Goal: Task Accomplishment & Management: Complete application form

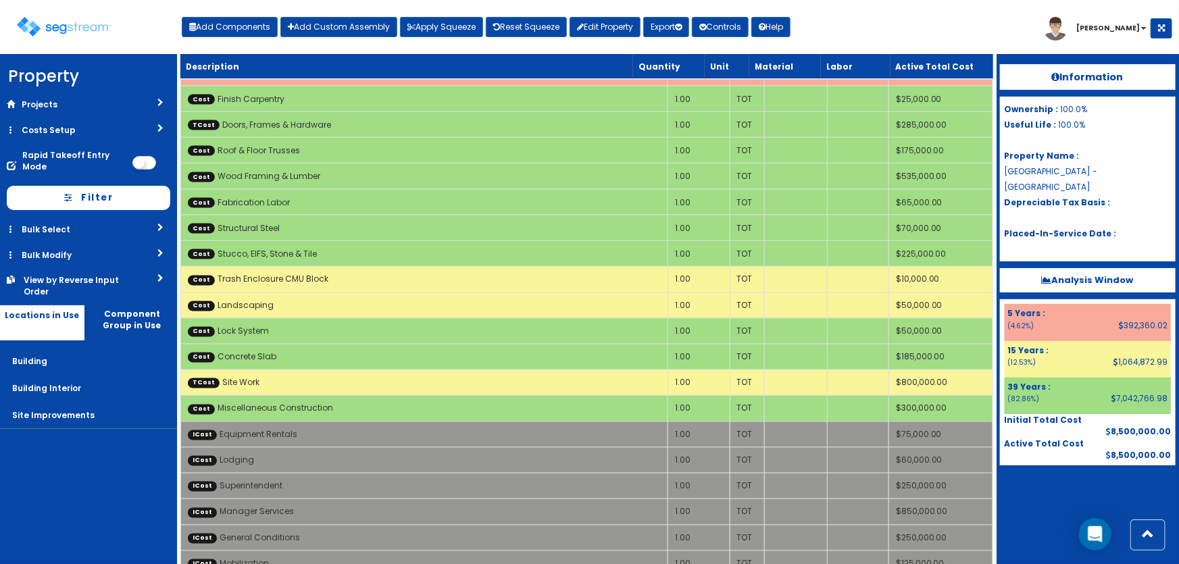
scroll to position [3625, 0]
drag, startPoint x: 237, startPoint y: 23, endPoint x: 287, endPoint y: 45, distance: 53.9
click at [237, 23] on button "Add Components" at bounding box center [230, 27] width 96 height 20
select select "5281463"
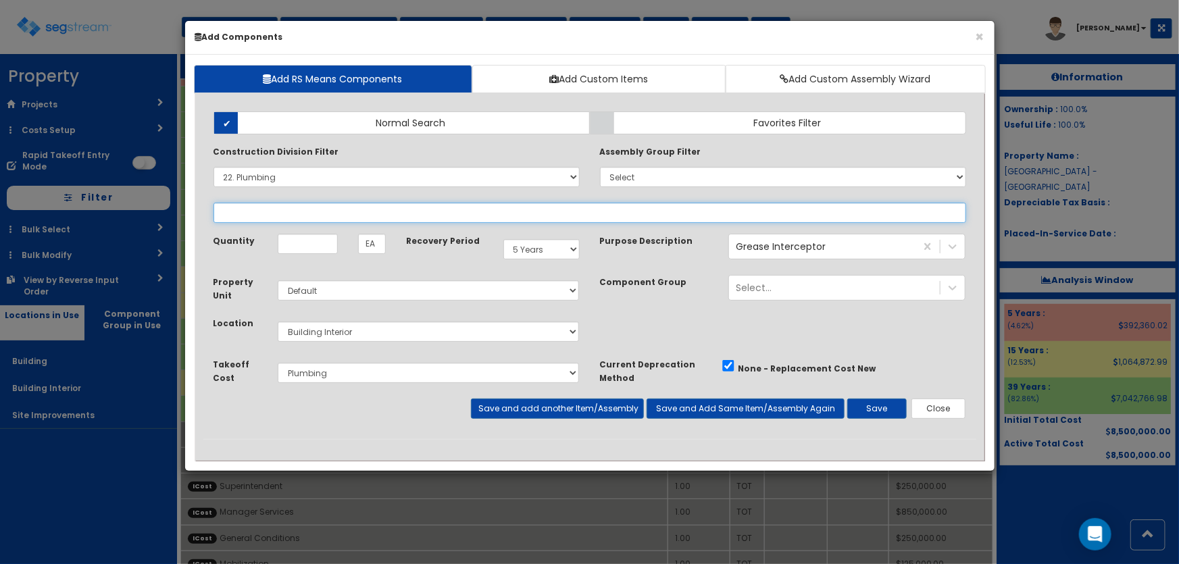
select select "22132310"
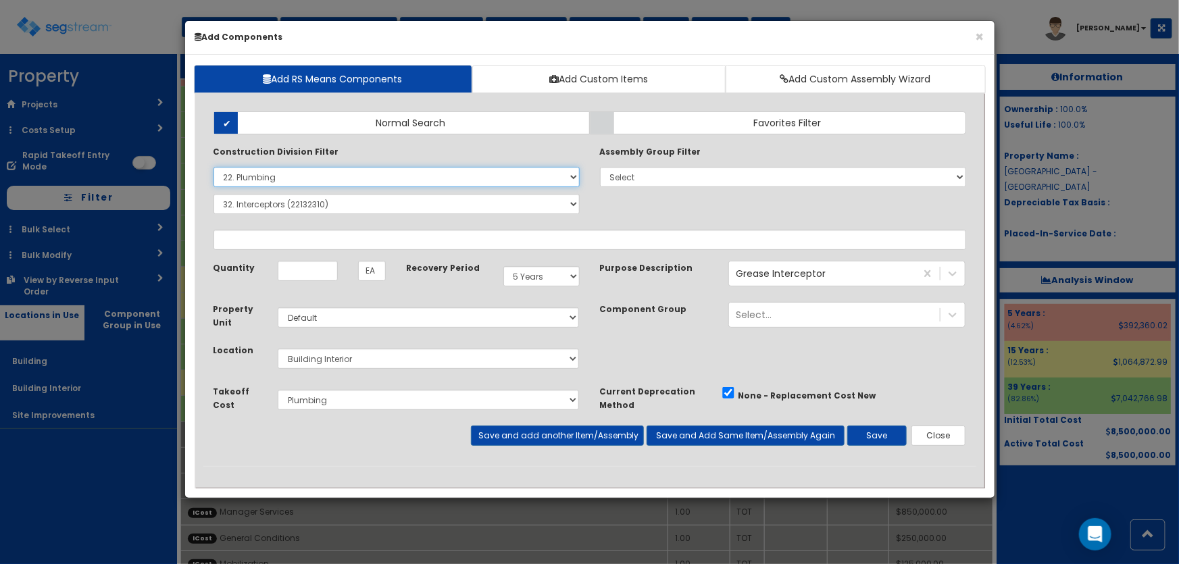
click at [287, 176] on select "Select 0. Custom Item 1. General Requirements 2. Existing Conditions 3. Concret…" at bounding box center [397, 177] width 366 height 20
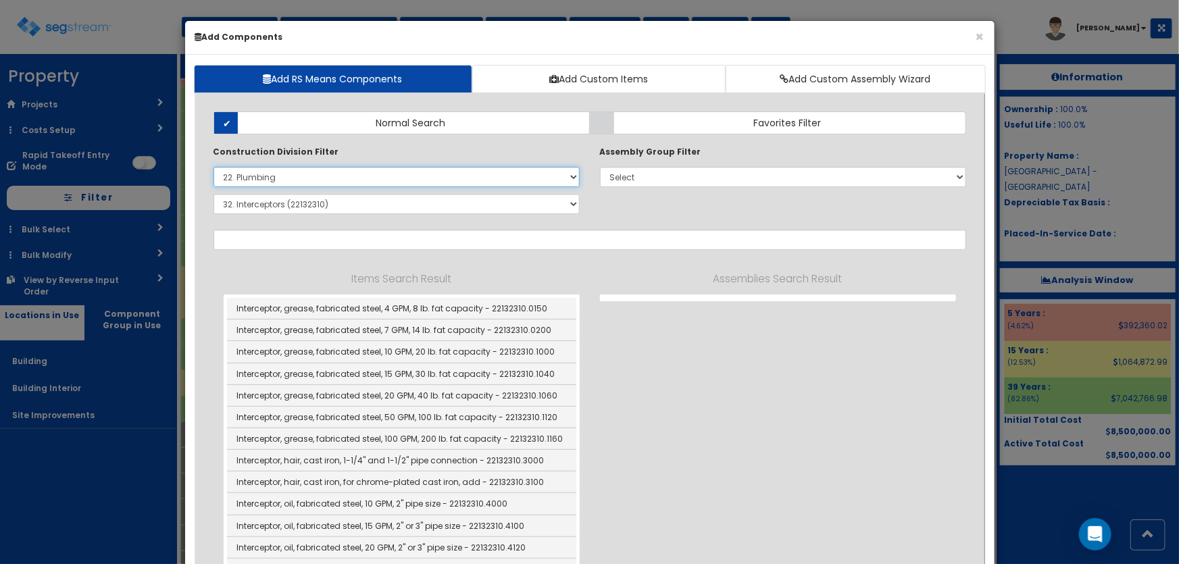
select select
select select "22132310"
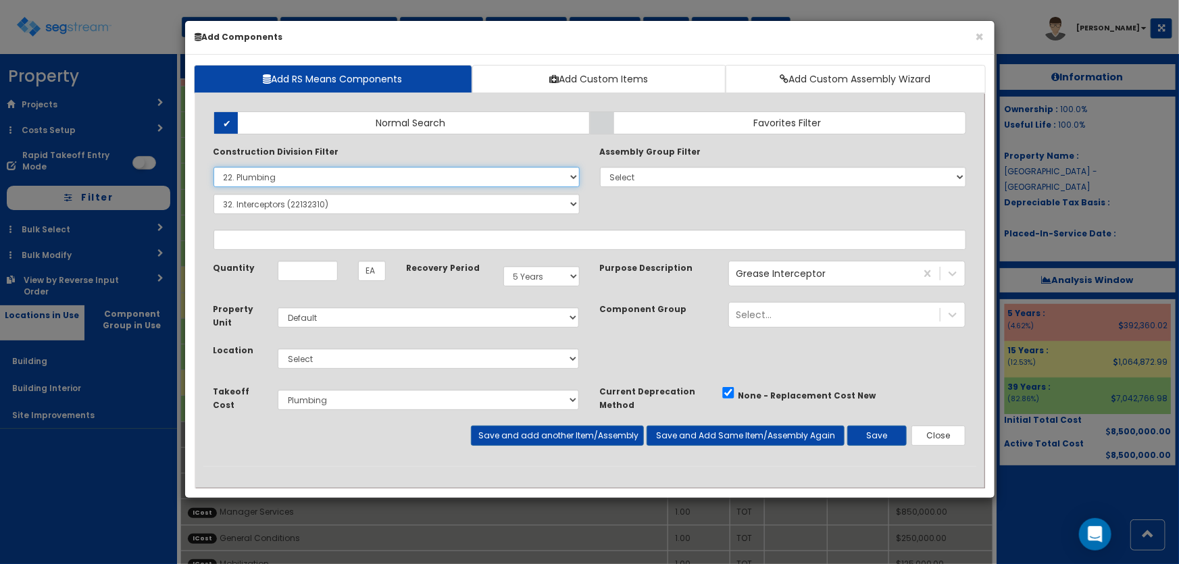
select select
click at [214, 167] on select "Select 0. Custom Item 1. General Requirements 2. Existing Conditions 3. Concret…" at bounding box center [397, 177] width 366 height 20
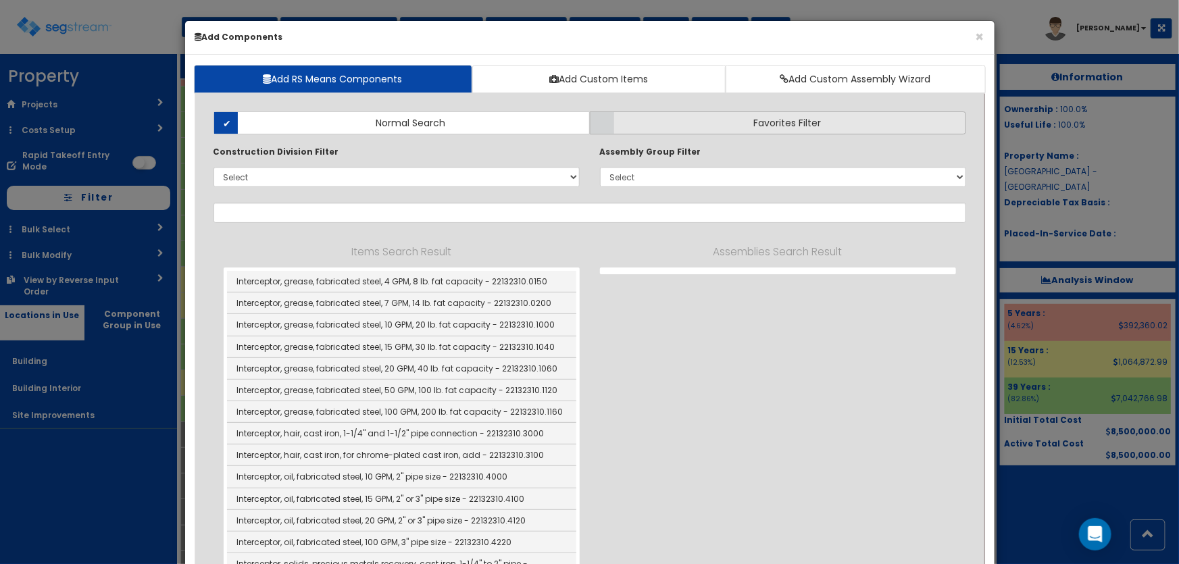
click at [658, 121] on label "Favorites Filter" at bounding box center [778, 123] width 376 height 23
click at [0, 0] on input "Favorites Filter" at bounding box center [0, 0] width 0 height 0
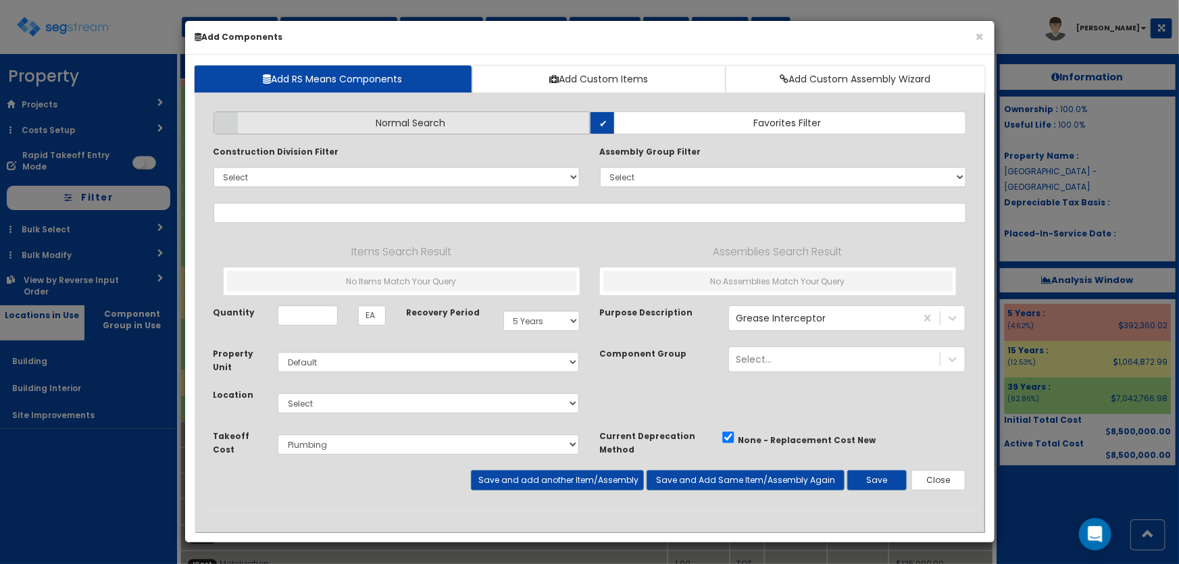
click at [395, 117] on span "Normal Search" at bounding box center [411, 123] width 70 height 14
click at [0, 0] on input "Normal Search" at bounding box center [0, 0] width 0 height 0
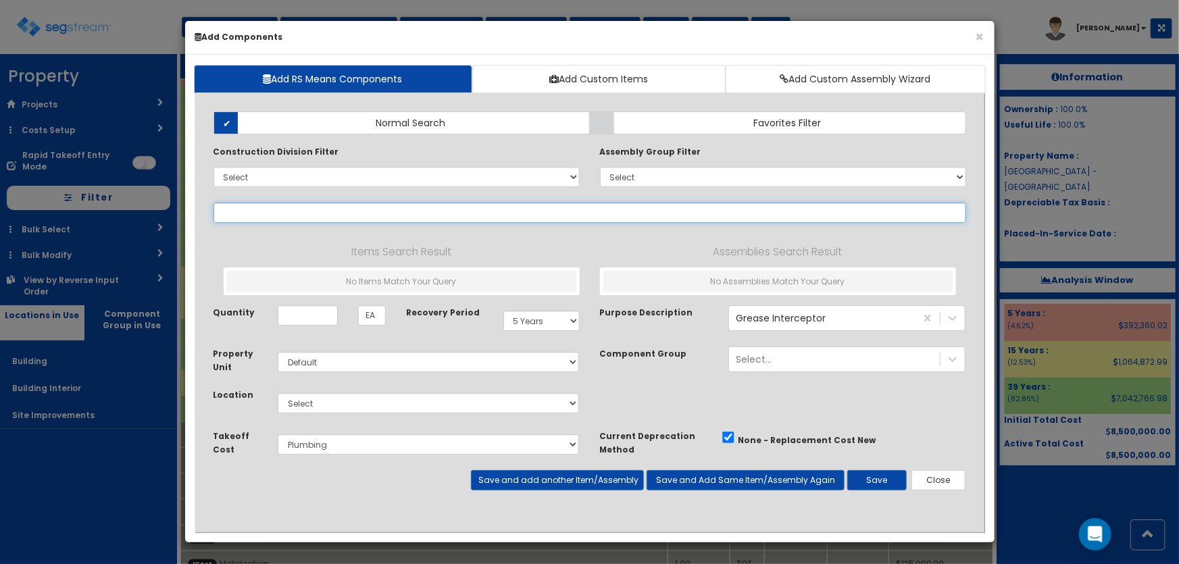
click at [292, 214] on input "text" at bounding box center [590, 213] width 753 height 20
paste input "*Computer Outlet"
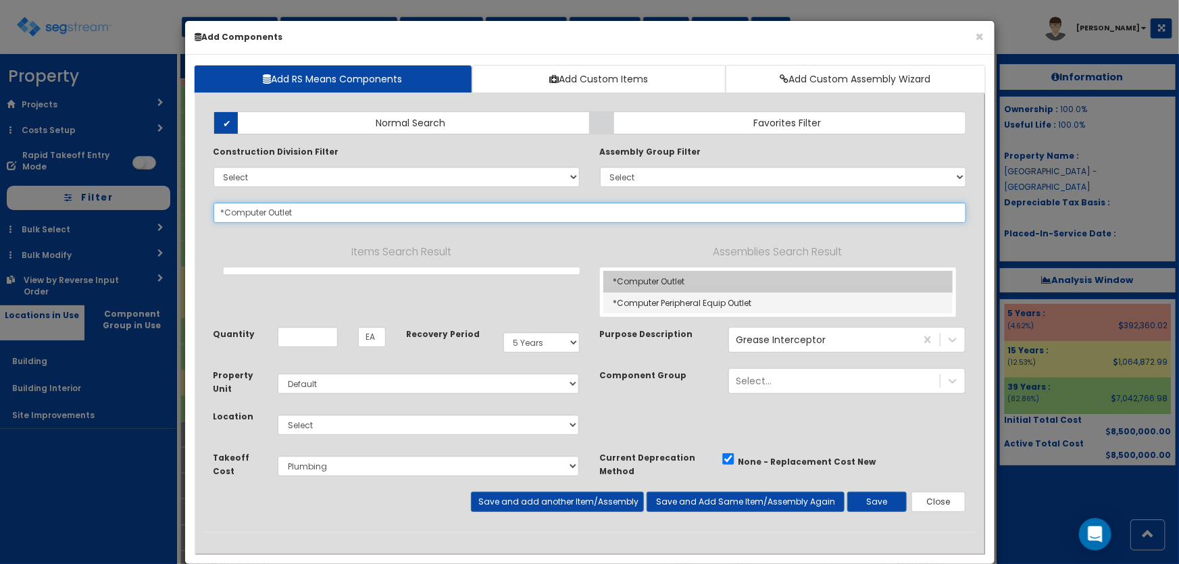
type input "*Computer Outlet"
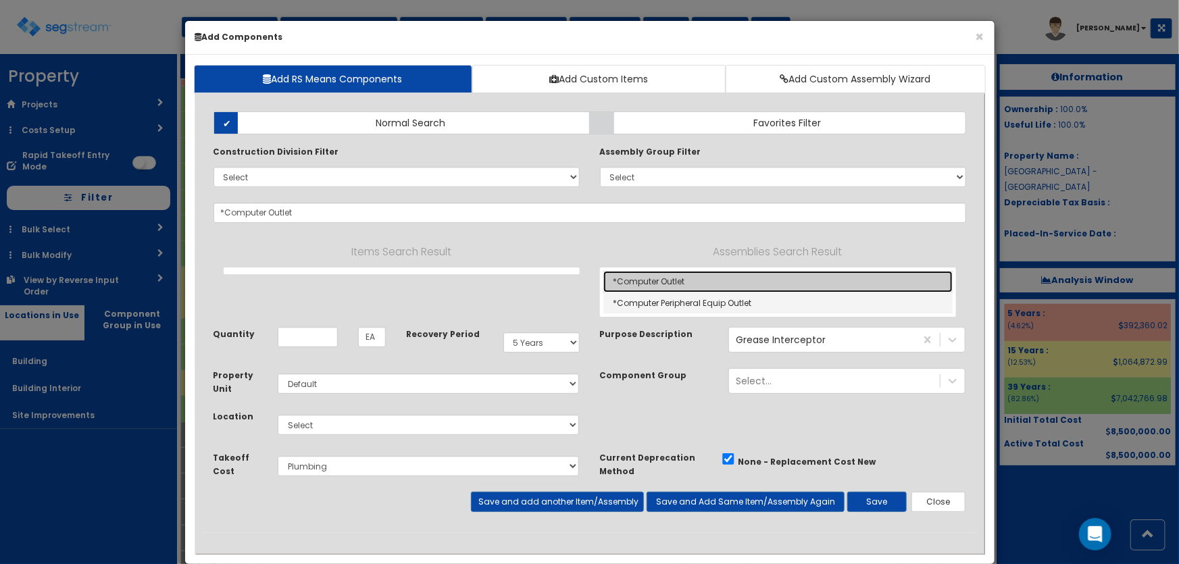
click at [665, 277] on link "*Computer Outlet" at bounding box center [778, 282] width 349 height 22
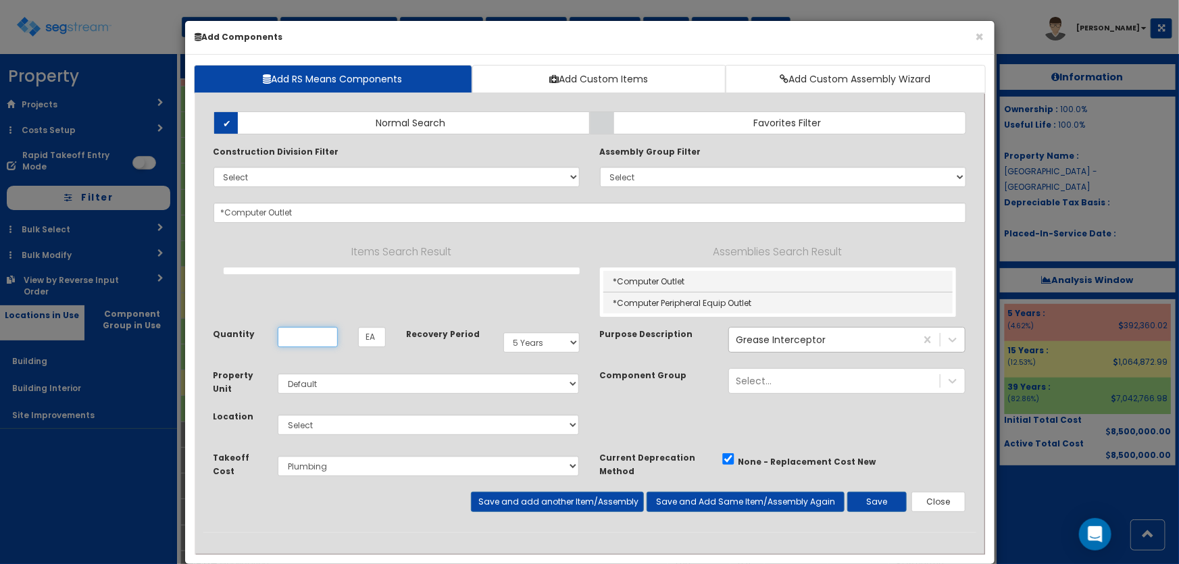
checkbox input "true"
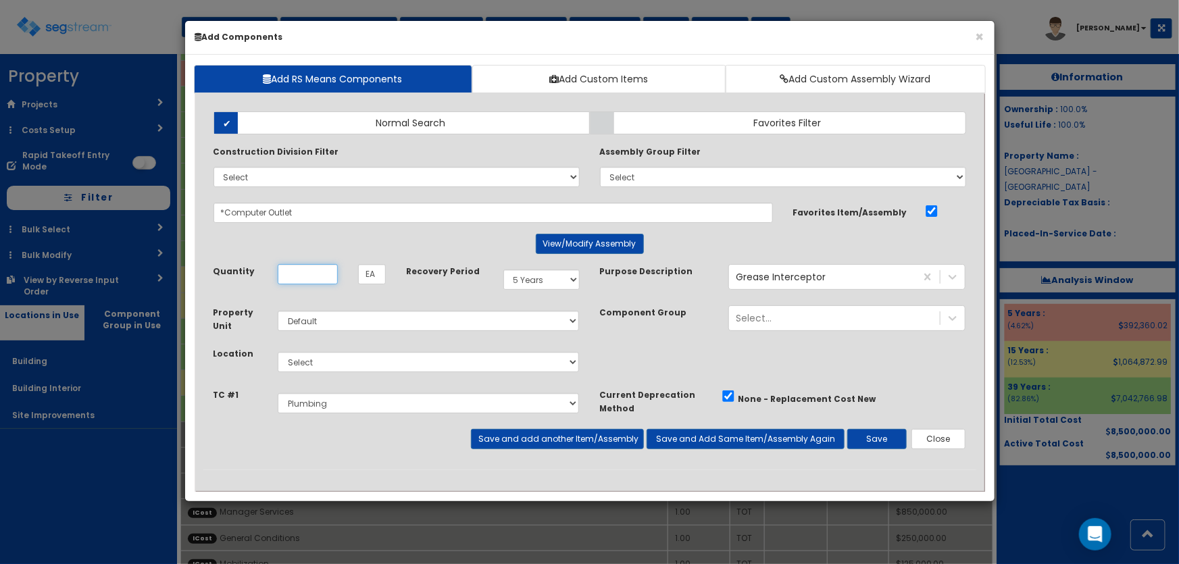
scroll to position [0, 0]
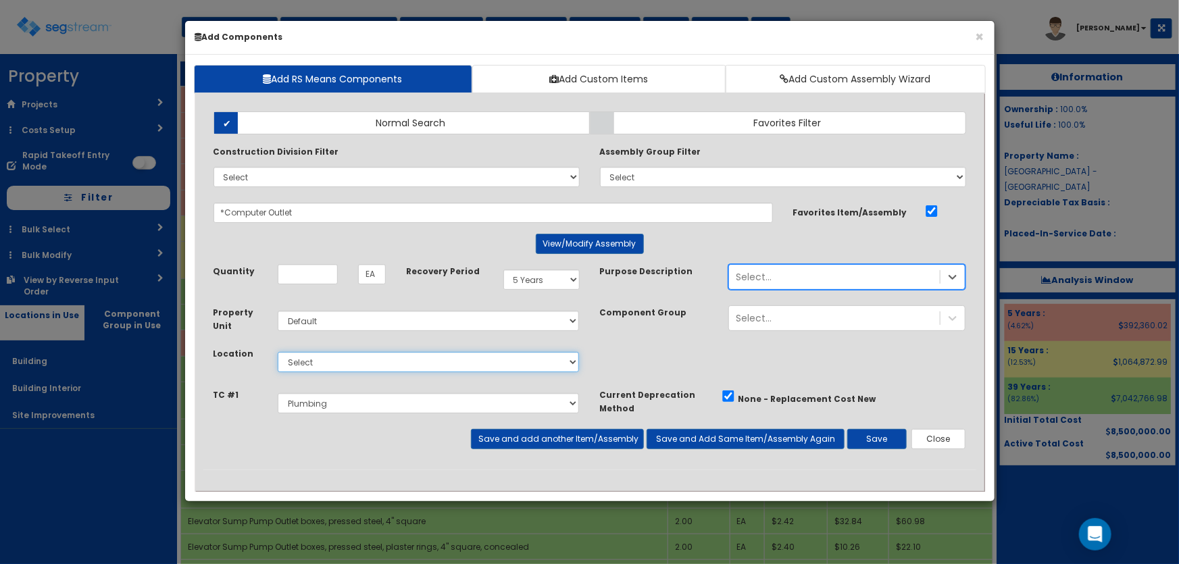
click at [324, 362] on select "Select Building Building Interior Site Improvements Add Additional Location" at bounding box center [429, 362] width 302 height 20
select select "7"
click at [278, 352] on select "Select Building Building Interior Site Improvements Add Additional Location" at bounding box center [429, 362] width 302 height 20
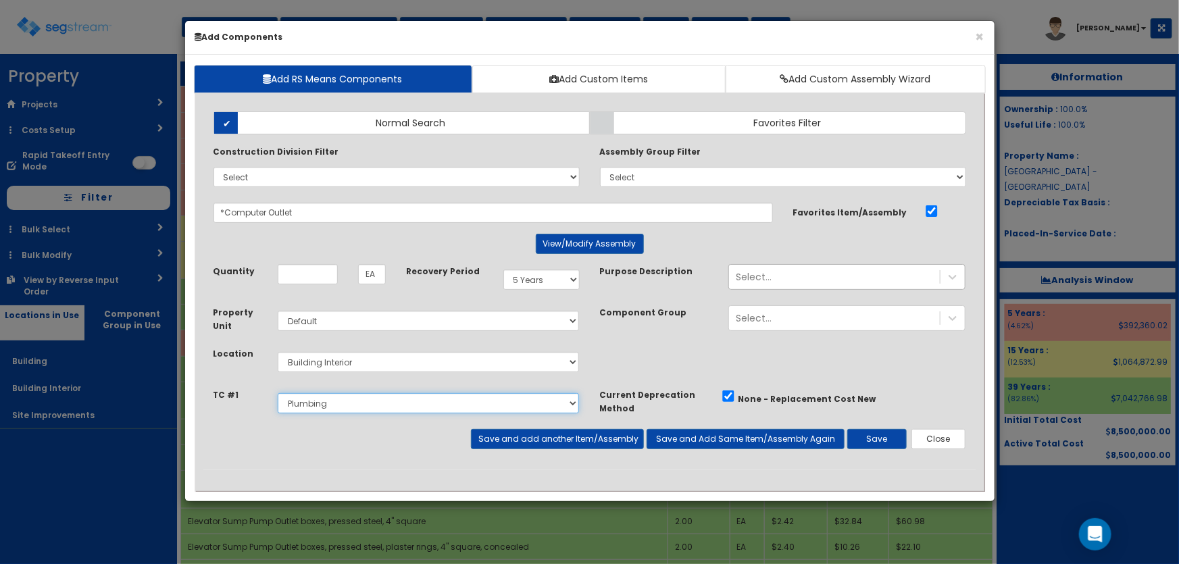
click at [315, 406] on select "Select Site Work Doors, Frames & Hardware Public Area Millwork Wall Finishes Pl…" at bounding box center [429, 403] width 302 height 20
select select "5281465"
click at [278, 393] on select "Select Site Work Doors, Frames & Hardware Public Area Millwork Wall Finishes Pl…" at bounding box center [429, 403] width 302 height 20
click at [302, 277] on input "Unit Quantity" at bounding box center [308, 274] width 60 height 20
type input "101"
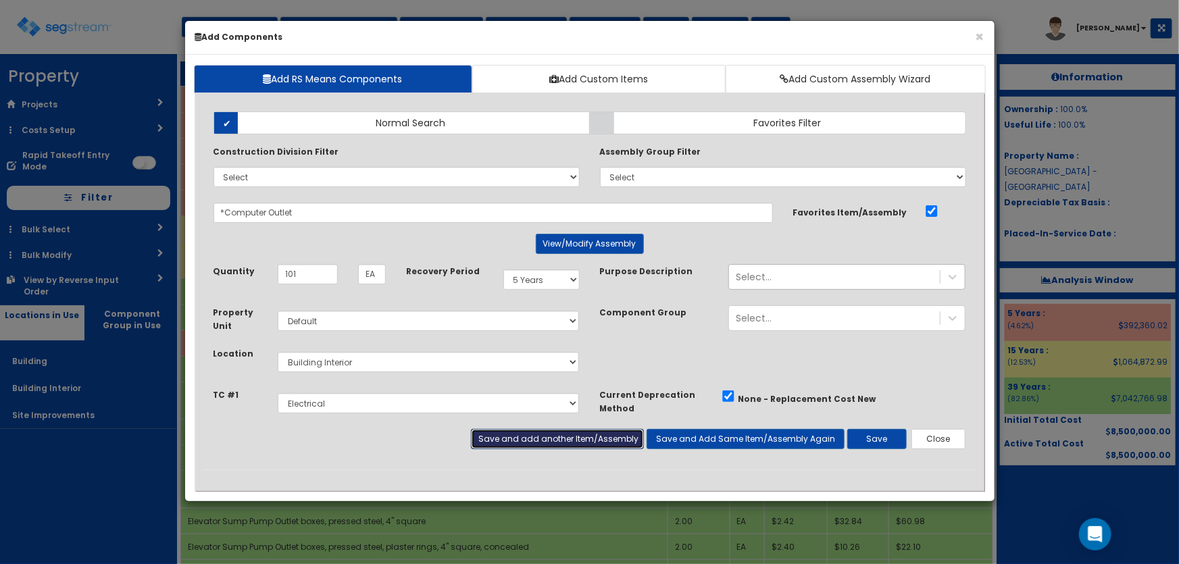
click at [500, 433] on button "Save and add another Item/Assembly" at bounding box center [557, 439] width 173 height 20
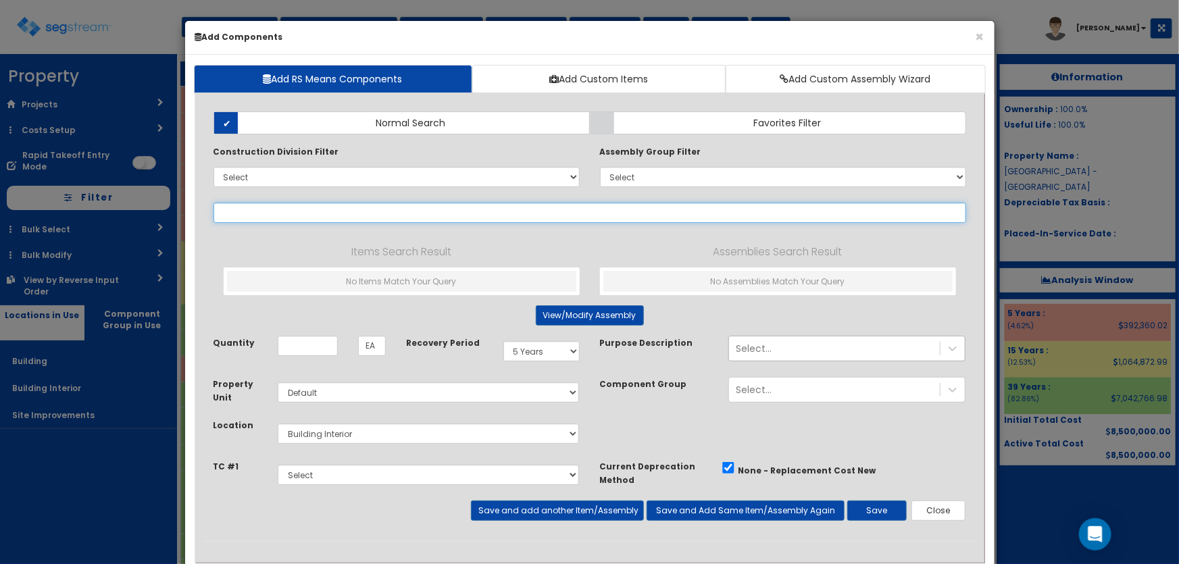
click at [250, 212] on input "text" at bounding box center [590, 213] width 753 height 20
paste input "*Computer Peripheral Equip Outlet"
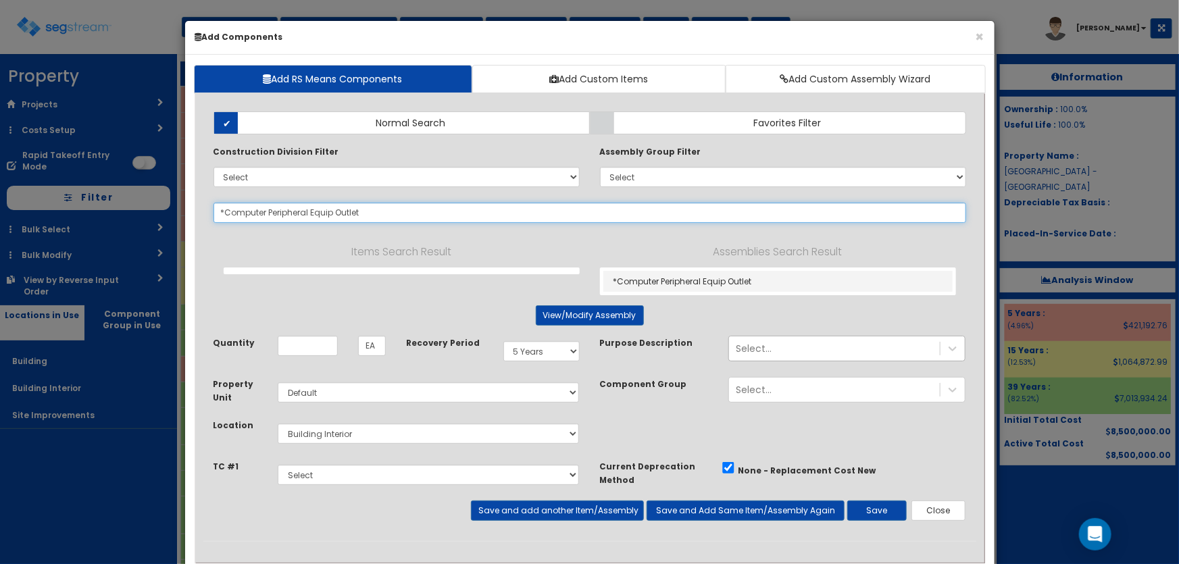
type input "*Computer Peripheral Equip Outlet"
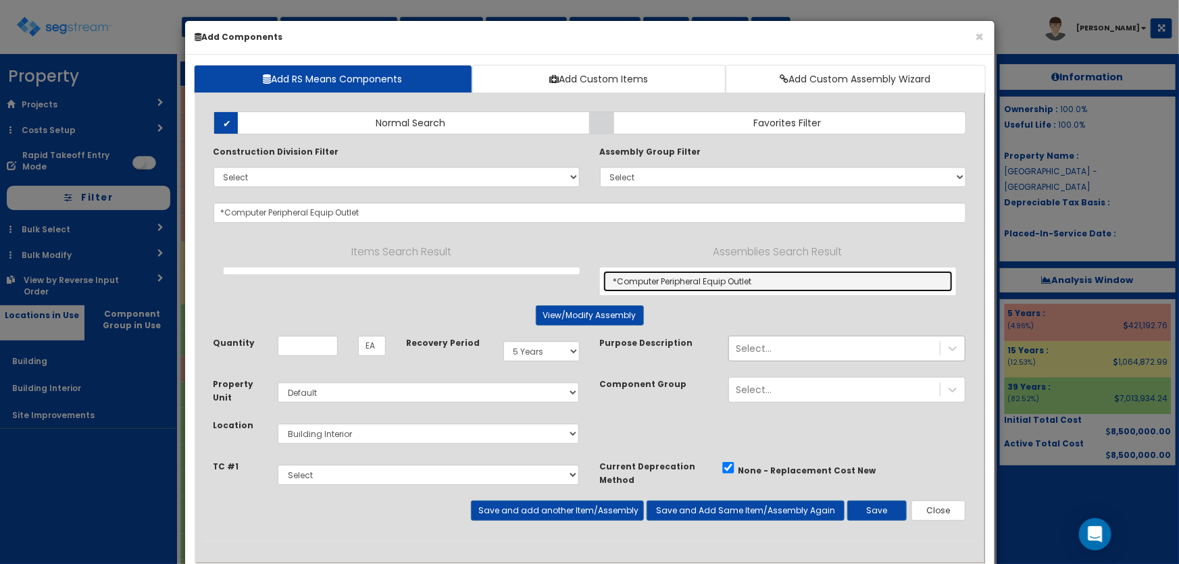
click at [713, 278] on link "*Computer Peripheral Equip Outlet" at bounding box center [778, 281] width 349 height 21
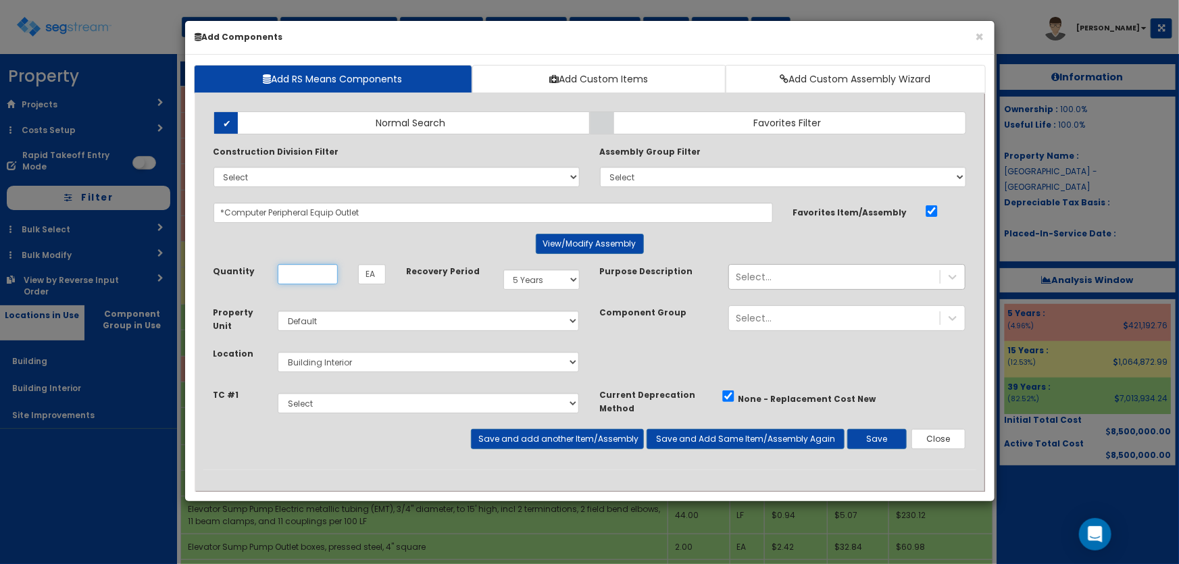
click at [296, 273] on input "Unit Quantity" at bounding box center [308, 274] width 60 height 20
type input "4"
click at [532, 440] on button "Save and add another Item/Assembly" at bounding box center [557, 439] width 173 height 20
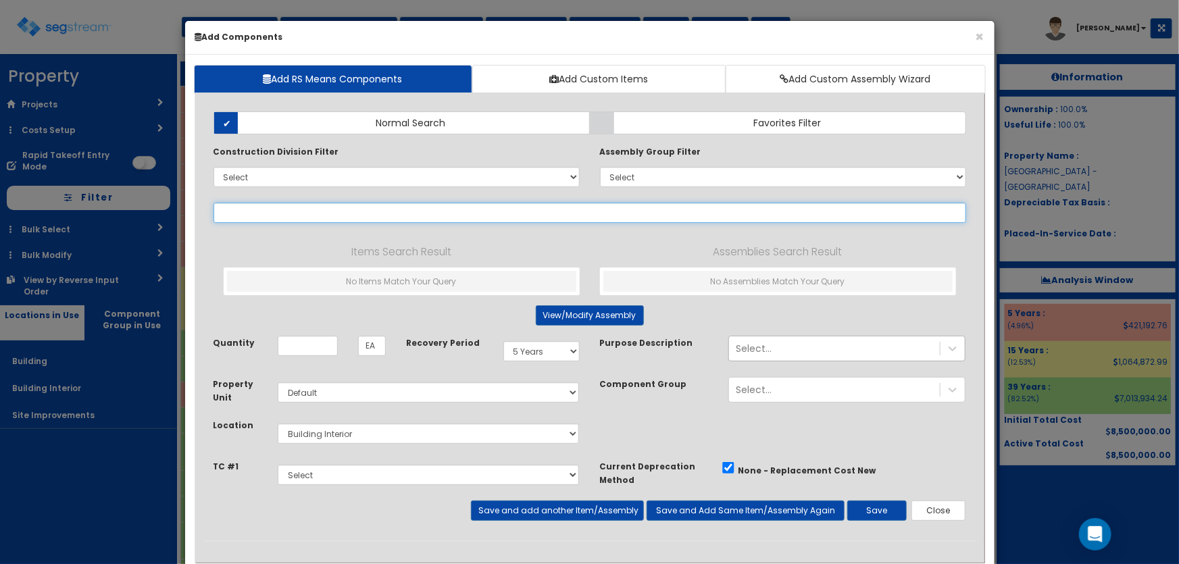
click at [292, 208] on input "text" at bounding box center [590, 213] width 753 height 20
paste input "*Office Equip Outlet"
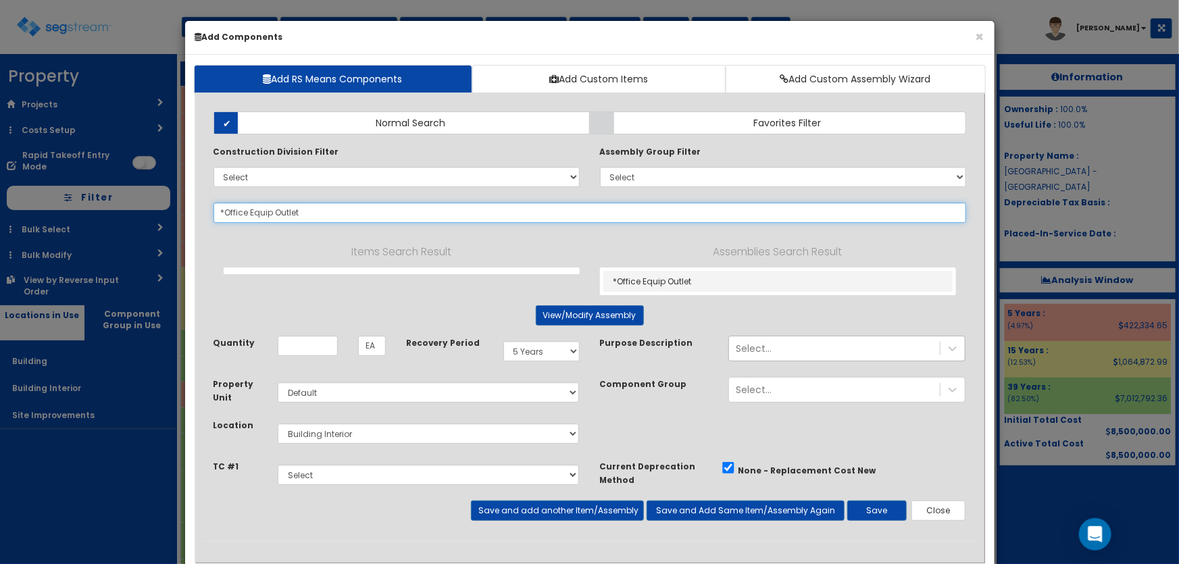
type input "*Office Equip Outlet"
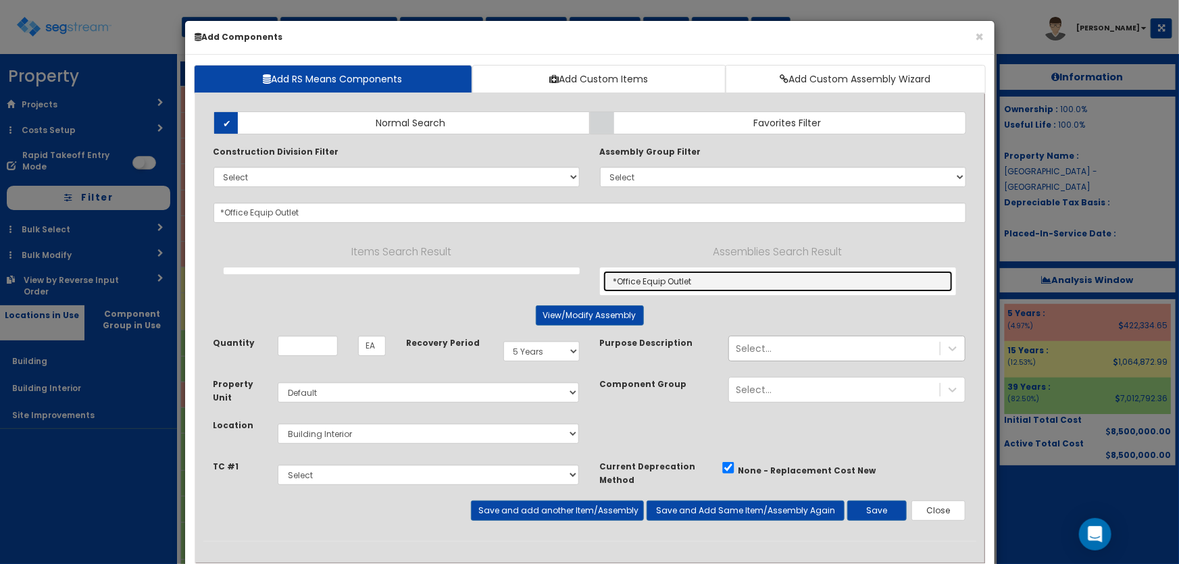
click at [637, 276] on link "*Office Equip Outlet" at bounding box center [778, 281] width 349 height 21
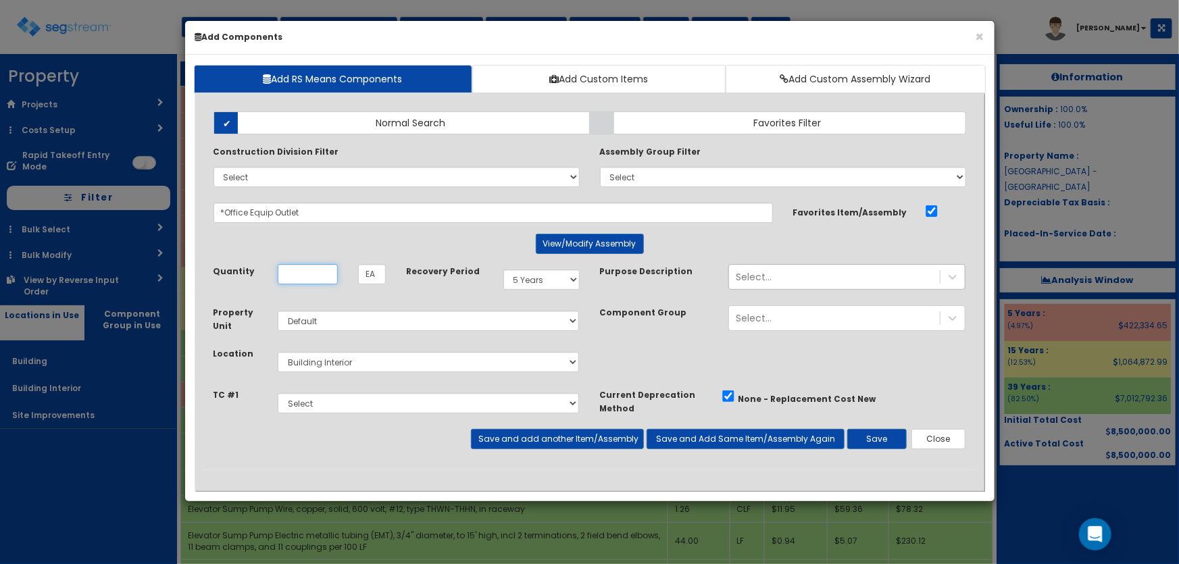
click at [301, 272] on input "Unit Quantity" at bounding box center [308, 274] width 60 height 20
type input "8"
drag, startPoint x: 506, startPoint y: 440, endPoint x: 482, endPoint y: 438, distance: 23.7
click at [506, 440] on button "Save and add another Item/Assembly" at bounding box center [557, 439] width 173 height 20
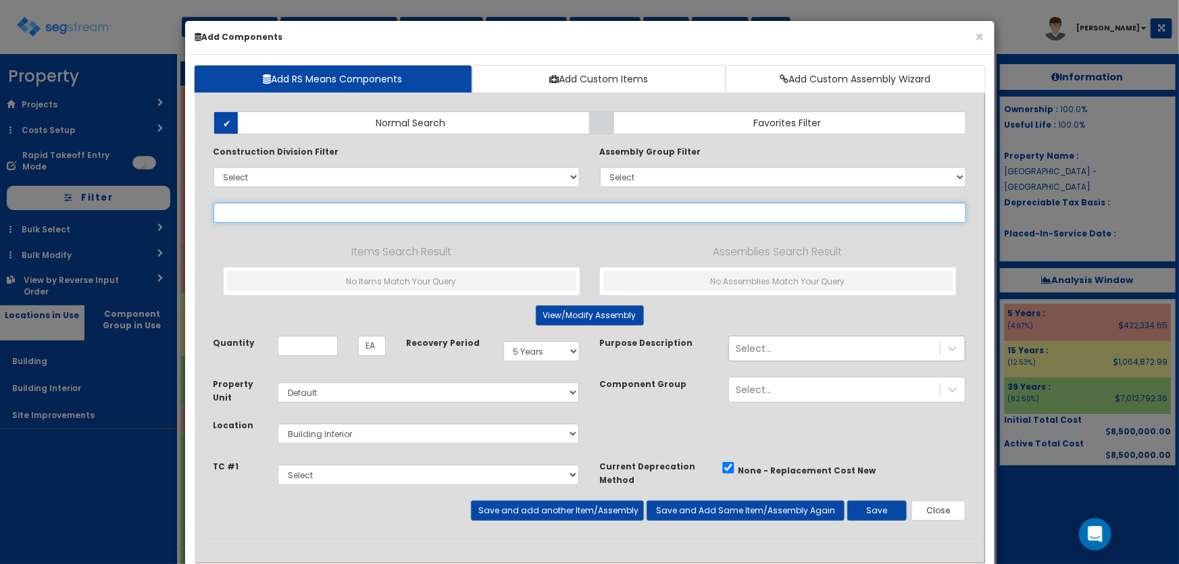
drag, startPoint x: 286, startPoint y: 208, endPoint x: 345, endPoint y: 222, distance: 61.0
click at [286, 208] on input "text" at bounding box center [590, 213] width 753 height 20
paste input "*Point of Sale Equip Outlet"
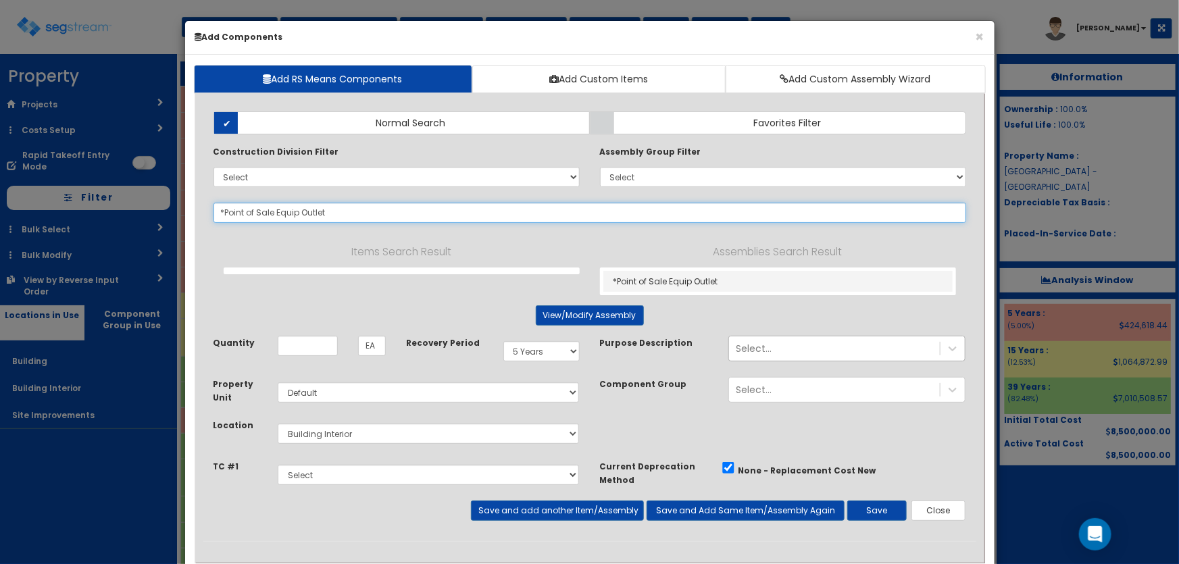
type input "*Point of Sale Equip Outlet"
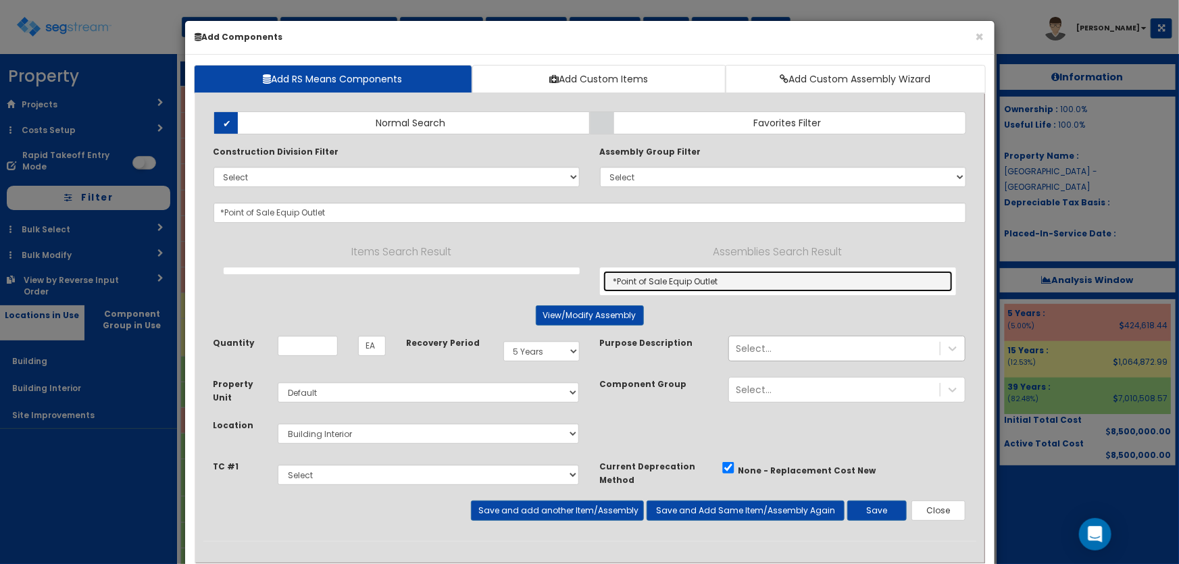
click at [664, 278] on link "*Point of Sale Equip Outlet" at bounding box center [778, 281] width 349 height 21
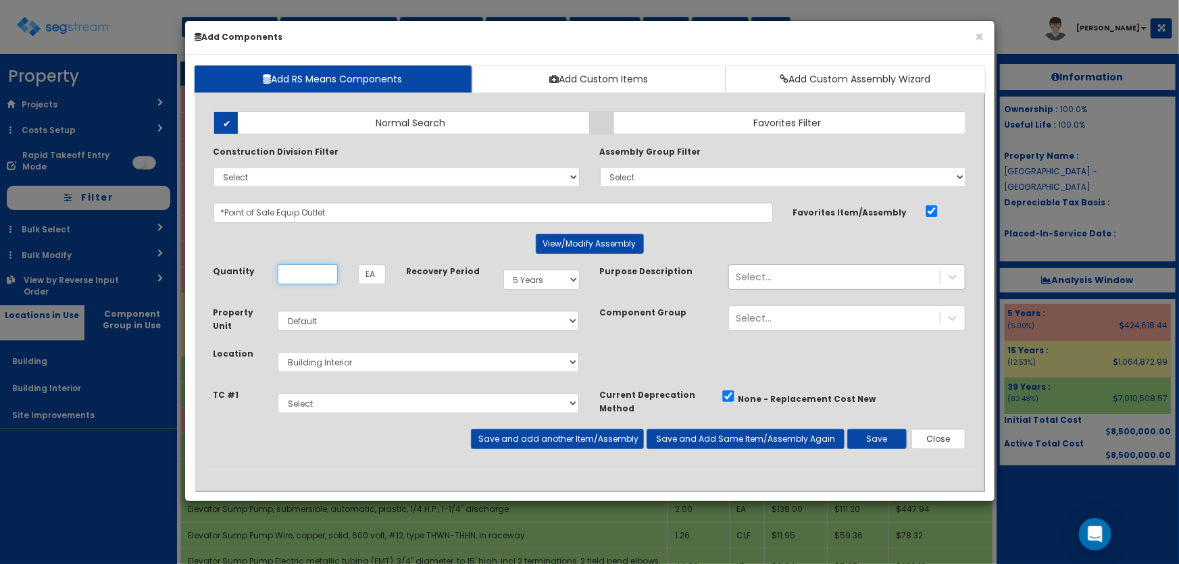
click at [311, 274] on input "Unit Quantity" at bounding box center [308, 274] width 60 height 20
type input "2"
click at [547, 433] on button "Save and add another Item/Assembly" at bounding box center [557, 439] width 173 height 20
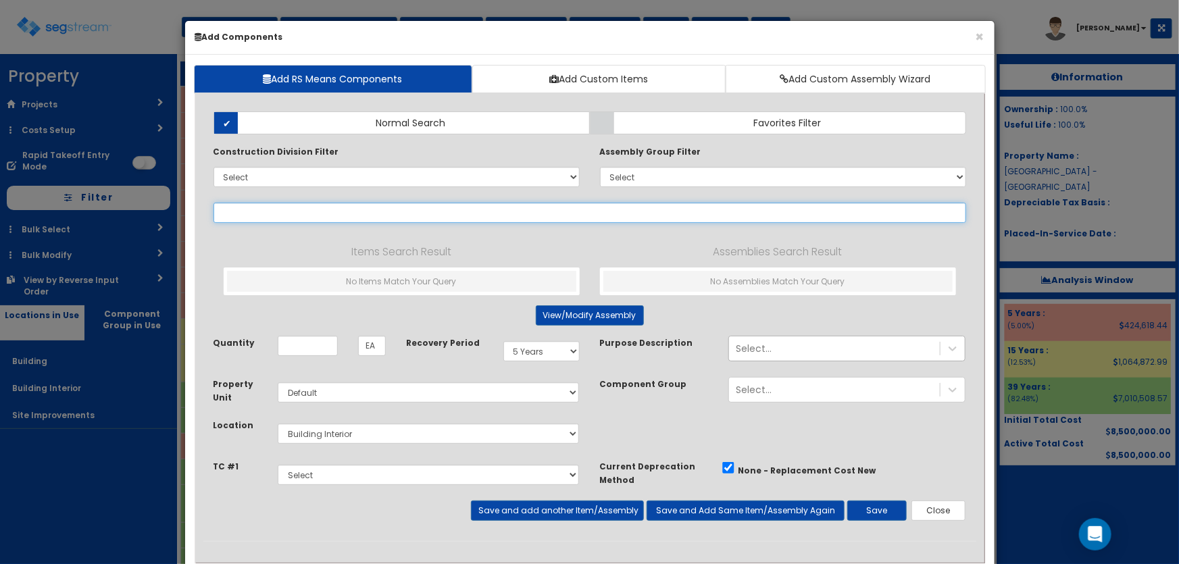
click at [274, 210] on input "text" at bounding box center [590, 213] width 753 height 20
paste input "*Data / Comm"
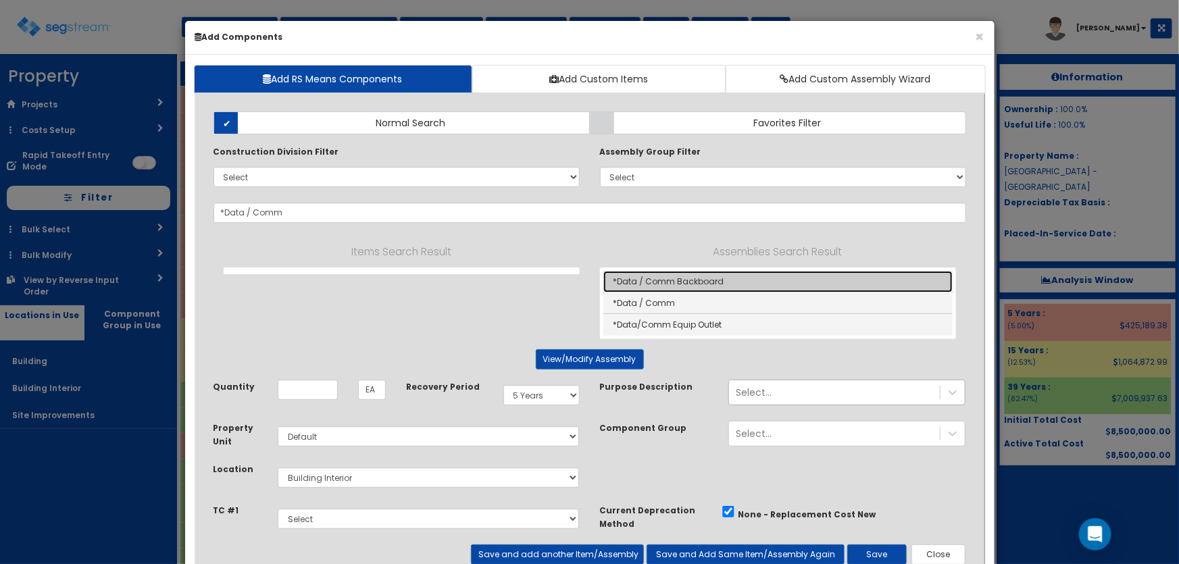
click at [643, 280] on link "*Data / Comm Backboard" at bounding box center [778, 282] width 349 height 22
type input "*Data / Comm Backboard"
type input "SF"
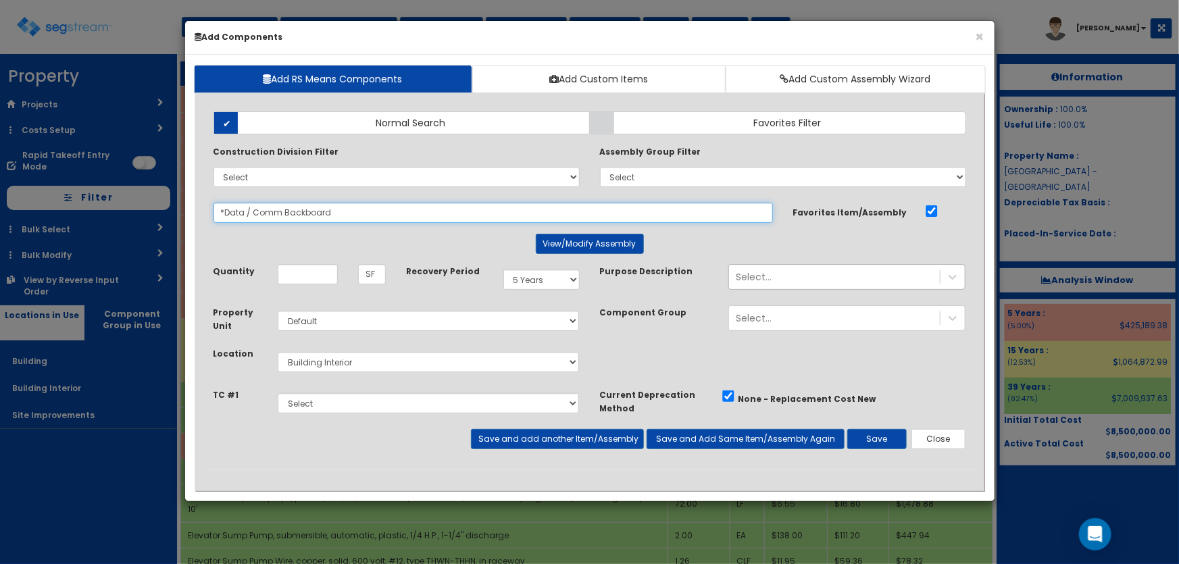
drag, startPoint x: 535, startPoint y: 212, endPoint x: 283, endPoint y: 210, distance: 252.1
click at [283, 210] on input "*Data / Comm Backboard" at bounding box center [494, 213] width 560 height 20
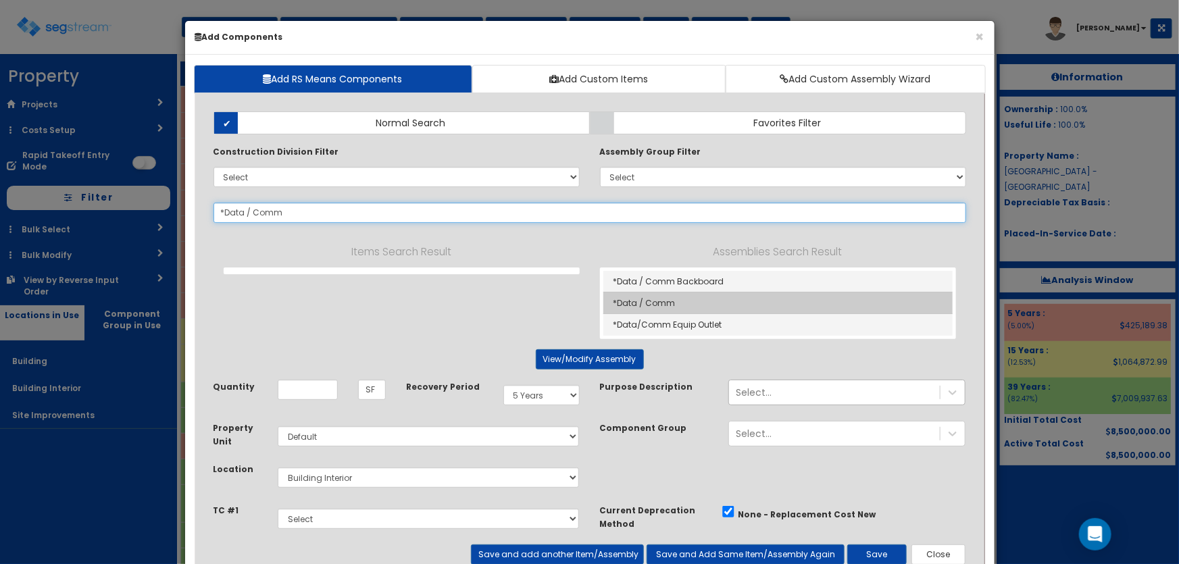
type input "*Data / Comm"
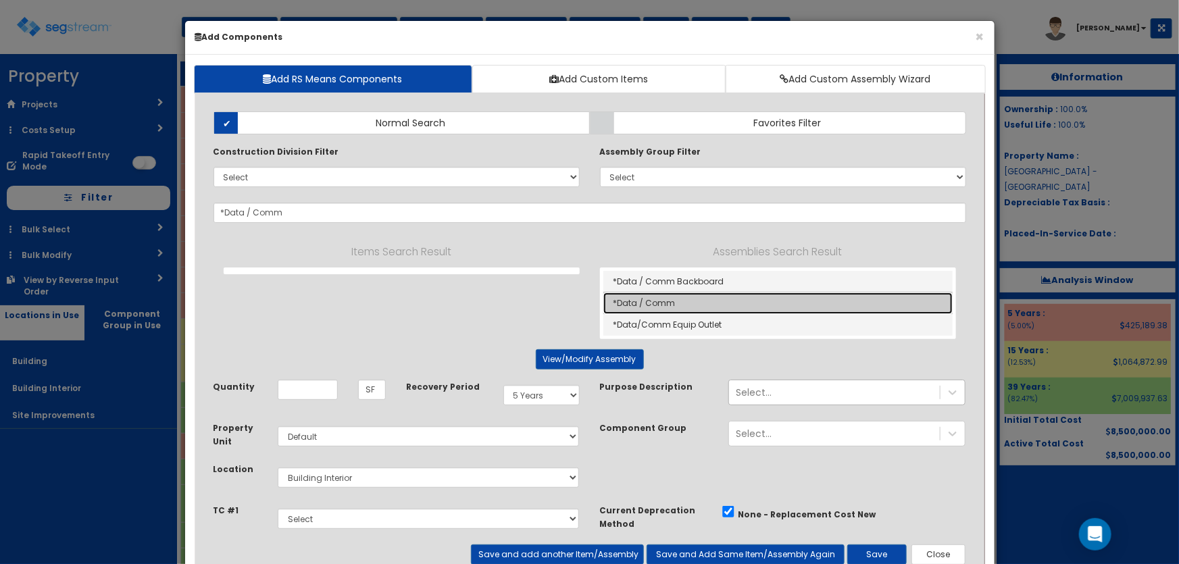
click at [648, 297] on link "*Data / Comm" at bounding box center [778, 304] width 349 height 22
type input "EA"
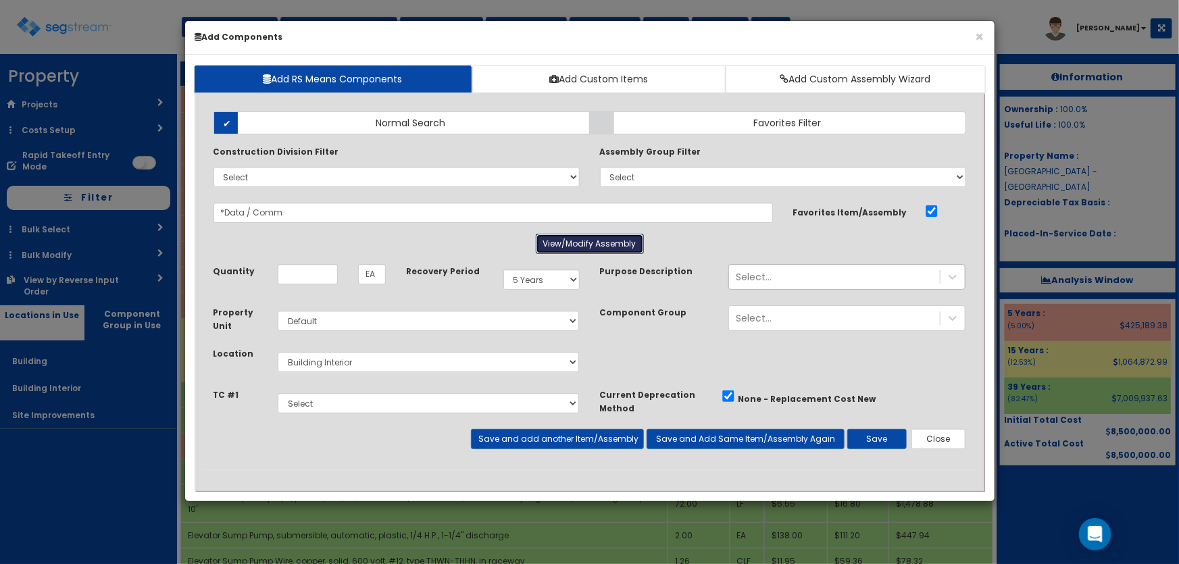
click at [587, 239] on button "View/Modify Assembly" at bounding box center [590, 244] width 108 height 20
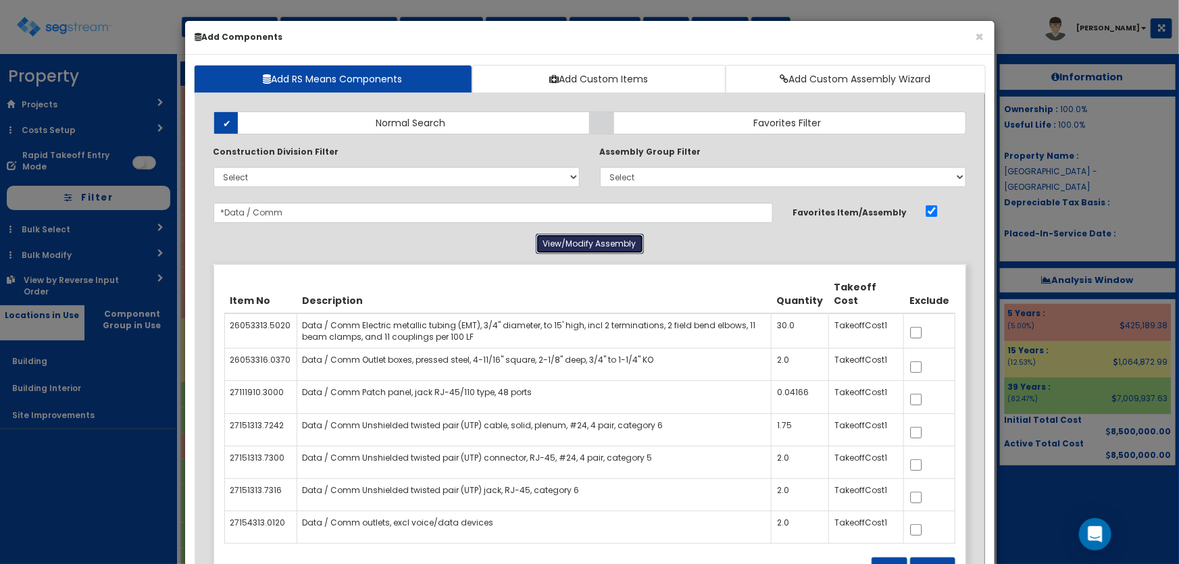
click at [588, 239] on button "View/Modify Assembly" at bounding box center [590, 244] width 108 height 20
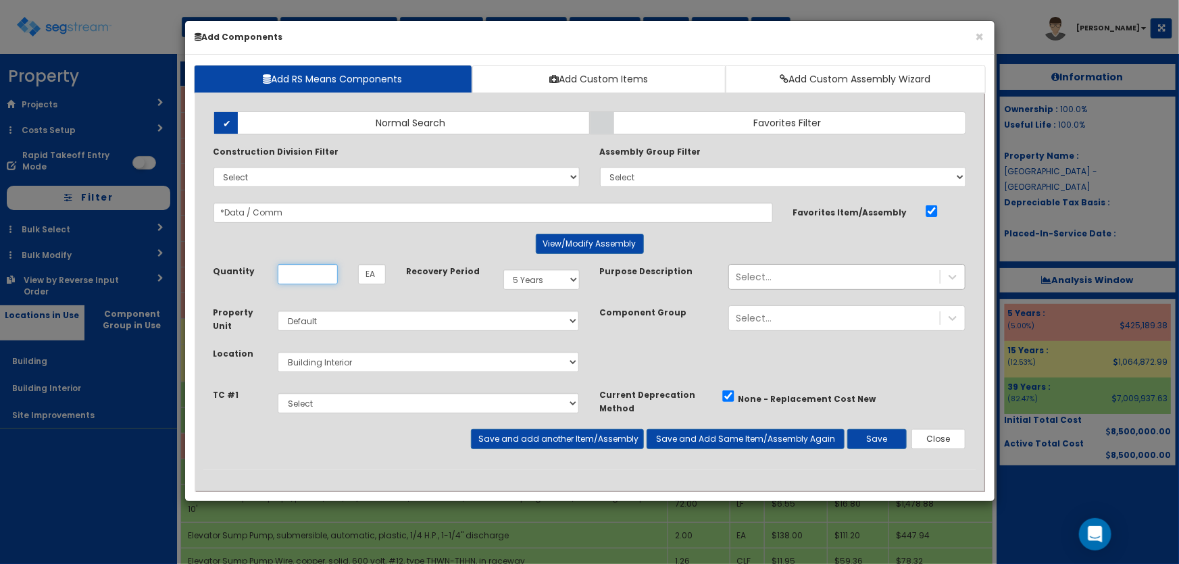
click at [307, 273] on input "Unit Quantity" at bounding box center [308, 274] width 60 height 20
type input "63"
click at [557, 439] on button "Save and add another Item/Assembly" at bounding box center [557, 439] width 173 height 20
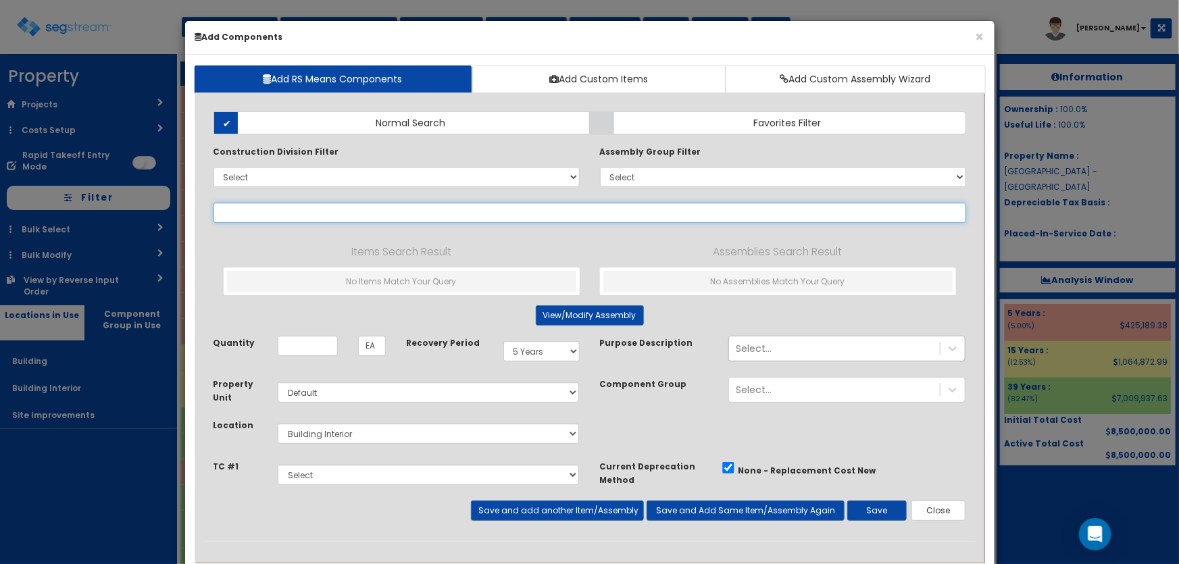
click at [285, 214] on input "text" at bounding box center [590, 213] width 753 height 20
paste input "*Server Room Equip Outlet"
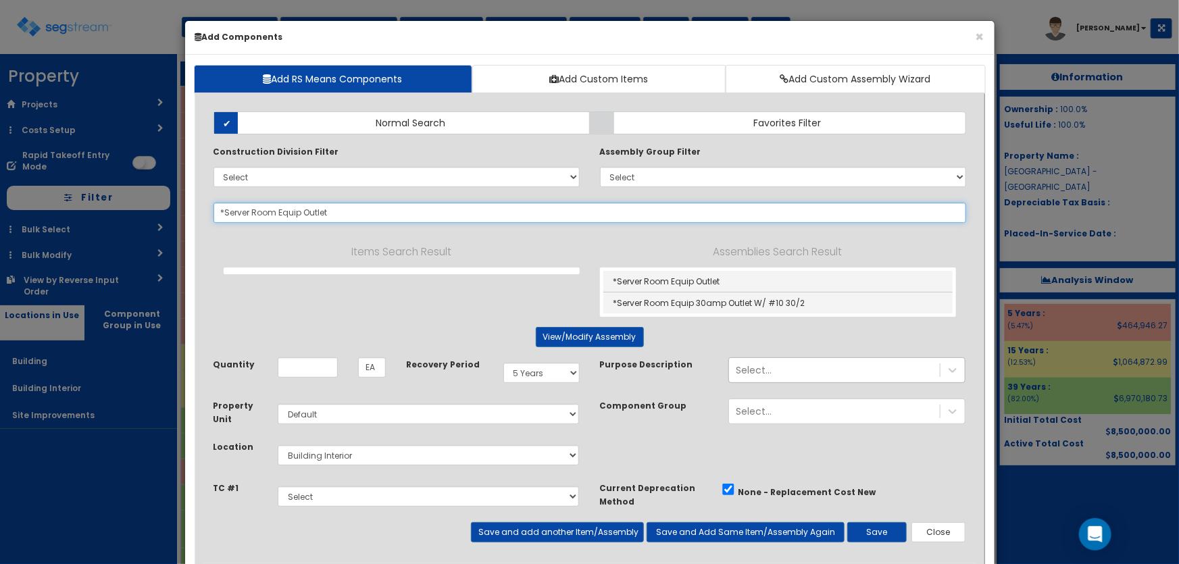
type input "*Server Room Equip Outlet"
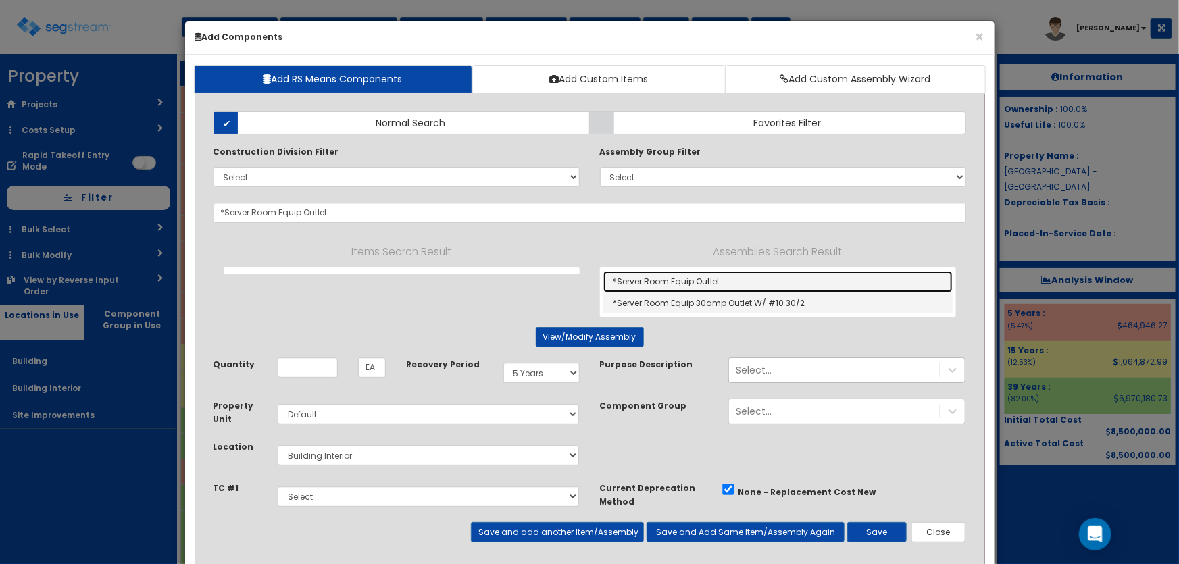
click at [642, 275] on link "*Server Room Equip Outlet" at bounding box center [778, 282] width 349 height 22
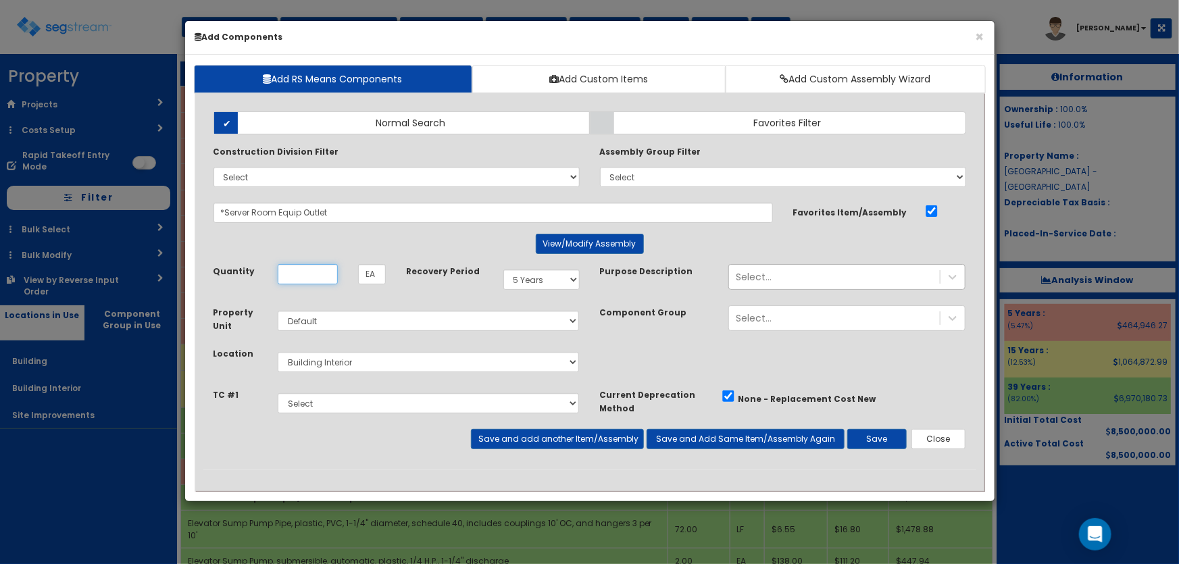
click at [329, 272] on input "Unit Quantity" at bounding box center [308, 274] width 60 height 20
type input "8"
click at [551, 439] on button "Save and add another Item/Assembly" at bounding box center [557, 439] width 173 height 20
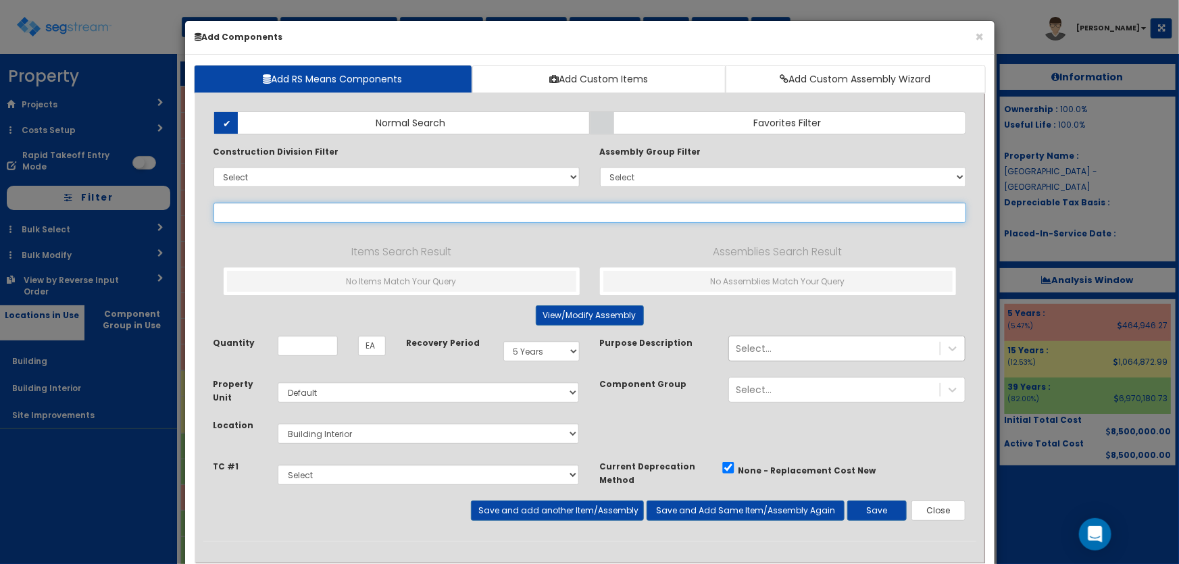
drag, startPoint x: 253, startPoint y: 203, endPoint x: 270, endPoint y: 205, distance: 16.4
click at [253, 203] on input "text" at bounding box center [590, 213] width 753 height 20
paste input "*Break Room Equip Outlet"
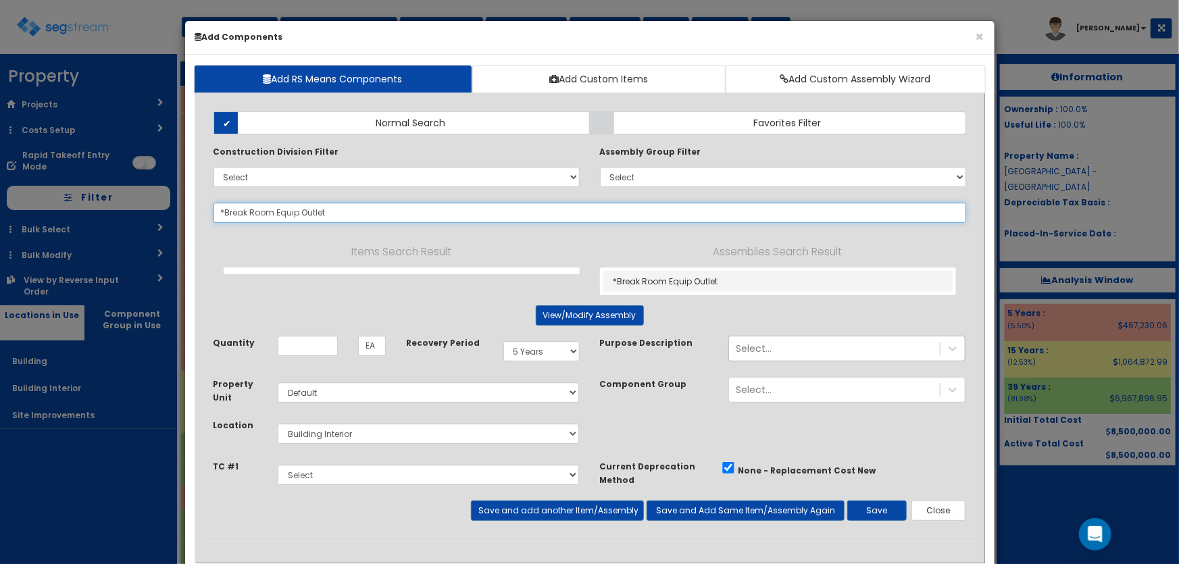
type input "*Break Room Equip Outlet"
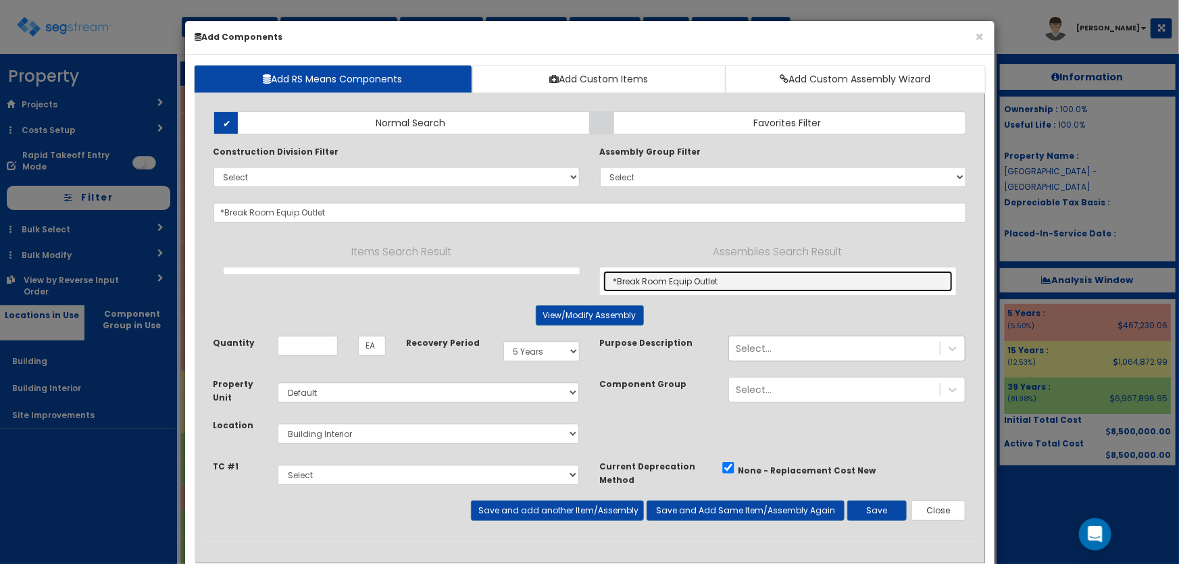
click at [660, 276] on link "*Break Room Equip Outlet" at bounding box center [778, 281] width 349 height 21
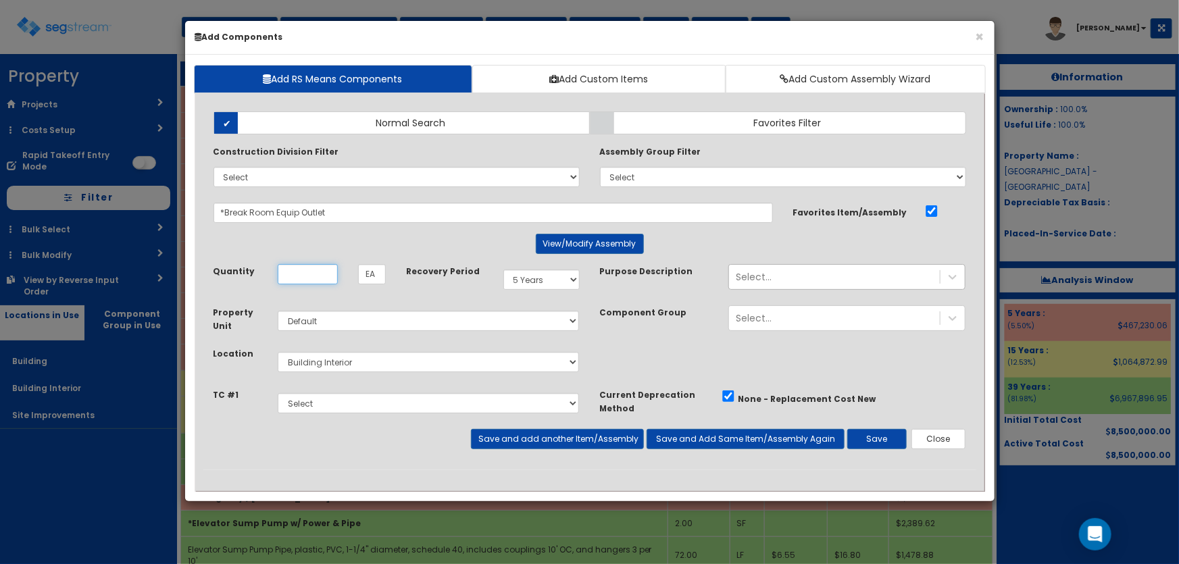
click at [310, 270] on input "Unit Quantity" at bounding box center [308, 274] width 60 height 20
type input "3"
click at [517, 444] on button "Save and add another Item/Assembly" at bounding box center [557, 439] width 173 height 20
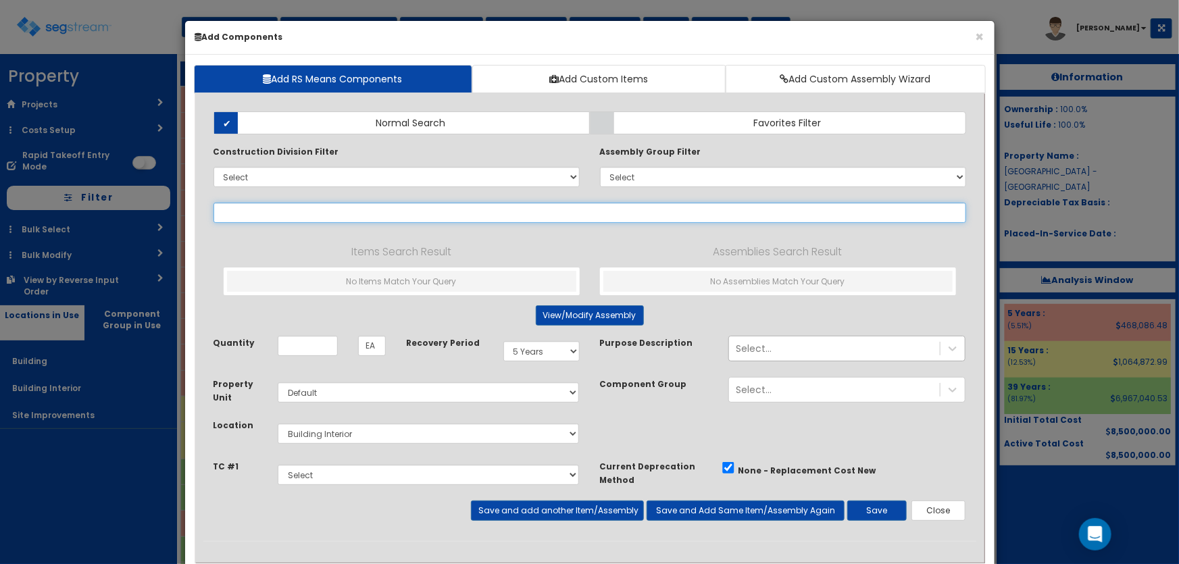
click at [284, 207] on input "text" at bounding box center [590, 213] width 753 height 20
paste input "*Television Outlet"
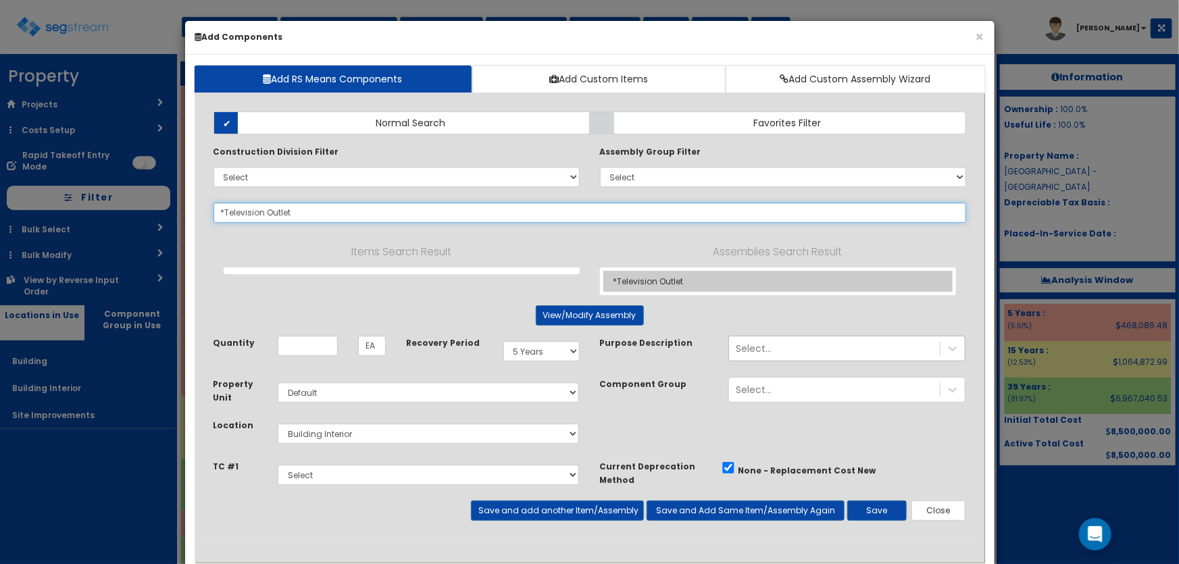
type input "*Television Outlet"
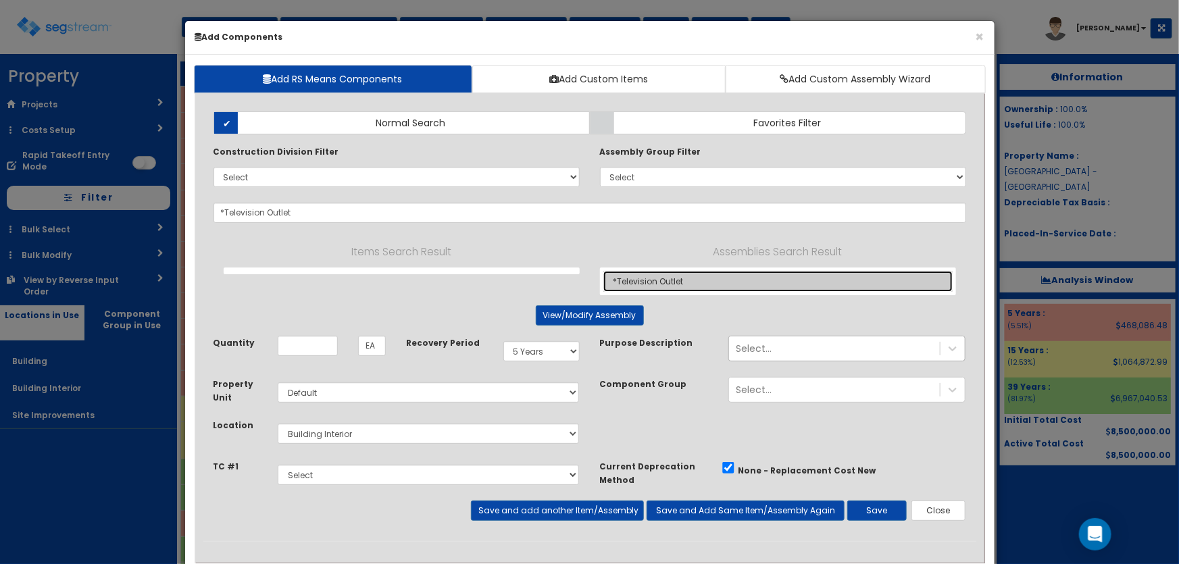
click at [647, 277] on link "*Television Outlet" at bounding box center [778, 281] width 349 height 21
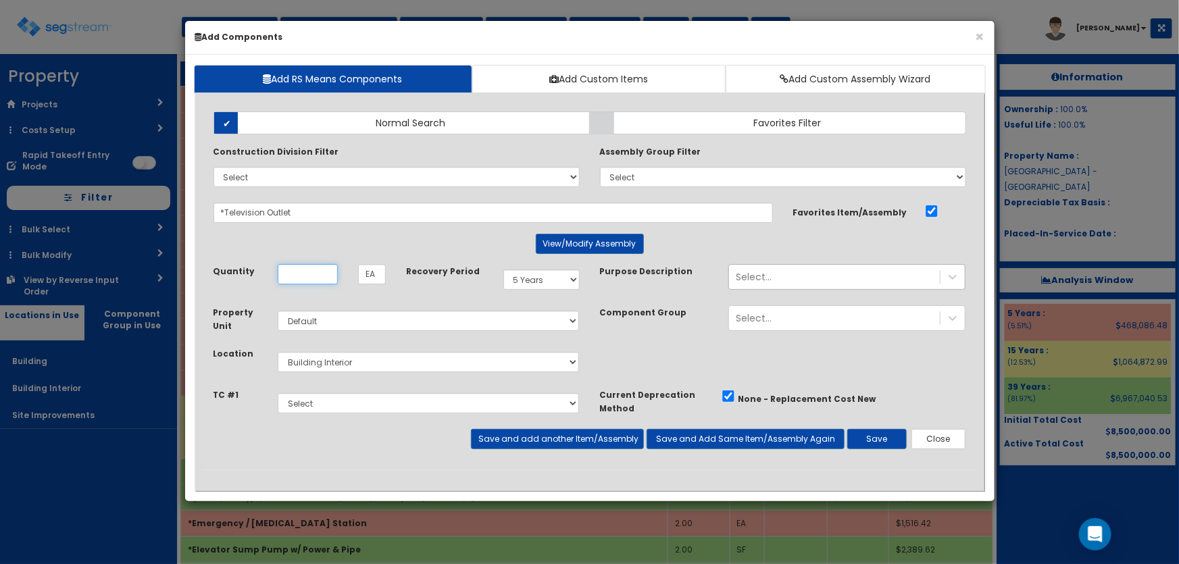
click at [310, 274] on input "Unit Quantity" at bounding box center [308, 274] width 60 height 20
type input "89"
click at [525, 440] on button "Save and add another Item/Assembly" at bounding box center [557, 439] width 173 height 20
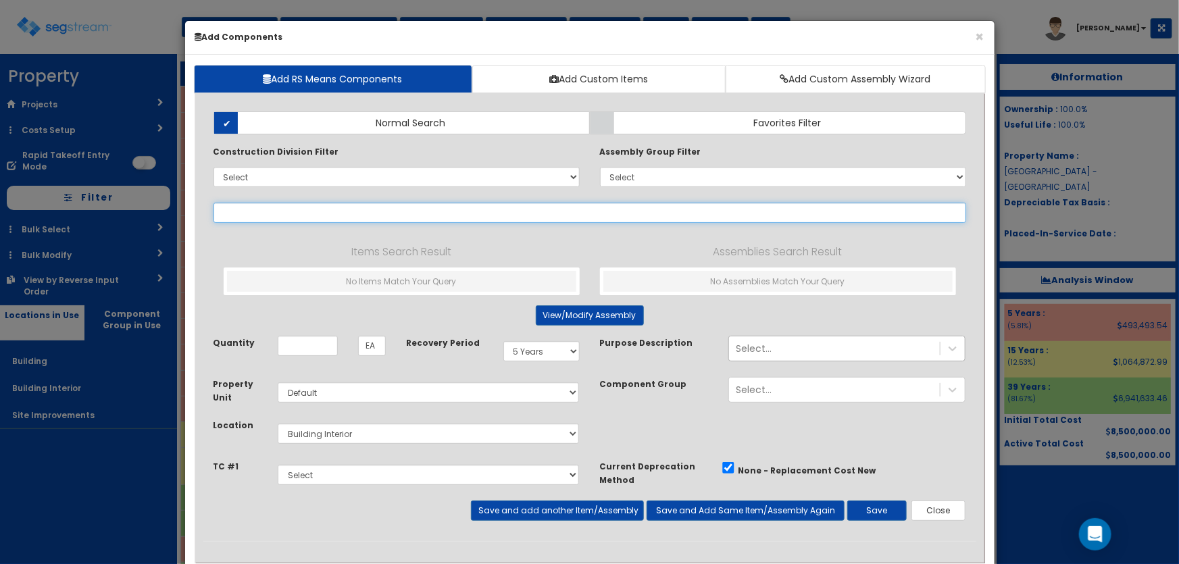
click at [273, 210] on input "text" at bounding box center [590, 213] width 753 height 20
click at [224, 210] on input "*maintenance" at bounding box center [590, 213] width 753 height 20
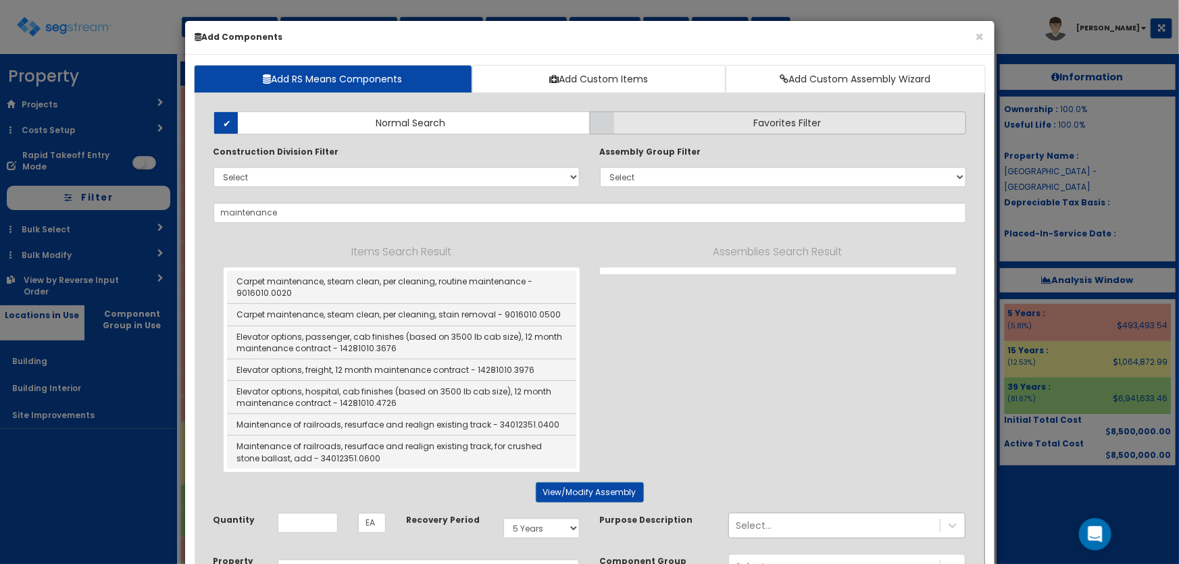
click at [619, 121] on label "Favorites Filter" at bounding box center [778, 123] width 376 height 23
click at [0, 0] on input "Favorites Filter" at bounding box center [0, 0] width 0 height 0
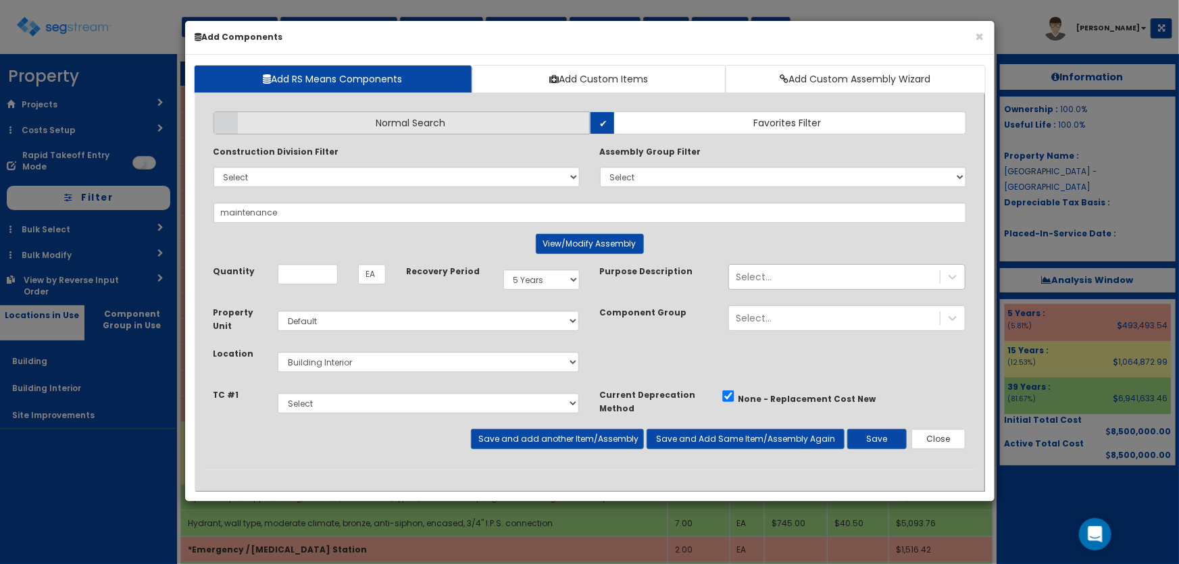
click at [442, 122] on span "Normal Search" at bounding box center [411, 123] width 70 height 14
click at [0, 0] on input "Normal Search" at bounding box center [0, 0] width 0 height 0
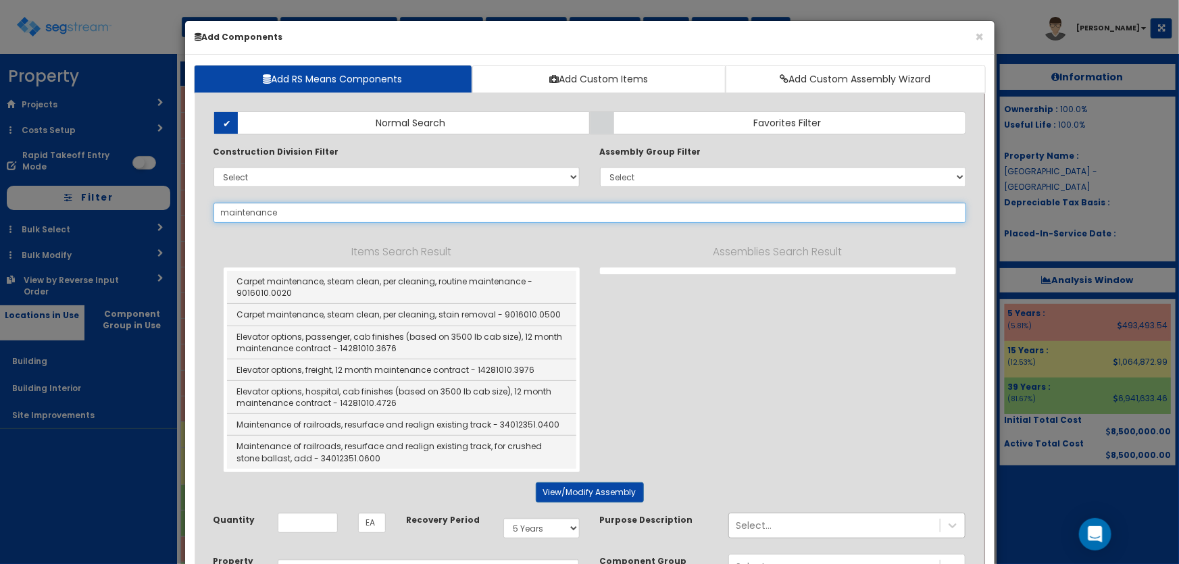
drag, startPoint x: 297, startPoint y: 205, endPoint x: 218, endPoint y: 211, distance: 79.3
click at [218, 211] on input "maintenance" at bounding box center [590, 213] width 753 height 20
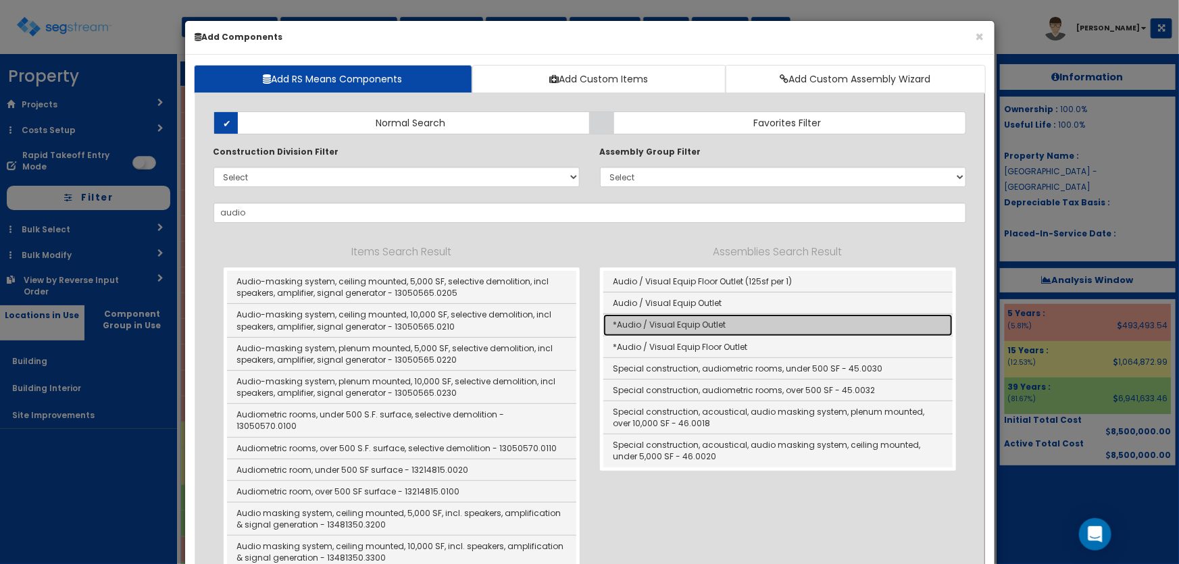
click at [712, 323] on link "*Audio / Visual Equip Outlet" at bounding box center [778, 325] width 349 height 22
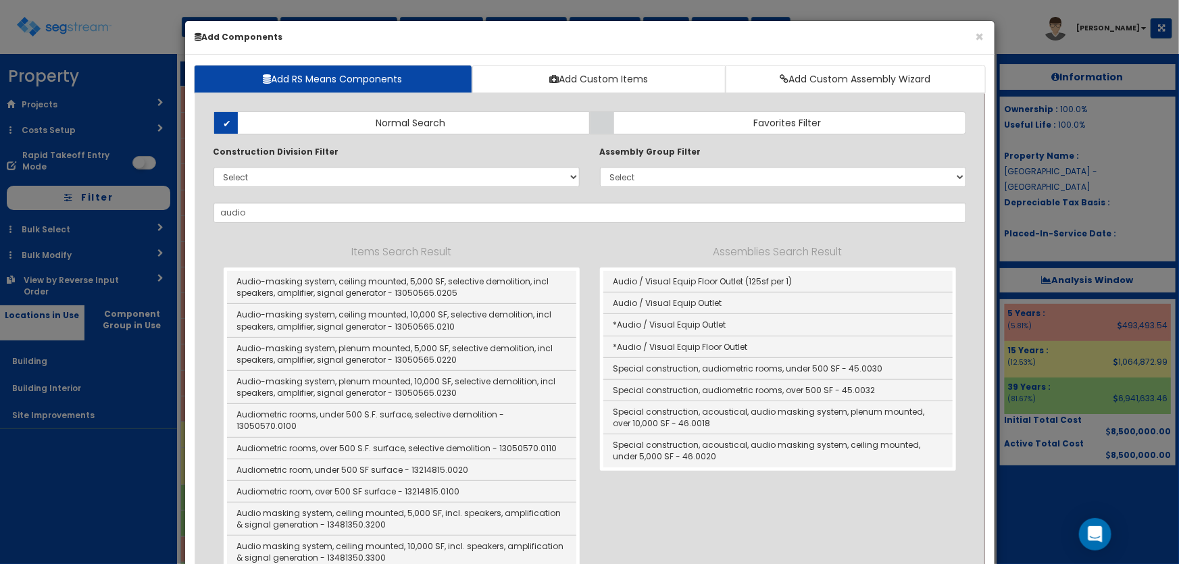
type input "*Audio / Visual Equip Outlet"
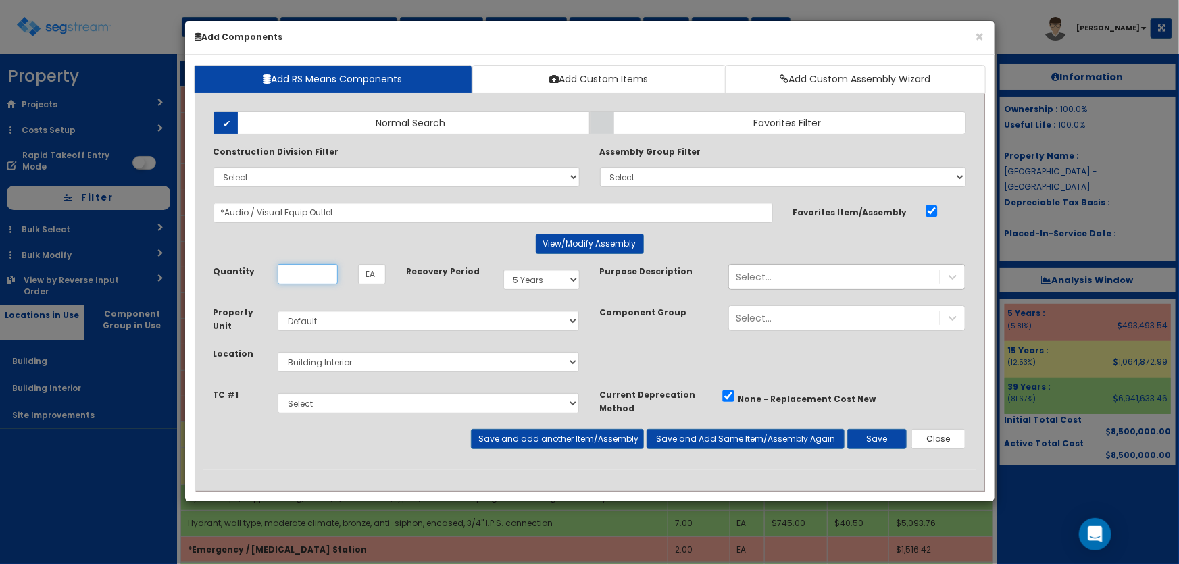
click at [310, 273] on input "Unit Quantity" at bounding box center [308, 274] width 60 height 20
type input "7"
click at [494, 439] on button "Save and add another Item/Assembly" at bounding box center [557, 439] width 173 height 20
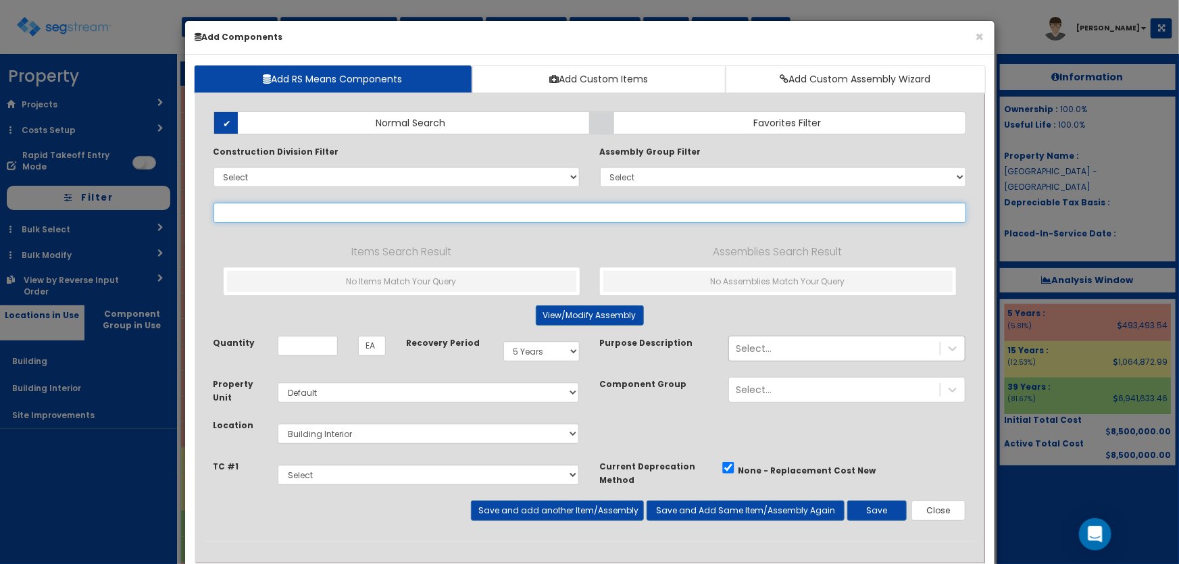
drag, startPoint x: 318, startPoint y: 210, endPoint x: 395, endPoint y: 203, distance: 76.6
click at [318, 210] on input "text" at bounding box center [590, 213] width 753 height 20
paste input "*Kitchen Equip Outlet"
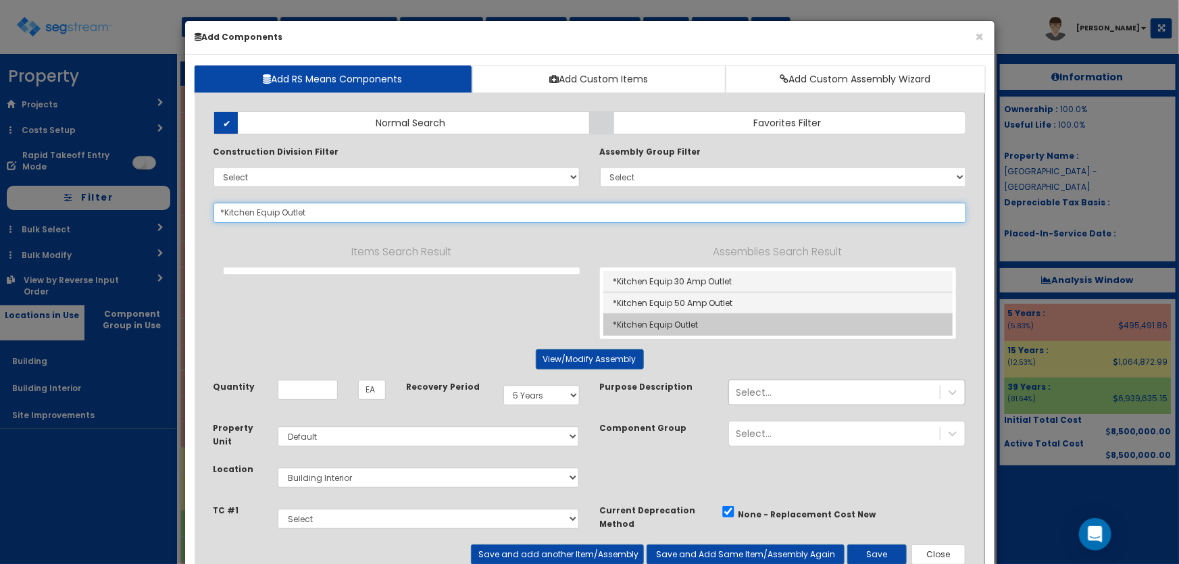
type input "*Kitchen Equip Outlet"
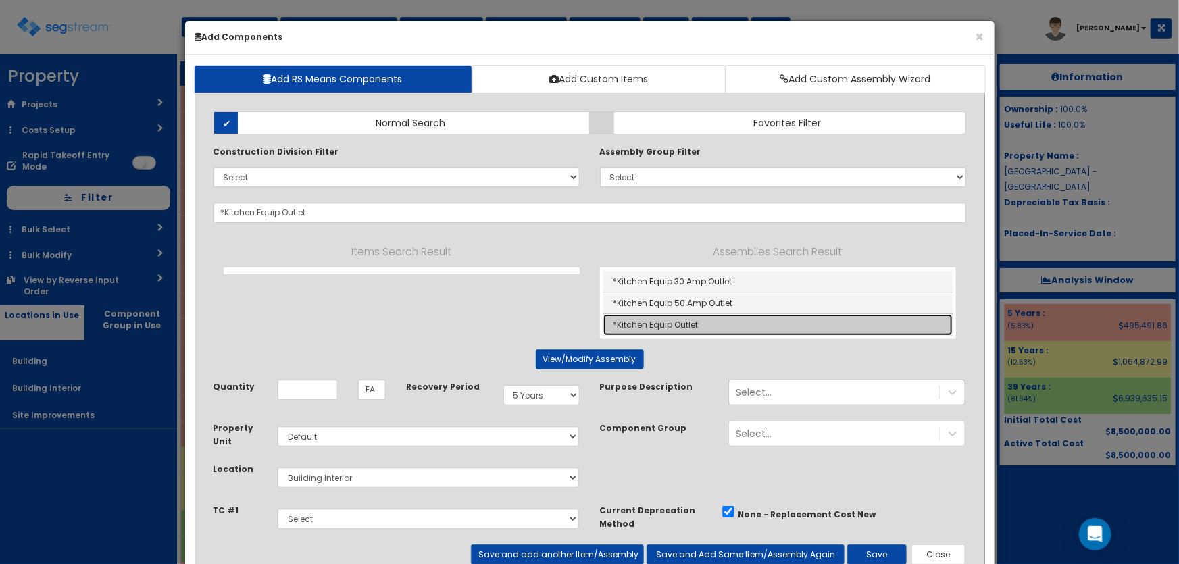
click at [673, 317] on link "*Kitchen Equip Outlet" at bounding box center [778, 324] width 349 height 21
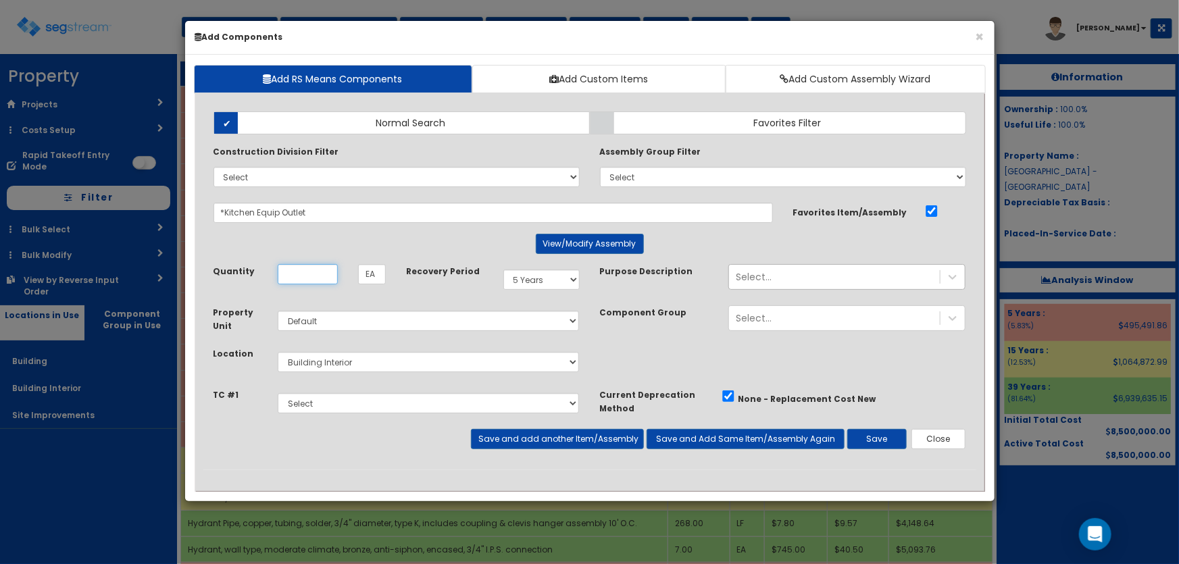
click at [324, 276] on input "Unit Quantity" at bounding box center [308, 274] width 60 height 20
type input "18"
click at [494, 441] on button "Save and add another Item/Assembly" at bounding box center [557, 439] width 173 height 20
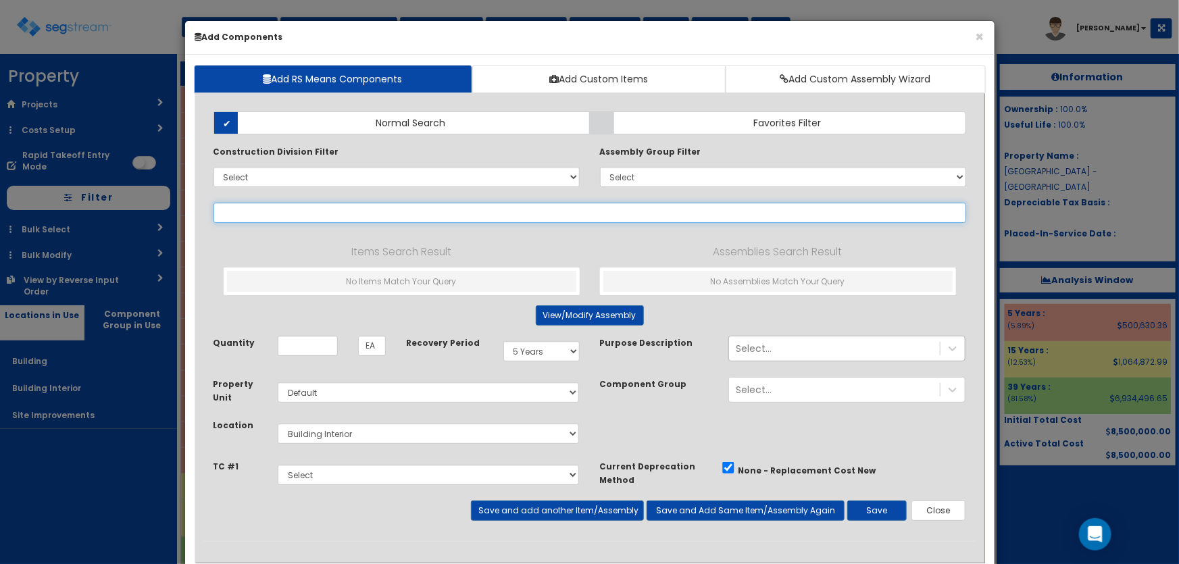
drag, startPoint x: 276, startPoint y: 210, endPoint x: 335, endPoint y: 210, distance: 59.5
click at [276, 210] on input "text" at bounding box center [590, 213] width 753 height 20
paste input "*Kitchen Equip 30/3 w/ Safety Switch & Wire"
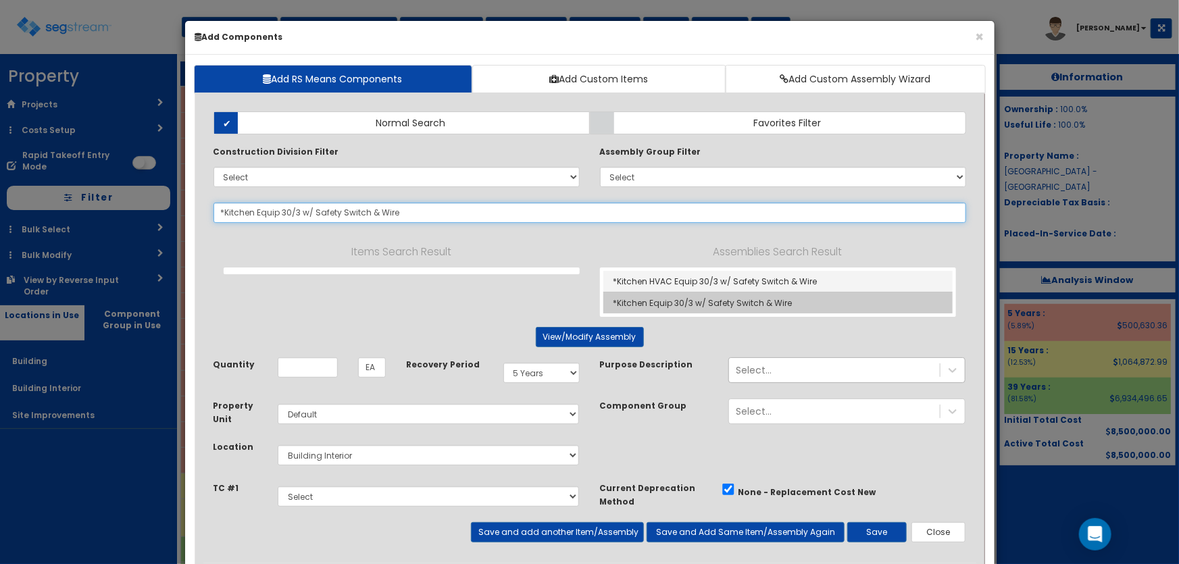
type input "*Kitchen Equip 30/3 w/ Safety Switch & Wire"
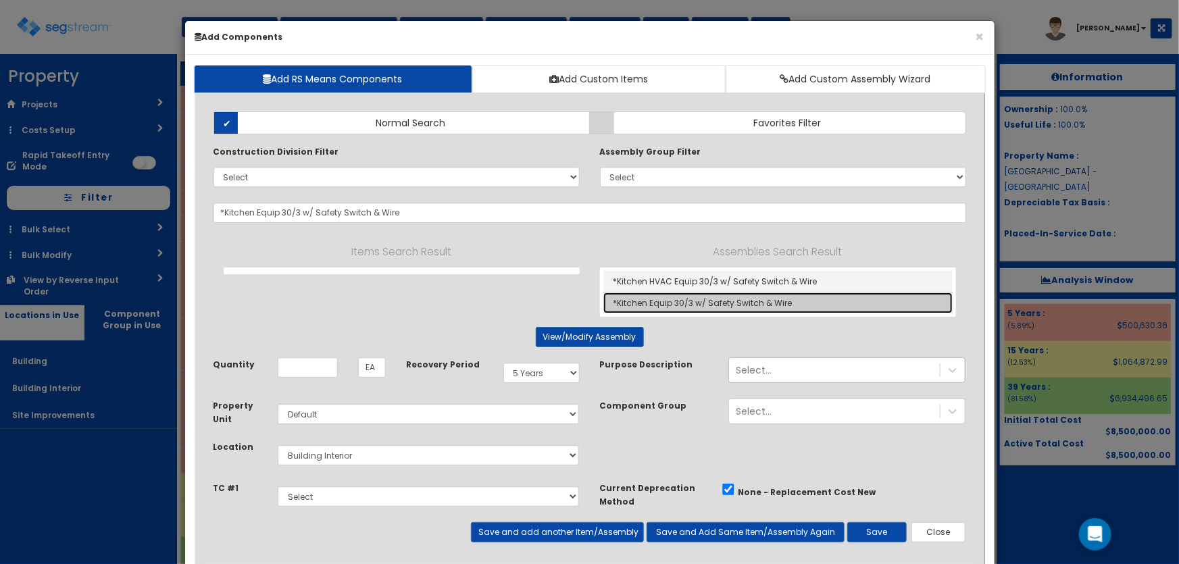
click at [668, 304] on link "*Kitchen Equip 30/3 w/ Safety Switch & Wire" at bounding box center [778, 303] width 349 height 21
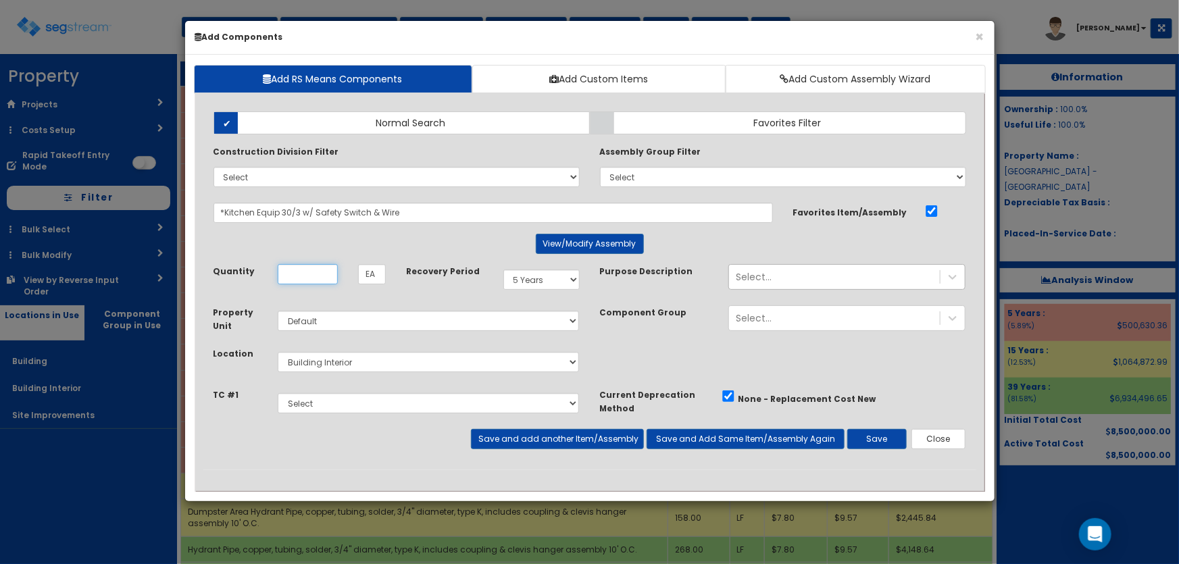
click at [310, 274] on input "Unit Quantity" at bounding box center [308, 274] width 60 height 20
type input "3"
click at [541, 443] on button "Save and add another Item/Assembly" at bounding box center [557, 439] width 173 height 20
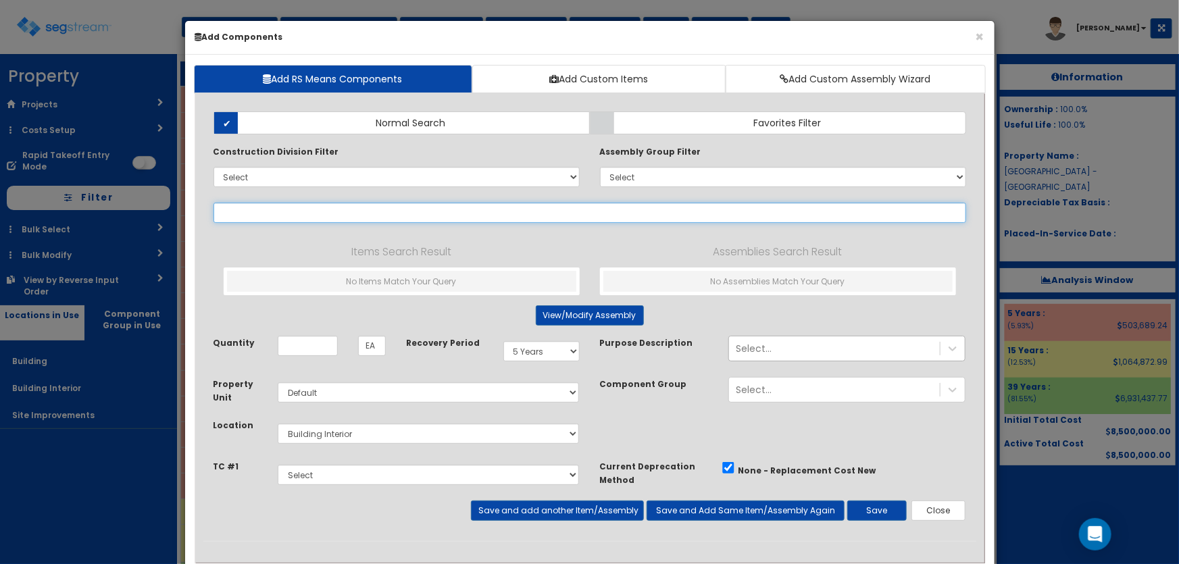
drag, startPoint x: 235, startPoint y: 213, endPoint x: 266, endPoint y: 213, distance: 30.4
click at [237, 212] on input "text" at bounding box center [590, 213] width 753 height 20
paste input "*Convenience Outlet"
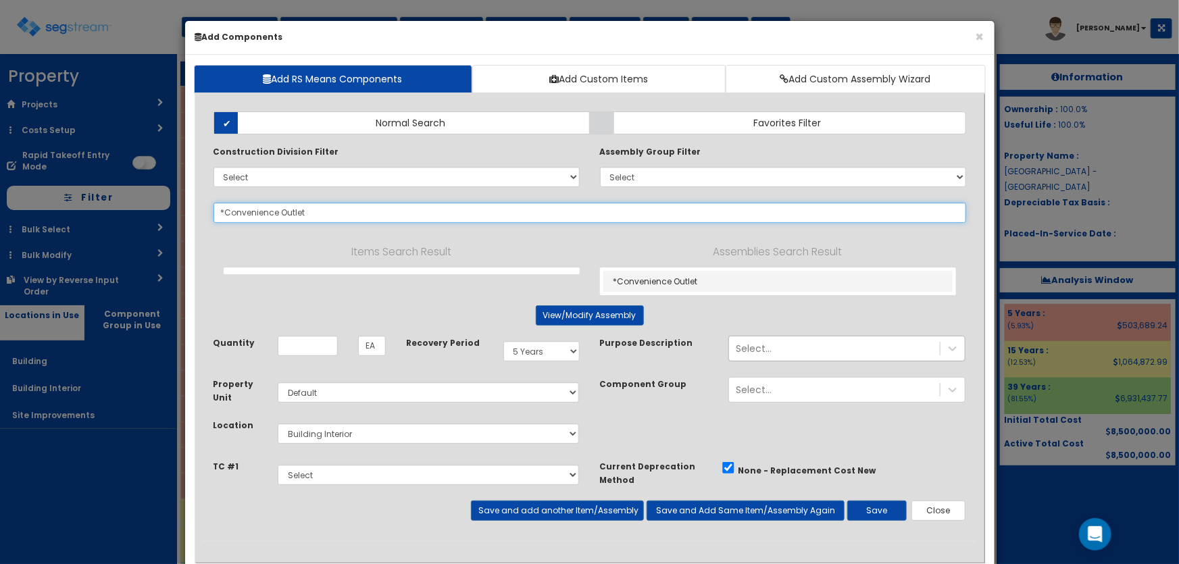
type input "*Convenience Outlet"
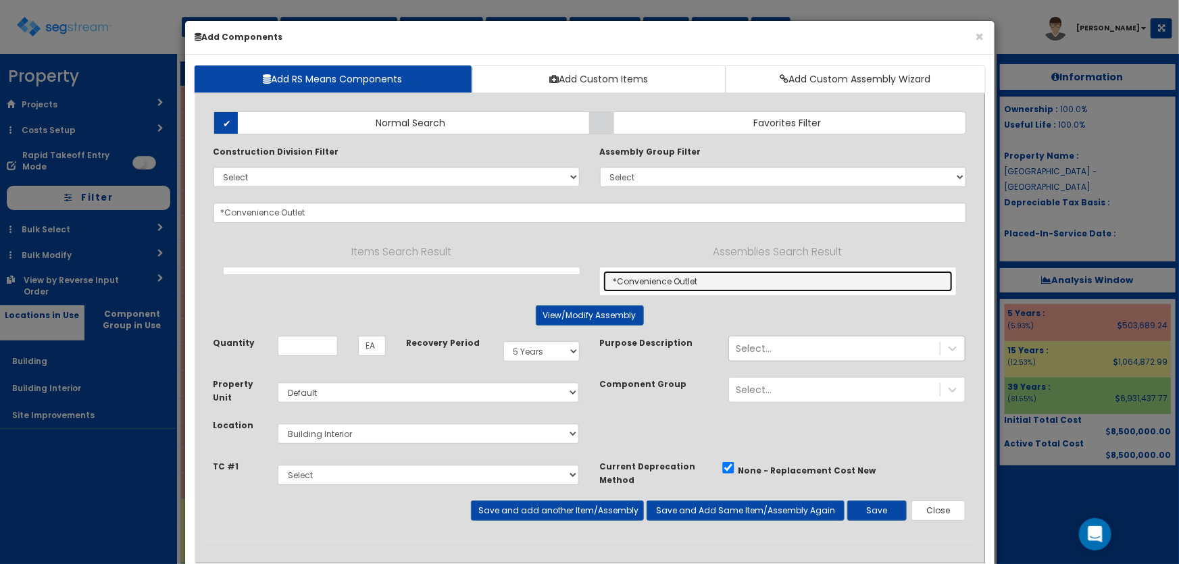
click at [668, 276] on link "*Convenience Outlet" at bounding box center [778, 281] width 349 height 21
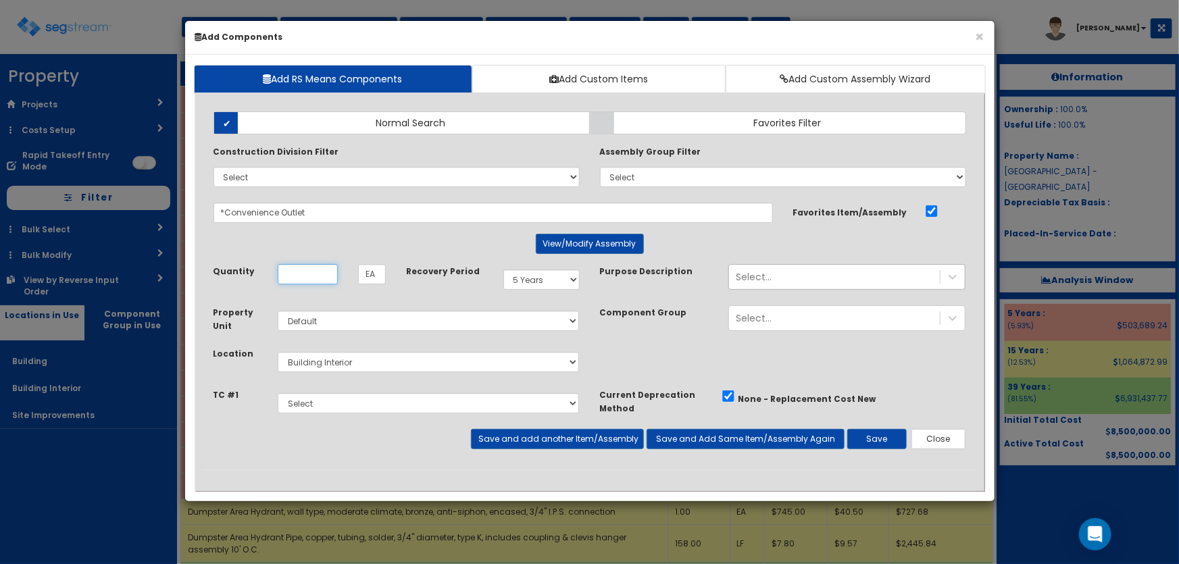
click at [318, 273] on input "Unit Quantity" at bounding box center [308, 274] width 60 height 20
type input "686"
drag, startPoint x: 528, startPoint y: 277, endPoint x: 526, endPoint y: 285, distance: 7.6
click at [528, 277] on select "Select 5 Years 7 Years 9 Years 10 Years 15 Years 15 Year QLI 15 Year QRP 15 Yea…" at bounding box center [542, 280] width 76 height 20
select select "39Y"
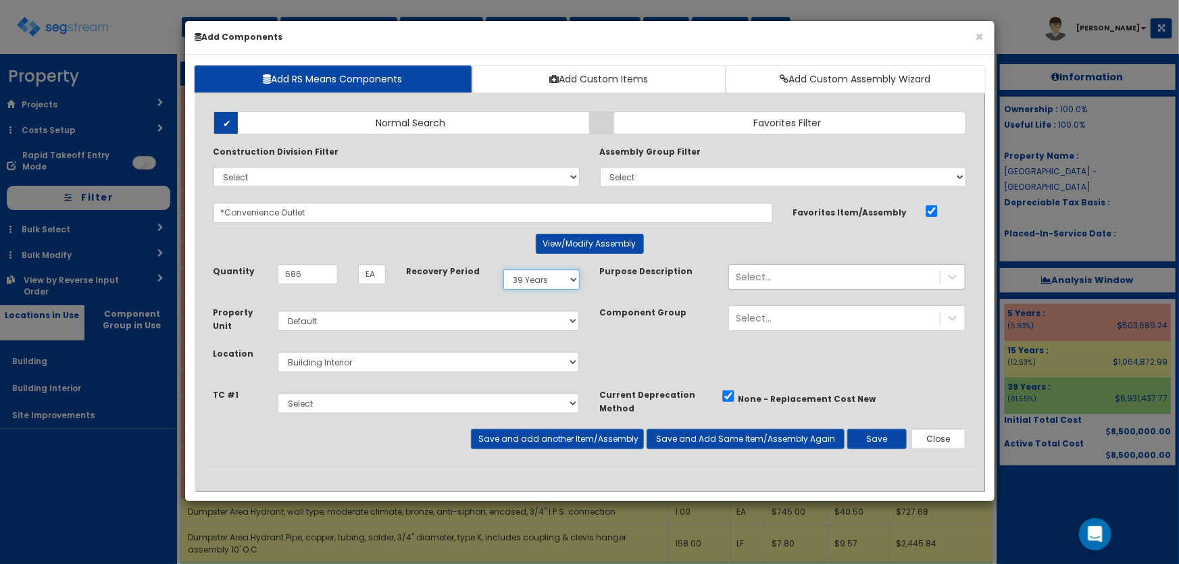
click at [504, 270] on select "Select 5 Years 7 Years 9 Years 10 Years 15 Years 15 Year QLI 15 Year QRP 15 Yea…" at bounding box center [542, 280] width 76 height 20
click at [491, 438] on button "Save and add another Item/Assembly" at bounding box center [557, 439] width 173 height 20
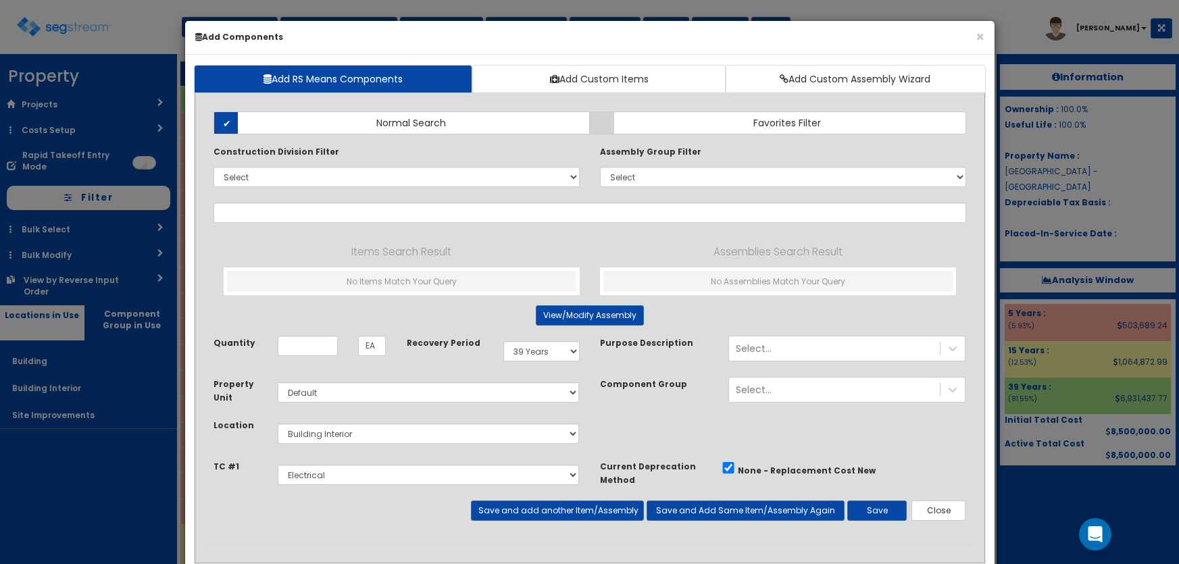
select select "39Y"
select select "default"
select select "7"
select select "5281465"
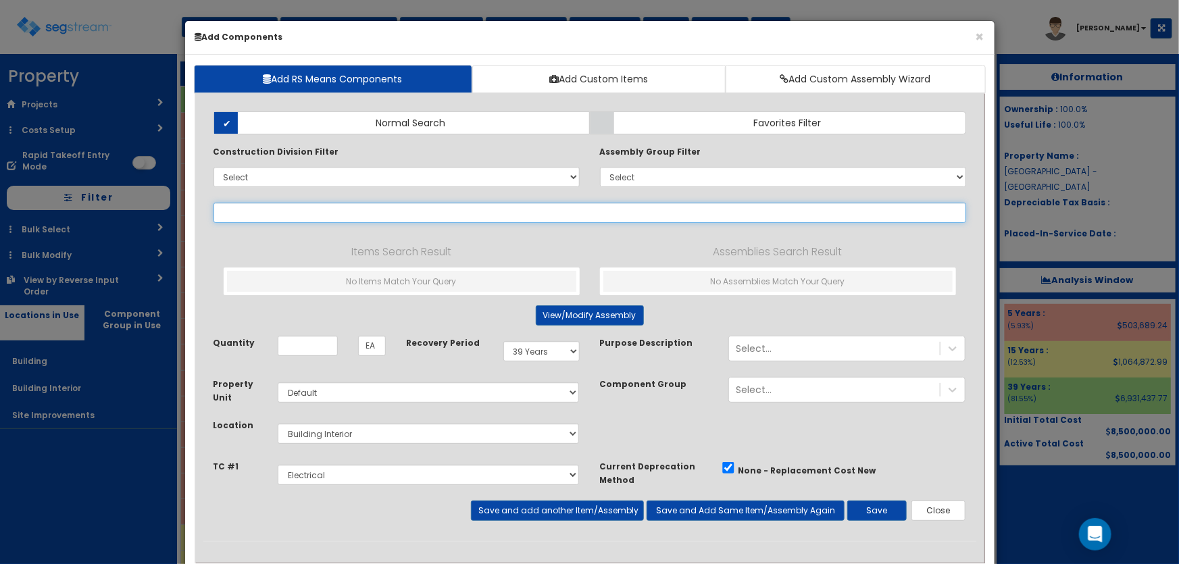
drag, startPoint x: 284, startPoint y: 204, endPoint x: 312, endPoint y: 209, distance: 28.1
click at [284, 204] on input "text" at bounding box center [590, 213] width 753 height 20
paste input "*HVAC Equip Jbox"
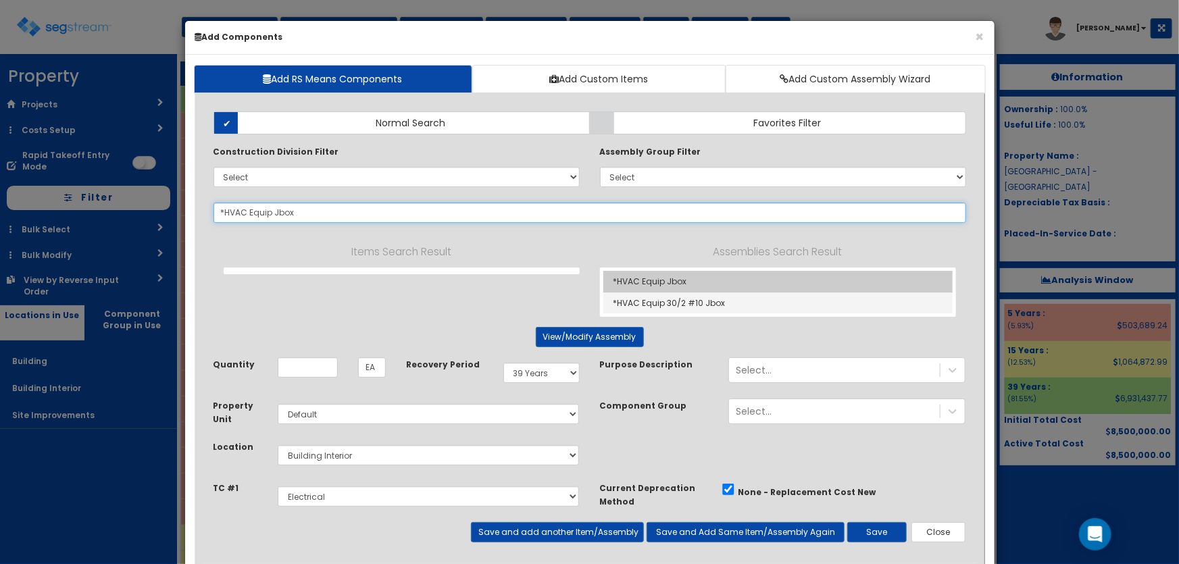
type input "*HVAC Equip Jbox"
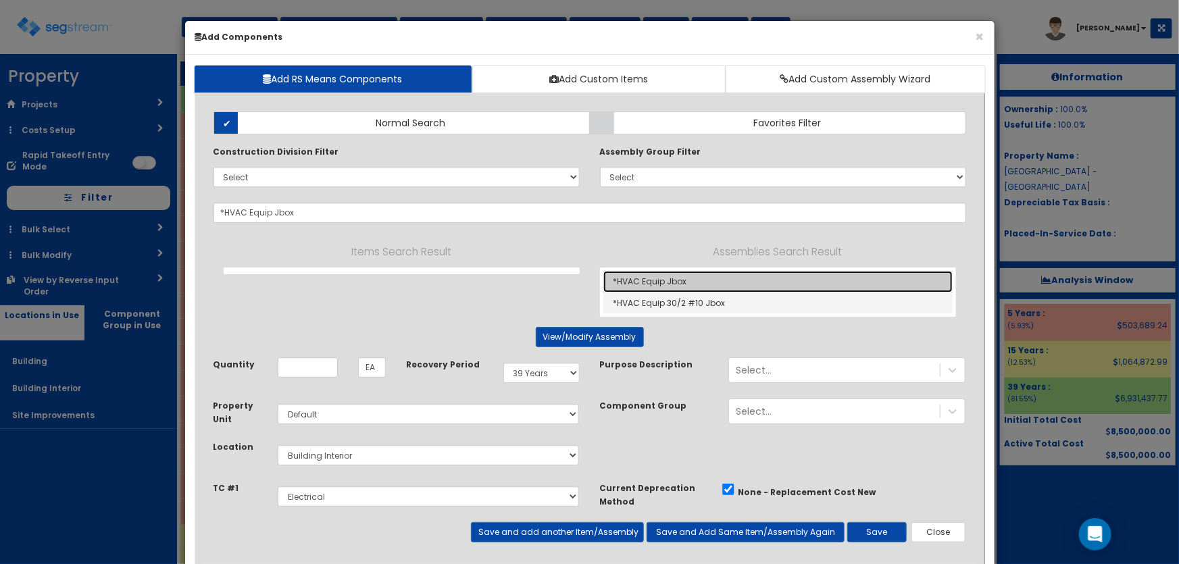
click at [667, 276] on link "*HVAC Equip Jbox" at bounding box center [778, 282] width 349 height 22
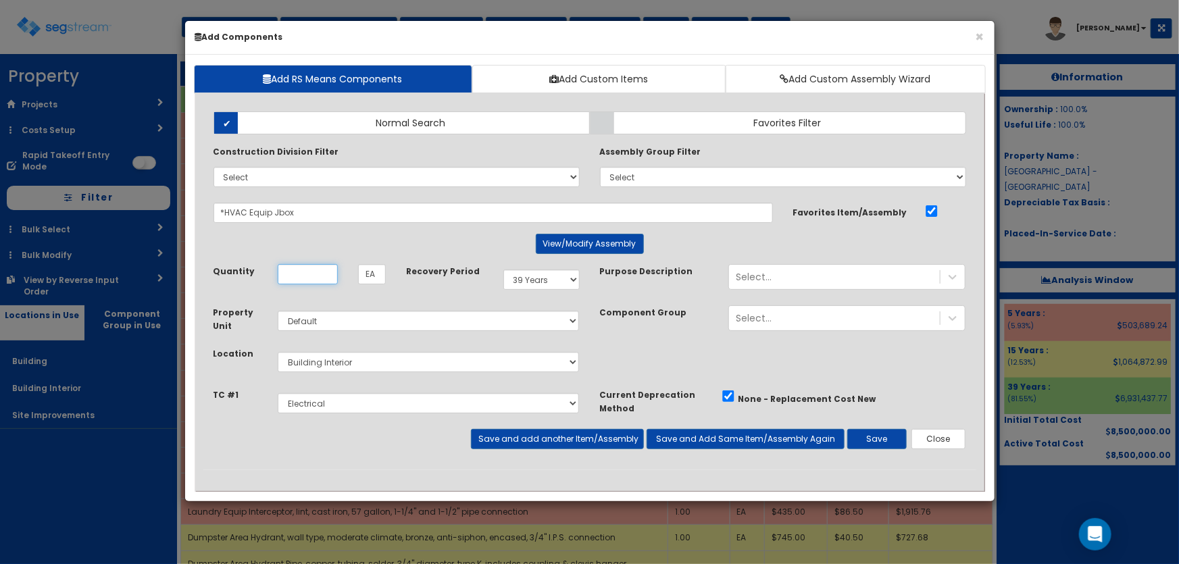
click at [320, 277] on input "Unit Quantity" at bounding box center [308, 274] width 60 height 20
type input "38"
click at [507, 443] on button "Save and add another Item/Assembly" at bounding box center [557, 439] width 173 height 20
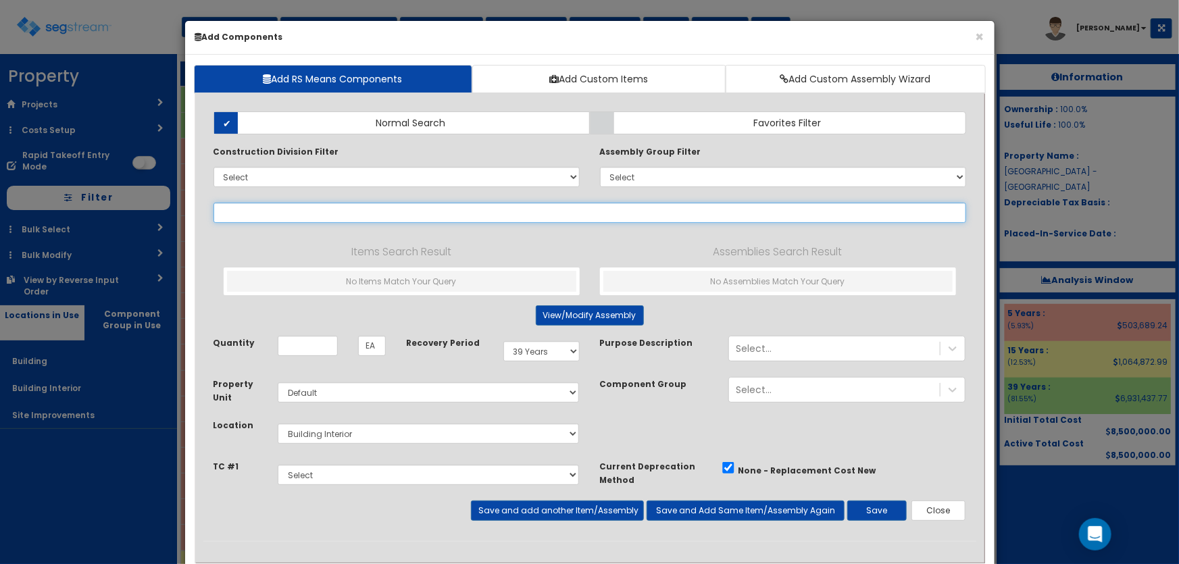
click at [289, 213] on input "text" at bounding box center [590, 213] width 753 height 20
paste input "*HVAC Equip 30/3 W/ Safety Switch & Wire"
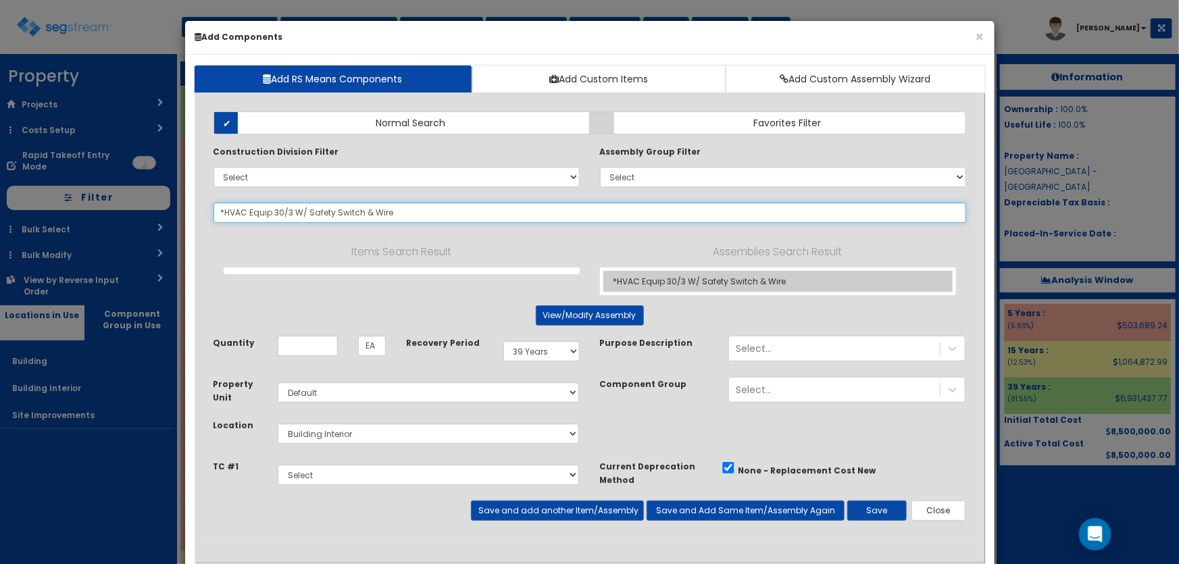
type input "*HVAC Equip 30/3 W/ Safety Switch & Wire"
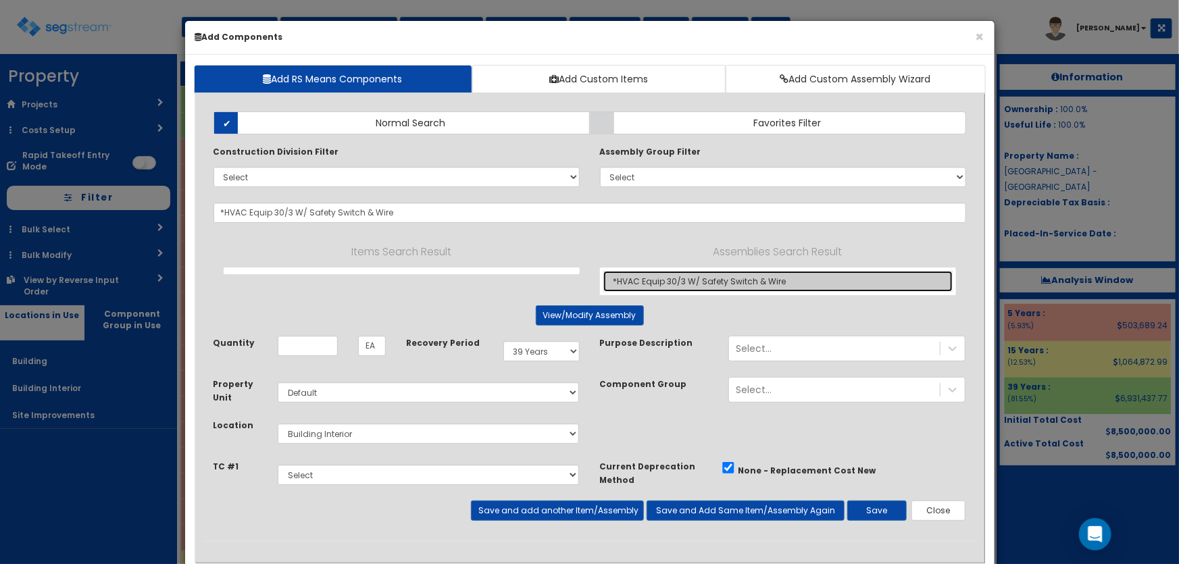
click at [642, 273] on link "*HVAC Equip 30/3 W/ Safety Switch & Wire" at bounding box center [778, 281] width 349 height 21
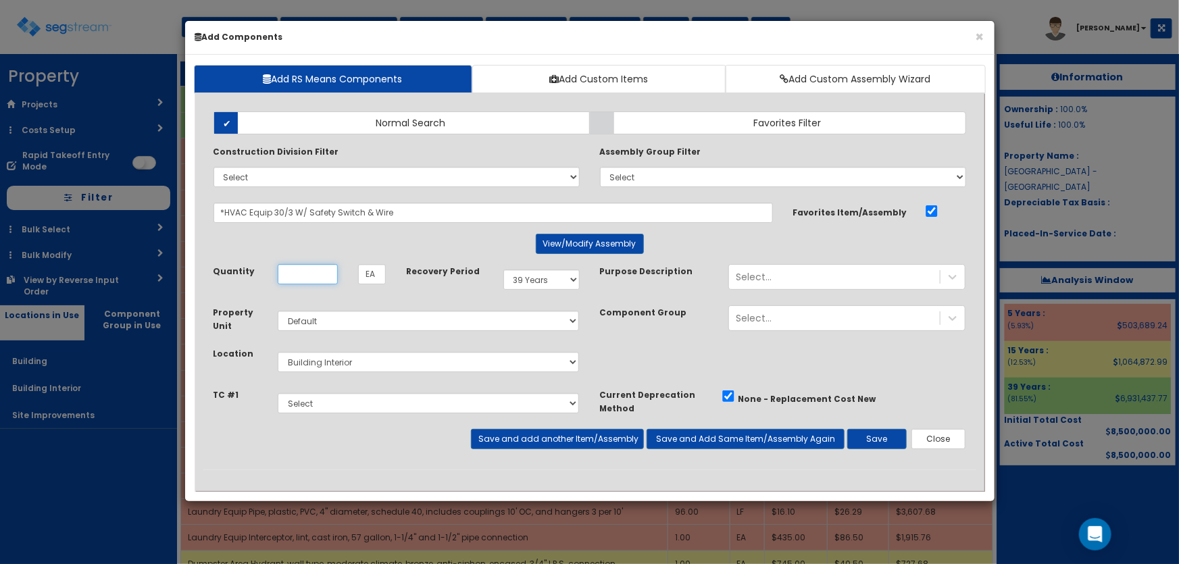
click at [310, 268] on input "Unit Quantity" at bounding box center [308, 274] width 60 height 20
type input "7"
click at [572, 443] on button "Save and add another Item/Assembly" at bounding box center [557, 439] width 173 height 20
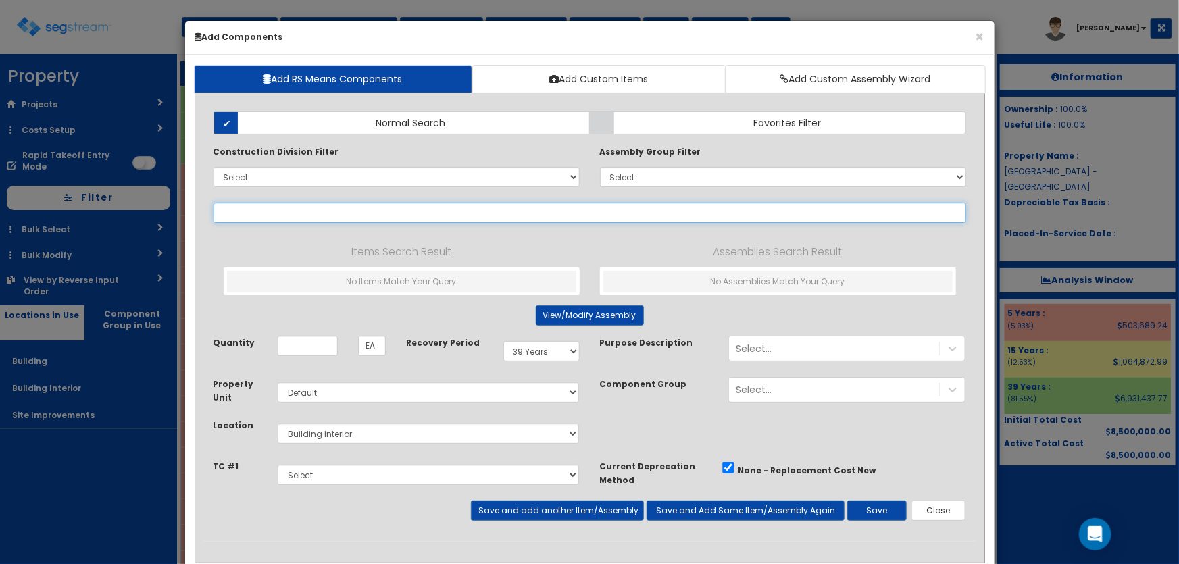
click at [247, 212] on input "text" at bounding box center [590, 213] width 753 height 20
paste input "*HVAC Equip 60/3 W/ Safety Switch & Wire"
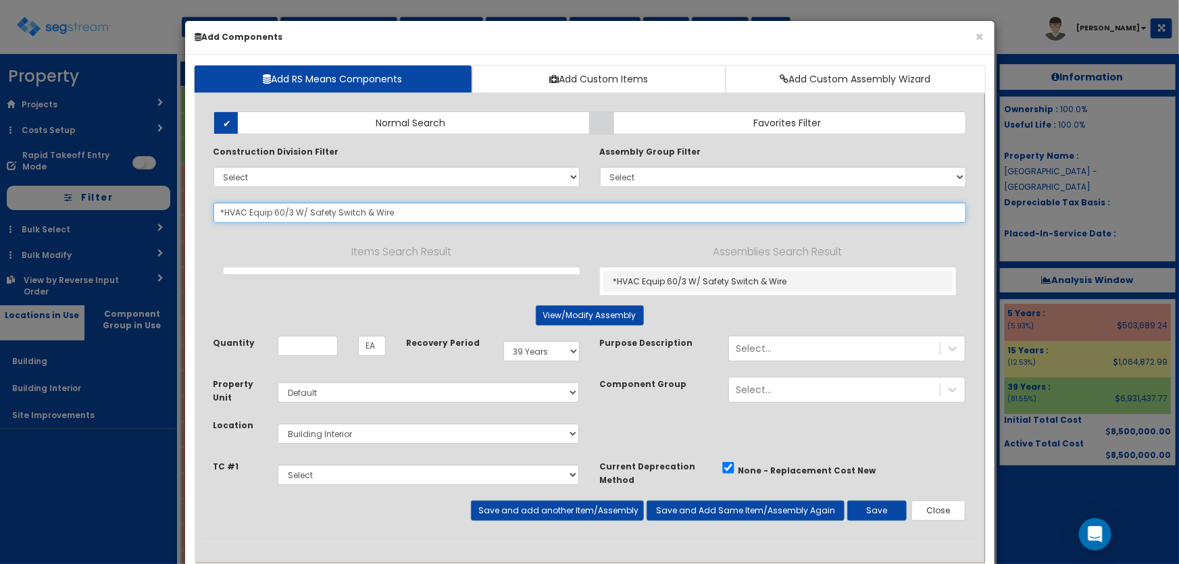
type input "*HVAC Equip 60/3 W/ Safety Switch & Wire"
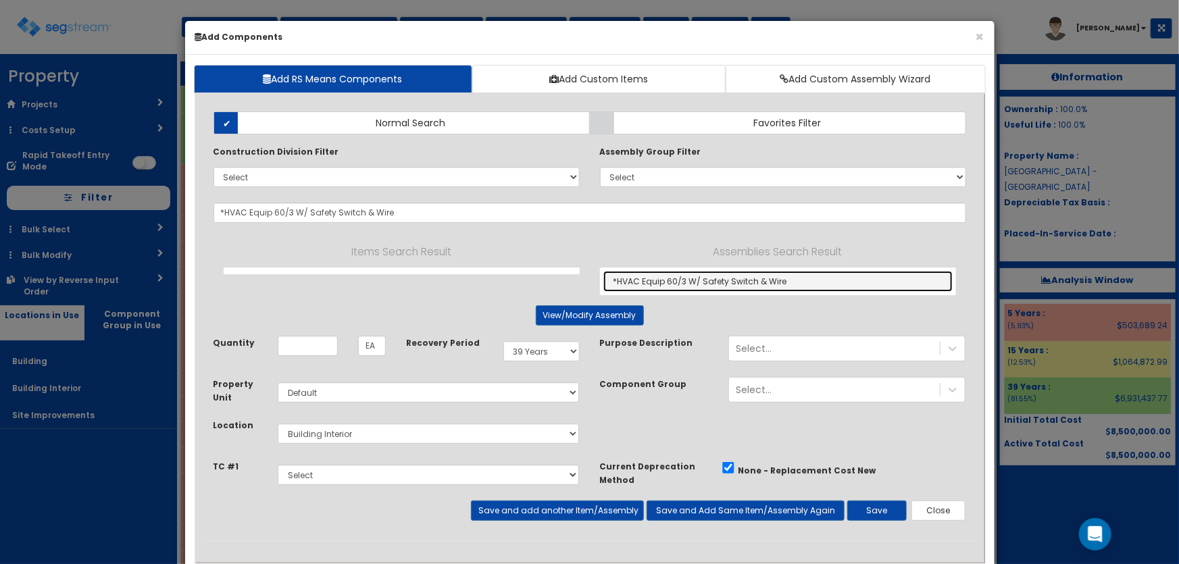
click at [675, 278] on link "*HVAC Equip 60/3 W/ Safety Switch & Wire" at bounding box center [778, 281] width 349 height 21
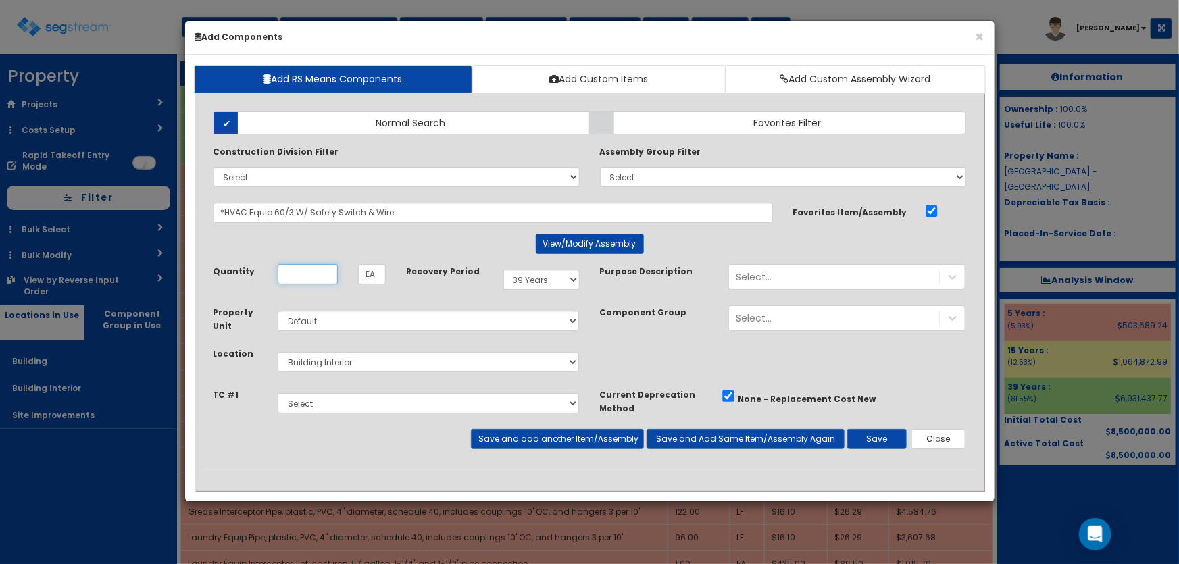
click at [301, 273] on input "Unit Quantity" at bounding box center [308, 274] width 60 height 20
type input "12"
click at [491, 431] on button "Save and add another Item/Assembly" at bounding box center [557, 439] width 173 height 20
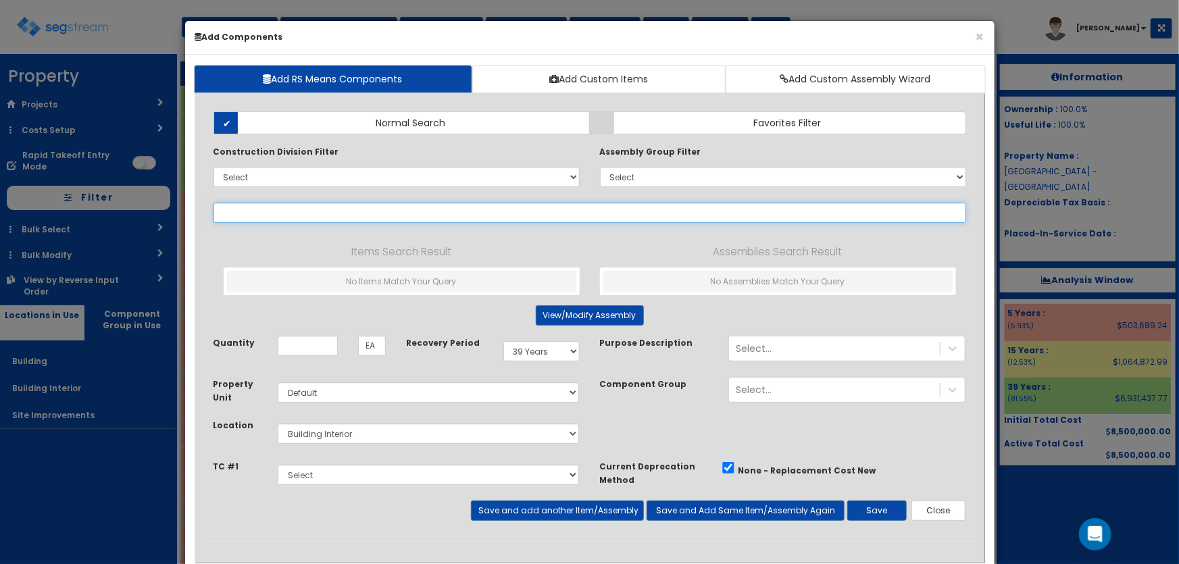
click at [245, 210] on input "text" at bounding box center [590, 213] width 753 height 20
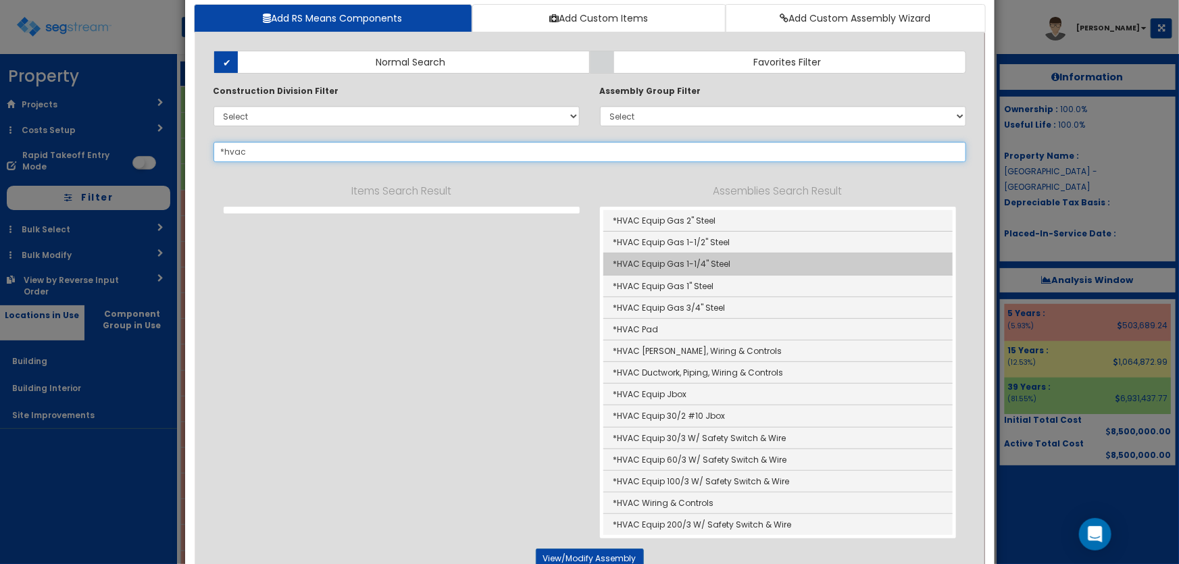
scroll to position [122, 0]
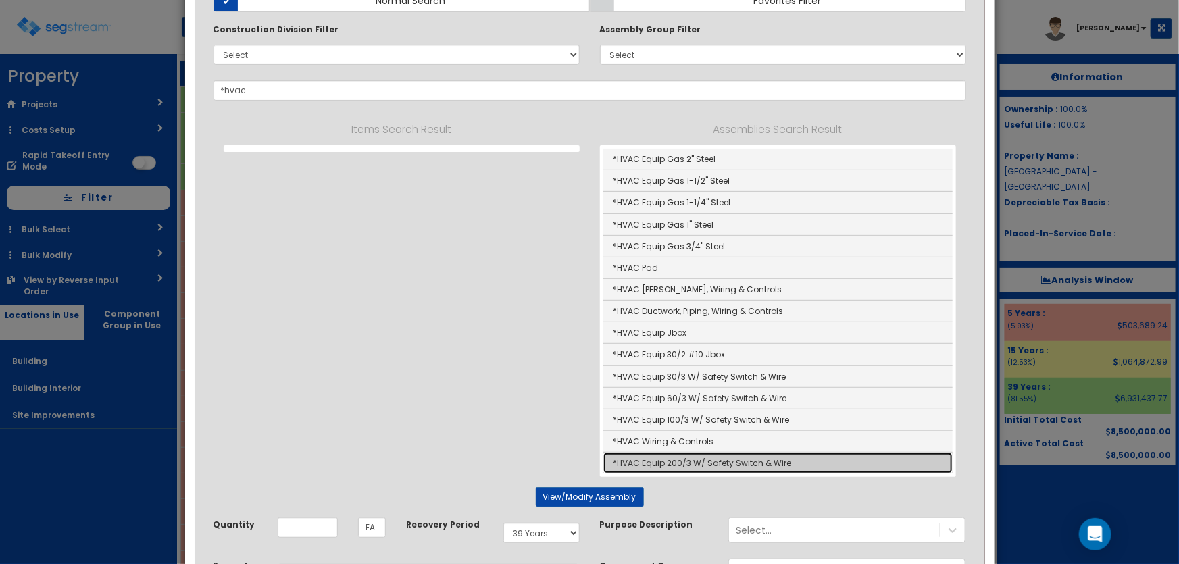
click at [717, 459] on link "*HVAC Equip 200/3 W/ Safety Switch & Wire" at bounding box center [778, 463] width 349 height 21
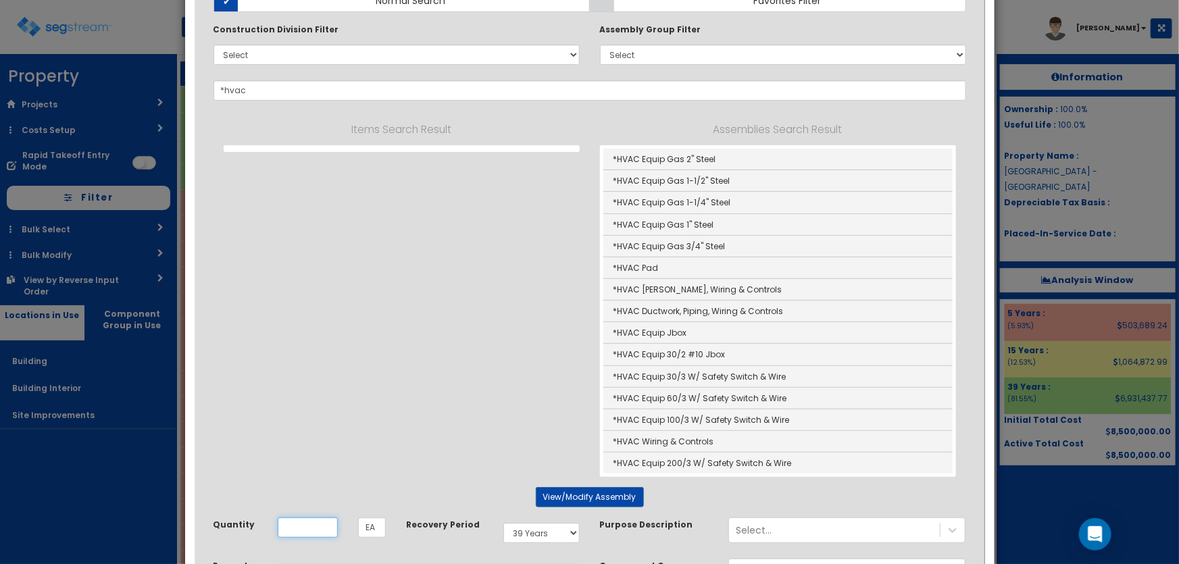
type input "*HVAC Equip 200/3 W/ Safety Switch & Wire"
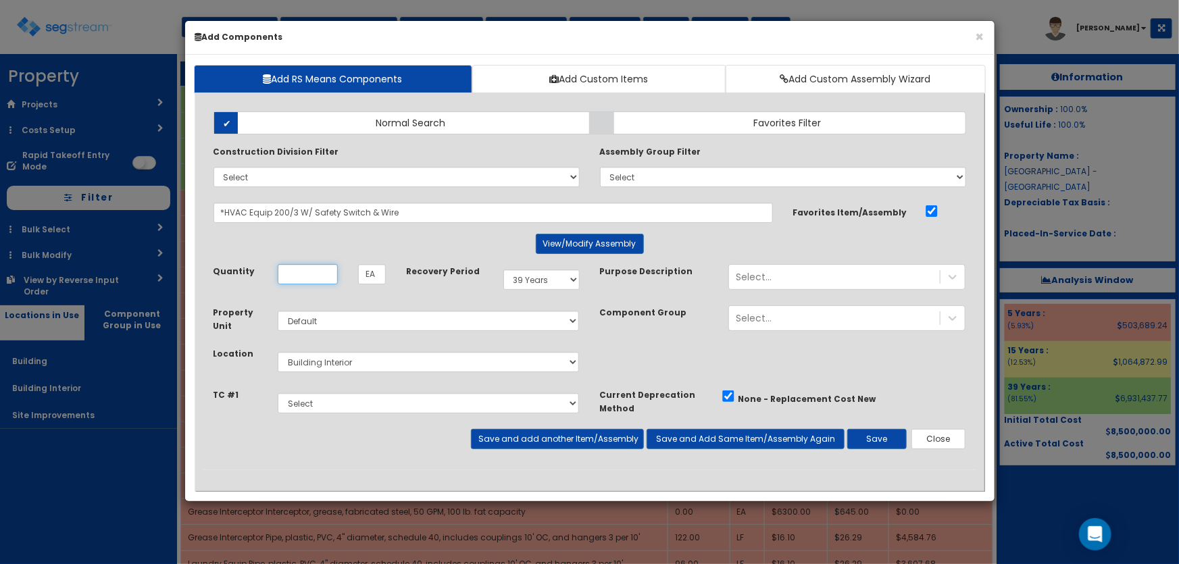
scroll to position [0, 0]
click at [305, 277] on input "Unit Quantity" at bounding box center [308, 274] width 60 height 20
type input "2"
click at [544, 441] on button "Save and add another Item/Assembly" at bounding box center [557, 439] width 173 height 20
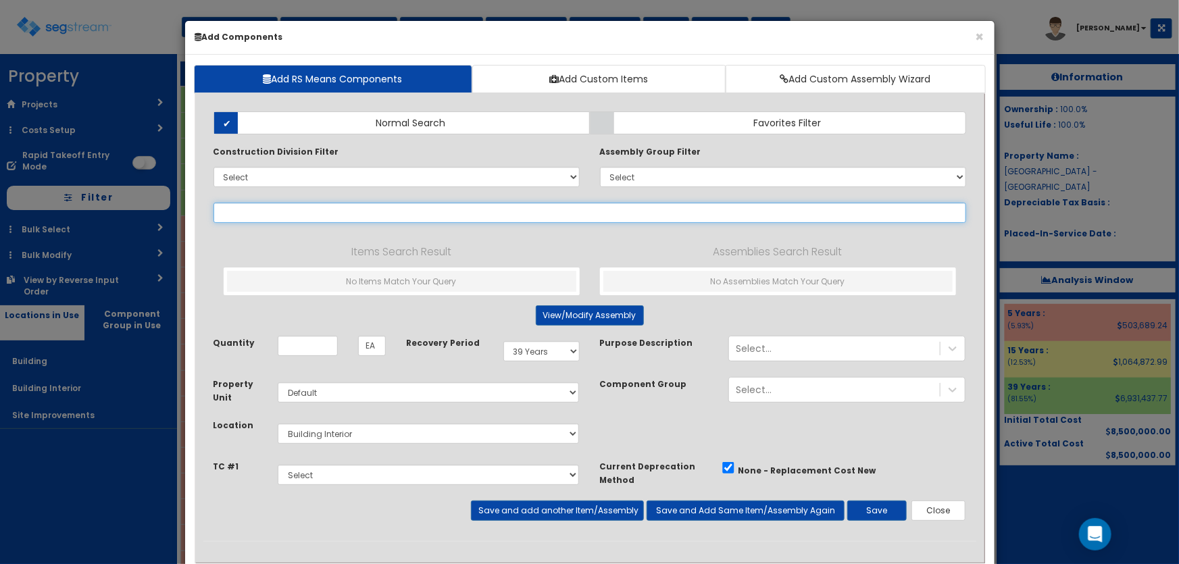
drag, startPoint x: 282, startPoint y: 214, endPoint x: 324, endPoint y: 227, distance: 43.8
click at [282, 214] on input "text" at bounding box center [590, 213] width 753 height 20
paste input "*HVAC Equip Jbox"
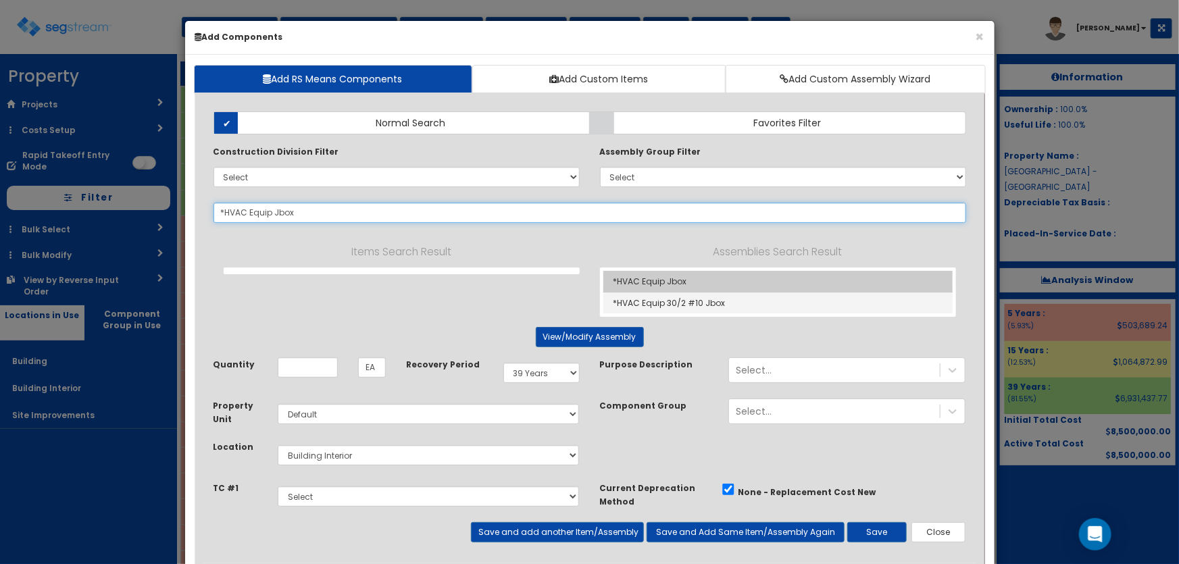
type input "*HVAC Equip Jbox"
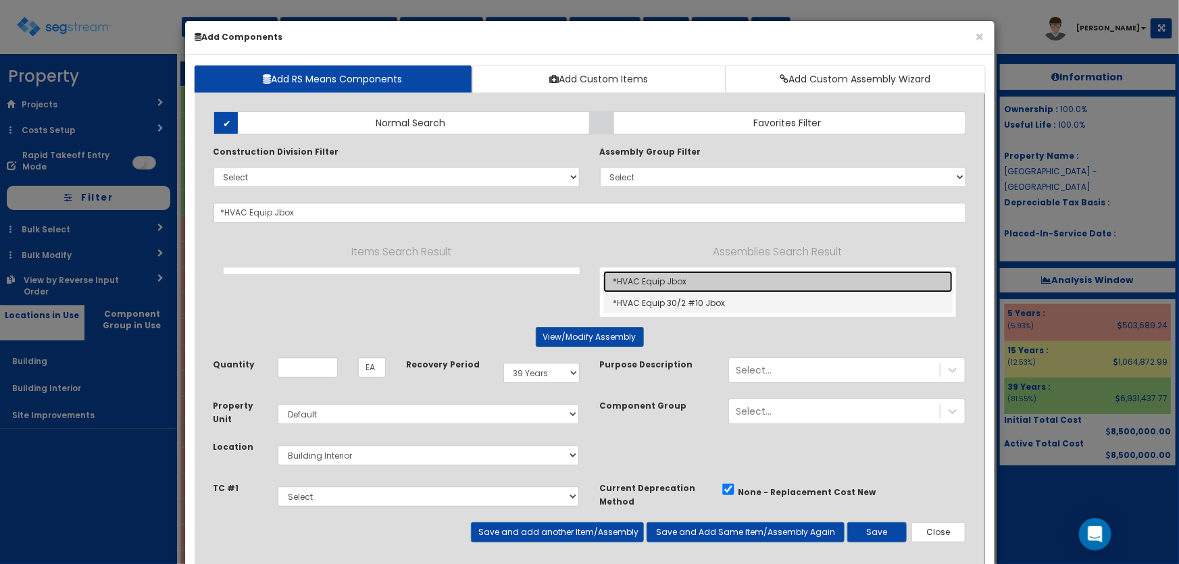
click at [645, 281] on link "*HVAC Equip Jbox" at bounding box center [778, 282] width 349 height 22
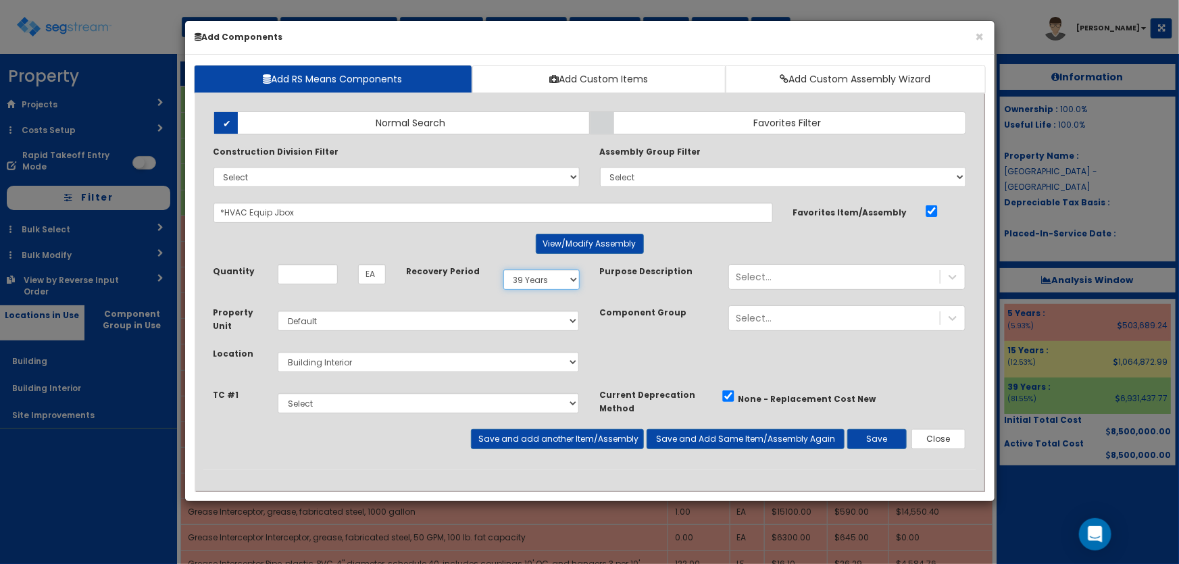
click at [547, 278] on select "Select 5 Years 7 Years 9 Years 10 Years 15 Years 15 Year QLI 15 Year QRP 15 Yea…" at bounding box center [542, 280] width 76 height 20
select select "5Y"
click at [504, 270] on select "Select 5 Years 7 Years 9 Years 10 Years 15 Years 15 Year QLI 15 Year QRP 15 Yea…" at bounding box center [542, 280] width 76 height 20
click at [295, 272] on input "Unit Quantity" at bounding box center [308, 274] width 60 height 20
type input "3"
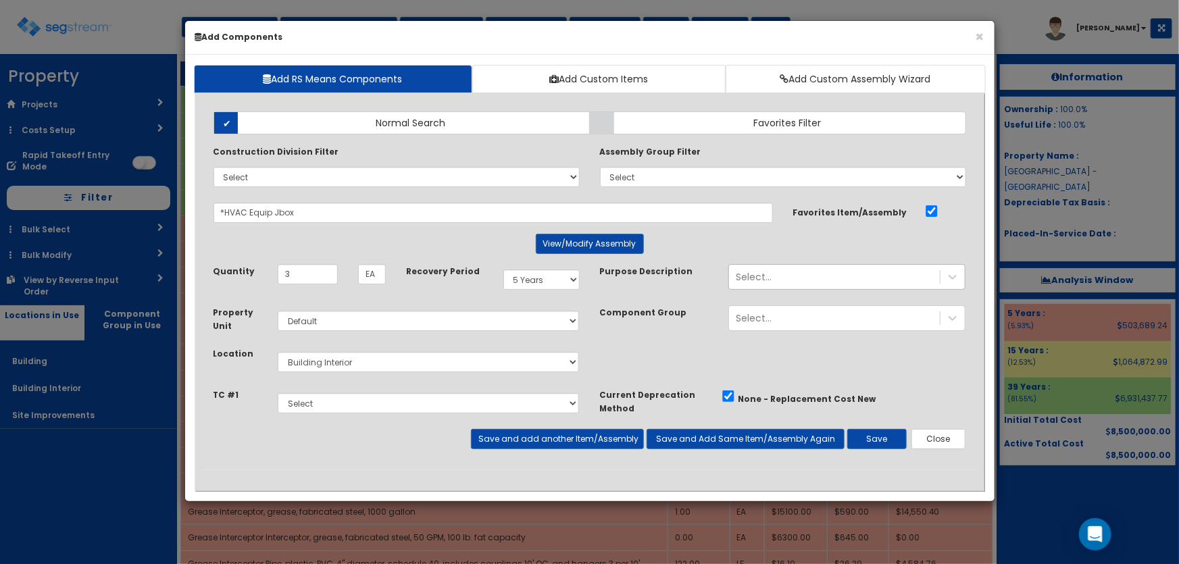
click at [769, 269] on div "Select..." at bounding box center [834, 277] width 211 height 22
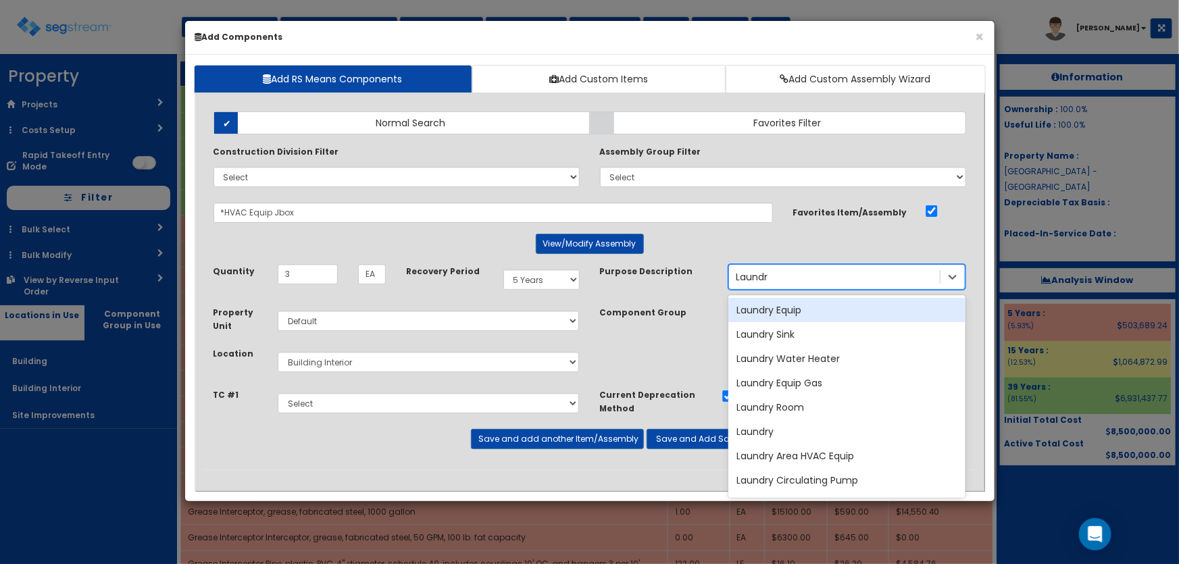
type input "Laundry"
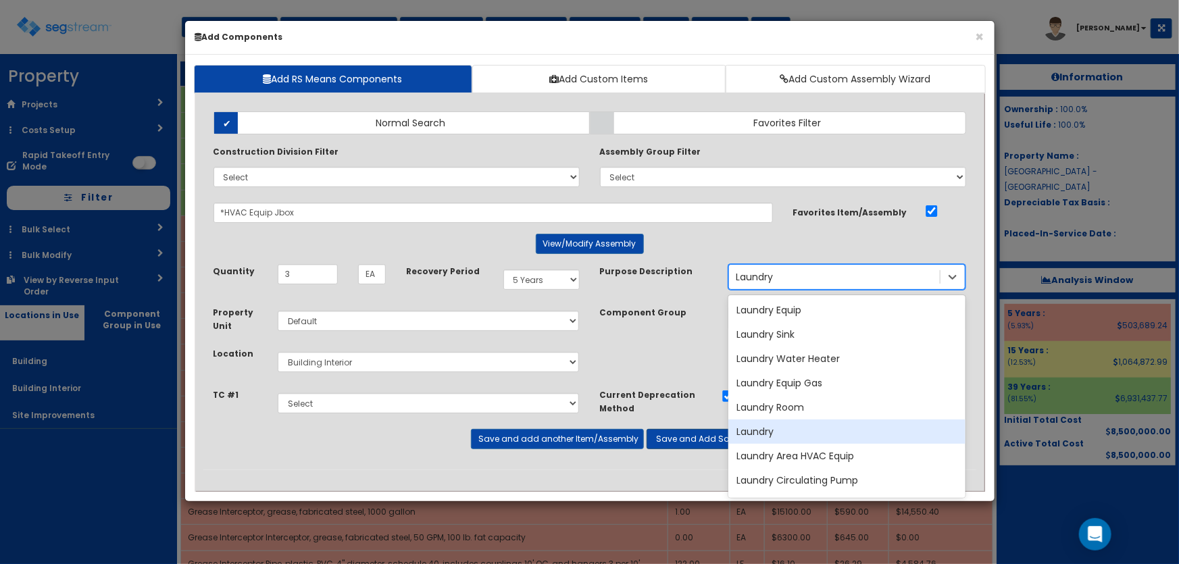
click at [760, 435] on div "Laundry" at bounding box center [847, 432] width 237 height 24
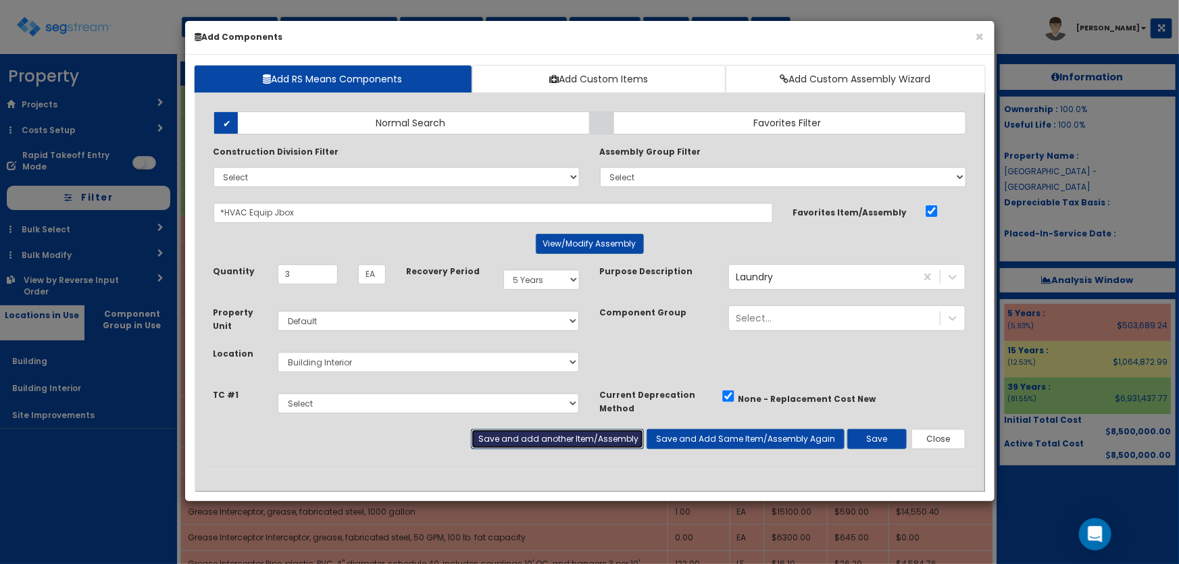
click at [541, 439] on button "Save and add another Item/Assembly" at bounding box center [557, 439] width 173 height 20
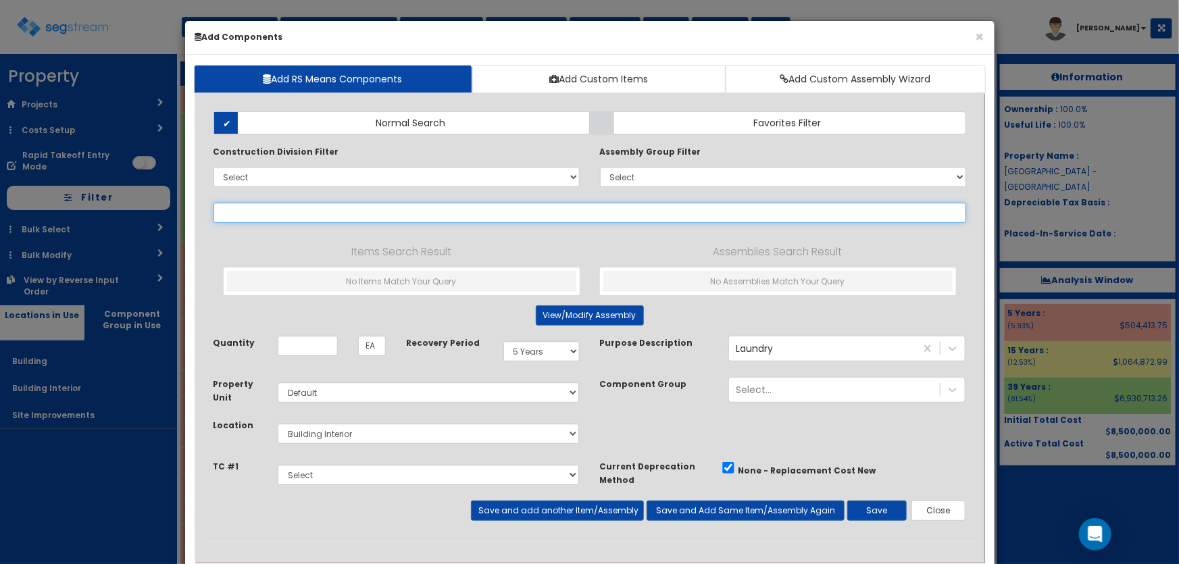
click at [310, 212] on input "text" at bounding box center [590, 213] width 753 height 20
paste input "*HVAC Equip Jbox"
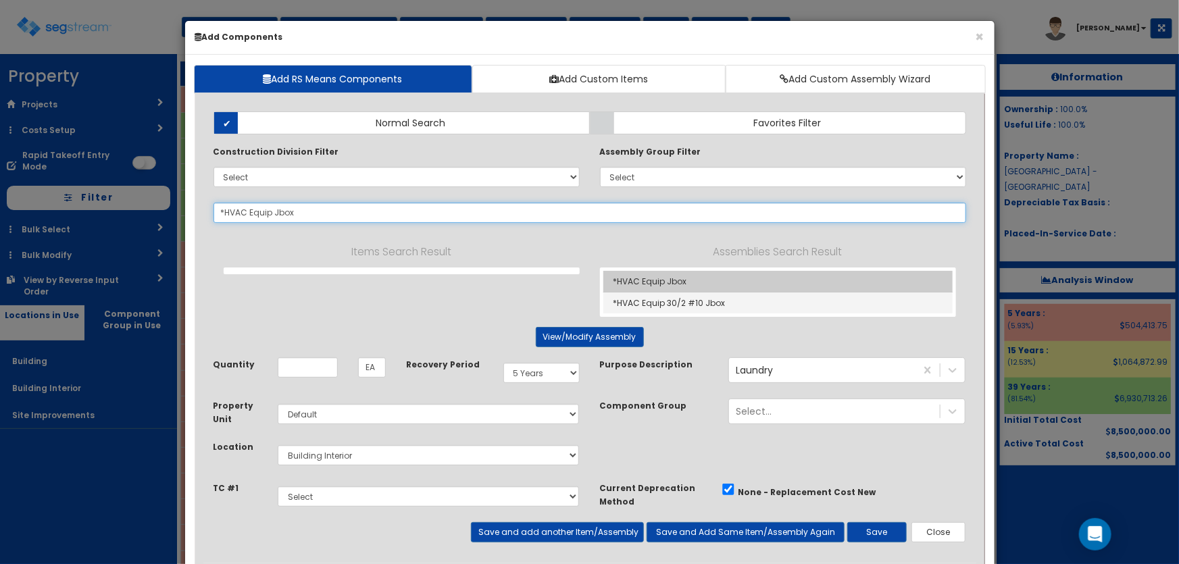
type input "*HVAC Equip Jbox"
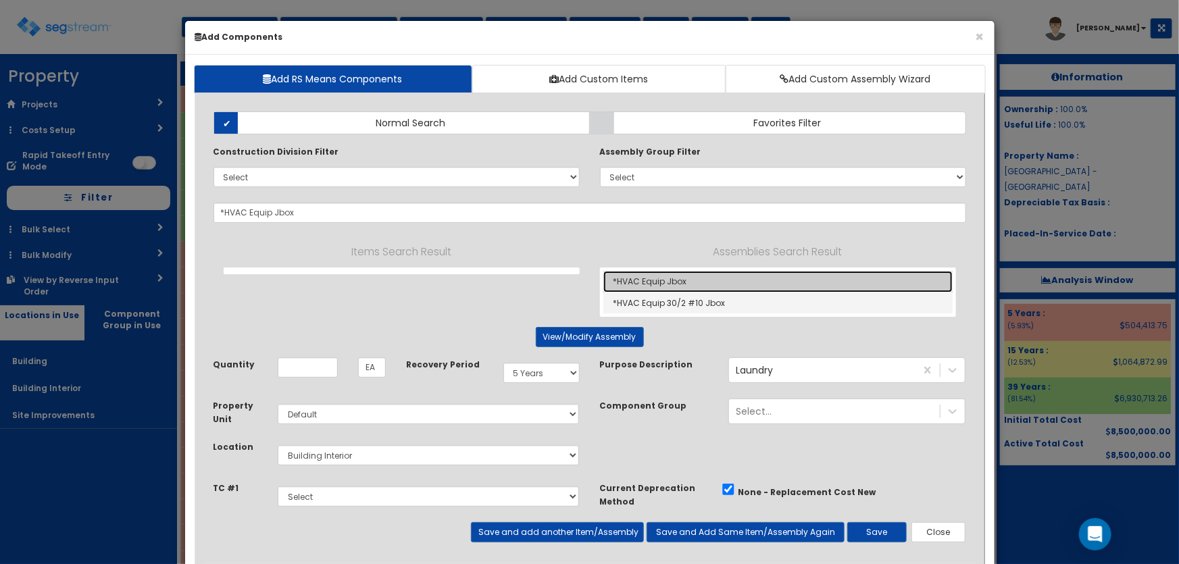
click at [635, 280] on link "*HVAC Equip Jbox" at bounding box center [778, 282] width 349 height 22
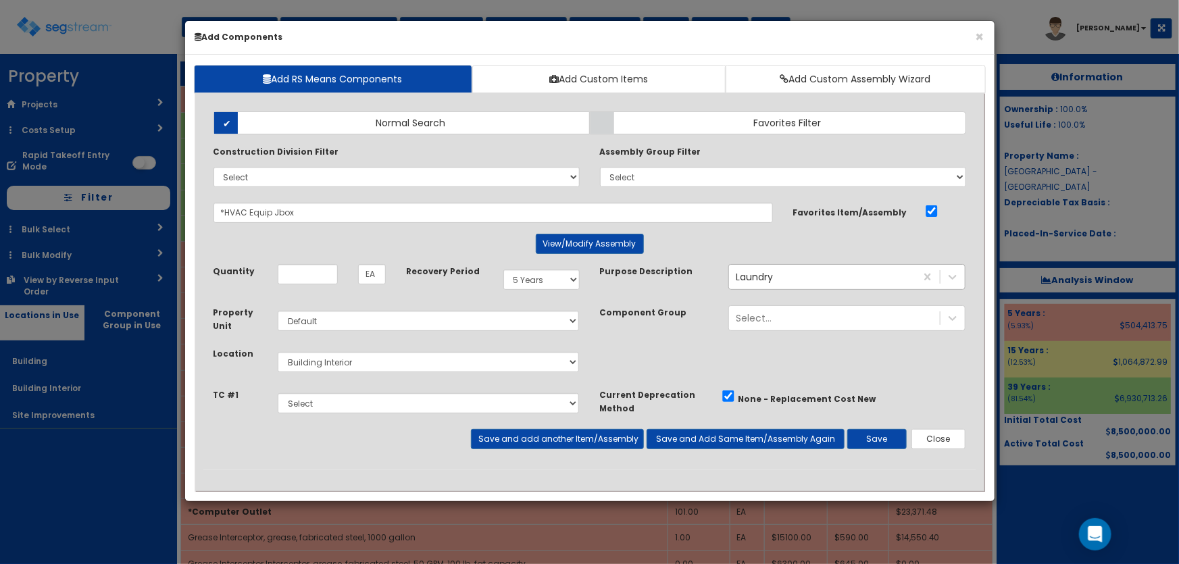
click at [760, 276] on div "Laundry" at bounding box center [754, 277] width 37 height 14
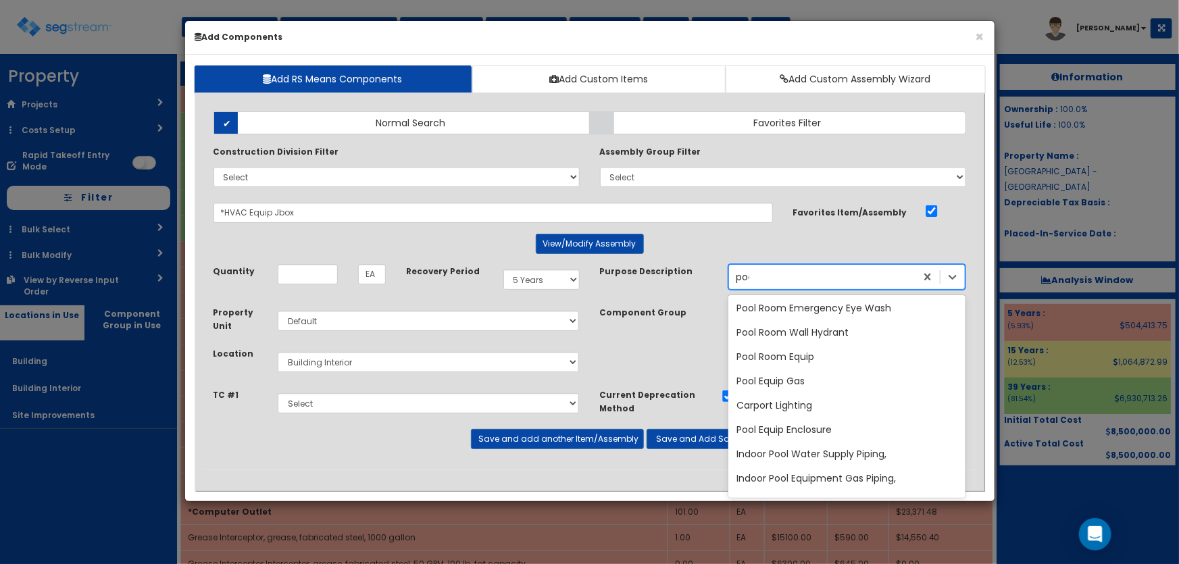
scroll to position [659, 0]
type input "p"
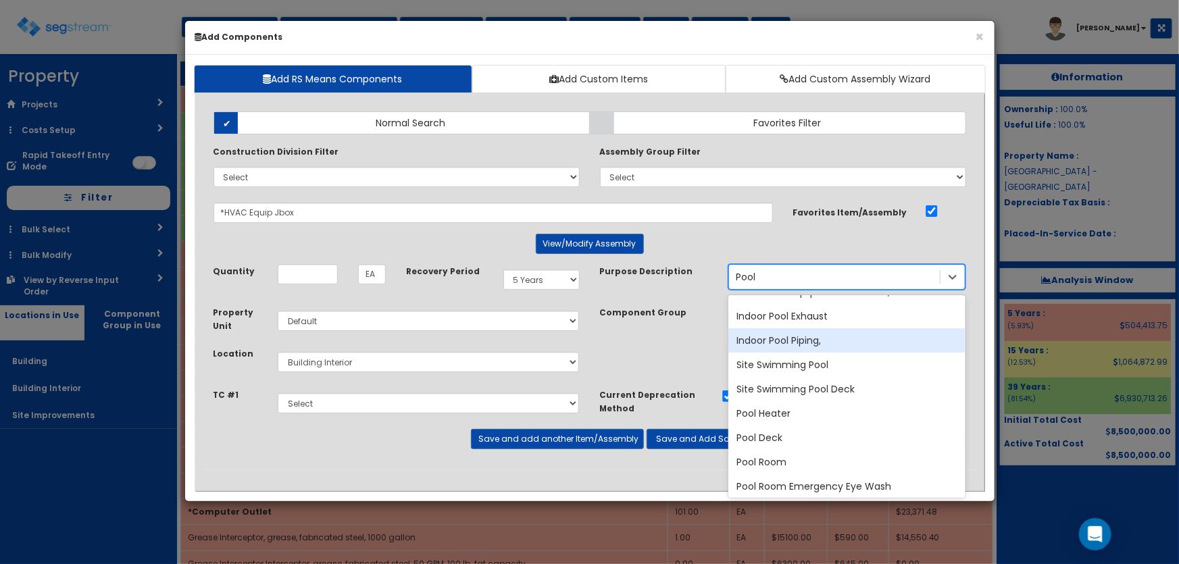
scroll to position [542, 0]
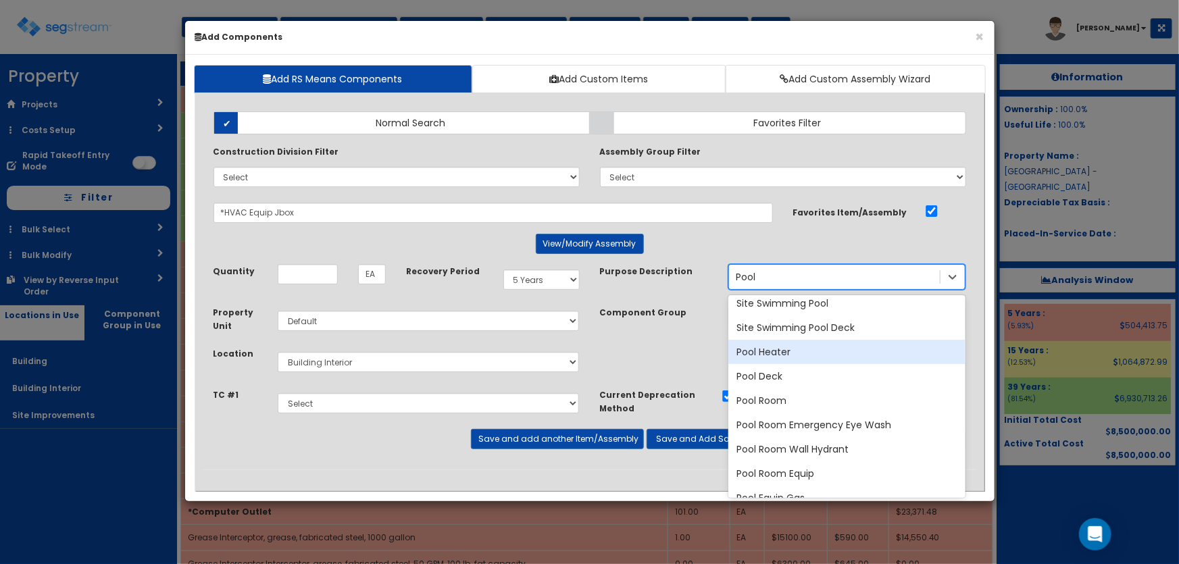
type input "Pool"
click at [690, 335] on div "Component Group Select..." at bounding box center [783, 323] width 387 height 36
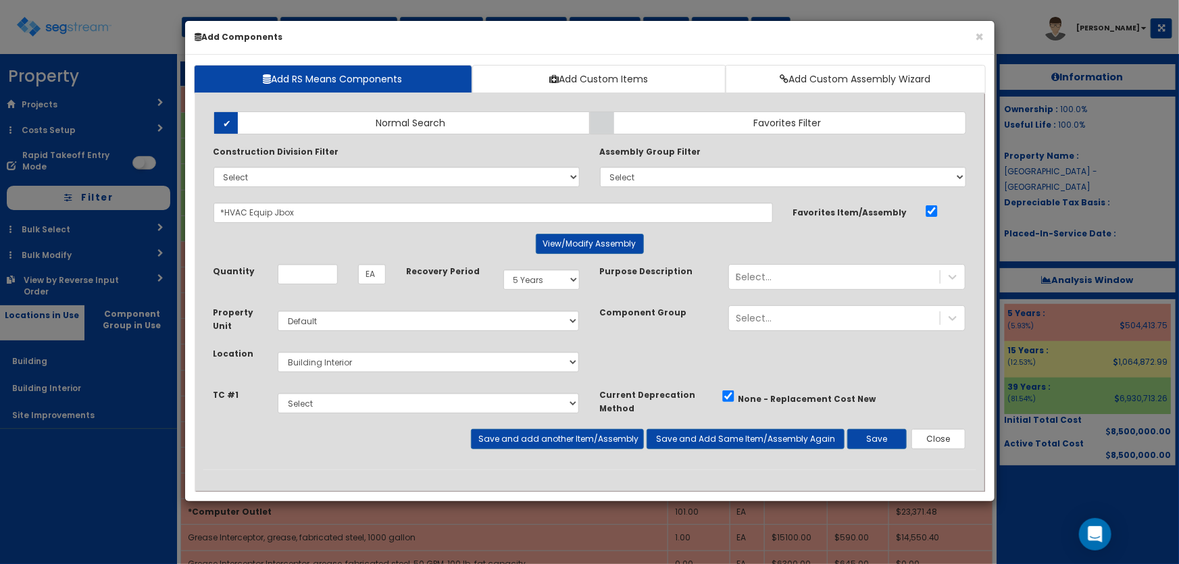
click at [784, 277] on div "Select... Pool" at bounding box center [834, 277] width 211 height 22
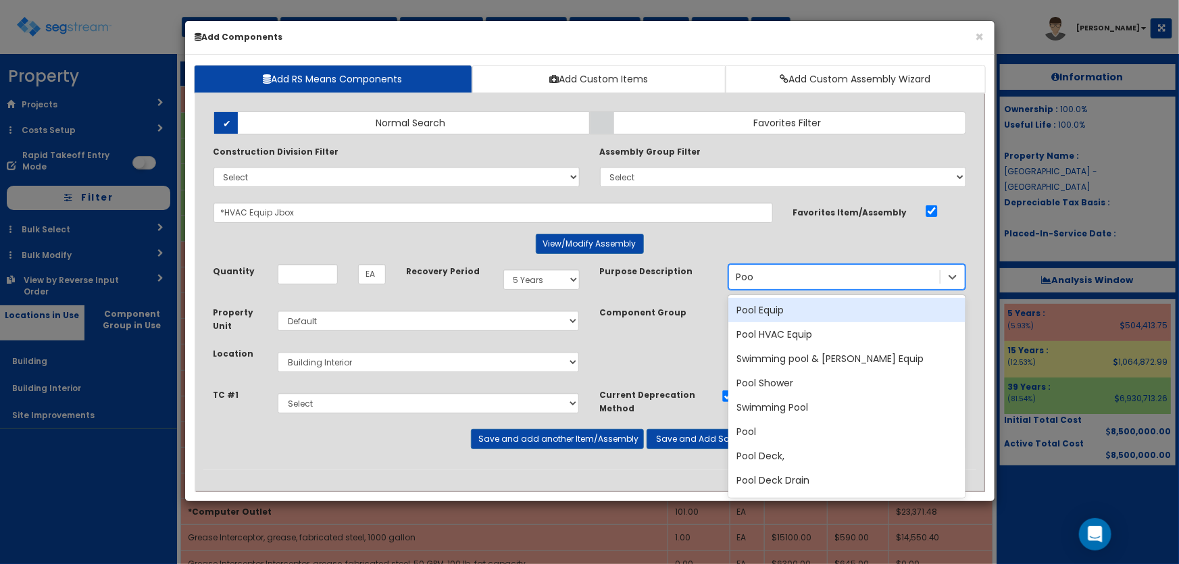
type input "Pool"
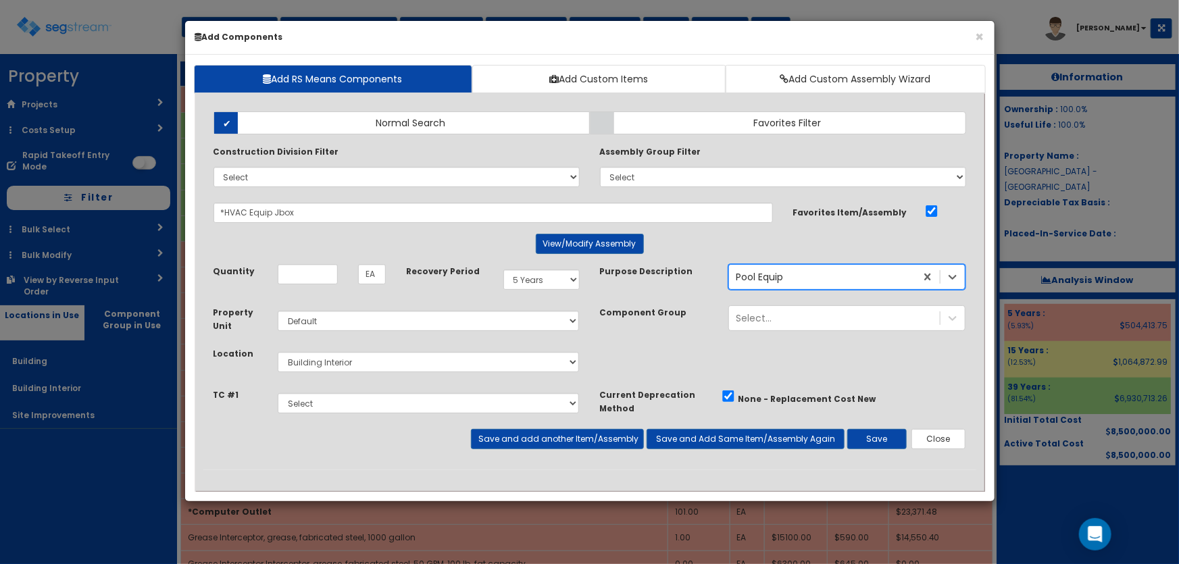
click at [783, 277] on div "Pool Equip" at bounding box center [759, 277] width 47 height 14
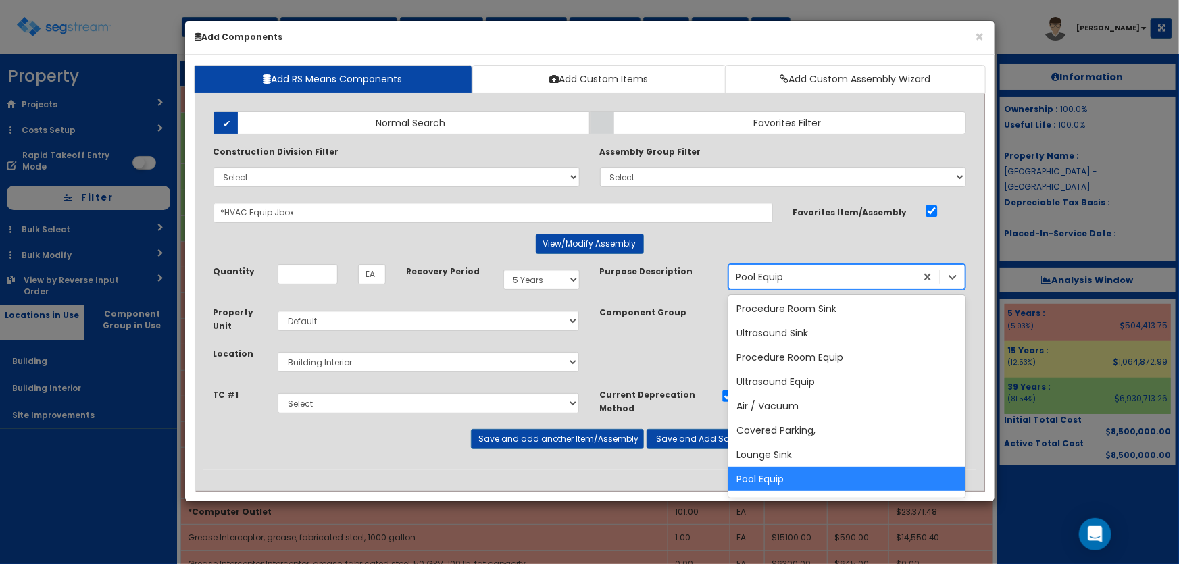
scroll to position [50440, 0]
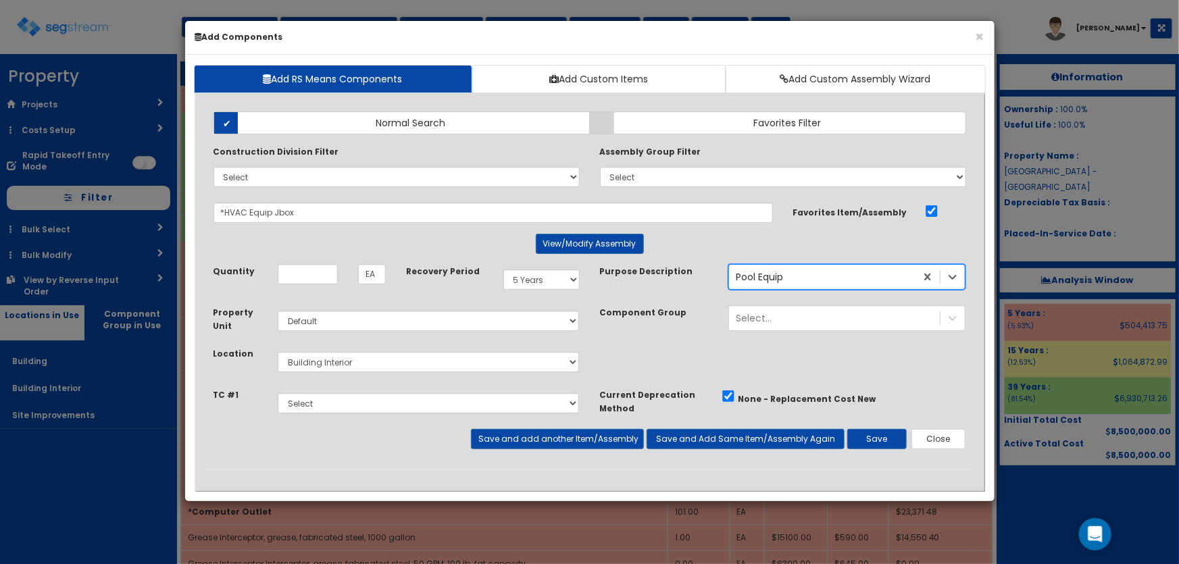
drag, startPoint x: 790, startPoint y: 277, endPoint x: 758, endPoint y: 277, distance: 32.4
click at [758, 277] on div "Pool Equip" at bounding box center [822, 277] width 187 height 22
click at [798, 276] on div "Pool Equip" at bounding box center [822, 277] width 187 height 22
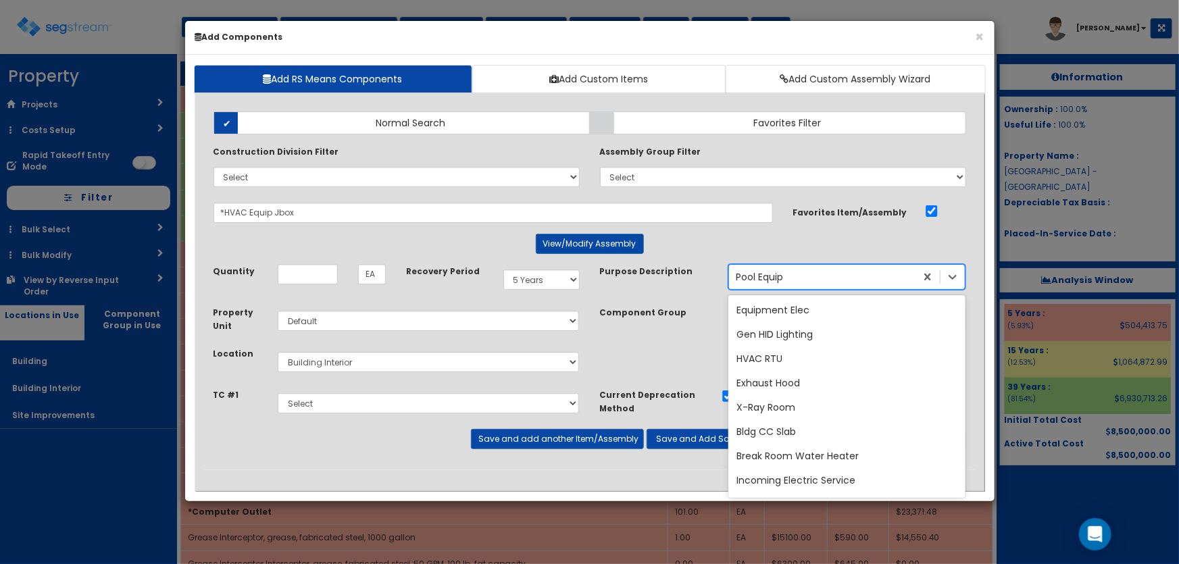
scroll to position [8614, 0]
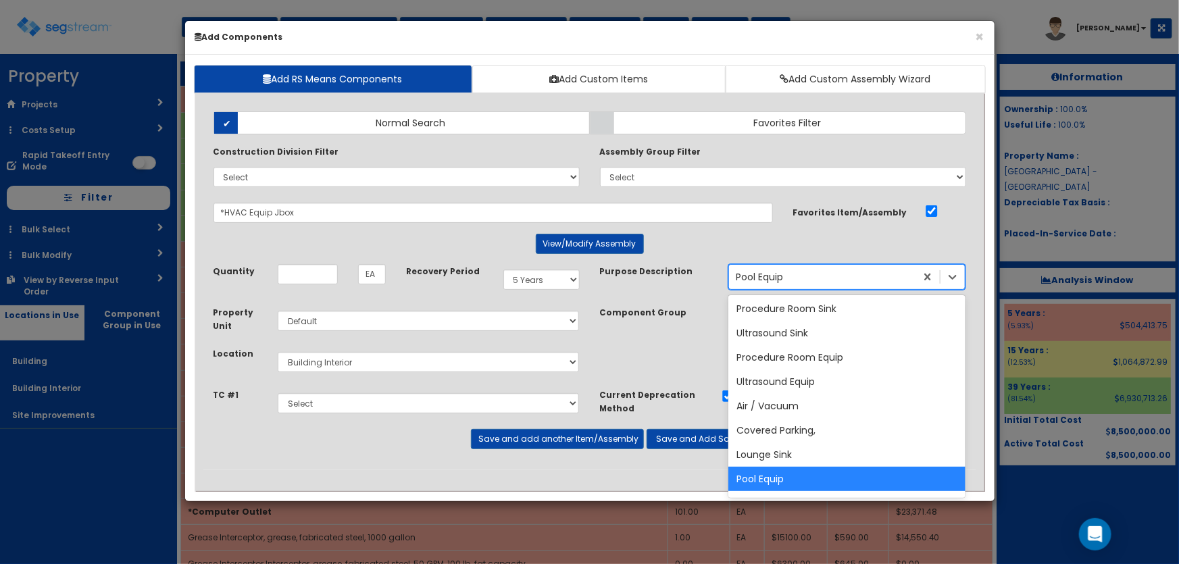
click at [798, 276] on div "Pool Equip" at bounding box center [822, 277] width 187 height 22
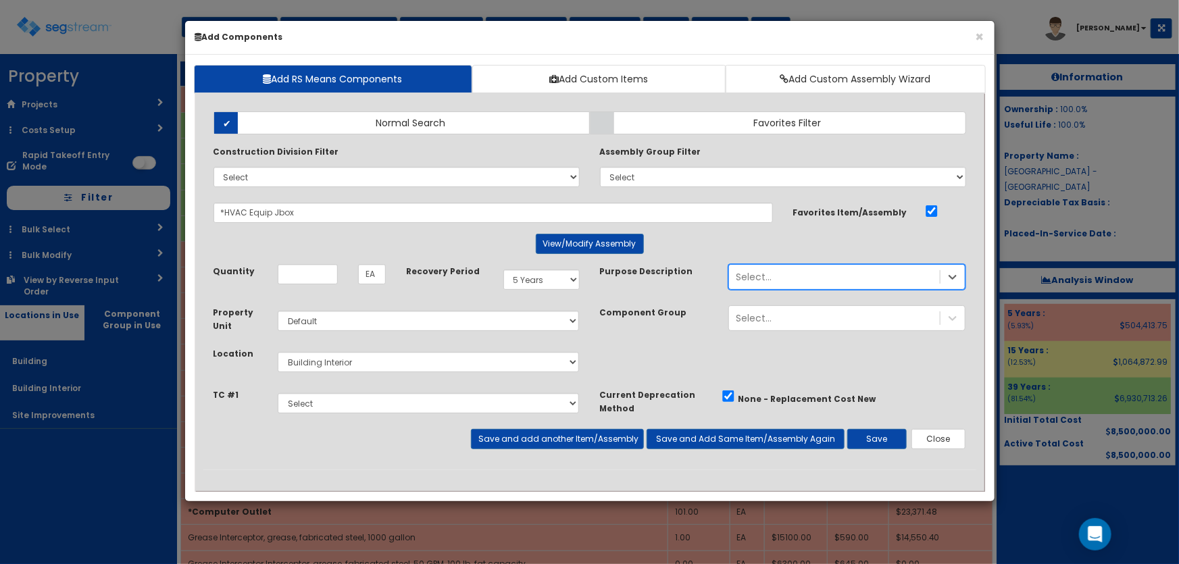
click at [793, 275] on div "Select..." at bounding box center [834, 277] width 211 height 22
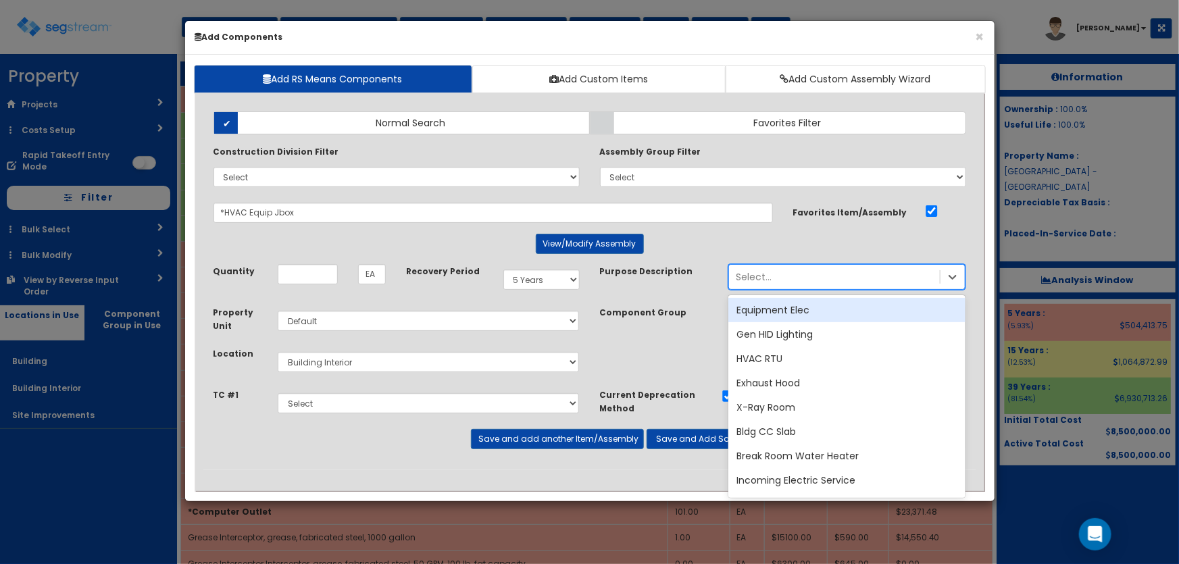
scroll to position [50440, 0]
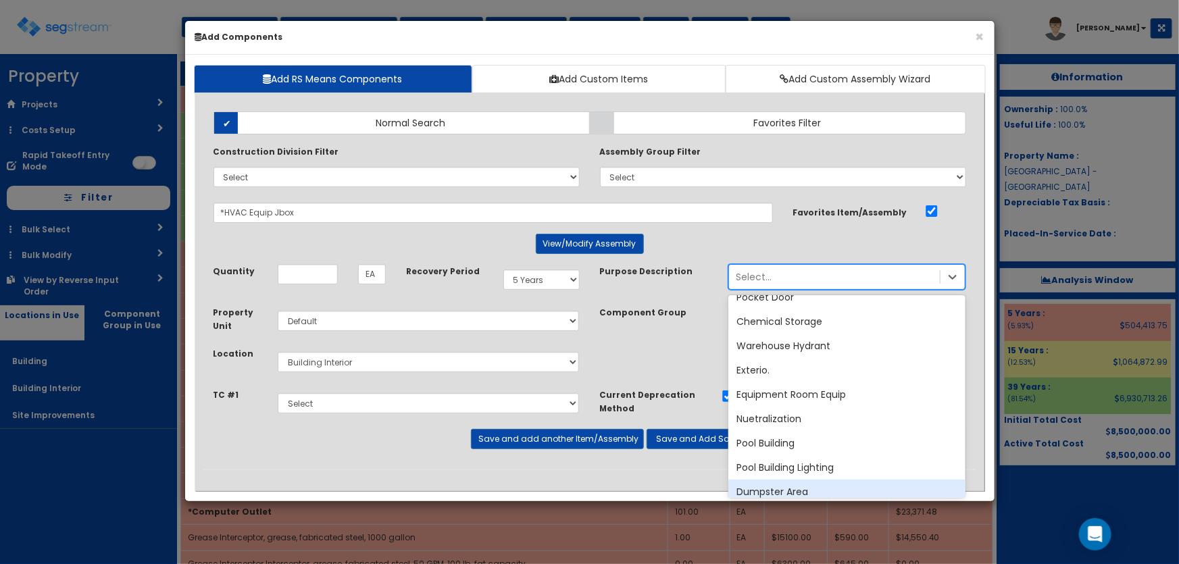
click at [793, 275] on div "Select..." at bounding box center [834, 277] width 211 height 22
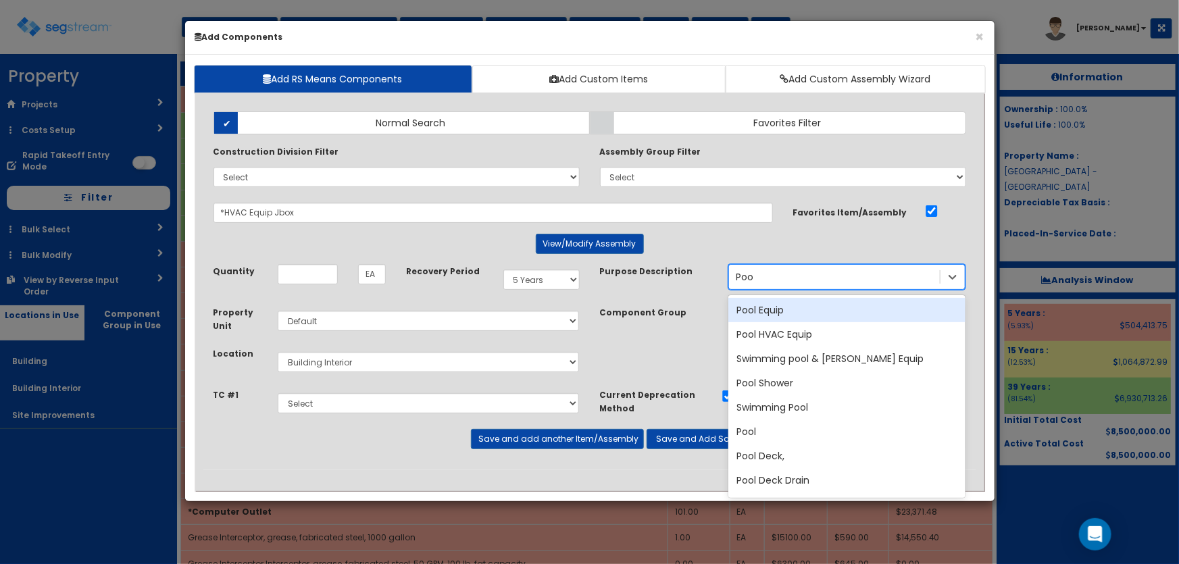
type input "Pool"
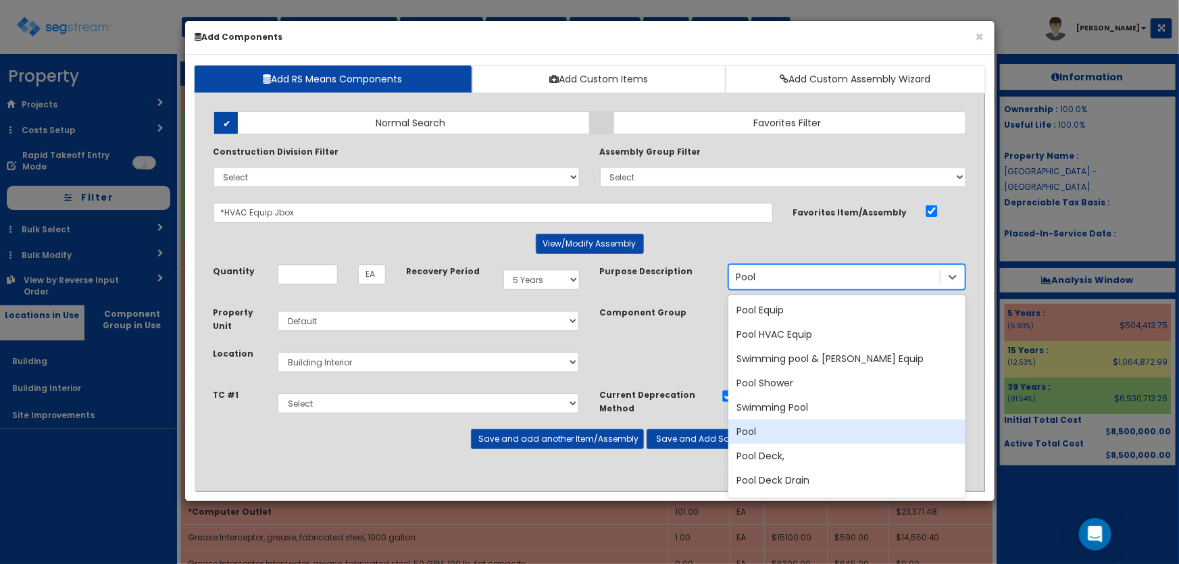
click at [754, 426] on div "Pool" at bounding box center [847, 432] width 237 height 24
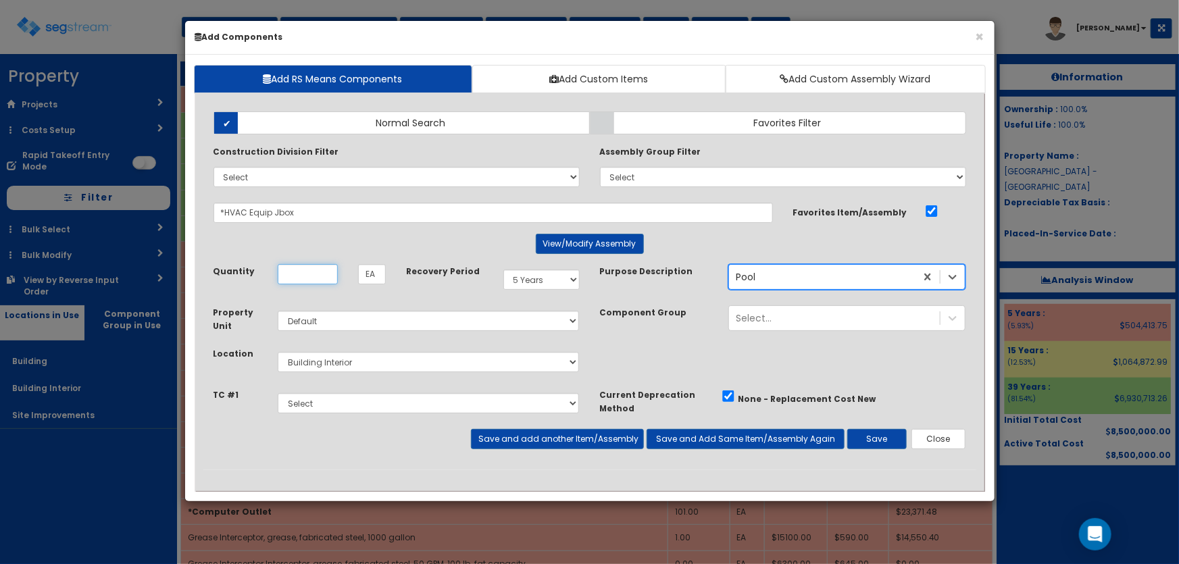
click at [303, 277] on input "Unit Quantity" at bounding box center [308, 274] width 60 height 20
type input "2"
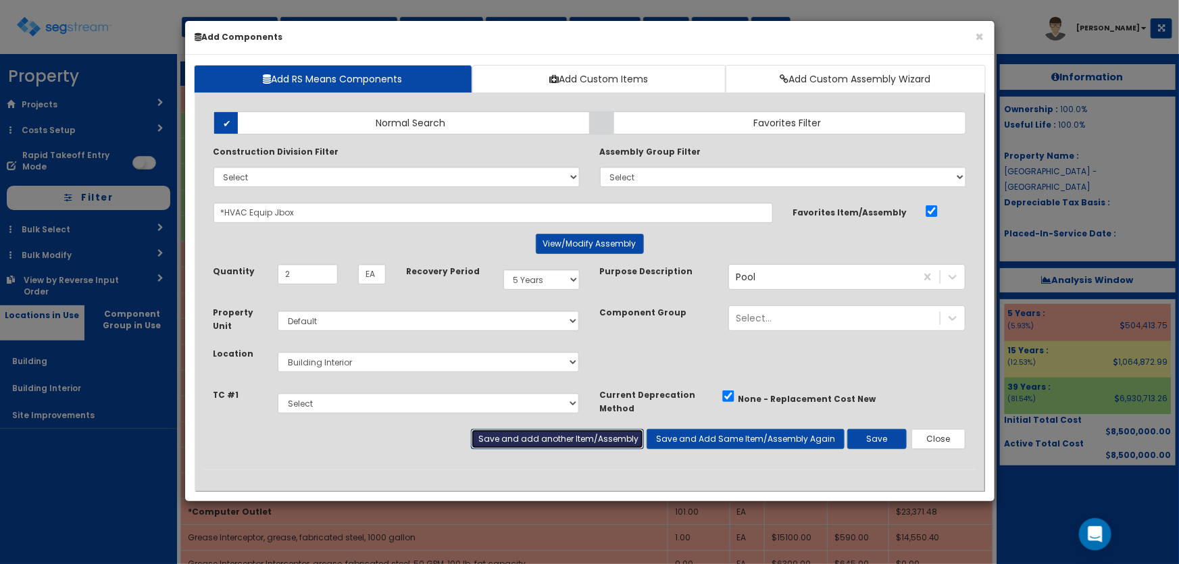
click at [490, 435] on button "Save and add another Item/Assembly" at bounding box center [557, 439] width 173 height 20
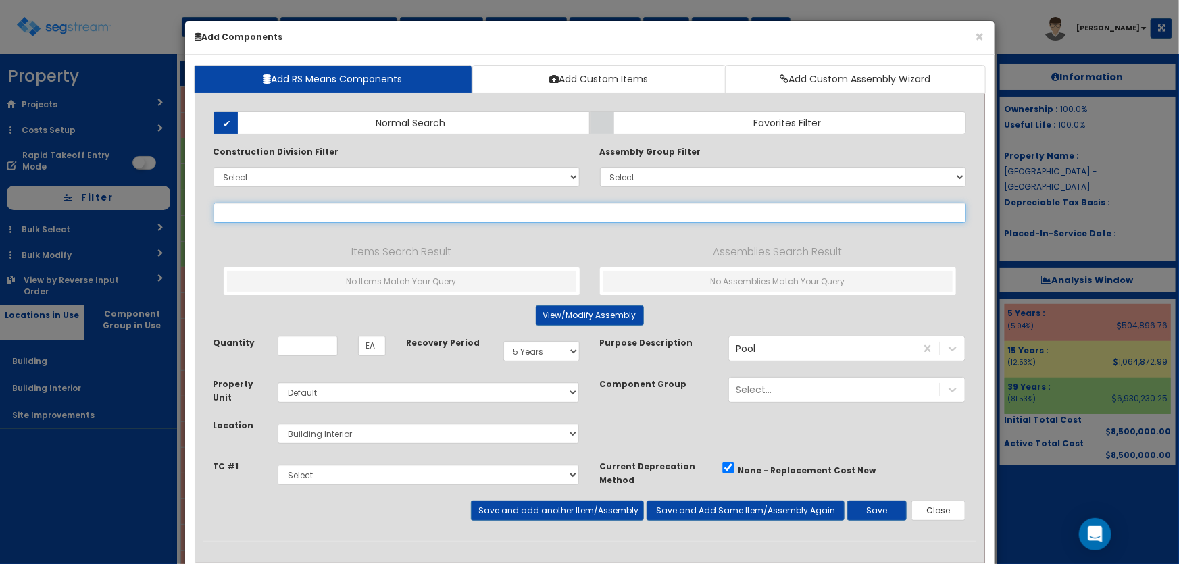
click at [287, 214] on input "text" at bounding box center [590, 213] width 753 height 20
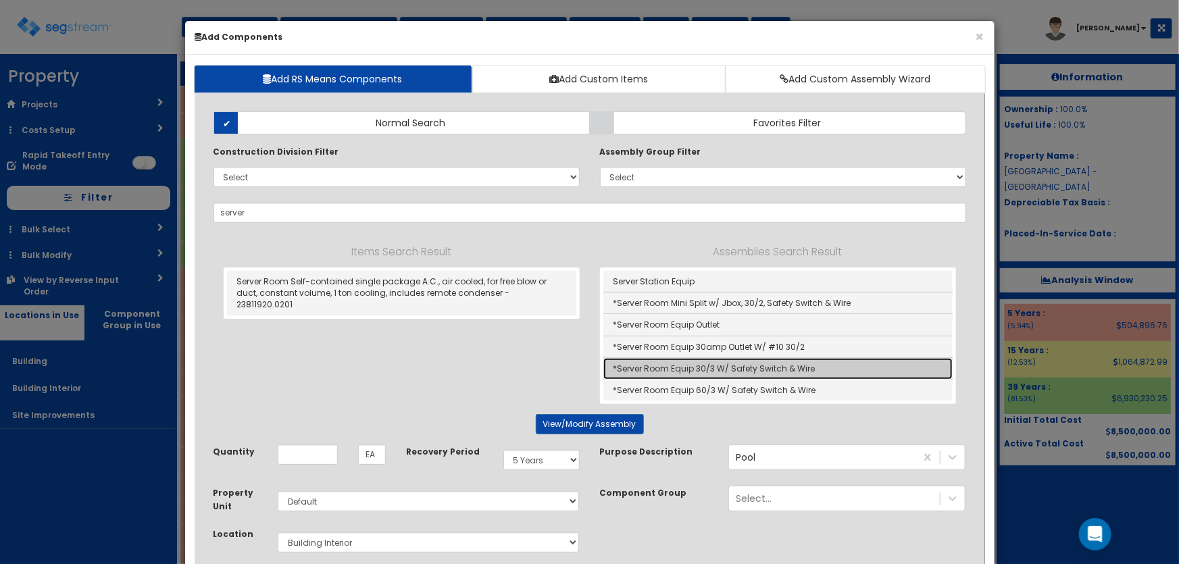
click at [716, 364] on link "*Server Room Equip 30/3 W/ Safety Switch & Wire" at bounding box center [778, 369] width 349 height 22
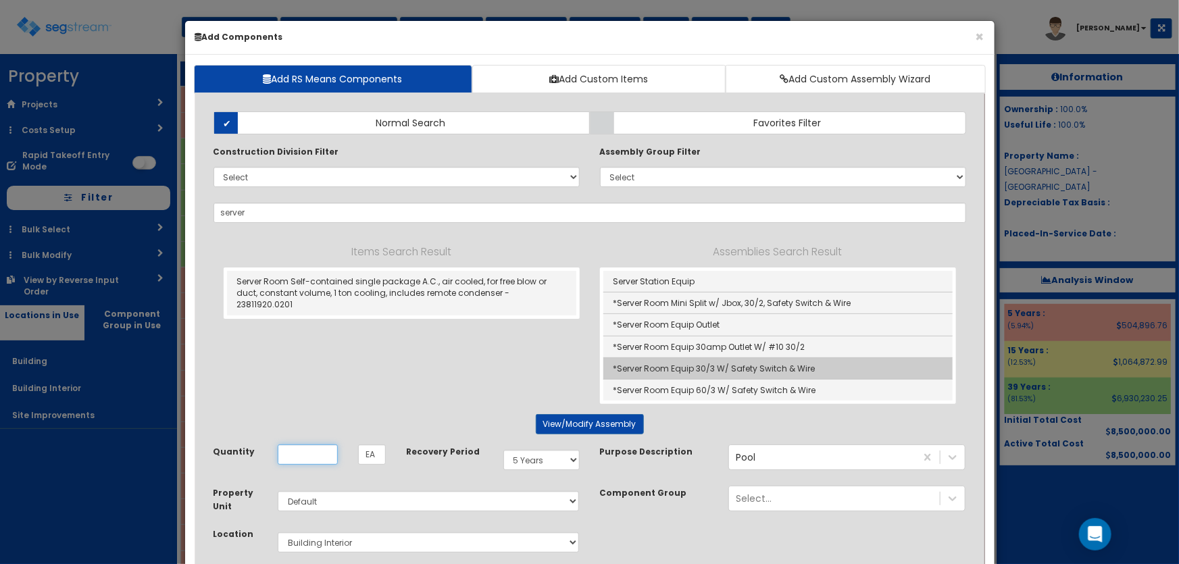
type input "*Server Room Equip 30/3 W/ Safety Switch & Wire"
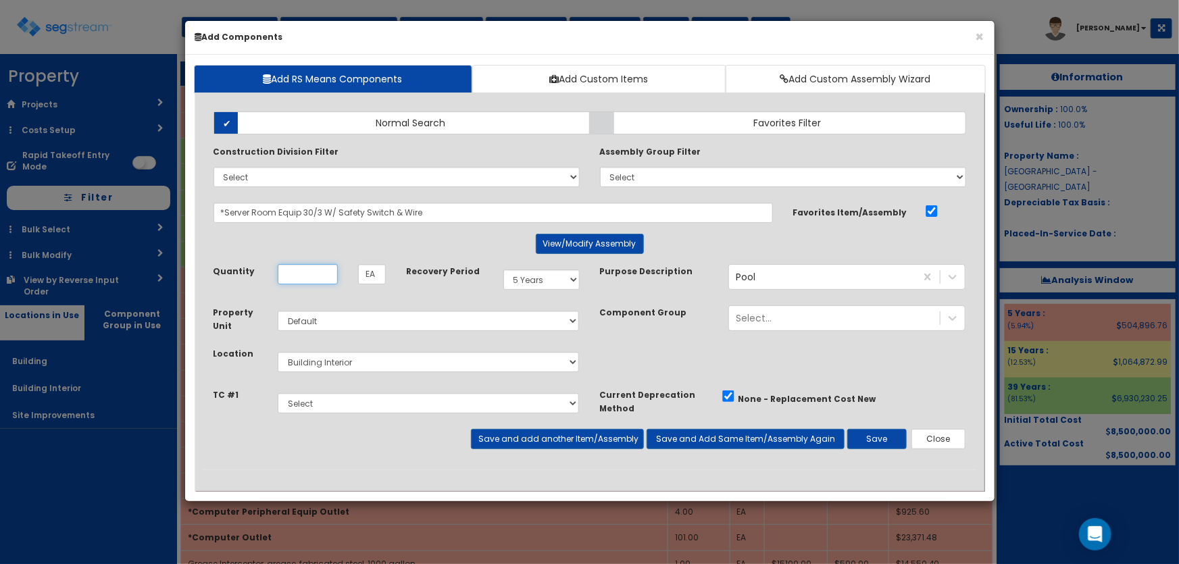
click at [314, 276] on input "Unit Quantity" at bounding box center [308, 274] width 60 height 20
type input "2"
click at [518, 433] on button "Save and add another Item/Assembly" at bounding box center [557, 439] width 173 height 20
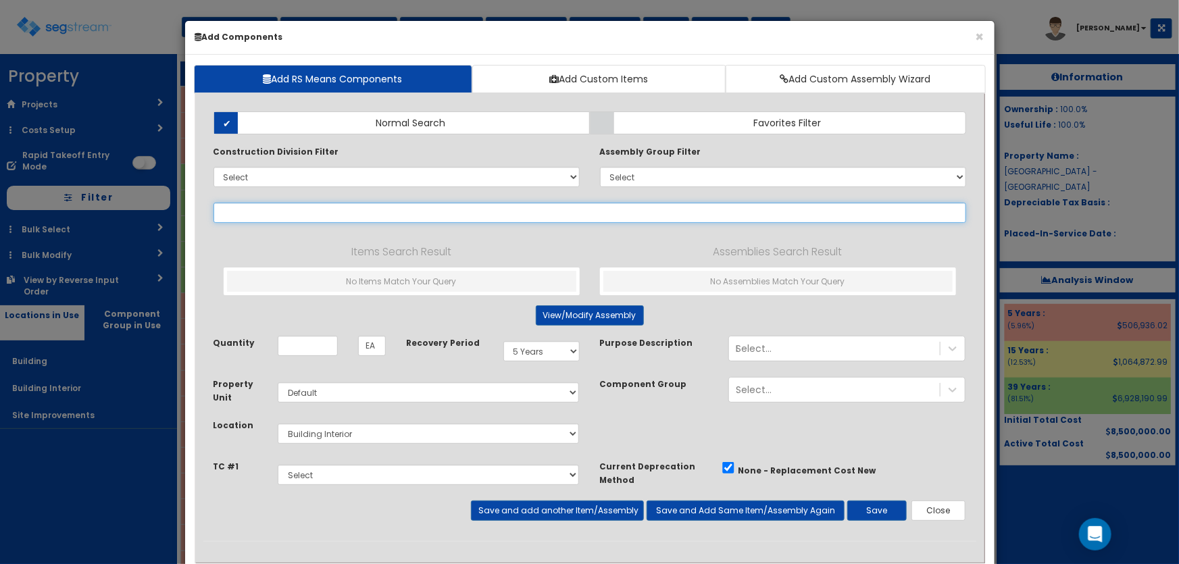
click at [243, 208] on input "text" at bounding box center [590, 213] width 753 height 20
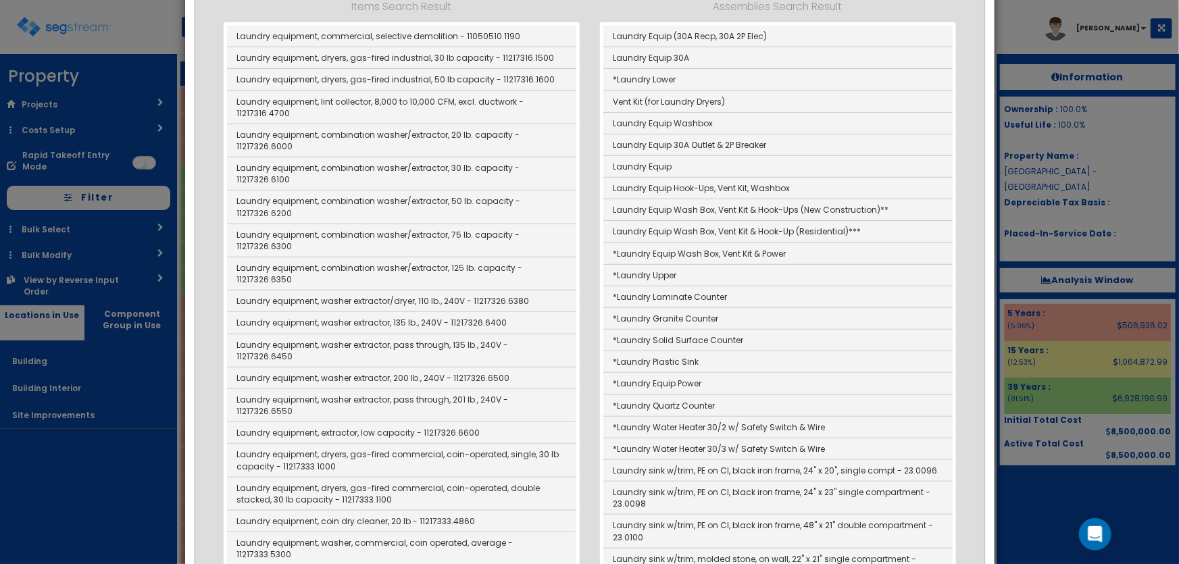
scroll to position [122, 0]
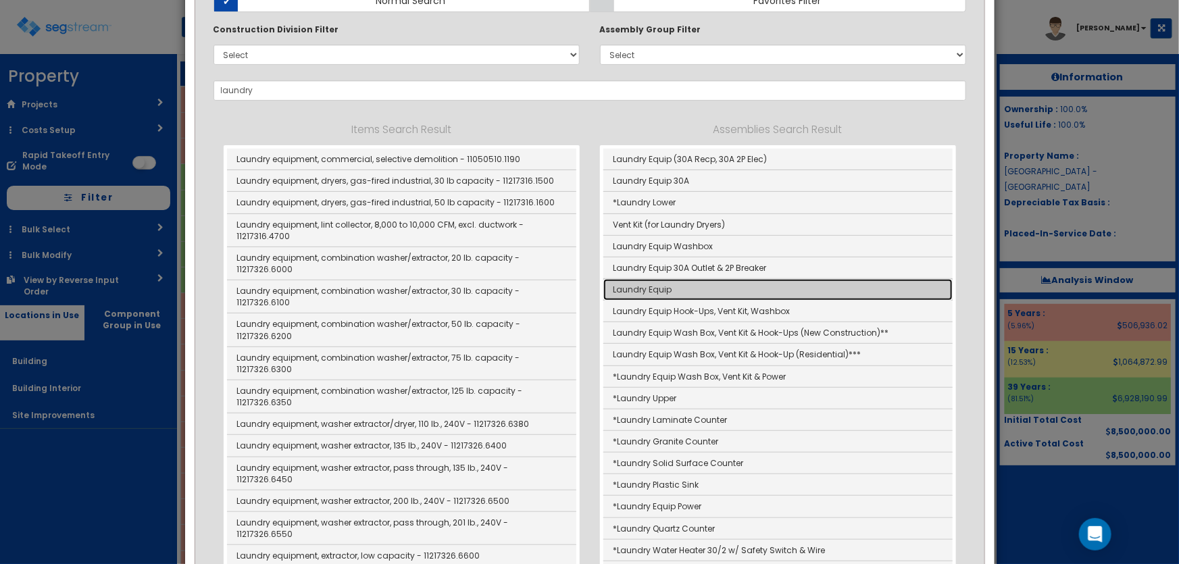
click at [666, 283] on link "Laundry Equip" at bounding box center [778, 290] width 349 height 22
type input "Laundry Equip"
checkbox input "false"
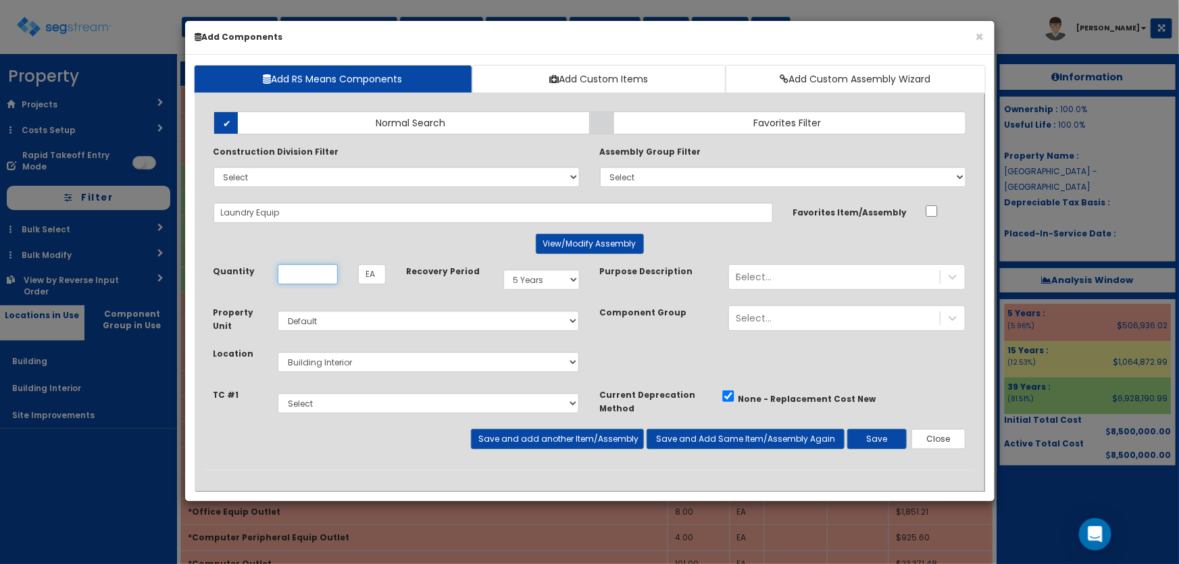
scroll to position [0, 0]
click at [562, 237] on button "View/Modify Assembly" at bounding box center [590, 244] width 108 height 20
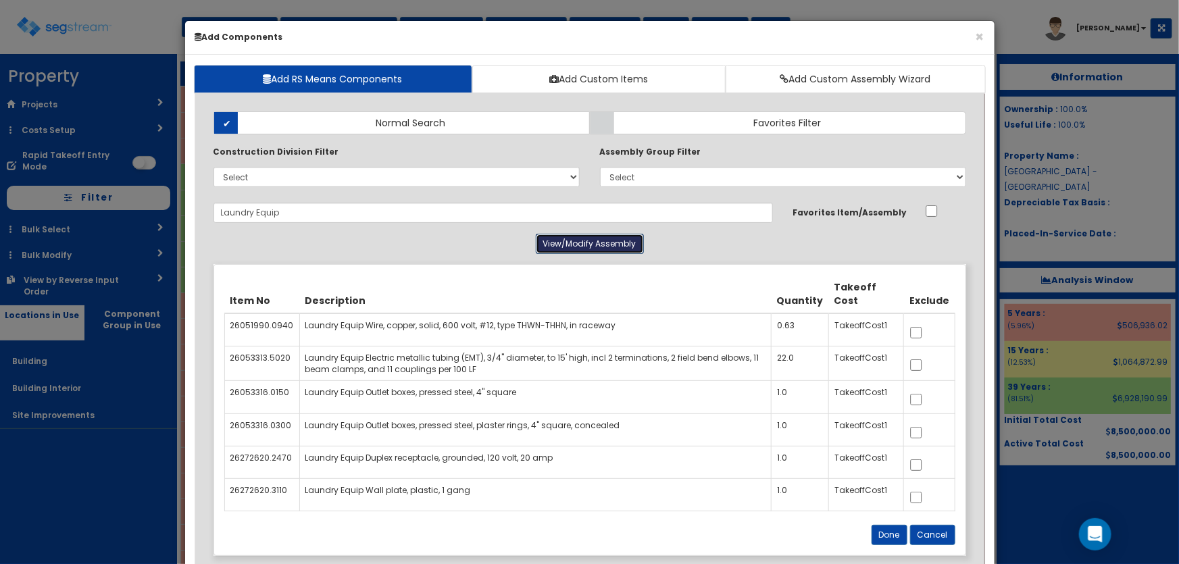
click at [562, 237] on button "View/Modify Assembly" at bounding box center [590, 244] width 108 height 20
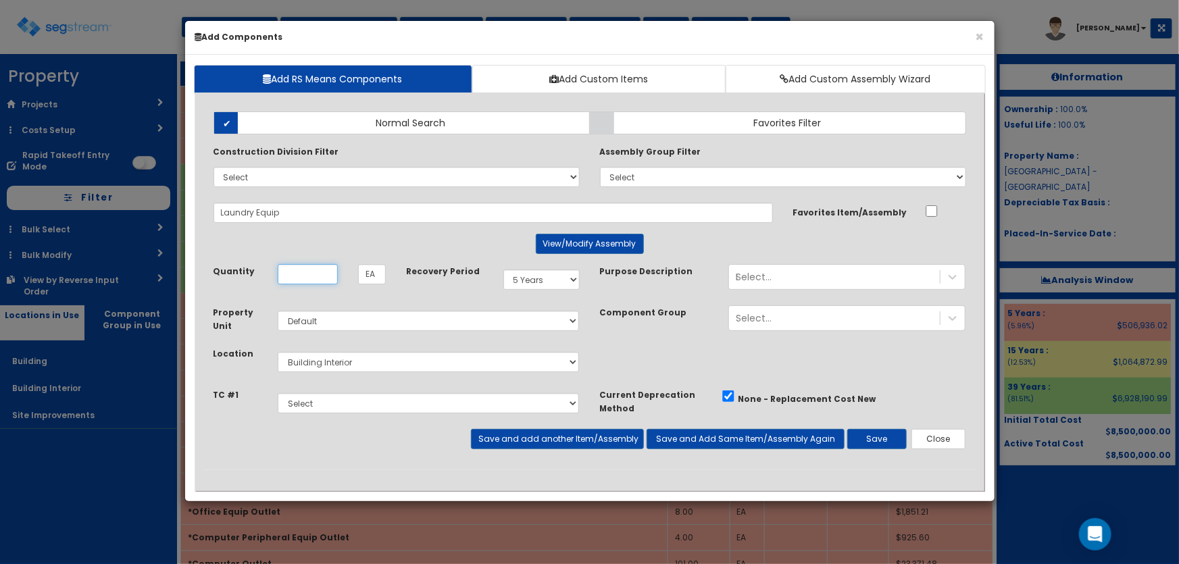
click at [308, 273] on input "Unit Quantity" at bounding box center [308, 274] width 60 height 20
type input "1"
click at [516, 441] on button "Save and add another Item/Assembly" at bounding box center [557, 439] width 173 height 20
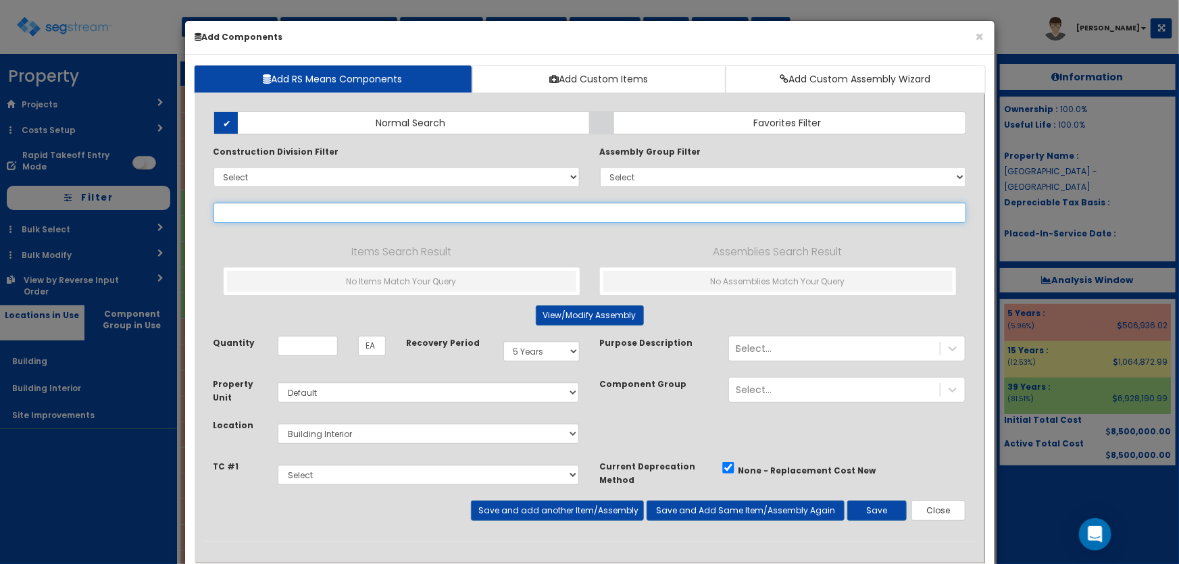
click at [256, 211] on input "text" at bounding box center [590, 213] width 753 height 20
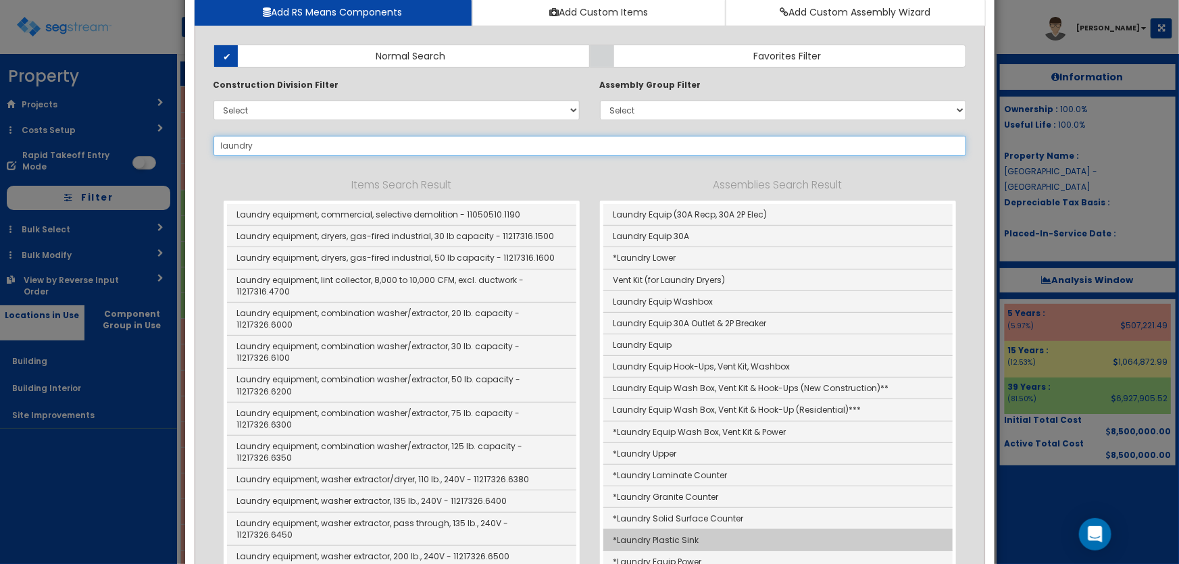
scroll to position [61, 0]
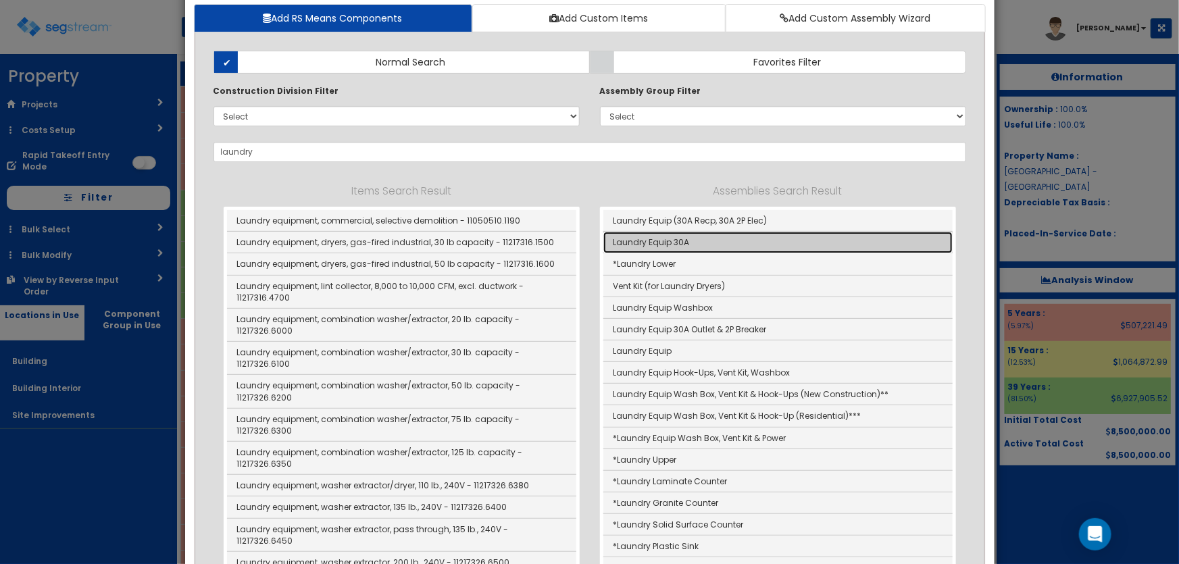
click at [689, 238] on link "Laundry Equip 30A" at bounding box center [778, 243] width 349 height 22
type input "Laundry Equip 30A"
type input "TOT"
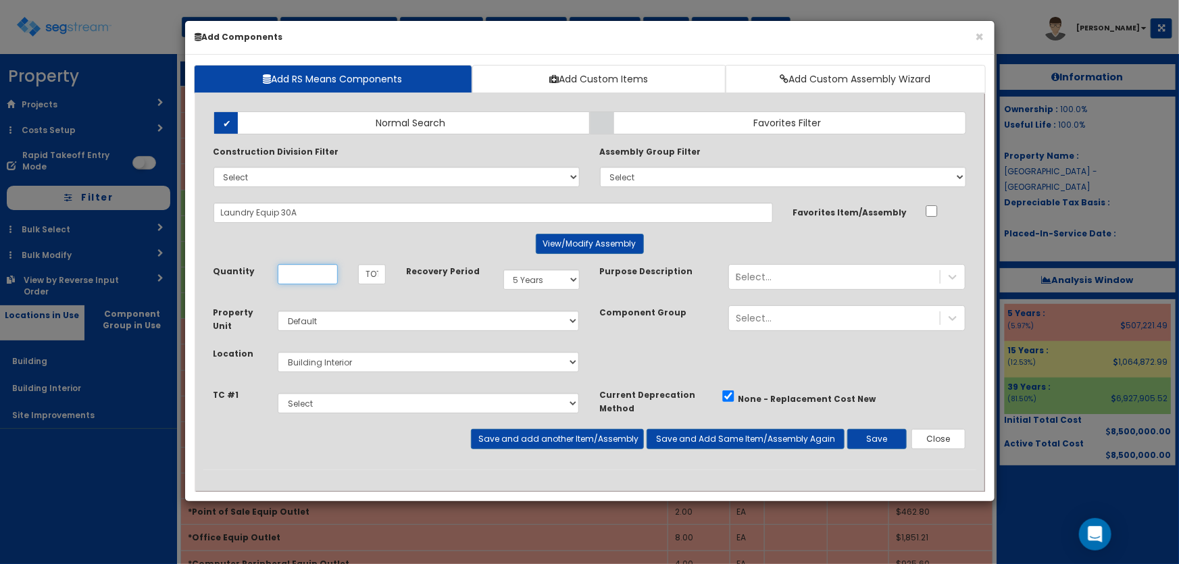
scroll to position [0, 0]
click at [579, 238] on button "View/Modify Assembly" at bounding box center [590, 244] width 108 height 20
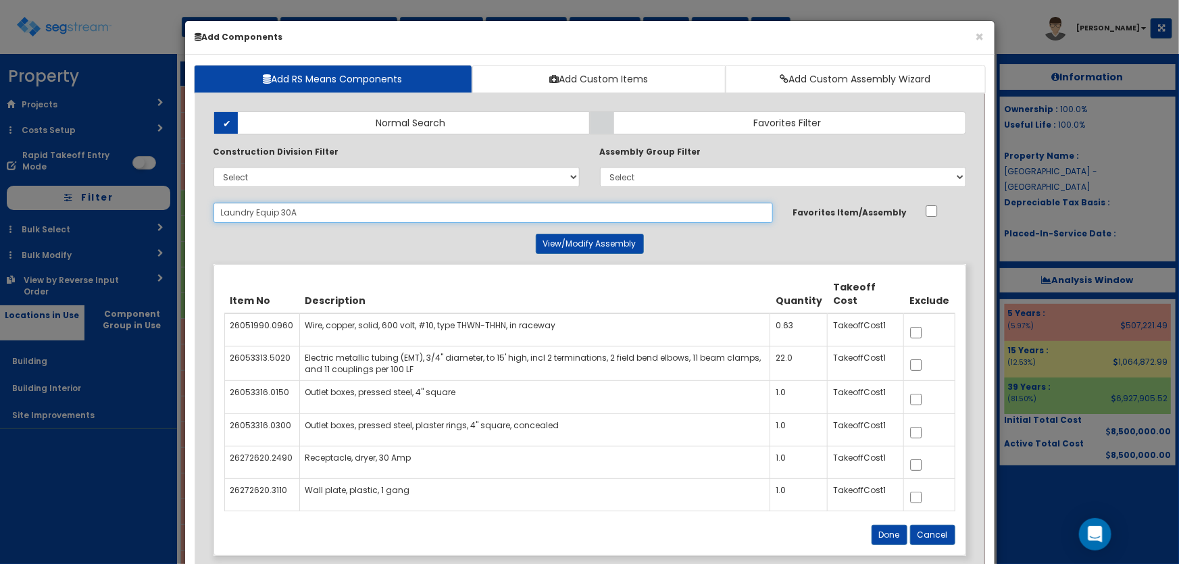
click at [340, 204] on input "Laundry Equip 30A" at bounding box center [494, 213] width 560 height 20
drag, startPoint x: 324, startPoint y: 207, endPoint x: 249, endPoint y: 211, distance: 74.4
click at [249, 211] on input "Laundry Equip 30A" at bounding box center [494, 213] width 560 height 20
click at [251, 211] on input "Laundry Equip 30A" at bounding box center [494, 213] width 560 height 20
drag, startPoint x: 293, startPoint y: 212, endPoint x: 252, endPoint y: 213, distance: 41.2
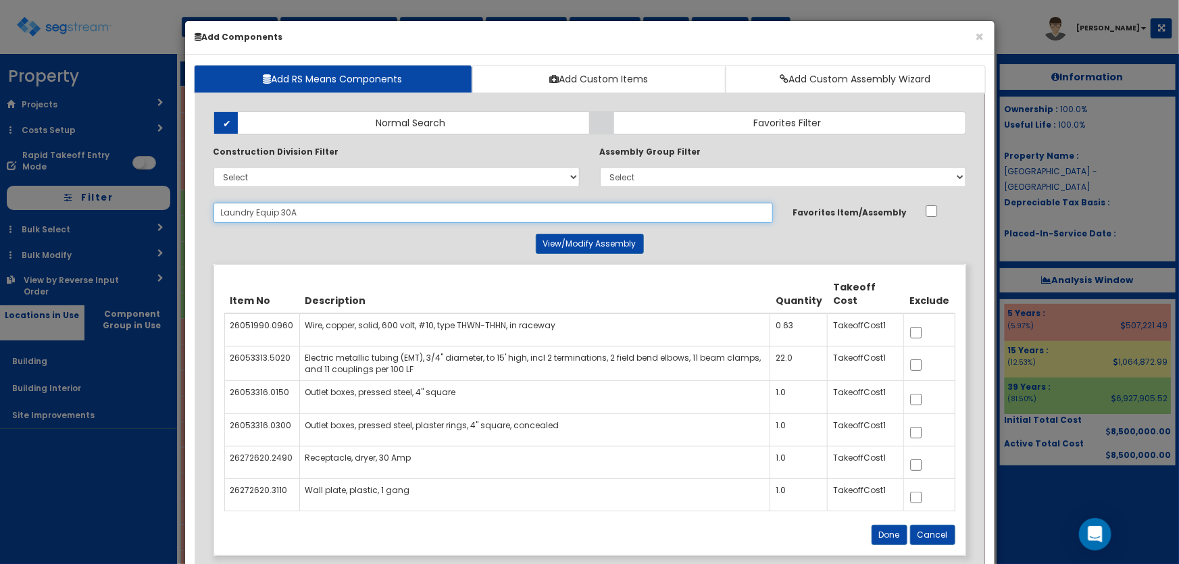
click at [252, 213] on input "Laundry Equip 30A" at bounding box center [494, 213] width 560 height 20
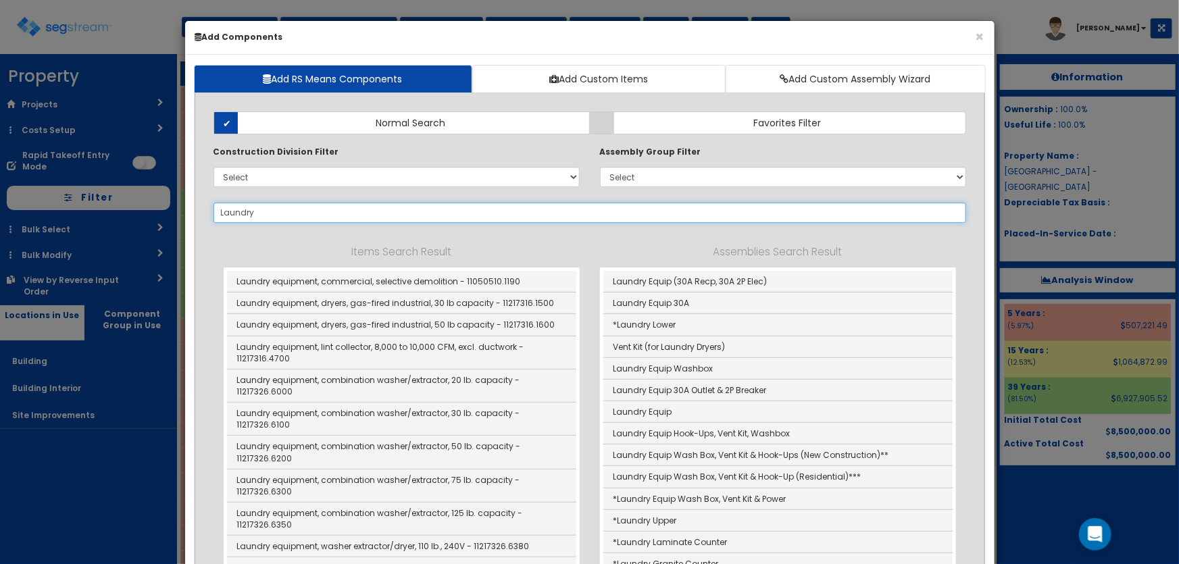
drag, startPoint x: 252, startPoint y: 214, endPoint x: 160, endPoint y: 216, distance: 91.9
click at [160, 216] on div "× Add Components Add RS Means Components Add Custom Items Add Custom Assembly W…" at bounding box center [589, 282] width 1179 height 564
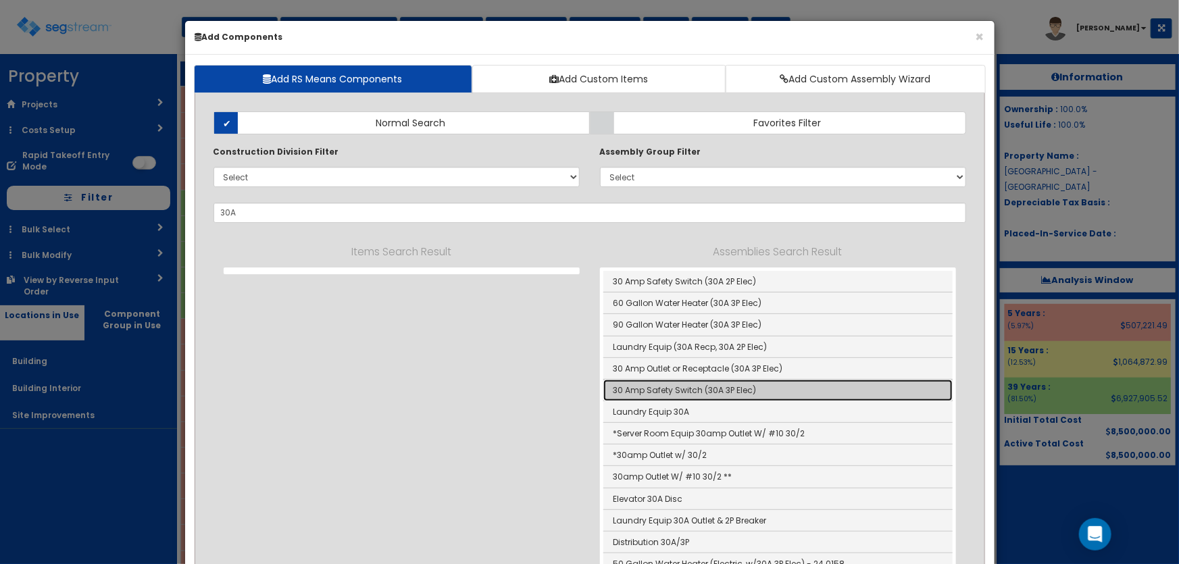
click at [688, 383] on link "30 Amp Safety Switch (30A 3P Elec)" at bounding box center [778, 391] width 349 height 22
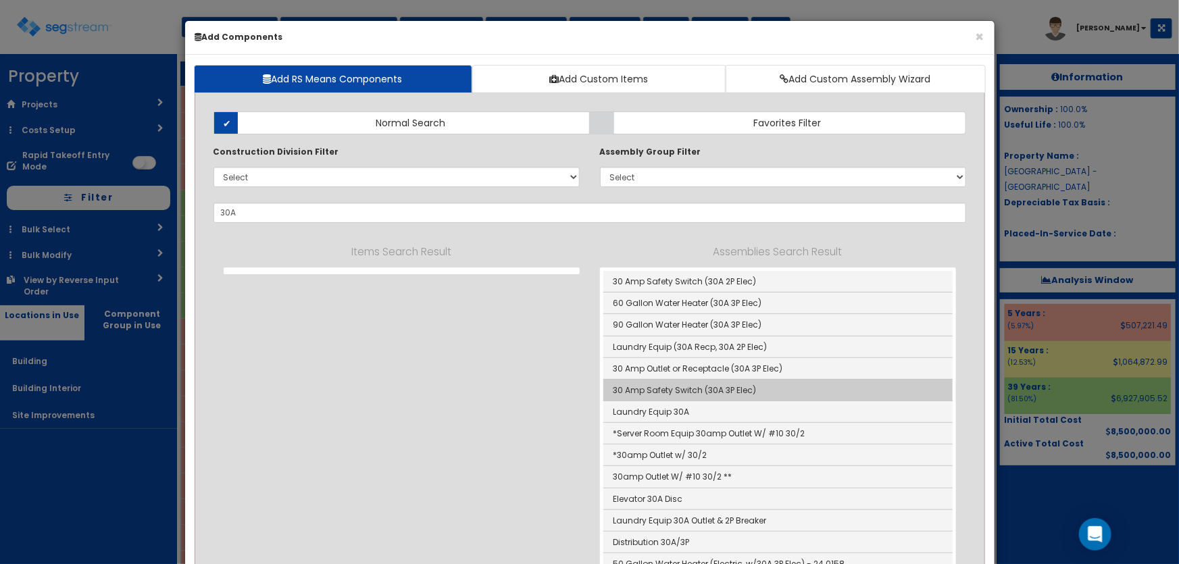
type input "30 Amp Safety Switch (30A 3P Elec)"
checkbox input "true"
type input "Ea"
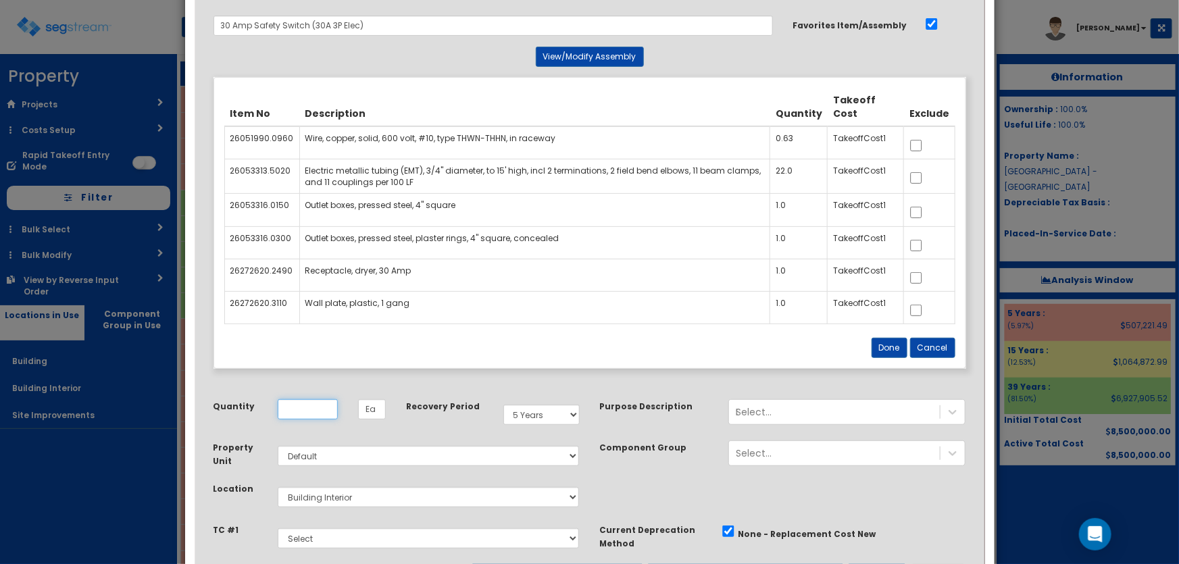
scroll to position [97, 0]
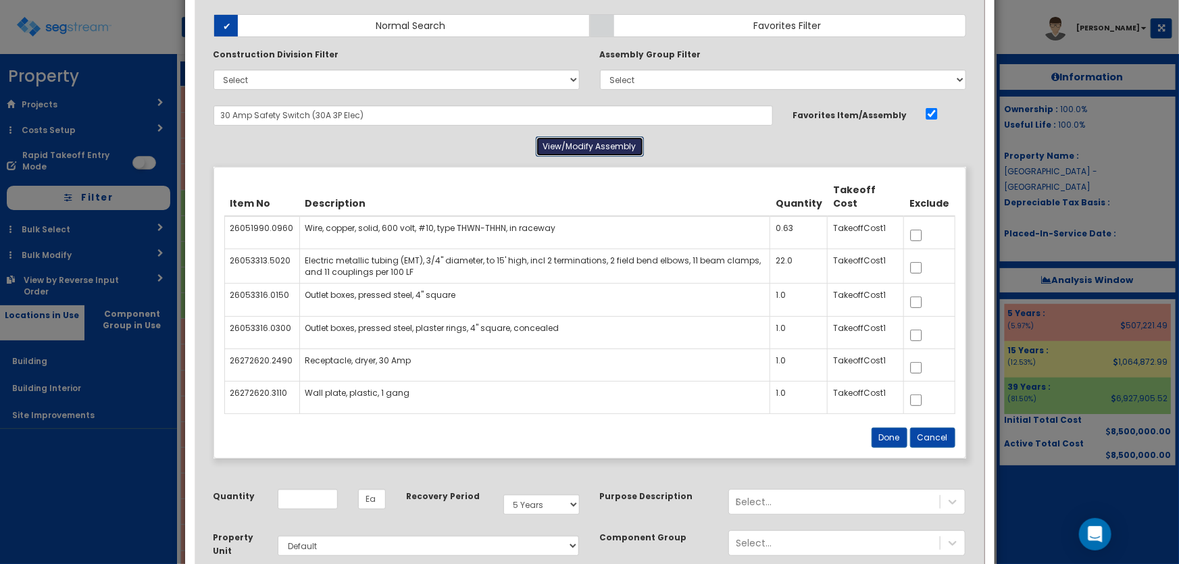
click at [562, 143] on button "View/Modify Assembly" at bounding box center [590, 147] width 108 height 20
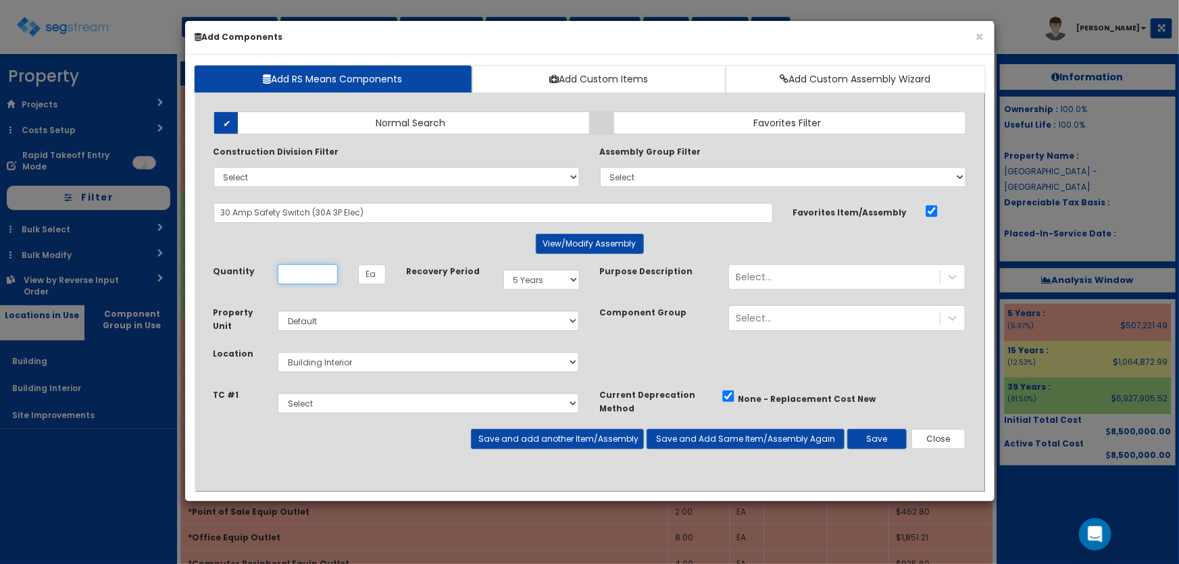
click at [310, 276] on input "Unit Quantity" at bounding box center [308, 274] width 60 height 20
type input "7"
click at [782, 280] on div "Select... Pool" at bounding box center [834, 277] width 211 height 22
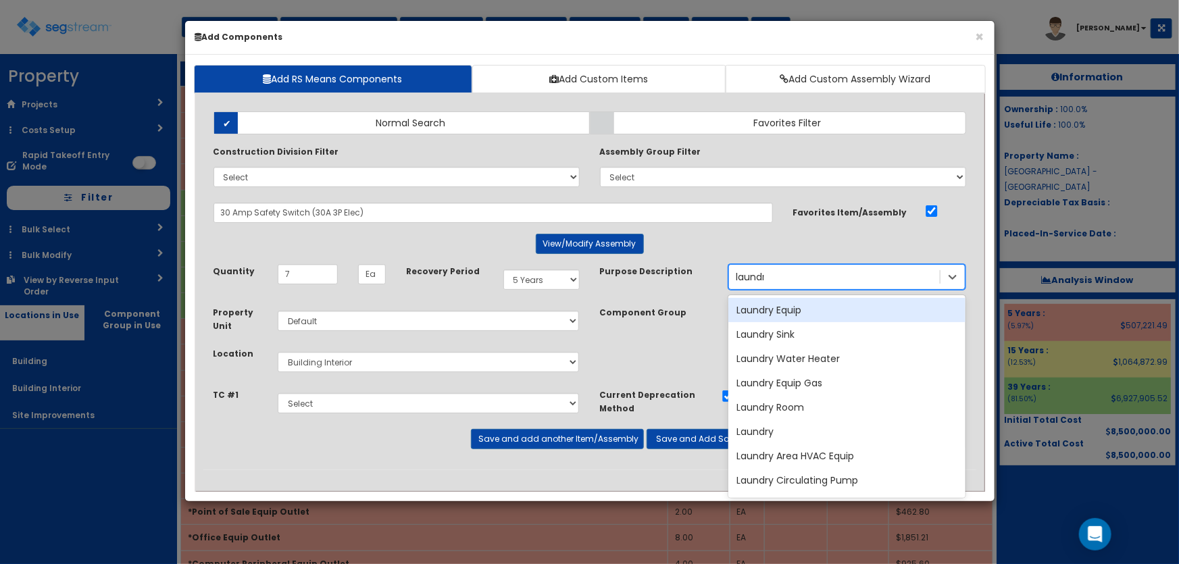
type input "laundry"
click at [782, 306] on div "Laundry Equip" at bounding box center [847, 310] width 237 height 24
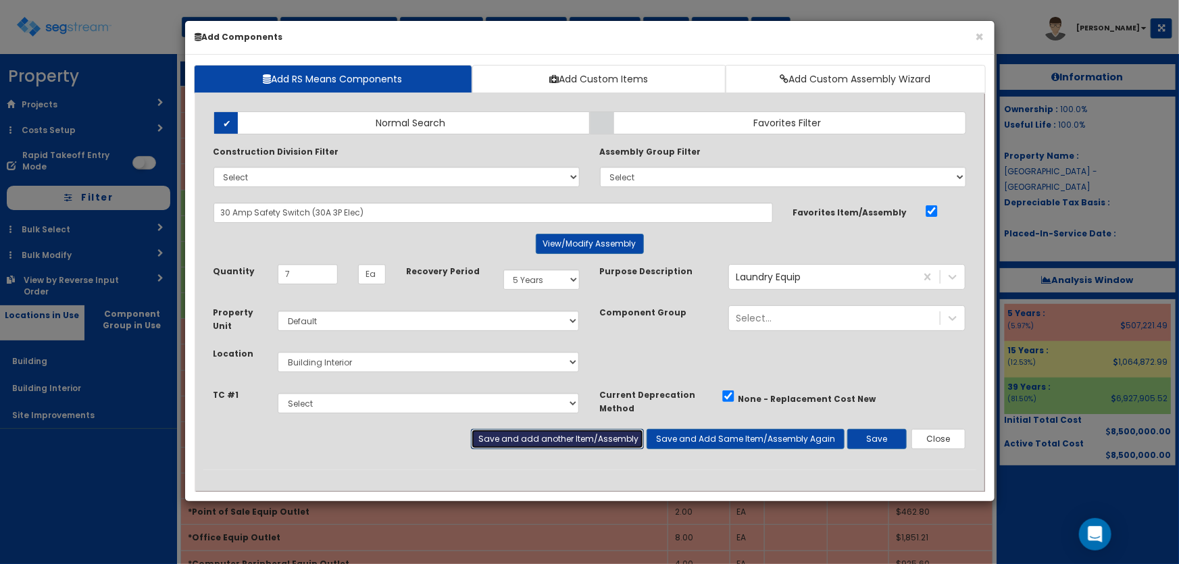
click at [583, 436] on button "Save and add another Item/Assembly" at bounding box center [557, 439] width 173 height 20
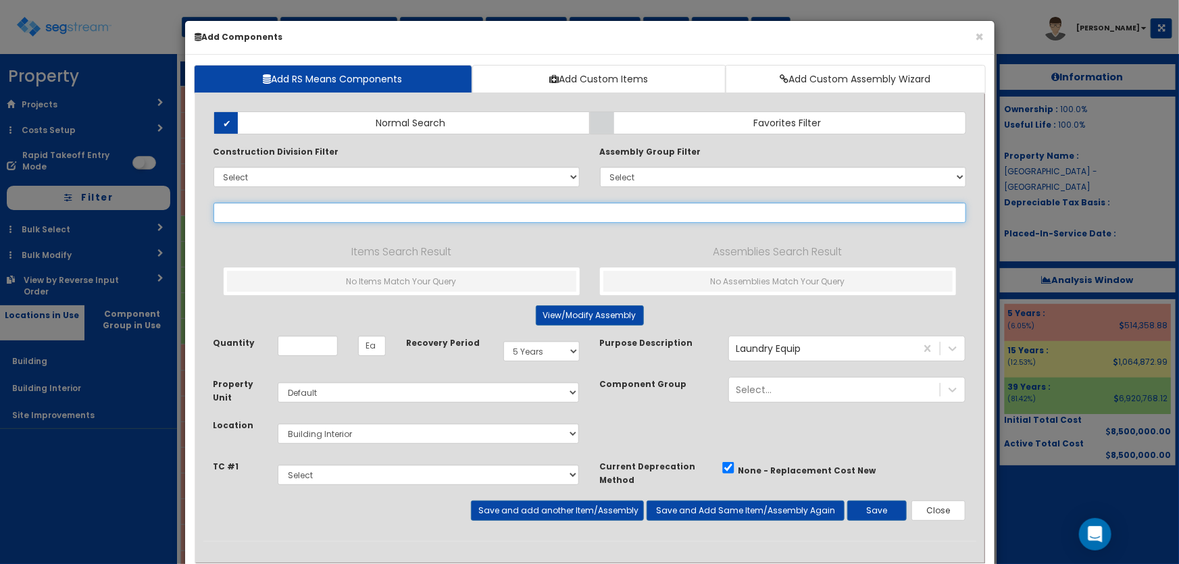
click at [263, 210] on input "text" at bounding box center [590, 213] width 753 height 20
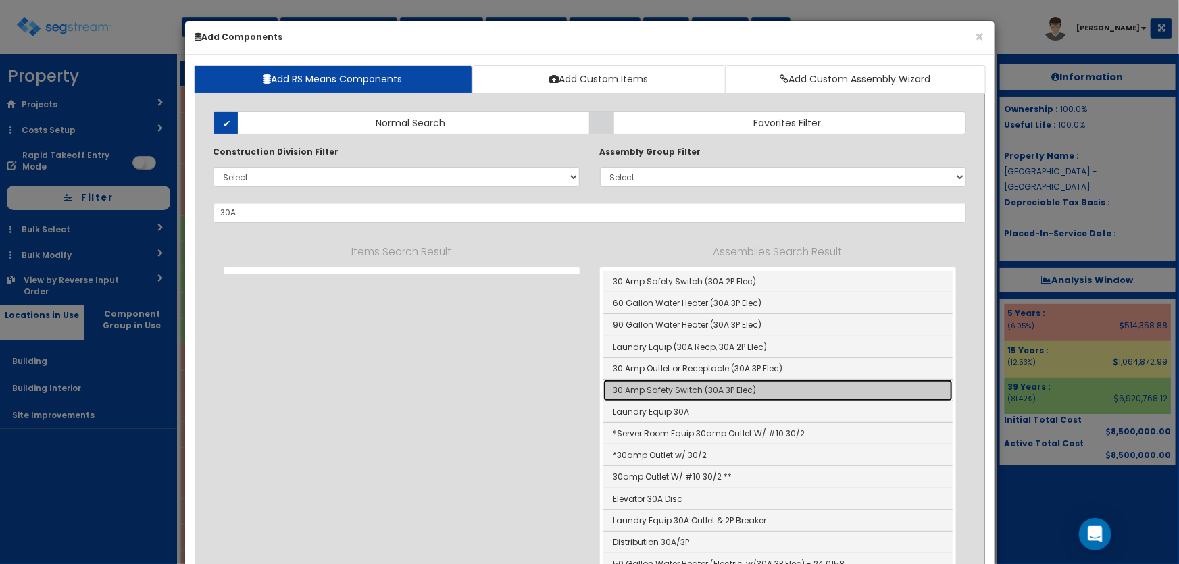
click at [693, 392] on link "30 Amp Safety Switch (30A 3P Elec)" at bounding box center [778, 391] width 349 height 22
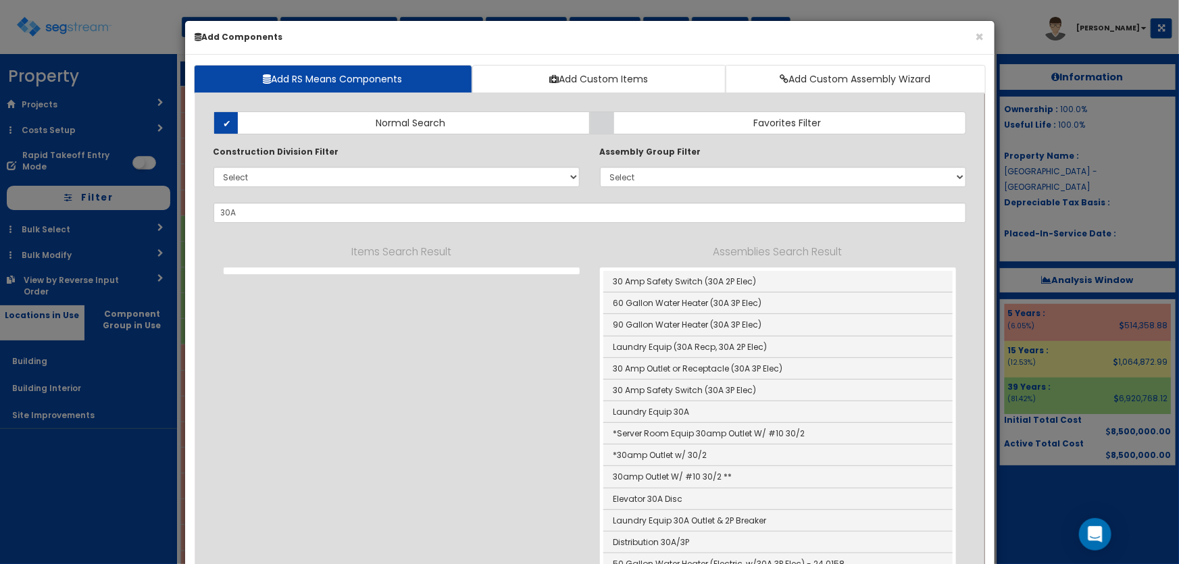
type input "30 Amp Safety Switch (30A 3P Elec)"
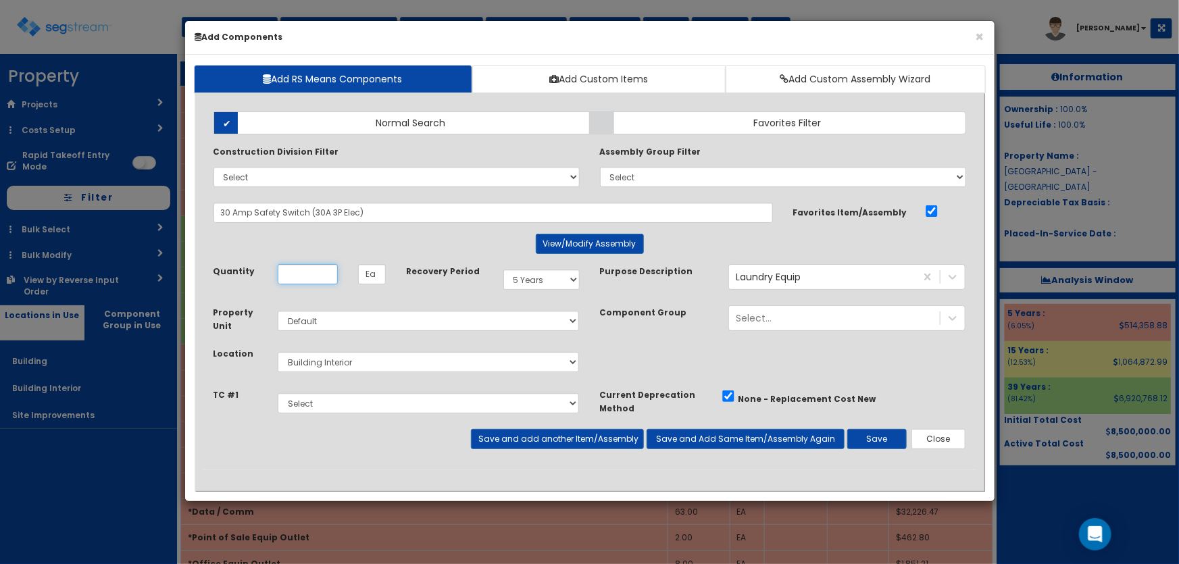
click at [317, 278] on input "Unit Quantity" at bounding box center [308, 274] width 60 height 20
type input "2"
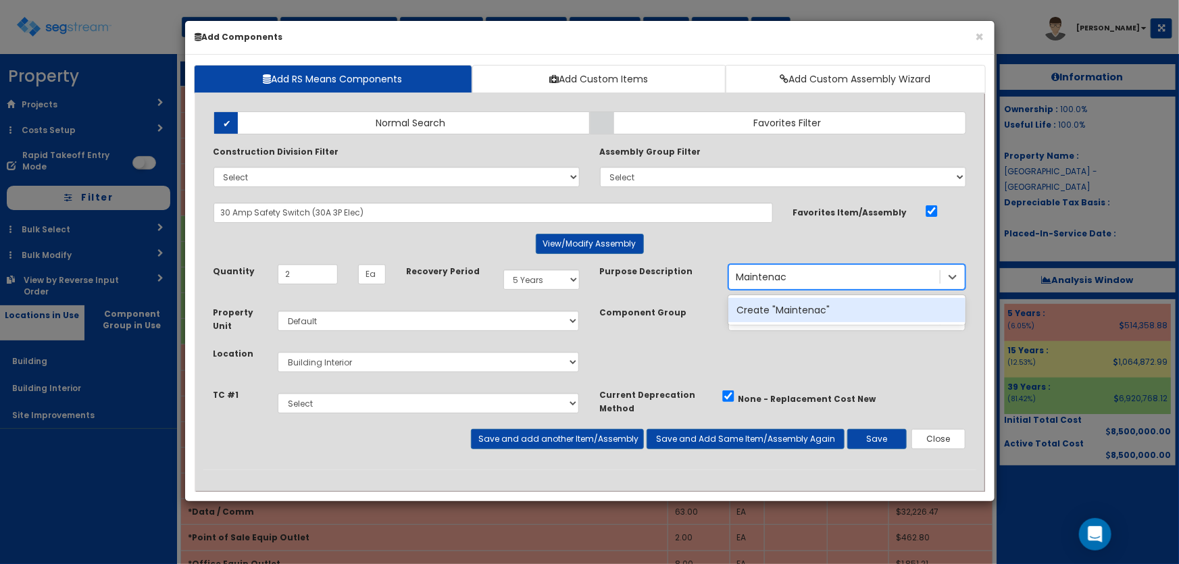
type input "Maintena"
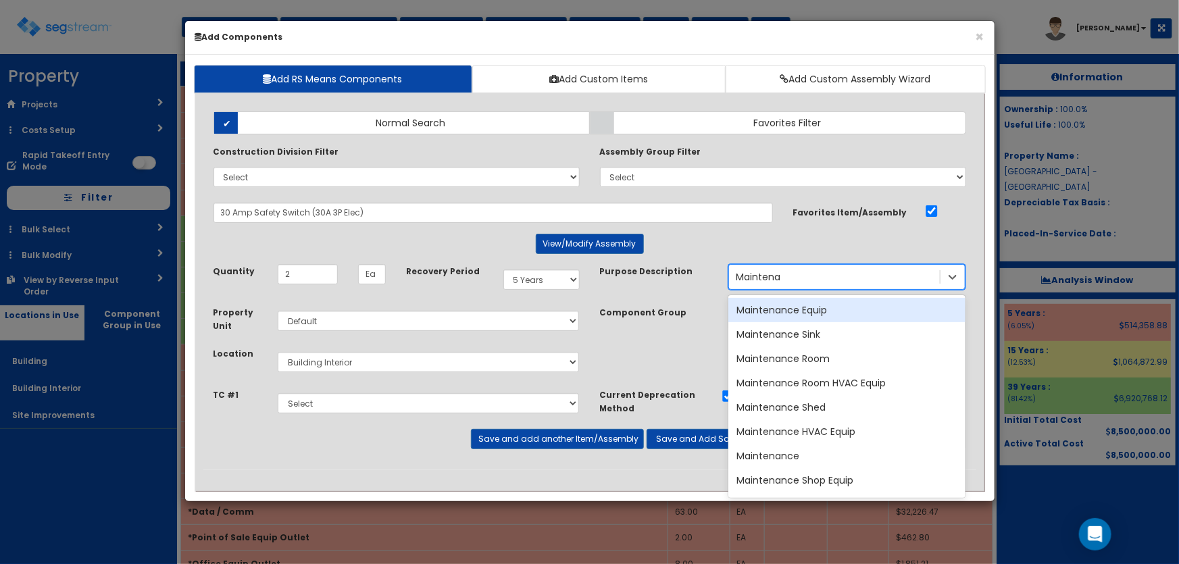
click at [795, 308] on div "Maintenance Equip" at bounding box center [847, 310] width 237 height 24
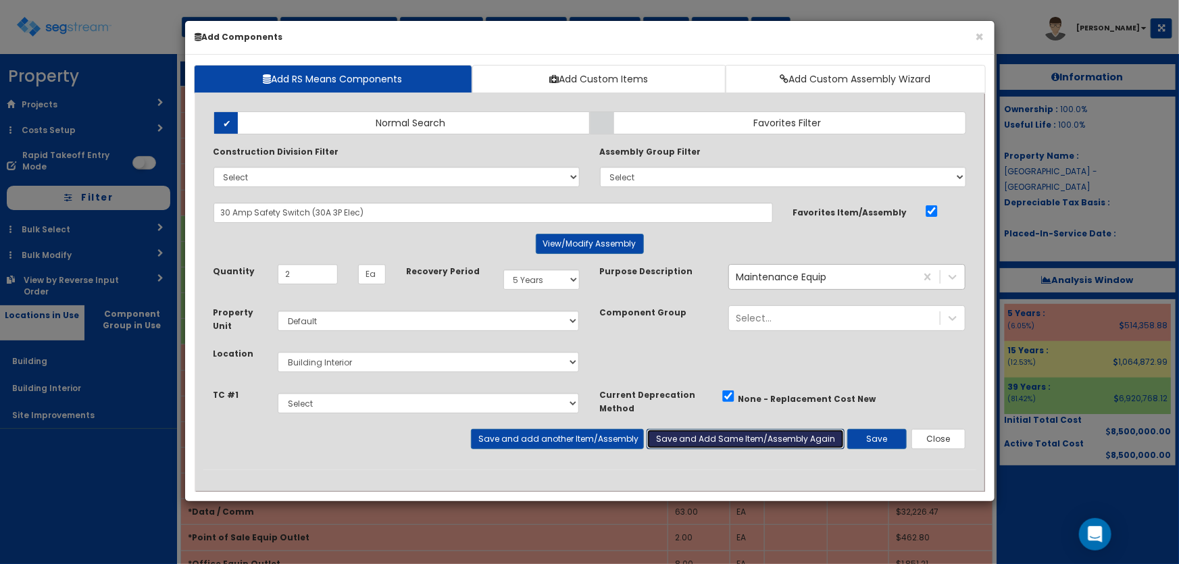
click at [695, 444] on button "Save and Add Same Item/Assembly Again" at bounding box center [746, 439] width 198 height 20
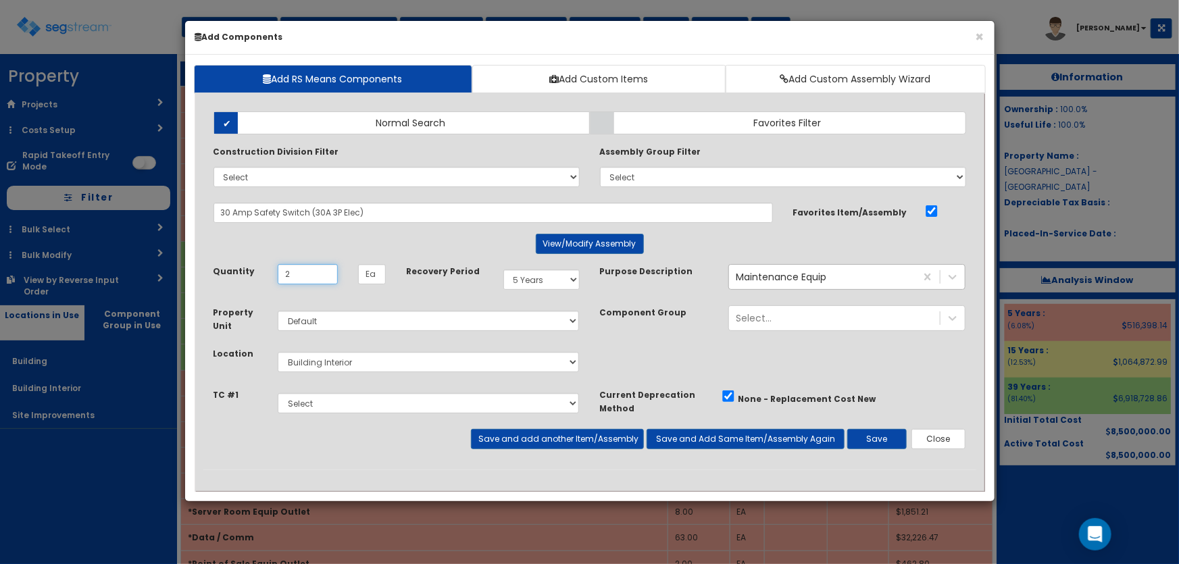
type input "2"
click at [320, 358] on select "Select Building Building Interior Site Improvements Add Additional Location" at bounding box center [429, 362] width 302 height 20
select select "27"
click at [278, 352] on select "Select Building Building Interior Site Improvements Add Additional Location" at bounding box center [429, 362] width 302 height 20
click at [512, 274] on select "Select 5 Years 7 Years 9 Years 10 Years 15 Years 15 Year QLI 15 Year QRP 15 Yea…" at bounding box center [542, 280] width 76 height 20
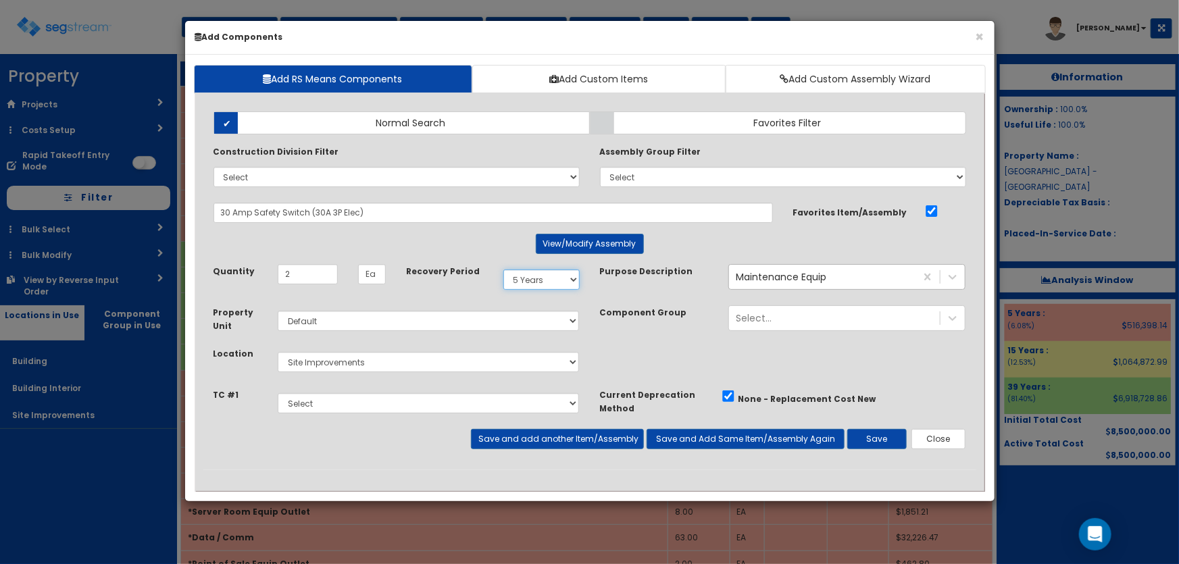
select select "15Y"
click at [504, 270] on select "Select 5 Years 7 Years 9 Years 10 Years 15 Years 15 Year QLI 15 Year QRP 15 Yea…" at bounding box center [542, 280] width 76 height 20
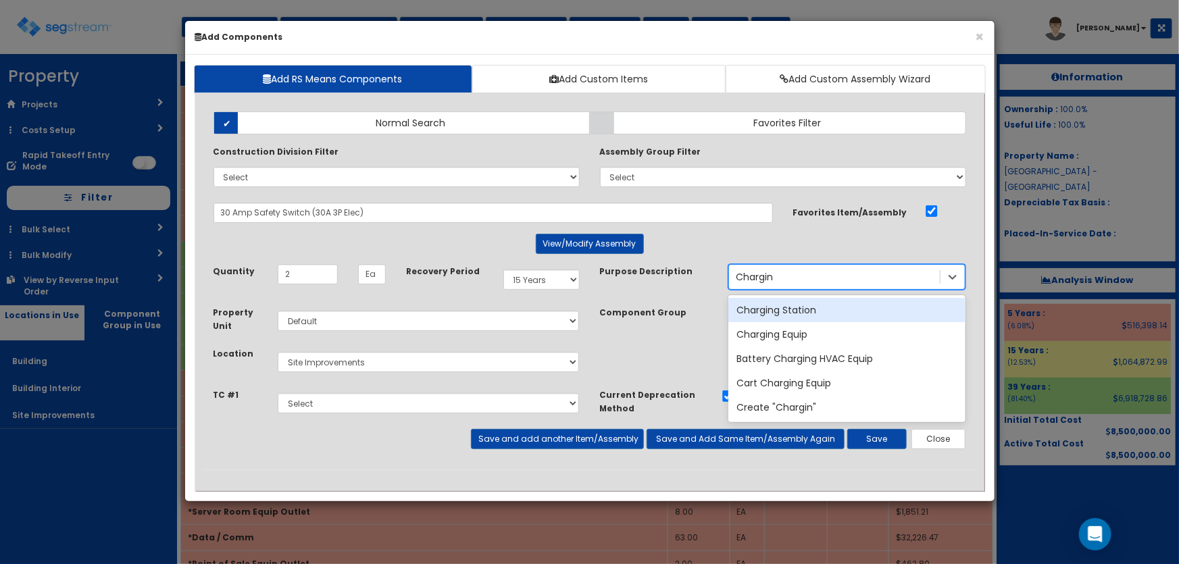
type input "Charging"
click at [810, 305] on div "Charging Station" at bounding box center [847, 310] width 237 height 24
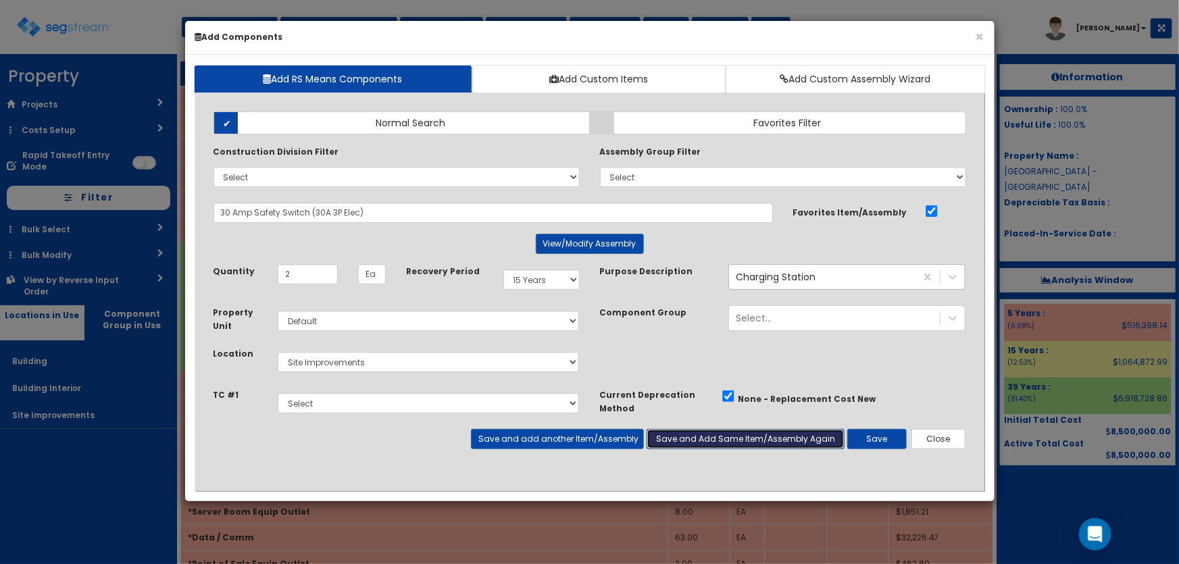
click at [718, 440] on button "Save and Add Same Item/Assembly Again" at bounding box center [746, 439] width 198 height 20
select select "15Y"
select select "default"
select select "27"
select select "5281465"
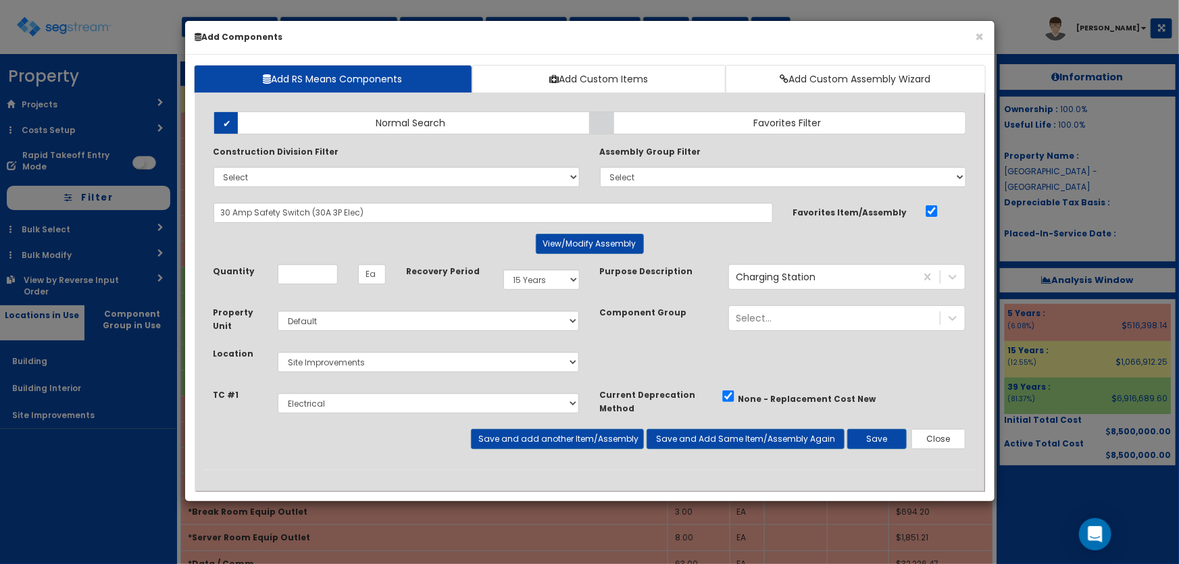
click at [311, 269] on input "Unit Quantity" at bounding box center [308, 274] width 60 height 20
type input "1"
click at [324, 358] on select "Select Building Building Interior Site Improvements Add Additional Location" at bounding box center [429, 362] width 302 height 20
select select "6"
click at [278, 352] on select "Select Building Building Interior Site Improvements Add Additional Location" at bounding box center [429, 362] width 302 height 20
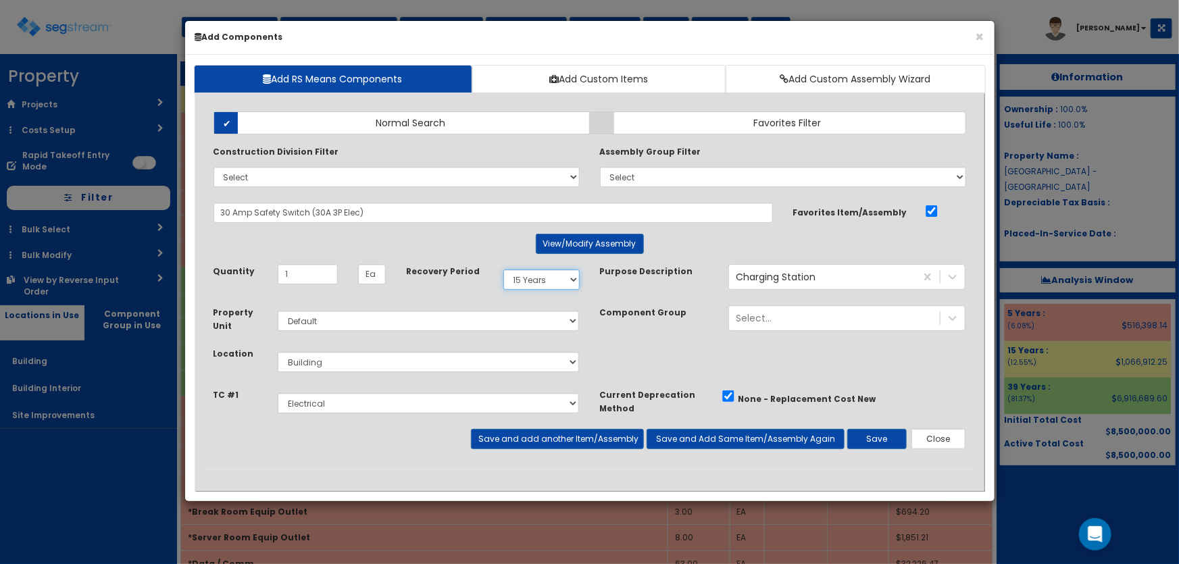
click at [535, 287] on select "Select 5 Years 7 Years 9 Years 10 Years 15 Years 15 Year QLI 15 Year QRP 15 Yea…" at bounding box center [542, 280] width 76 height 20
select select "39Y"
click at [504, 270] on select "Select 5 Years 7 Years 9 Years 10 Years 15 Years 15 Year QLI 15 Year QRP 15 Yea…" at bounding box center [542, 280] width 76 height 20
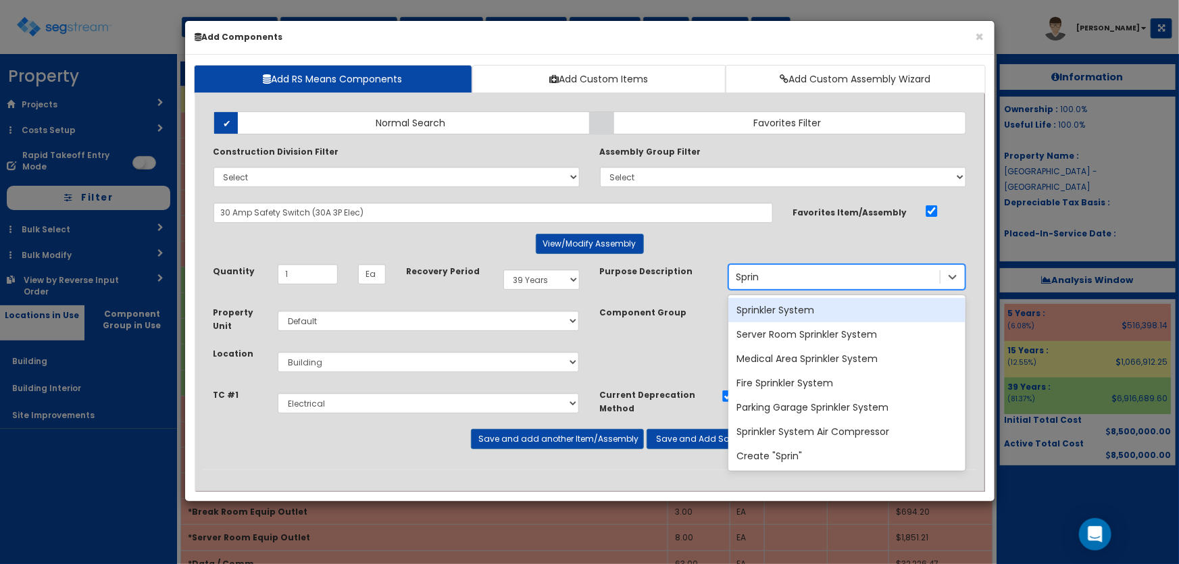
type input "Sprink"
click at [800, 303] on div "Sprinkler System" at bounding box center [847, 310] width 237 height 24
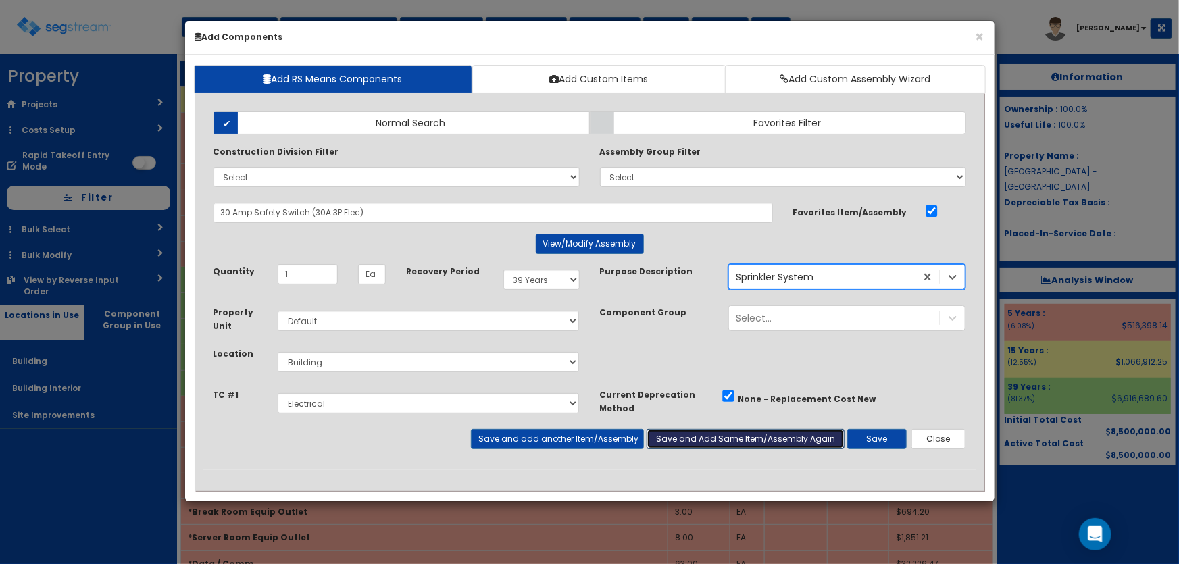
click at [668, 437] on button "Save and Add Same Item/Assembly Again" at bounding box center [746, 439] width 198 height 20
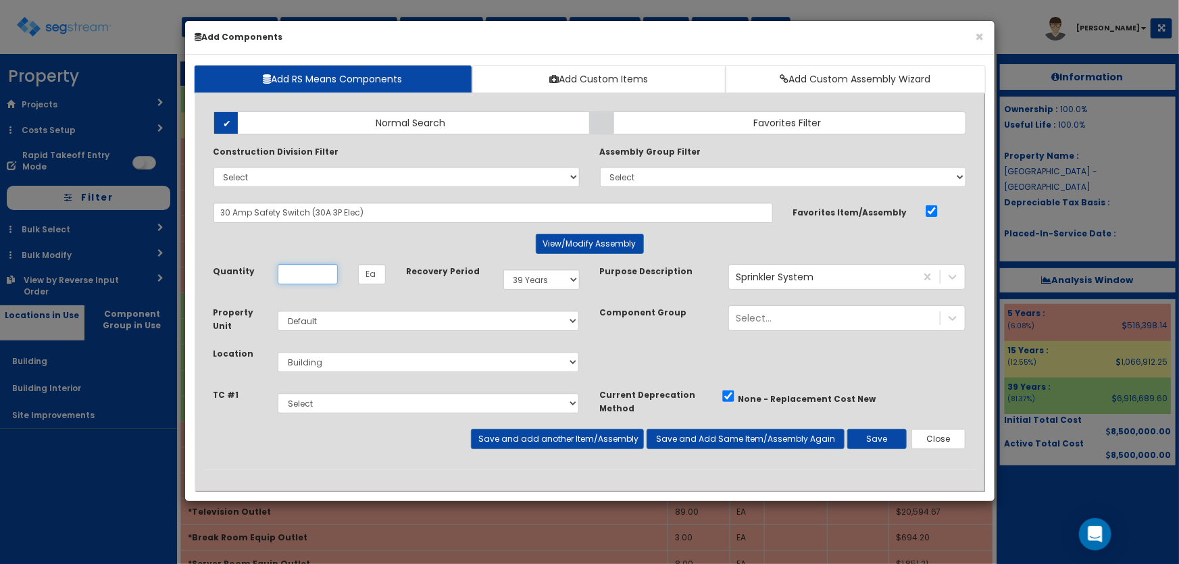
click at [304, 275] on input "Unit Quantity" at bounding box center [308, 274] width 60 height 20
type input "1"
click at [543, 277] on select "Select 5 Years 7 Years 9 Years 10 Years 15 Years 15 Year QLI 15 Year QRP 15 Yea…" at bounding box center [542, 280] width 76 height 20
select select "5Y"
click at [504, 270] on select "Select 5 Years 7 Years 9 Years 10 Years 15 Years 15 Year QLI 15 Year QRP 15 Yea…" at bounding box center [542, 280] width 76 height 20
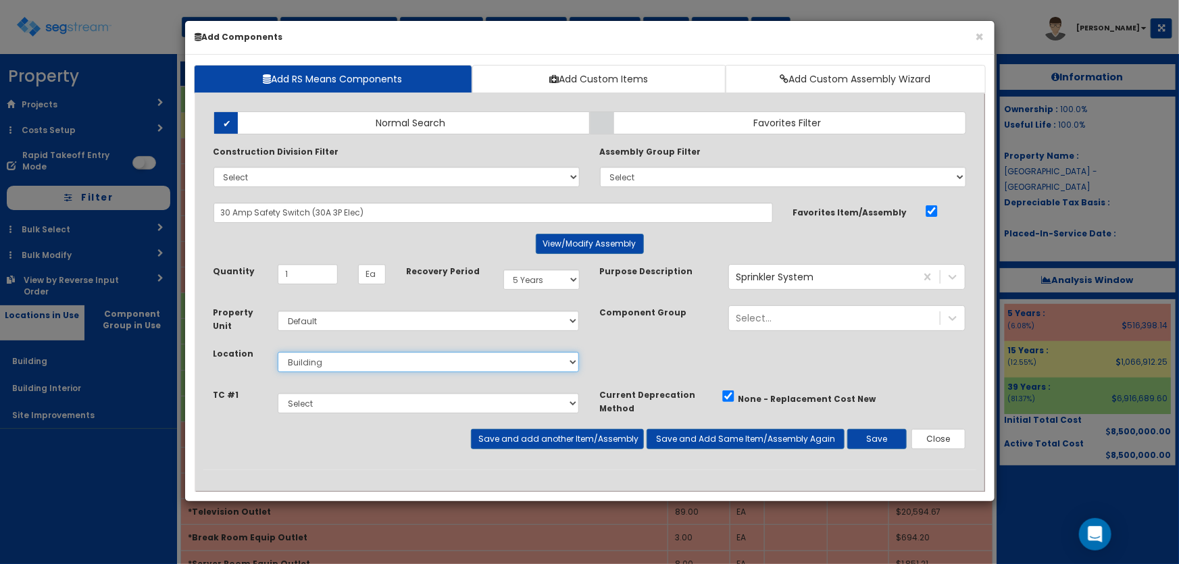
click at [359, 362] on select "Select Building Building Interior Site Improvements Add Additional Location" at bounding box center [429, 362] width 302 height 20
select select "7"
click at [278, 352] on select "Select Building Building Interior Site Improvements Add Additional Location" at bounding box center [429, 362] width 302 height 20
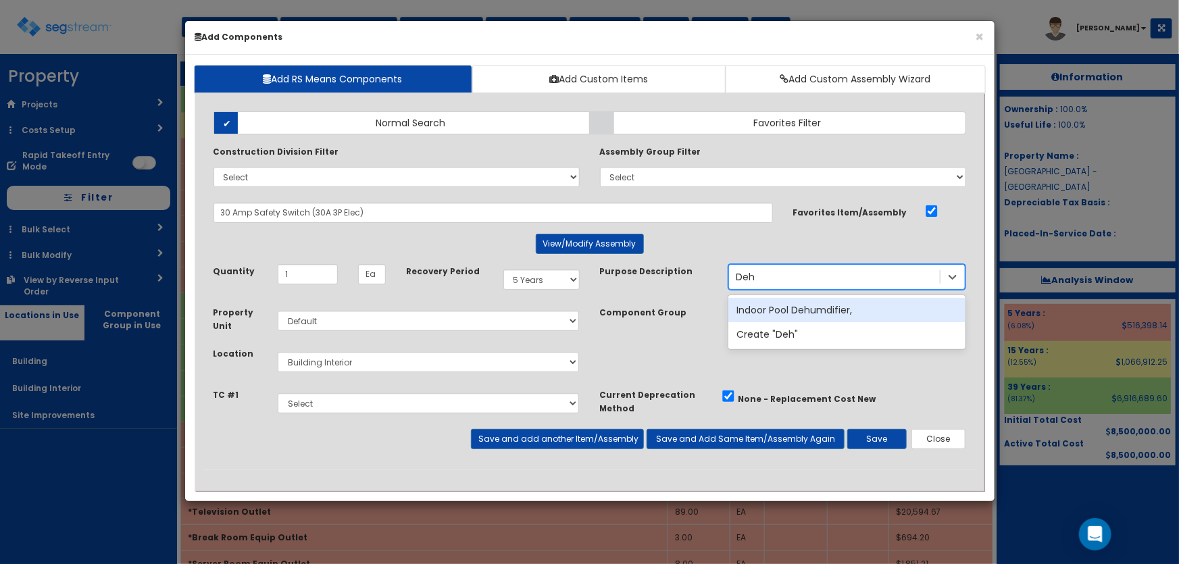
type input "Dehu"
click at [828, 310] on div "Indoor Pool Dehumdifier," at bounding box center [847, 310] width 237 height 24
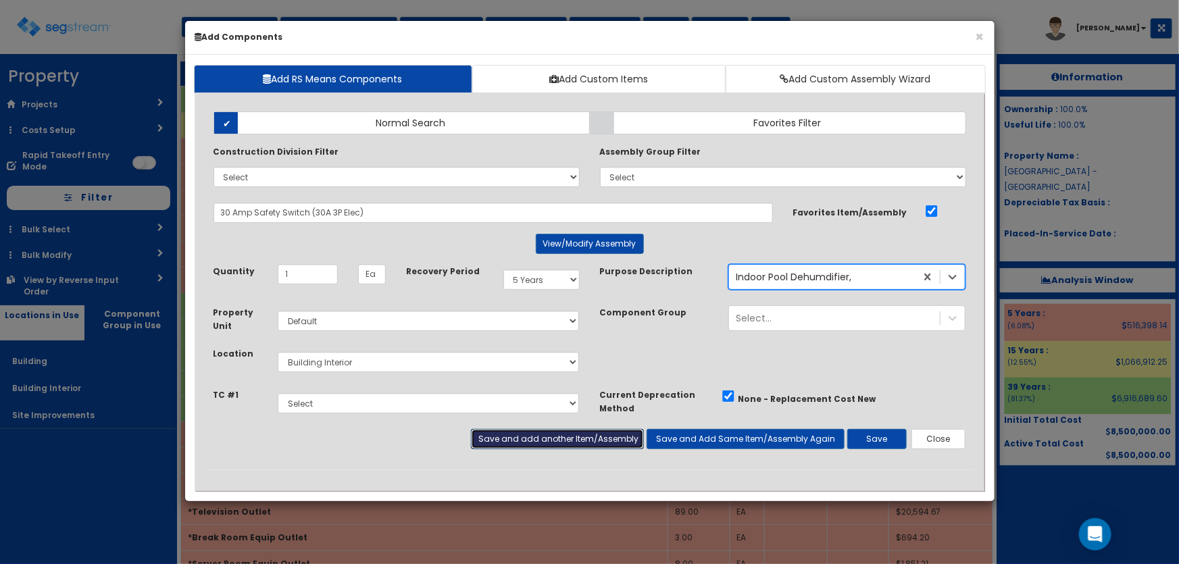
click at [618, 435] on button "Save and add another Item/Assembly" at bounding box center [557, 439] width 173 height 20
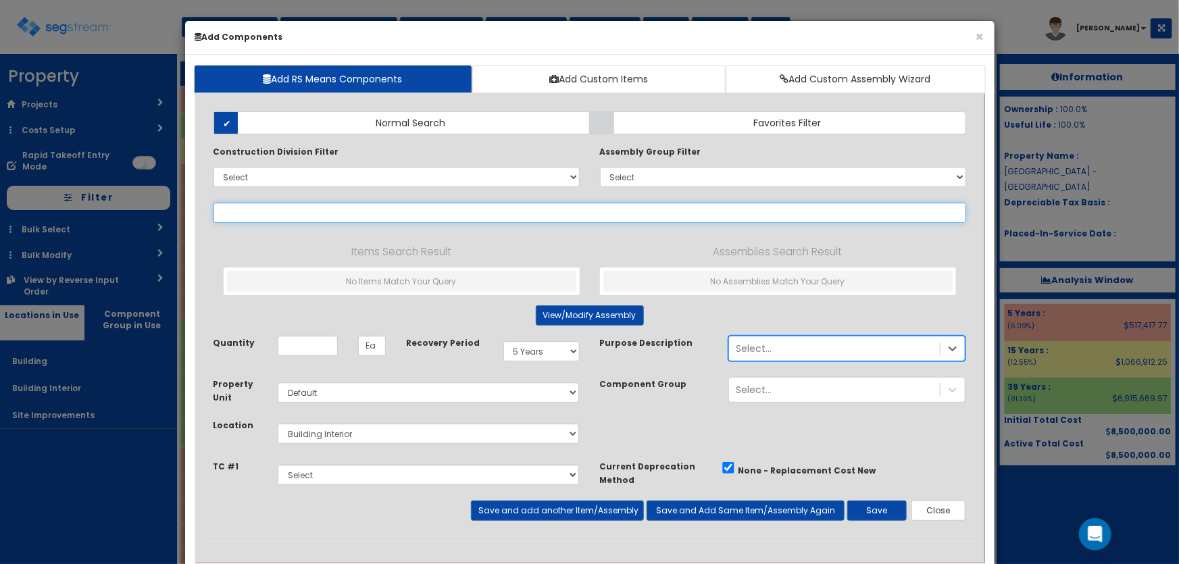
click at [298, 205] on input "text" at bounding box center [590, 213] width 753 height 20
type input "2"
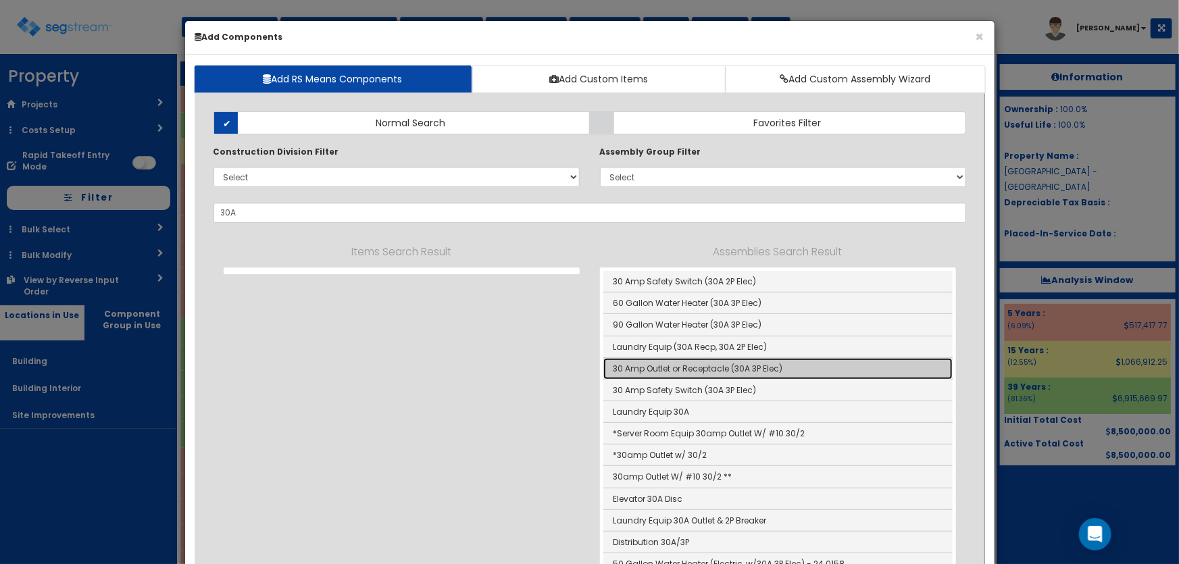
click at [716, 364] on link "30 Amp Outlet or Receptacle (30A 3P Elec)" at bounding box center [778, 369] width 349 height 22
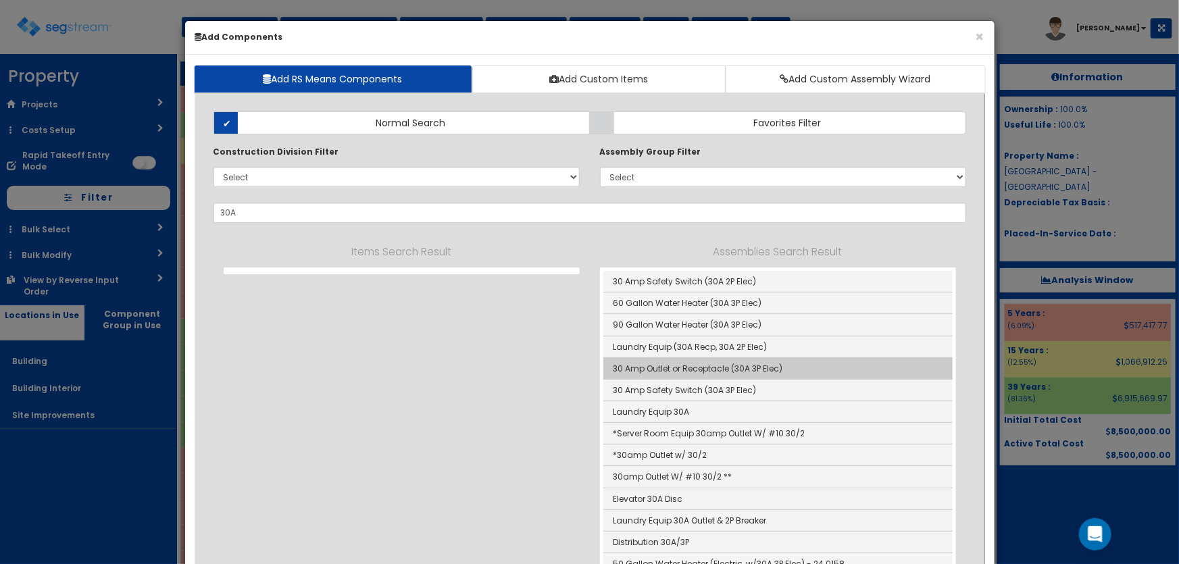
type input "30 Amp Outlet or Receptacle (30A 3P Elec)"
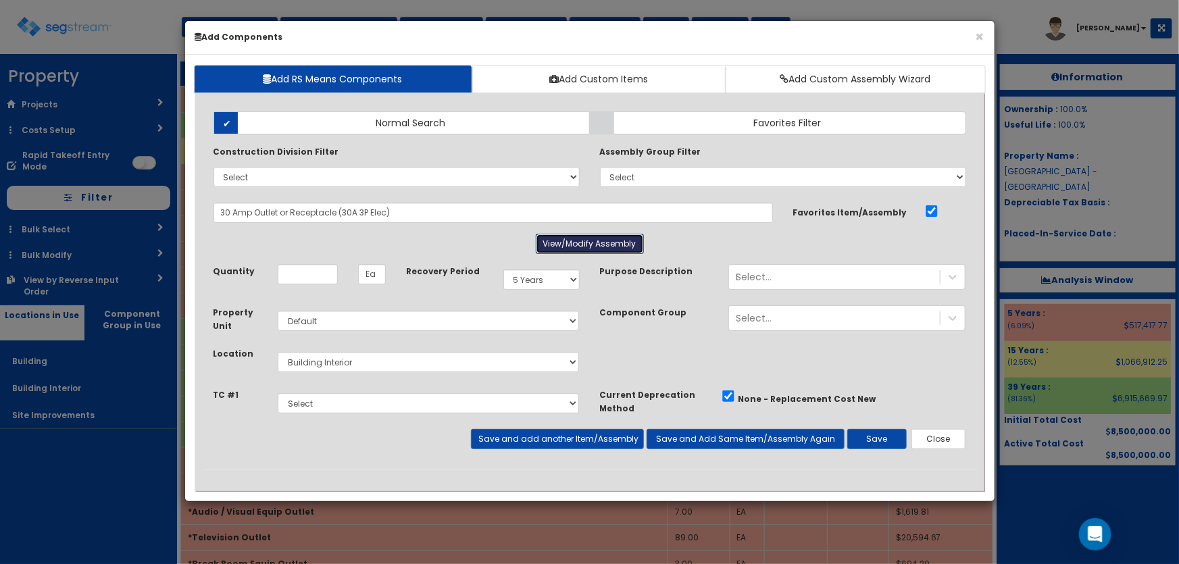
click at [602, 250] on button "View/Modify Assembly" at bounding box center [590, 244] width 108 height 20
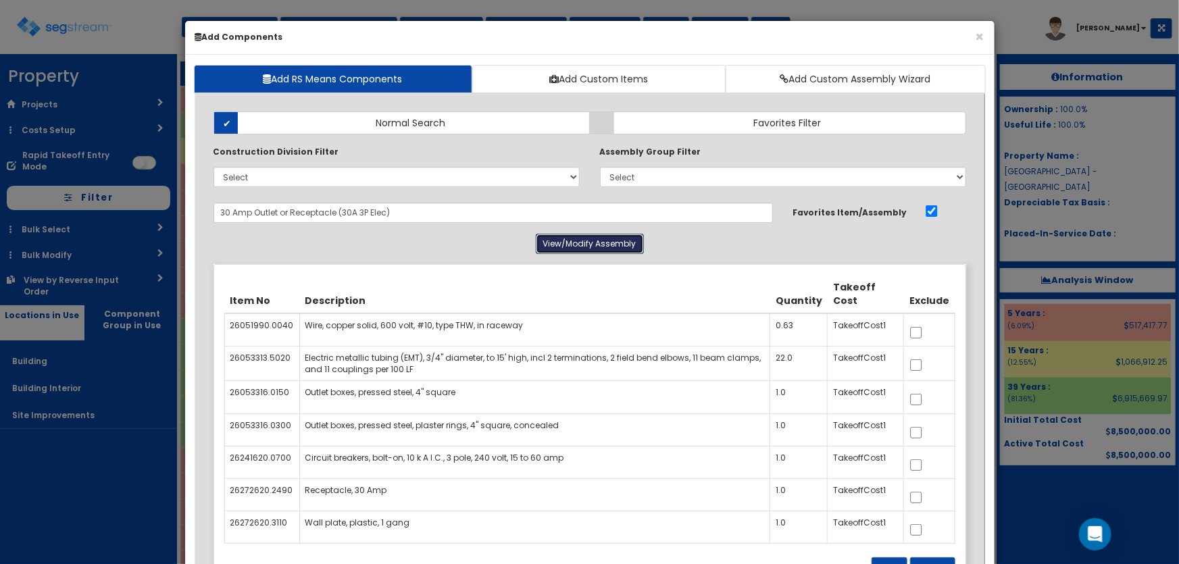
click at [576, 245] on button "View/Modify Assembly" at bounding box center [590, 244] width 108 height 20
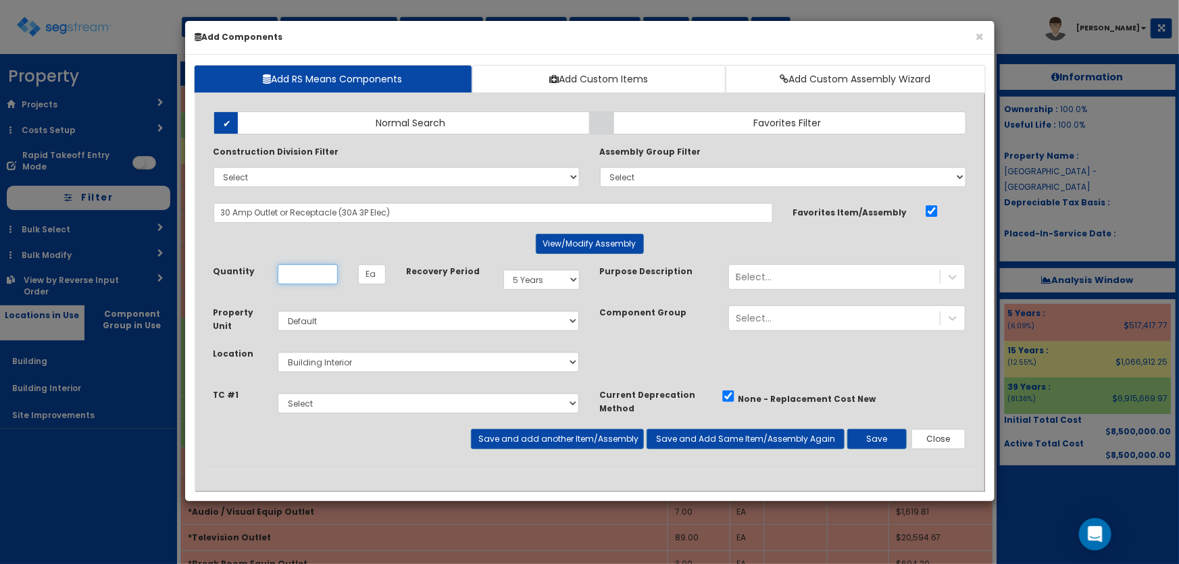
click at [309, 270] on input "Unit Quantity" at bounding box center [308, 274] width 60 height 20
type input "87"
click at [796, 278] on div "Select... Dehu" at bounding box center [834, 277] width 211 height 22
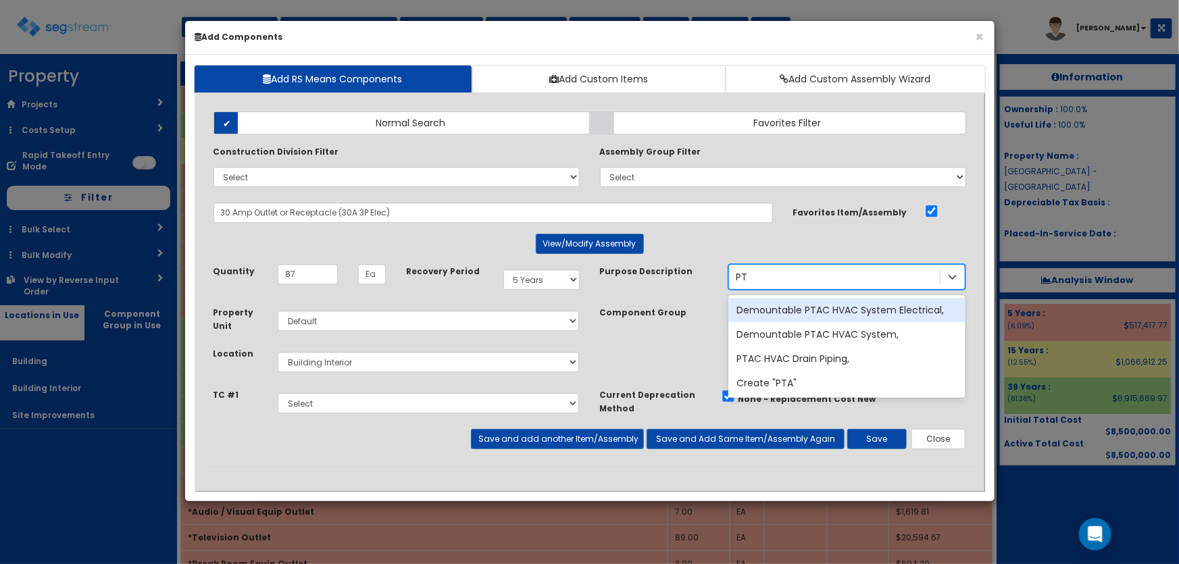
type input "P"
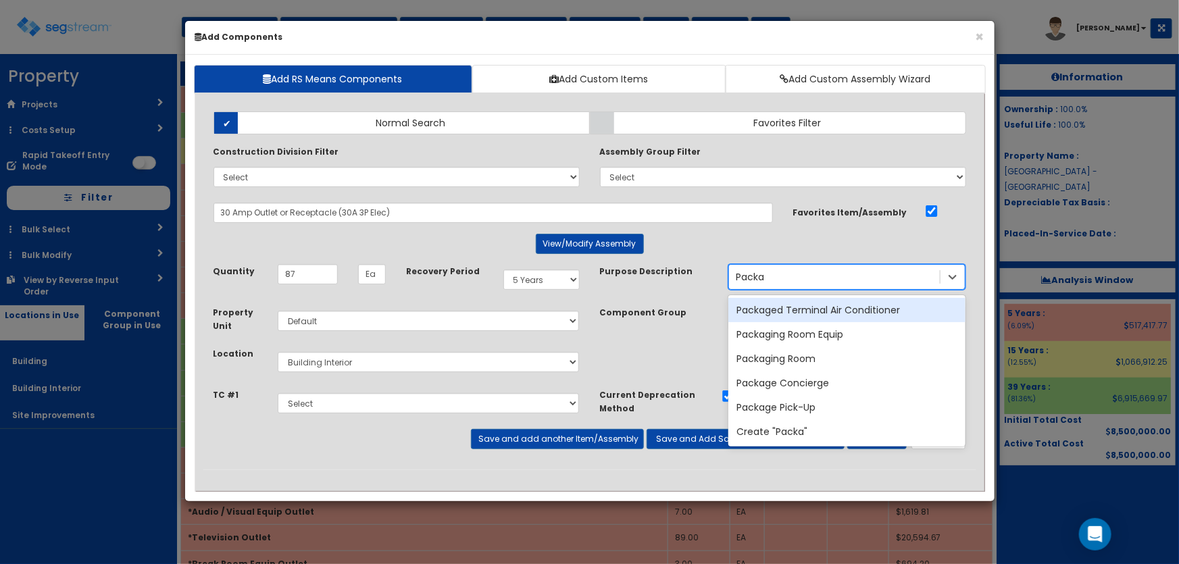
type input "Packag"
click at [804, 303] on div "Packaged Terminal Air Conditioner" at bounding box center [847, 310] width 237 height 24
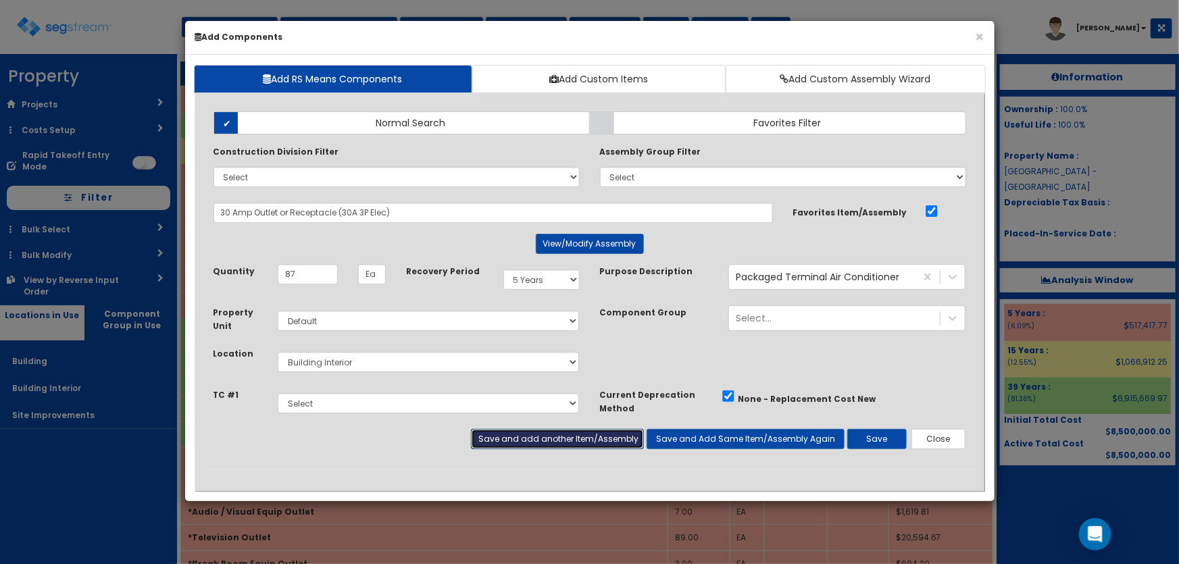
click at [554, 434] on button "Save and add another Item/Assembly" at bounding box center [557, 439] width 173 height 20
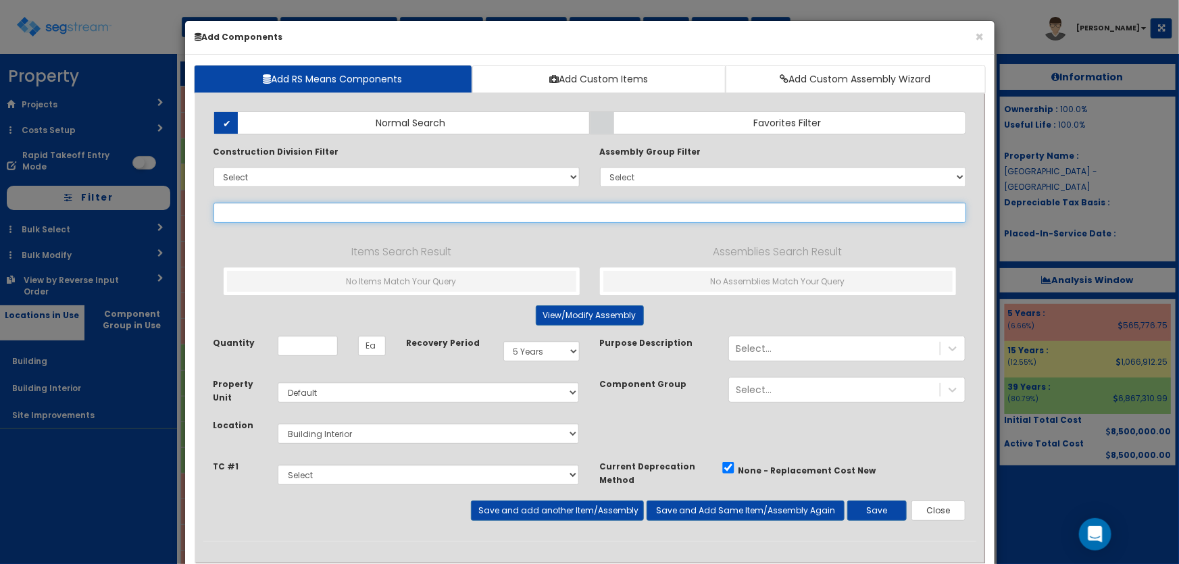
click at [287, 213] on input "text" at bounding box center [590, 213] width 753 height 20
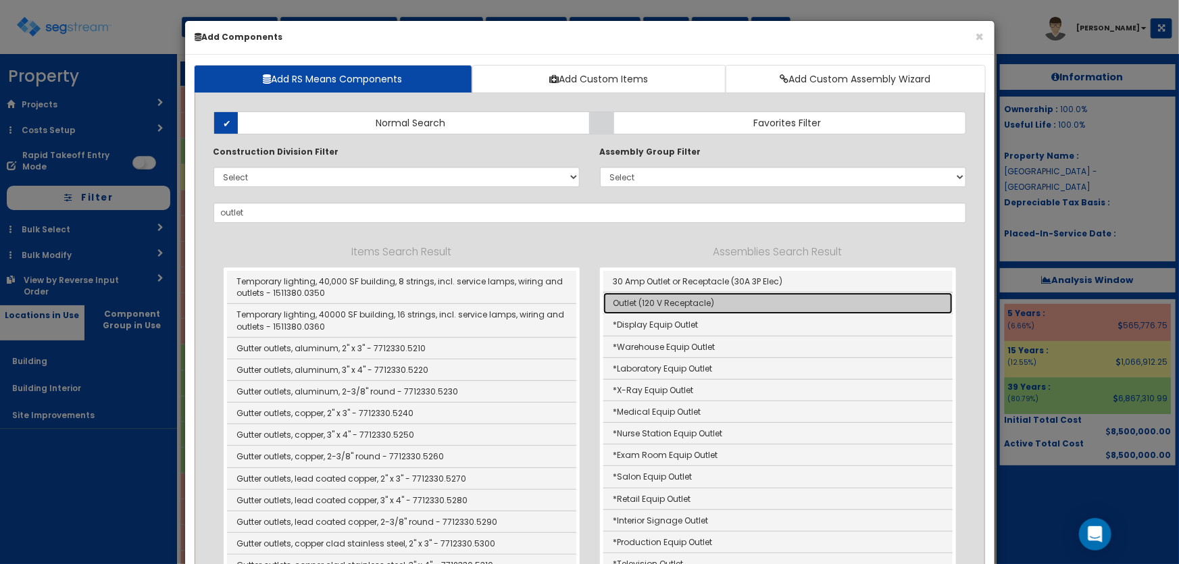
click at [639, 301] on link "Outlet (120 V Receptacle)" at bounding box center [778, 304] width 349 height 22
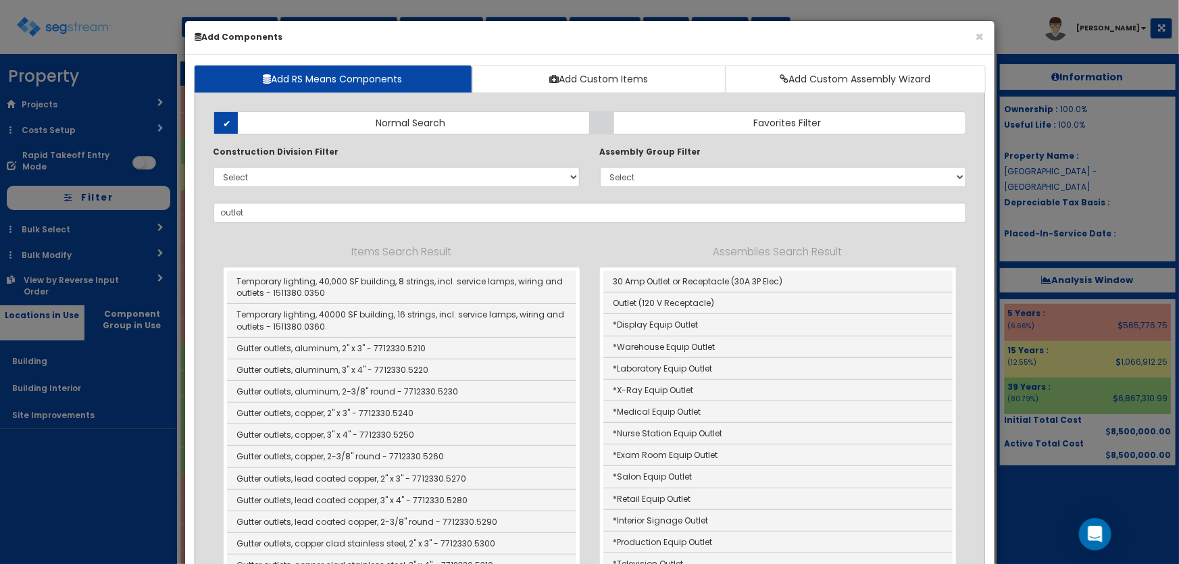
type input "Outlet (120 V Receptacle)"
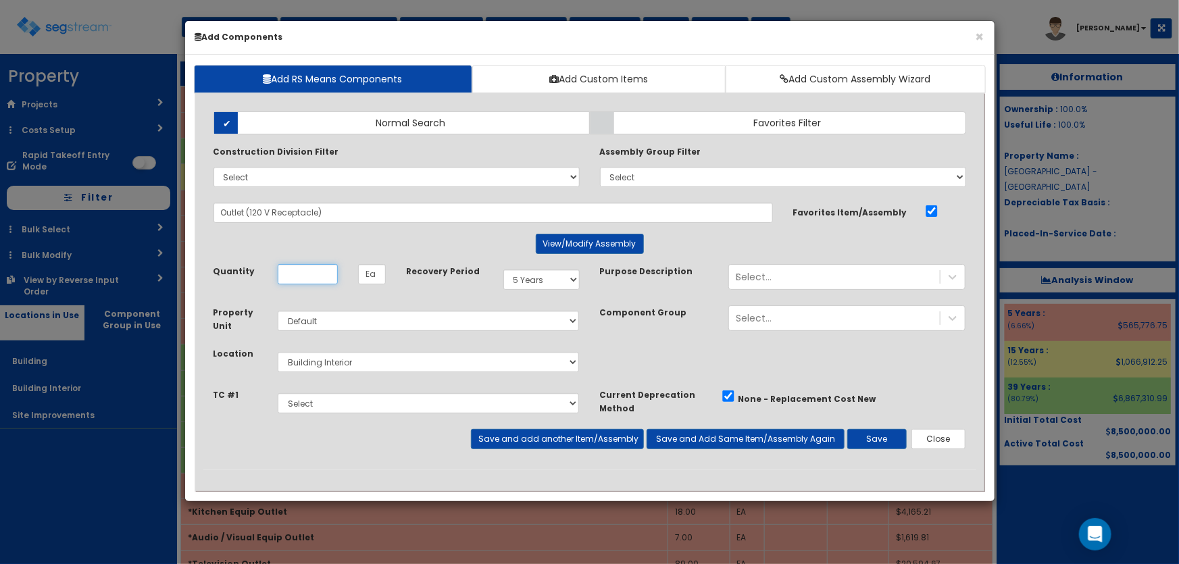
click at [311, 274] on input "Unit Quantity" at bounding box center [308, 274] width 60 height 20
type input "5"
click at [774, 278] on div "Select... Packag" at bounding box center [834, 277] width 211 height 22
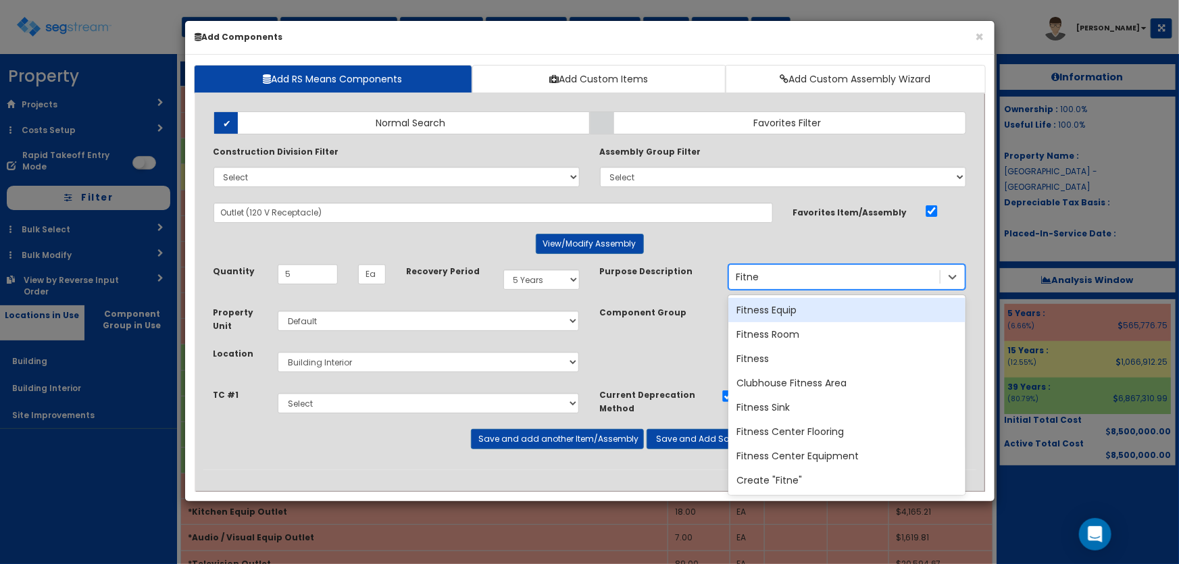
type input "Fitness"
click at [786, 314] on div "Fitness Equip" at bounding box center [847, 310] width 237 height 24
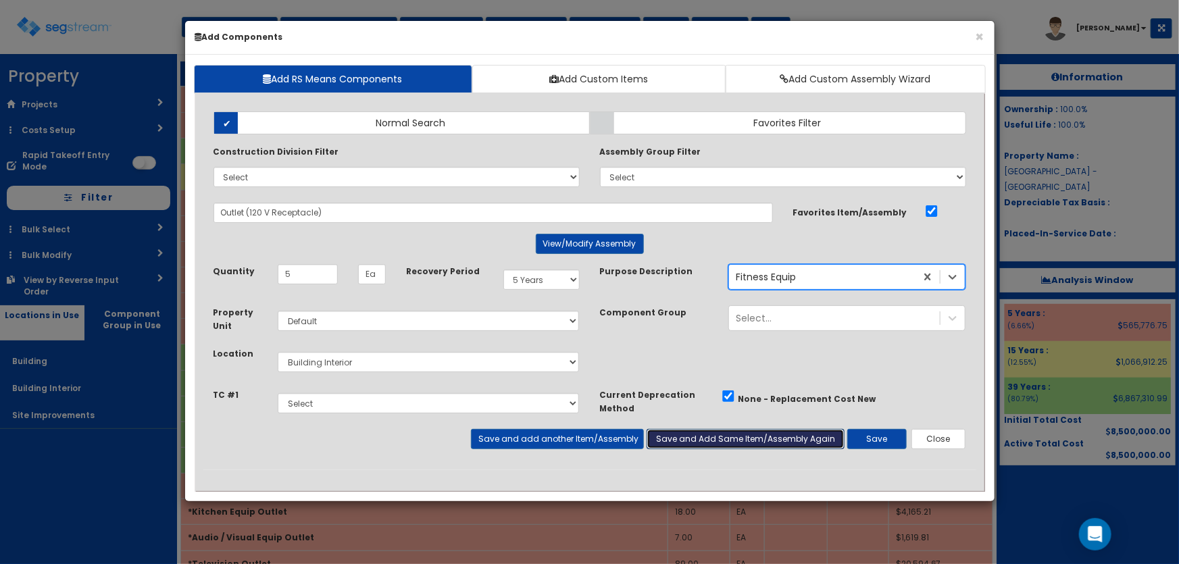
click at [671, 436] on button "Save and Add Same Item/Assembly Again" at bounding box center [746, 439] width 198 height 20
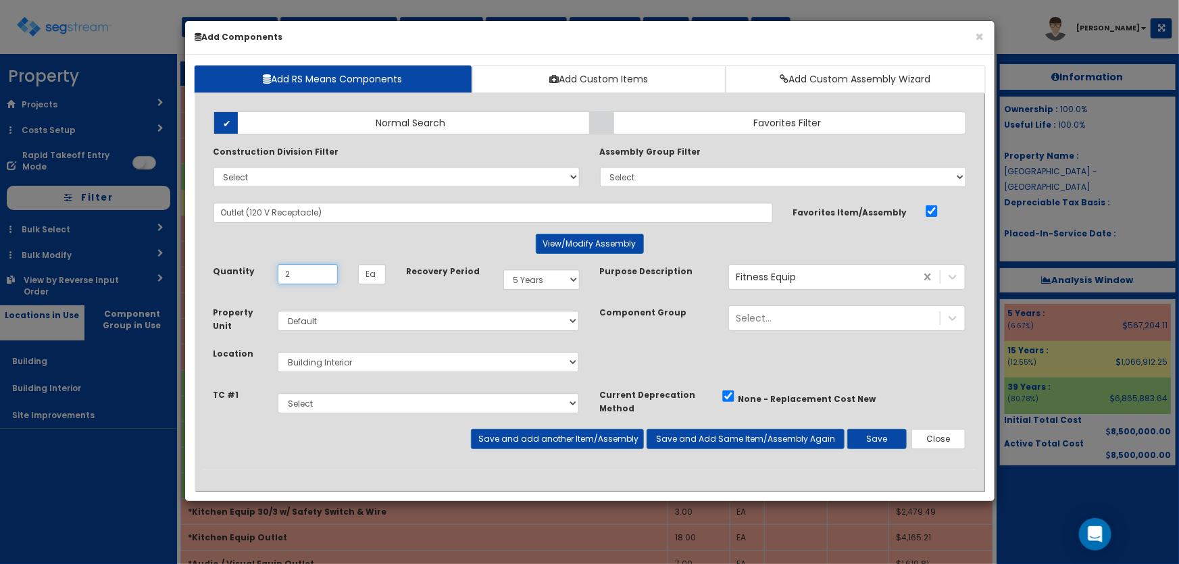
type input "2"
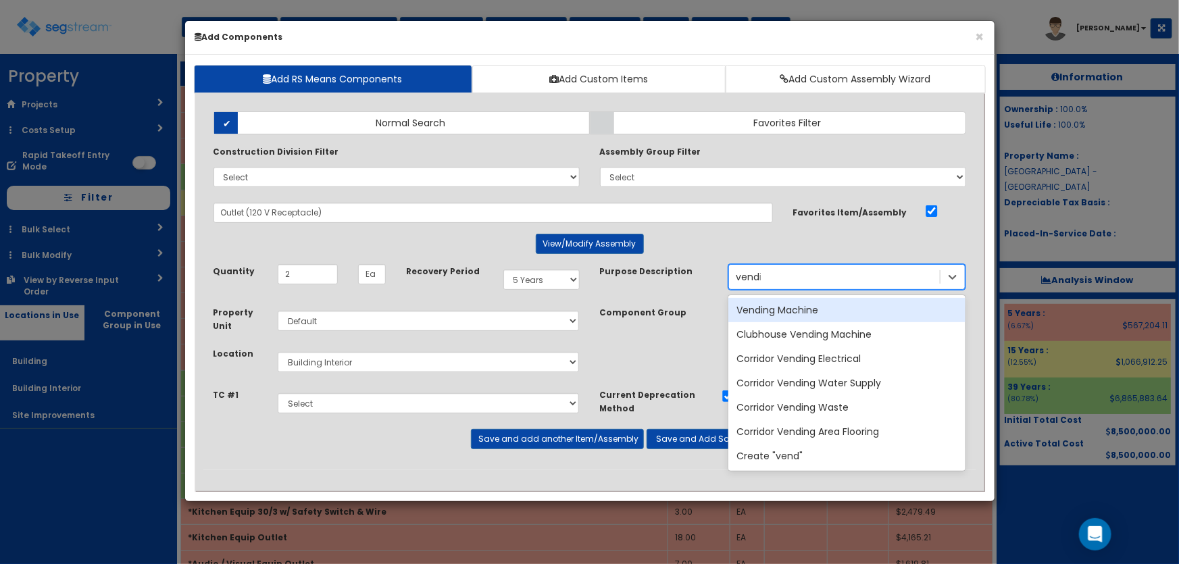
type input "vending"
click at [781, 310] on div "Vending Machine" at bounding box center [847, 310] width 237 height 24
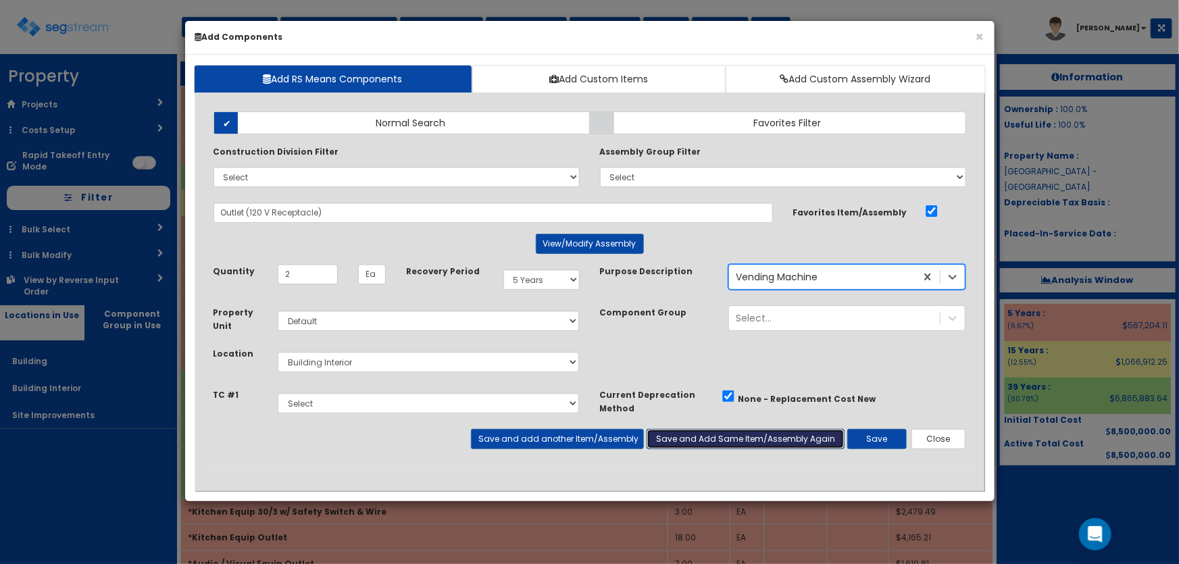
click at [724, 434] on button "Save and Add Same Item/Assembly Again" at bounding box center [746, 439] width 198 height 20
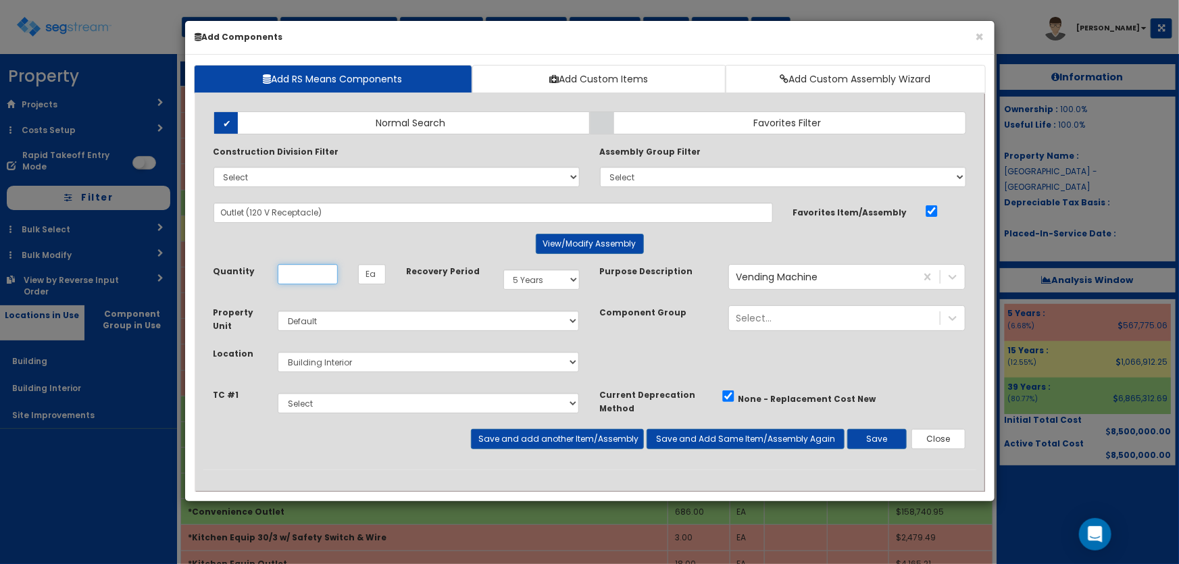
click at [297, 277] on input "Unit Quantity" at bounding box center [308, 274] width 60 height 20
type input "87"
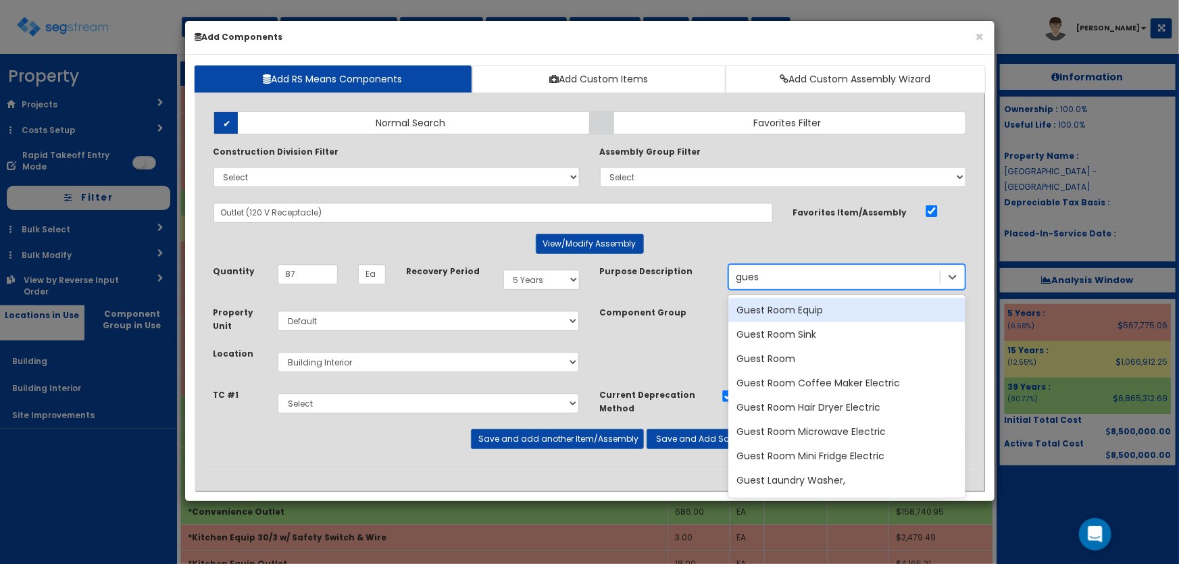
type input "guest"
click at [770, 309] on div "Guest Room Equip" at bounding box center [847, 310] width 237 height 24
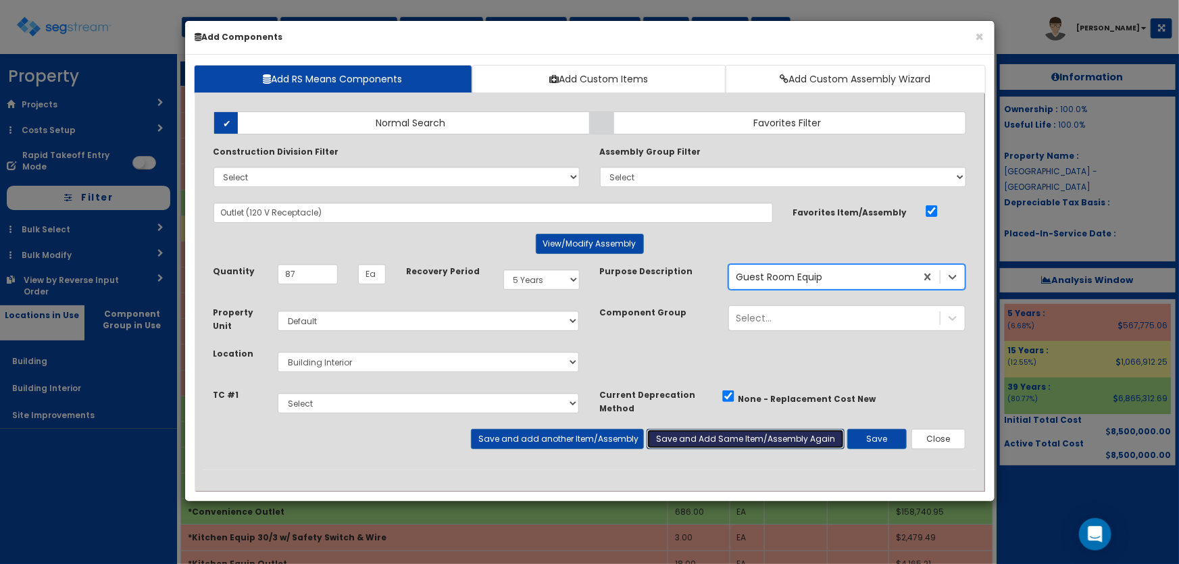
click at [693, 443] on button "Save and Add Same Item/Assembly Again" at bounding box center [746, 439] width 198 height 20
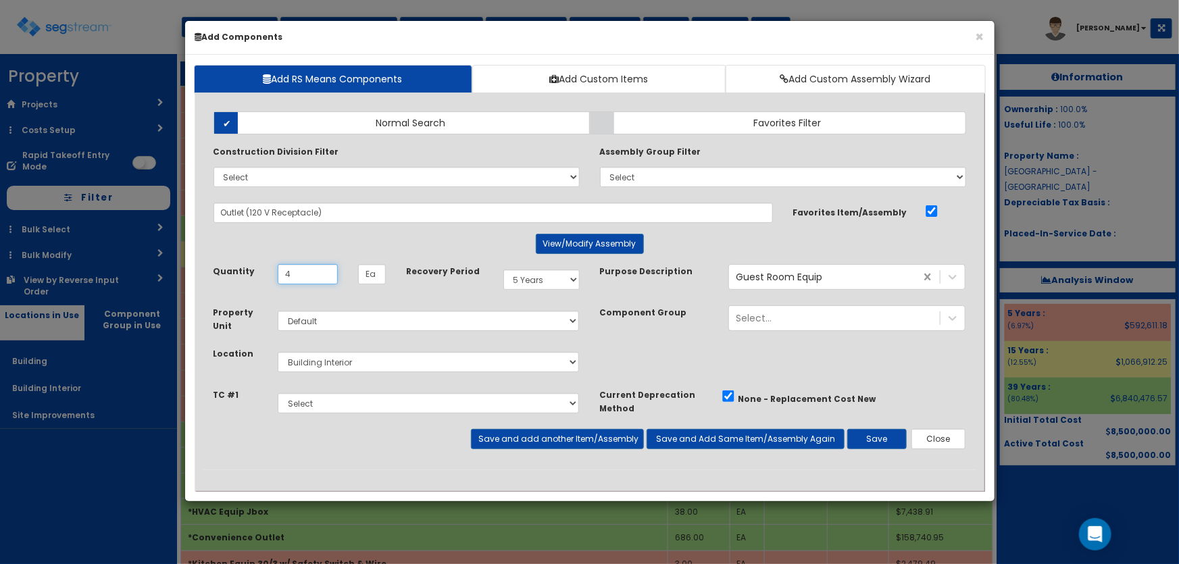
type input "4"
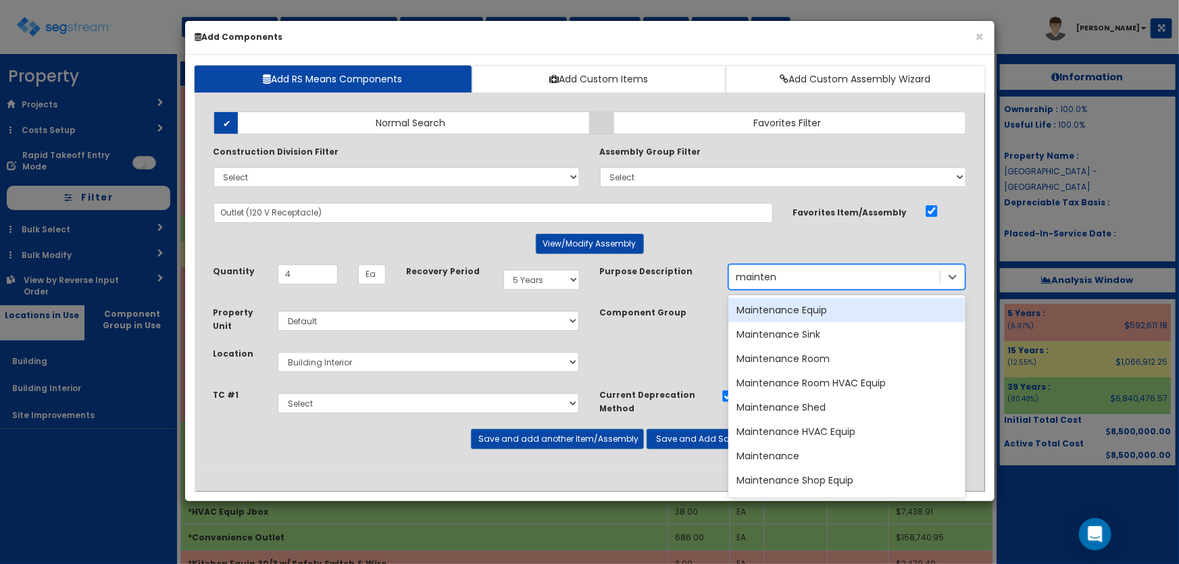
type input "maintena"
click at [818, 310] on div "Maintenance Equip" at bounding box center [847, 310] width 237 height 24
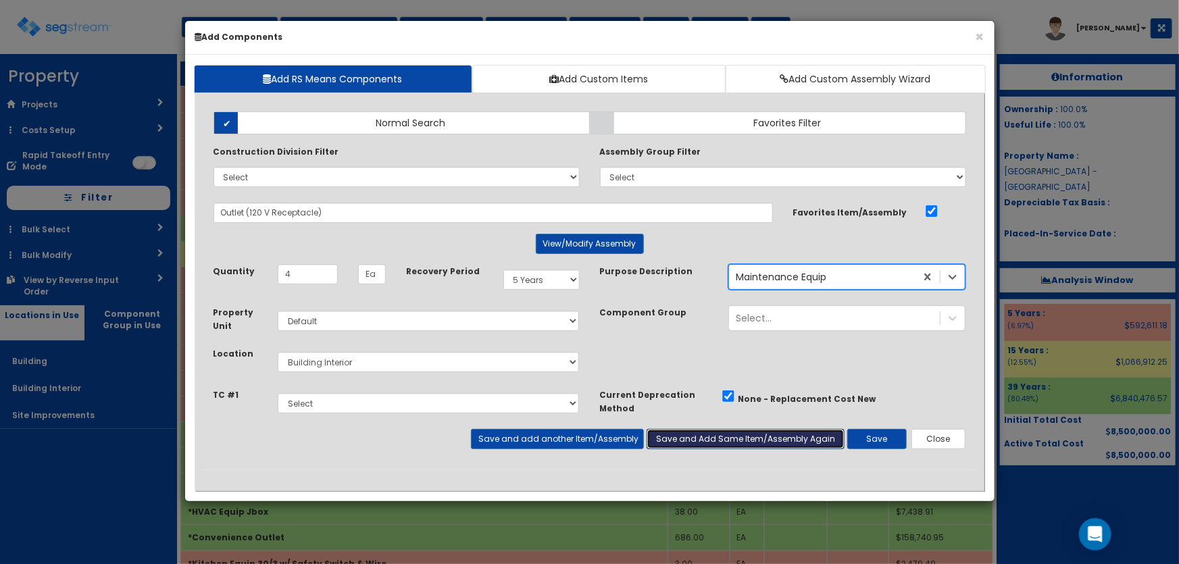
click at [768, 443] on button "Save and Add Same Item/Assembly Again" at bounding box center [746, 439] width 198 height 20
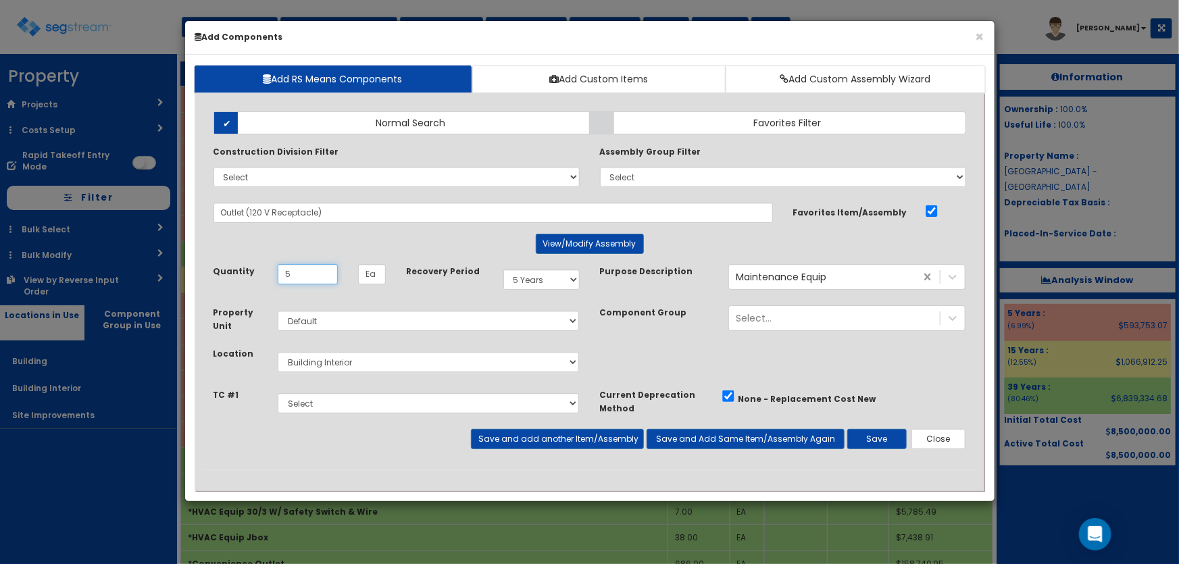
type input "5"
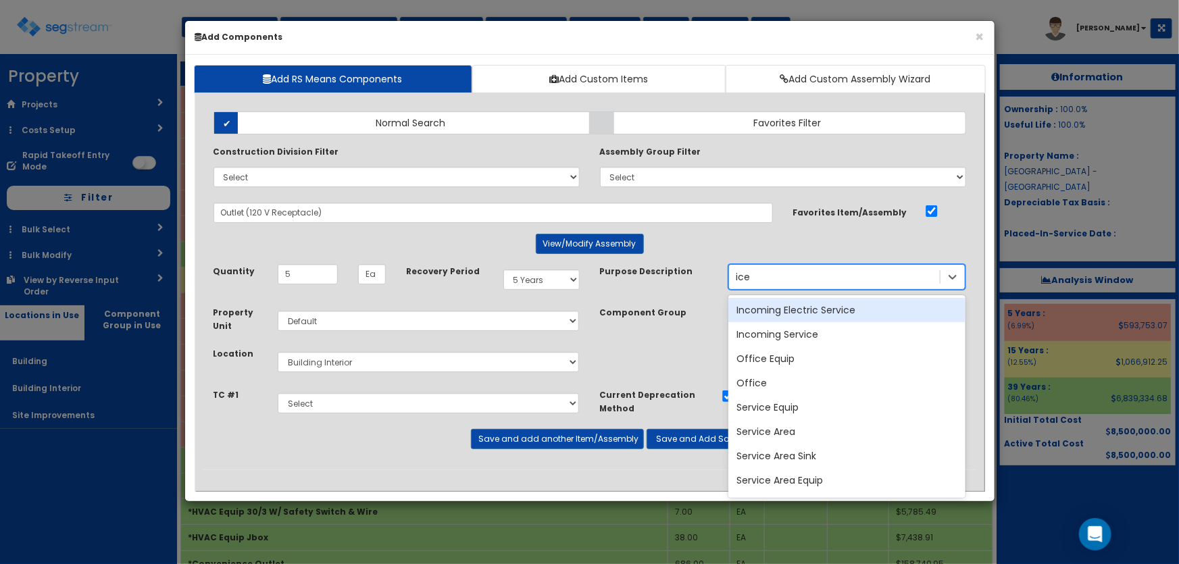
type input "ice m"
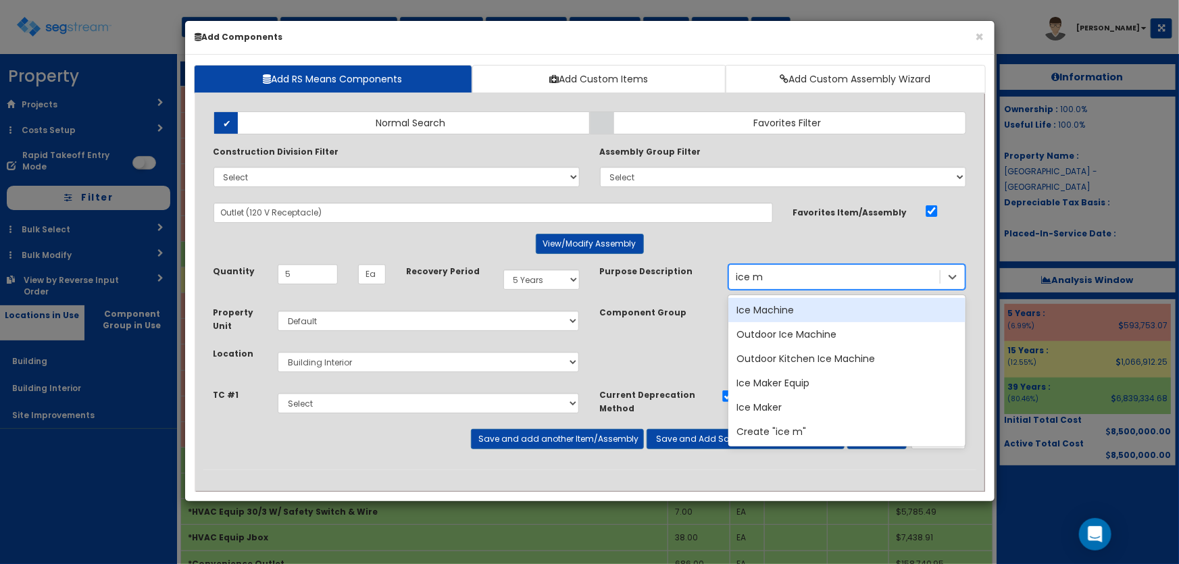
click at [768, 301] on div "Ice Machine" at bounding box center [847, 310] width 237 height 24
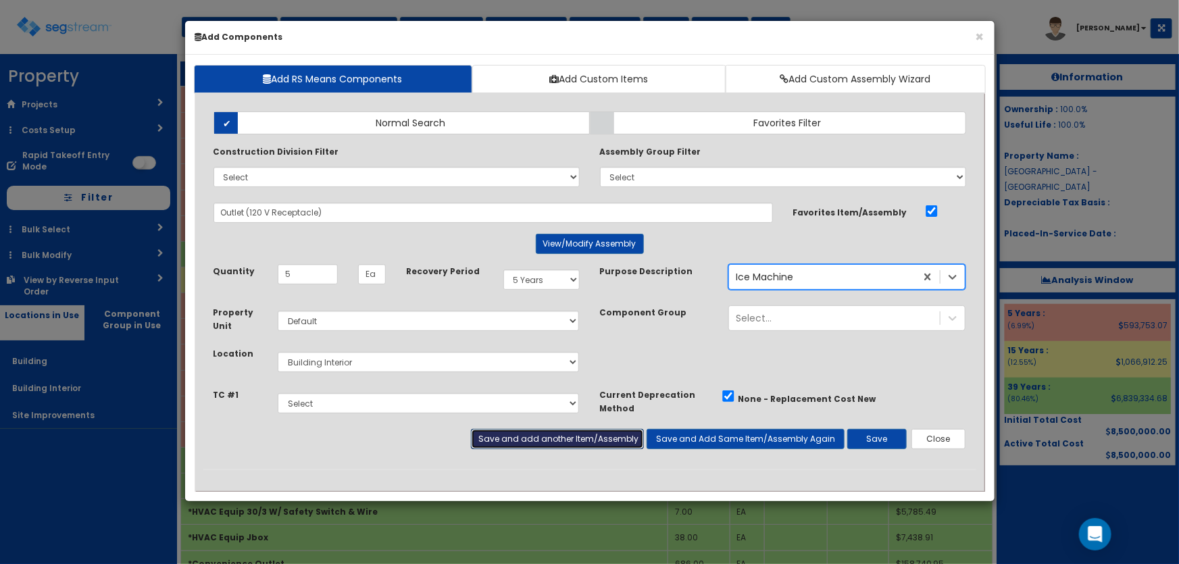
click at [597, 433] on button "Save and add another Item/Assembly" at bounding box center [557, 439] width 173 height 20
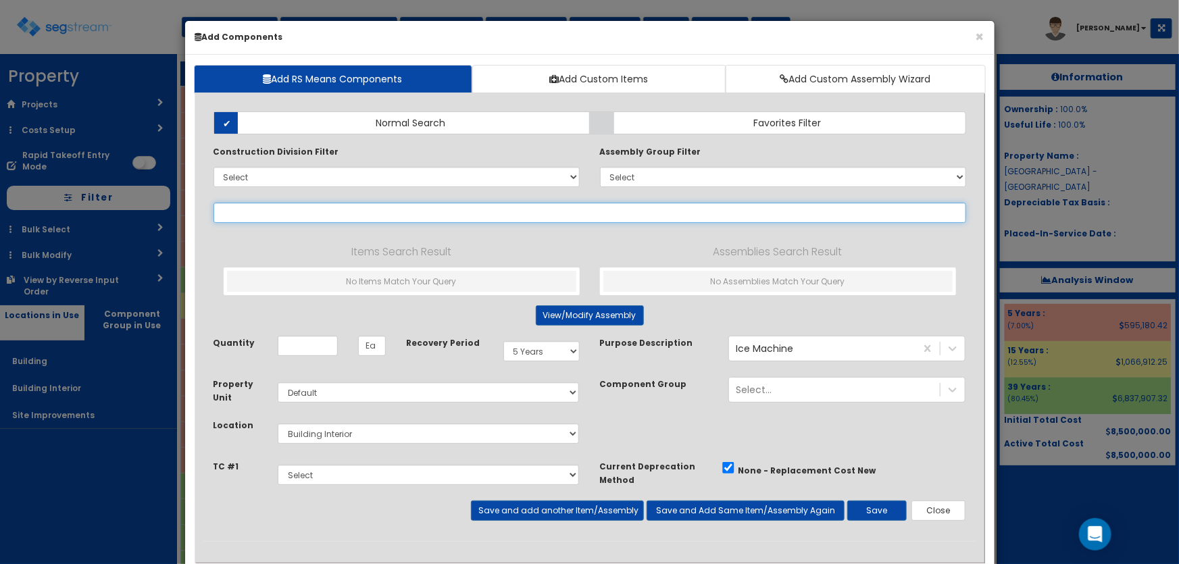
click at [340, 207] on input "text" at bounding box center [590, 213] width 753 height 20
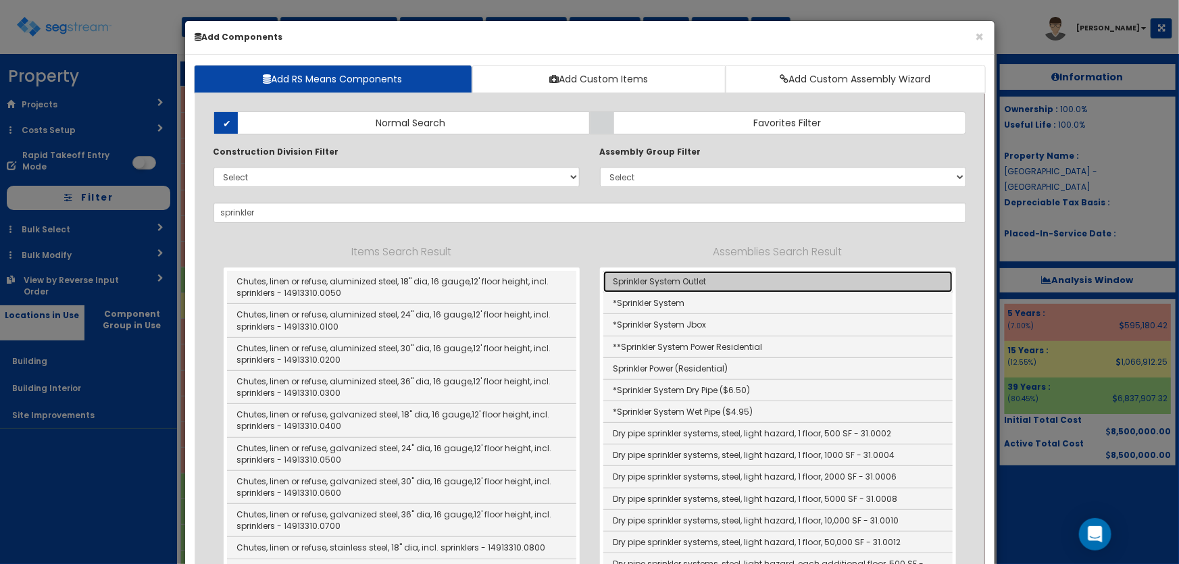
click at [693, 284] on link "Sprinkler System Outlet" at bounding box center [778, 282] width 349 height 22
type input "Sprinkler System Outlet"
type input "EA"
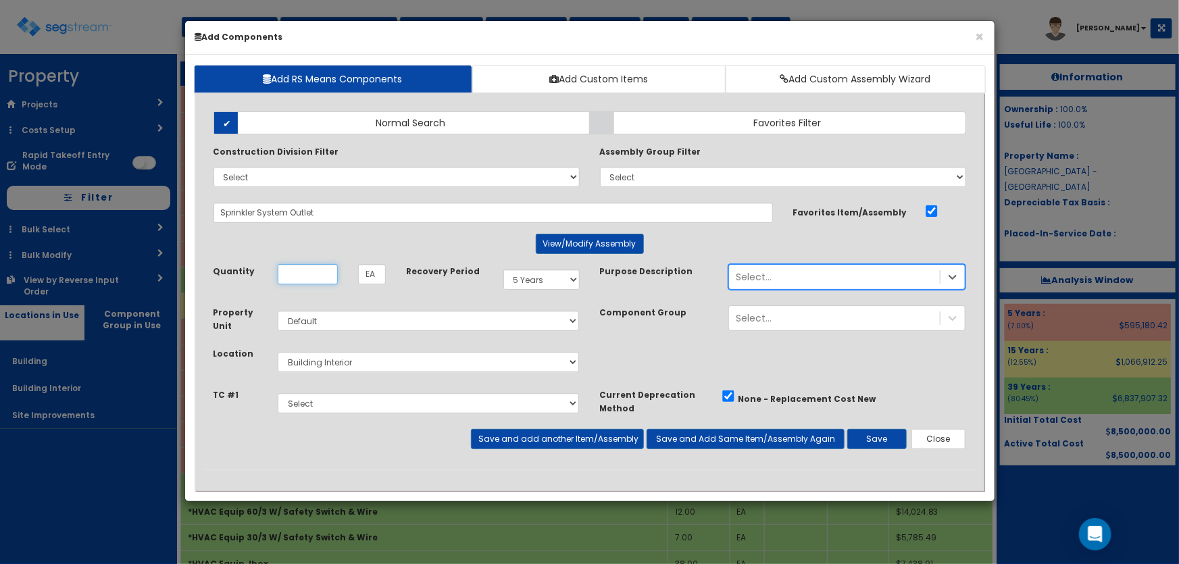
click at [313, 275] on input "Unit Quantity" at bounding box center [308, 274] width 60 height 20
type input "1"
click at [522, 280] on select "Select 5 Years 7 Years 9 Years 10 Years 15 Years 15 Year QLI 15 Year QRP 15 Yea…" at bounding box center [542, 280] width 76 height 20
select select "39Y"
click at [504, 270] on select "Select 5 Years 7 Years 9 Years 10 Years 15 Years 15 Year QLI 15 Year QRP 15 Yea…" at bounding box center [542, 280] width 76 height 20
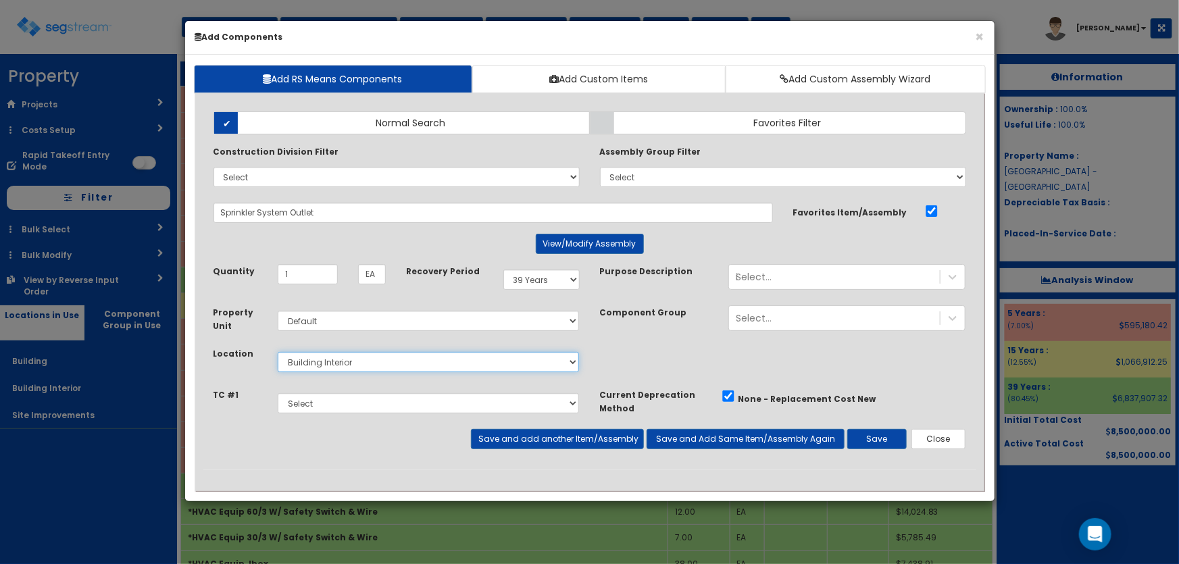
click at [312, 362] on select "Select Building Building Interior Site Improvements Add Additional Location" at bounding box center [429, 362] width 302 height 20
select select "6"
click at [278, 352] on select "Select Building Building Interior Site Improvements Add Additional Location" at bounding box center [429, 362] width 302 height 20
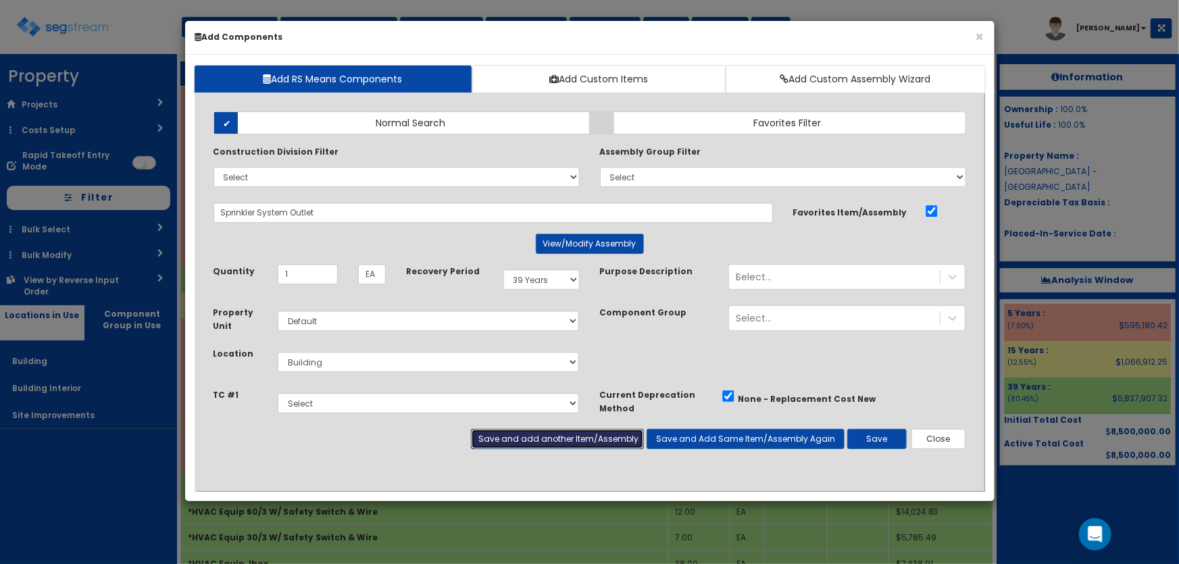
click at [506, 442] on button "Save and add another Item/Assembly" at bounding box center [557, 439] width 173 height 20
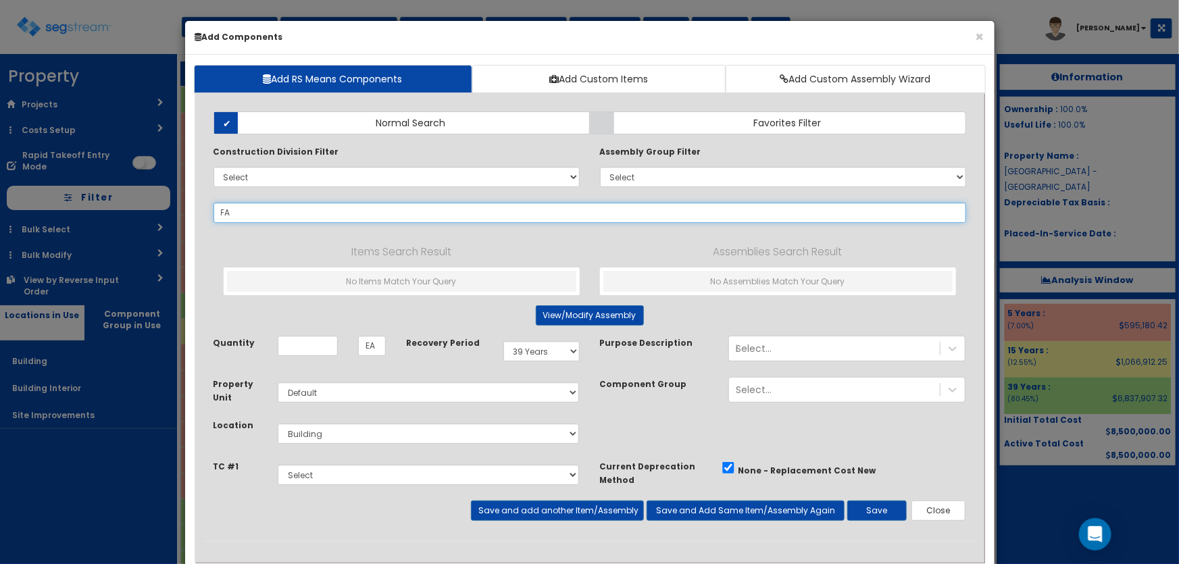
type input "F"
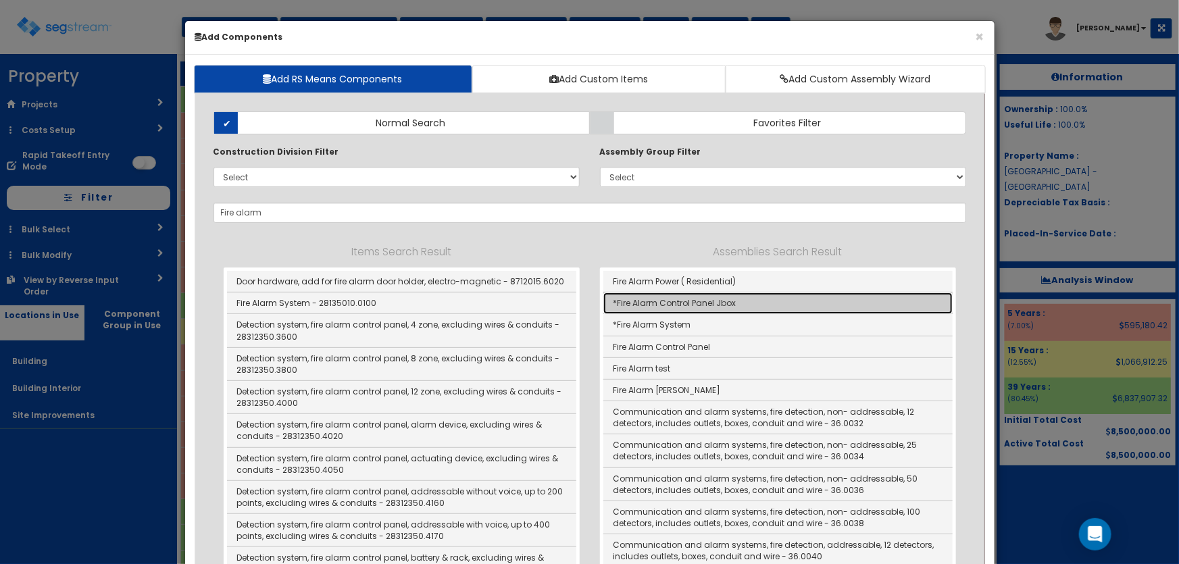
click at [683, 303] on link "*Fire Alarm Control Panel Jbox" at bounding box center [778, 304] width 349 height 22
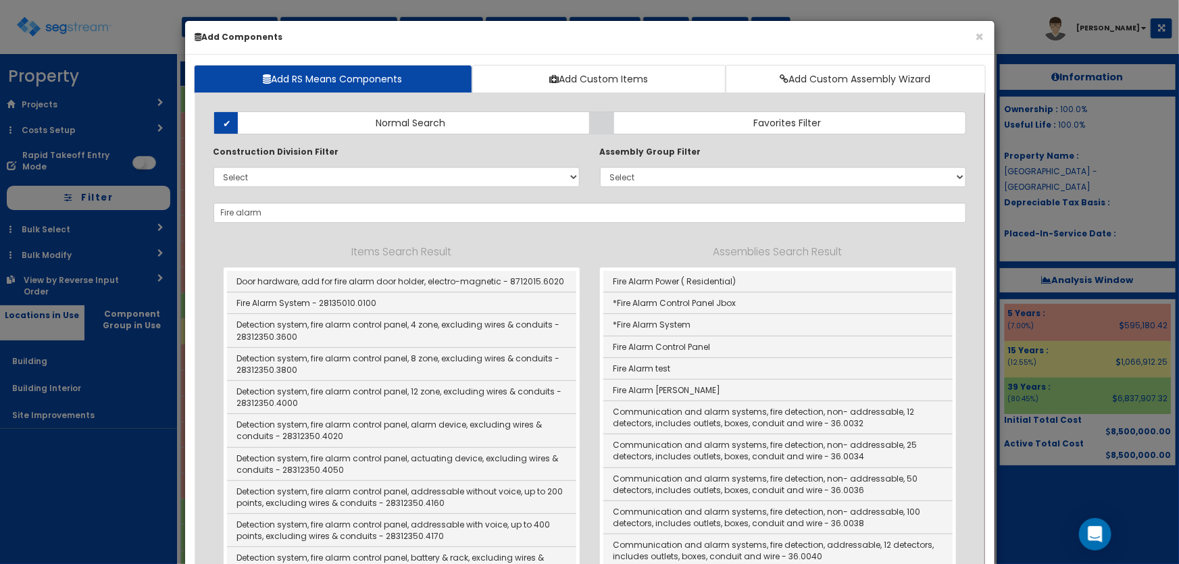
type input "*Fire Alarm Control Panel Jbox"
type input "SF"
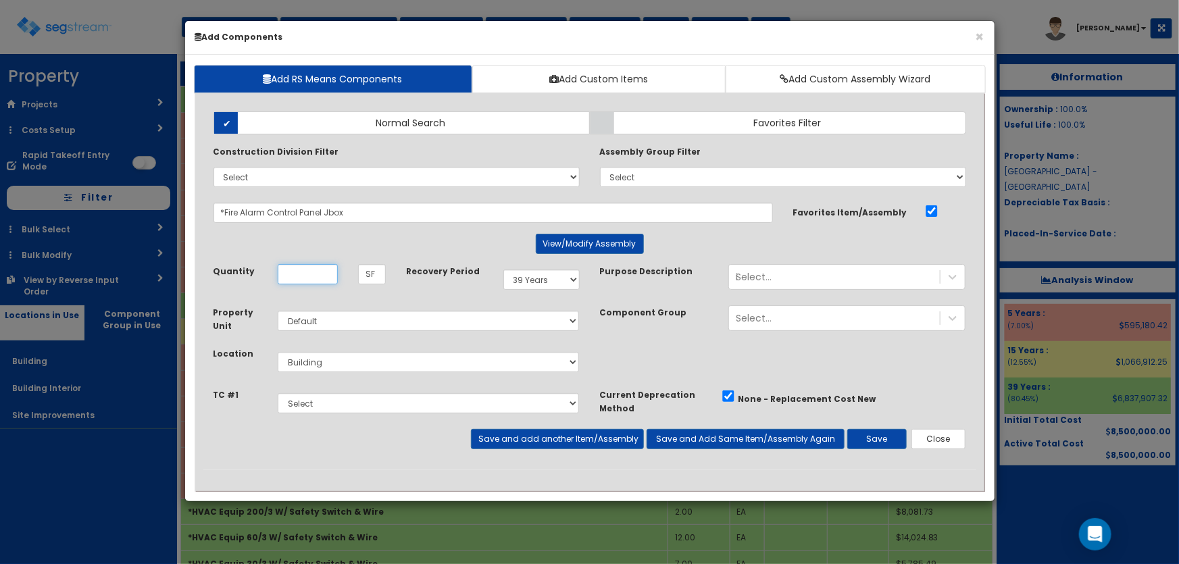
click at [291, 276] on input "Unit Quantity" at bounding box center [308, 274] width 60 height 20
type input "1"
click at [567, 445] on button "Save and add another Item/Assembly" at bounding box center [557, 439] width 173 height 20
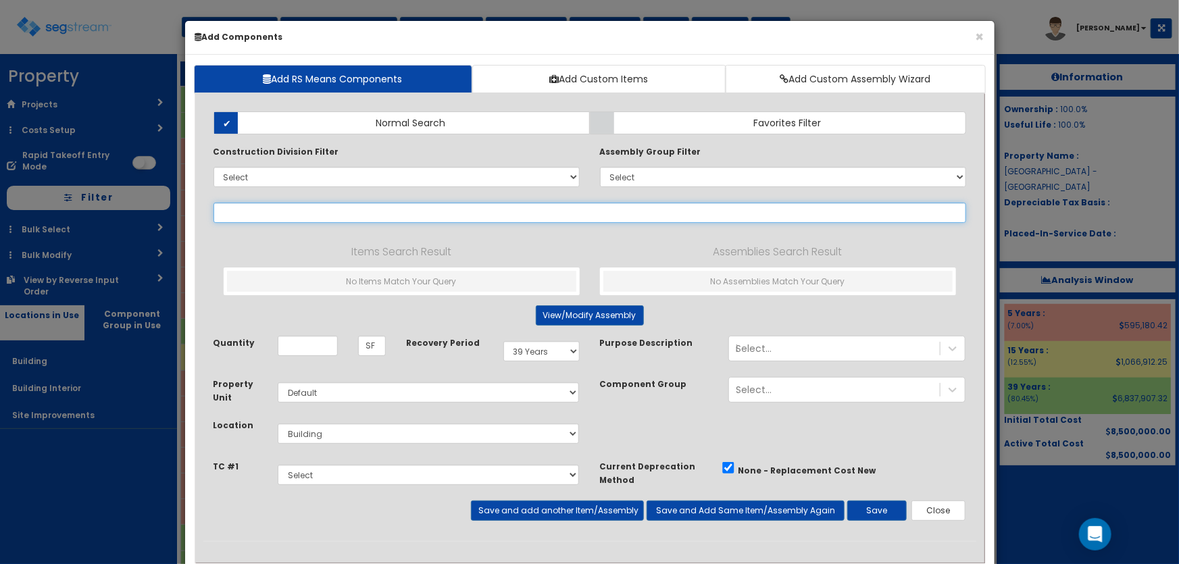
click at [284, 210] on input "text" at bounding box center [590, 213] width 753 height 20
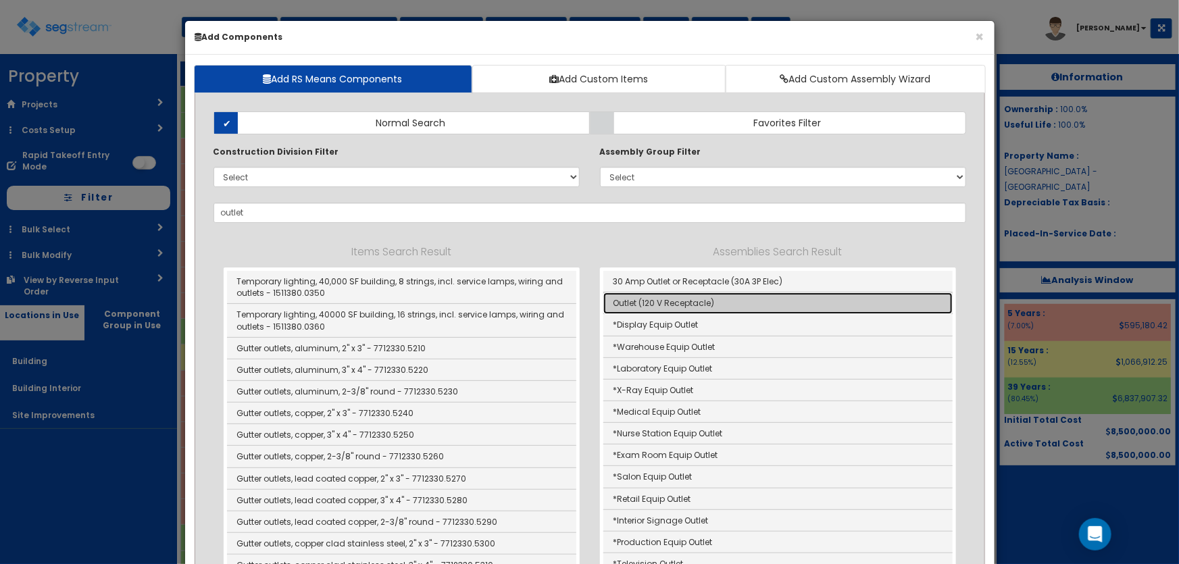
click at [672, 299] on link "Outlet (120 V Receptacle)" at bounding box center [778, 304] width 349 height 22
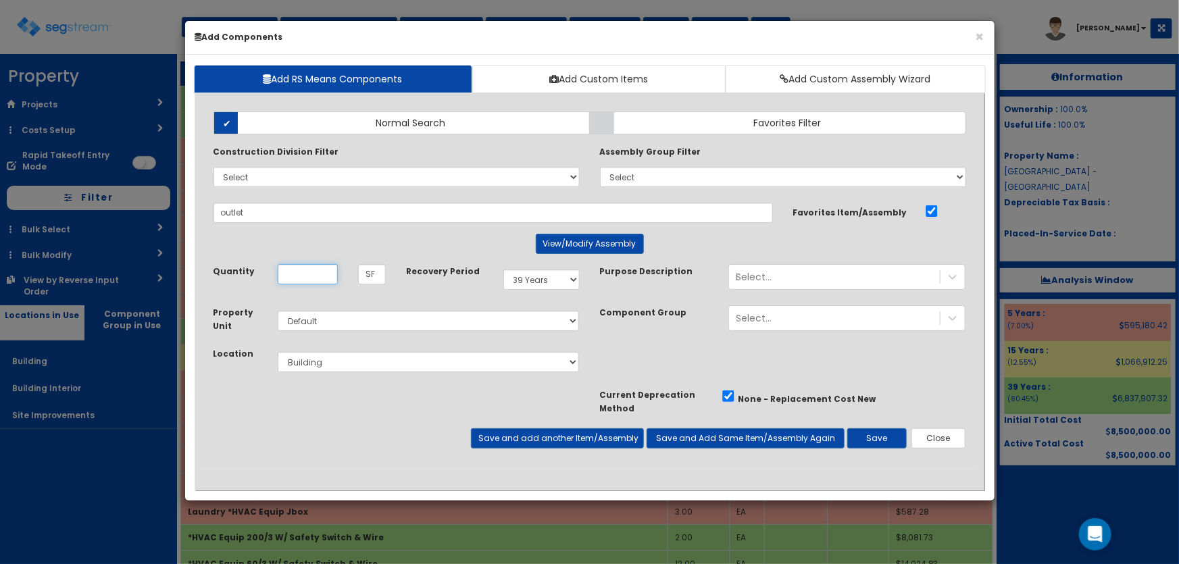
type input "Outlet (120 V Receptacle)"
type input "Ea"
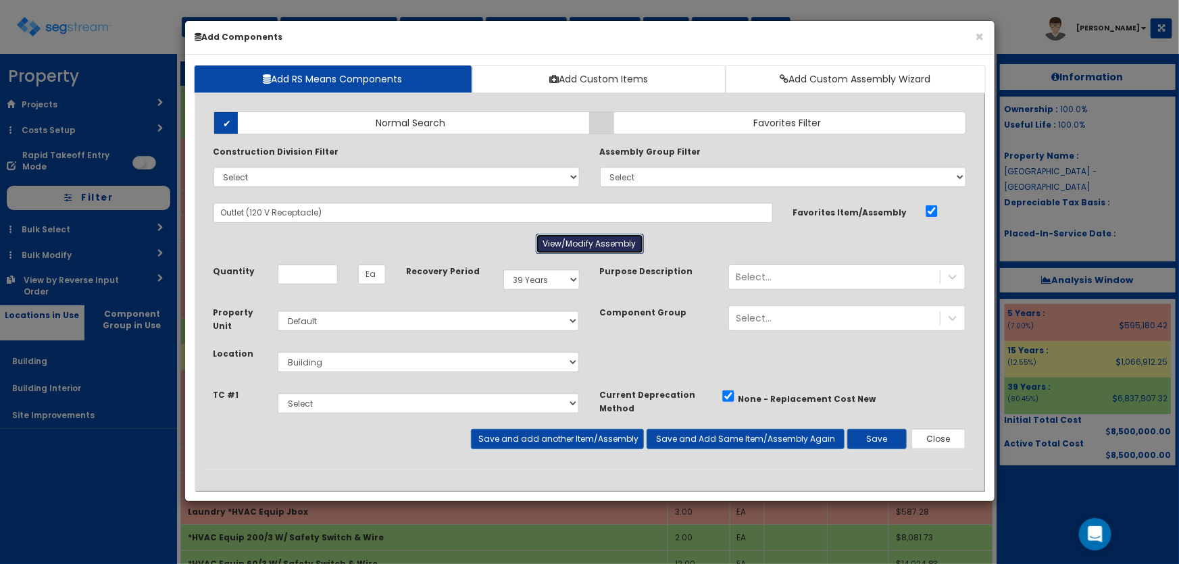
click at [581, 246] on button "View/Modify Assembly" at bounding box center [590, 244] width 108 height 20
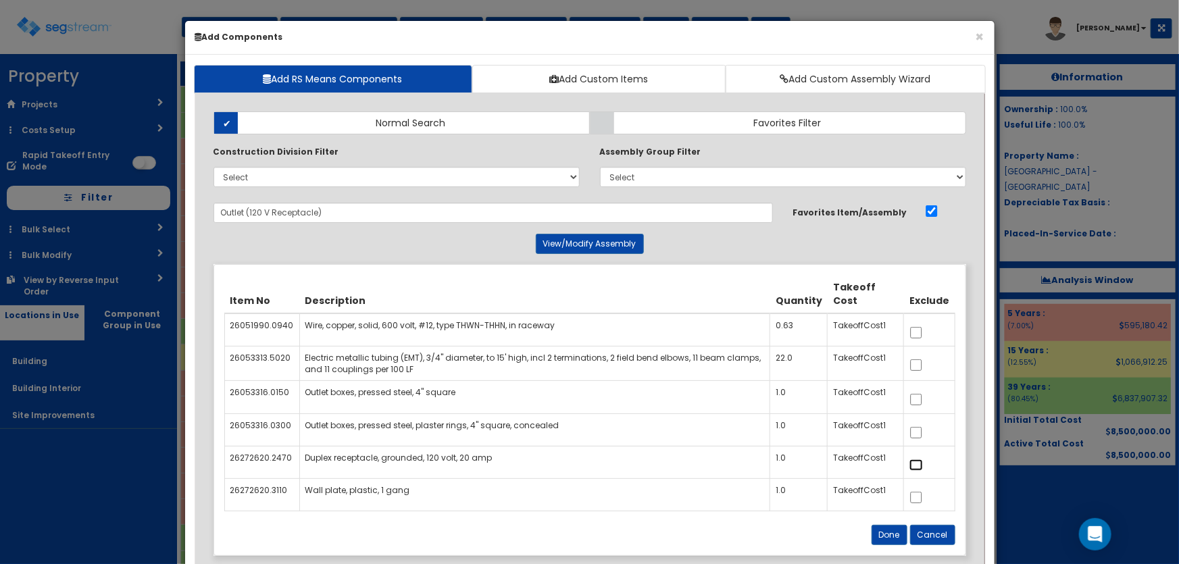
click at [920, 464] on input "checkbox" at bounding box center [917, 465] width 14 height 11
checkbox input "true"
select select "39Y"
select select "default"
select select "6"
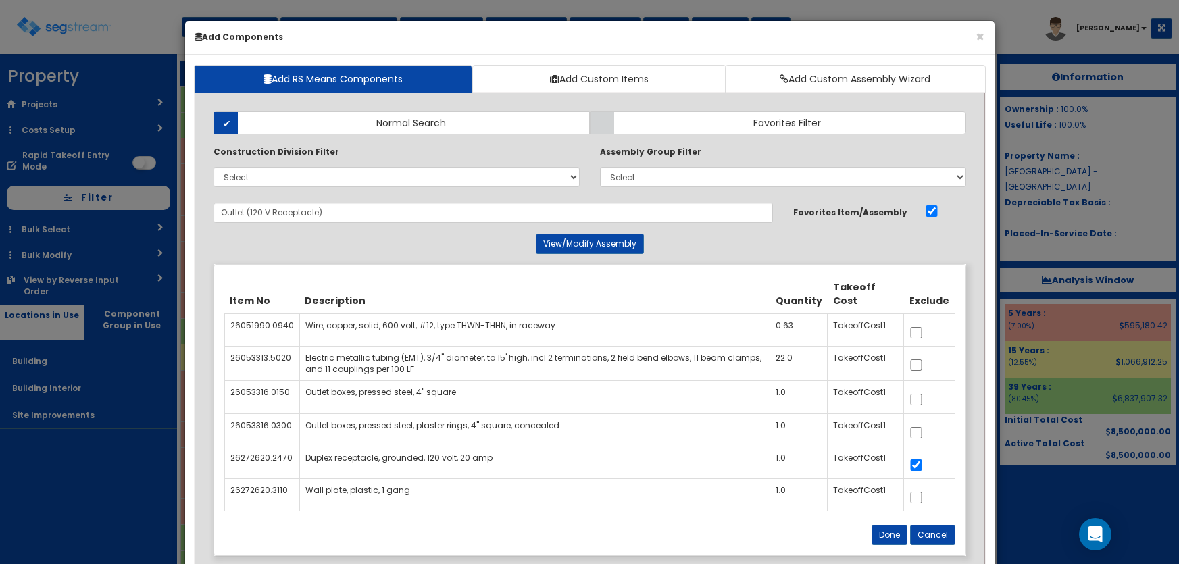
select select "5281465"
click at [915, 498] on input "checkbox" at bounding box center [917, 497] width 14 height 11
checkbox input "true"
click at [898, 541] on button "Done" at bounding box center [890, 535] width 36 height 20
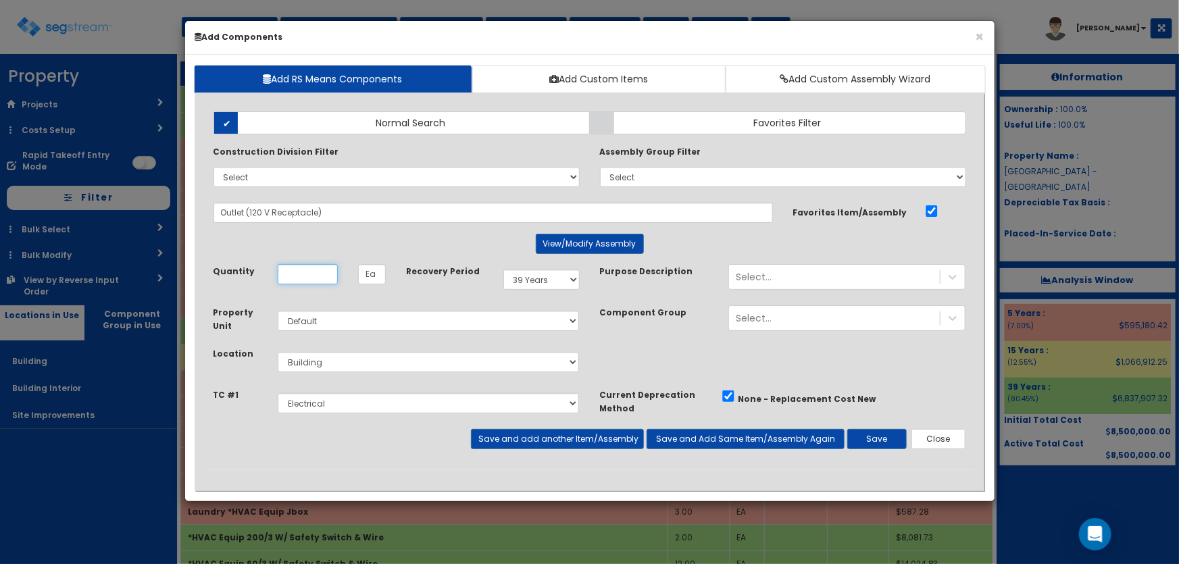
click at [310, 278] on input "Unit Quantity" at bounding box center [308, 274] width 60 height 20
type input "87"
click at [325, 355] on select "Select Building Building Interior Site Improvements Add Additional Location" at bounding box center [429, 362] width 302 height 20
select select "7"
click at [278, 352] on select "Select Building Building Interior Site Improvements Add Additional Location" at bounding box center [429, 362] width 302 height 20
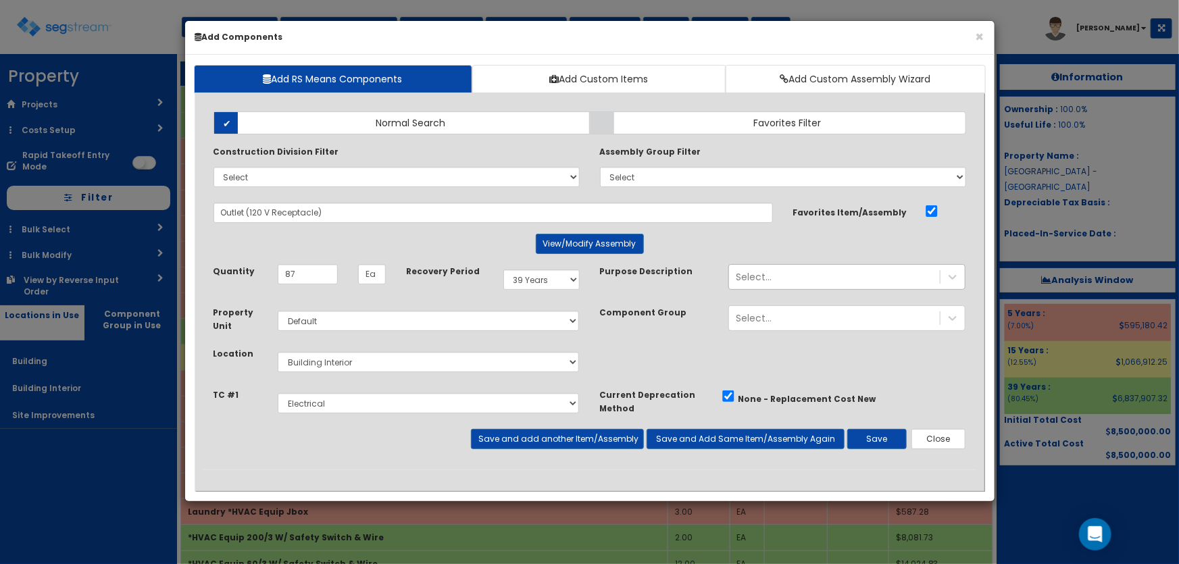
click at [768, 278] on div "Select..." at bounding box center [754, 277] width 36 height 14
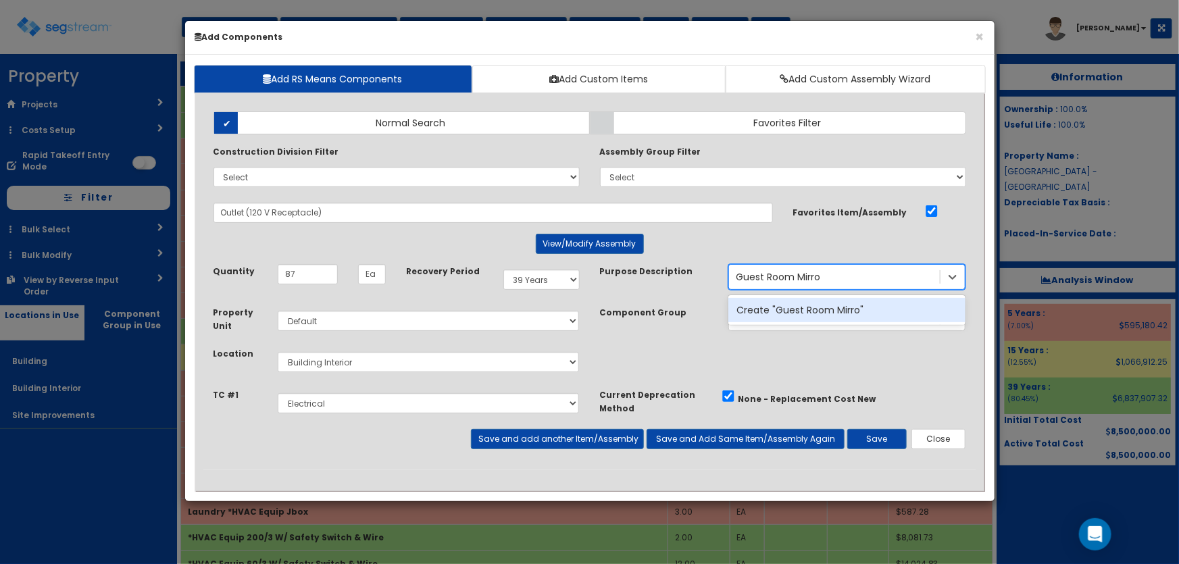
type input "Guest Room Mirror"
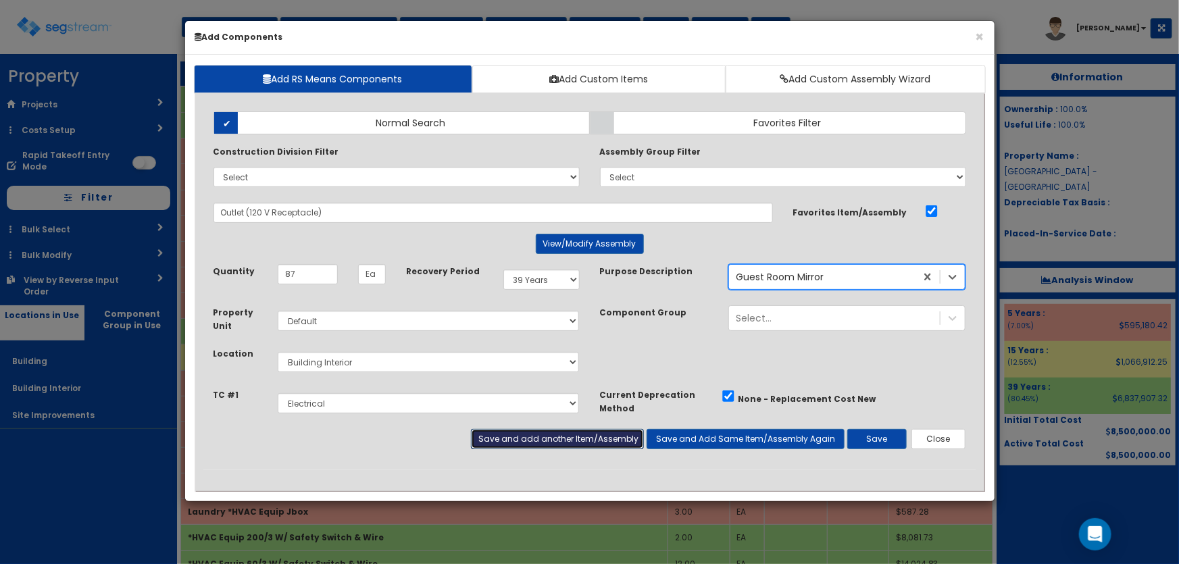
click at [514, 440] on button "Save and add another Item/Assembly" at bounding box center [557, 439] width 173 height 20
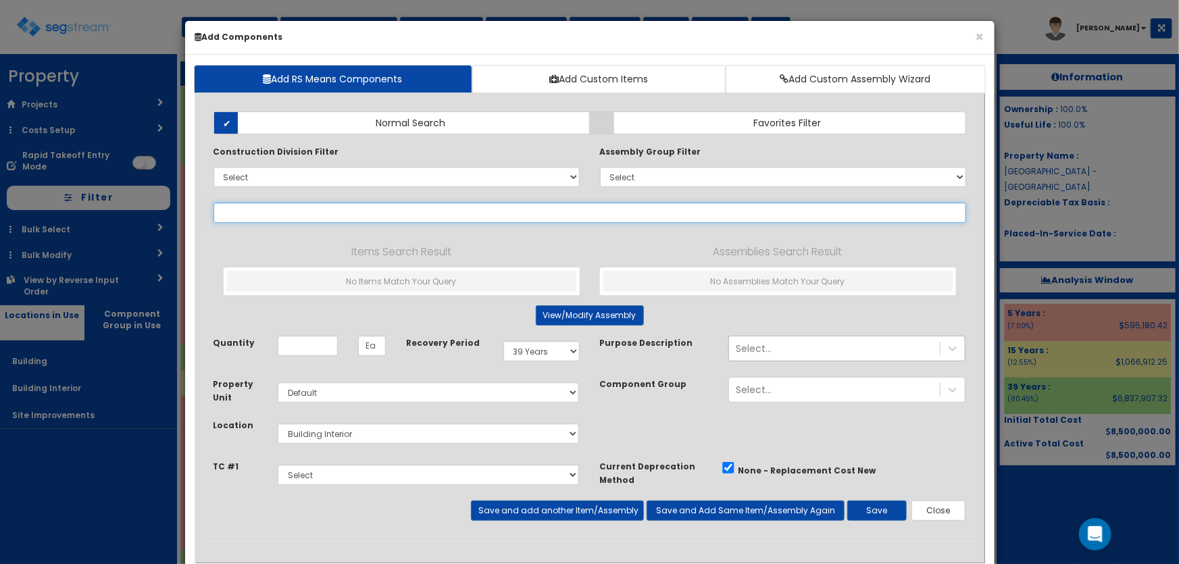
click at [235, 210] on input "text" at bounding box center [590, 213] width 753 height 20
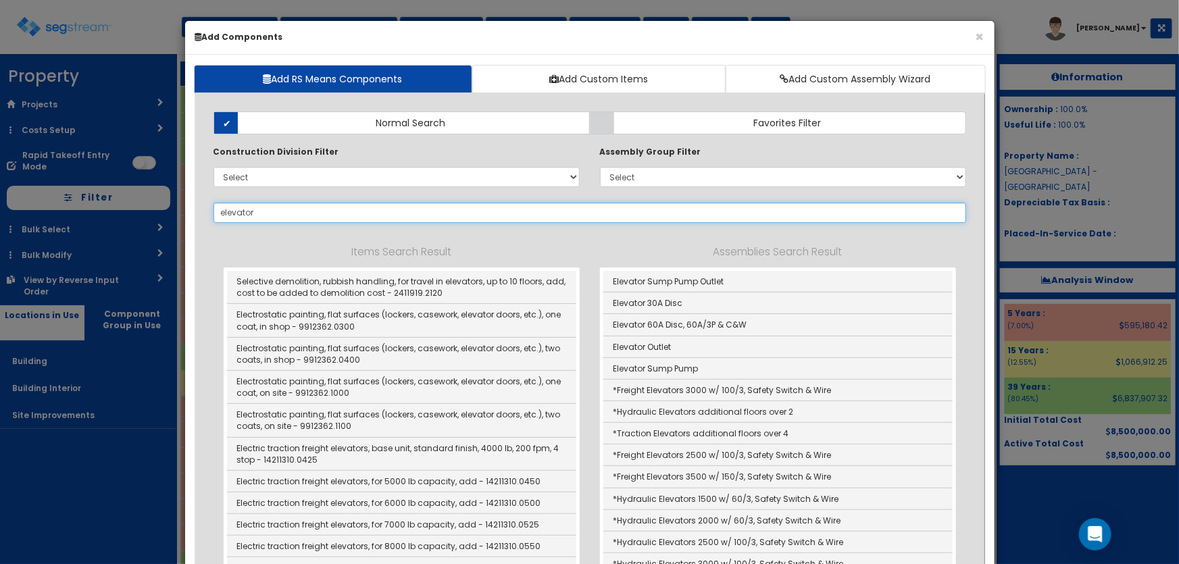
drag, startPoint x: 237, startPoint y: 222, endPoint x: 179, endPoint y: 221, distance: 57.5
click at [180, 222] on div "× Add Components Add RS Means Components Add Custom Items Add Custom Assembly W…" at bounding box center [589, 282] width 1179 height 564
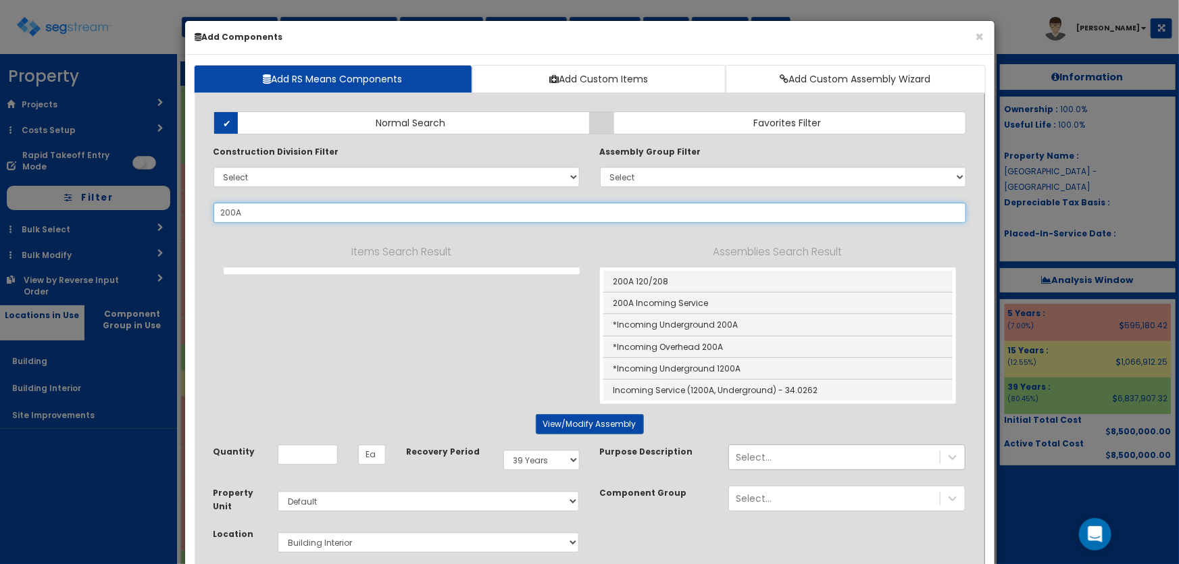
drag, startPoint x: 226, startPoint y: 208, endPoint x: 178, endPoint y: 206, distance: 48.0
click at [178, 206] on div "× Add Components Add RS Means Components Add Custom Items Add Custom Assembly W…" at bounding box center [589, 282] width 1179 height 564
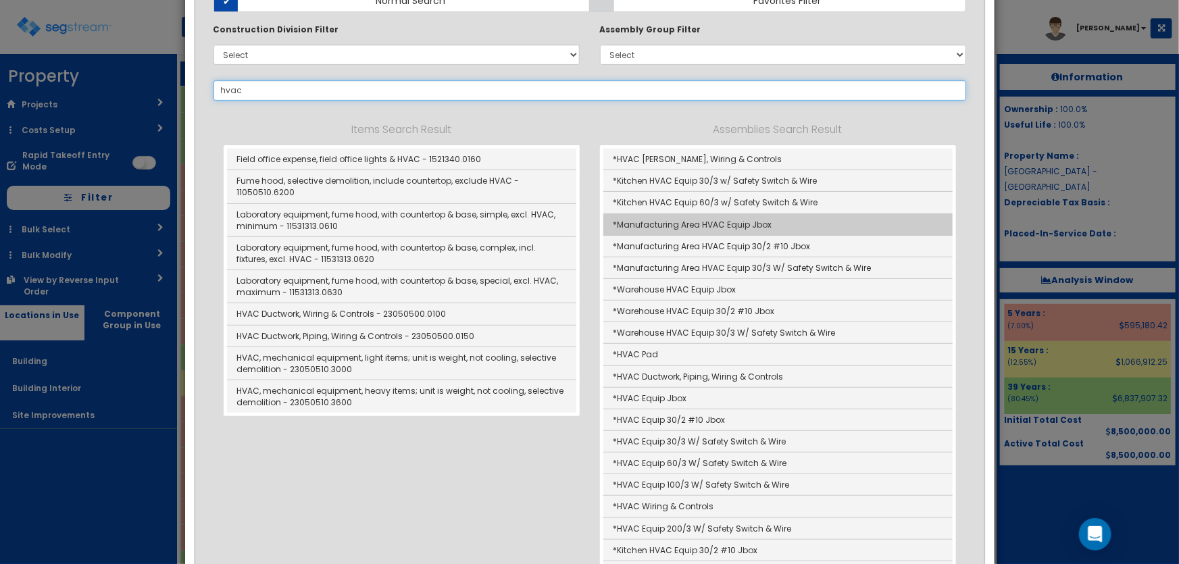
scroll to position [184, 0]
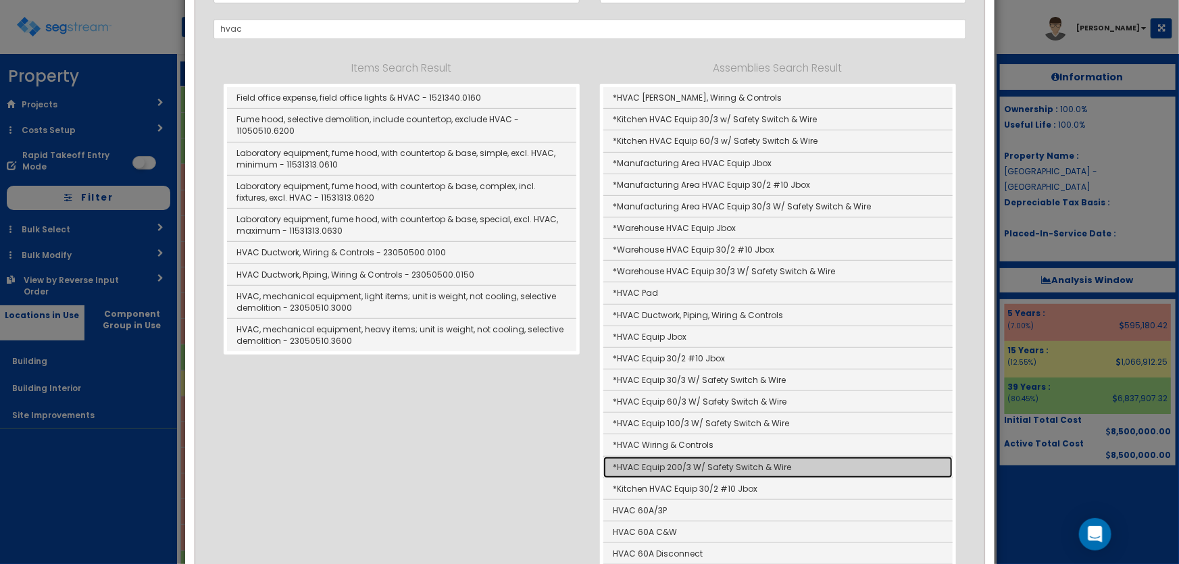
click at [729, 460] on link "*HVAC Equip 200/3 W/ Safety Switch & Wire" at bounding box center [778, 468] width 349 height 22
type input "*HVAC Equip 200/3 W/ Safety Switch & Wire"
type input "EA"
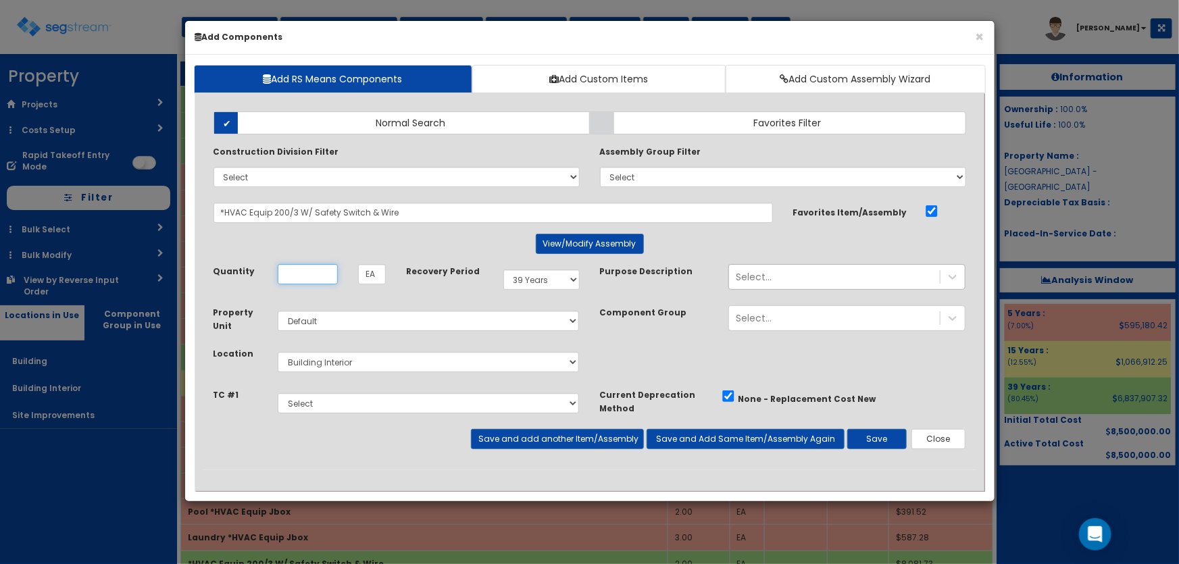
scroll to position [0, 0]
click at [310, 268] on input "Unit Quantity" at bounding box center [308, 274] width 60 height 20
type input "2"
click at [327, 362] on select "Select Building Building Interior Site Improvements Add Additional Location" at bounding box center [429, 362] width 302 height 20
select select "6"
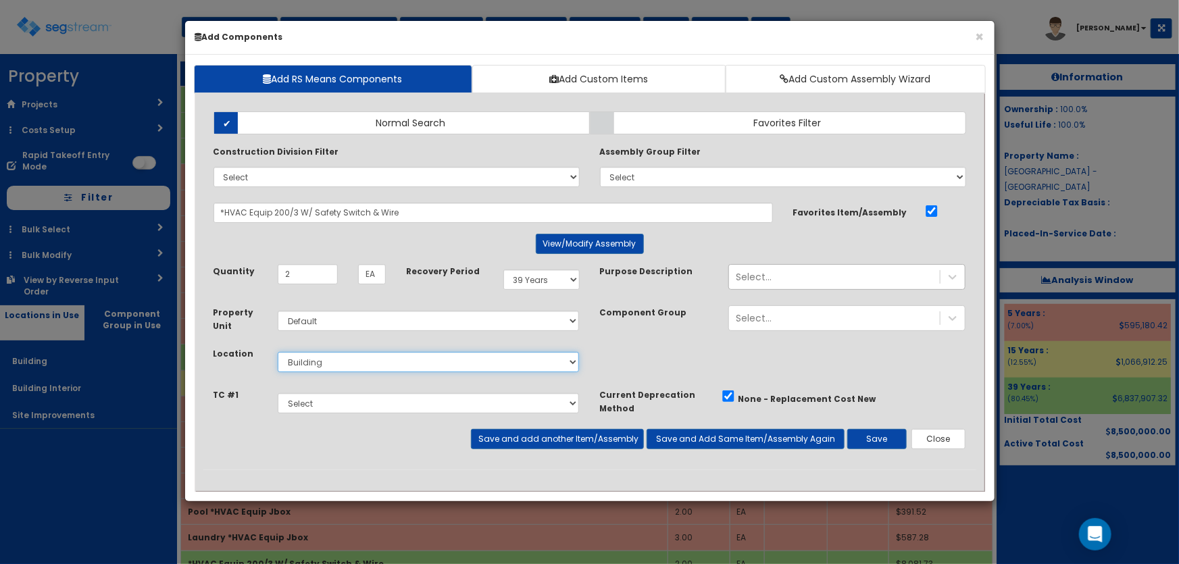
click at [278, 352] on select "Select Building Building Interior Site Improvements Add Additional Location" at bounding box center [429, 362] width 302 height 20
click at [765, 281] on div "Select..." at bounding box center [754, 277] width 36 height 14
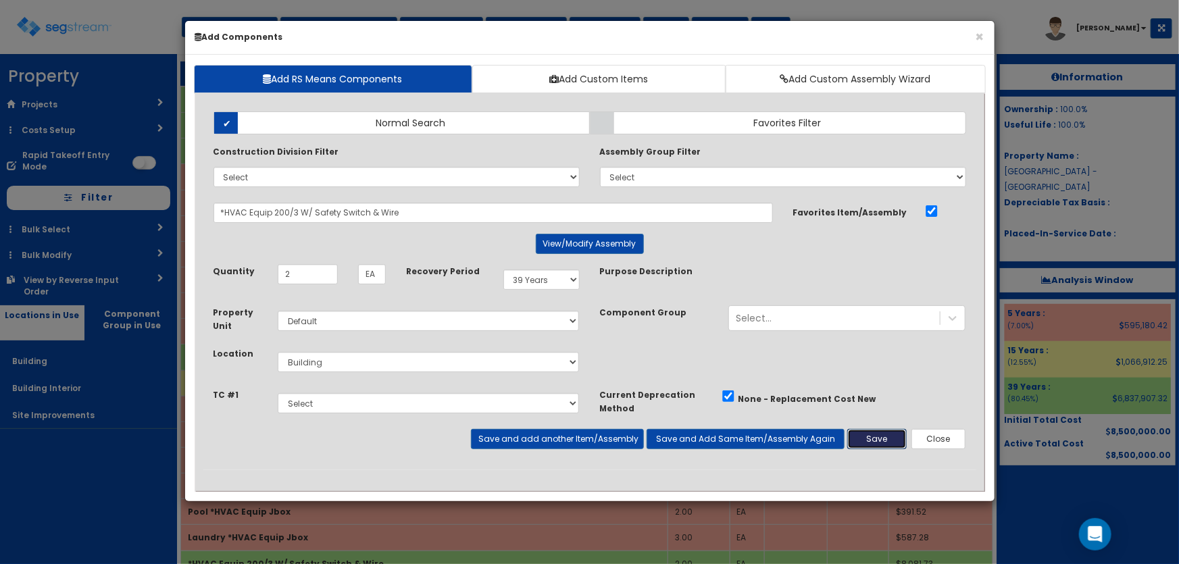
click at [888, 436] on button "Save" at bounding box center [877, 439] width 59 height 20
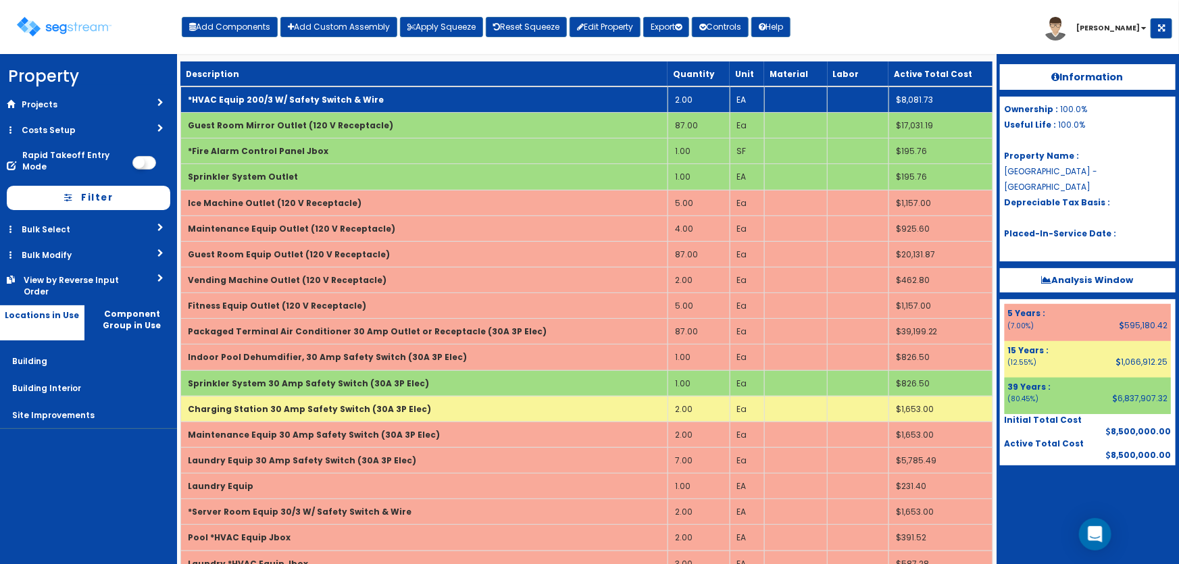
click at [236, 105] on td "*HVAC Equip 200/3 W/ Safety Switch & Wire" at bounding box center [423, 100] width 487 height 26
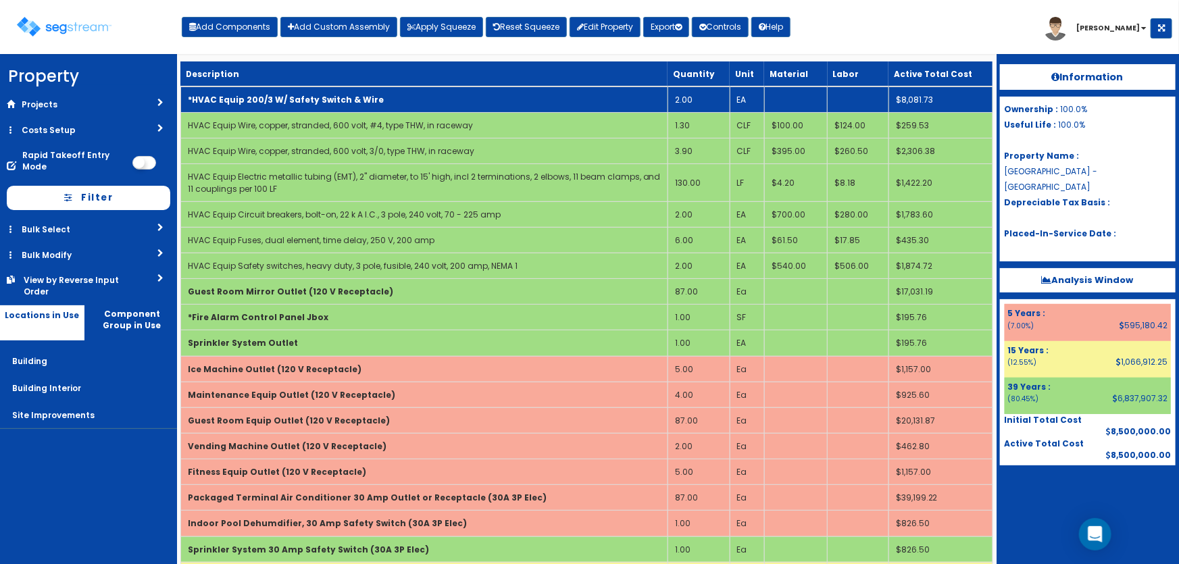
click at [244, 101] on b "*HVAC Equip 200/3 W/ Safety Switch & Wire" at bounding box center [286, 99] width 196 height 11
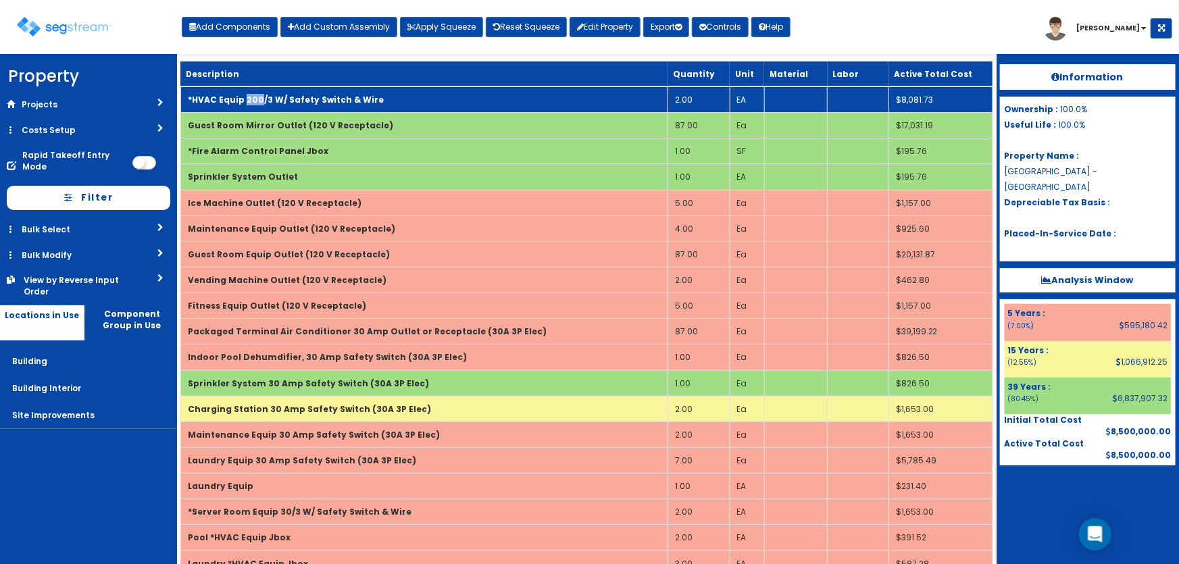
click at [244, 101] on b "*HVAC Equip 200/3 W/ Safety Switch & Wire" at bounding box center [286, 99] width 196 height 11
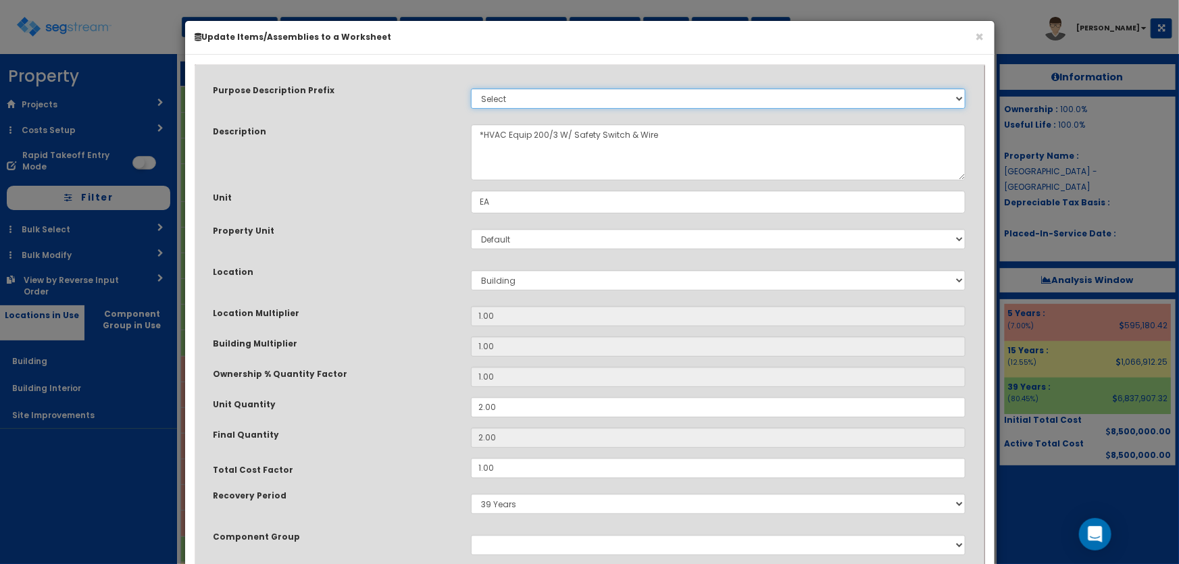
click at [495, 100] on select "Select Stair Construction, A/V System A/V System Equipment A/V System Equipment…" at bounding box center [718, 99] width 495 height 20
select select "210"
click at [471, 89] on select "Select Stair Construction, A/V System A/V System Equipment A/V System Equipment…" at bounding box center [718, 99] width 495 height 20
click at [402, 397] on div "Unit Quantity" at bounding box center [331, 405] width 257 height 17
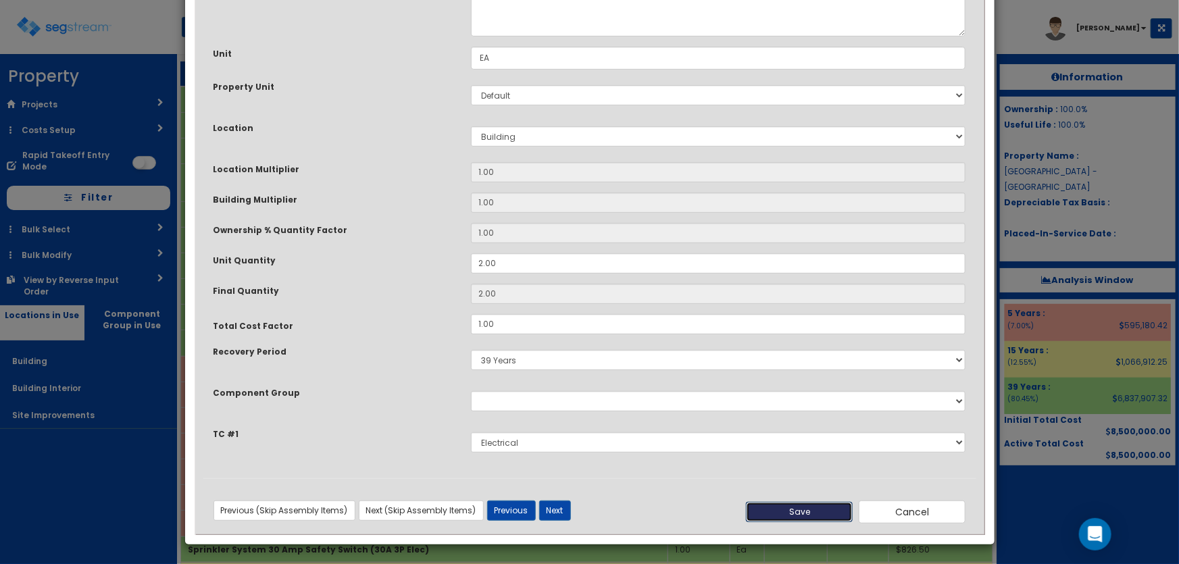
click at [800, 504] on button "Save" at bounding box center [799, 512] width 107 height 20
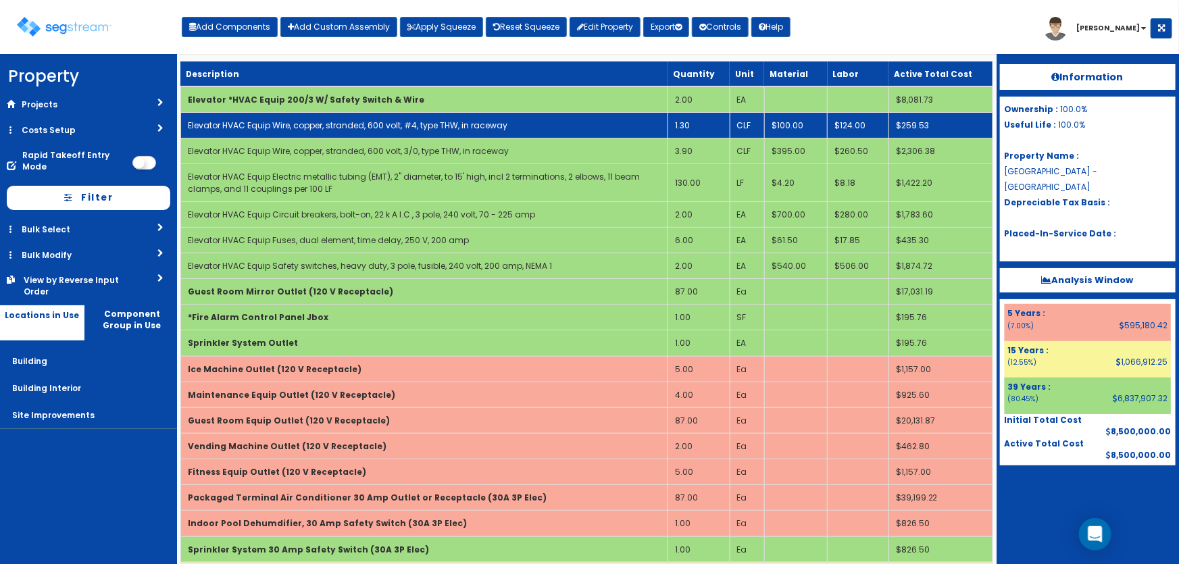
click at [299, 127] on link "Elevator HVAC Equip Wire, copper, stranded, 600 volt, #4, type THW, in raceway" at bounding box center [348, 125] width 320 height 11
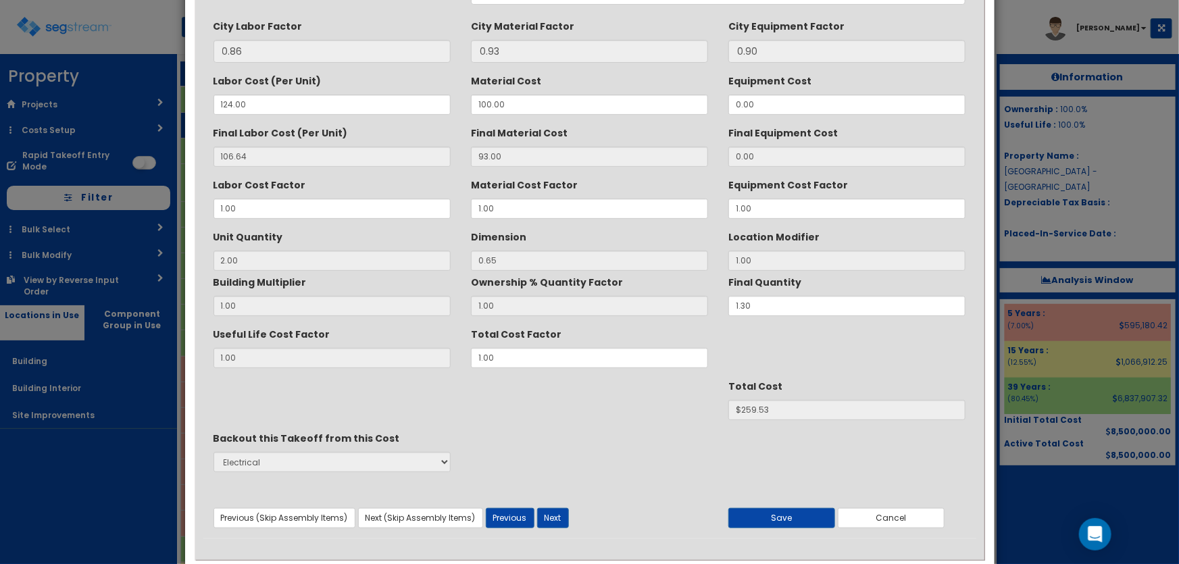
scroll to position [0, 0]
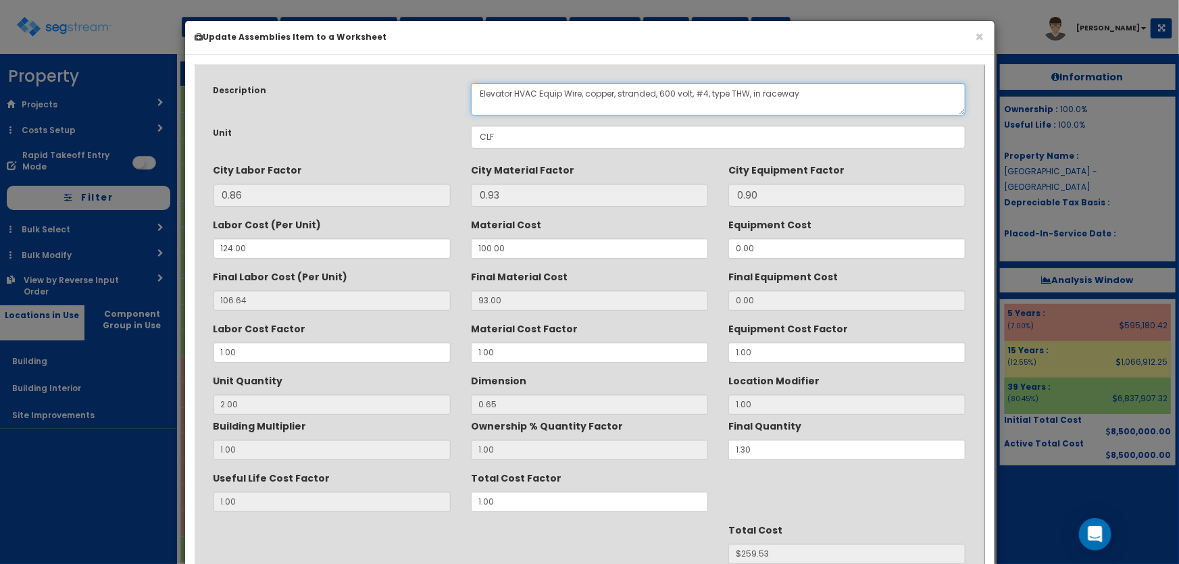
drag, startPoint x: 565, startPoint y: 93, endPoint x: 516, endPoint y: 93, distance: 48.7
click at [516, 93] on textarea "Elevator HVAC Equip Wire, copper, stranded, 600 volt, #4, type THW, in raceway" at bounding box center [718, 99] width 495 height 32
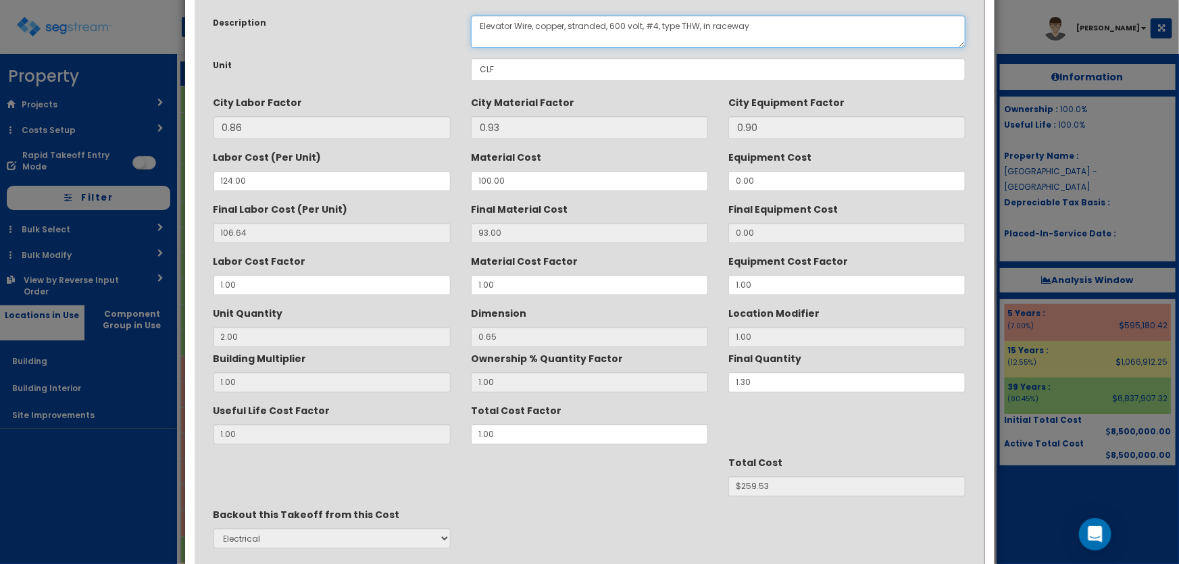
scroll to position [170, 0]
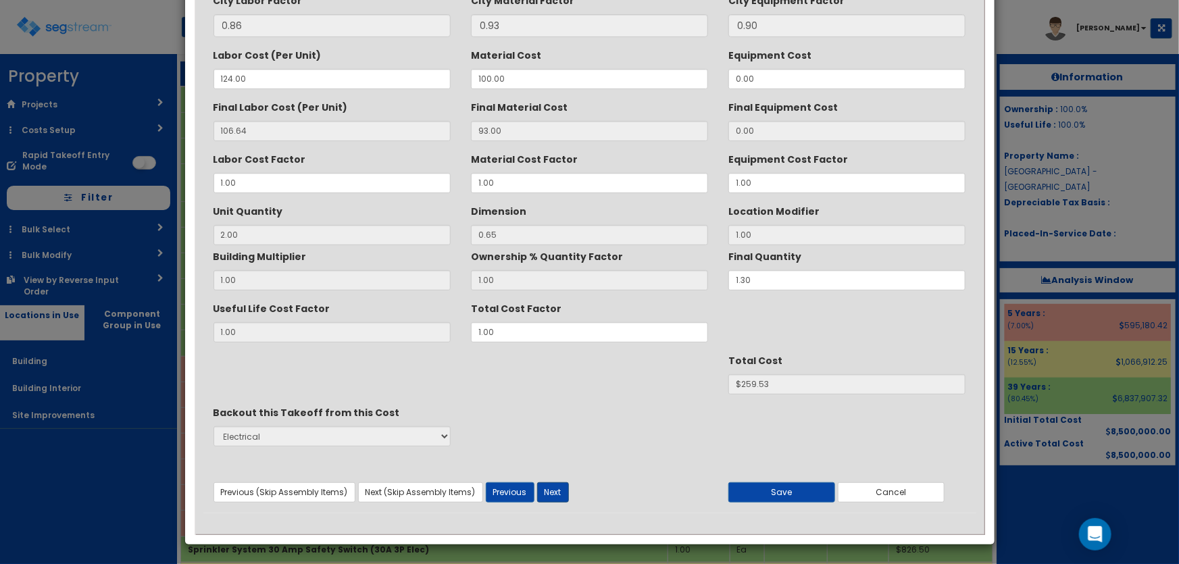
type textarea "Elevator Wire, copper, stranded, 600 volt, #4, type THW, in raceway"
click at [549, 483] on button "Next" at bounding box center [553, 493] width 32 height 20
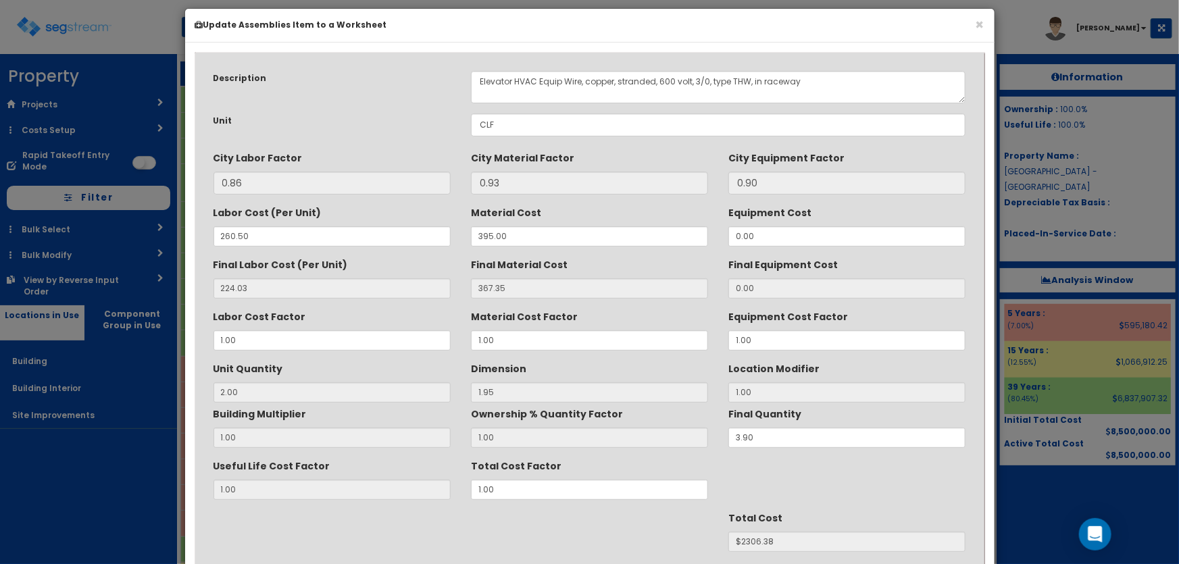
scroll to position [0, 0]
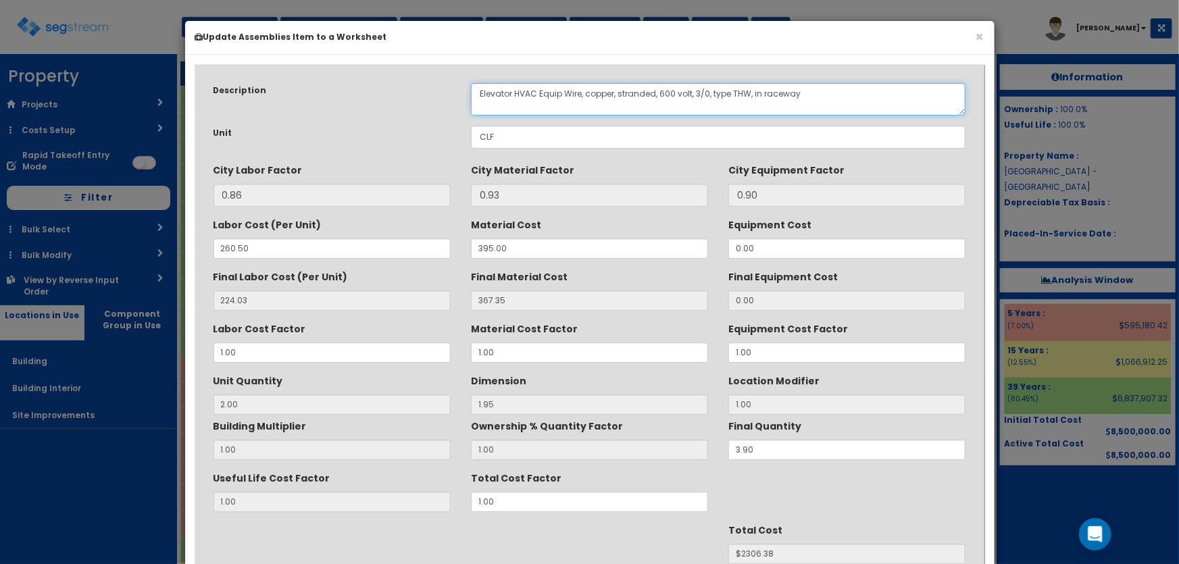
drag, startPoint x: 564, startPoint y: 91, endPoint x: 516, endPoint y: 93, distance: 48.0
click at [516, 93] on textarea "Elevator HVAC Equip Wire, copper, stranded, 600 volt, 3/0, type THW, in raceway" at bounding box center [718, 99] width 495 height 32
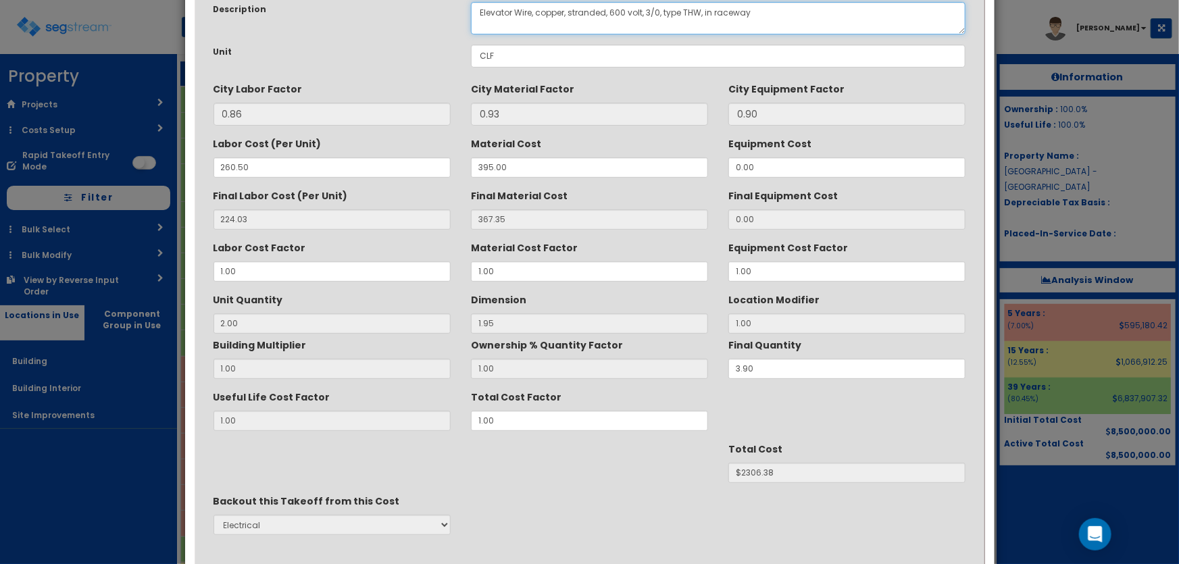
scroll to position [170, 0]
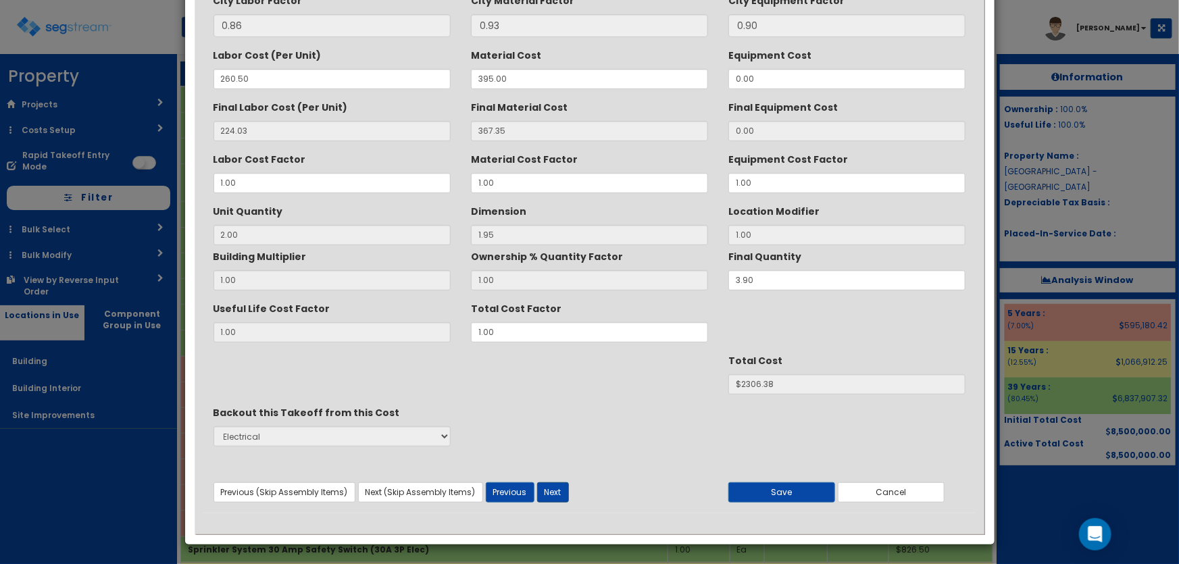
type textarea "Elevator Wire, copper, stranded, 600 volt, 3/0, type THW, in raceway"
click at [562, 491] on button "Next" at bounding box center [553, 493] width 32 height 20
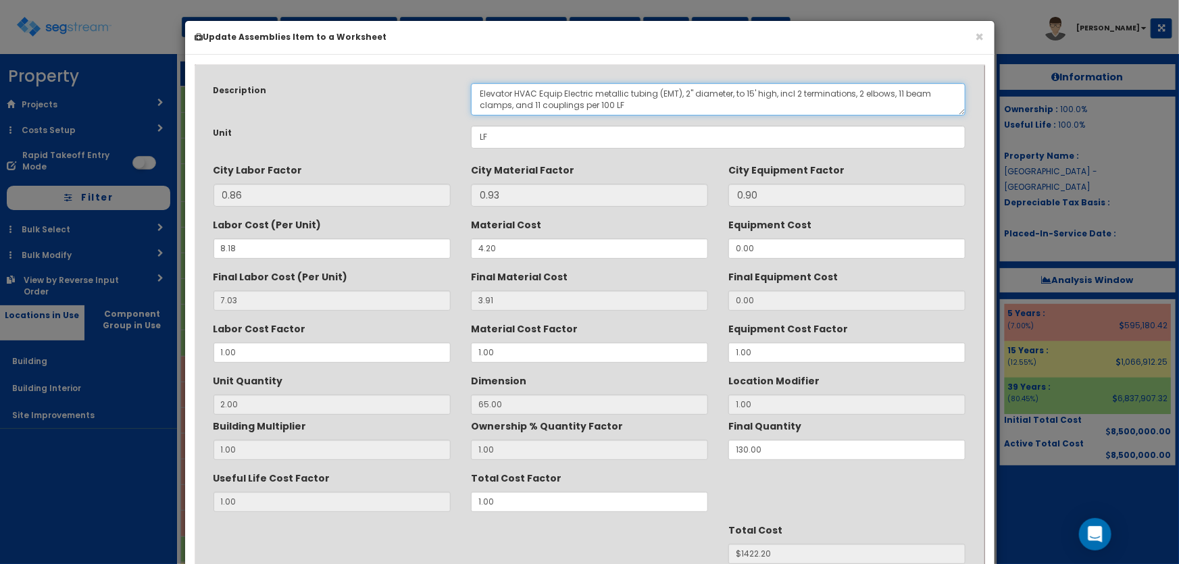
drag, startPoint x: 564, startPoint y: 89, endPoint x: 516, endPoint y: 93, distance: 48.9
click at [516, 93] on textarea "Elevator HVAC Equip Electric metallic tubing (EMT), 2" diameter, to 15' high, i…" at bounding box center [718, 99] width 495 height 32
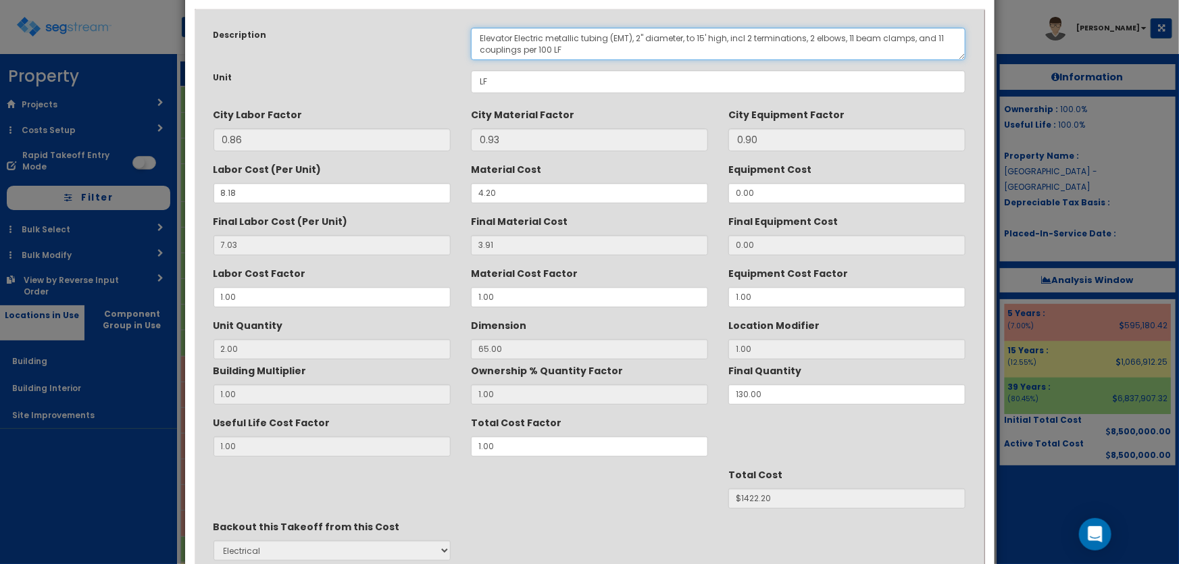
scroll to position [170, 0]
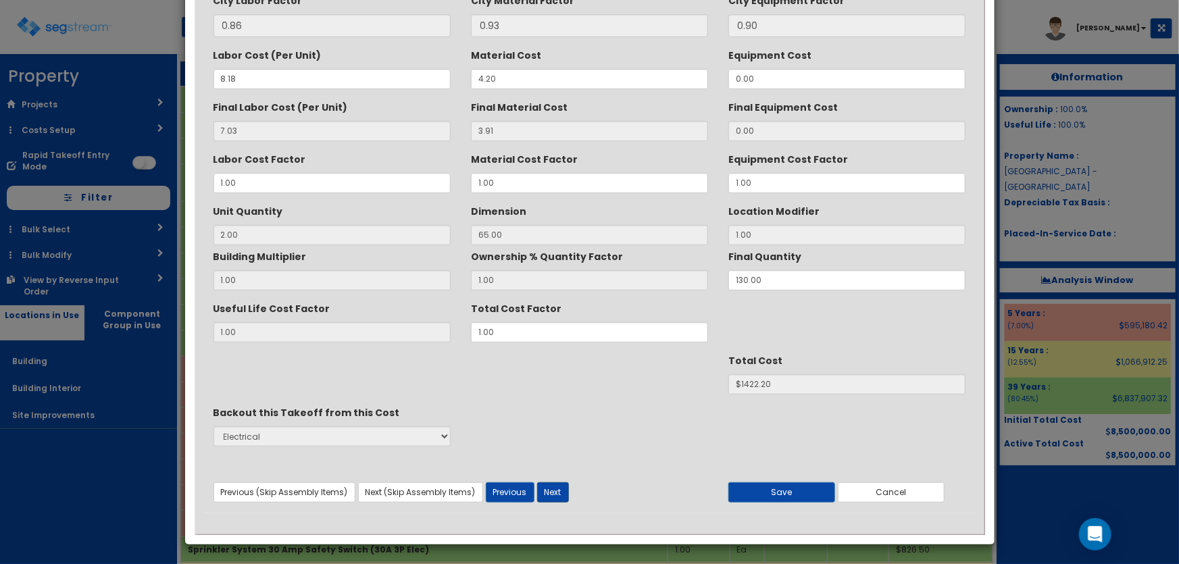
type textarea "Elevator Electric metallic tubing (EMT), 2" diameter, to 15' high, incl 2 termi…"
click at [558, 487] on button "Next" at bounding box center [553, 493] width 32 height 20
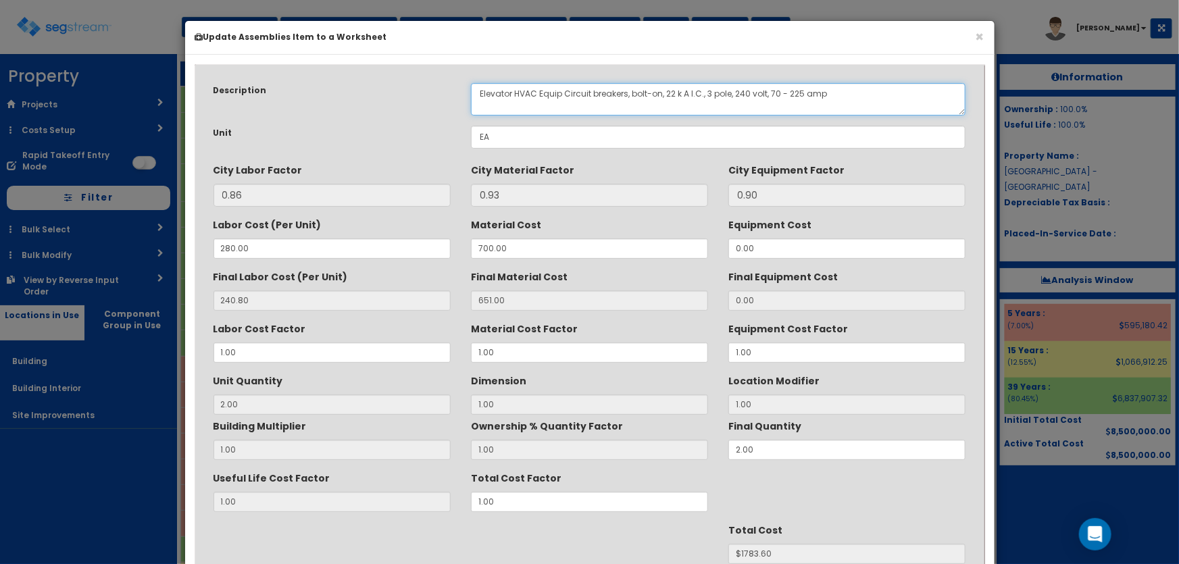
drag, startPoint x: 564, startPoint y: 90, endPoint x: 516, endPoint y: 90, distance: 48.0
click at [516, 90] on textarea "Elevator HVAC Equip Circuit breakers, bolt-on, 22 k A I.C., 3 pole, 240 volt, 7…" at bounding box center [718, 99] width 495 height 32
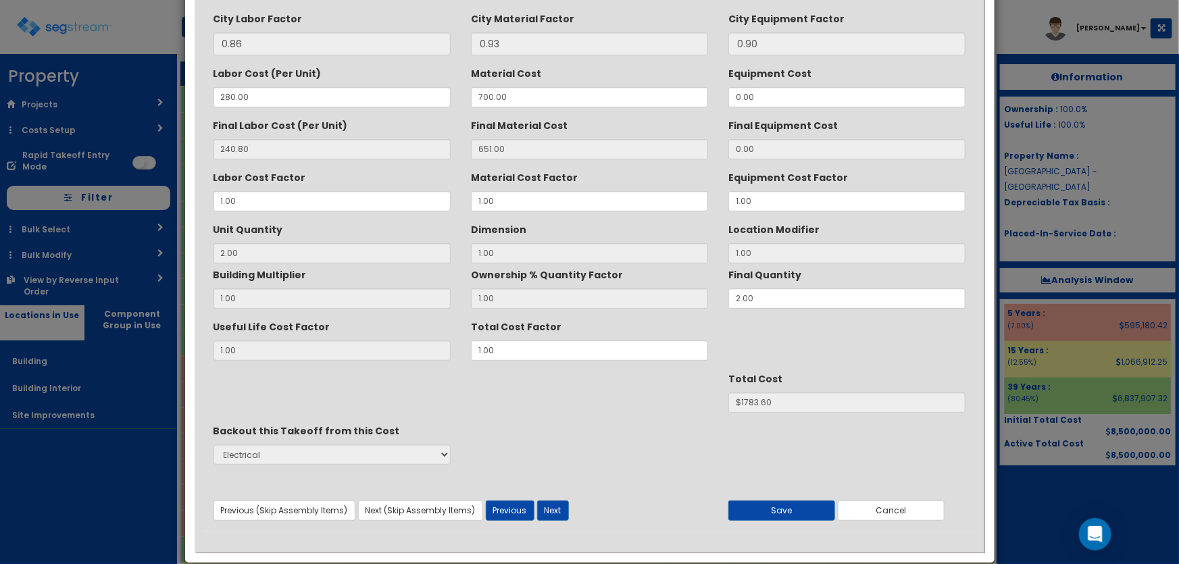
scroll to position [170, 0]
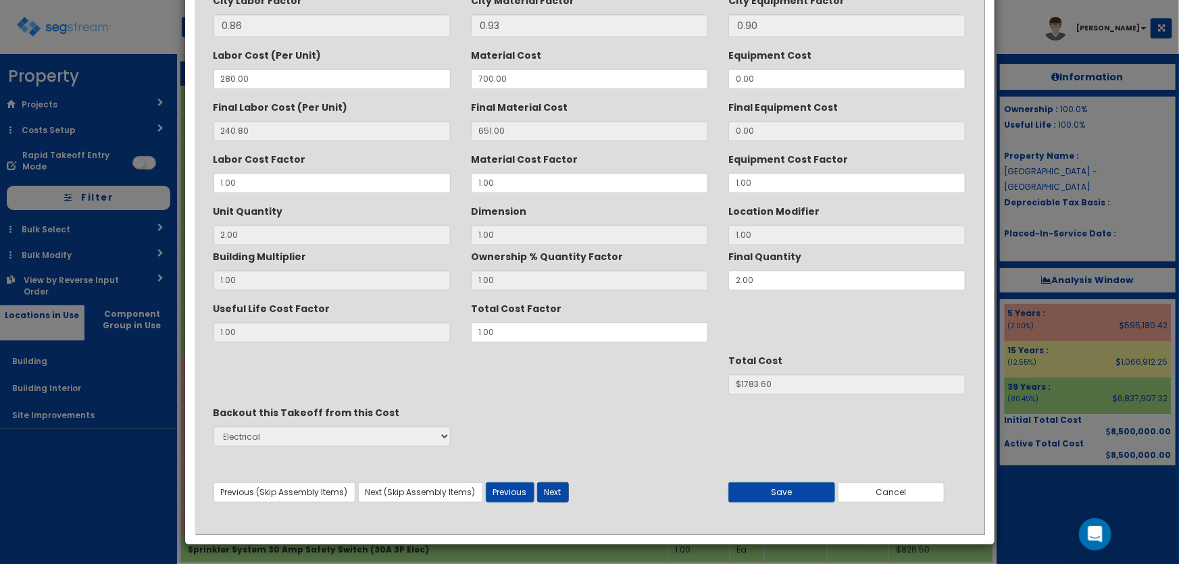
type textarea "Elevator Circuit breakers, bolt-on, 22 k A I.C., 3 pole, 240 volt, 70 - 225 amp"
click at [559, 491] on button "Next" at bounding box center [553, 493] width 32 height 20
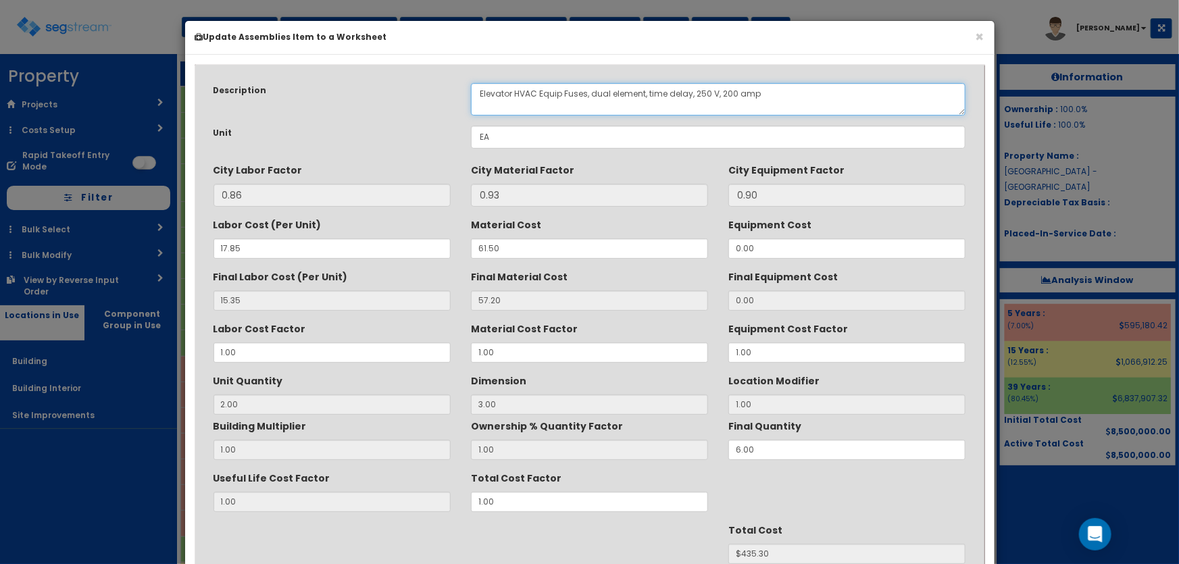
drag, startPoint x: 563, startPoint y: 91, endPoint x: 516, endPoint y: 89, distance: 47.3
click at [516, 89] on textarea "Elevator HVAC Equip Fuses, dual element, time delay, 250 V, 200 amp" at bounding box center [718, 99] width 495 height 32
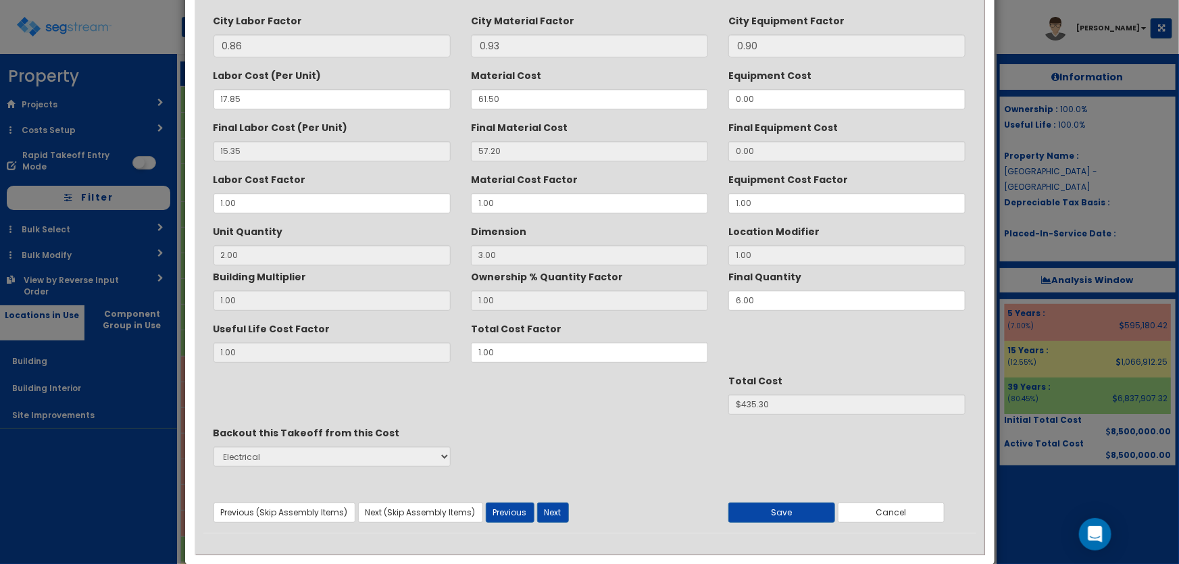
scroll to position [170, 0]
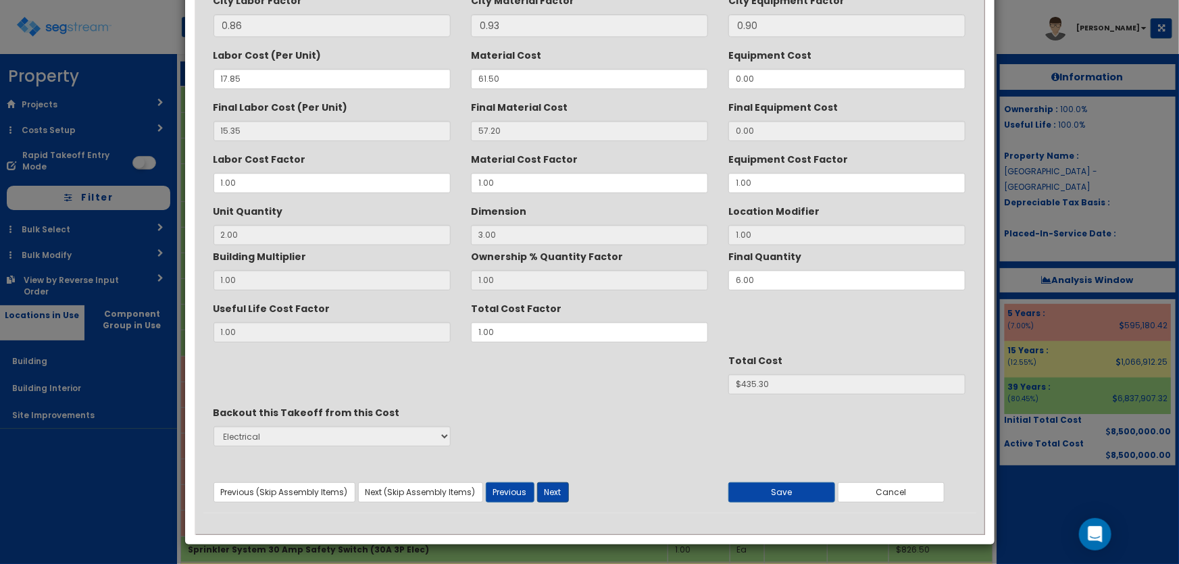
type textarea "Elevator Fuses, dual element, time delay, 250 V, 200 amp"
click at [558, 492] on button "Next" at bounding box center [553, 493] width 32 height 20
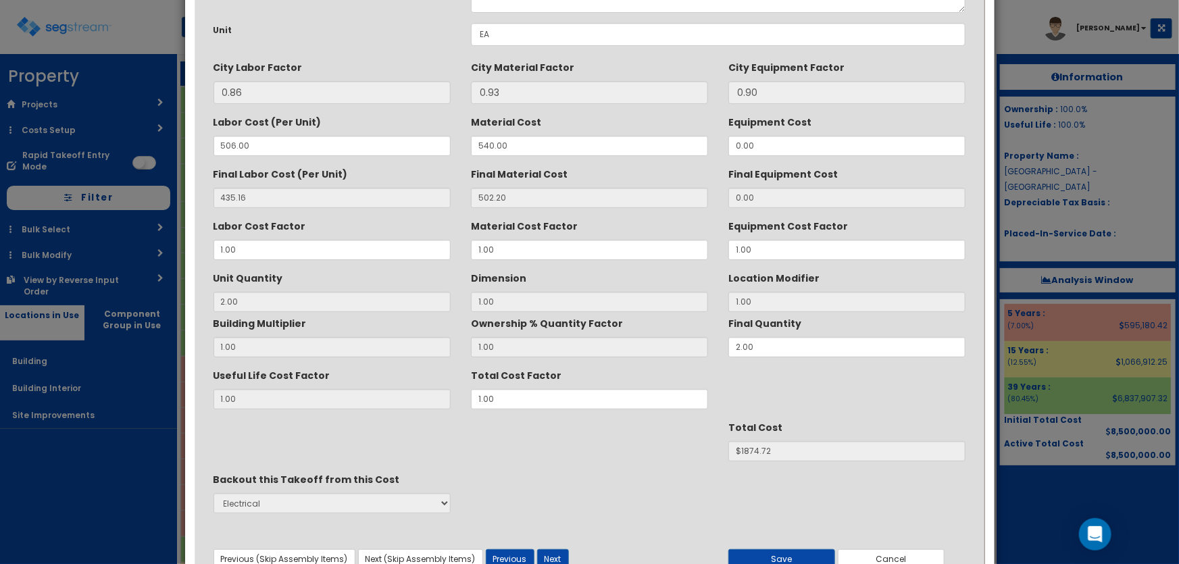
scroll to position [0, 0]
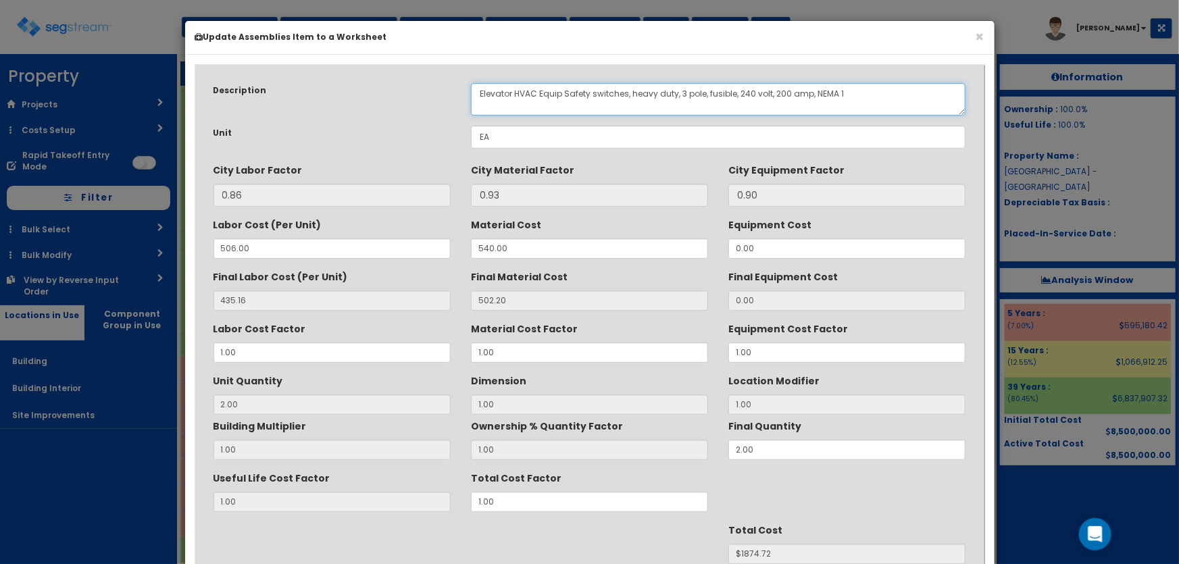
drag, startPoint x: 564, startPoint y: 91, endPoint x: 516, endPoint y: 86, distance: 48.2
click at [516, 86] on textarea "Elevator HVAC Equip Safety switches, heavy duty, 3 pole, fusible, 240 volt, 200…" at bounding box center [718, 99] width 495 height 32
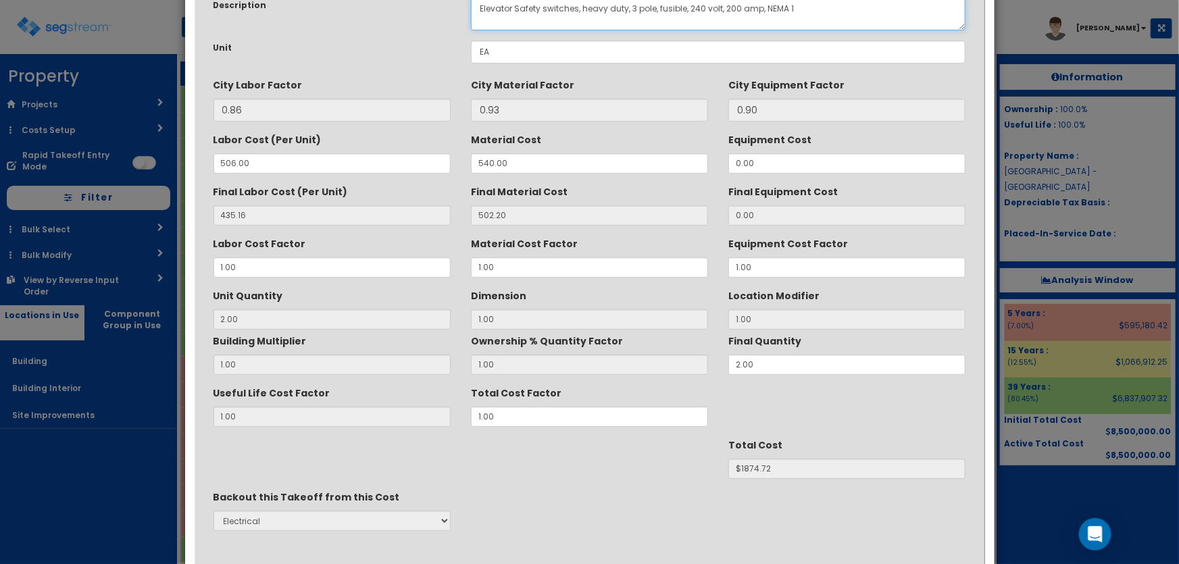
scroll to position [170, 0]
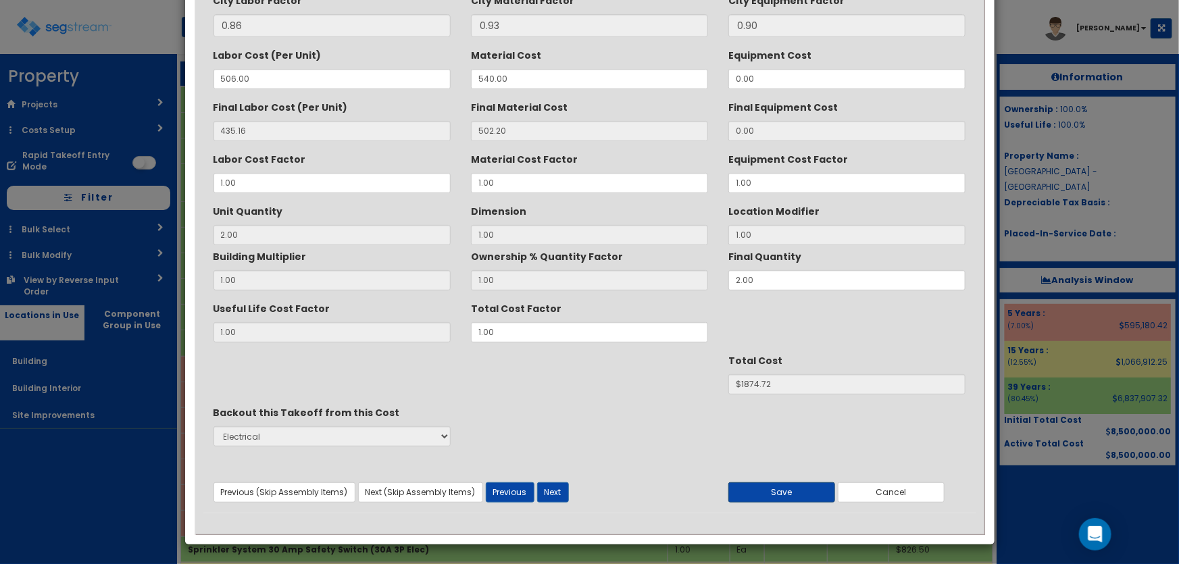
type textarea "Elevator Safety switches, heavy duty, 3 pole, fusible, 240 volt, 200 amp, NEMA 1"
click at [781, 493] on button "Save" at bounding box center [782, 493] width 107 height 20
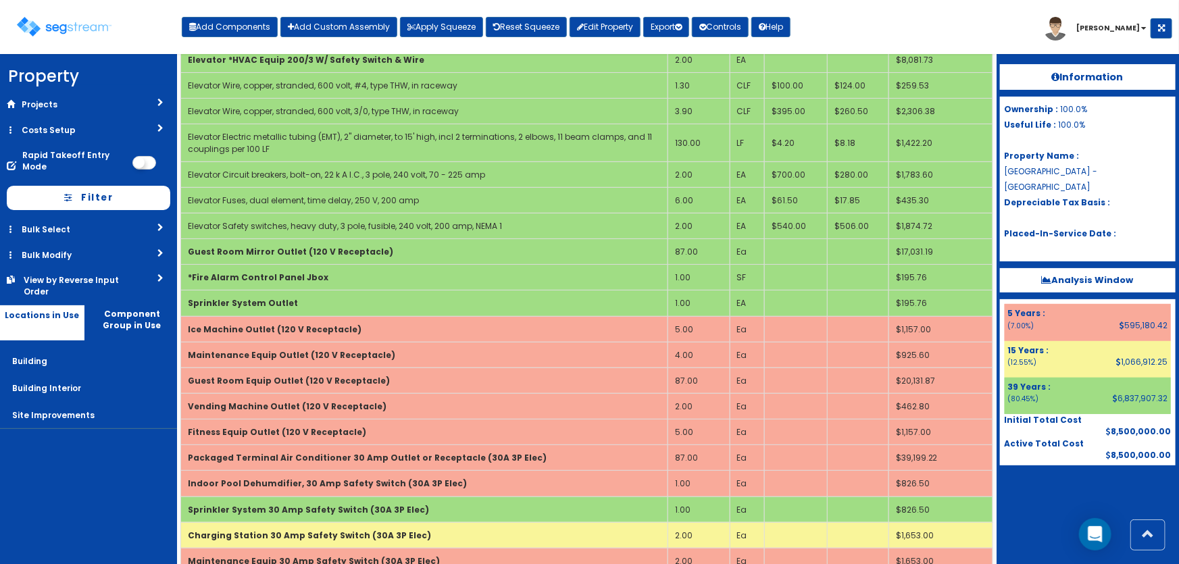
scroll to position [0, 0]
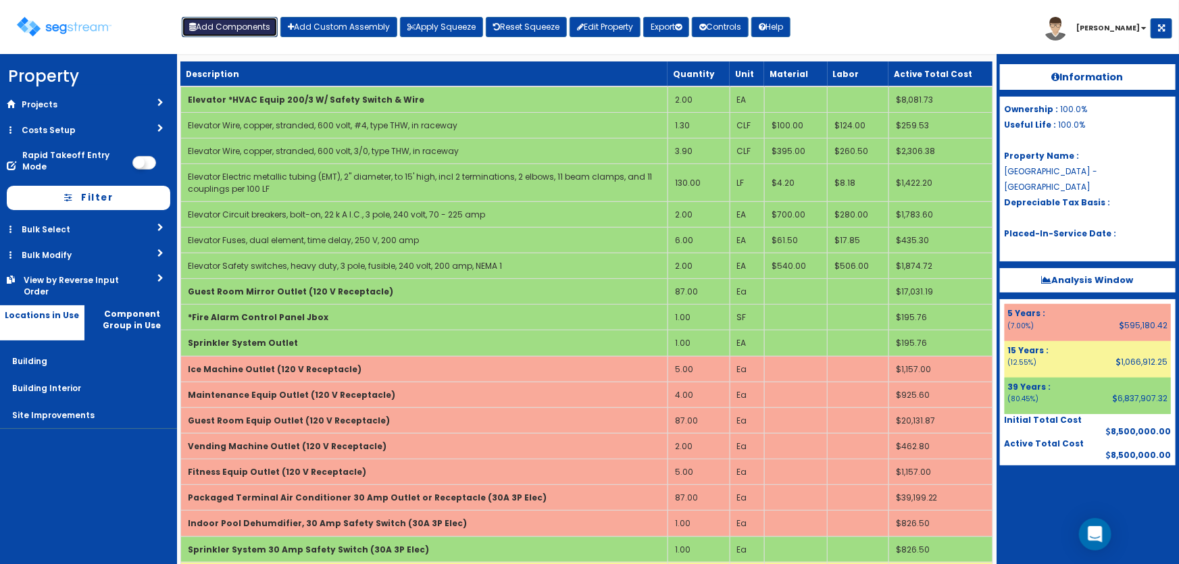
drag, startPoint x: 207, startPoint y: 30, endPoint x: 237, endPoint y: 49, distance: 35.8
click at [207, 30] on button "Add Components" at bounding box center [230, 27] width 96 height 20
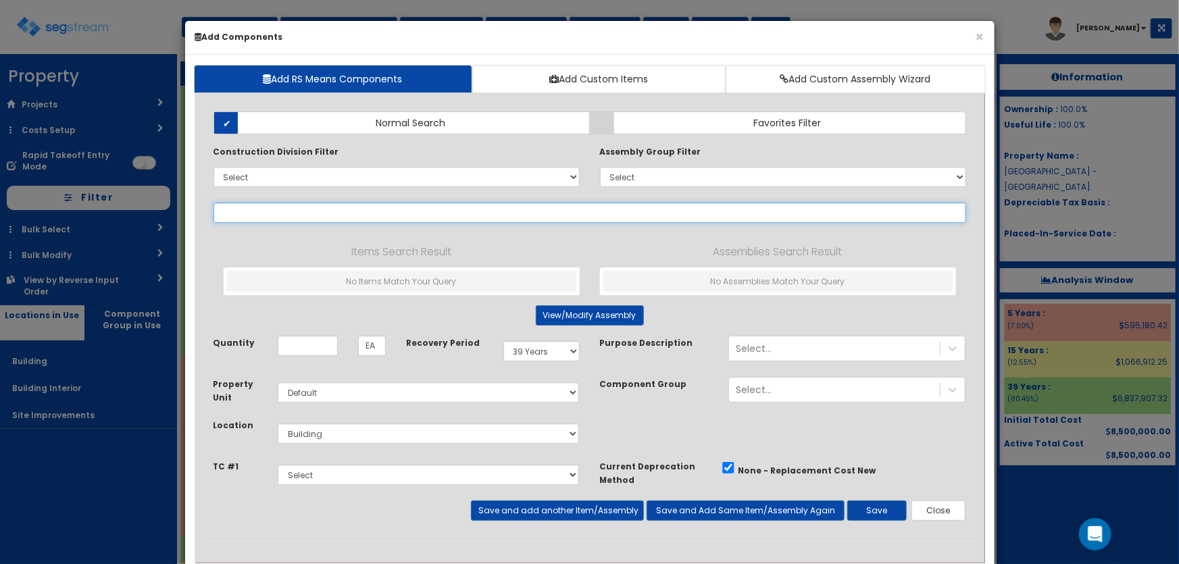
select select
click at [263, 214] on input "text" at bounding box center [590, 213] width 753 height 20
paste input "*Emergency / Exit Lighting LED Exit Sign"
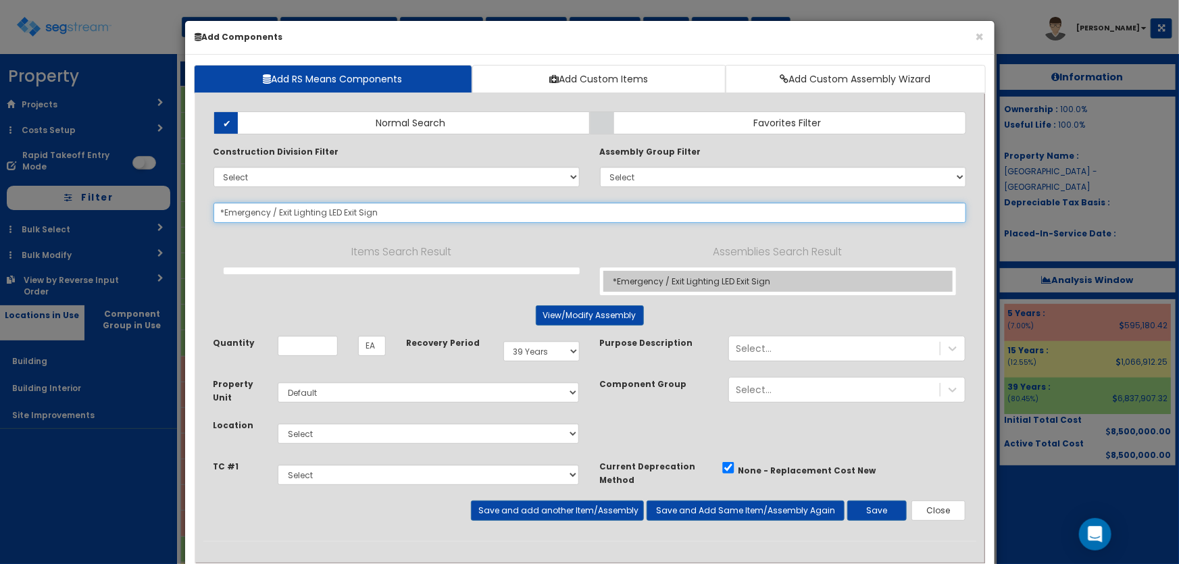
type input "*Emergency / Exit Lighting LED Exit Sign"
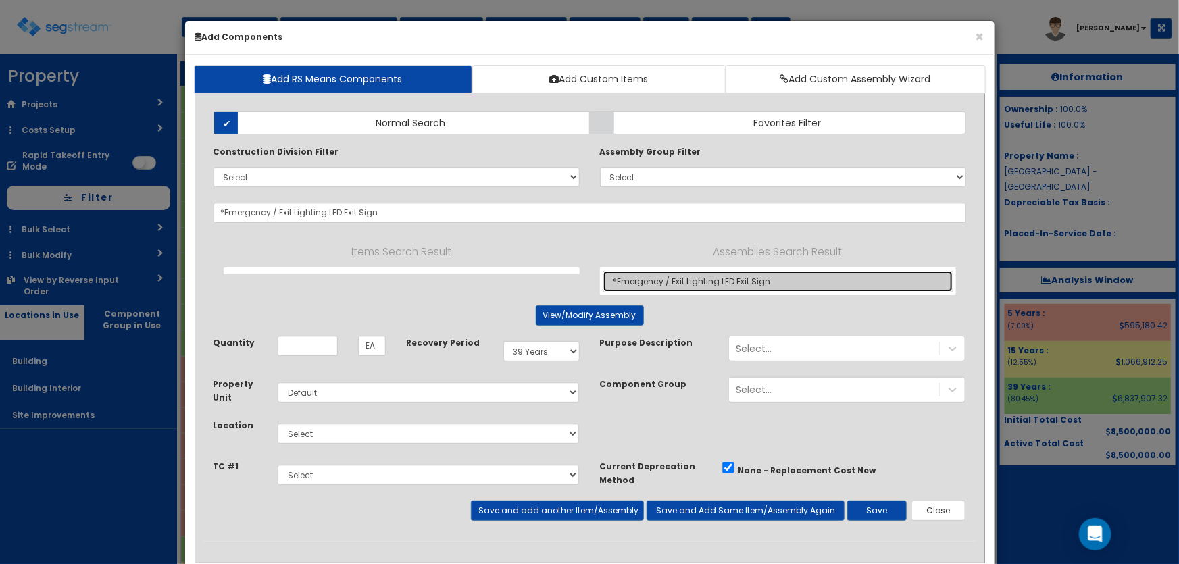
click at [679, 276] on link "*Emergency / Exit Lighting LED Exit Sign" at bounding box center [778, 281] width 349 height 21
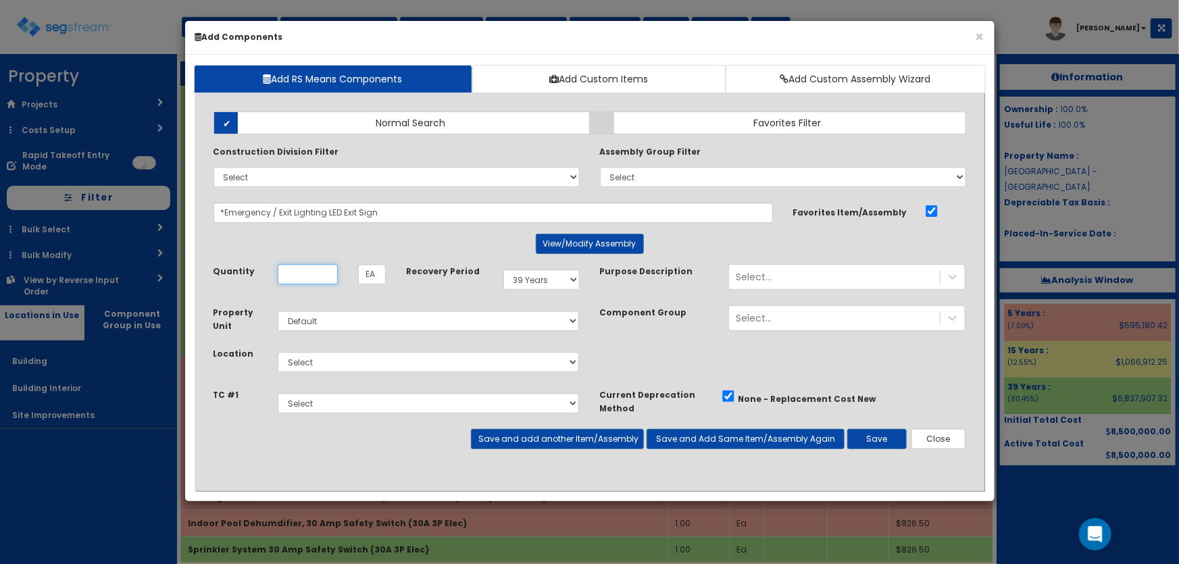
click at [318, 276] on input "Quantity" at bounding box center [308, 274] width 60 height 20
type input "46"
click at [319, 358] on select "Select Building Building Interior Site Improvements Add Additional Location" at bounding box center [429, 362] width 302 height 20
select select "7"
click at [278, 352] on select "Select Building Building Interior Site Improvements Add Additional Location" at bounding box center [429, 362] width 302 height 20
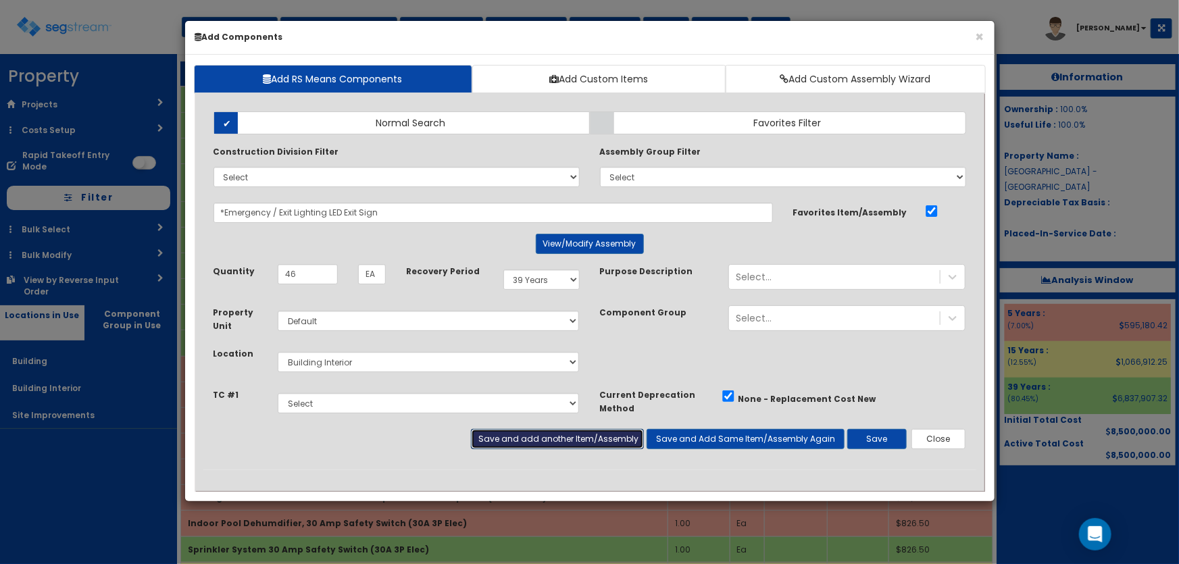
click at [502, 436] on button "Save and add another Item/Assembly" at bounding box center [557, 439] width 173 height 20
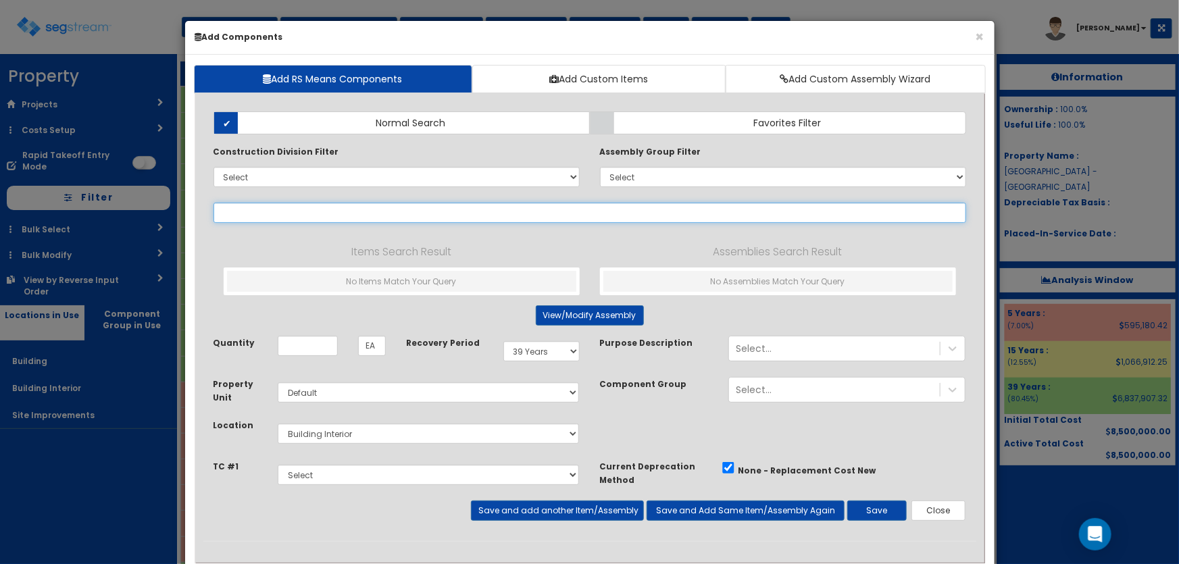
drag, startPoint x: 268, startPoint y: 210, endPoint x: 324, endPoint y: 211, distance: 56.1
click at [268, 210] on input "text" at bounding box center [590, 213] width 753 height 20
paste input "*Emergency / Exit Lighting 2 Head"
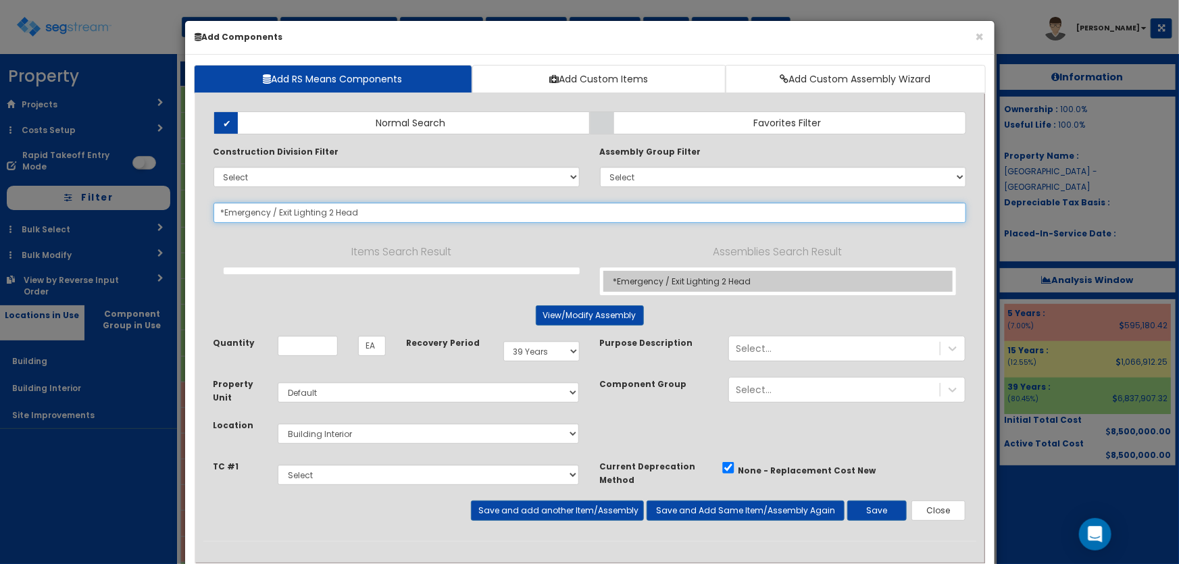
type input "*Emergency / Exit Lighting 2 Head"
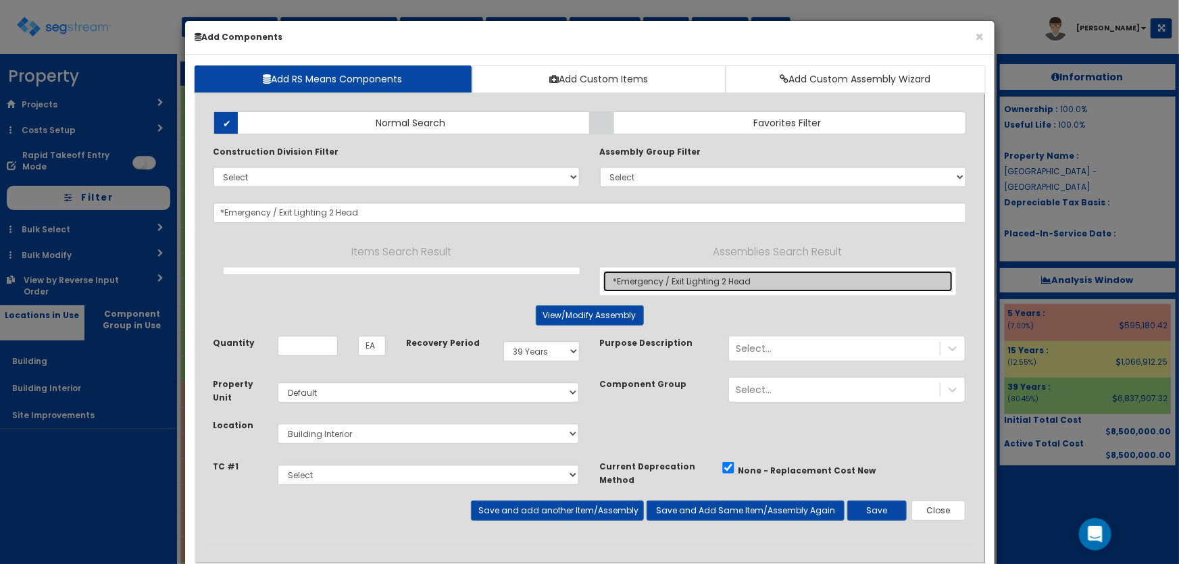
click at [669, 278] on link "*Emergency / Exit Lighting 2 Head" at bounding box center [778, 281] width 349 height 21
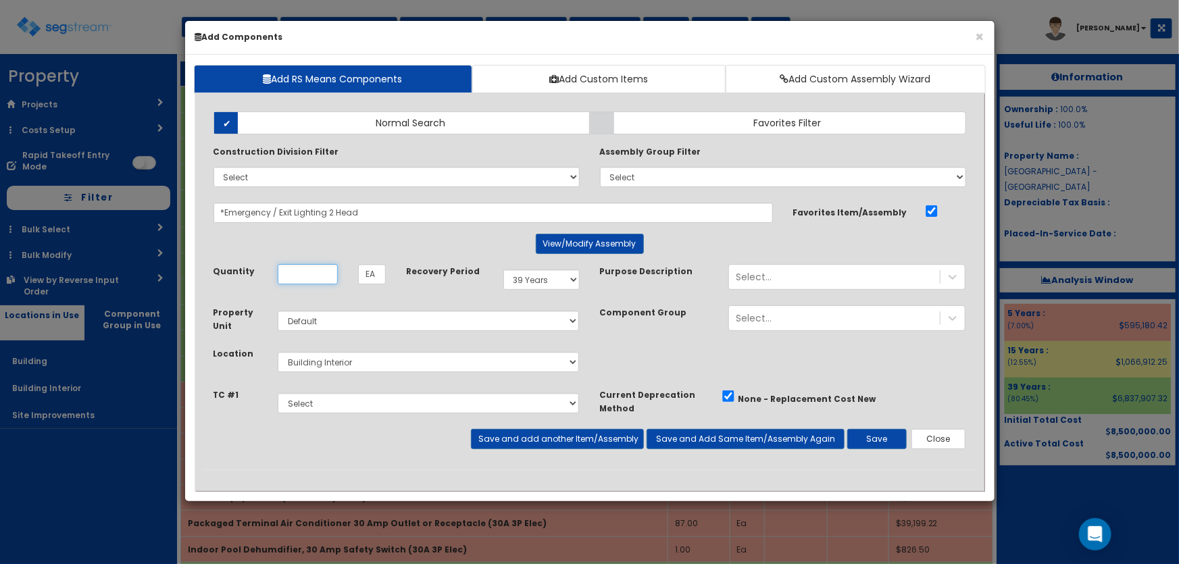
click at [318, 277] on input "Quantity" at bounding box center [308, 274] width 60 height 20
type input "126"
click at [548, 433] on button "Save and add another Item/Assembly" at bounding box center [557, 439] width 173 height 20
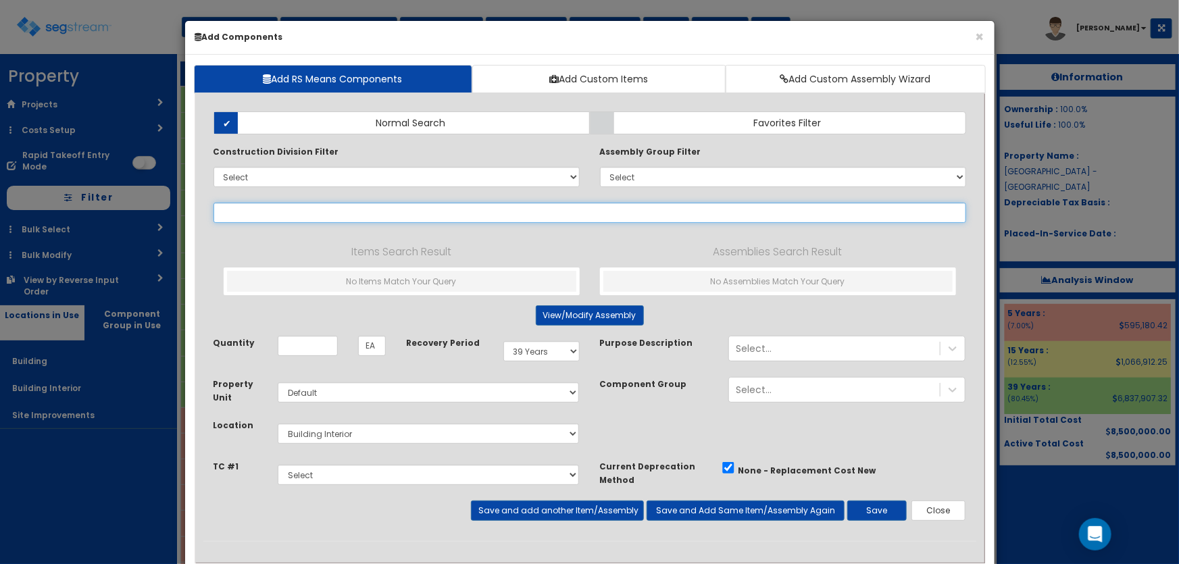
click at [241, 213] on input "text" at bounding box center [590, 213] width 753 height 20
paste input "*Emergency / Exit Lighting Power"
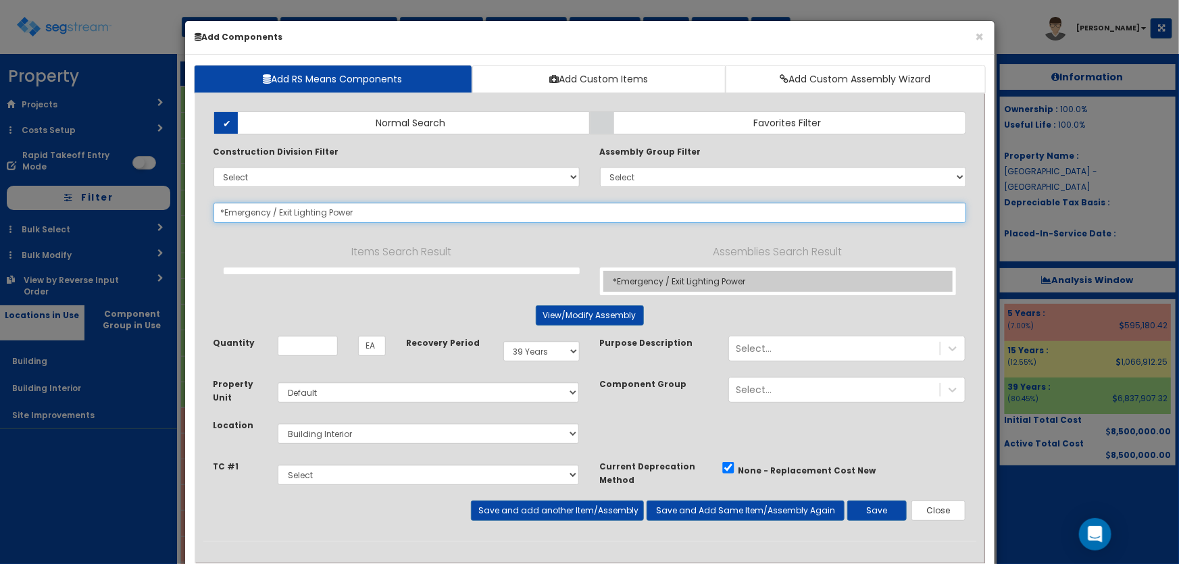
type input "*Emergency / Exit Lighting Power"
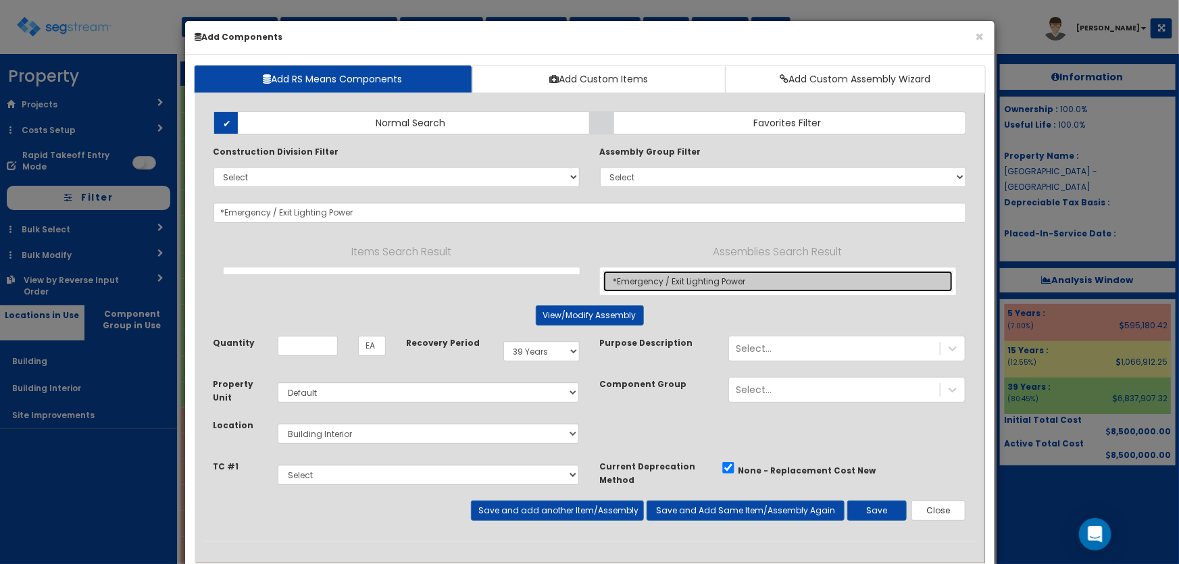
click at [675, 281] on link "*Emergency / Exit Lighting Power" at bounding box center [778, 281] width 349 height 21
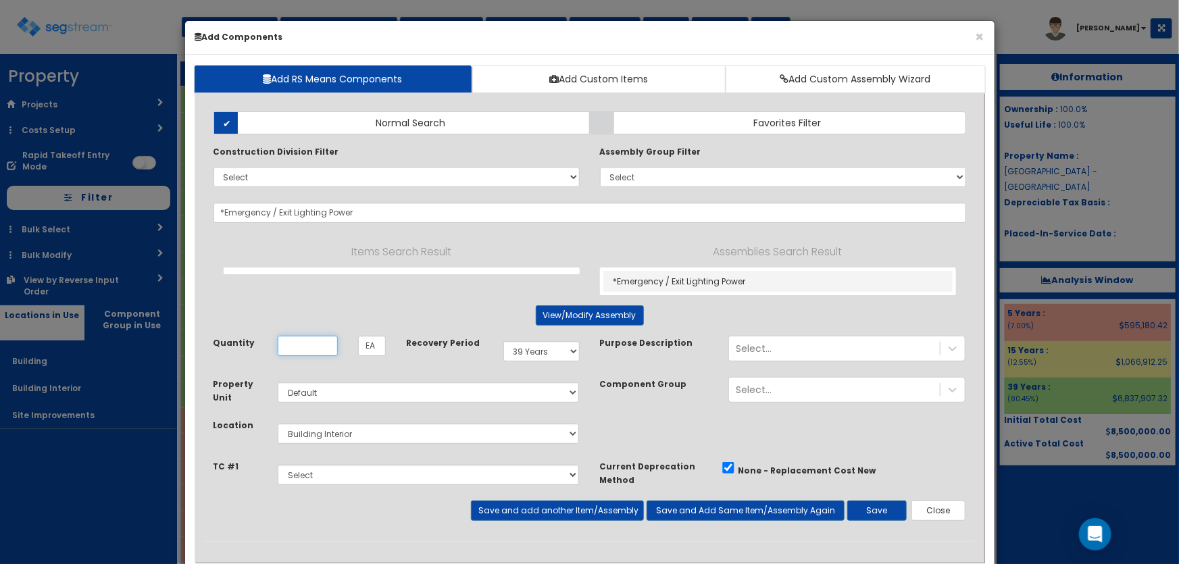
type input "SF"
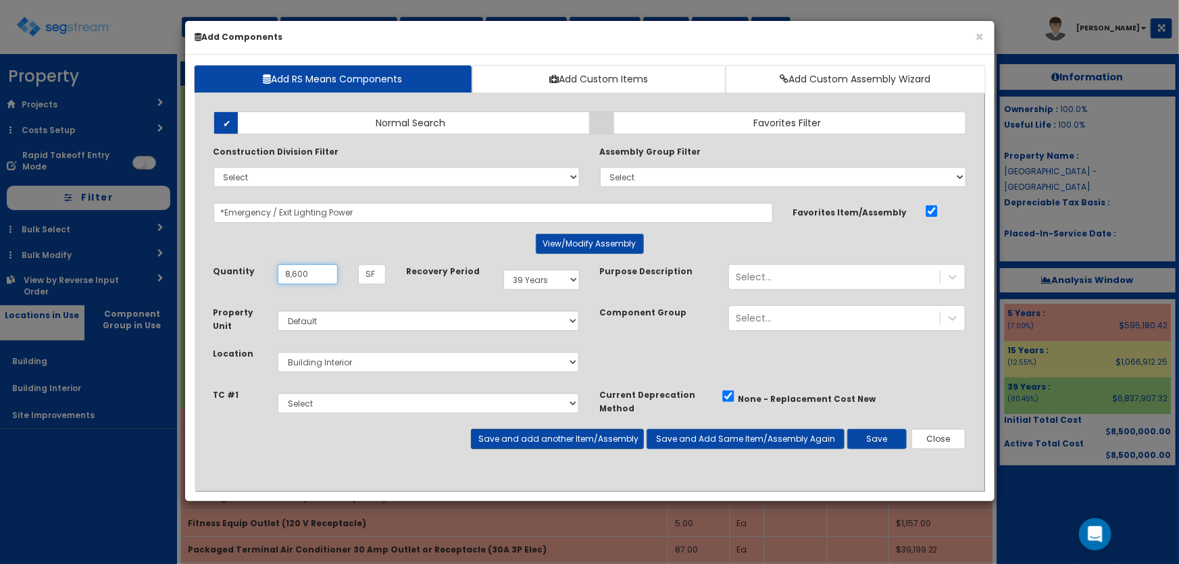
type input "8,600"
click at [520, 433] on button "Save and add another Item/Assembly" at bounding box center [557, 439] width 173 height 20
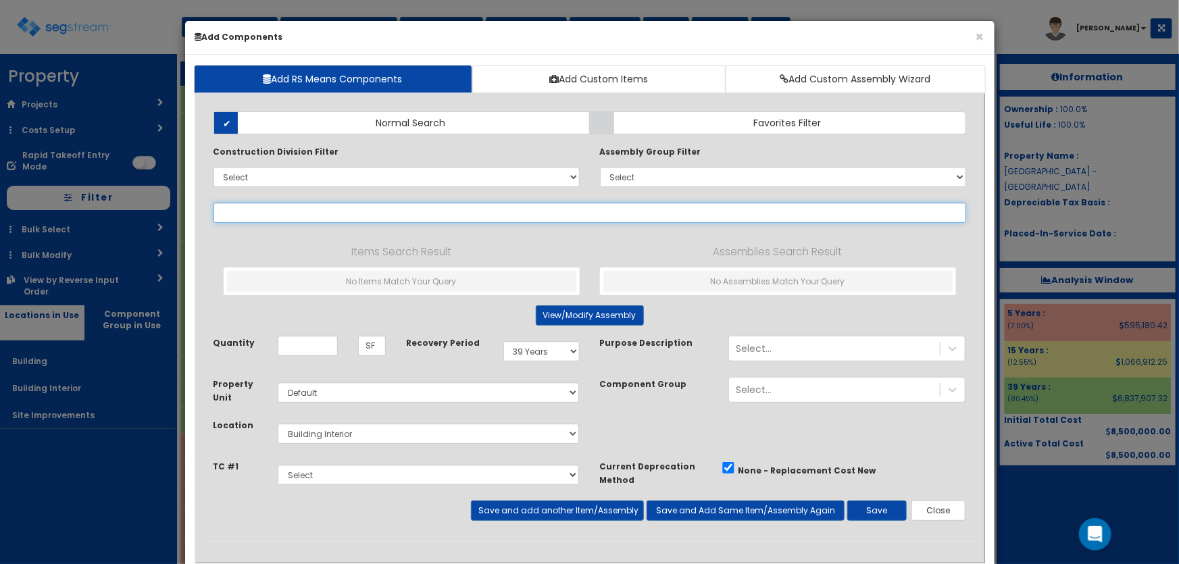
click at [243, 208] on input "text" at bounding box center [590, 213] width 753 height 20
paste input "*Decorative Lighting LED Can"
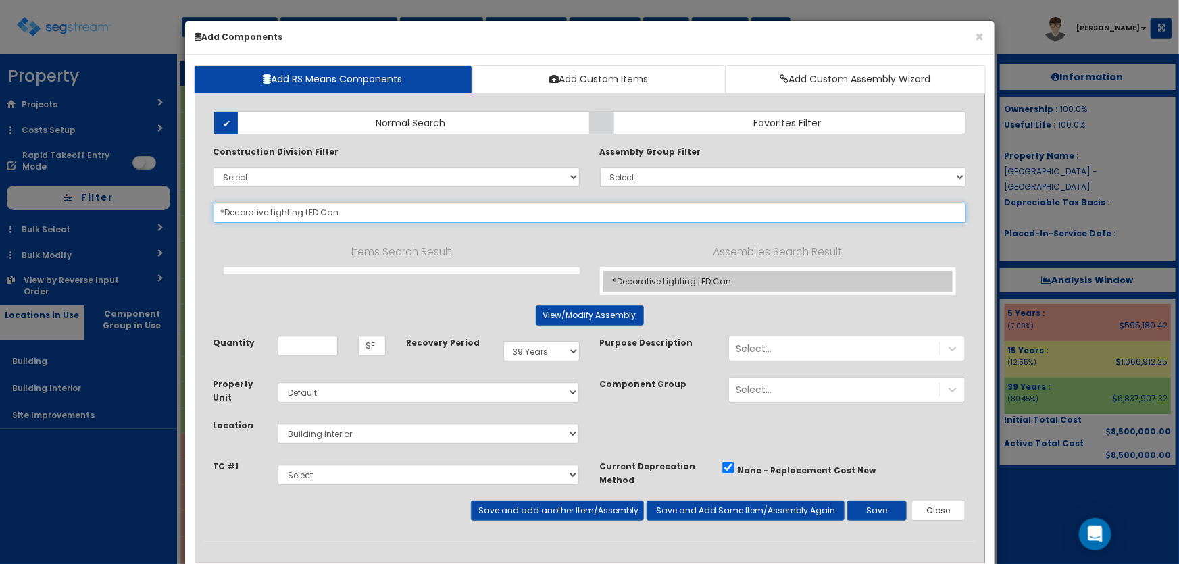
type input "*Decorative Lighting LED Can"
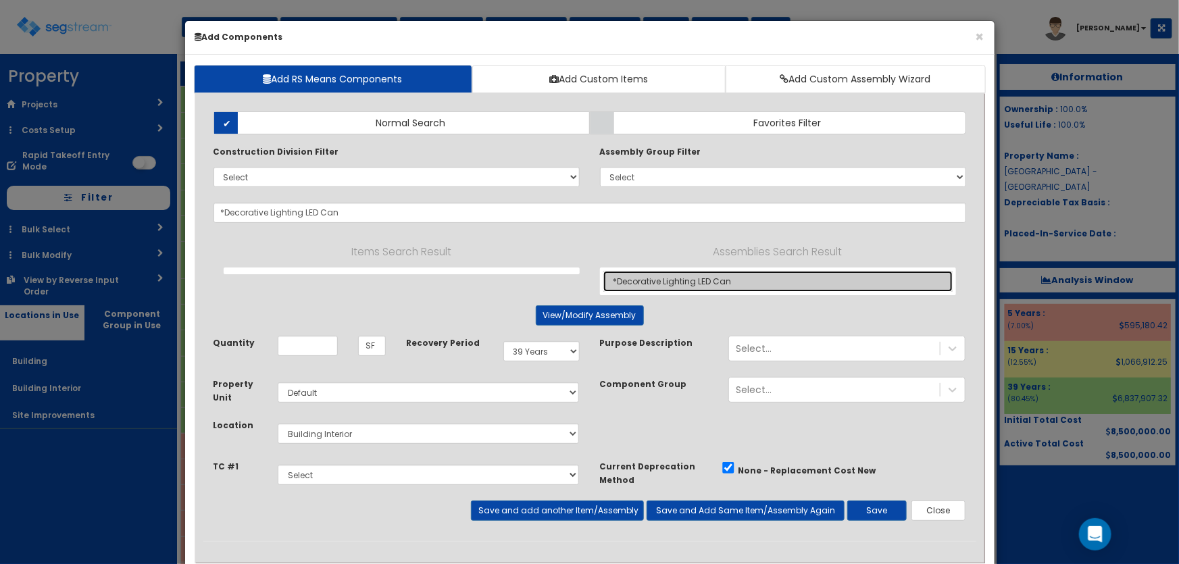
click at [669, 277] on link "*Decorative Lighting LED Can" at bounding box center [778, 281] width 349 height 21
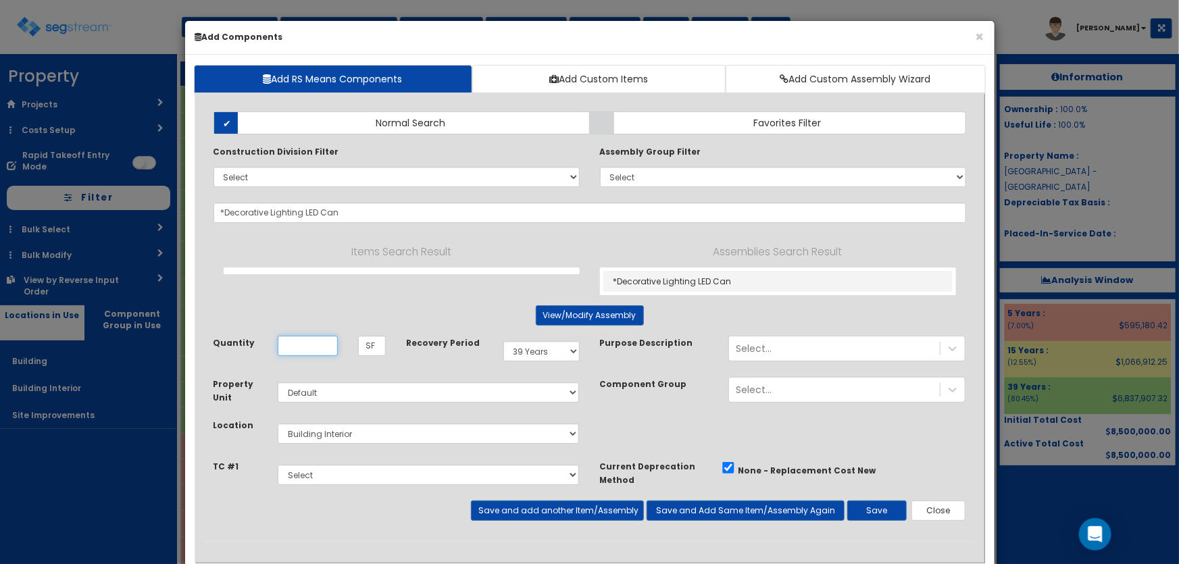
type input "EA"
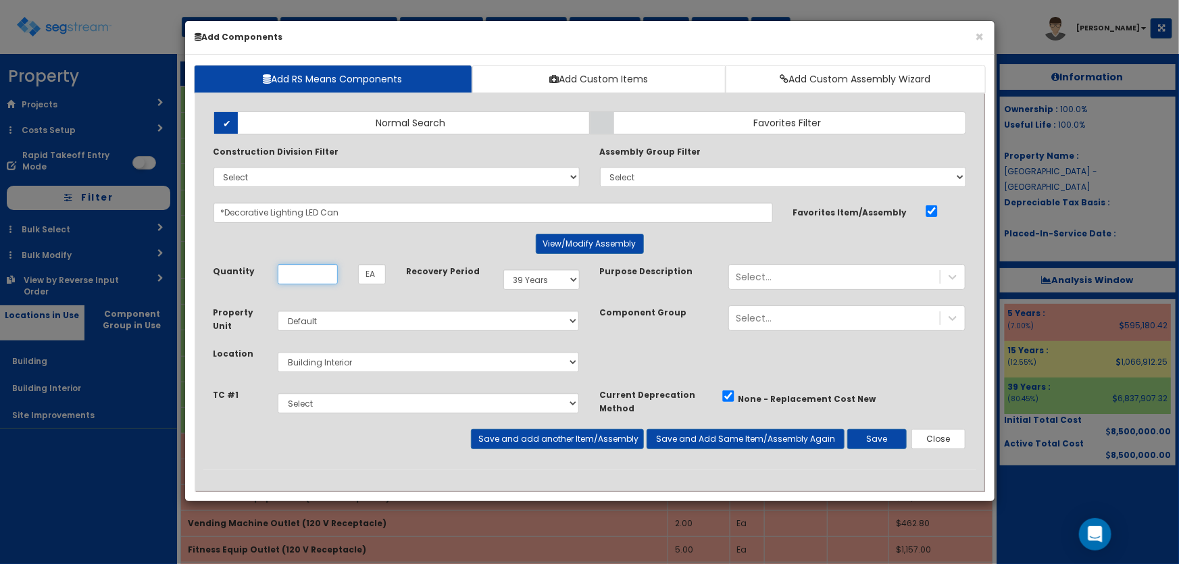
click at [324, 278] on input "Quantity" at bounding box center [308, 274] width 60 height 20
type input "10"
click at [542, 276] on select "Select 5 Years 7 Years 9 Years 10 Years 15 Years 15 Year QLI 15 Year QRP 15 Yea…" at bounding box center [542, 280] width 76 height 20
select select "5Y"
click at [504, 270] on select "Select 5 Years 7 Years 9 Years 10 Years 15 Years 15 Year QLI 15 Year QRP 15 Yea…" at bounding box center [542, 280] width 76 height 20
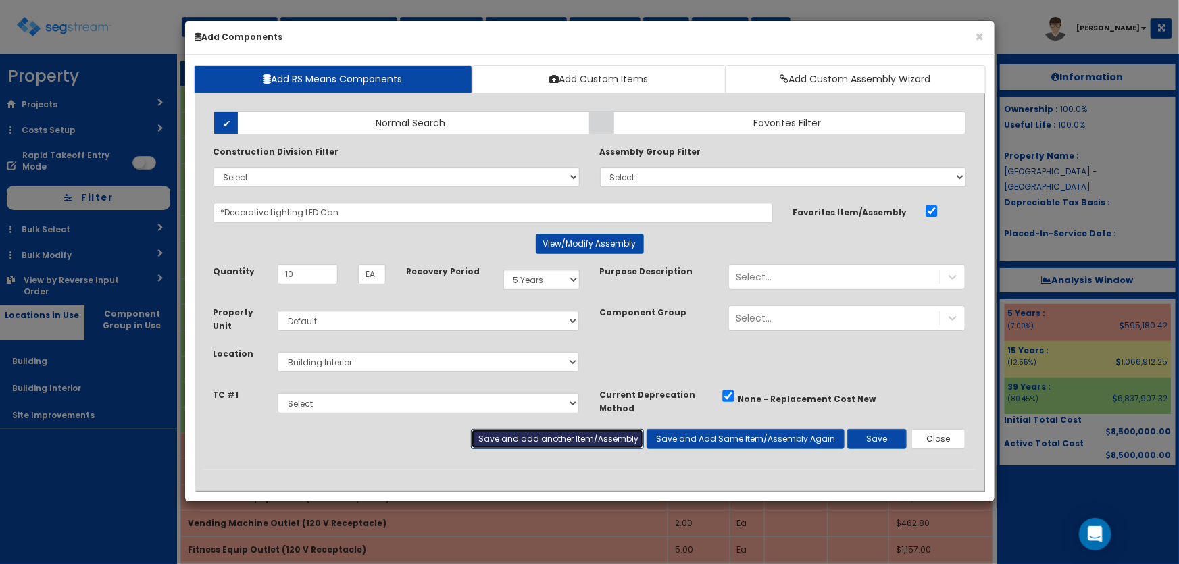
click at [552, 433] on button "Save and add another Item/Assembly" at bounding box center [557, 439] width 173 height 20
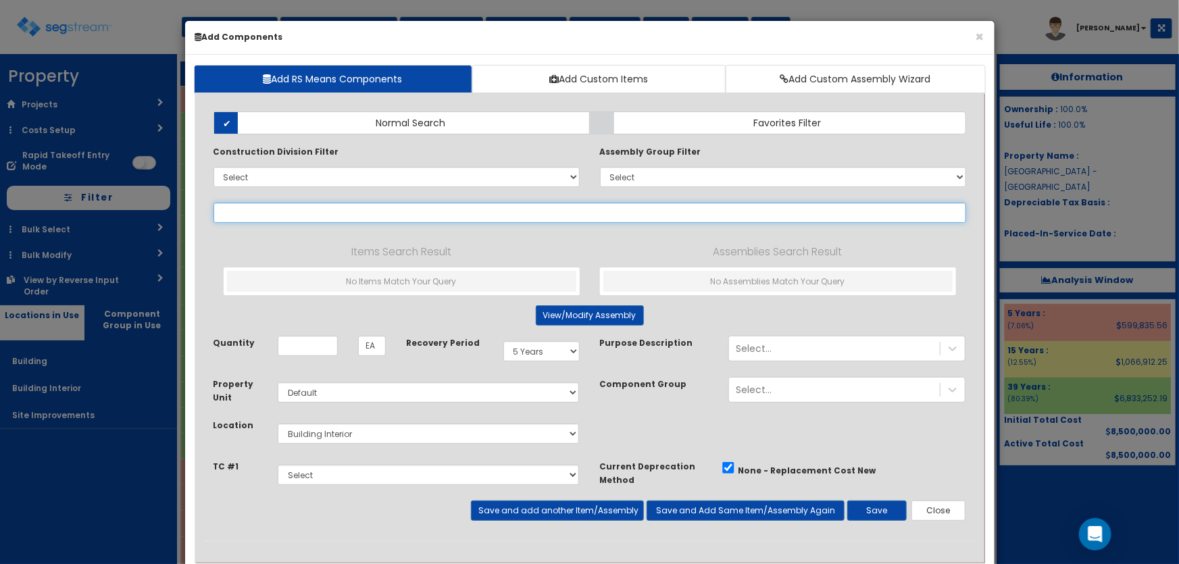
click at [262, 203] on input "text" at bounding box center [590, 213] width 753 height 20
paste input "*Decorative Lighting Pendant"
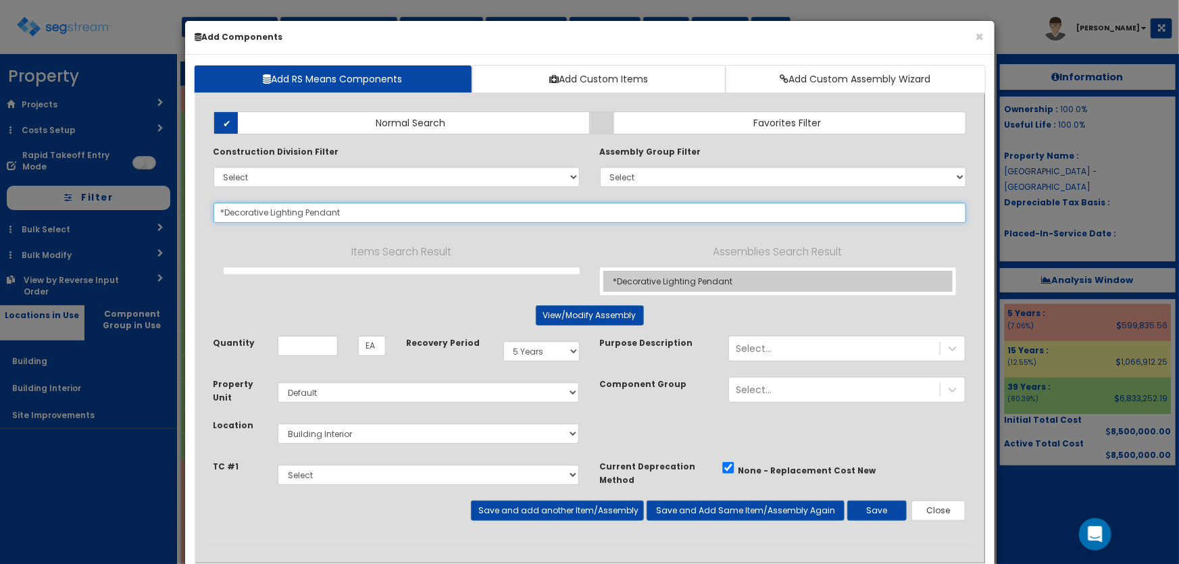
type input "*Decorative Lighting Pendant"
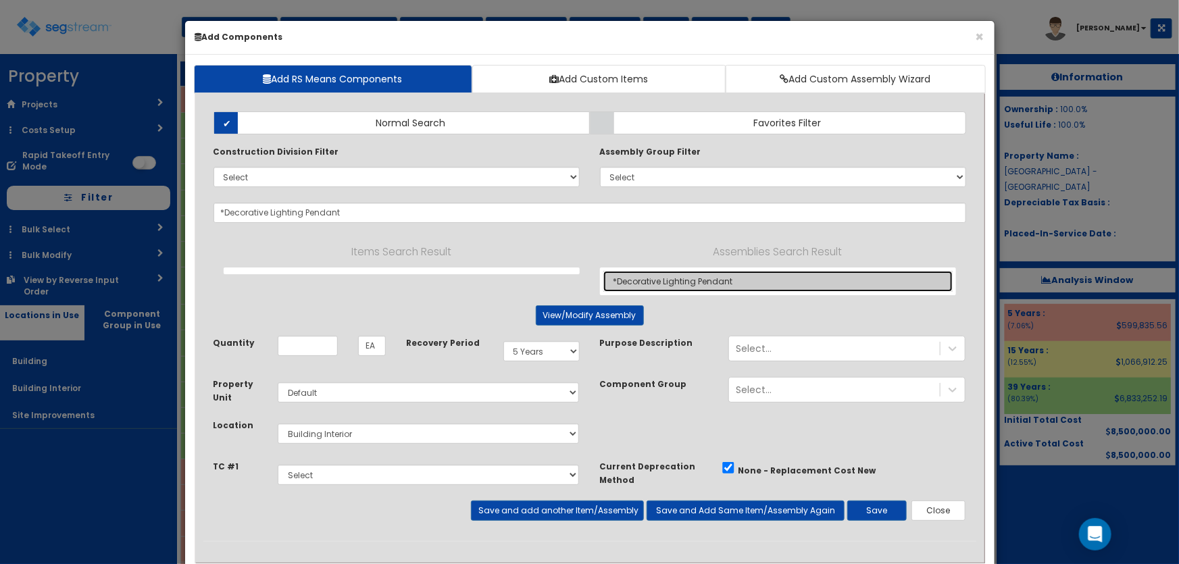
click at [694, 277] on link "*Decorative Lighting Pendant" at bounding box center [778, 281] width 349 height 21
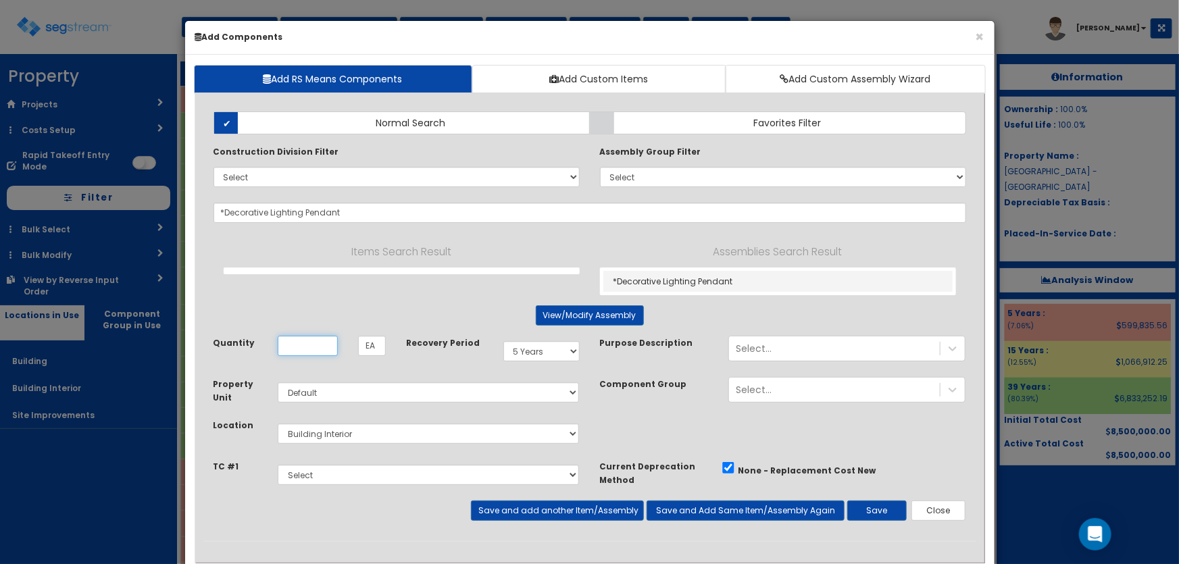
checkbox input "false"
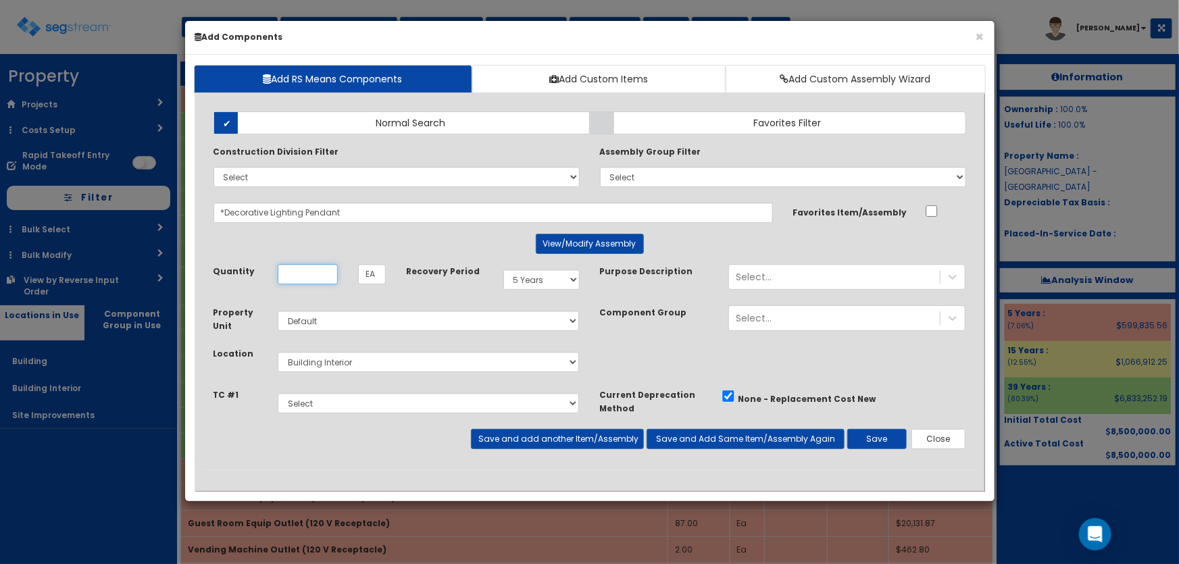
click at [286, 270] on input "Quantity" at bounding box center [308, 274] width 60 height 20
type input "3"
click at [527, 444] on button "Save and add another Item/Assembly" at bounding box center [557, 439] width 173 height 20
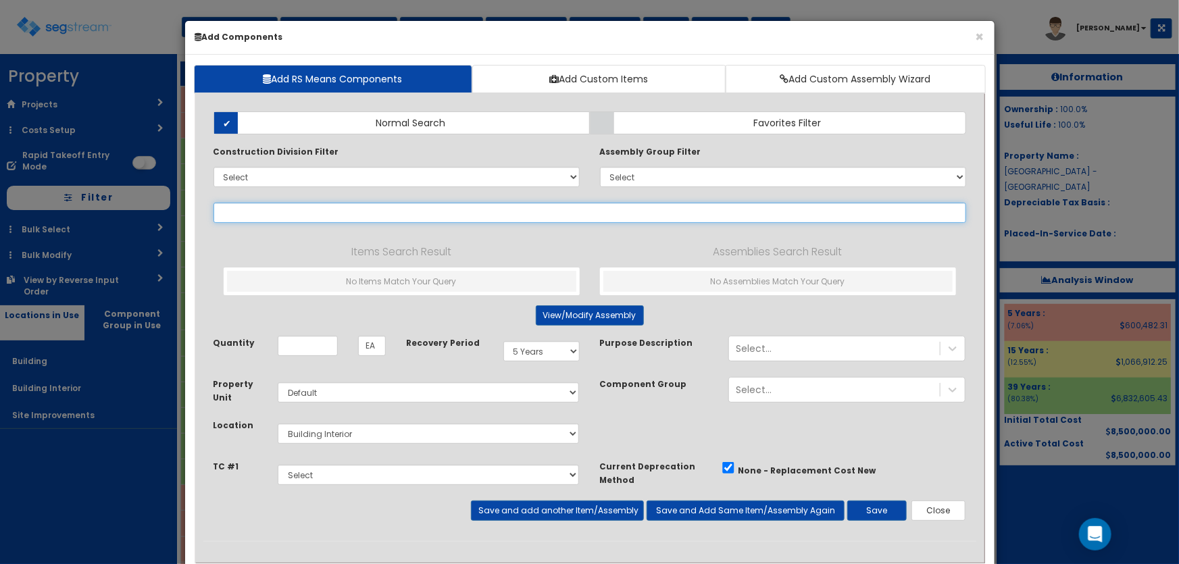
click at [254, 210] on input "text" at bounding box center [590, 213] width 753 height 20
paste input "*Decorative Lighting Sconce"
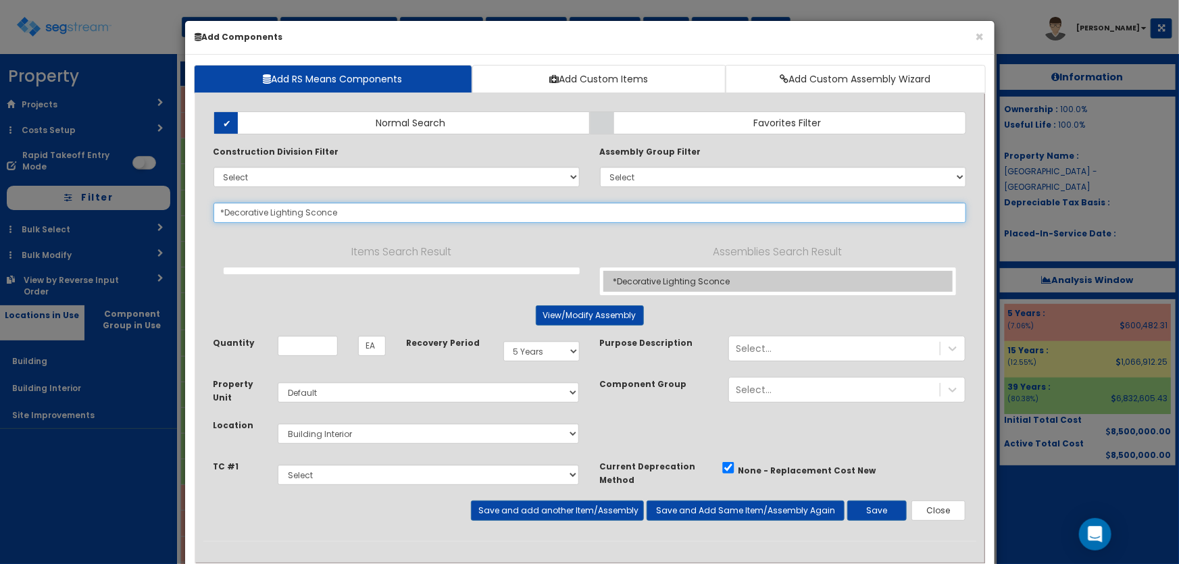
type input "*Decorative Lighting Sconce"
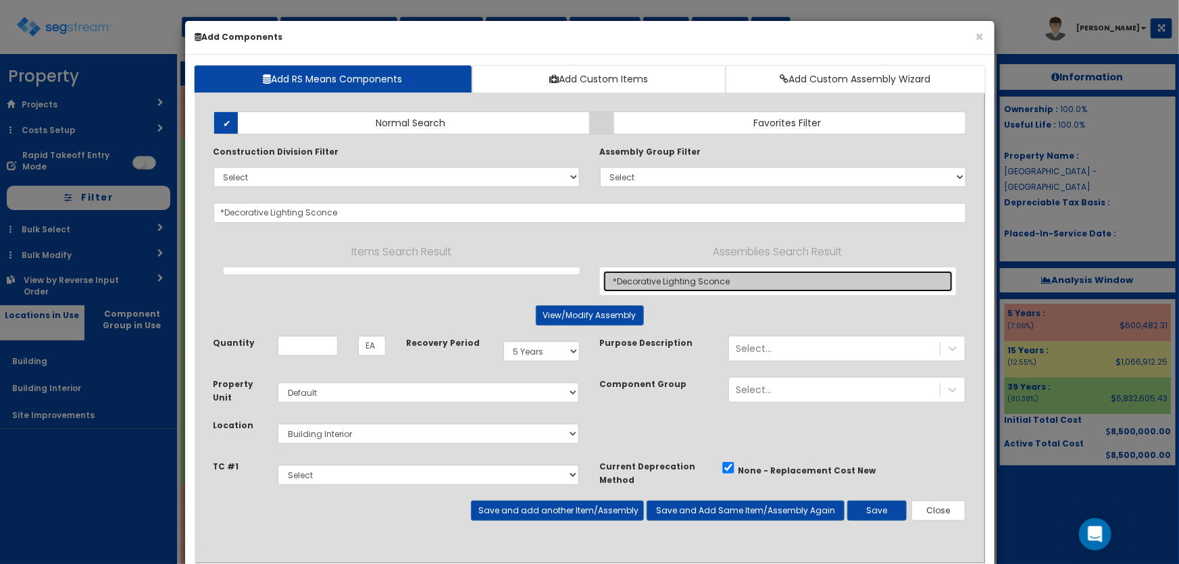
click at [661, 280] on link "*Decorative Lighting Sconce" at bounding box center [778, 281] width 349 height 21
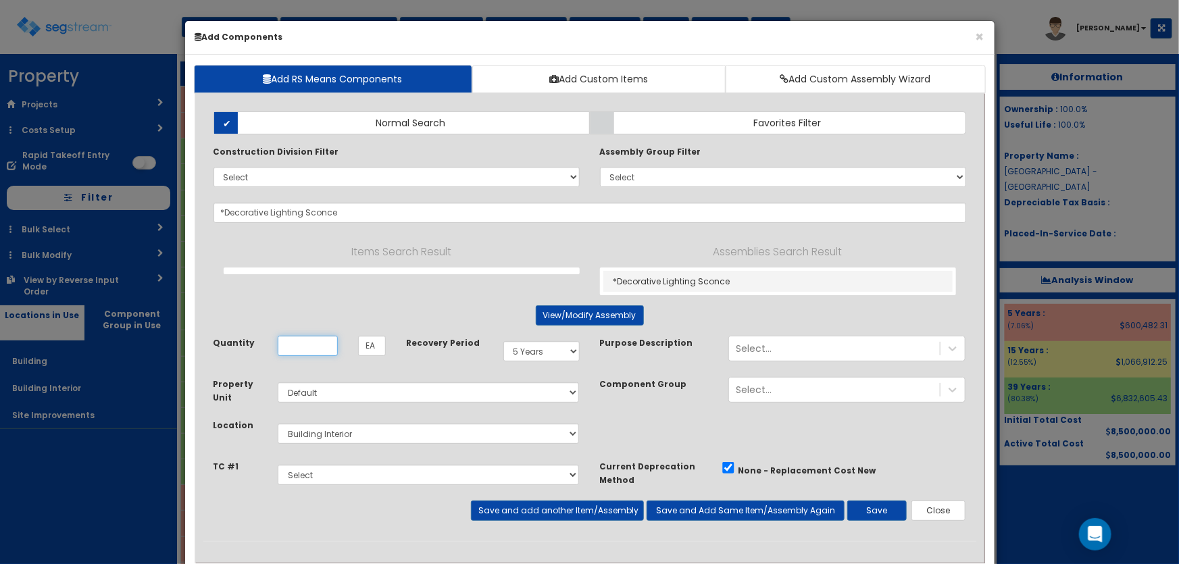
checkbox input "true"
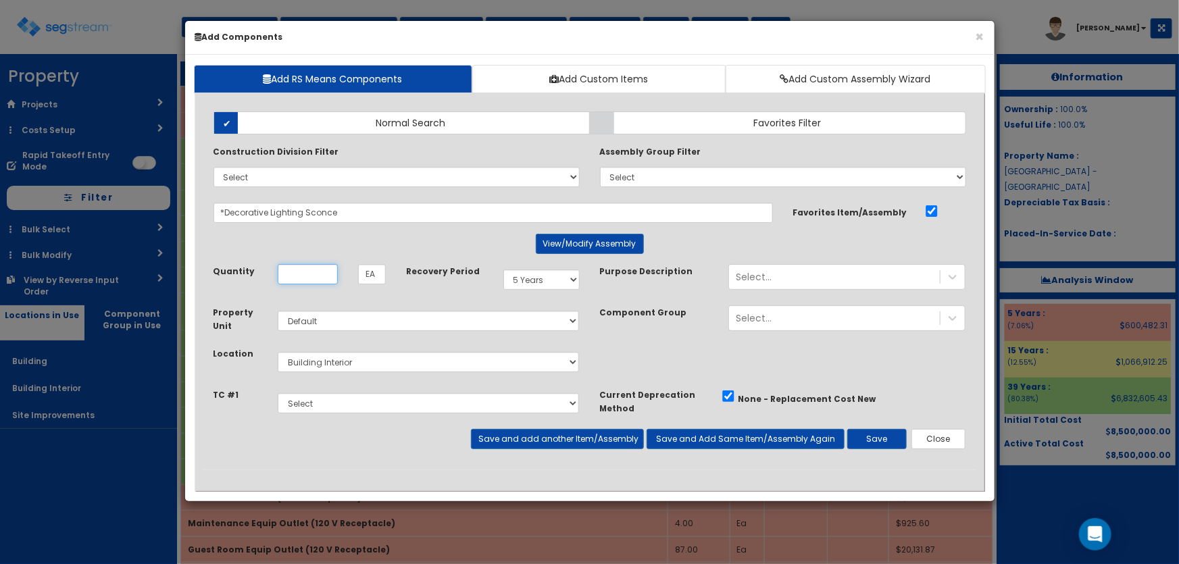
click at [311, 276] on input "Quantity" at bounding box center [308, 274] width 60 height 20
type input "49"
click at [509, 437] on button "Save and add another Item/Assembly" at bounding box center [557, 439] width 173 height 20
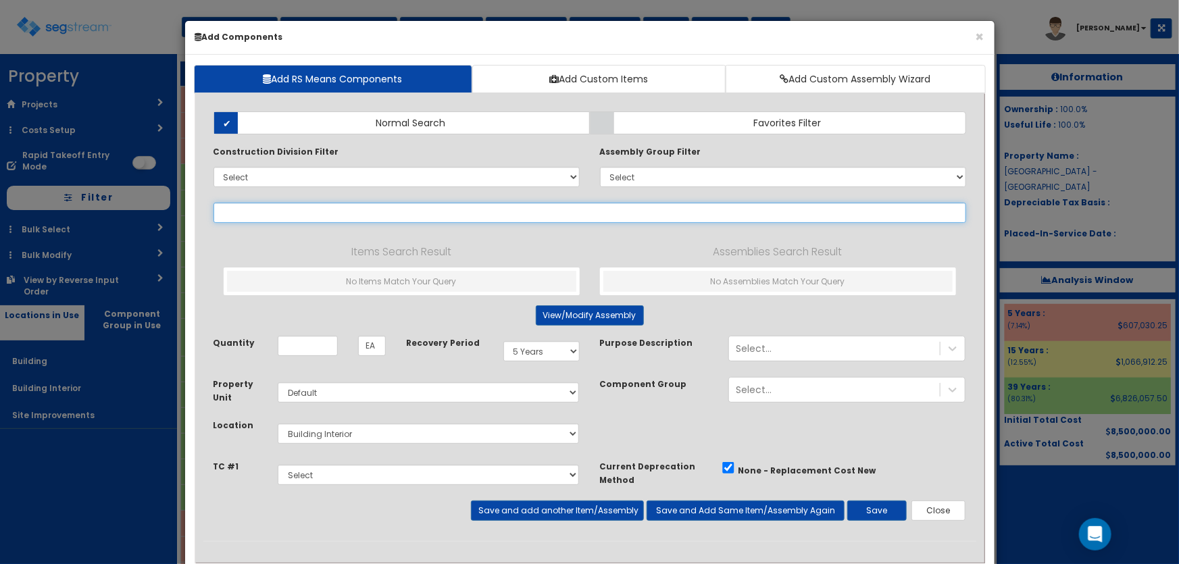
click at [355, 212] on input "text" at bounding box center [590, 213] width 753 height 20
paste input "*Decorative Lighting Track"
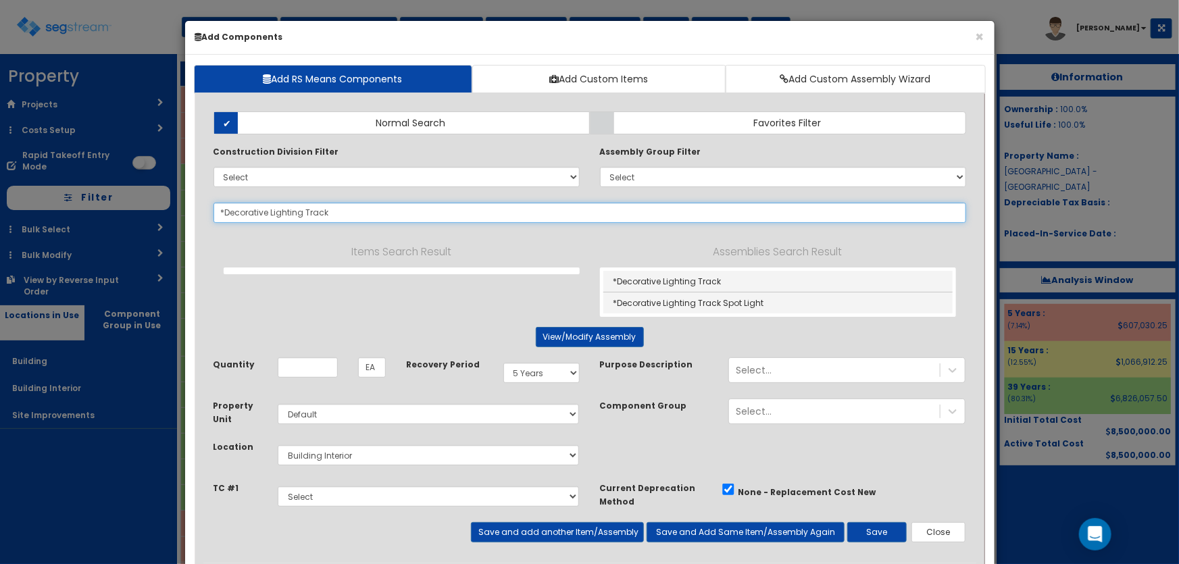
type input "*Decorative Lighting Track"
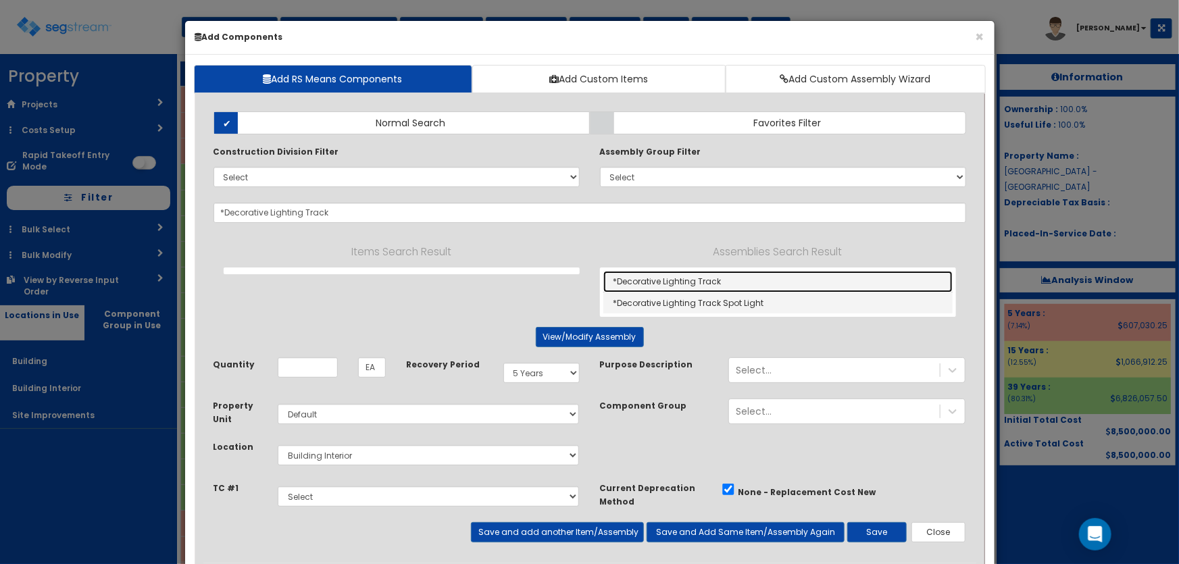
click at [664, 280] on link "*Decorative Lighting Track" at bounding box center [778, 282] width 349 height 22
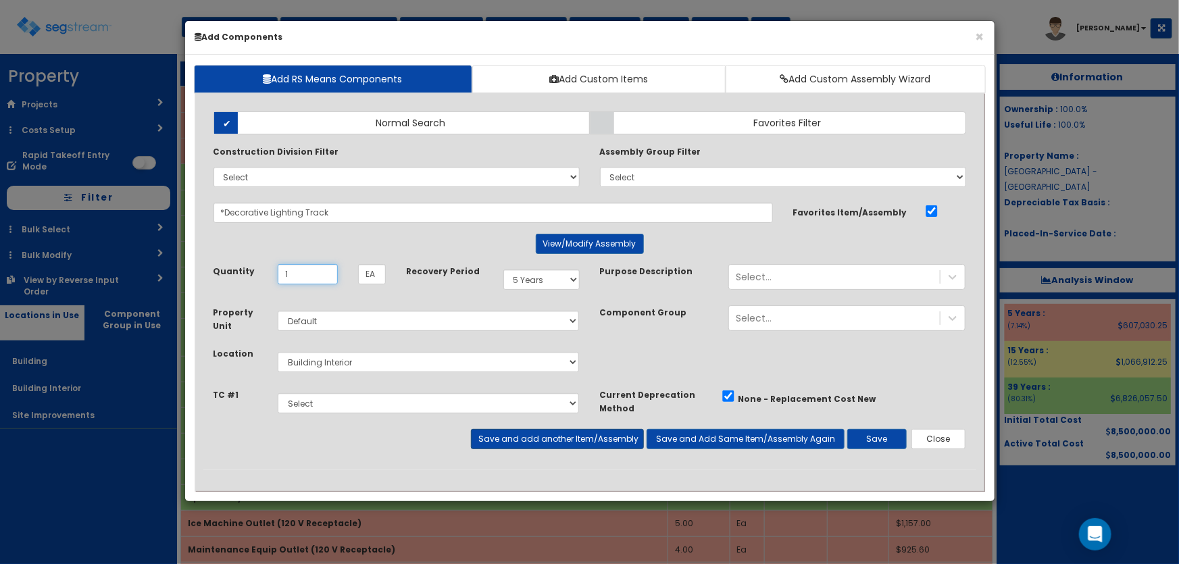
type input "1"
click at [530, 437] on button "Save and add another Item/Assembly" at bounding box center [557, 439] width 173 height 20
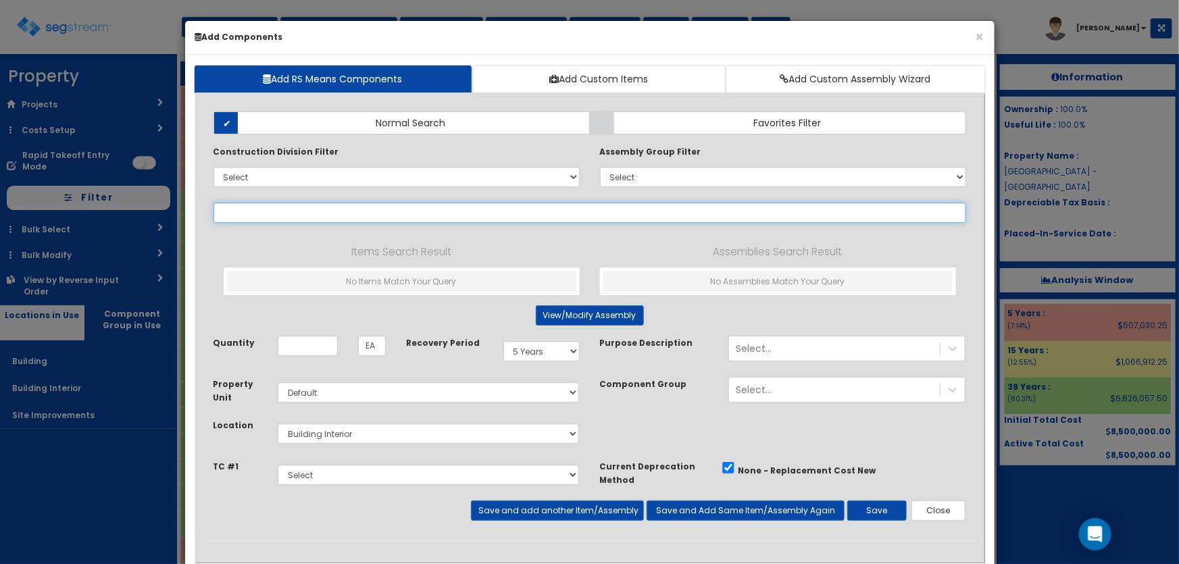
click at [241, 207] on input "text" at bounding box center [590, 213] width 753 height 20
paste input "*Decorative Lighting Track Spot Light"
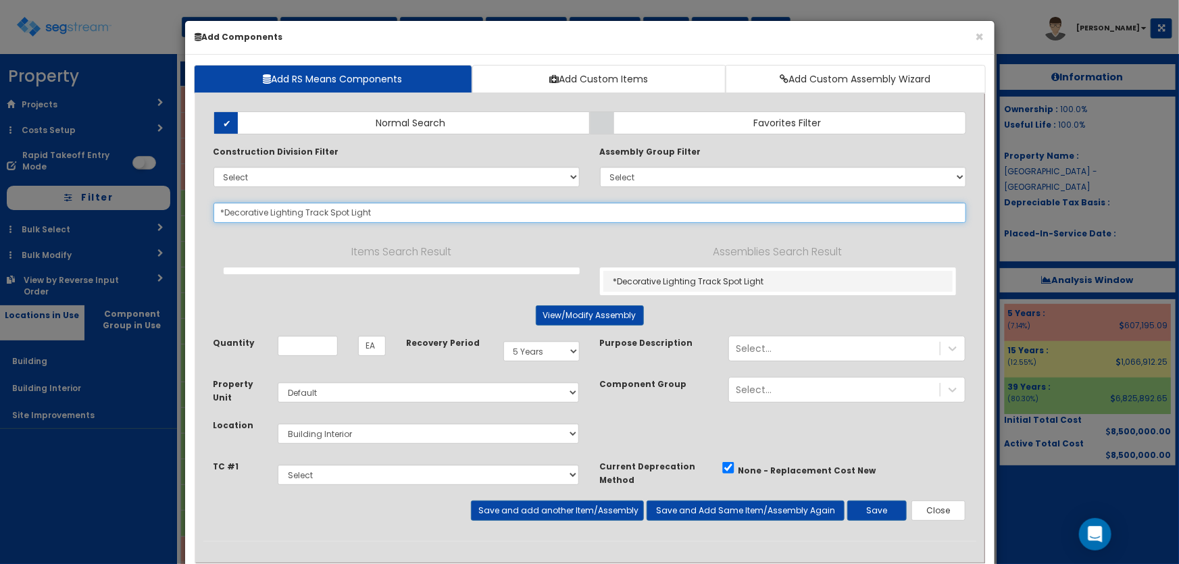
type input "*Decorative Lighting Track Spot Light"
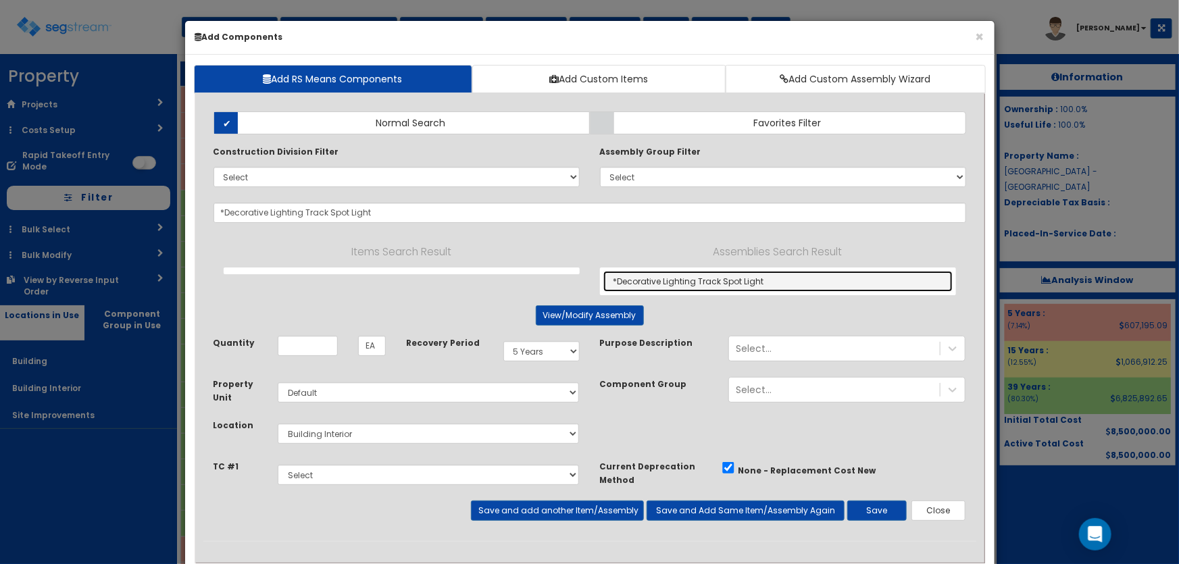
click at [675, 280] on link "*Decorative Lighting Track Spot Light" at bounding box center [778, 281] width 349 height 21
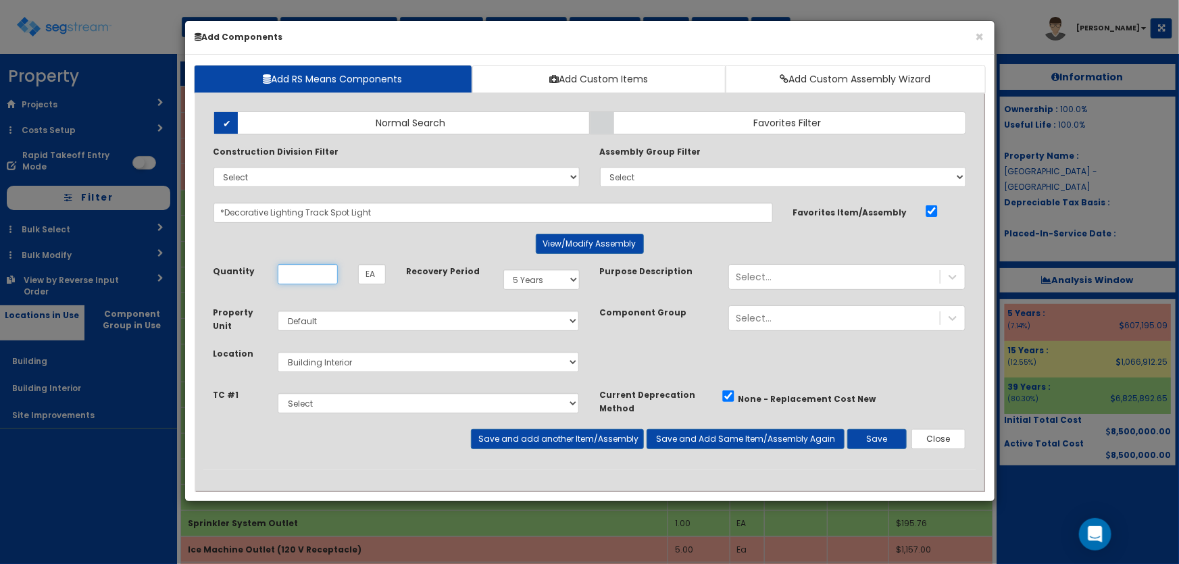
click at [313, 273] on input "Quantity" at bounding box center [308, 274] width 60 height 20
type input "4"
click at [522, 441] on button "Save and add another Item/Assembly" at bounding box center [557, 439] width 173 height 20
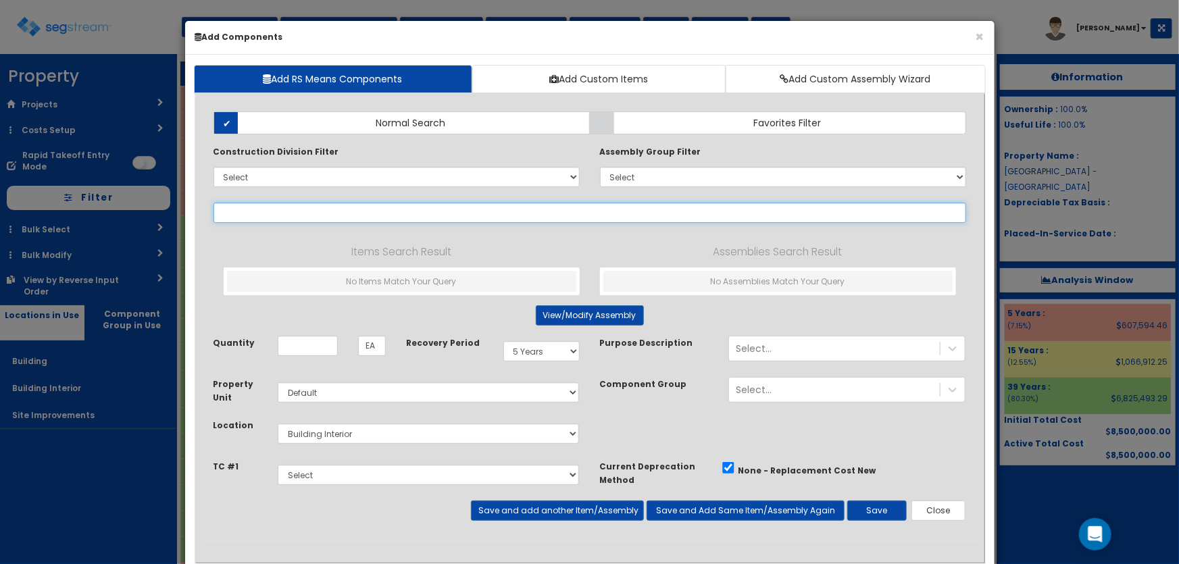
click at [260, 214] on input "text" at bounding box center [590, 213] width 753 height 20
paste input "*Decorative Lighting Power"
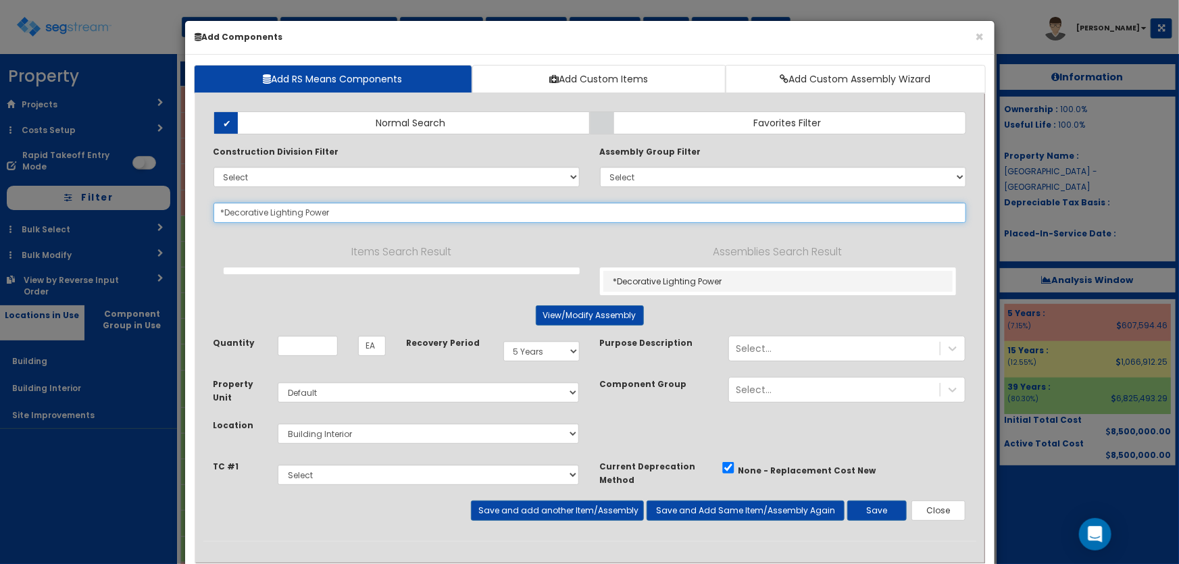
type input "*Decorative Lighting Power"
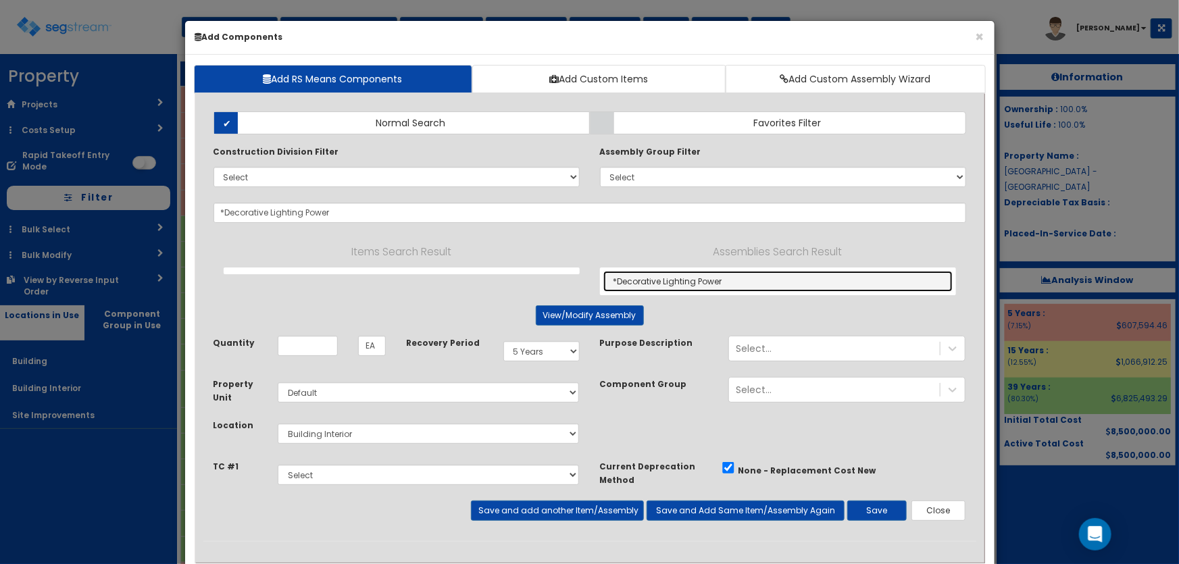
click at [696, 280] on link "*Decorative Lighting Power" at bounding box center [778, 281] width 349 height 21
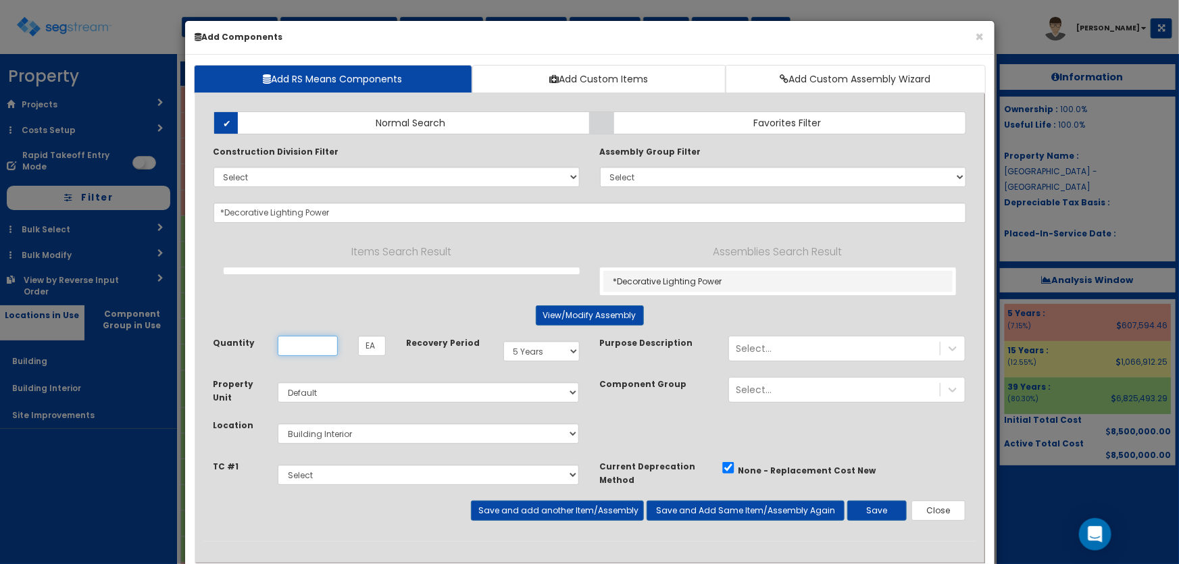
type input "SF"
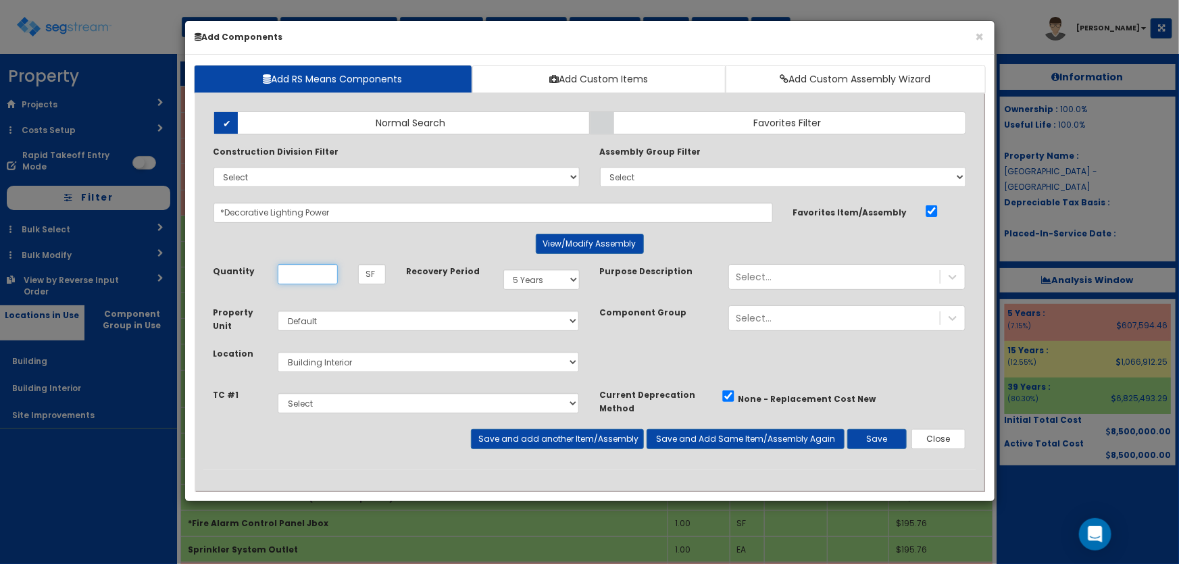
click at [292, 276] on input "Quantity" at bounding box center [308, 274] width 60 height 20
type input "3,350"
click at [539, 433] on button "Save and add another Item/Assembly" at bounding box center [557, 439] width 173 height 20
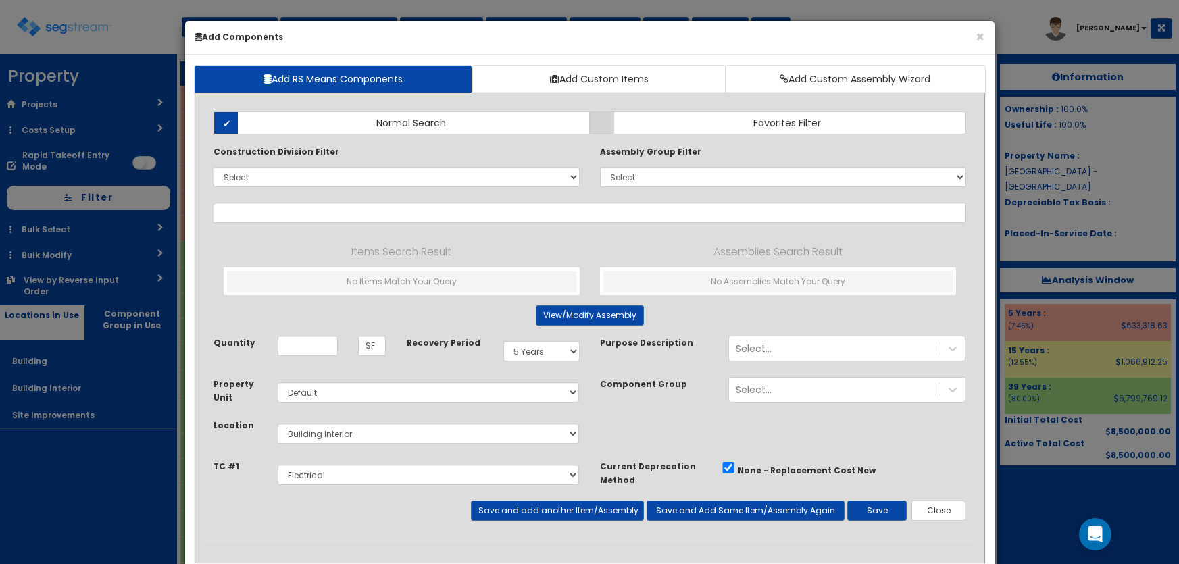
select select "5Y"
select select "default"
select select "7"
select select "5281465"
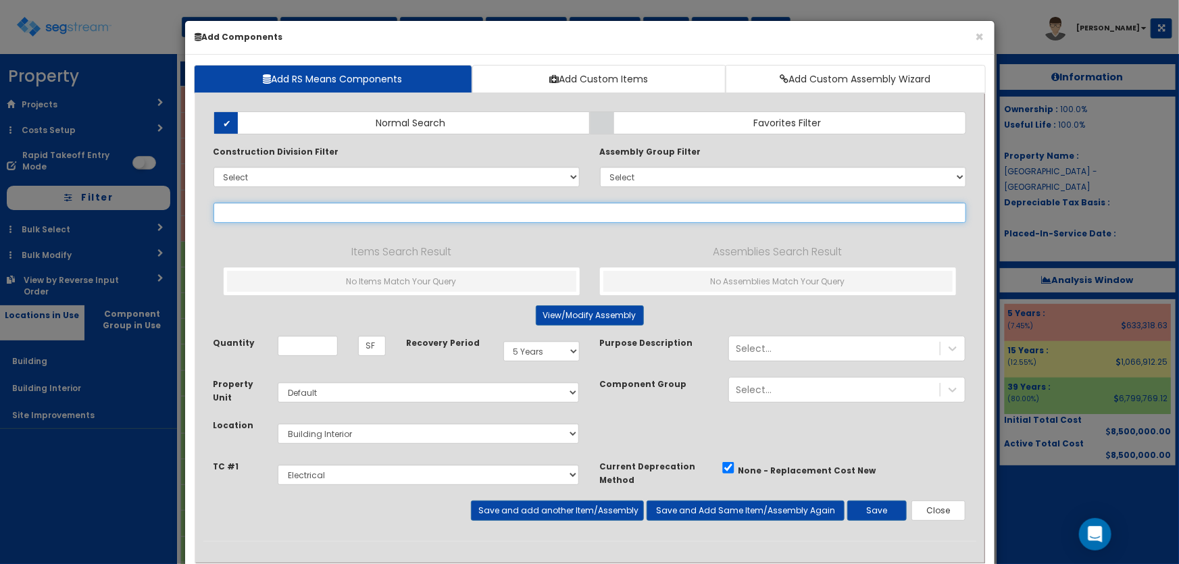
drag, startPoint x: 238, startPoint y: 205, endPoint x: 249, endPoint y: 211, distance: 12.1
click at [238, 205] on input "text" at bounding box center [590, 213] width 753 height 20
paste input "*General Lighting LED 2x2 Grid Recess"
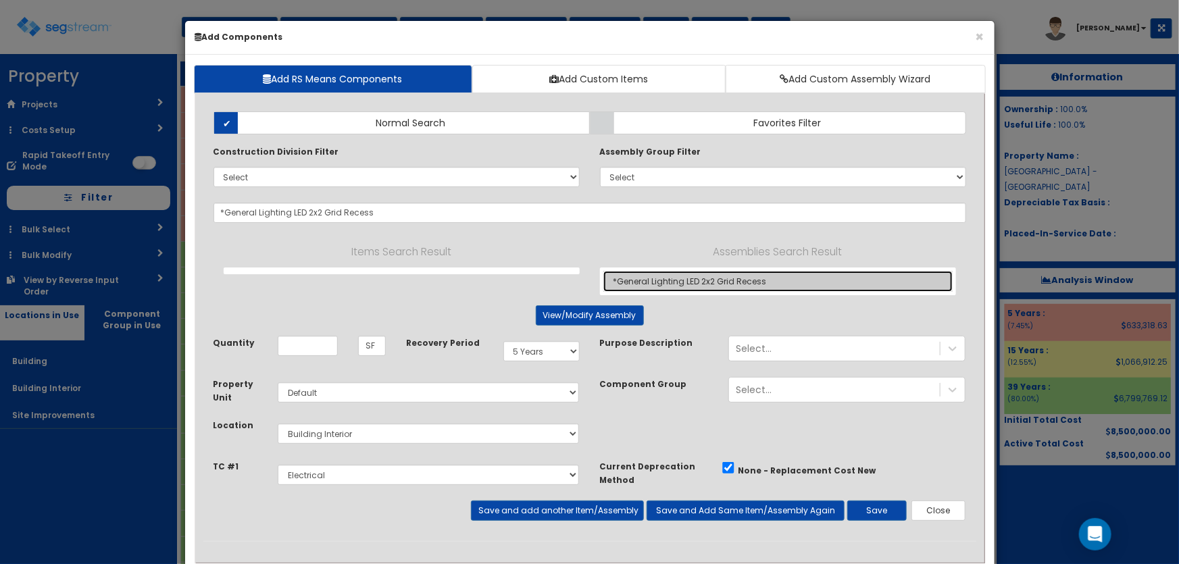
click at [670, 285] on link "*General Lighting LED 2x2 Grid Recess" at bounding box center [778, 281] width 349 height 21
type input "*General Lighting LED 2x2 Grid Recess"
type input "EA"
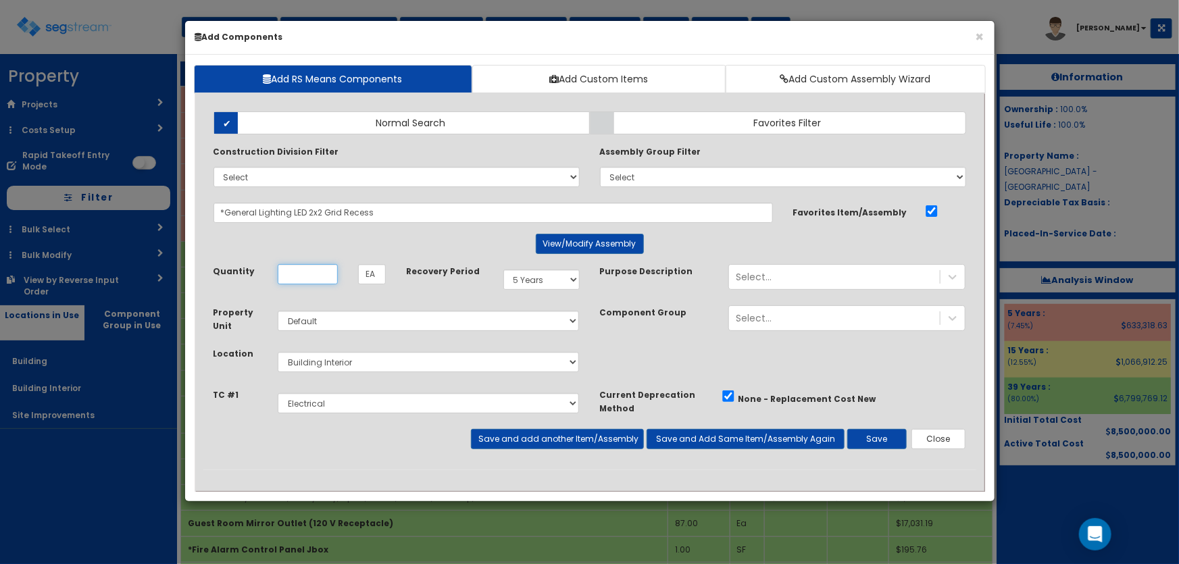
click at [297, 271] on input "Quantity" at bounding box center [308, 274] width 60 height 20
type input "7"
drag, startPoint x: 551, startPoint y: 271, endPoint x: 547, endPoint y: 285, distance: 14.1
click at [551, 271] on select "Select 5 Years 7 Years 9 Years 10 Years 15 Years 15 Year QLI 15 Year QRP 15 Yea…" at bounding box center [542, 280] width 76 height 20
select select "39Y"
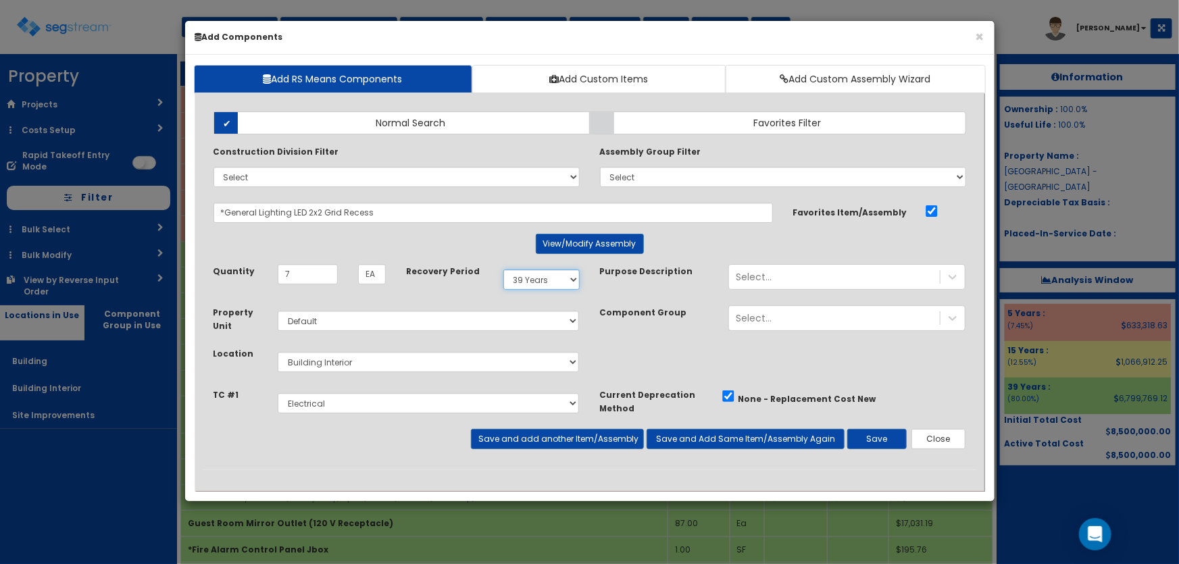
click at [504, 270] on select "Select 5 Years 7 Years 9 Years 10 Years 15 Years 15 Year QLI 15 Year QRP 15 Yea…" at bounding box center [542, 280] width 76 height 20
click at [530, 434] on button "Save and add another Item/Assembly" at bounding box center [557, 439] width 173 height 20
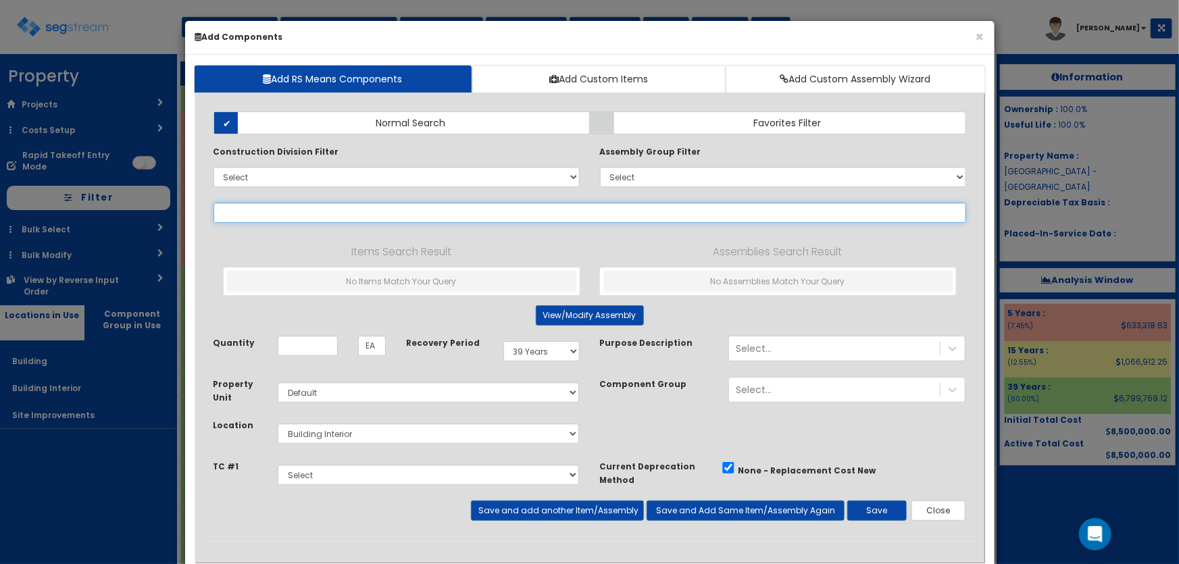
drag, startPoint x: 237, startPoint y: 213, endPoint x: 291, endPoint y: 214, distance: 54.1
click at [239, 213] on input "text" at bounding box center [590, 213] width 753 height 20
paste input "*General Lighting LED 4' Strip Surface Mounted"
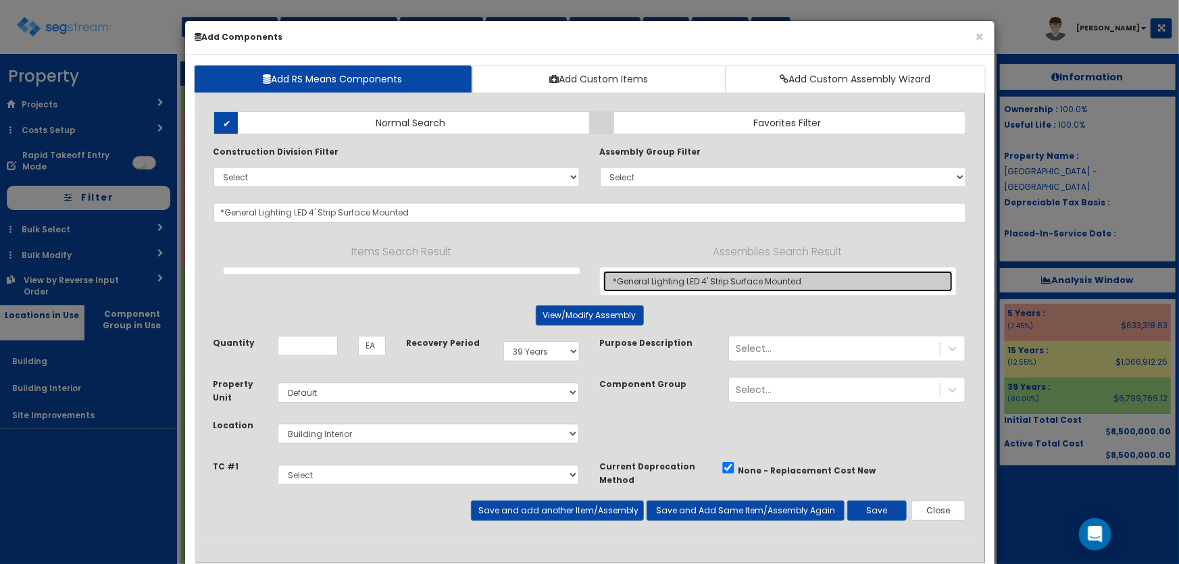
click at [680, 284] on link "*General Lighting LED 4' Strip Surface Mounted" at bounding box center [778, 281] width 349 height 21
type input "*General Lighting LED 4' Strip Surface Mounted"
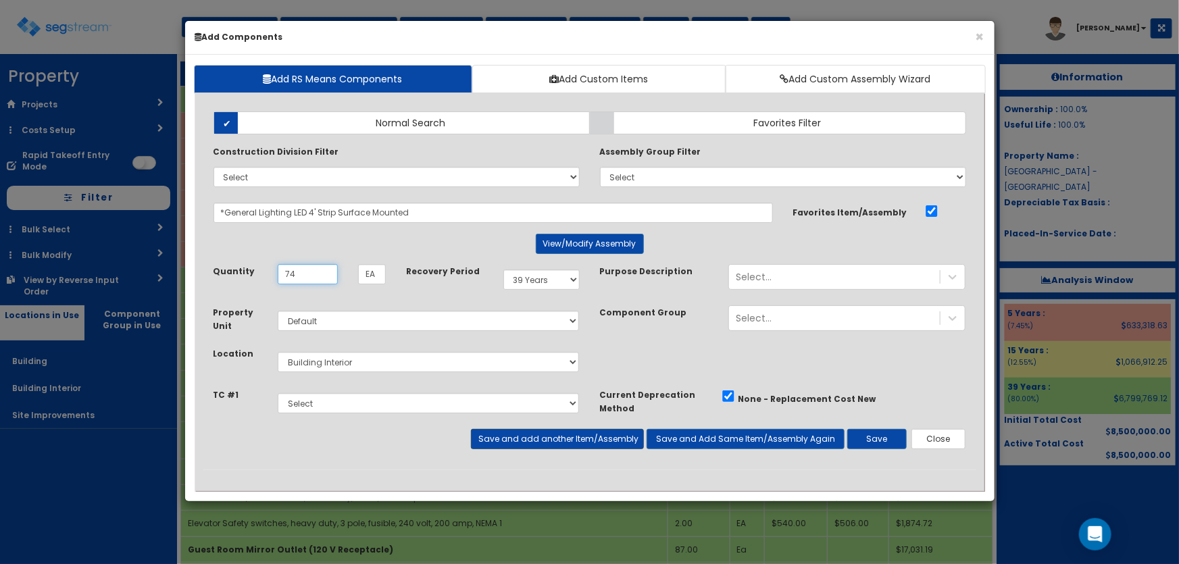
type input "74"
click at [495, 443] on button "Save and add another Item/Assembly" at bounding box center [557, 439] width 173 height 20
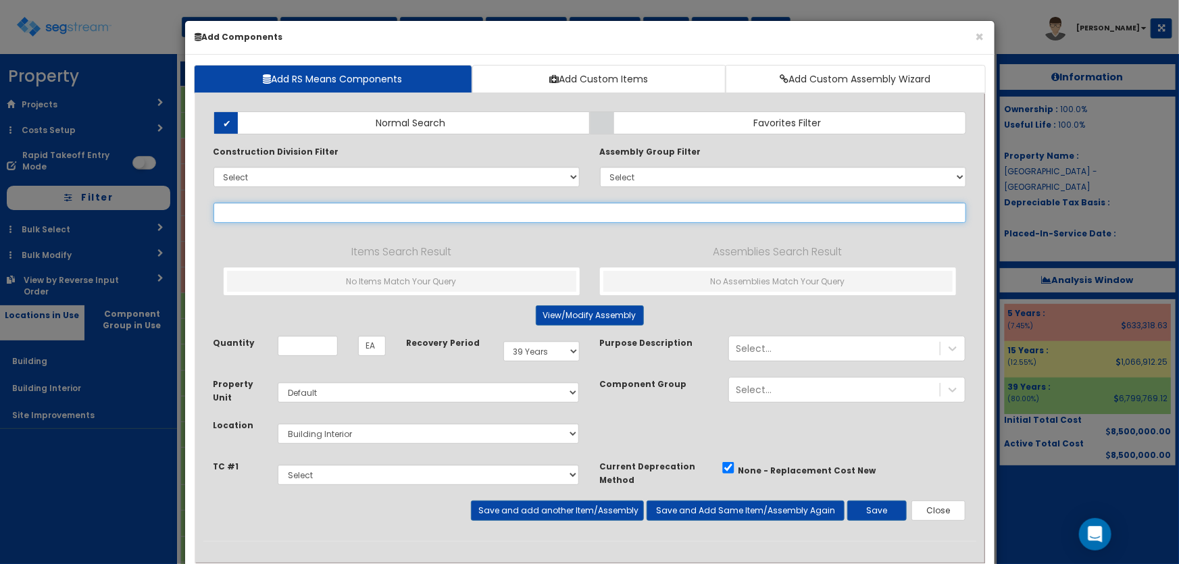
drag, startPoint x: 246, startPoint y: 212, endPoint x: 253, endPoint y: 212, distance: 7.5
click at [246, 212] on input "text" at bounding box center [590, 213] width 753 height 20
paste input "*General Lighting LED Can"
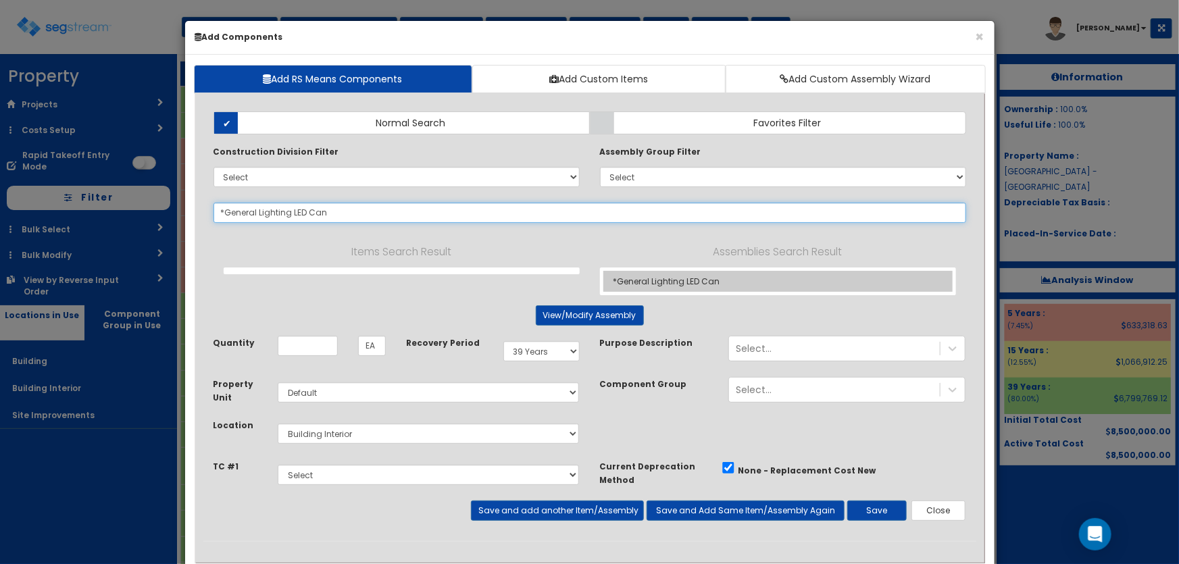
type input "*General Lighting LED Can"
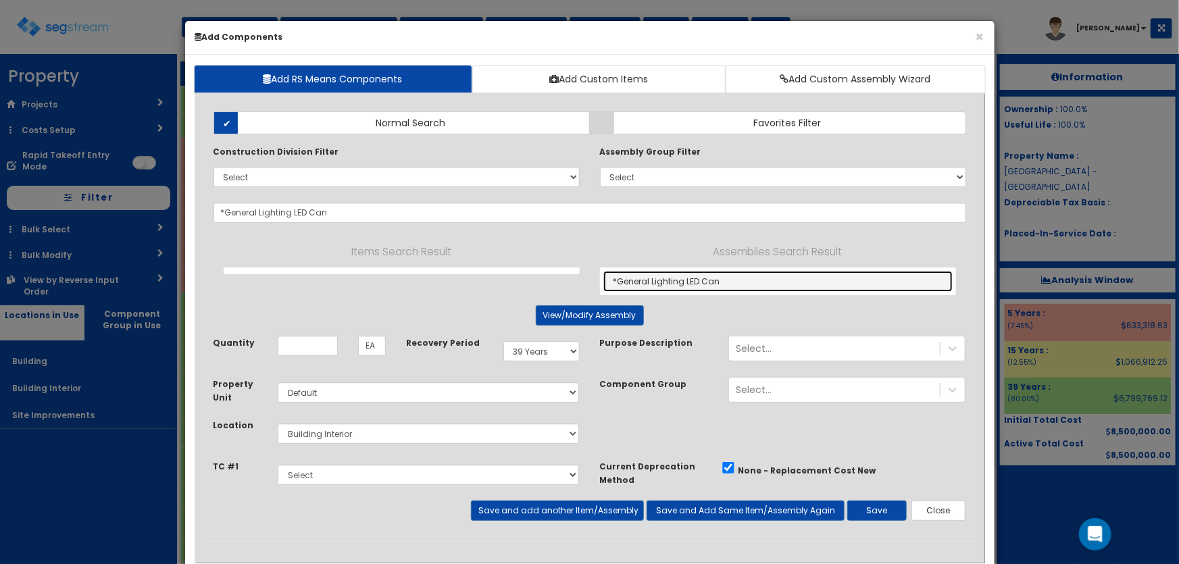
click at [691, 284] on link "*General Lighting LED Can" at bounding box center [778, 281] width 349 height 21
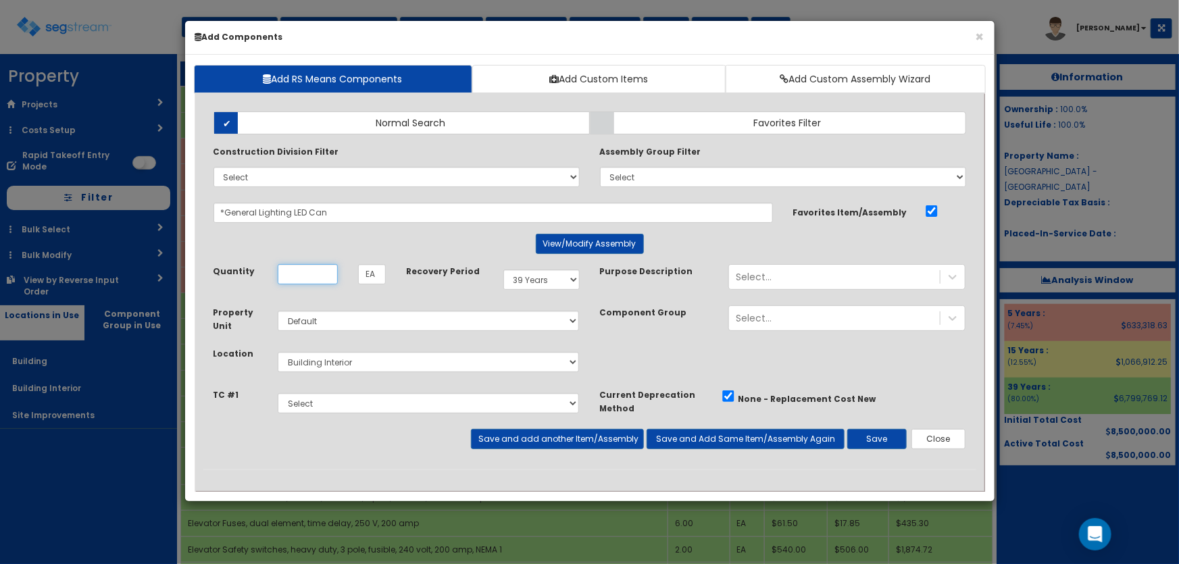
click at [294, 275] on input "Quantity" at bounding box center [308, 274] width 60 height 20
type input "553"
click at [514, 437] on button "Save and add another Item/Assembly" at bounding box center [557, 439] width 173 height 20
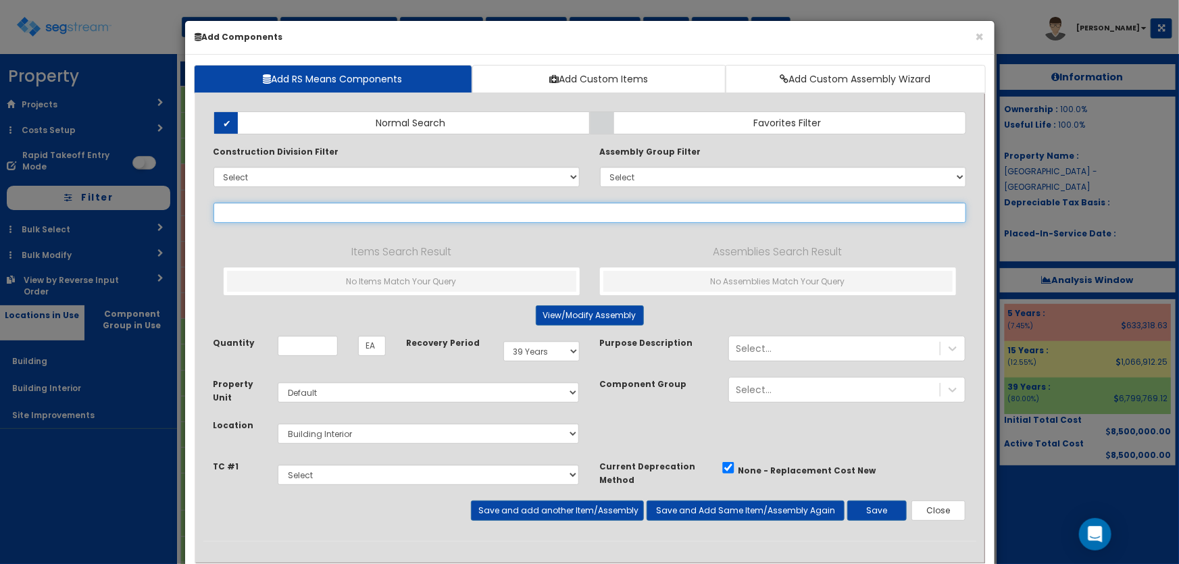
click at [253, 213] on input "text" at bounding box center [590, 213] width 753 height 20
paste input "*General Lighting Power"
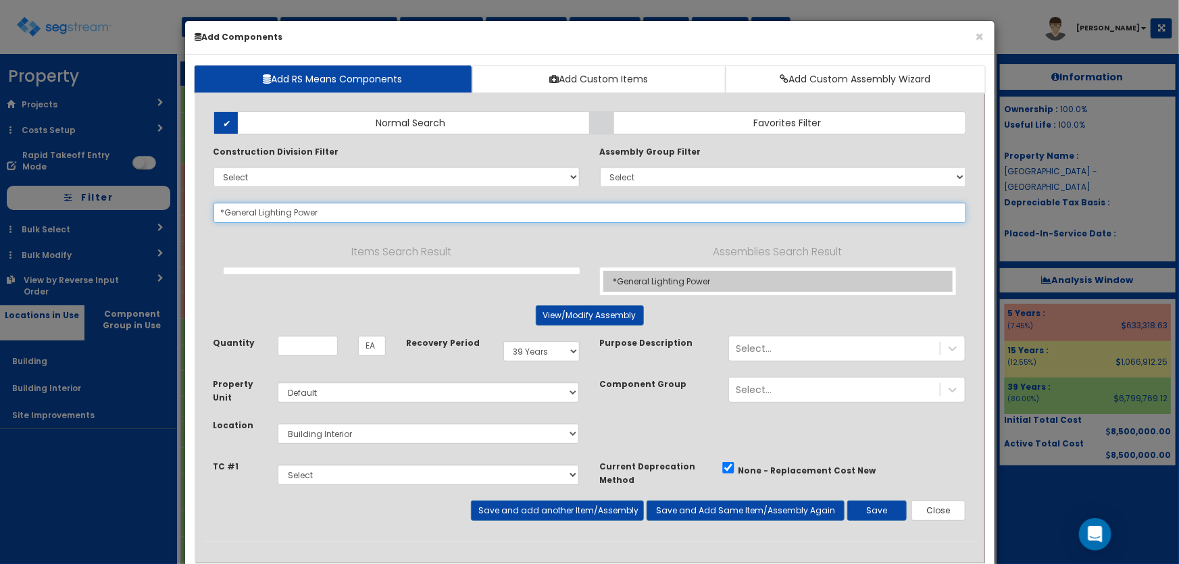
type input "*General Lighting Power"
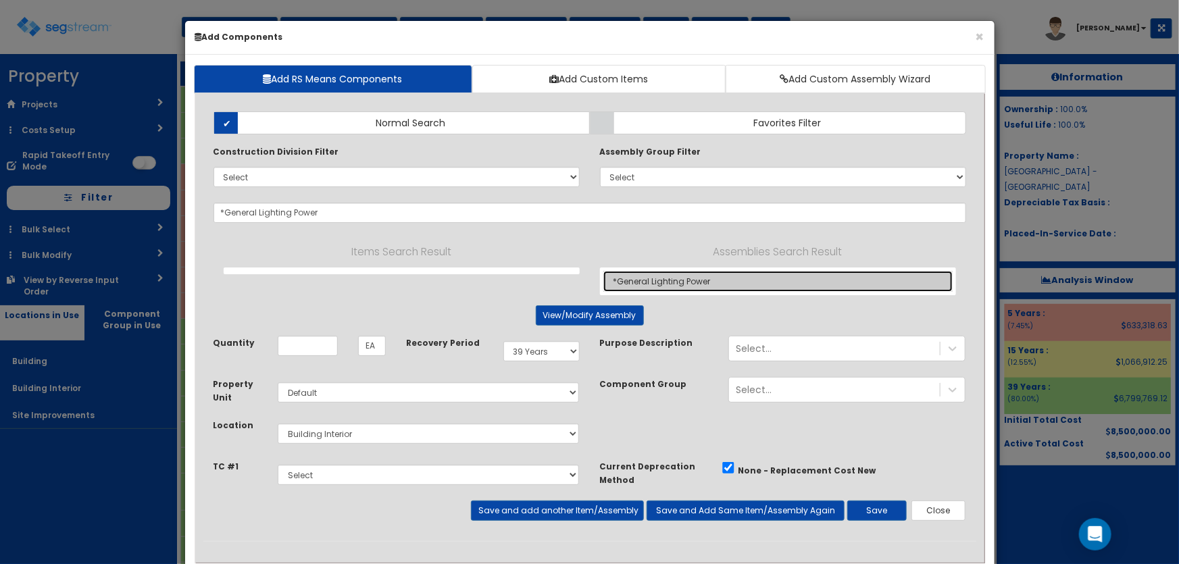
click at [666, 273] on link "*General Lighting Power" at bounding box center [778, 281] width 349 height 21
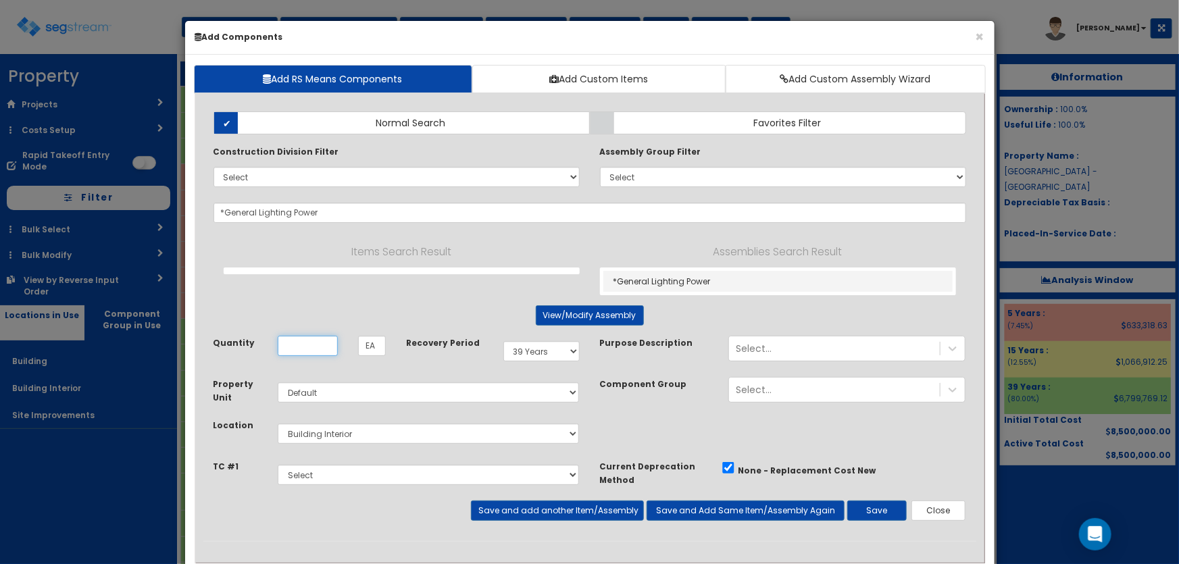
type input "SF"
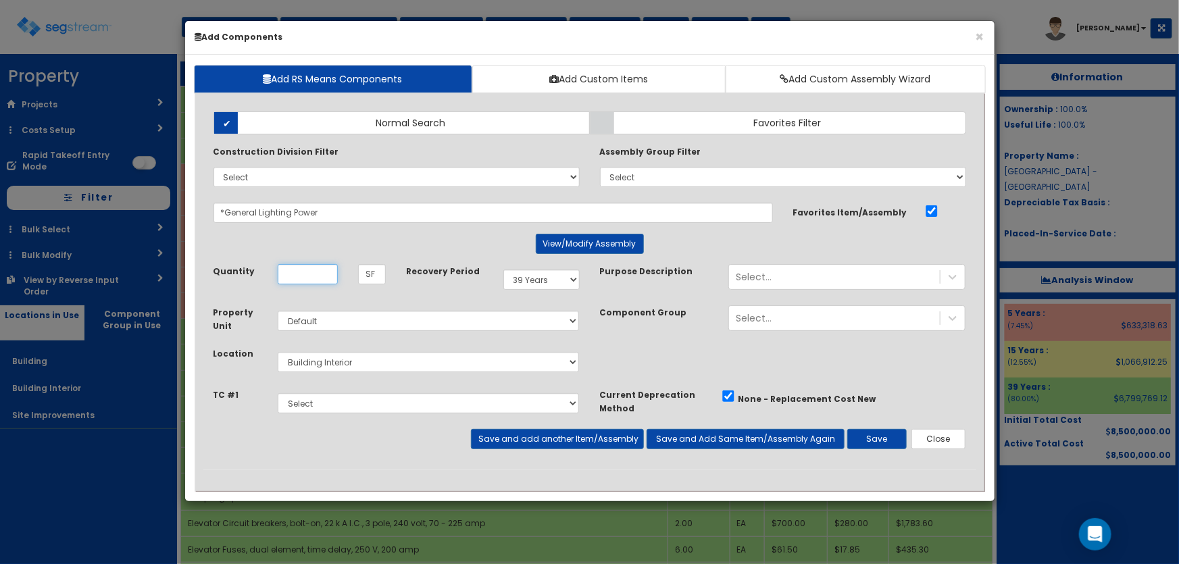
click at [312, 269] on input "Quantity" at bounding box center [308, 274] width 60 height 20
type input "31,700"
click at [887, 439] on button "Save" at bounding box center [877, 439] width 59 height 20
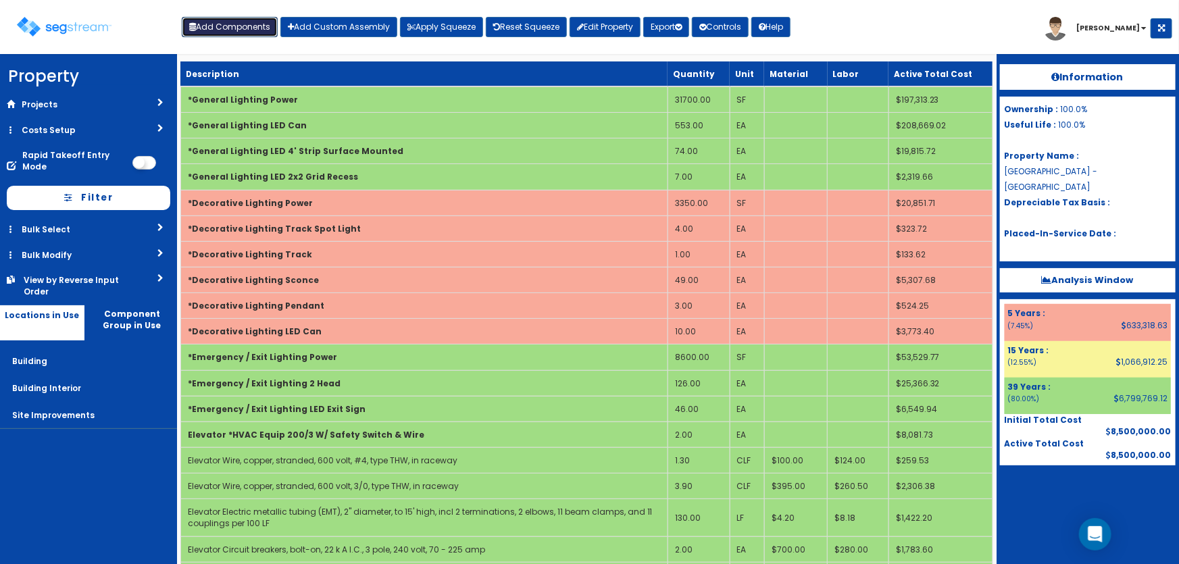
click at [238, 27] on button "Add Components" at bounding box center [230, 27] width 96 height 20
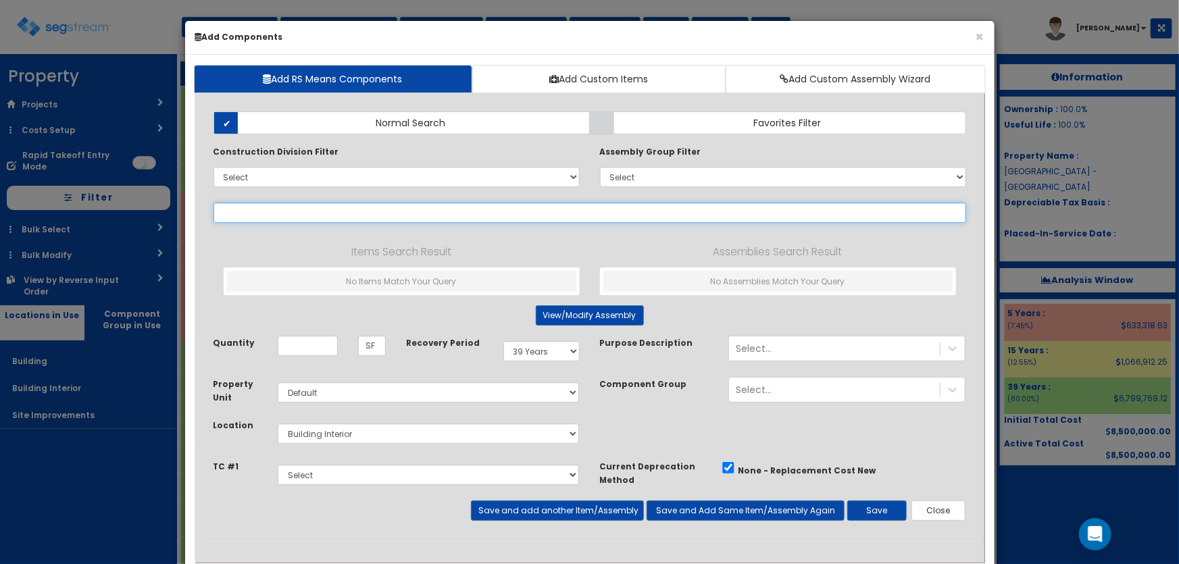
select select
click at [260, 212] on input "text" at bounding box center [590, 213] width 753 height 20
paste input "*Panel ML 100 120/208 Q"
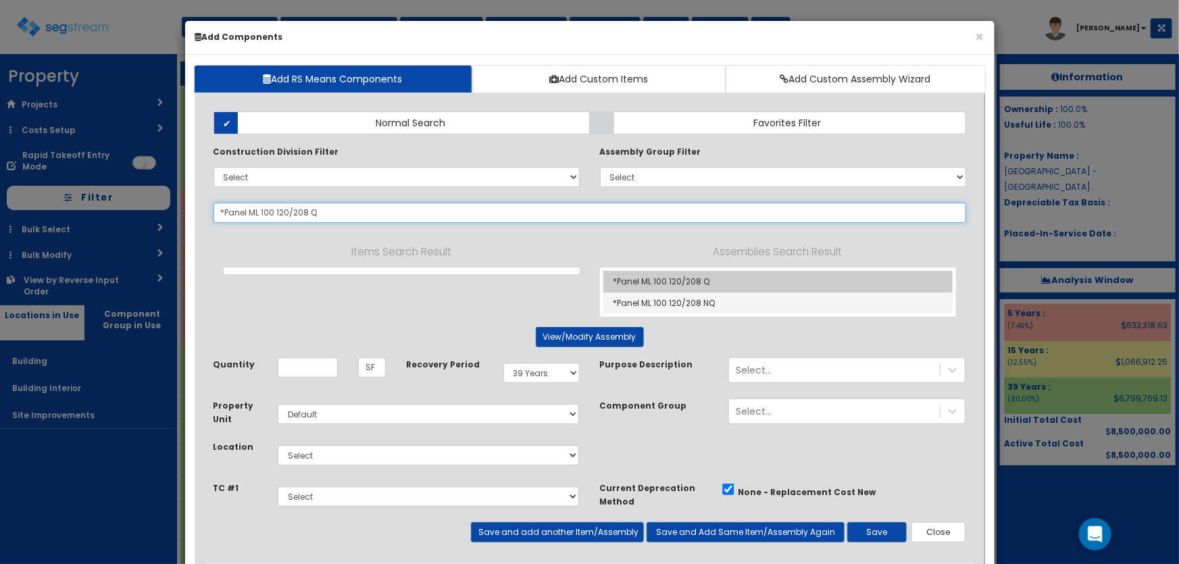
type input "*Panel ML 100 120/208 Q"
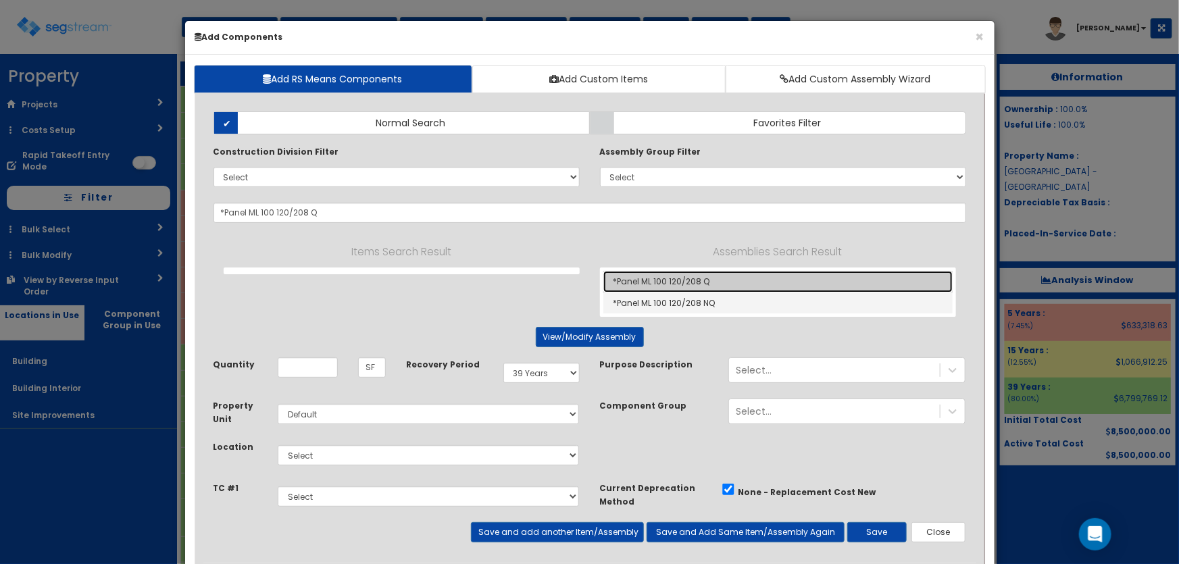
drag, startPoint x: 660, startPoint y: 274, endPoint x: 582, endPoint y: 274, distance: 77.7
click at [660, 274] on link "*Panel ML 100 120/208 Q" at bounding box center [778, 282] width 349 height 22
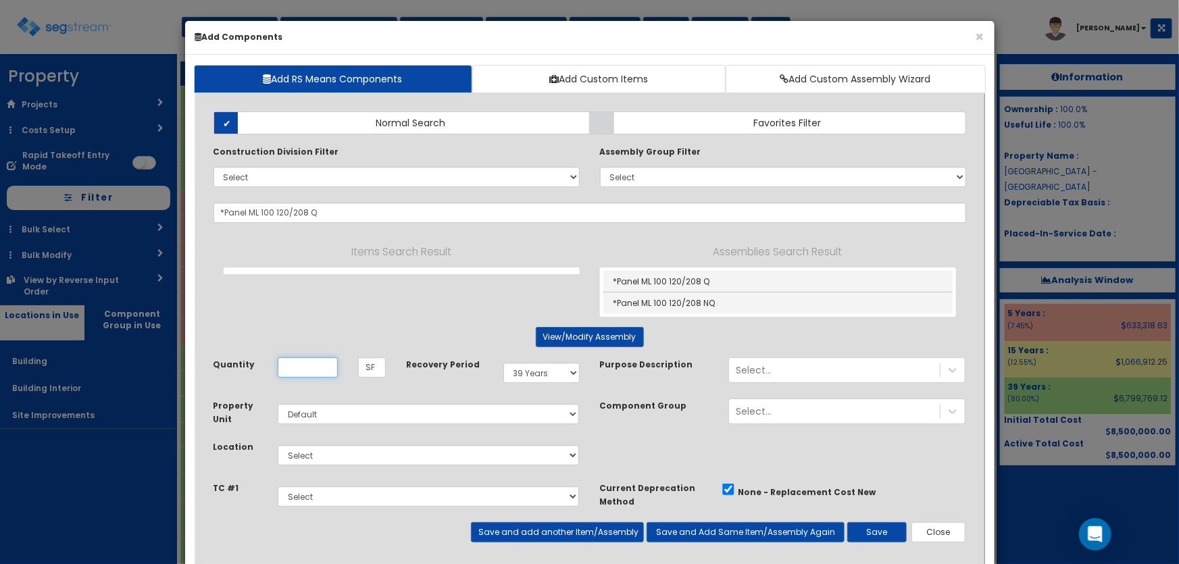
type input "EA"
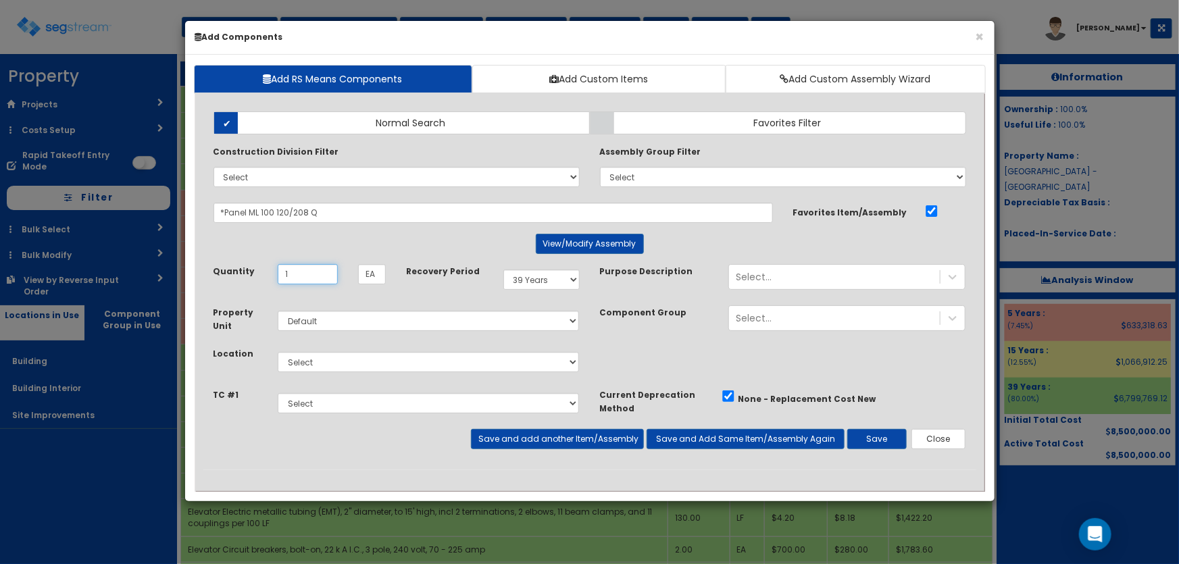
type input "1"
click at [533, 282] on select "Select 5 Years 7 Years 9 Years 10 Years 15 Years 15 Year QLI 15 Year QRP 15 Yea…" at bounding box center [542, 280] width 76 height 20
select select "5Y"
click at [504, 270] on select "Select 5 Years 7 Years 9 Years 10 Years 15 Years 15 Year QLI 15 Year QRP 15 Yea…" at bounding box center [542, 280] width 76 height 20
click at [343, 365] on select "Select Building Building Interior Site Improvements Add Additional Location" at bounding box center [429, 362] width 302 height 20
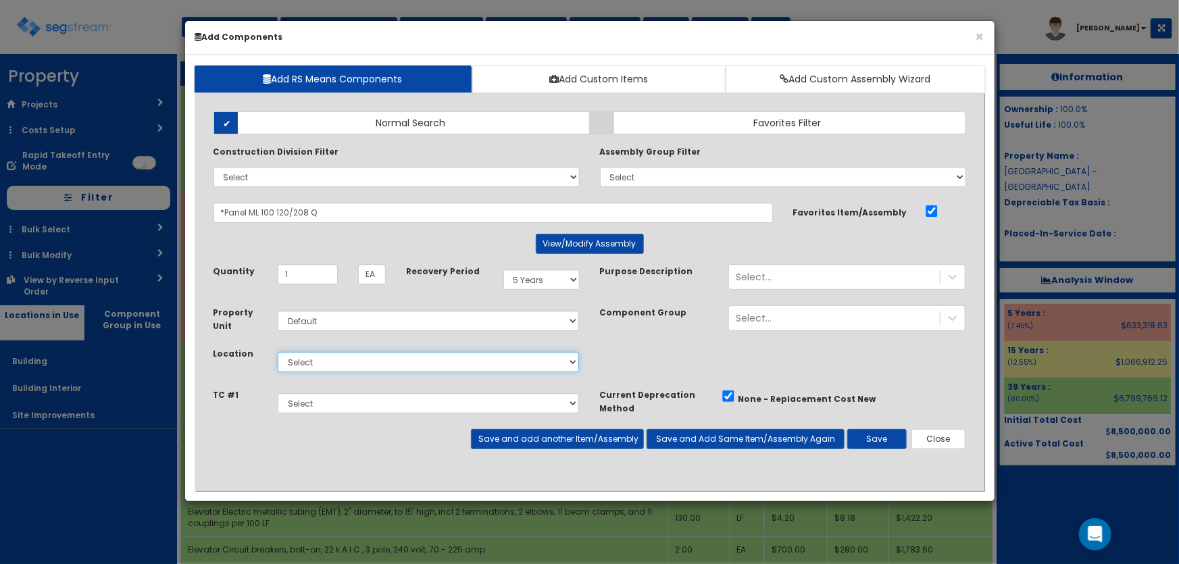
select select "7"
click at [278, 352] on select "Select Building Building Interior Site Improvements Add Additional Location" at bounding box center [429, 362] width 302 height 20
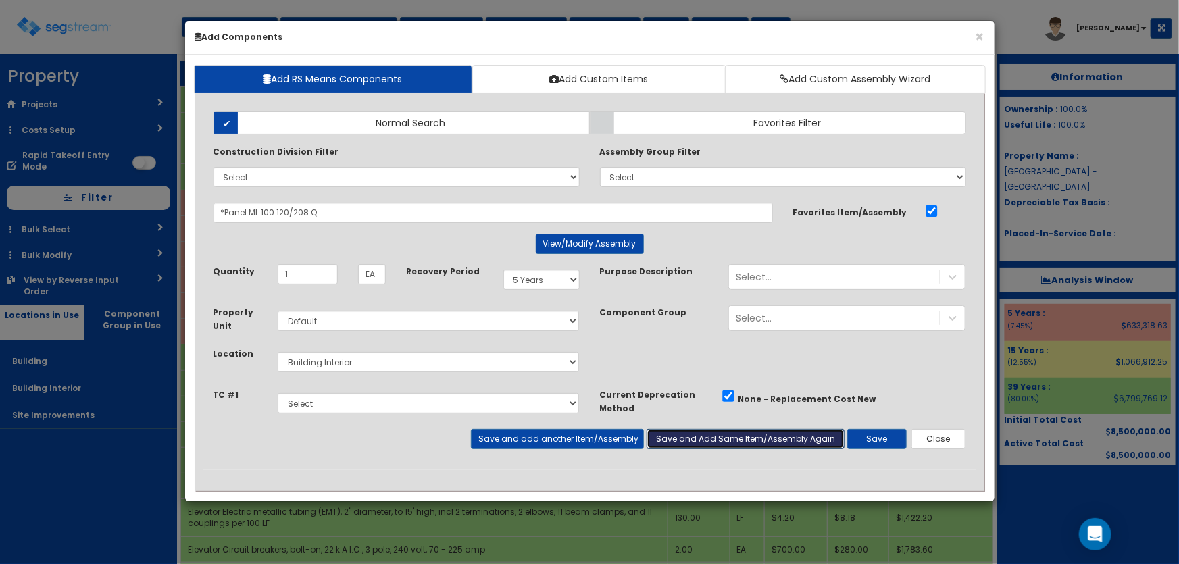
click at [683, 433] on button "Save and Add Same Item/Assembly Again" at bounding box center [746, 439] width 198 height 20
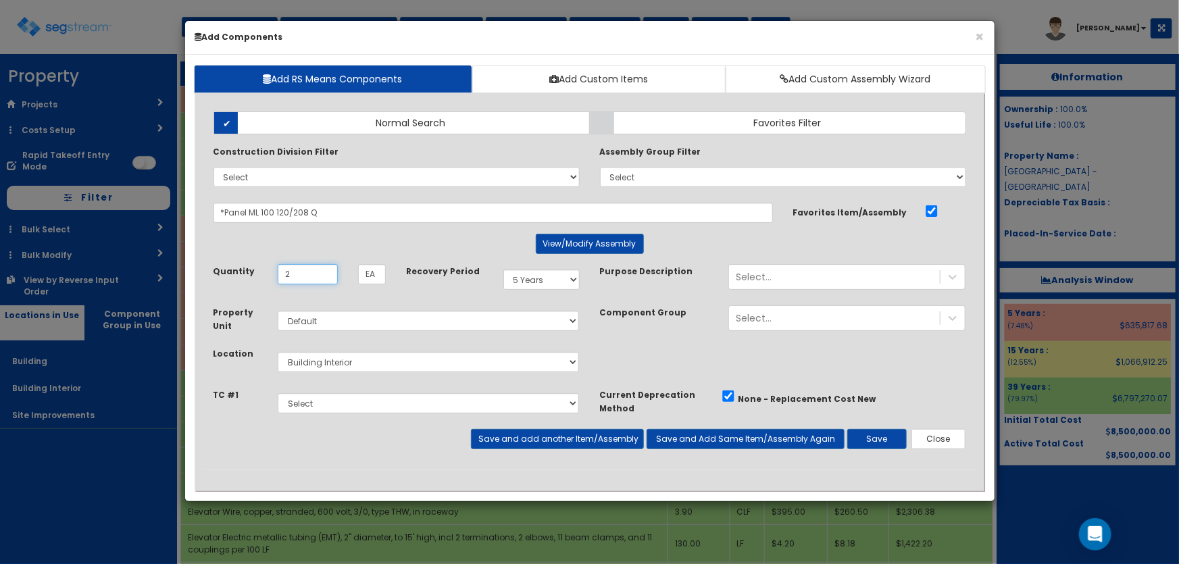
type input "2"
click at [520, 278] on select "Select 5 Years 7 Years 9 Years 10 Years 15 Years 15 Year QLI 15 Year QRP 15 Yea…" at bounding box center [542, 280] width 76 height 20
select select "39Y"
click at [504, 270] on select "Select 5 Years 7 Years 9 Years 10 Years 15 Years 15 Year QLI 15 Year QRP 15 Yea…" at bounding box center [542, 280] width 76 height 20
click at [549, 437] on button "Save and add another Item/Assembly" at bounding box center [557, 439] width 173 height 20
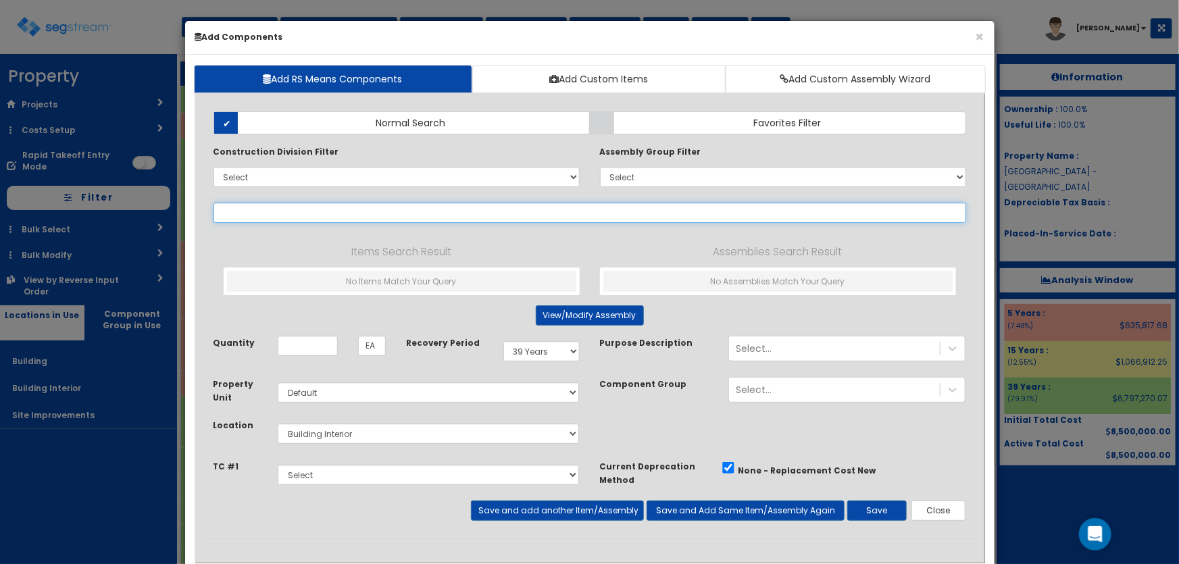
click at [341, 209] on input "text" at bounding box center [590, 213] width 753 height 20
paste input "*Panel ML 225 120/208 Q"
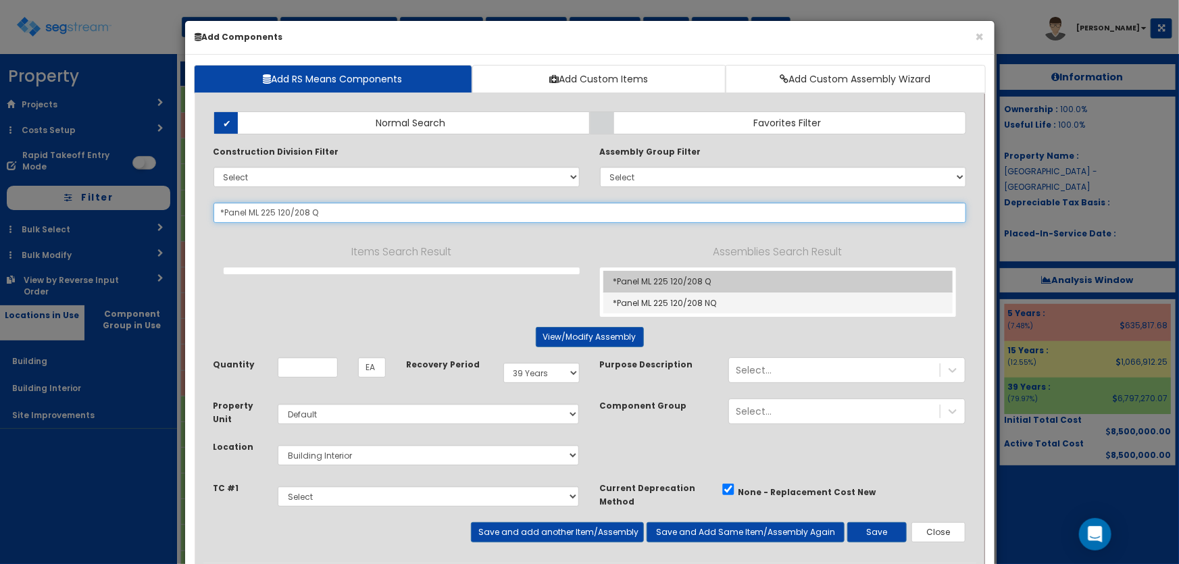
type input "*Panel ML 225 120/208 Q"
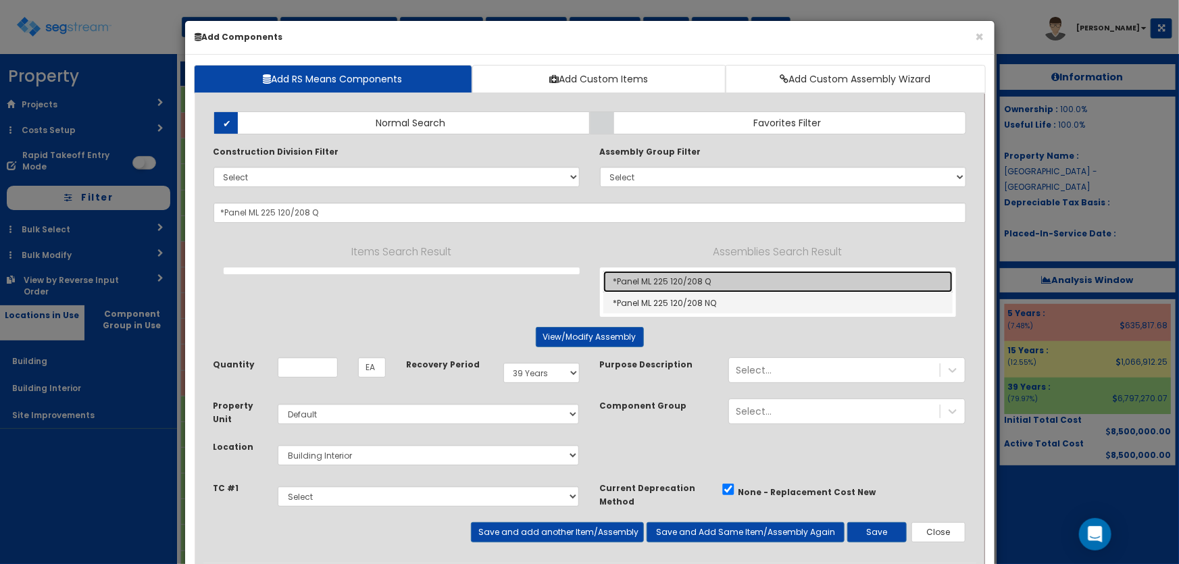
click at [660, 277] on link "*Panel ML 225 120/208 Q" at bounding box center [778, 282] width 349 height 22
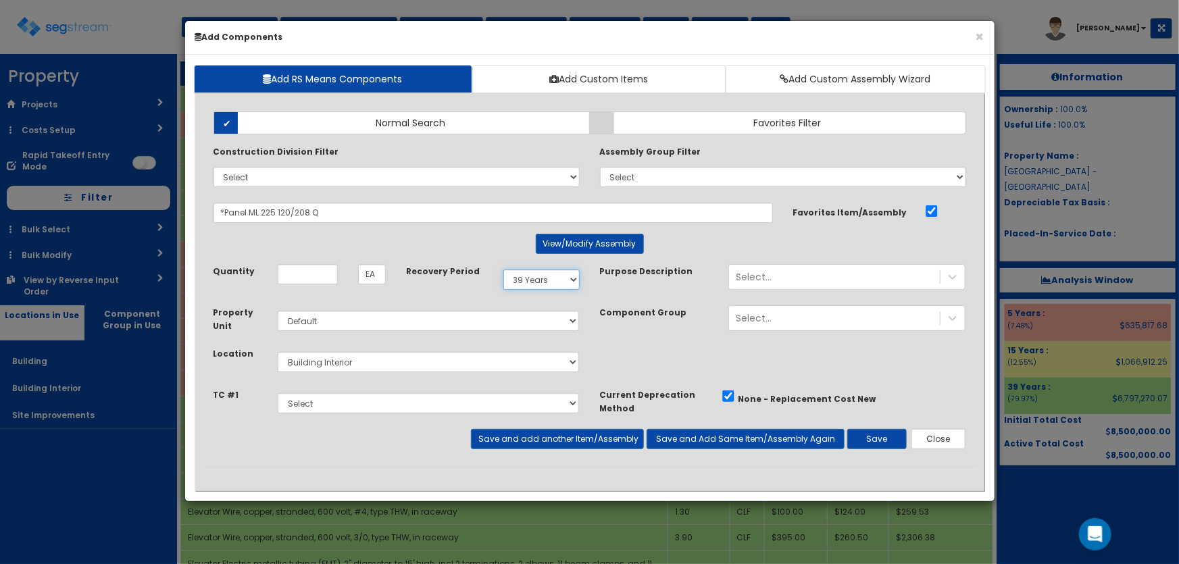
drag, startPoint x: 526, startPoint y: 276, endPoint x: 527, endPoint y: 288, distance: 11.6
click at [526, 276] on select "Select 5 Years 7 Years 9 Years 10 Years 15 Years 15 Year QLI 15 Year QRP 15 Yea…" at bounding box center [542, 280] width 76 height 20
select select "5Y"
click at [504, 270] on select "Select 5 Years 7 Years 9 Years 10 Years 15 Years 15 Year QLI 15 Year QRP 15 Yea…" at bounding box center [542, 280] width 76 height 20
click at [299, 275] on input "Quantity" at bounding box center [308, 274] width 60 height 20
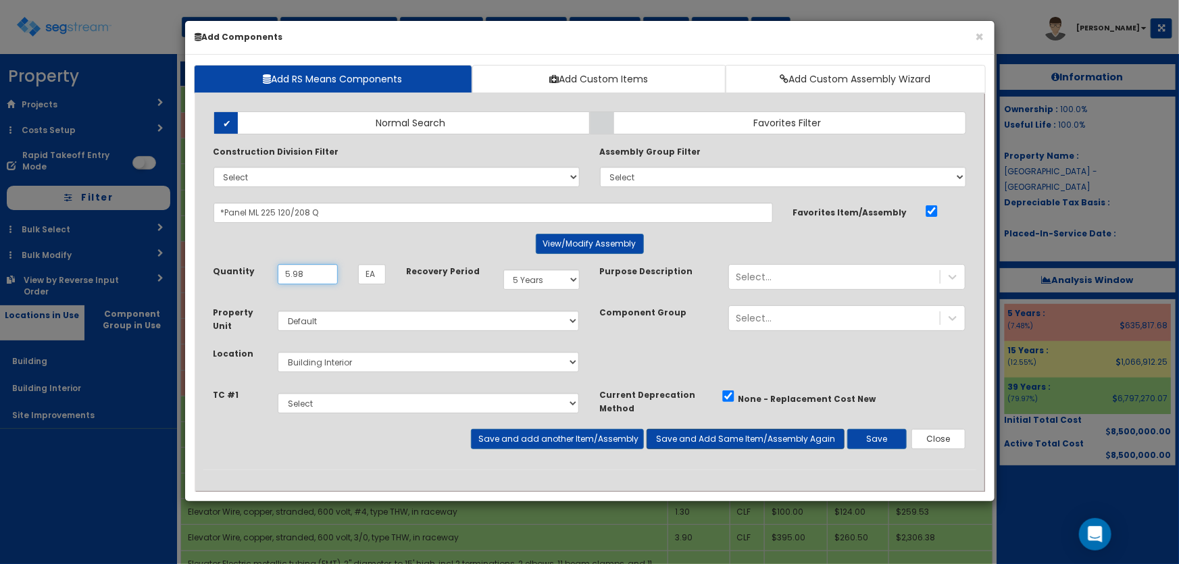
type input "5.98"
click at [741, 437] on button "Save and Add Same Item/Assembly Again" at bounding box center [746, 439] width 198 height 20
click at [537, 281] on select "Select 5 Years 7 Years 9 Years 10 Years 15 Years 15 Year QLI 15 Year QRP 15 Yea…" at bounding box center [542, 280] width 76 height 20
select select "39Y"
click at [504, 270] on select "Select 5 Years 7 Years 9 Years 10 Years 15 Years 15 Year QLI 15 Year QRP 15 Yea…" at bounding box center [542, 280] width 76 height 20
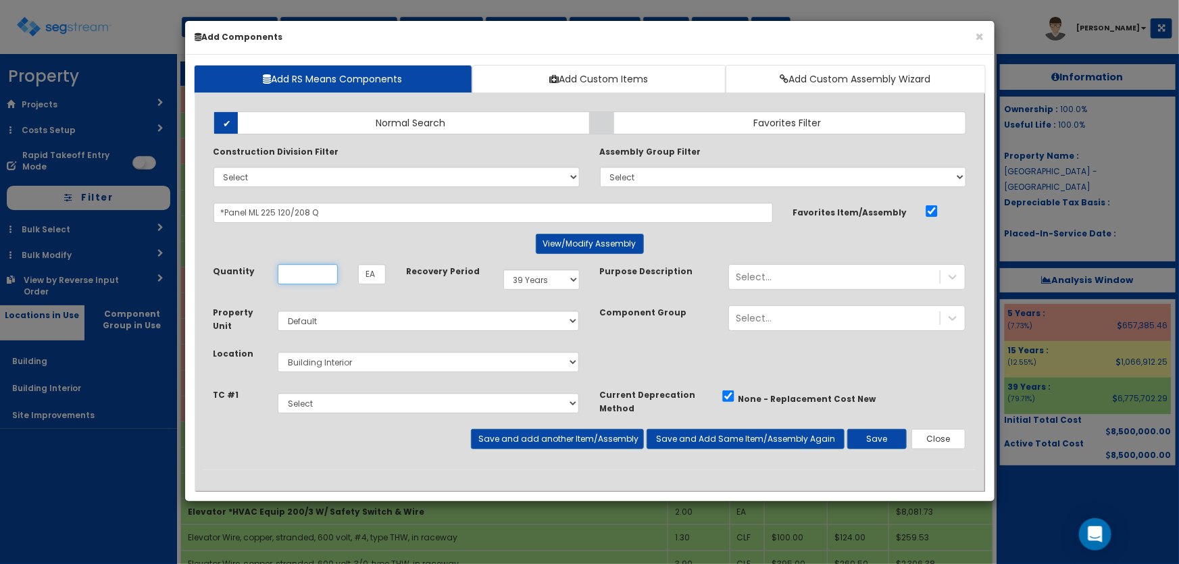
click at [310, 278] on input "Quantity" at bounding box center [308, 274] width 60 height 20
type input "4.02"
click at [483, 439] on button "Save and add another Item/Assembly" at bounding box center [557, 439] width 173 height 20
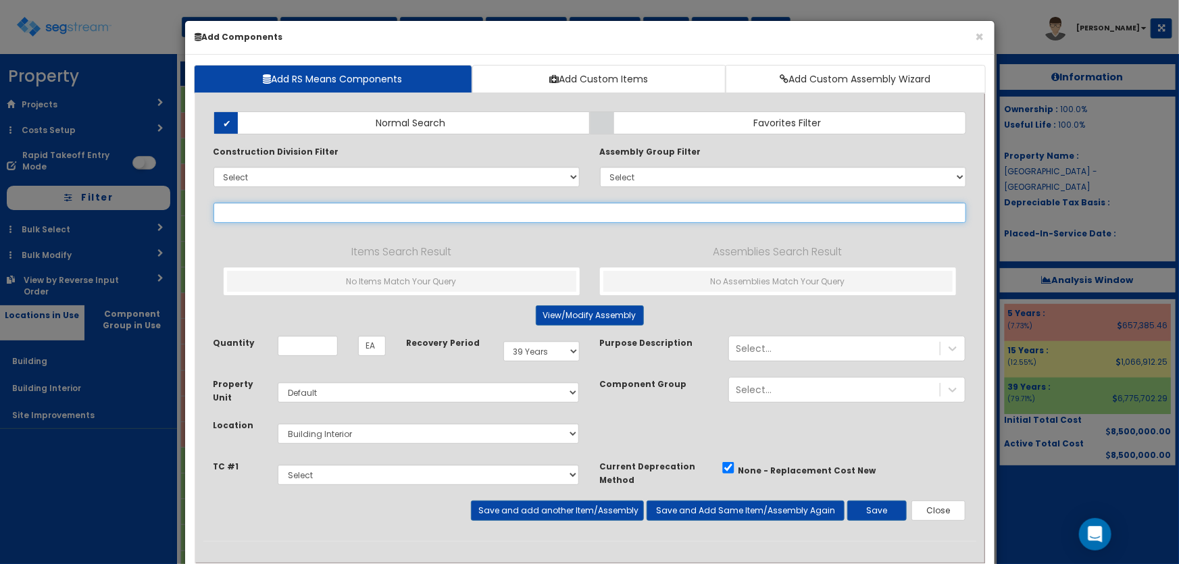
click at [266, 216] on input "text" at bounding box center [590, 213] width 753 height 20
paste input "*Panel ML 400 120/208 Q"
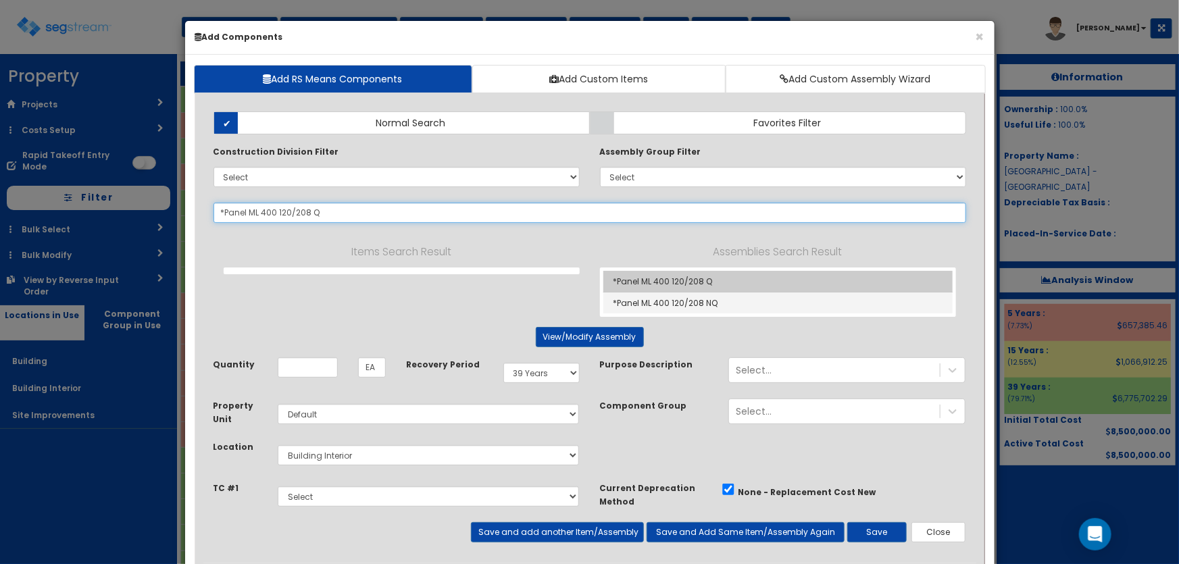
type input "*Panel ML 400 120/208 Q"
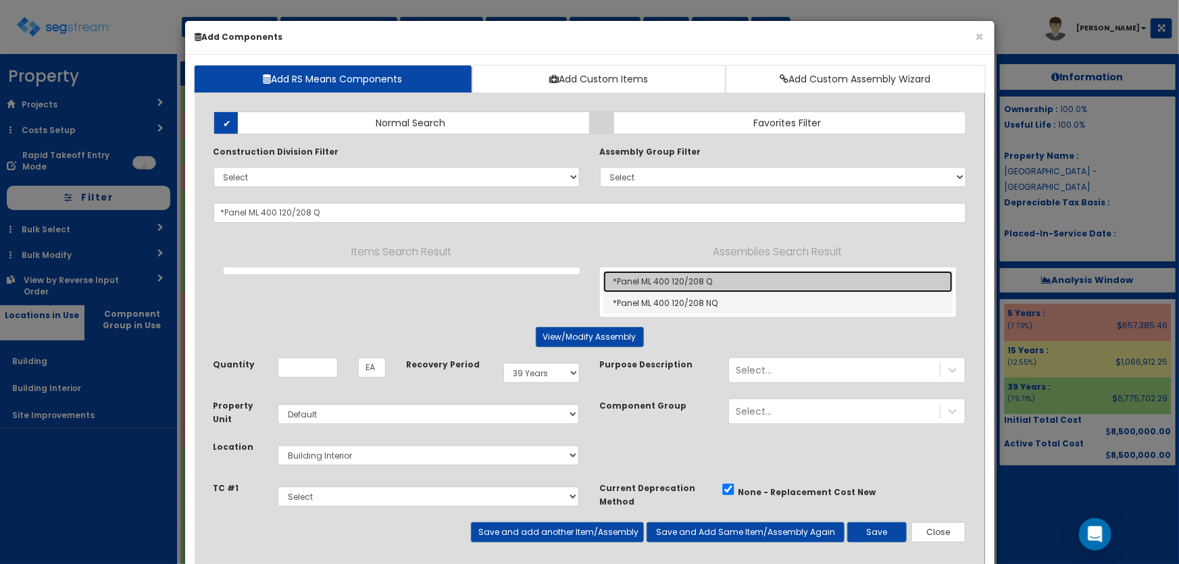
click at [685, 280] on link "*Panel ML 400 120/208 Q" at bounding box center [778, 282] width 349 height 22
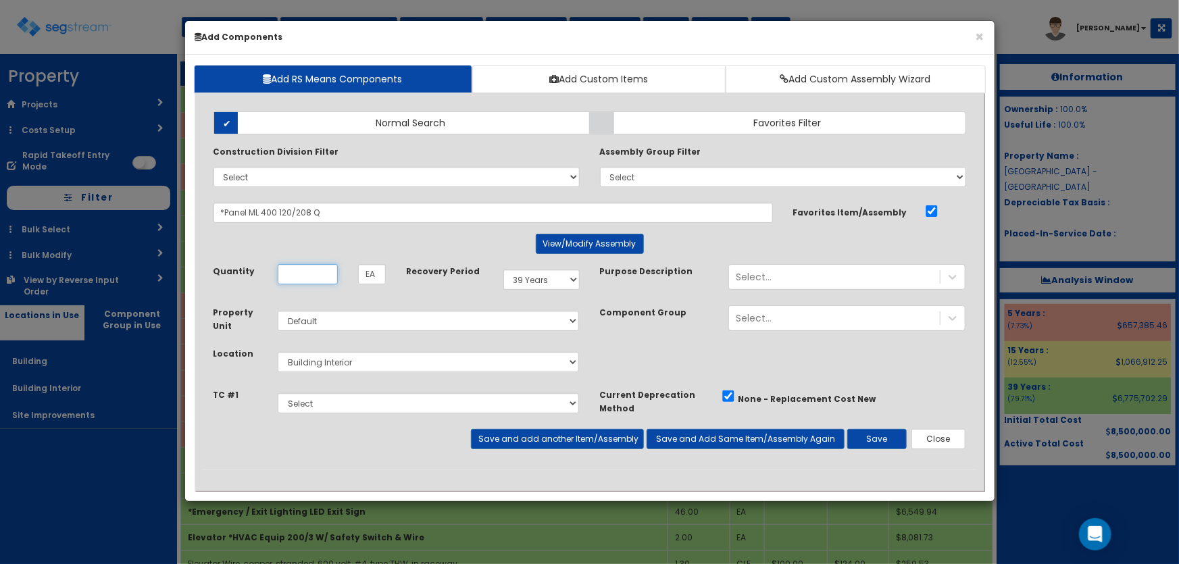
click at [307, 271] on input "Quantity" at bounding box center [308, 274] width 60 height 20
type input ".95"
click at [708, 441] on button "Save and Add Same Item/Assembly Again" at bounding box center [746, 439] width 198 height 20
type input ".05"
drag, startPoint x: 522, startPoint y: 275, endPoint x: 529, endPoint y: 278, distance: 7.6
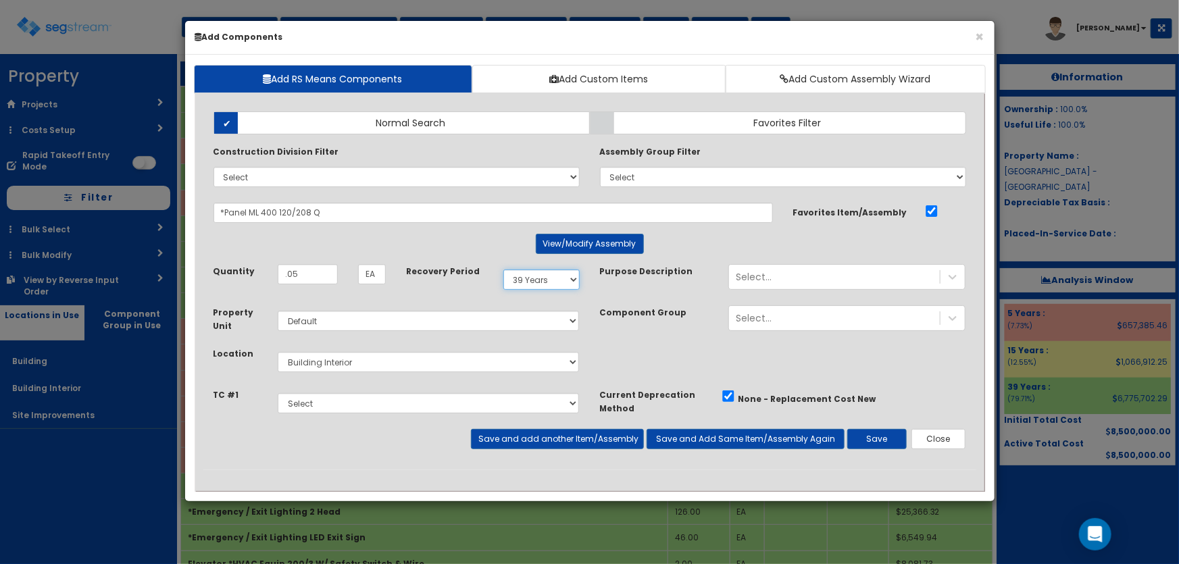
click at [522, 275] on select "Select 5 Years 7 Years 9 Years 10 Years 15 Years 15 Year QLI 15 Year QRP 15 Yea…" at bounding box center [542, 280] width 76 height 20
select select "5Y"
click at [504, 270] on select "Select 5 Years 7 Years 9 Years 10 Years 15 Years 15 Year QLI 15 Year QRP 15 Yea…" at bounding box center [542, 280] width 76 height 20
click at [594, 436] on button "Save and add another Item/Assembly" at bounding box center [557, 439] width 173 height 20
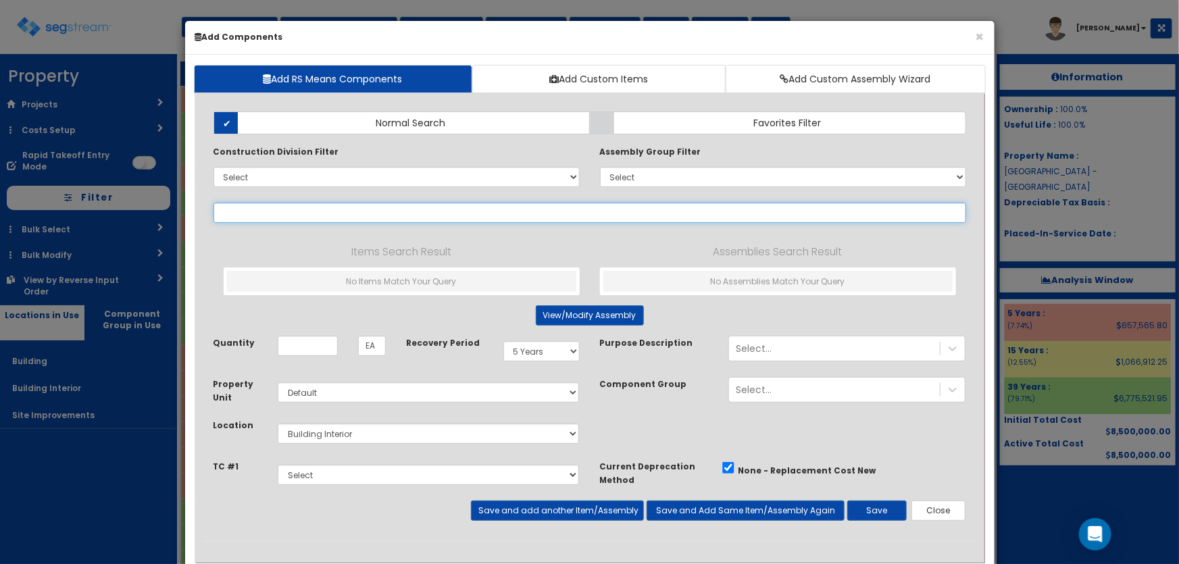
drag, startPoint x: 276, startPoint y: 206, endPoint x: 290, endPoint y: 206, distance: 14.2
click at [276, 206] on input "text" at bounding box center [590, 213] width 753 height 20
paste input "*Incoming Switchboard 2000 Q"
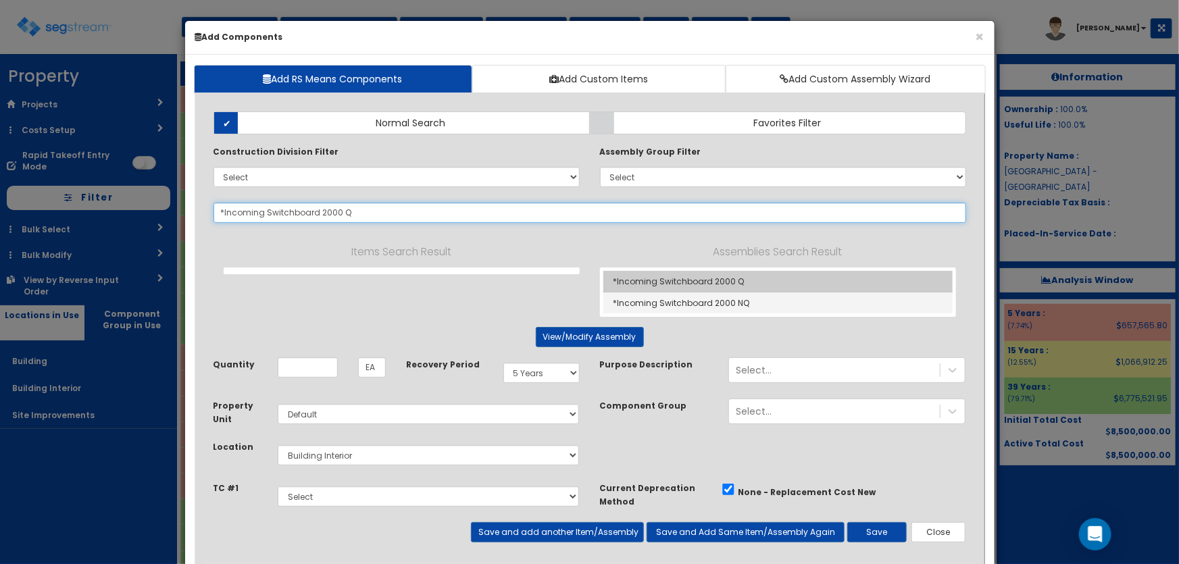
type input "*Incoming Switchboard 2000 Q"
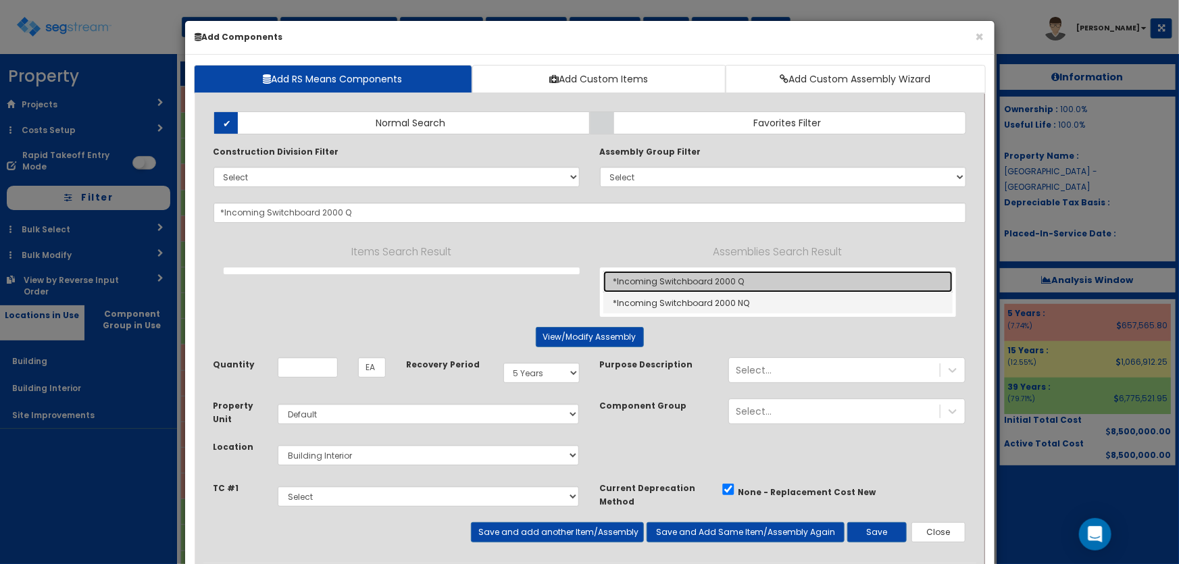
click at [649, 271] on link "*Incoming Switchboard 2000 Q" at bounding box center [778, 282] width 349 height 22
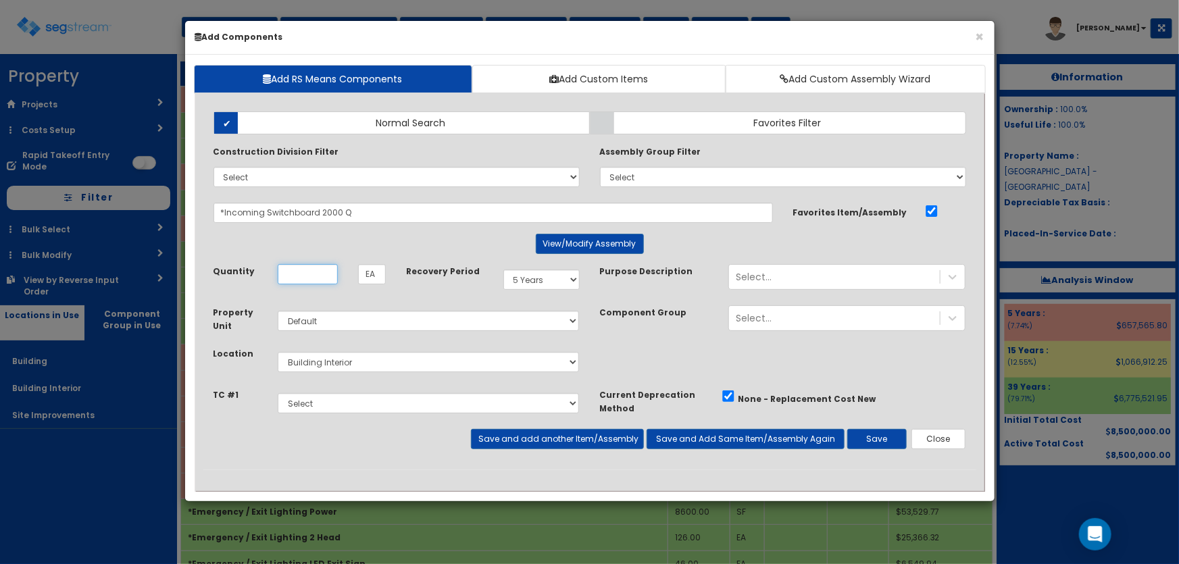
click at [317, 276] on input "Quantity" at bounding box center [308, 274] width 60 height 20
type input ".44"
click at [722, 439] on button "Save and Add Same Item/Assembly Again" at bounding box center [746, 439] width 198 height 20
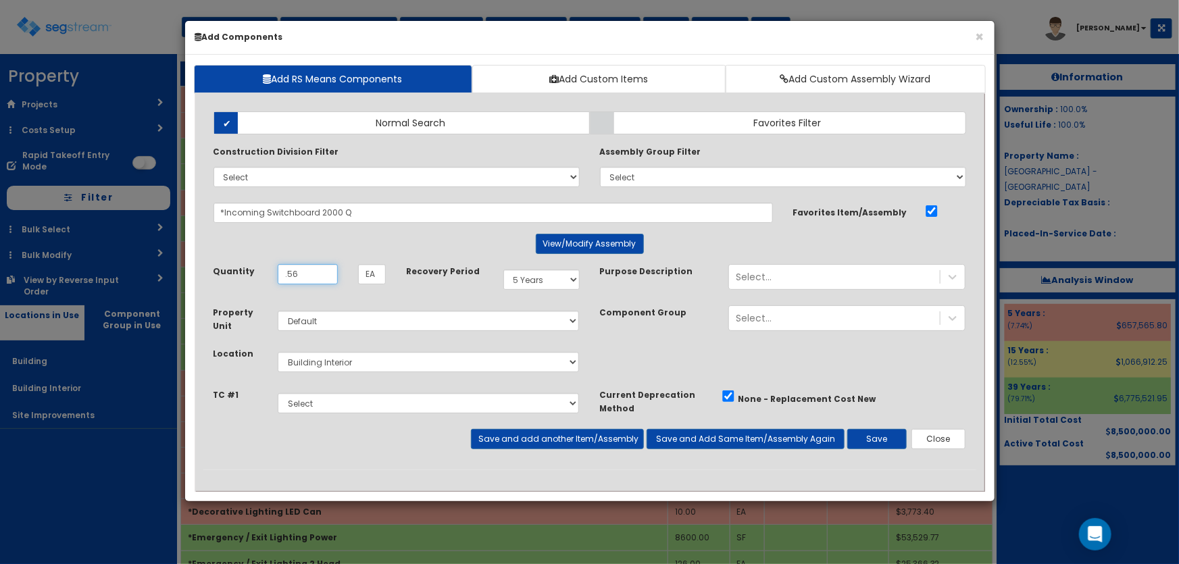
type input ".56"
click at [522, 286] on select "Select 5 Years 7 Years 9 Years 10 Years 15 Years 15 Year QLI 15 Year QRP 15 Yea…" at bounding box center [542, 280] width 76 height 20
select select "39Y"
click at [504, 270] on select "Select 5 Years 7 Years 9 Years 10 Years 15 Years 15 Year QLI 15 Year QRP 15 Yea…" at bounding box center [542, 280] width 76 height 20
click at [877, 433] on button "Save" at bounding box center [877, 439] width 59 height 20
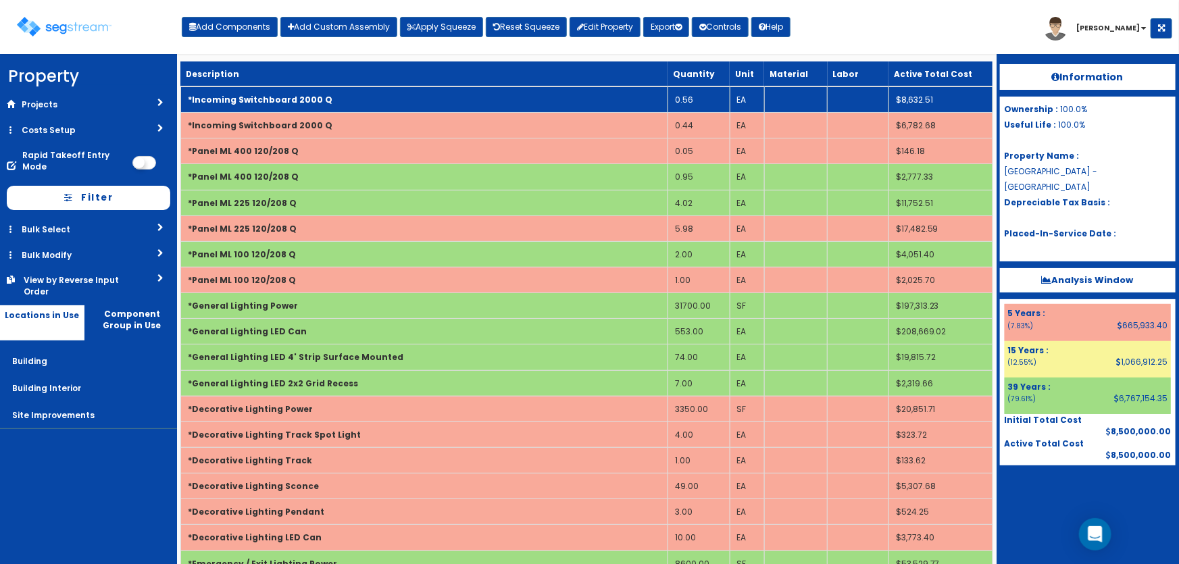
click at [305, 97] on b "*Incoming Switchboard 2000 Q" at bounding box center [260, 99] width 145 height 11
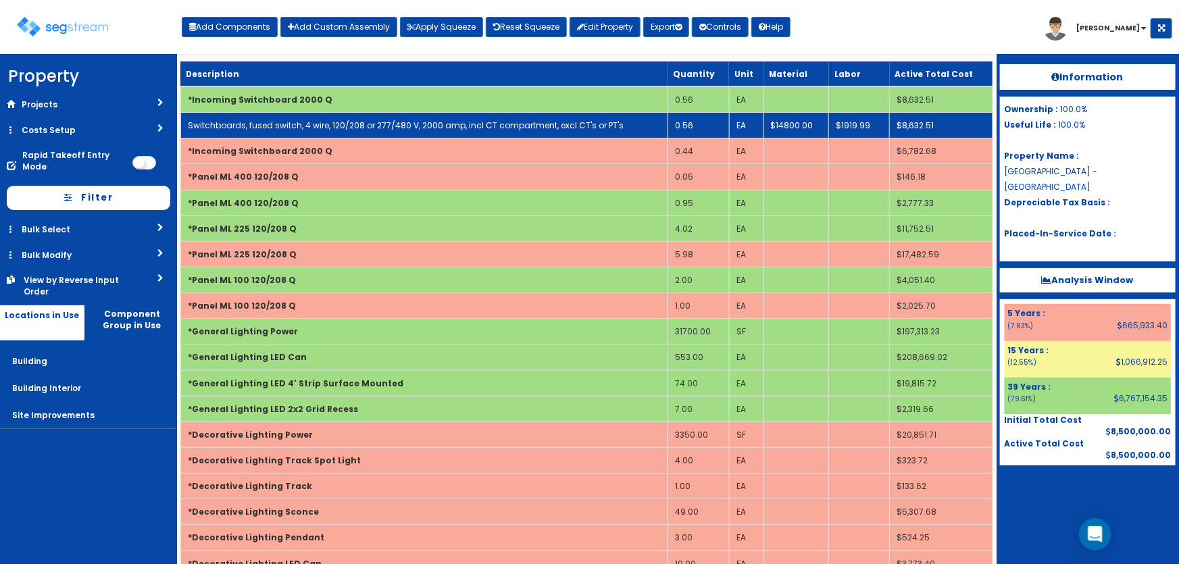
click at [355, 122] on link "Switchboards, fused switch, 4 wire, 120/208 or 277/480 V, 2000 amp, incl CT com…" at bounding box center [406, 125] width 436 height 11
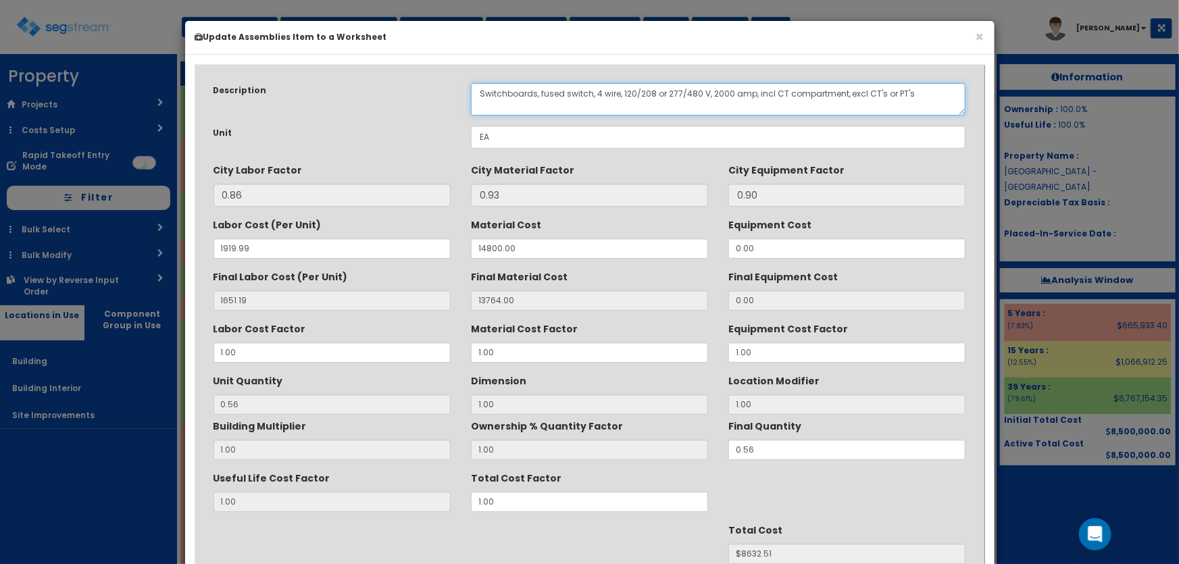
click at [712, 89] on textarea "Switchboards, fused switch, 4 wire, 120/208 or 277/480 V, 2000 amp, incl CT com…" at bounding box center [718, 99] width 495 height 32
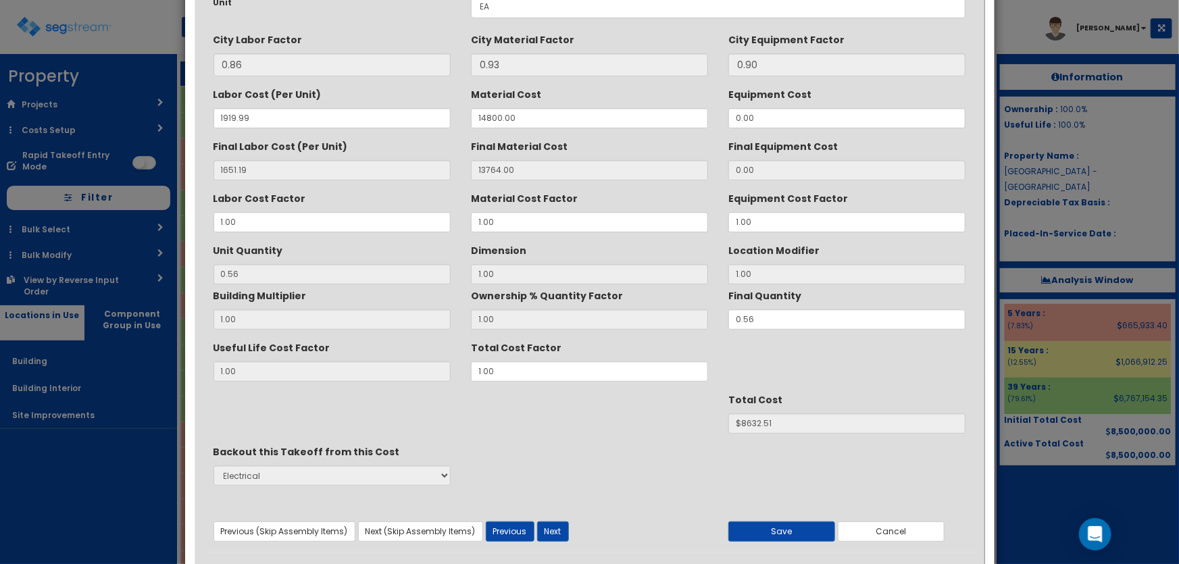
scroll to position [170, 0]
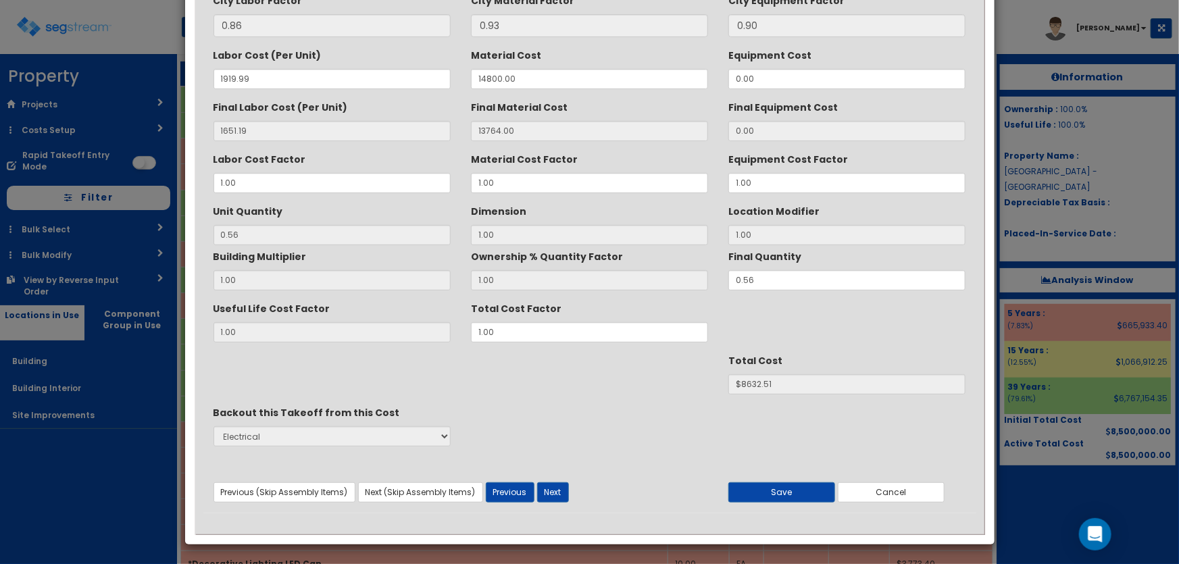
type textarea "Switchboards, fused switch, 4 wire, 120/208 or 277/480 V, 2500 amp, incl CT com…"
click at [447, 328] on div "Useful Life Cost Factor 1.00 Total Cost Factor 1.00" at bounding box center [589, 319] width 773 height 45
type input "1.1"
type input "$9495.76"
type input "1.1"
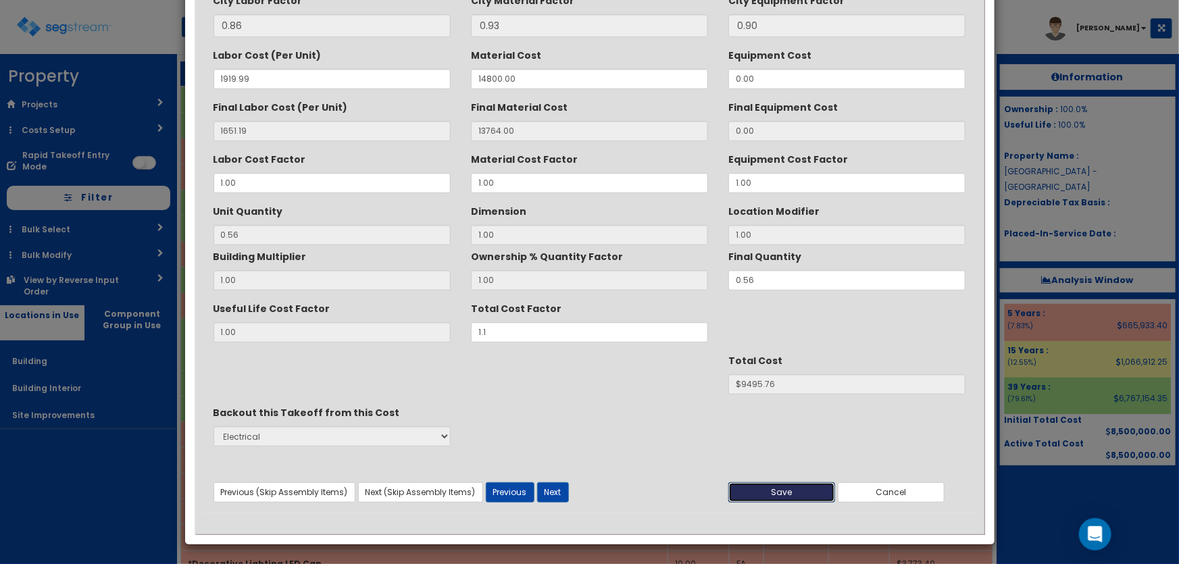
click at [785, 485] on button "Save" at bounding box center [782, 493] width 107 height 20
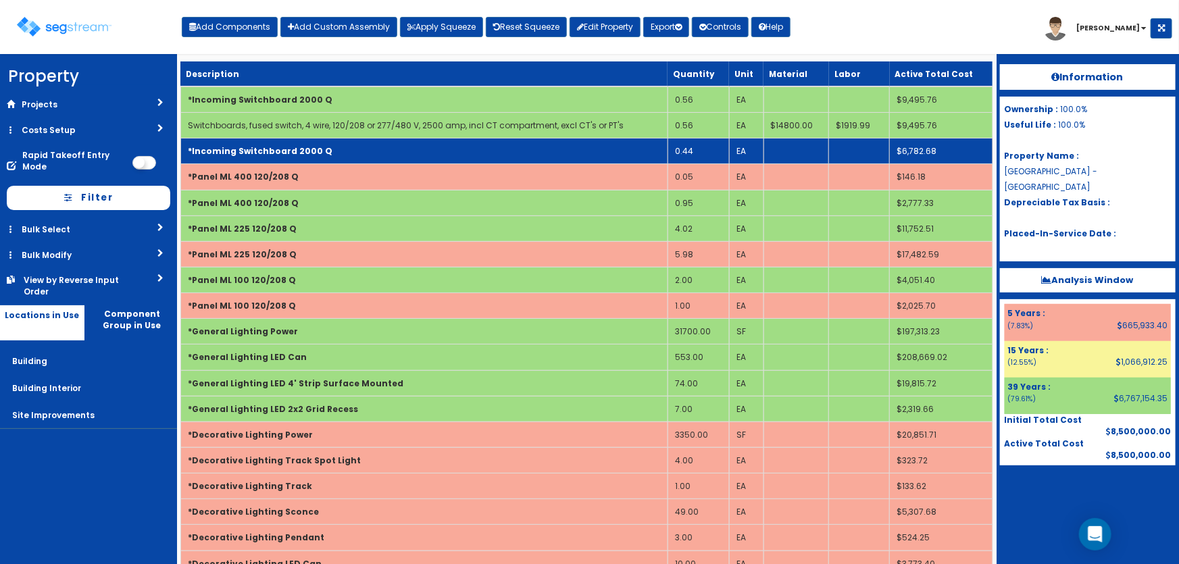
click at [279, 155] on b "*Incoming Switchboard 2000 Q" at bounding box center [260, 150] width 145 height 11
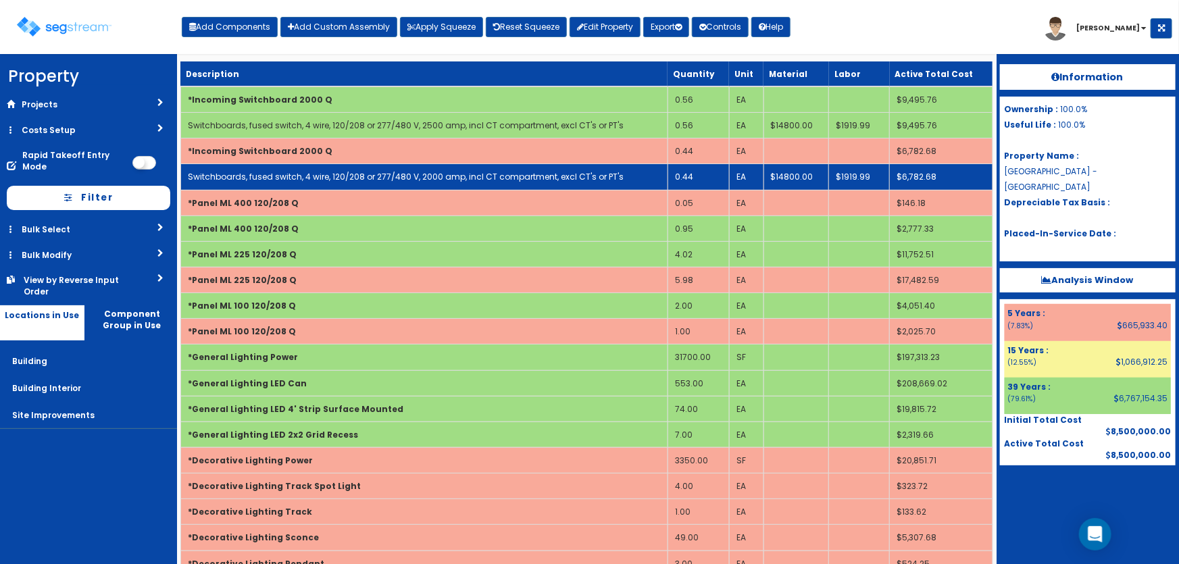
click at [345, 171] on link "Switchboards, fused switch, 4 wire, 120/208 or 277/480 V, 2000 amp, incl CT com…" at bounding box center [406, 176] width 436 height 11
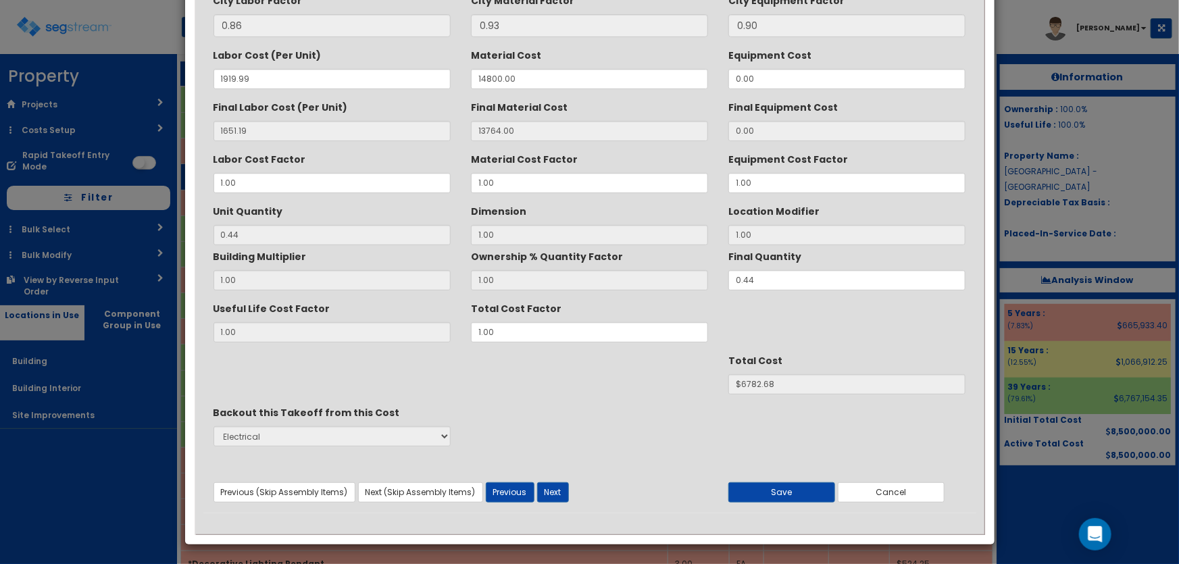
scroll to position [0, 0]
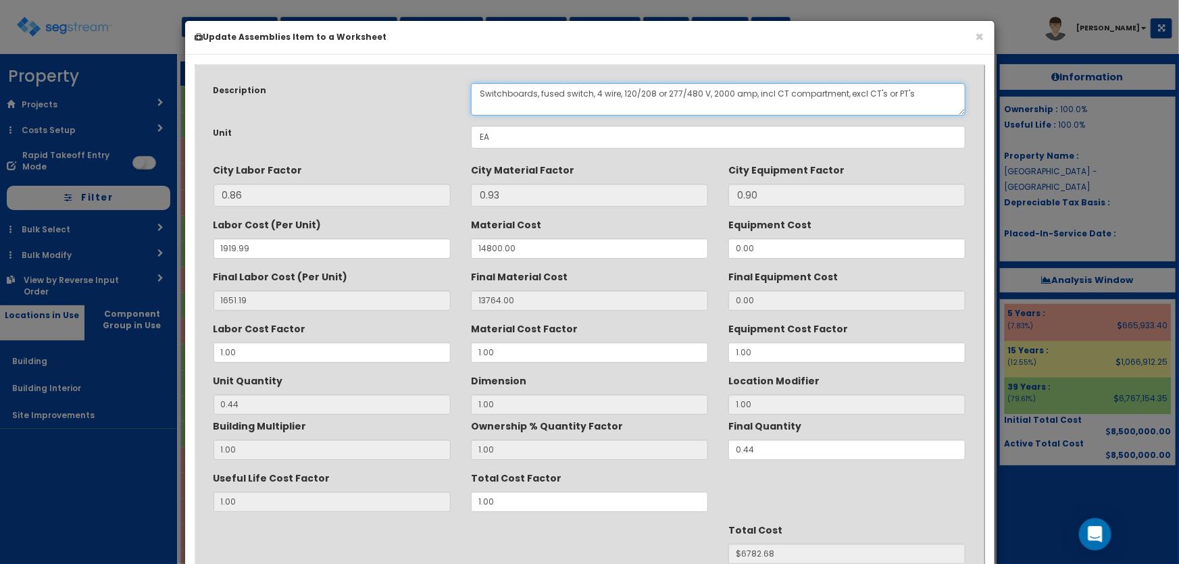
click at [712, 88] on textarea "Switchboards, fused switch, 4 wire, 120/208 or 277/480 V, 2000 amp, incl CT com…" at bounding box center [718, 99] width 495 height 32
type textarea "Switchboards, fused switch, 4 wire, 120/208 or 277/480 V, 2500 amp, incl CT com…"
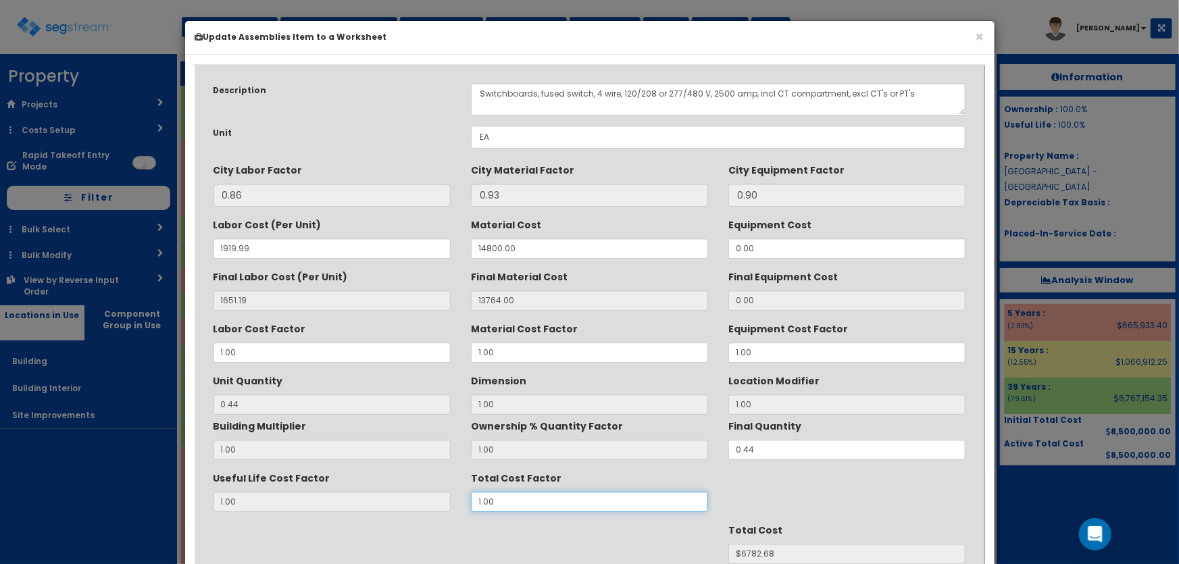
click at [406, 501] on div "Useful Life Cost Factor 1.00 Total Cost Factor 1.00" at bounding box center [589, 489] width 773 height 45
type input "1.21"
type input "$8207.04"
type input "1.2"
type input "$8139.22"
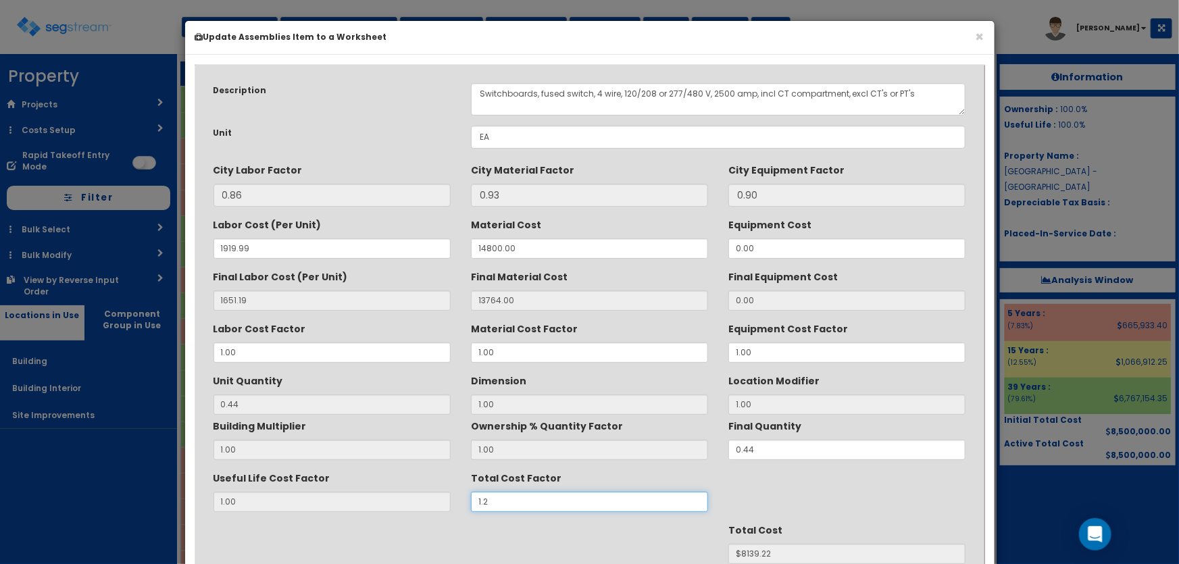
type input "1."
type input "$6782.68"
type input "1.1"
type input "$7460.95"
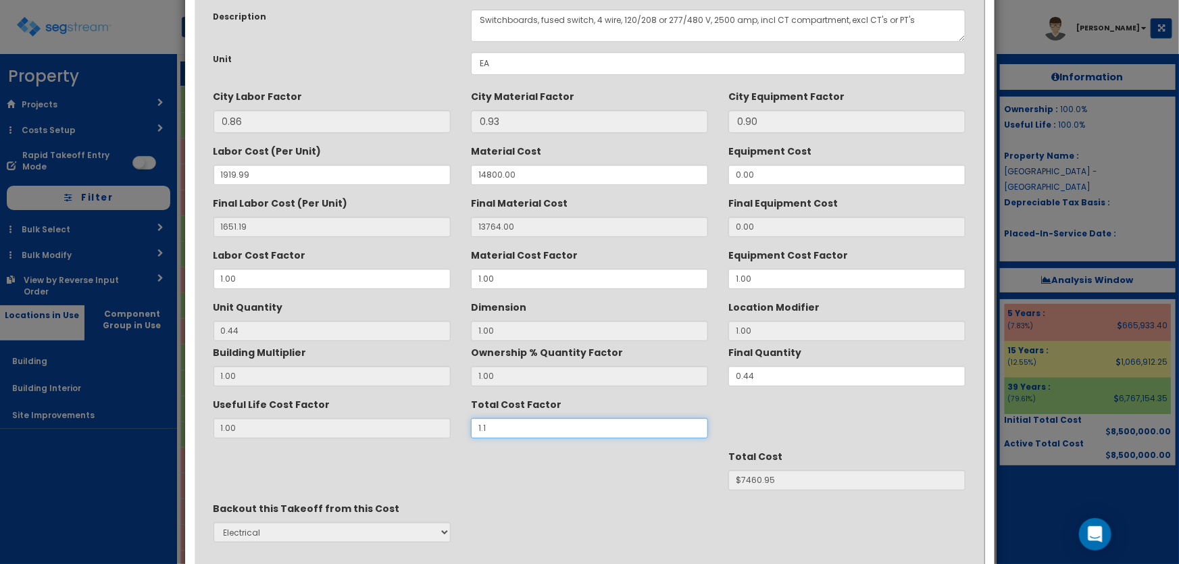
scroll to position [170, 0]
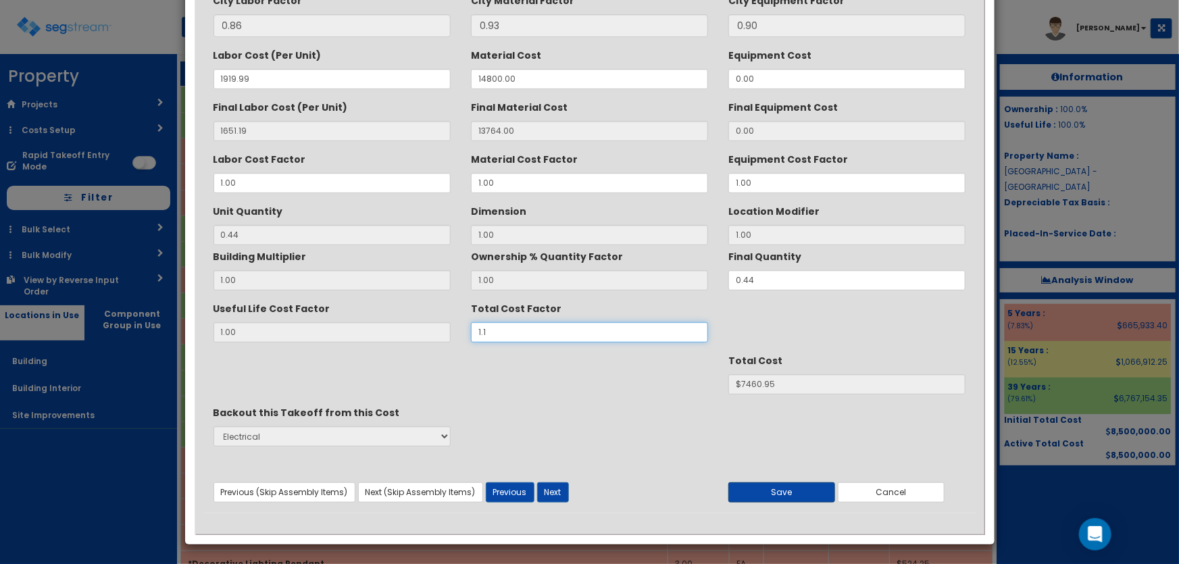
type input "1.1"
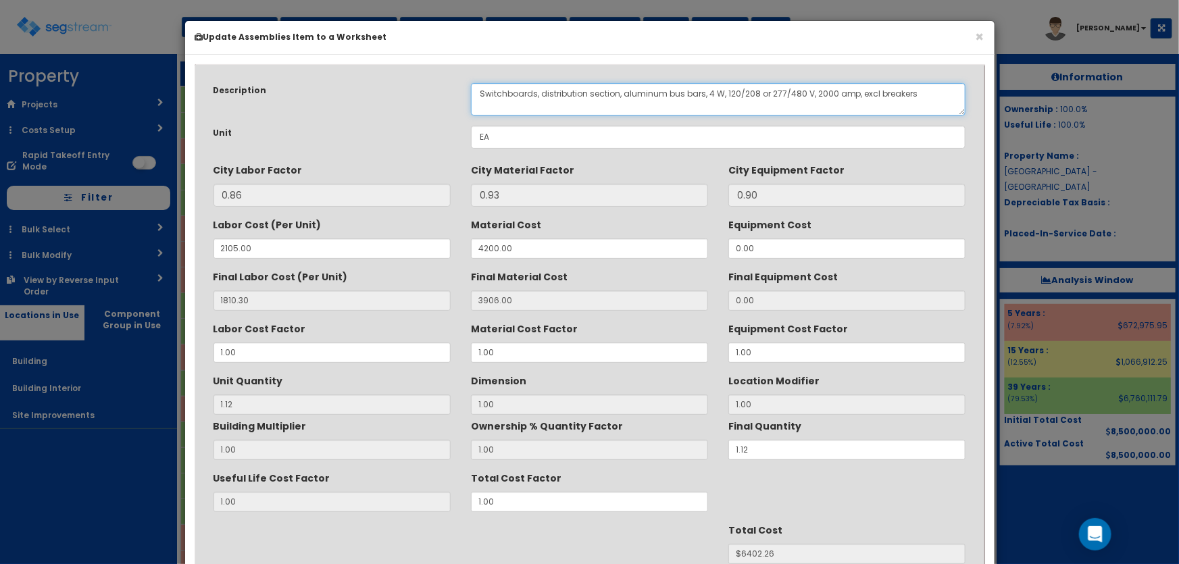
click at [816, 91] on textarea "Switchboards, distribution section, aluminum bus bars, 4 W, 120/208 or 277/480 …" at bounding box center [718, 99] width 495 height 32
type textarea "Switchboards, distribution section, aluminum bus bars, 4 W, 120/208 or 277/480 …"
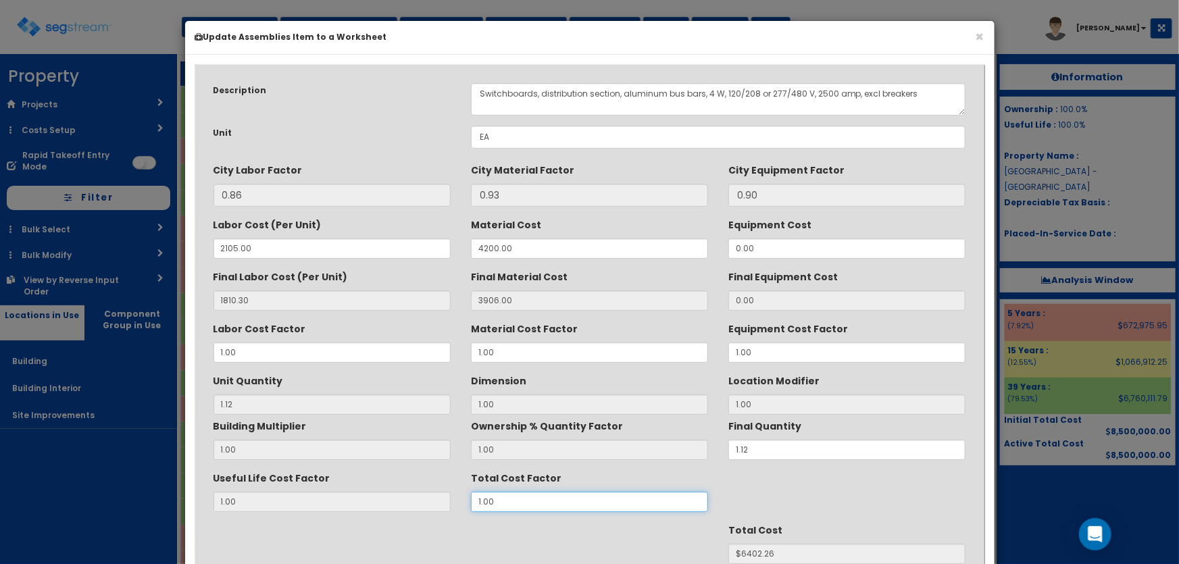
click at [447, 493] on div "Useful Life Cost Factor 1.00 Total Cost Factor 1.00" at bounding box center [589, 489] width 773 height 45
type input "1.1"
type input "$7042.49"
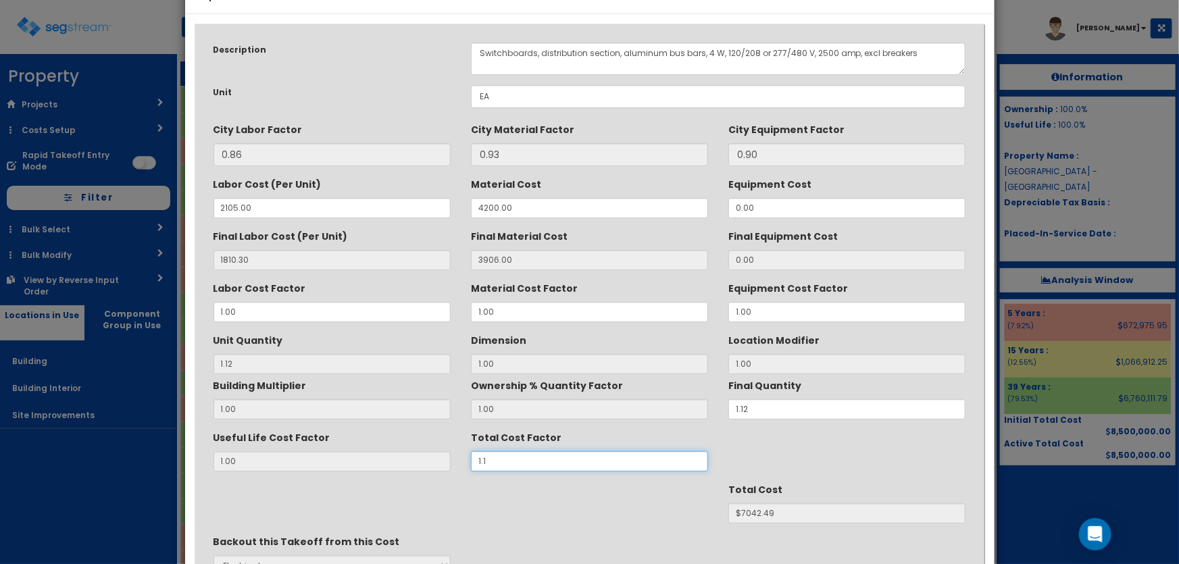
scroll to position [122, 0]
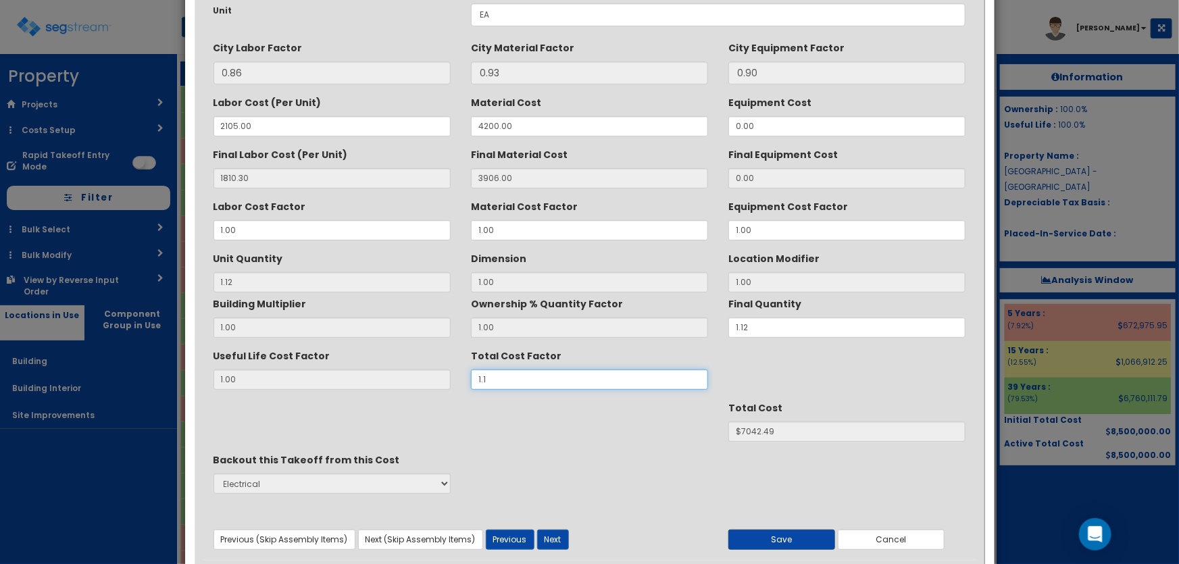
type input "1.1"
click at [789, 537] on button "Save" at bounding box center [782, 540] width 107 height 20
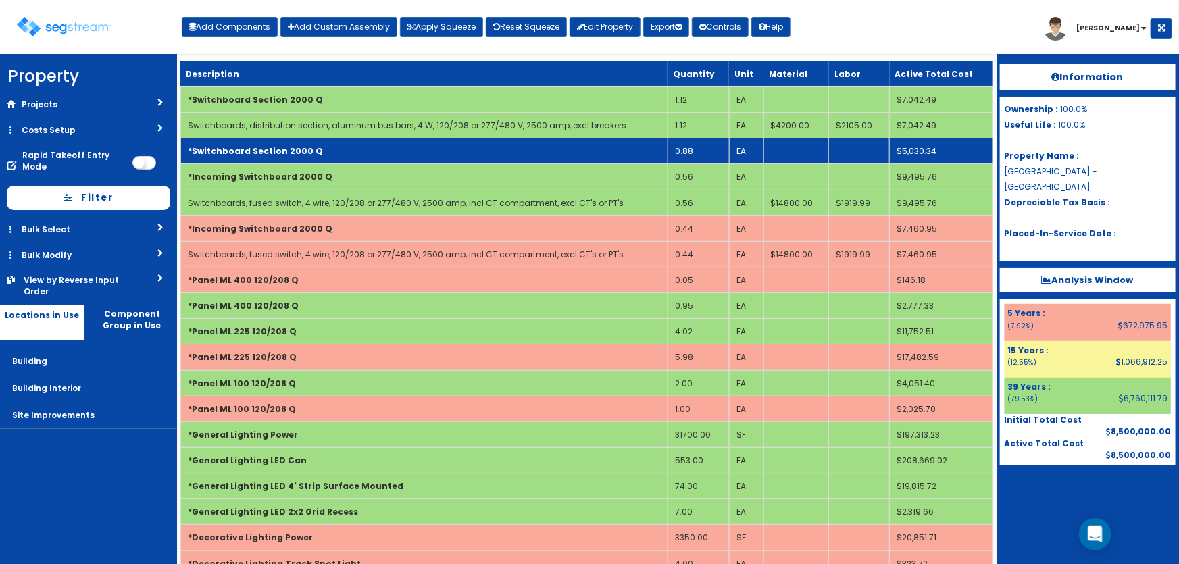
click at [285, 149] on b "*Switchboard Section 2000 Q" at bounding box center [255, 150] width 135 height 11
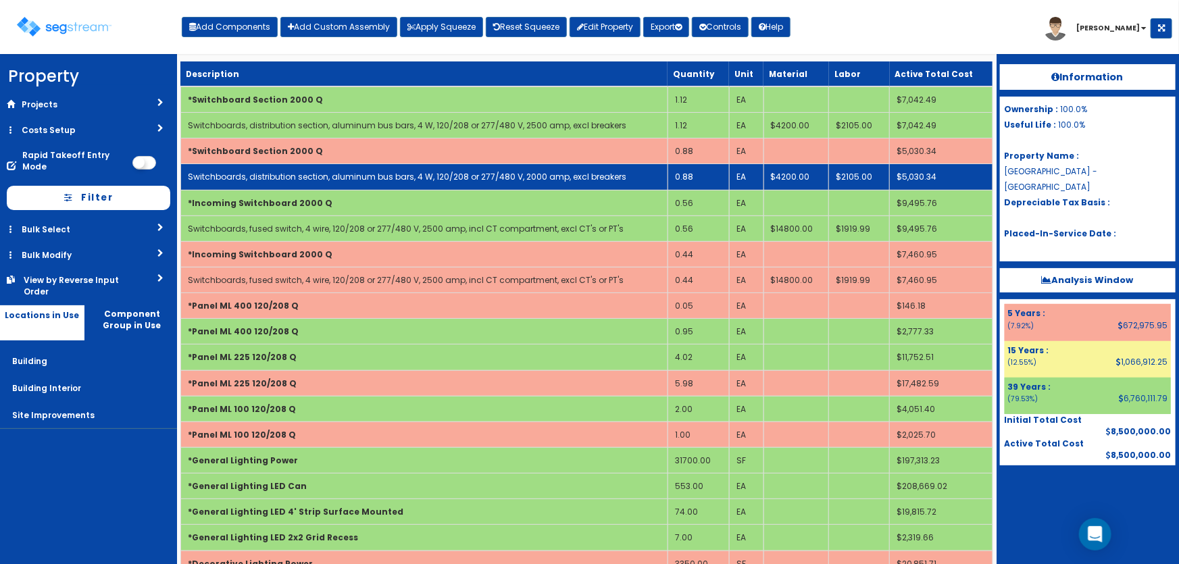
click at [330, 171] on link "Switchboards, distribution section, aluminum bus bars, 4 W, 120/208 or 277/480 …" at bounding box center [407, 176] width 439 height 11
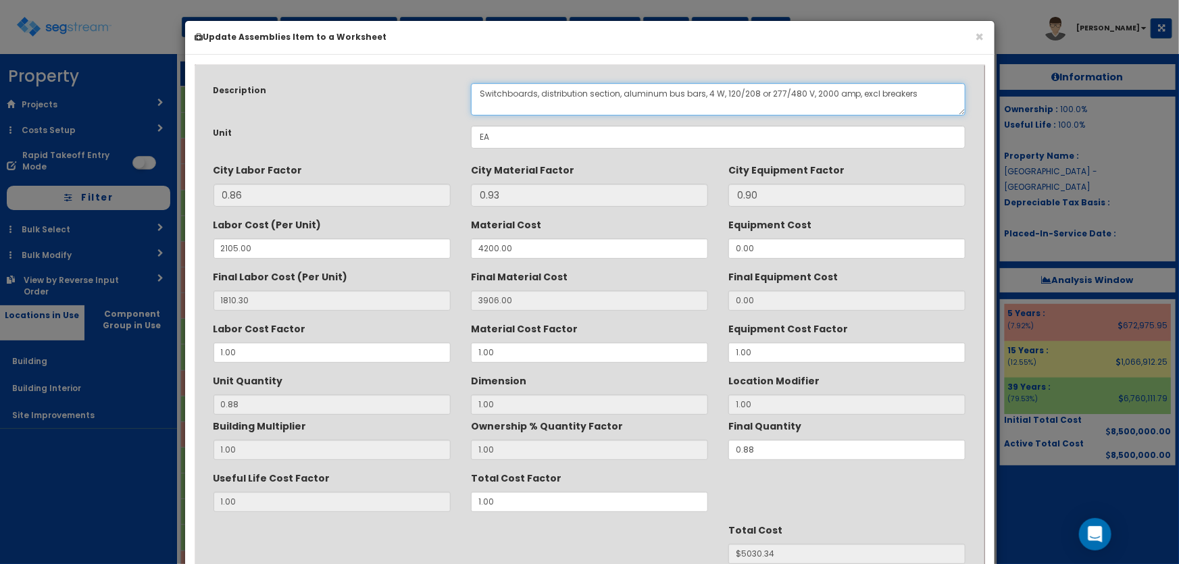
click at [817, 91] on textarea "Switchboards, distribution section, aluminum bus bars, 4 W, 120/208 or 277/480 …" at bounding box center [718, 99] width 495 height 32
type textarea "Switchboards, distribution section, aluminum bus bars, 4 W, 120/208 or 277/480 …"
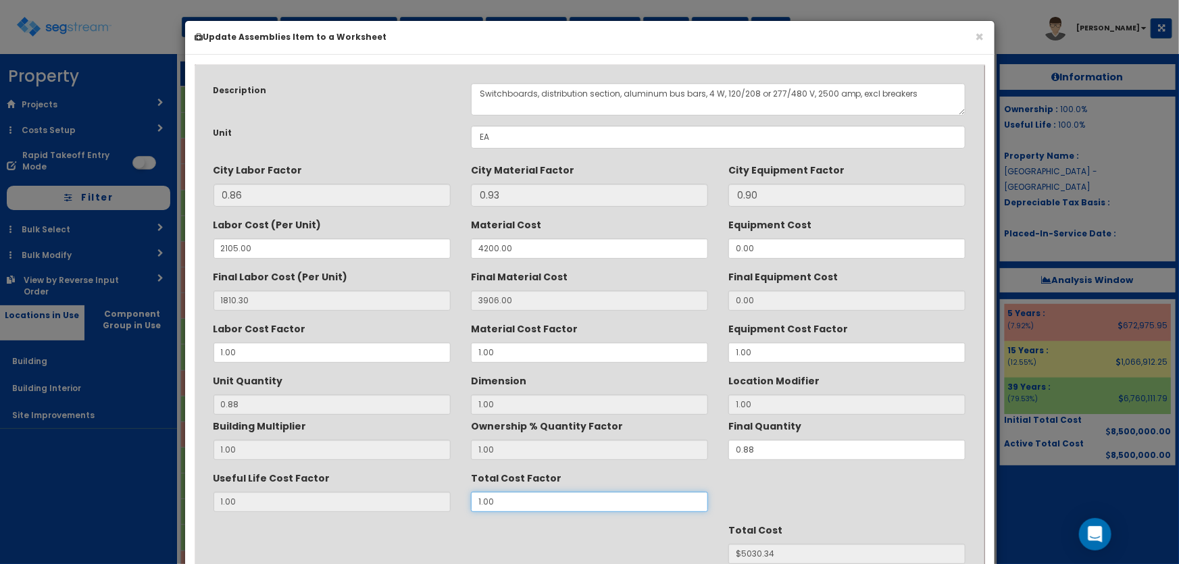
drag, startPoint x: 497, startPoint y: 501, endPoint x: 471, endPoint y: 497, distance: 26.6
click at [471, 498] on input "1.00" at bounding box center [589, 502] width 237 height 20
type input "1.1"
type input "$5533.37"
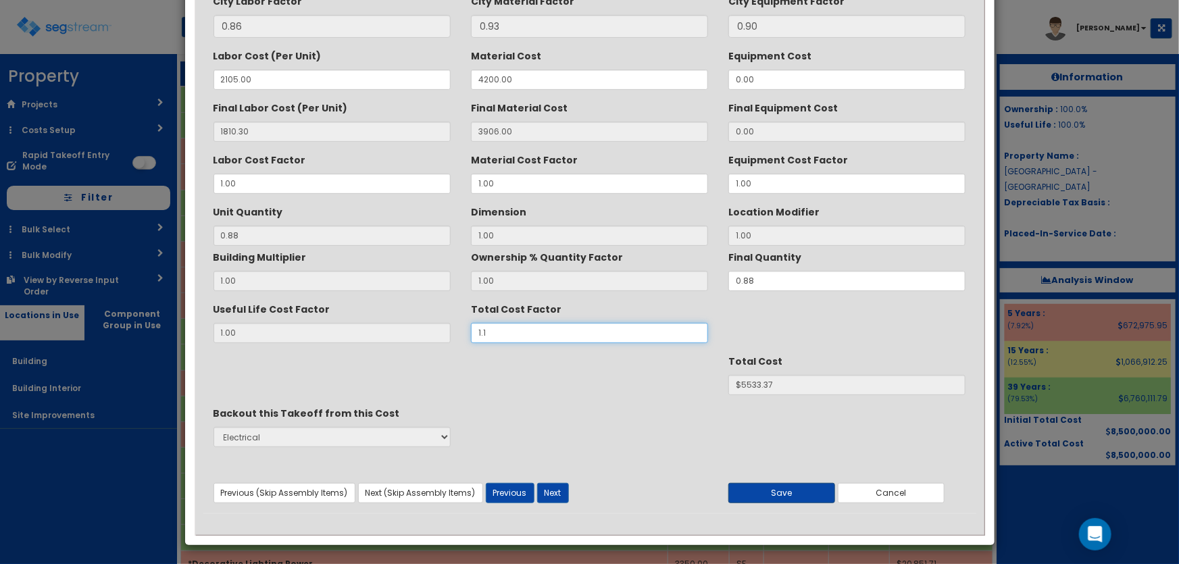
scroll to position [170, 0]
type input "1.1"
click at [777, 491] on button "Save" at bounding box center [782, 493] width 107 height 20
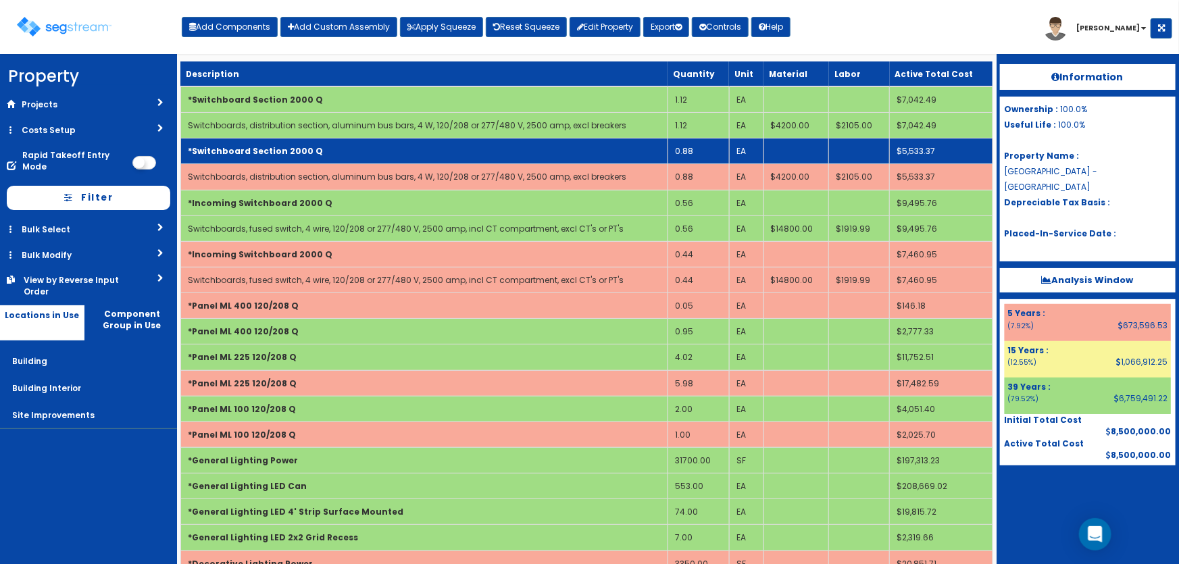
click at [293, 145] on b "*Switchboard Section 2000 Q" at bounding box center [255, 150] width 135 height 11
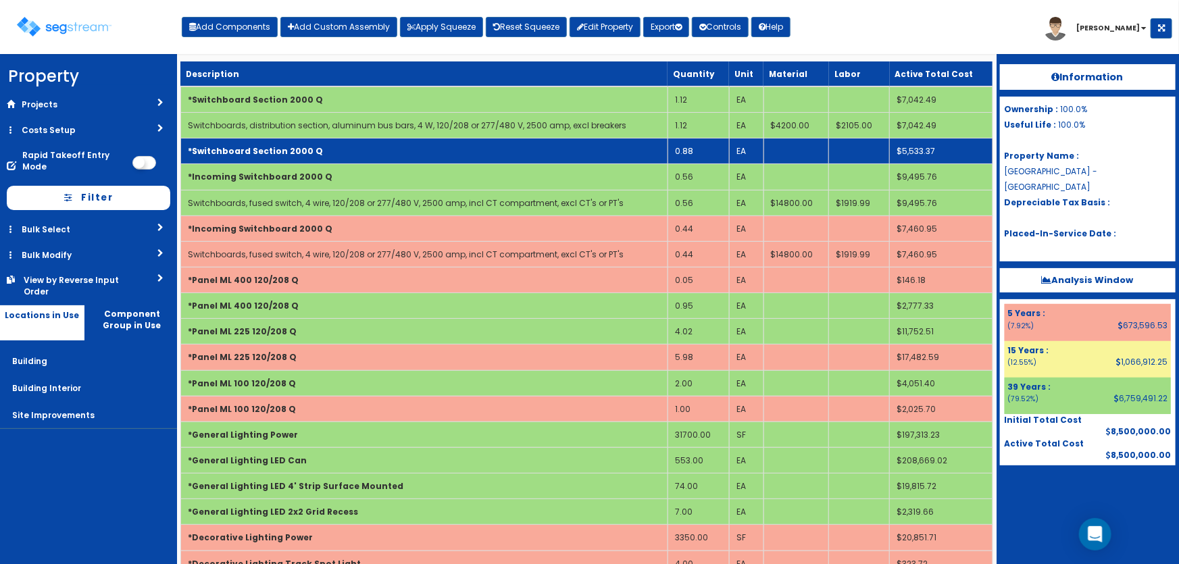
click at [293, 145] on b "*Switchboard Section 2000 Q" at bounding box center [255, 150] width 135 height 11
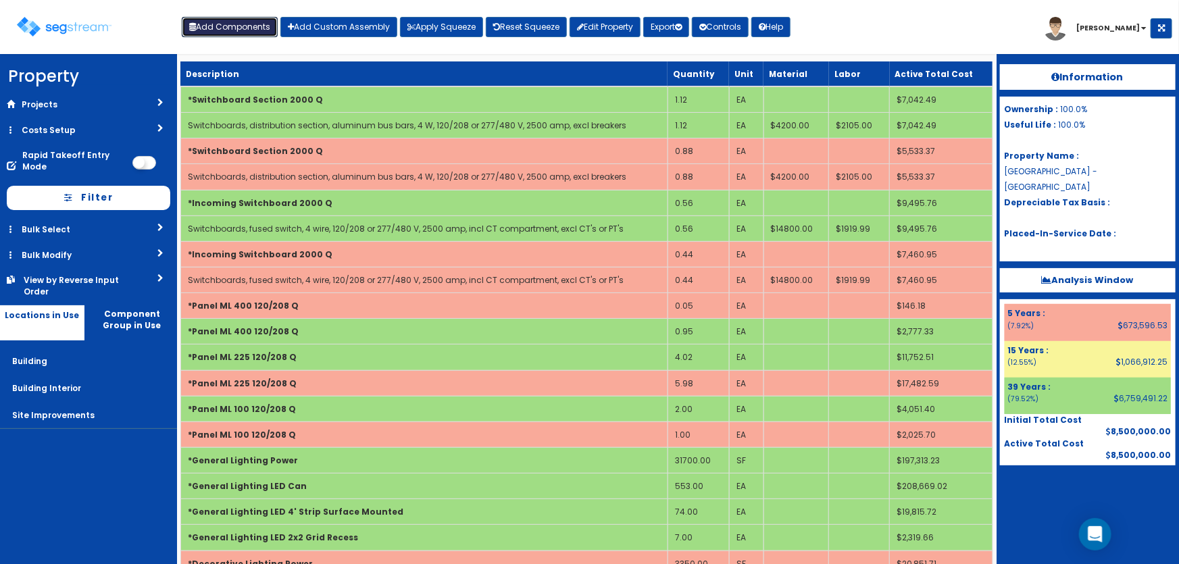
drag, startPoint x: 235, startPoint y: 19, endPoint x: 276, endPoint y: 72, distance: 67.0
click at [235, 19] on button "Add Components" at bounding box center [230, 27] width 96 height 20
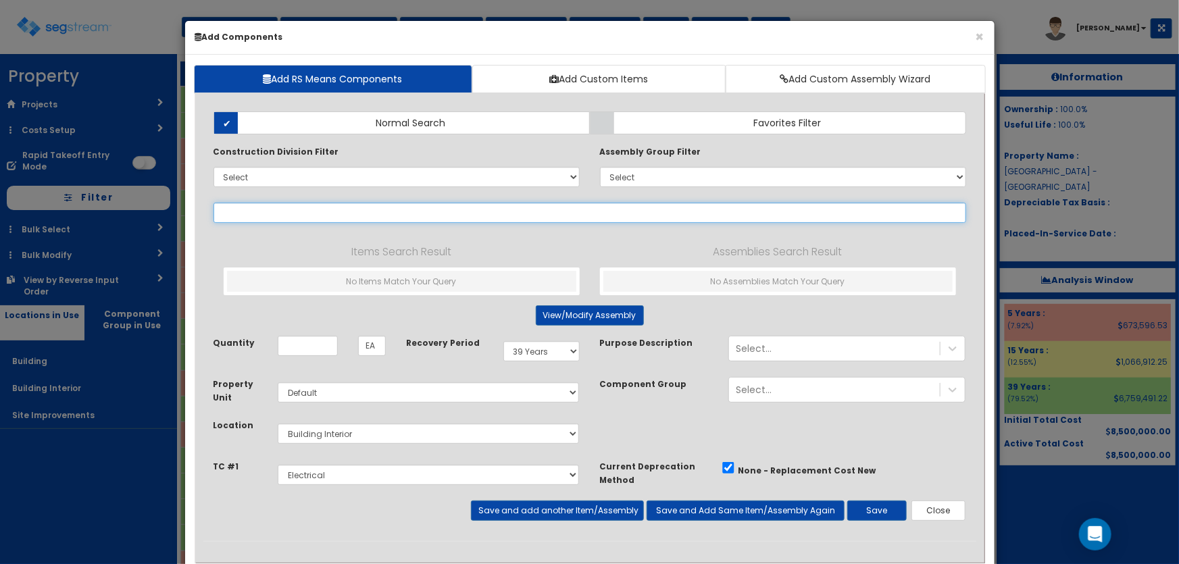
select select
click at [292, 215] on input "text" at bounding box center [590, 213] width 753 height 20
paste input "*Distribution Feeder Wire 100 Q"
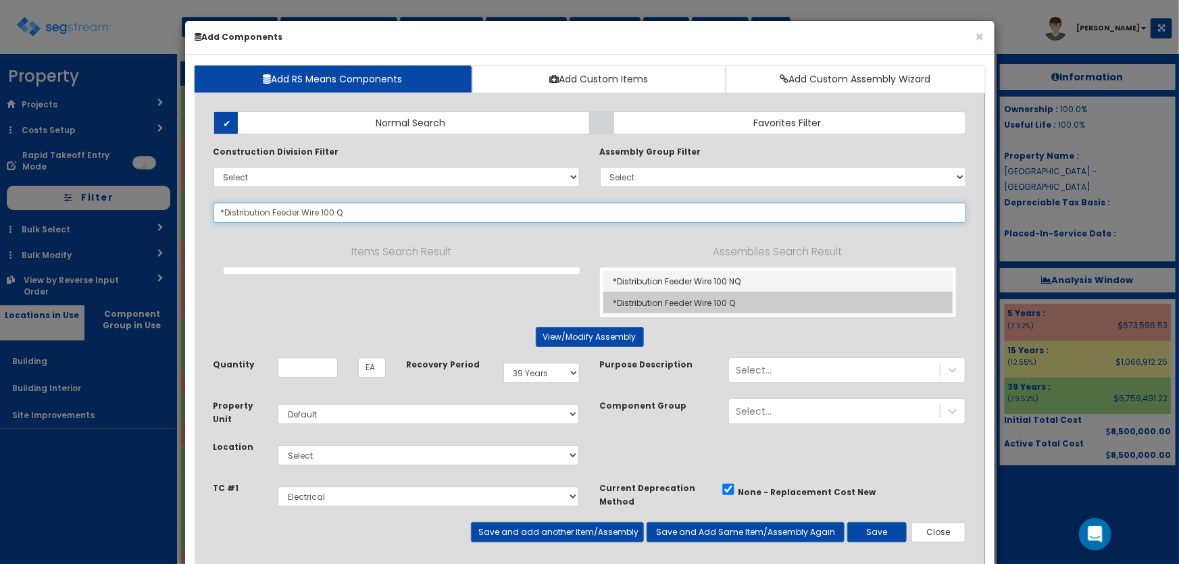
type input "*Distribution Feeder Wire 100 Q"
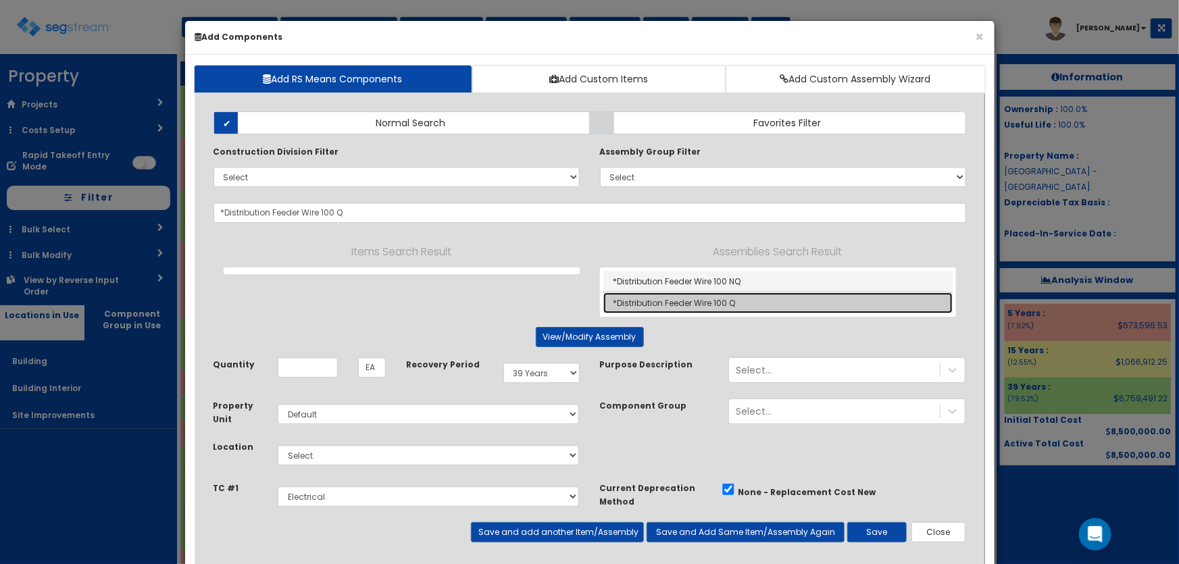
click at [696, 297] on link "*Distribution Feeder Wire 100 Q" at bounding box center [778, 303] width 349 height 21
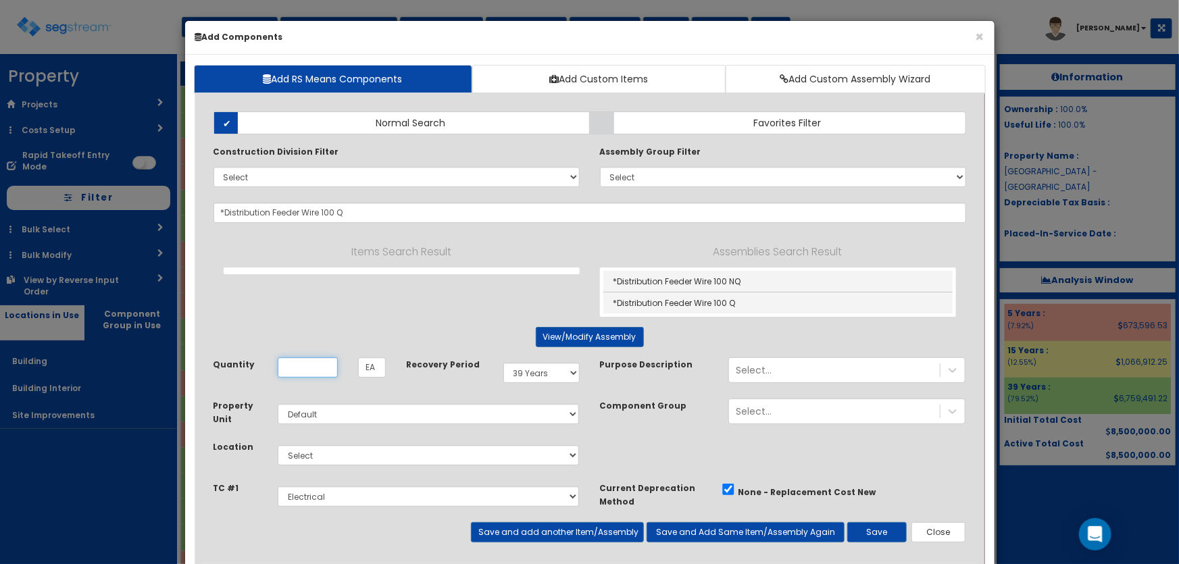
type input "LF"
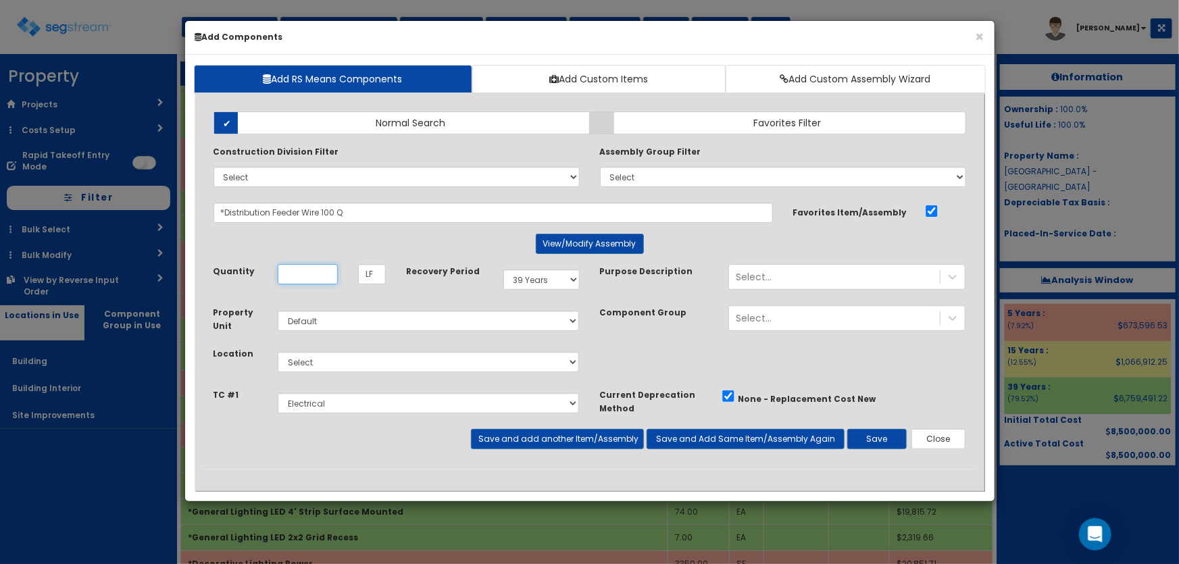
click at [312, 270] on input "Quantity" at bounding box center [308, 274] width 60 height 20
type input "152.73"
click at [316, 368] on select "Select Building Building Interior Site Improvements Add Additional Location" at bounding box center [429, 362] width 302 height 20
select select "7"
click at [278, 352] on select "Select Building Building Interior Site Improvements Add Additional Location" at bounding box center [429, 362] width 302 height 20
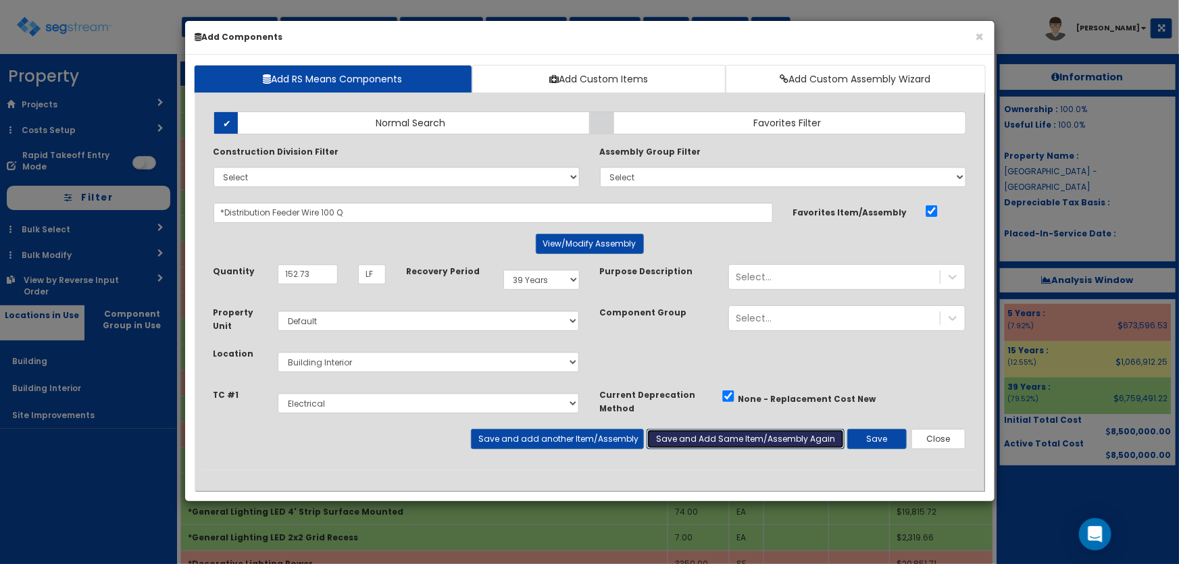
click at [734, 441] on button "Save and Add Same Item/Assembly Again" at bounding box center [746, 439] width 198 height 20
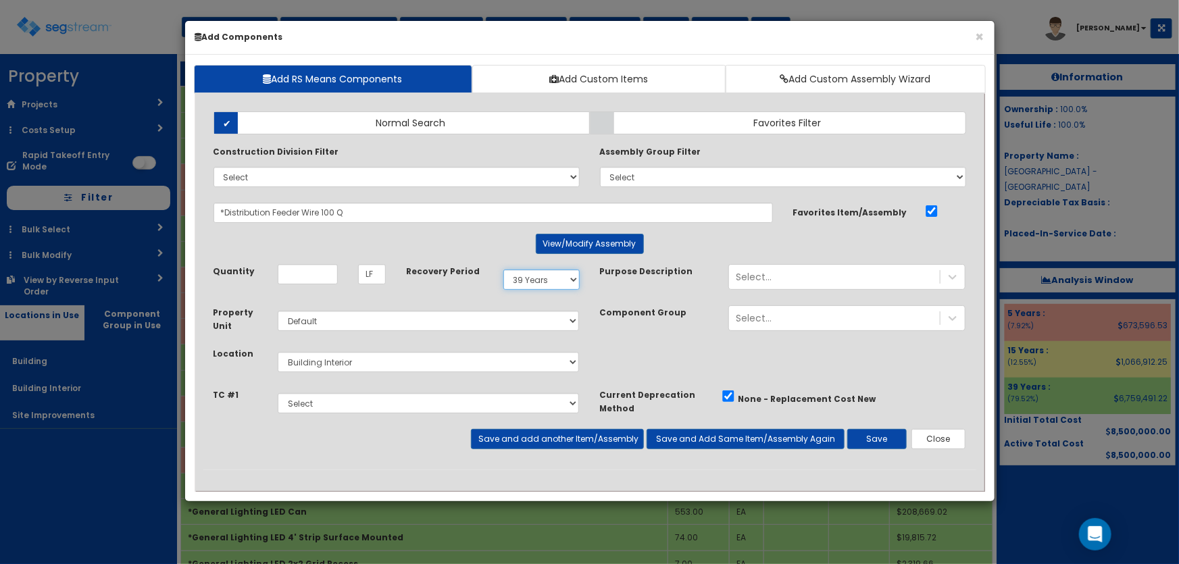
click at [527, 281] on select "Select 5 Years 7 Years 9 Years 10 Years 15 Years 15 Year QLI 15 Year QRP 15 Yea…" at bounding box center [542, 280] width 76 height 20
select select "5Y"
click at [504, 270] on select "Select 5 Years 7 Years 9 Years 10 Years 15 Years 15 Year QLI 15 Year QRP 15 Yea…" at bounding box center [542, 280] width 76 height 20
click at [303, 281] on input "Quantity" at bounding box center [308, 274] width 60 height 20
type input "75.24"
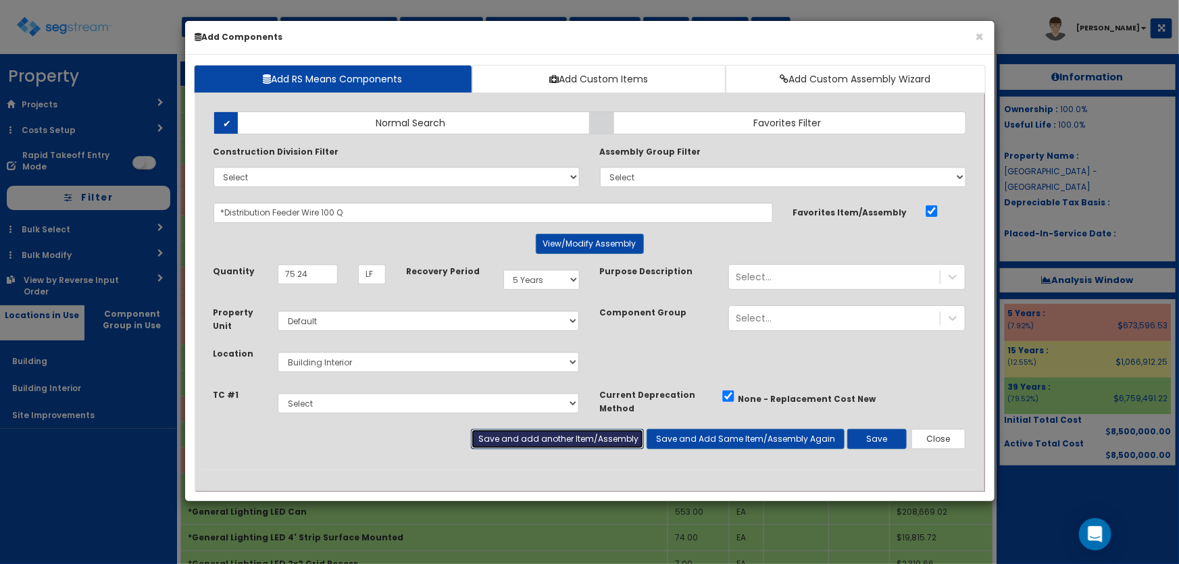
click at [528, 441] on button "Save and add another Item/Assembly" at bounding box center [557, 439] width 173 height 20
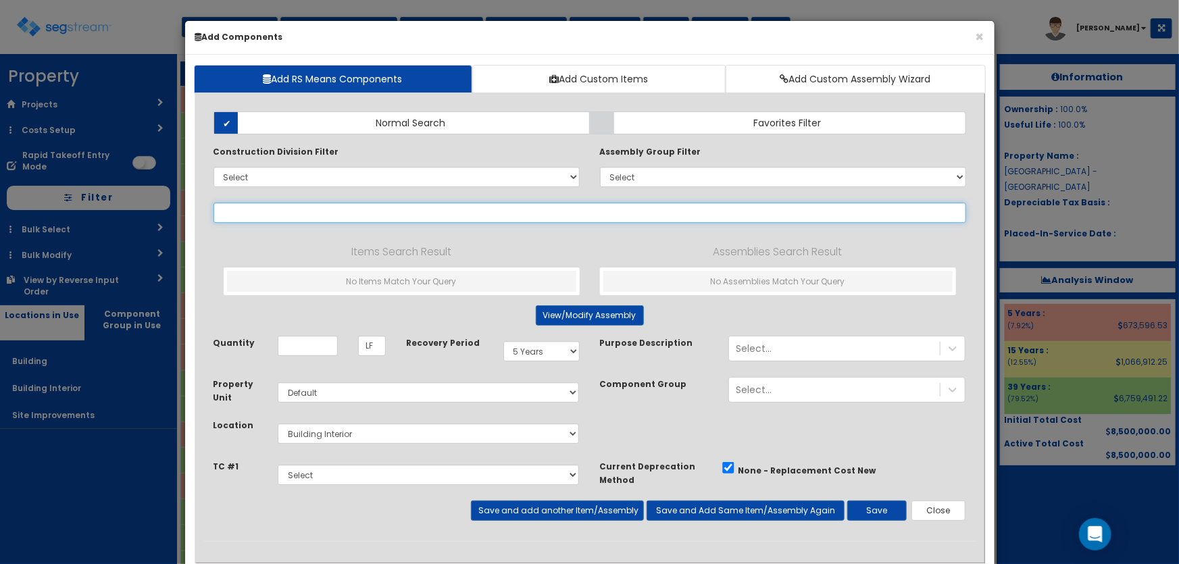
click at [354, 214] on input "text" at bounding box center [590, 213] width 753 height 20
paste input "*Distribution Feeder Wire 200 Q"
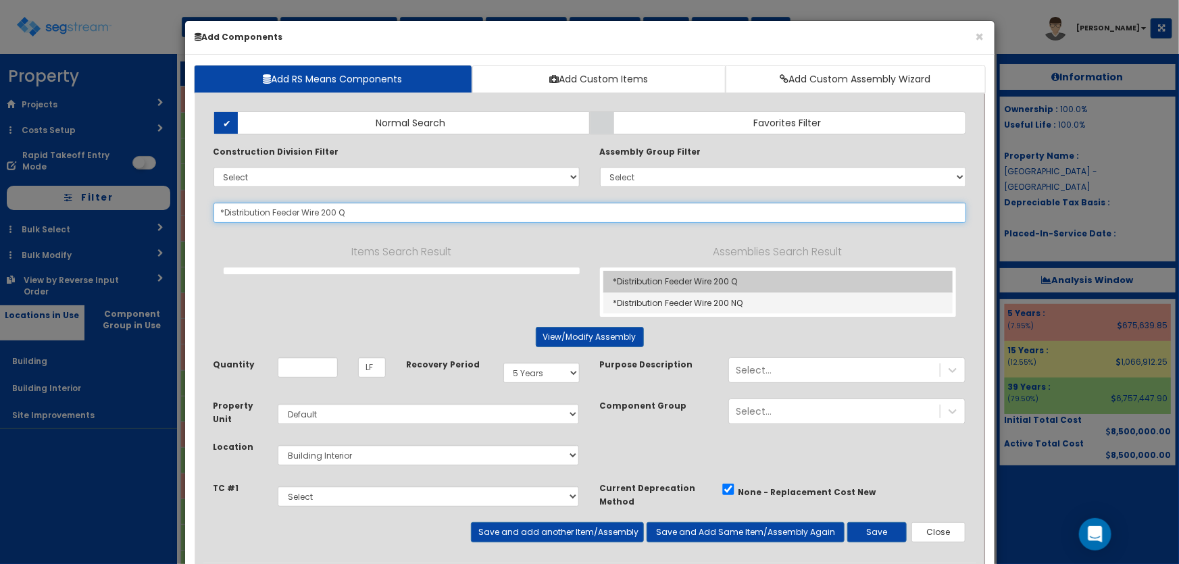
type input "*Distribution Feeder Wire 200 Q"
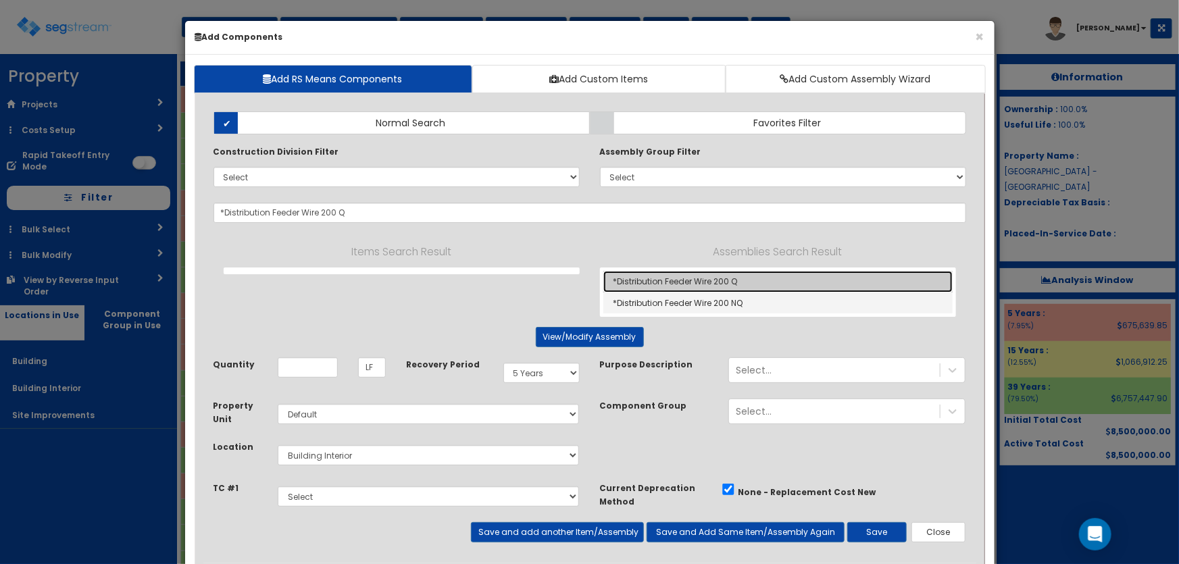
click at [667, 273] on link "*Distribution Feeder Wire 200 Q" at bounding box center [778, 282] width 349 height 22
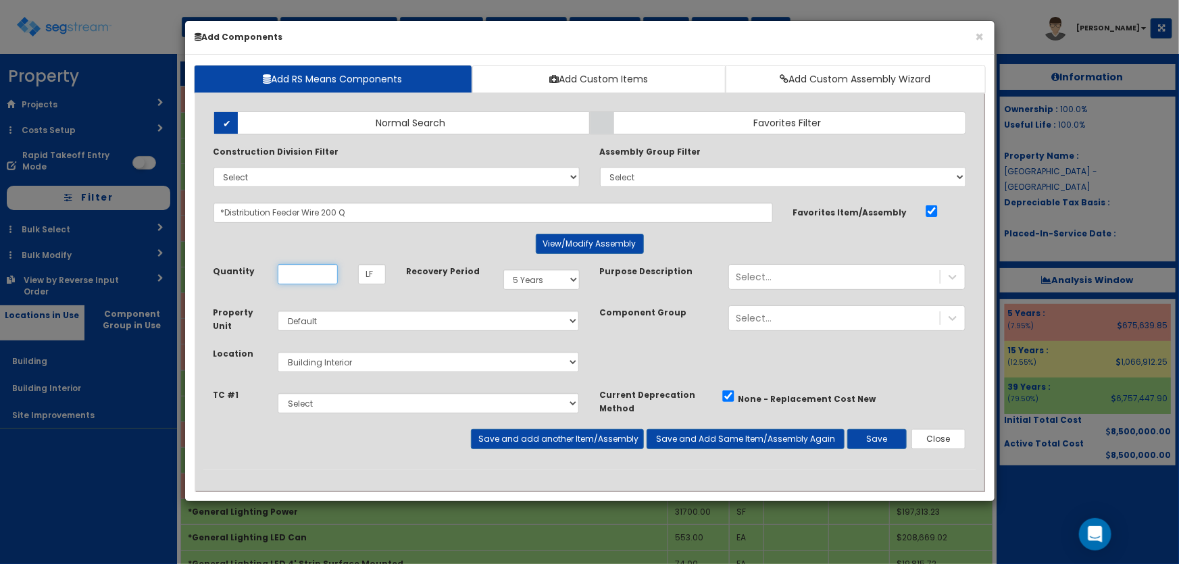
click at [317, 270] on input "Quantity" at bounding box center [308, 274] width 60 height 20
type input "432"
click at [691, 441] on button "Save and Add Same Item/Assembly Again" at bounding box center [746, 439] width 198 height 20
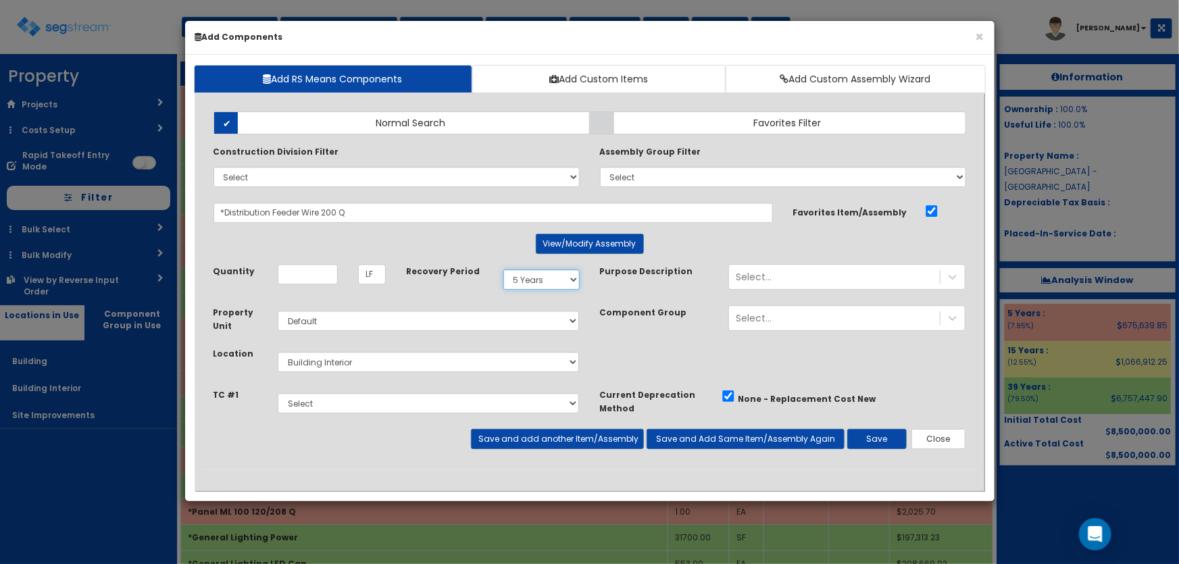
click at [541, 280] on select "Select 5 Years 7 Years 9 Years 10 Years 15 Years 15 Year QLI 15 Year QRP 15 Yea…" at bounding box center [542, 280] width 76 height 20
select select "39Y"
click at [504, 270] on select "Select 5 Years 7 Years 9 Years 10 Years 15 Years 15 Year QLI 15 Year QRP 15 Yea…" at bounding box center [542, 280] width 76 height 20
click at [321, 274] on input "Quantity" at bounding box center [308, 274] width 60 height 20
type input "288"
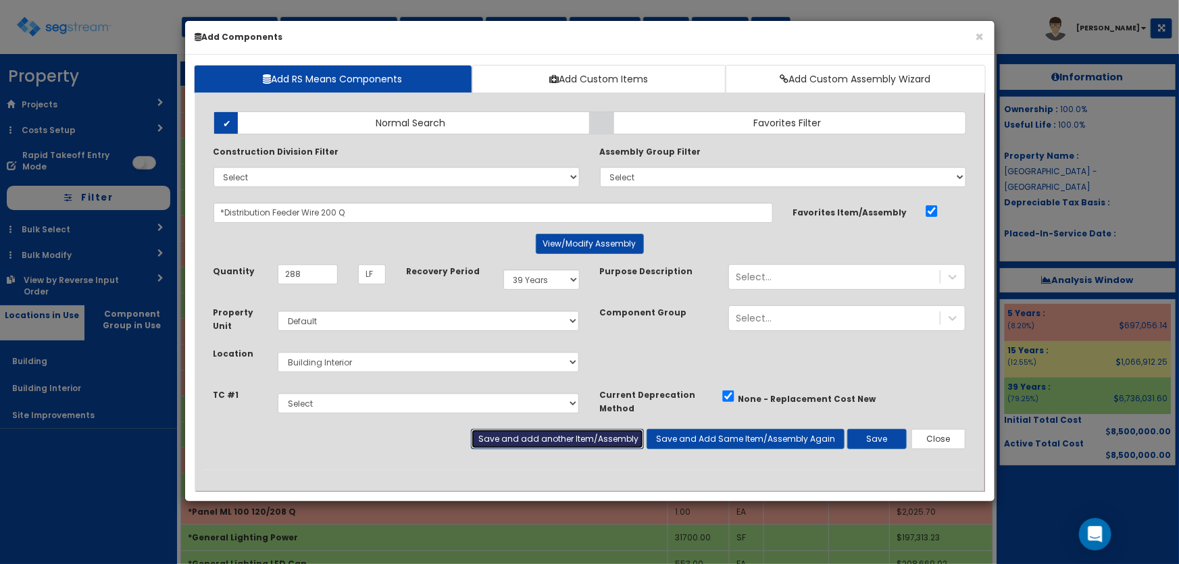
click at [505, 430] on button "Save and add another Item/Assembly" at bounding box center [557, 439] width 173 height 20
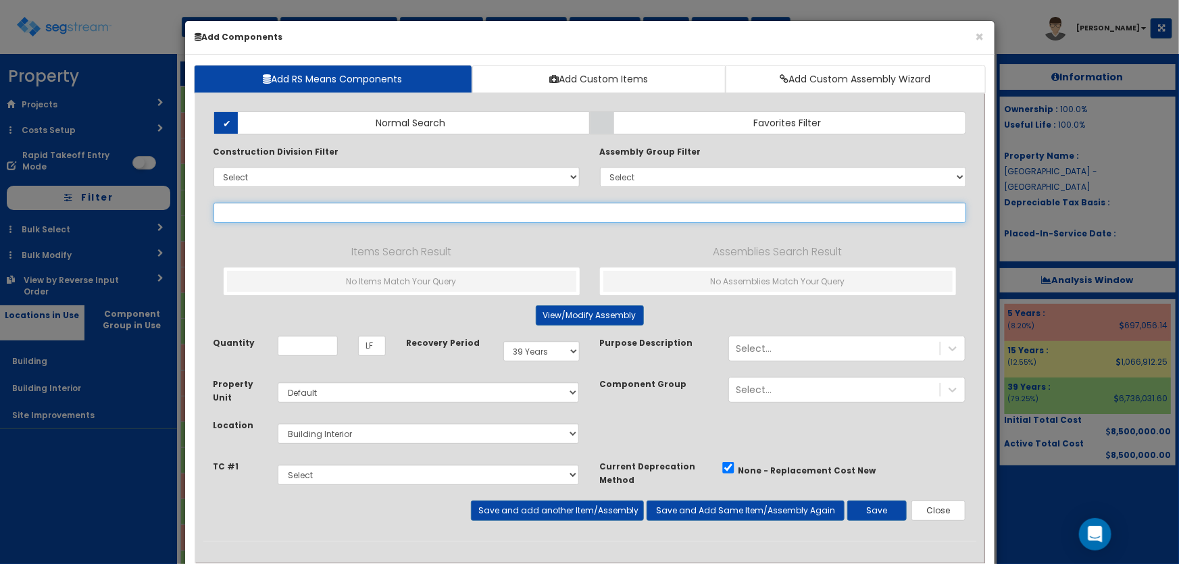
click at [246, 205] on input "text" at bounding box center [590, 213] width 753 height 20
paste input "*Distribution Feeder Wire 400 Q"
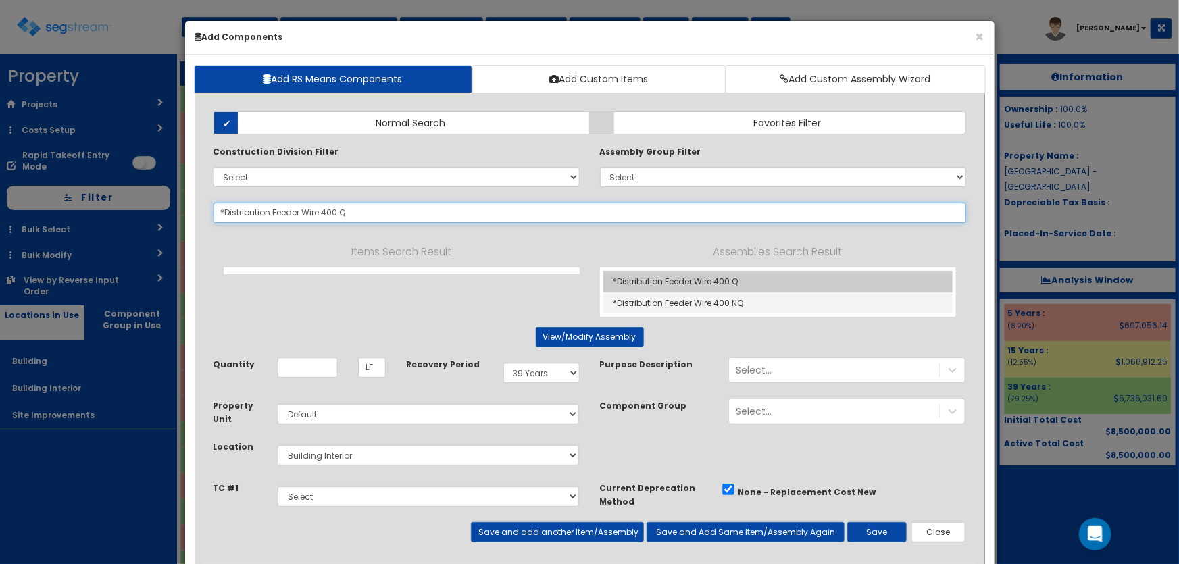
type input "*Distribution Feeder Wire 400 Q"
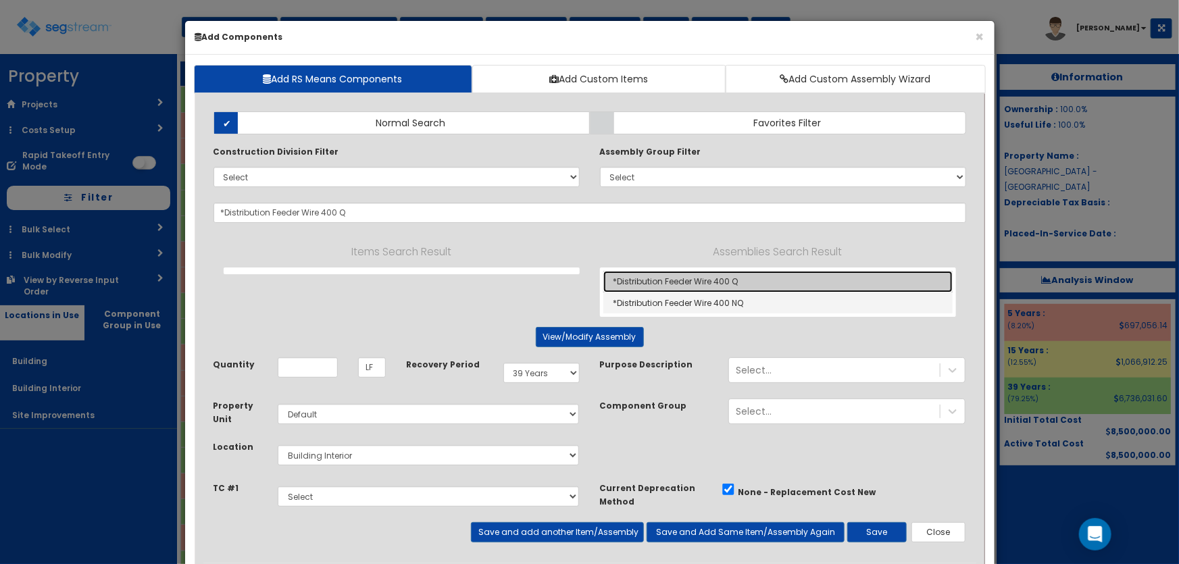
click at [661, 271] on link "*Distribution Feeder Wire 400 Q" at bounding box center [778, 282] width 349 height 22
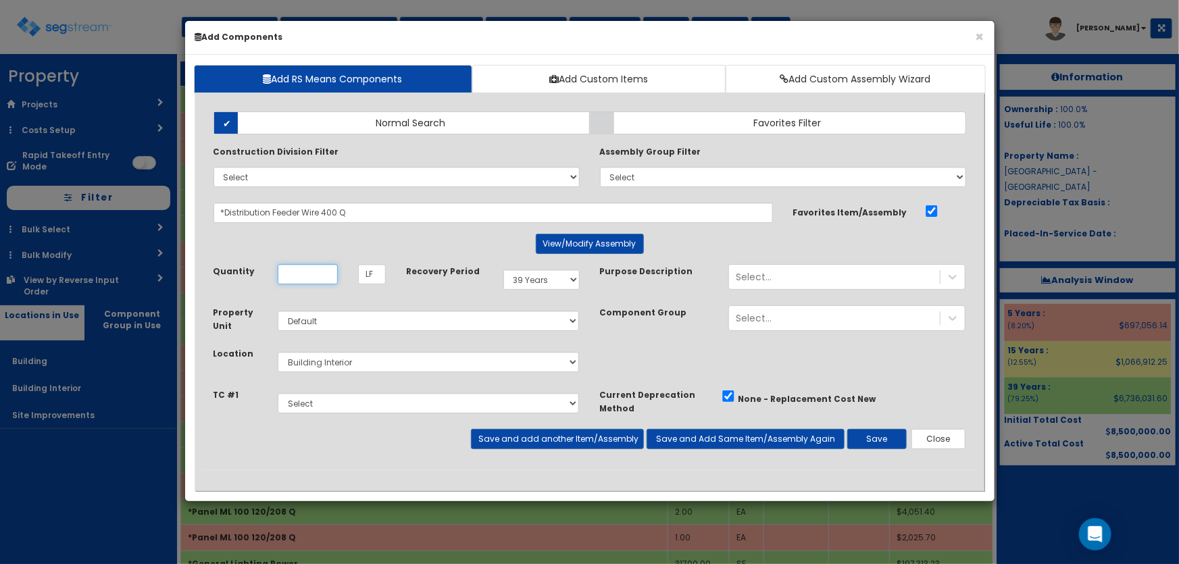
click at [308, 275] on input "Quantity" at bounding box center [308, 274] width 60 height 20
type input "117.8"
click at [737, 435] on button "Save and Add Same Item/Assembly Again" at bounding box center [746, 439] width 198 height 20
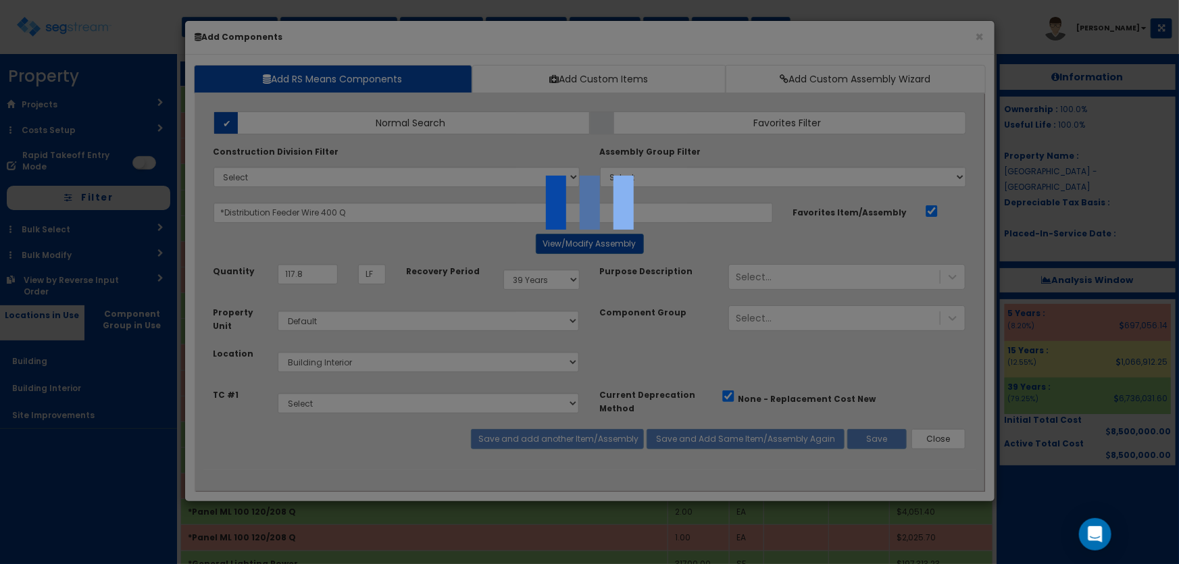
click at [522, 282] on div at bounding box center [589, 282] width 1179 height 564
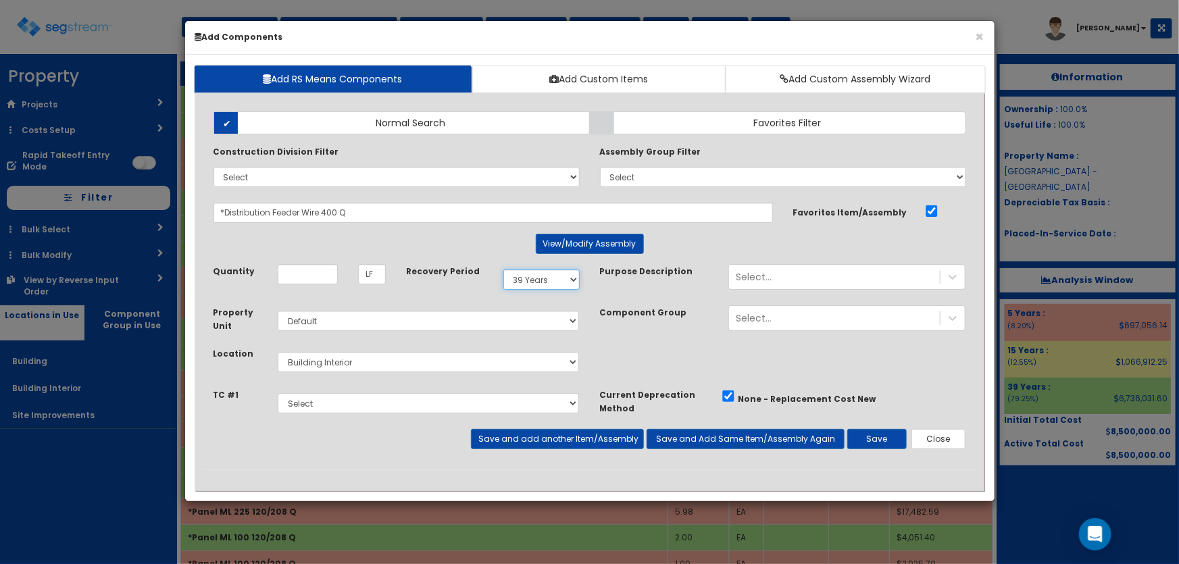
click at [532, 281] on select "Select 5 Years 7 Years 9 Years 10 Years 15 Years 15 Year QLI 15 Year QRP 15 Yea…" at bounding box center [542, 280] width 76 height 20
select select "5Y"
click at [504, 270] on select "Select 5 Years 7 Years 9 Years 10 Years 15 Years 15 Year QLI 15 Year QRP 15 Yea…" at bounding box center [542, 280] width 76 height 20
click at [310, 275] on input "Quantity" at bounding box center [308, 274] width 60 height 20
type input "6.2"
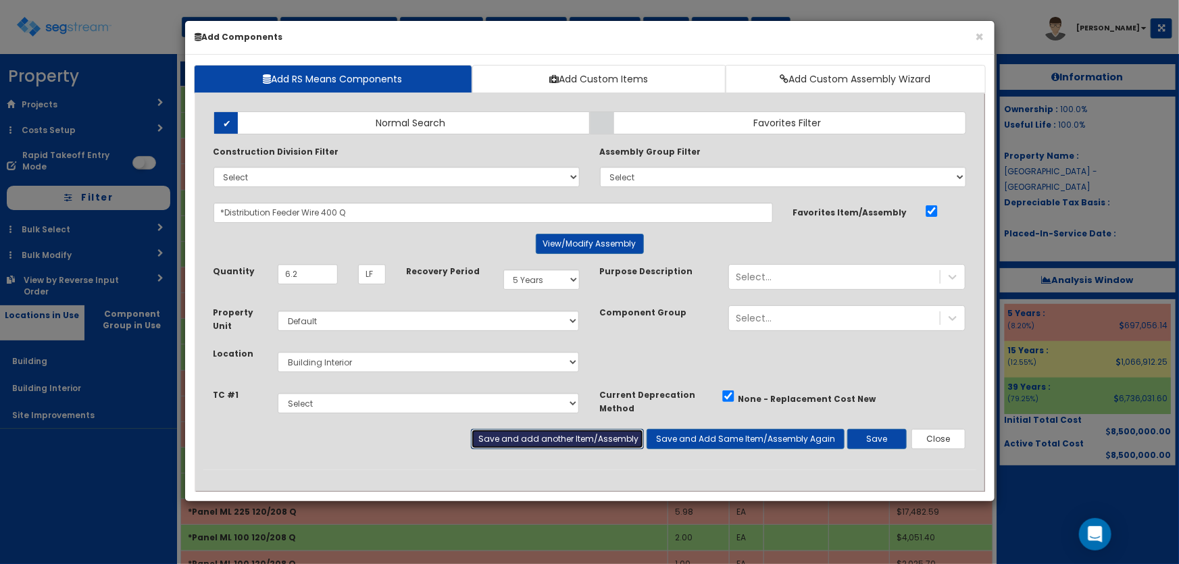
click at [526, 437] on button "Save and add another Item/Assembly" at bounding box center [557, 439] width 173 height 20
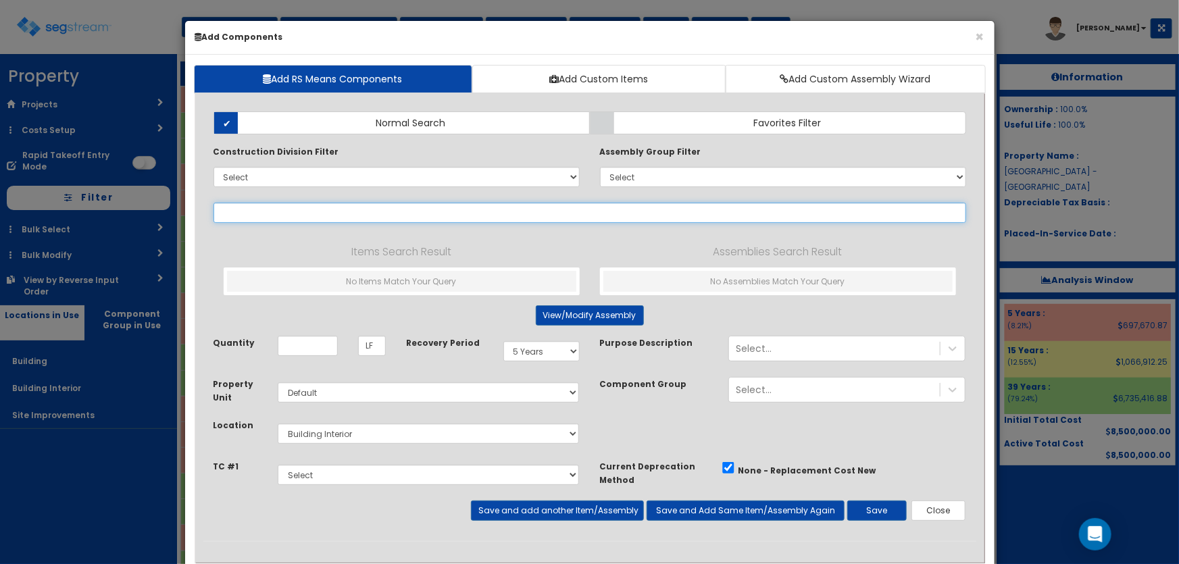
drag, startPoint x: 284, startPoint y: 210, endPoint x: 297, endPoint y: 210, distance: 13.5
click at [284, 210] on input "text" at bounding box center [590, 213] width 753 height 20
paste input "*Distribution Feeder Breaker 125-400/3 Q"
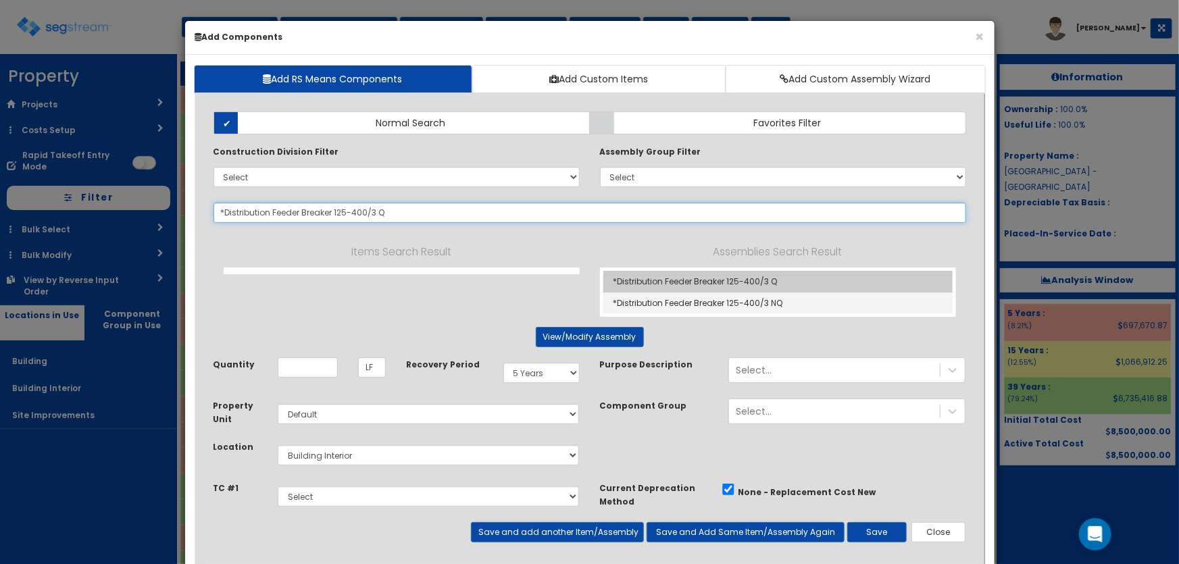
type input "*Distribution Feeder Breaker 125-400/3 Q"
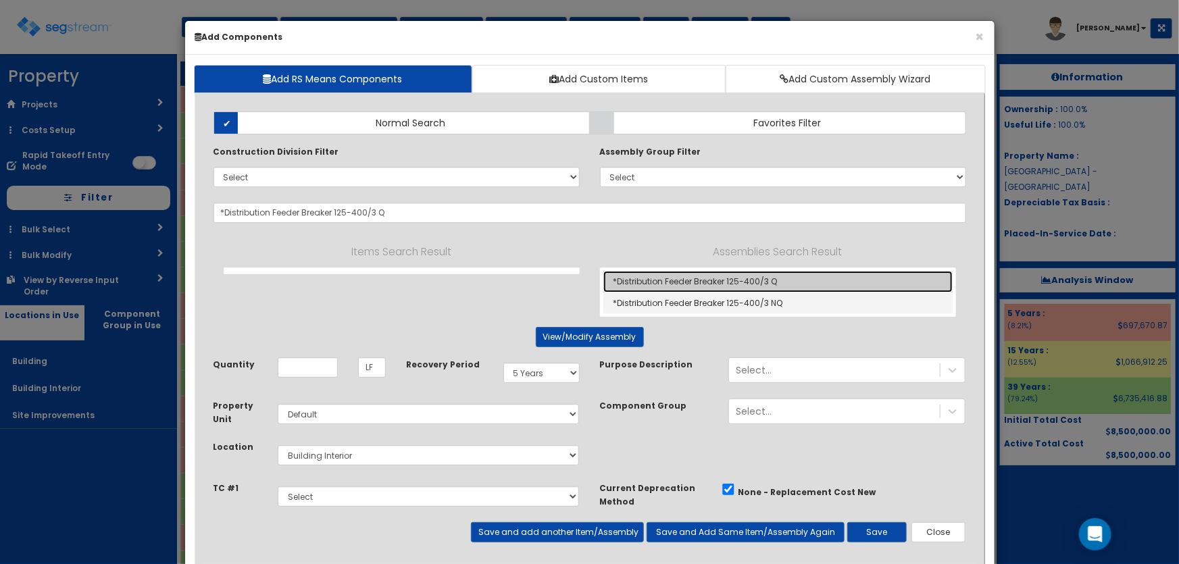
click at [681, 277] on link "*Distribution Feeder Breaker 125-400/3 Q" at bounding box center [778, 282] width 349 height 22
type input "EA"
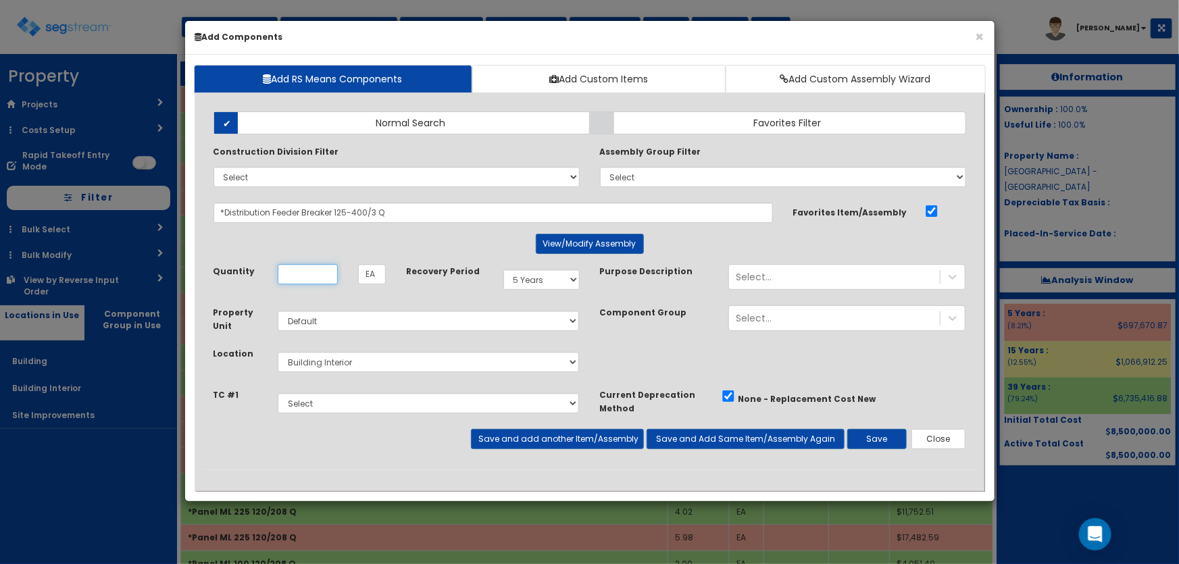
click at [297, 274] on input "Quantity" at bounding box center [308, 274] width 60 height 20
type input "7.09"
click at [754, 442] on button "Save and Add Same Item/Assembly Again" at bounding box center [746, 439] width 198 height 20
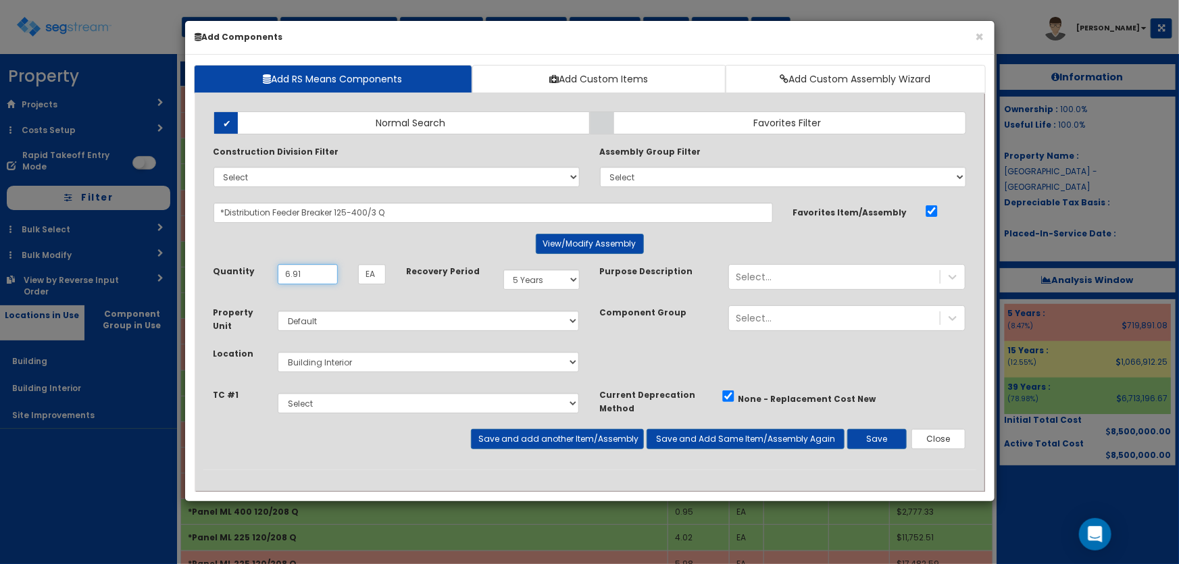
type input "6.91"
drag, startPoint x: 537, startPoint y: 277, endPoint x: 538, endPoint y: 289, distance: 11.5
click at [537, 277] on select "Select 5 Years 7 Years 9 Years 10 Years 15 Years 15 Year QLI 15 Year QRP 15 Yea…" at bounding box center [542, 280] width 76 height 20
select select "39Y"
click at [504, 270] on select "Select 5 Years 7 Years 9 Years 10 Years 15 Years 15 Year QLI 15 Year QRP 15 Yea…" at bounding box center [542, 280] width 76 height 20
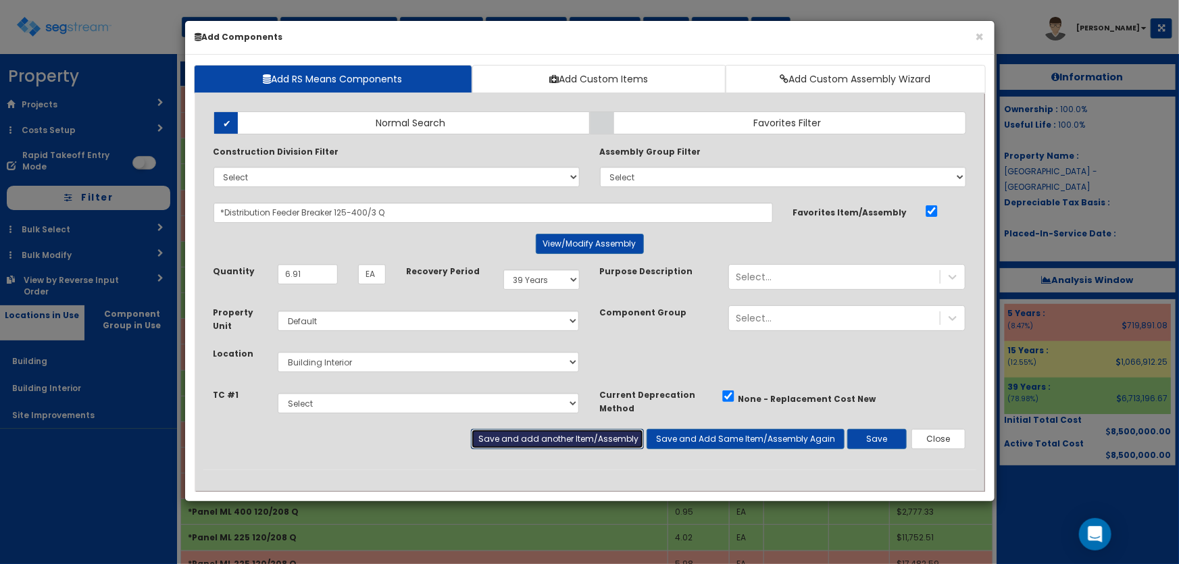
click at [547, 437] on button "Save and add another Item/Assembly" at bounding box center [557, 439] width 173 height 20
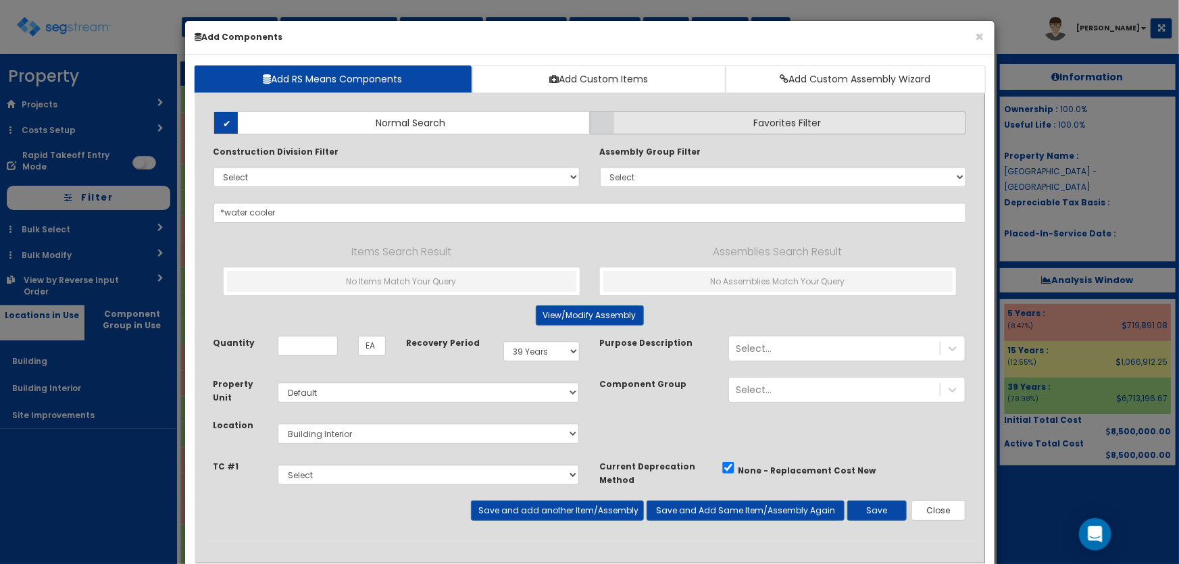
click at [622, 120] on label "Favorites Filter" at bounding box center [778, 123] width 376 height 23
click at [0, 0] on input "Favorites Filter" at bounding box center [0, 0] width 0 height 0
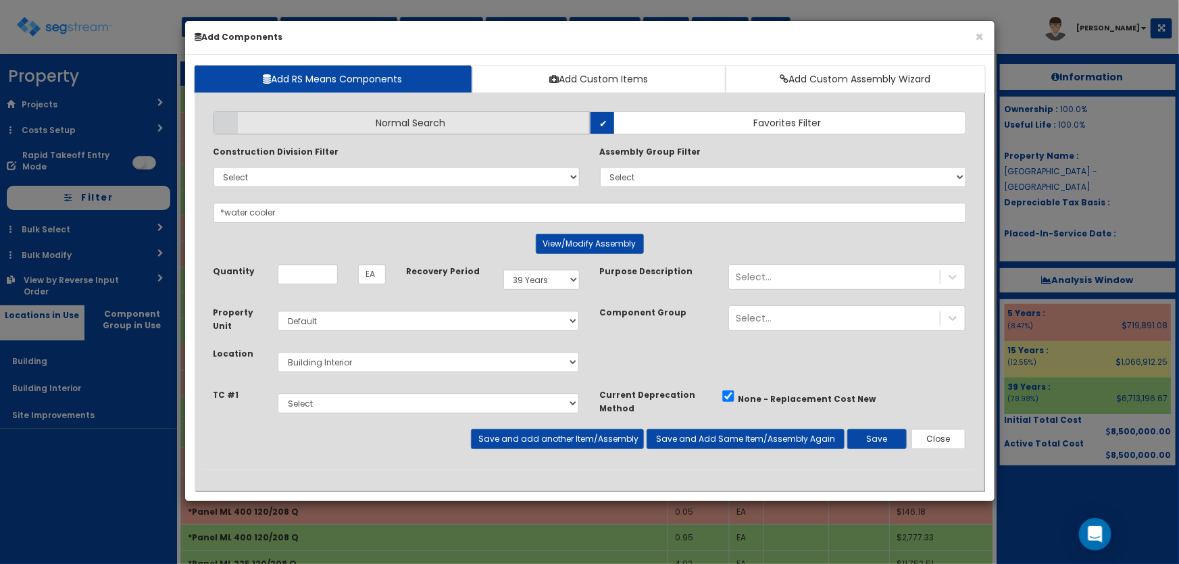
click at [450, 127] on label "Normal Search" at bounding box center [402, 123] width 376 height 23
click at [0, 0] on input "Normal Search" at bounding box center [0, 0] width 0 height 0
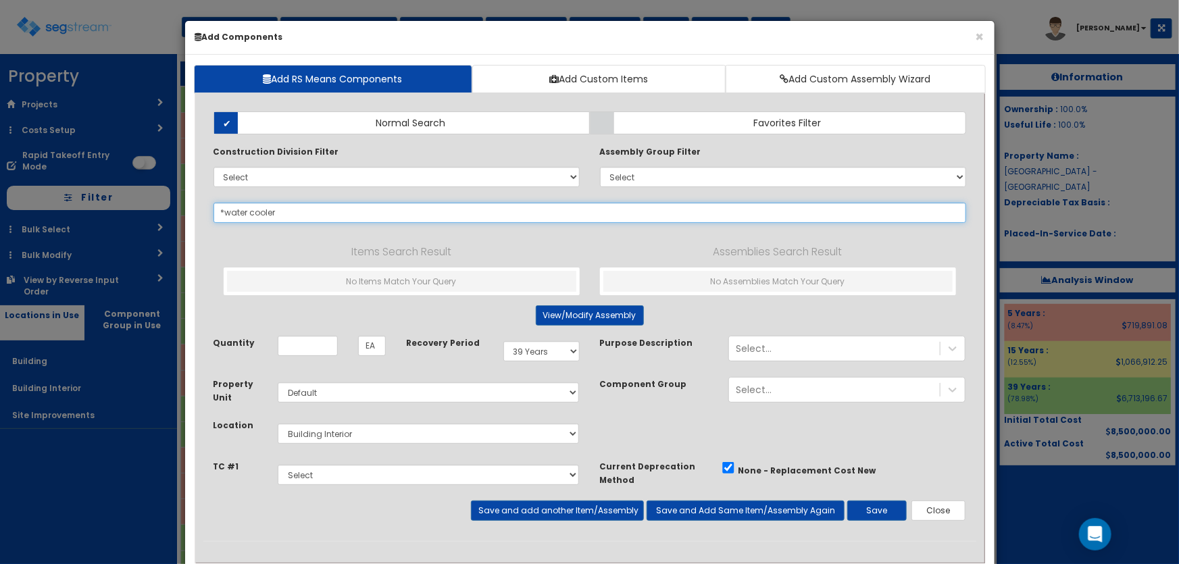
click at [224, 210] on input "*water cooler" at bounding box center [590, 213] width 753 height 20
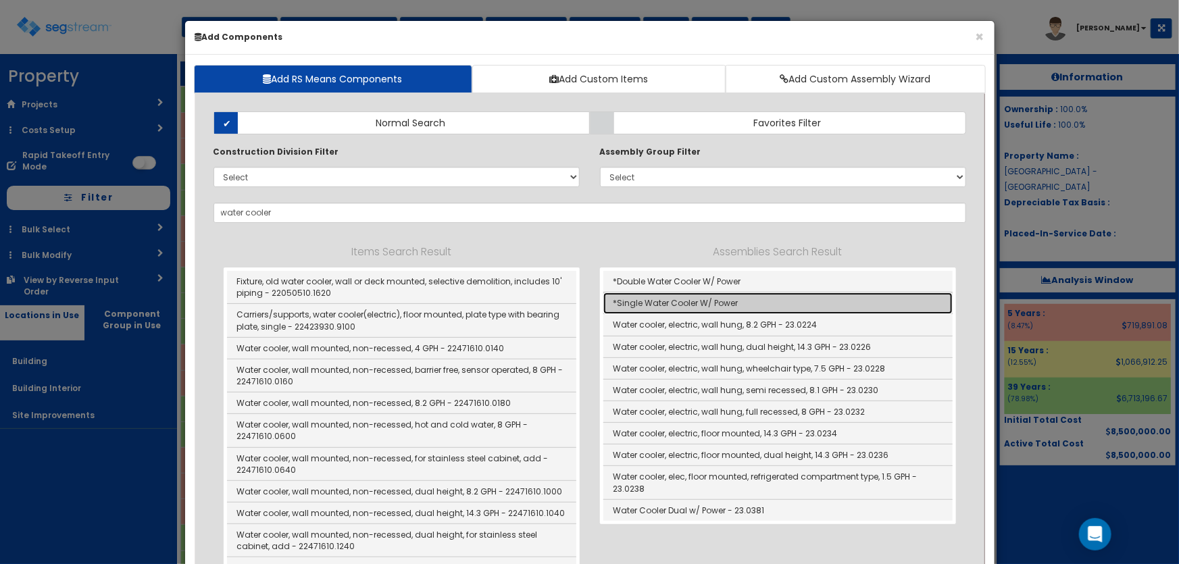
click at [689, 301] on link "*Single Water Cooler W/ Power" at bounding box center [778, 304] width 349 height 22
type input "*Single Water Cooler W/ Power"
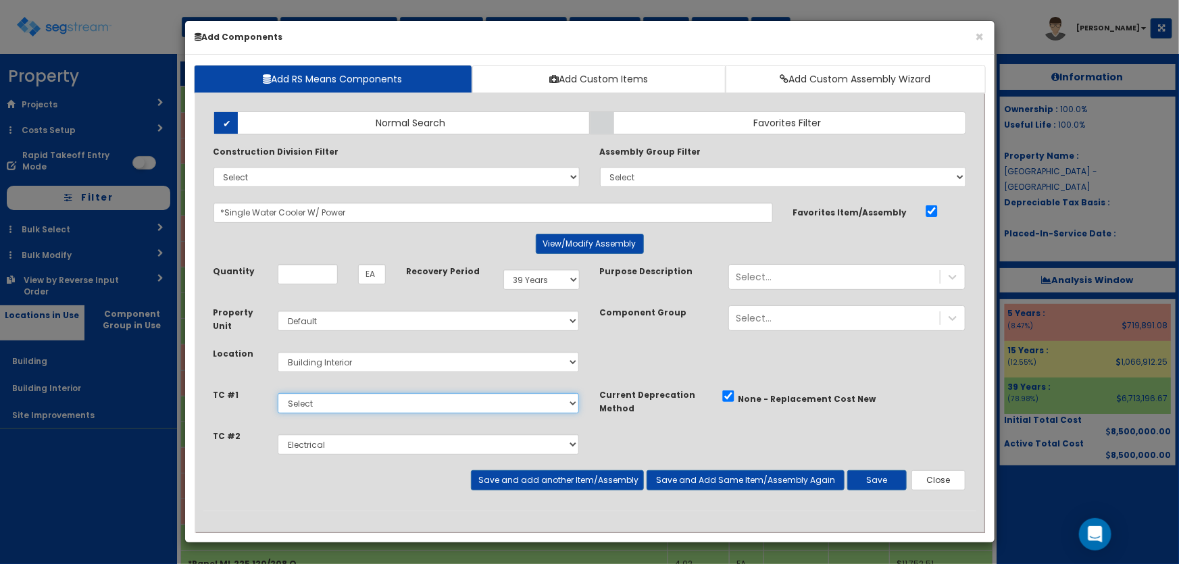
click at [318, 401] on select "Select Site Work Doors, Frames & Hardware Public Area Millwork Wall Finishes Pl…" at bounding box center [429, 403] width 302 height 20
click at [585, 240] on button "View/Modify Assembly" at bounding box center [590, 244] width 108 height 20
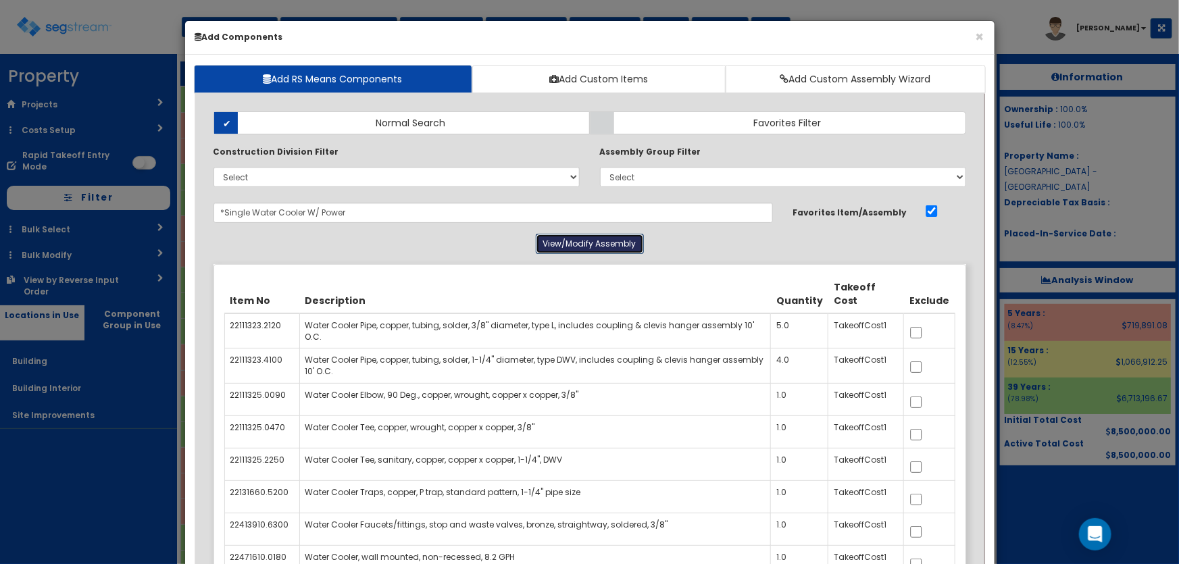
click at [585, 240] on button "View/Modify Assembly" at bounding box center [590, 244] width 108 height 20
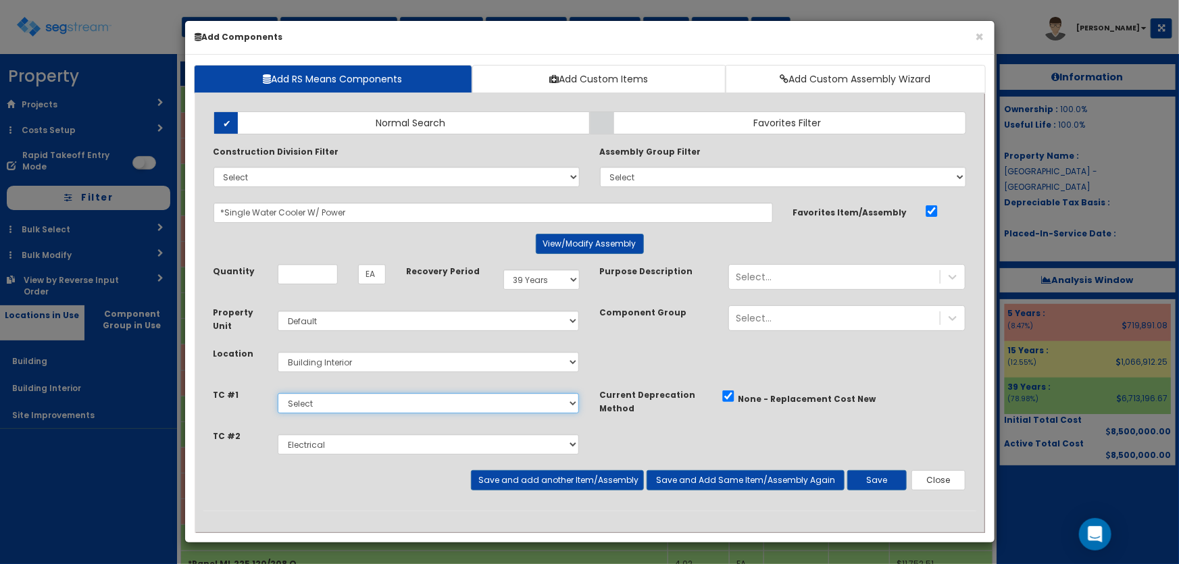
drag, startPoint x: 333, startPoint y: 400, endPoint x: 329, endPoint y: 412, distance: 12.6
click at [333, 400] on select "Select Site Work Doors, Frames & Hardware Public Area Millwork Wall Finishes Pl…" at bounding box center [429, 403] width 302 height 20
select select "5281463"
click at [278, 393] on select "Select Site Work Doors, Frames & Hardware Public Area Millwork Wall Finishes Pl…" at bounding box center [429, 403] width 302 height 20
click at [303, 276] on input "Quantity" at bounding box center [308, 274] width 60 height 20
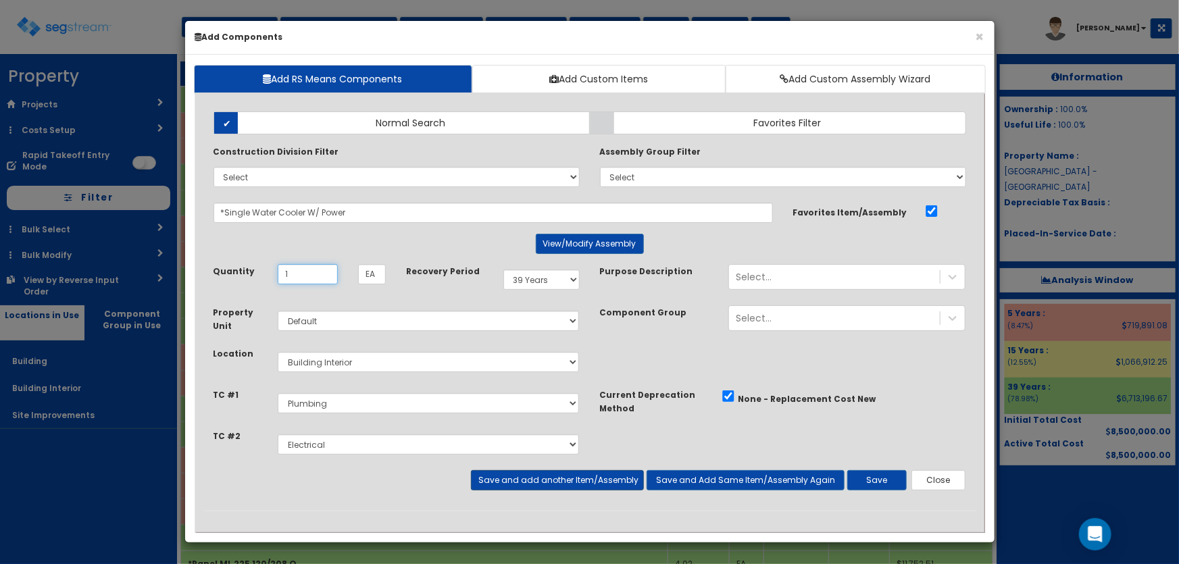
type input "1"
click at [562, 474] on button "Save and add another Item/Assembly" at bounding box center [557, 480] width 173 height 20
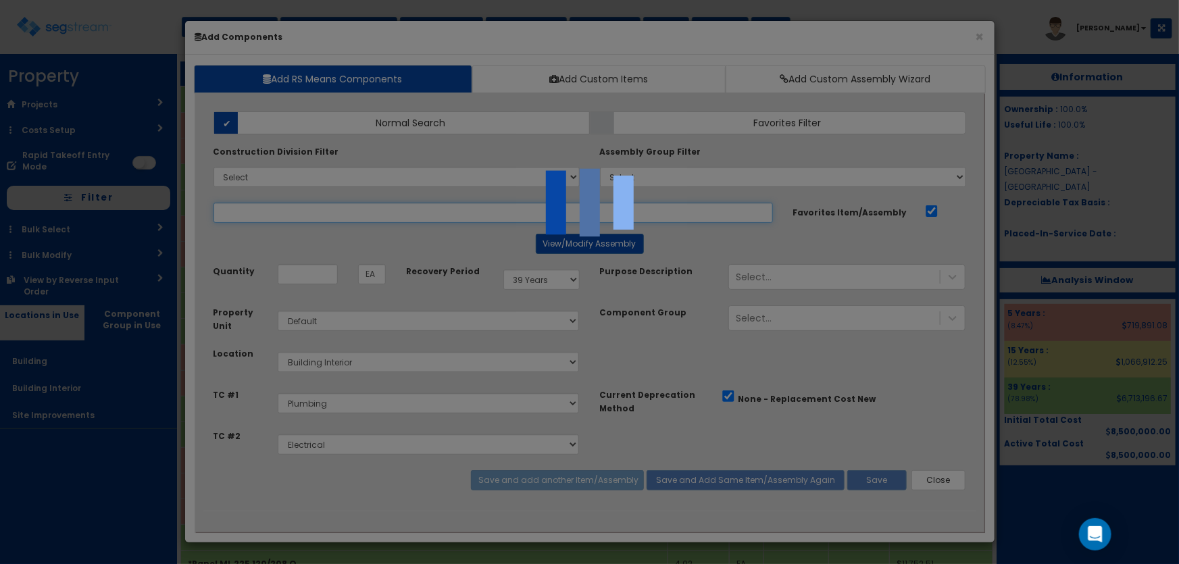
select select "5281463"
